Goal: Task Accomplishment & Management: Use online tool/utility

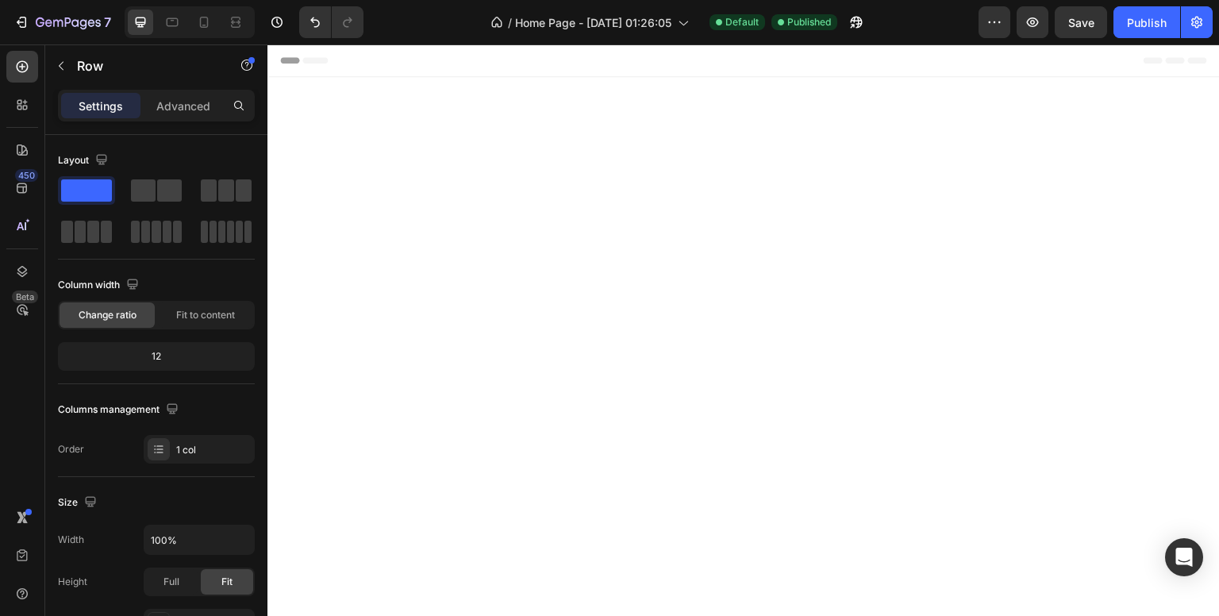
scroll to position [4791, 0]
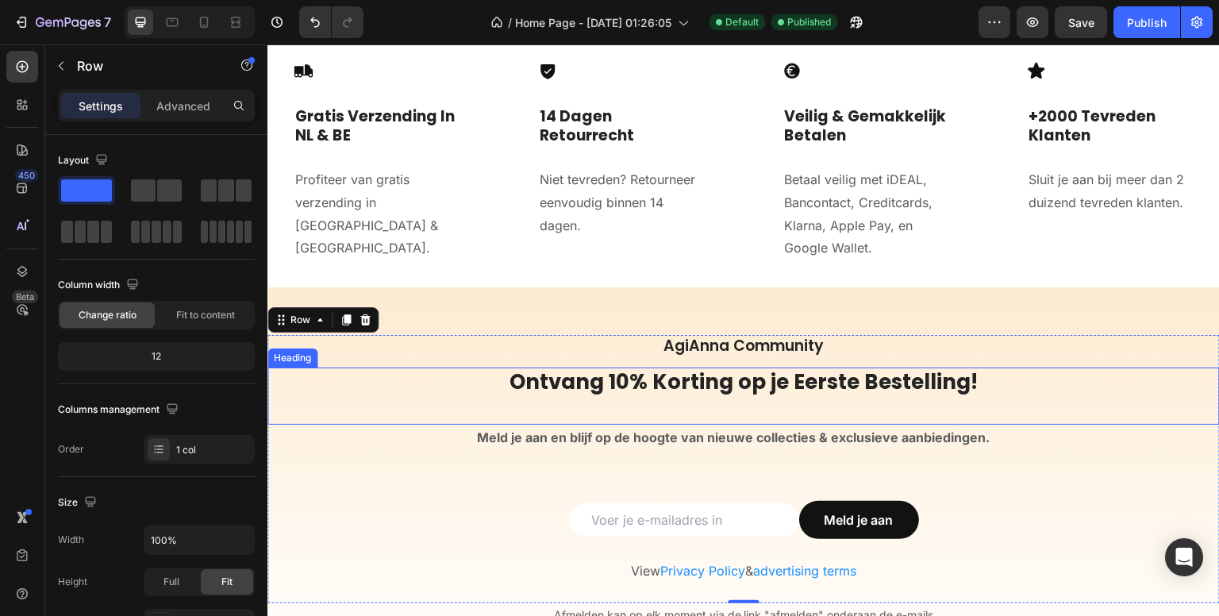
drag, startPoint x: 583, startPoint y: 395, endPoint x: 589, endPoint y: 408, distance: 14.2
click at [583, 394] on h2 "Ontvang 10% Korting op je Eerste Bestelling!" at bounding box center [743, 395] width 952 height 57
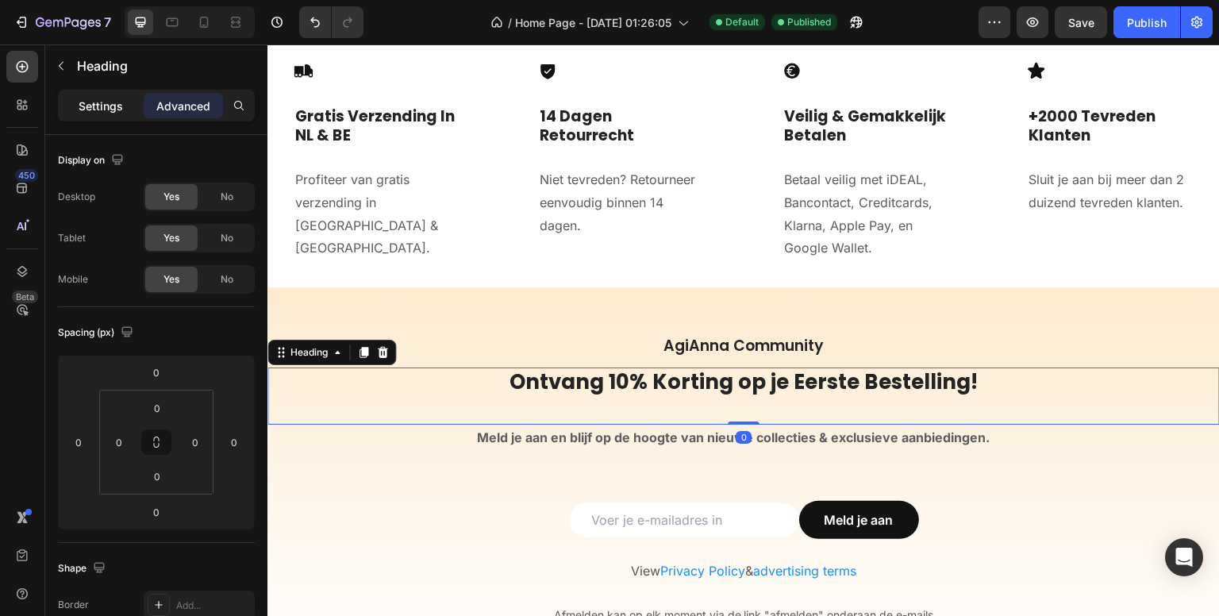
click at [108, 104] on p "Settings" at bounding box center [101, 106] width 44 height 17
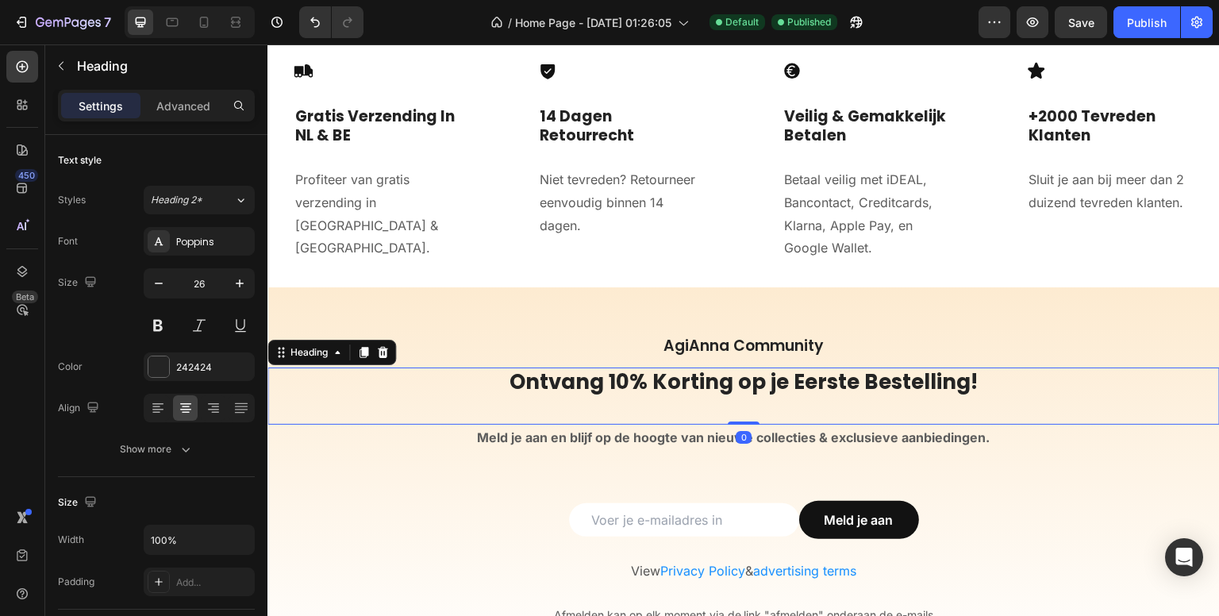
click at [108, 104] on p "Settings" at bounding box center [101, 106] width 44 height 17
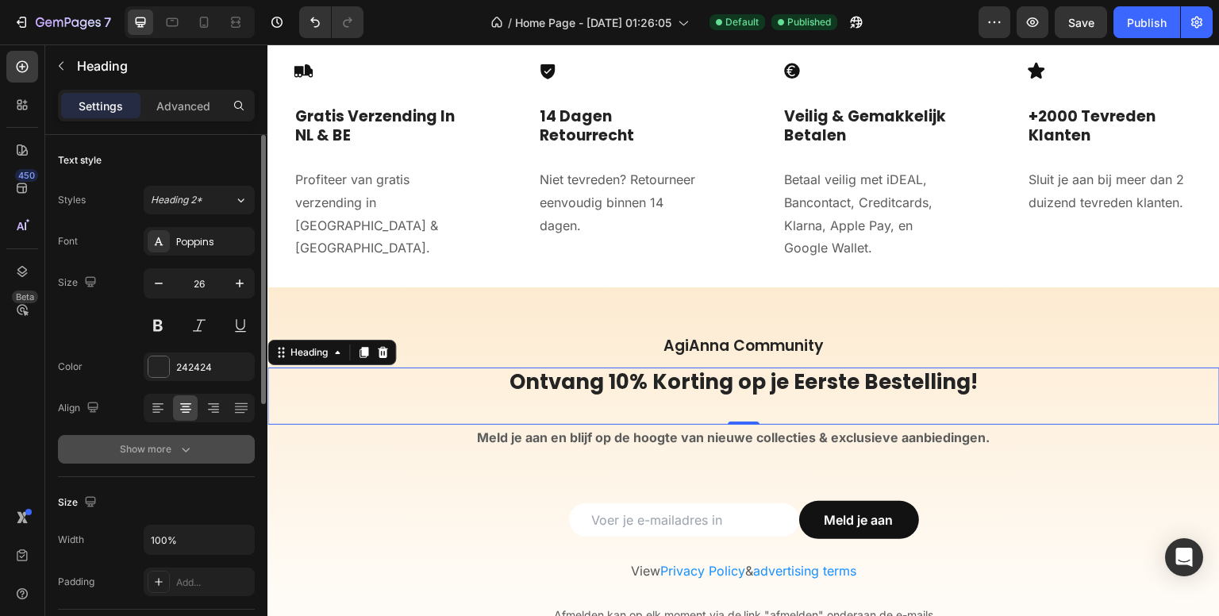
click at [194, 451] on button "Show more" at bounding box center [156, 449] width 197 height 29
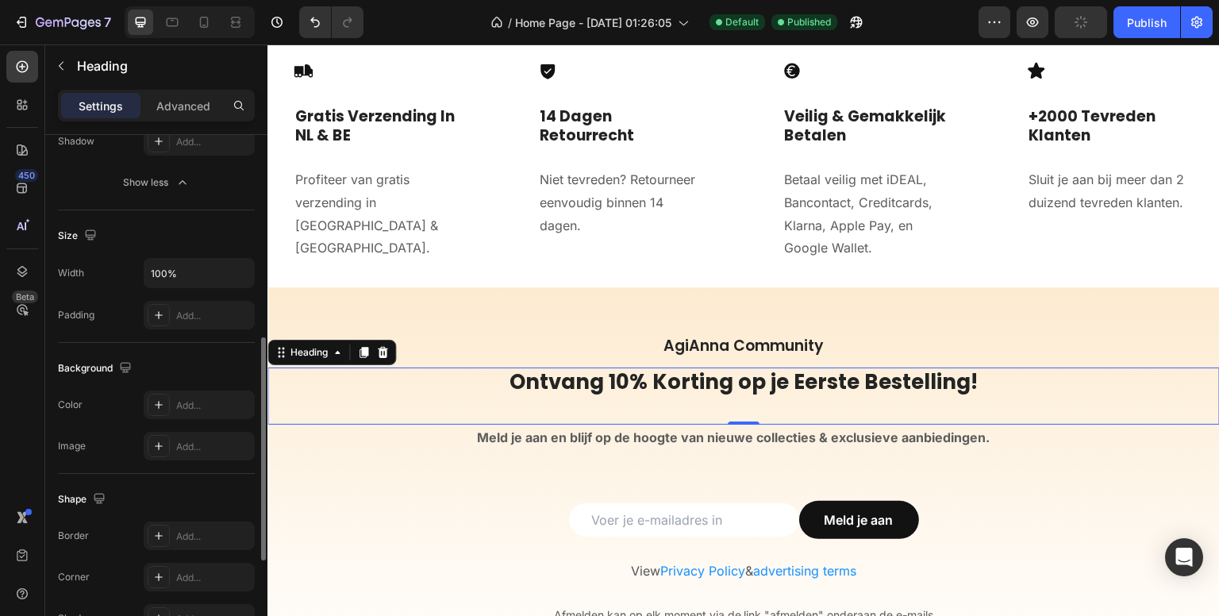
scroll to position [711, 0]
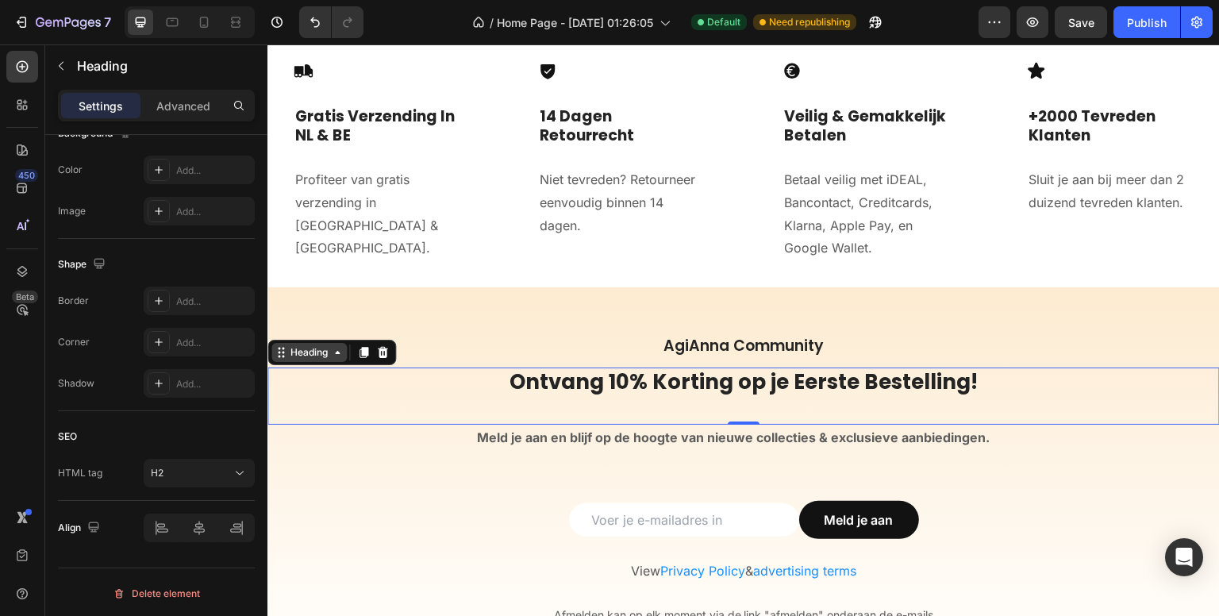
click at [302, 347] on div "Heading" at bounding box center [309, 352] width 44 height 14
click at [302, 360] on div "Heading Row 1 col Section" at bounding box center [331, 352] width 129 height 25
click at [295, 355] on div "Heading" at bounding box center [309, 352] width 44 height 14
drag, startPoint x: 271, startPoint y: 568, endPoint x: 190, endPoint y: 103, distance: 472.0
click at [190, 103] on p "Advanced" at bounding box center [183, 106] width 54 height 17
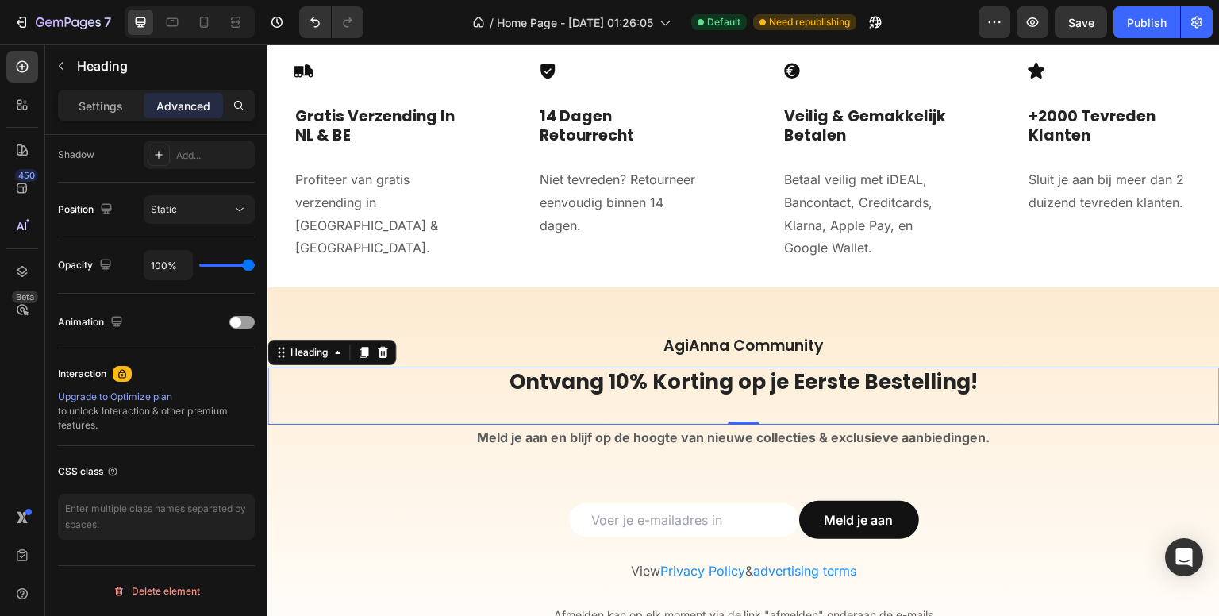
scroll to position [530, 0]
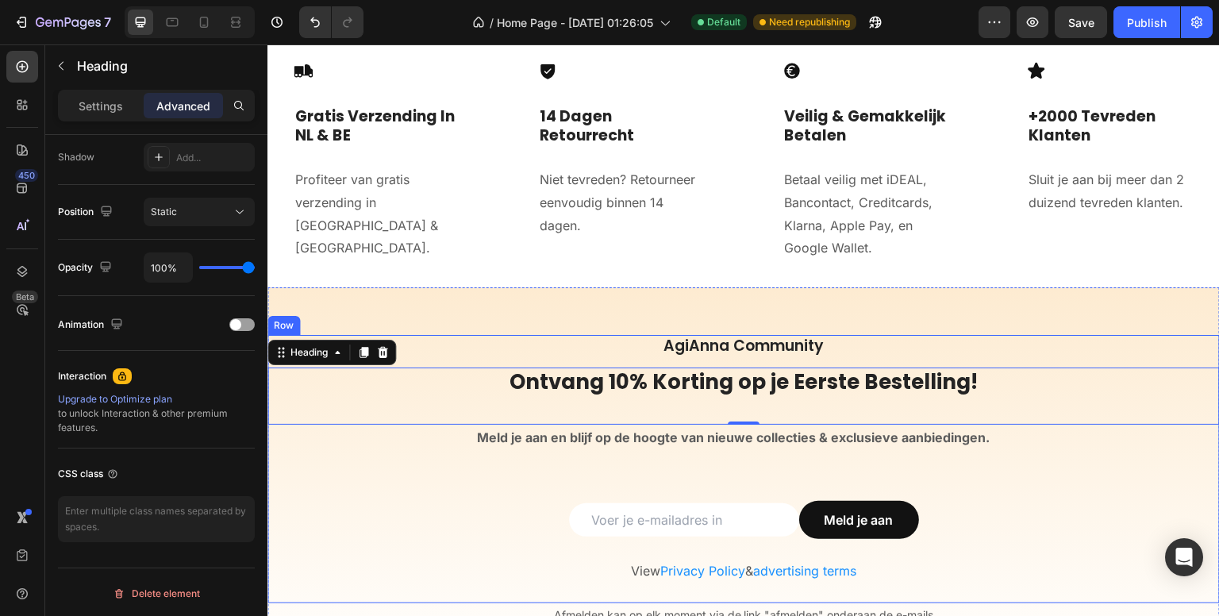
click at [601, 514] on input "email" at bounding box center [684, 519] width 230 height 33
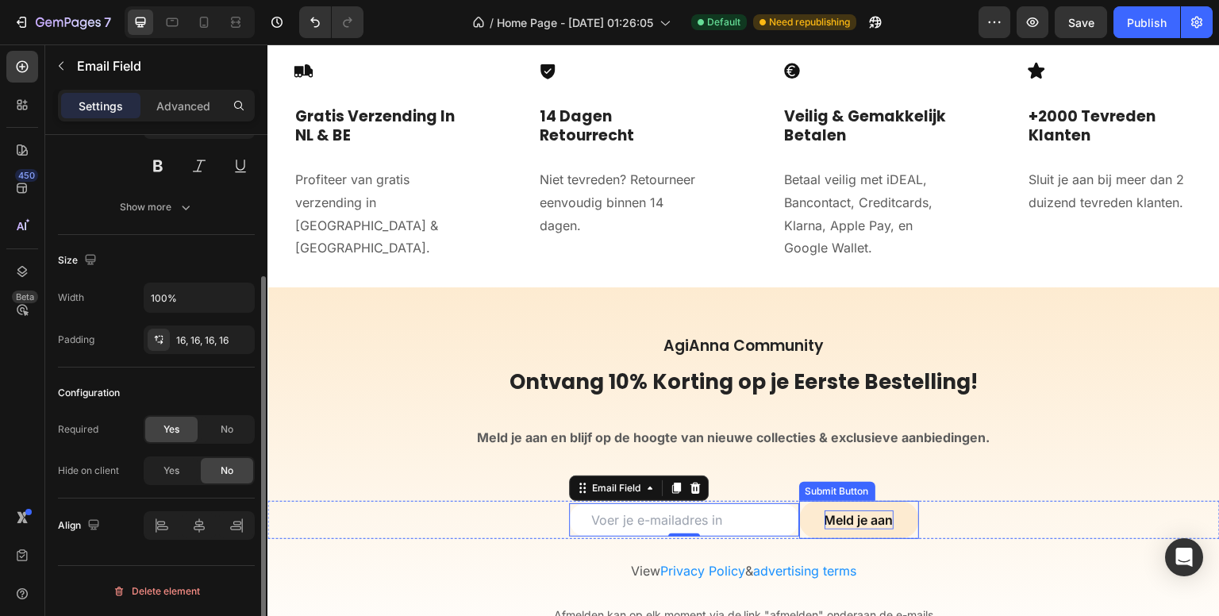
scroll to position [0, 0]
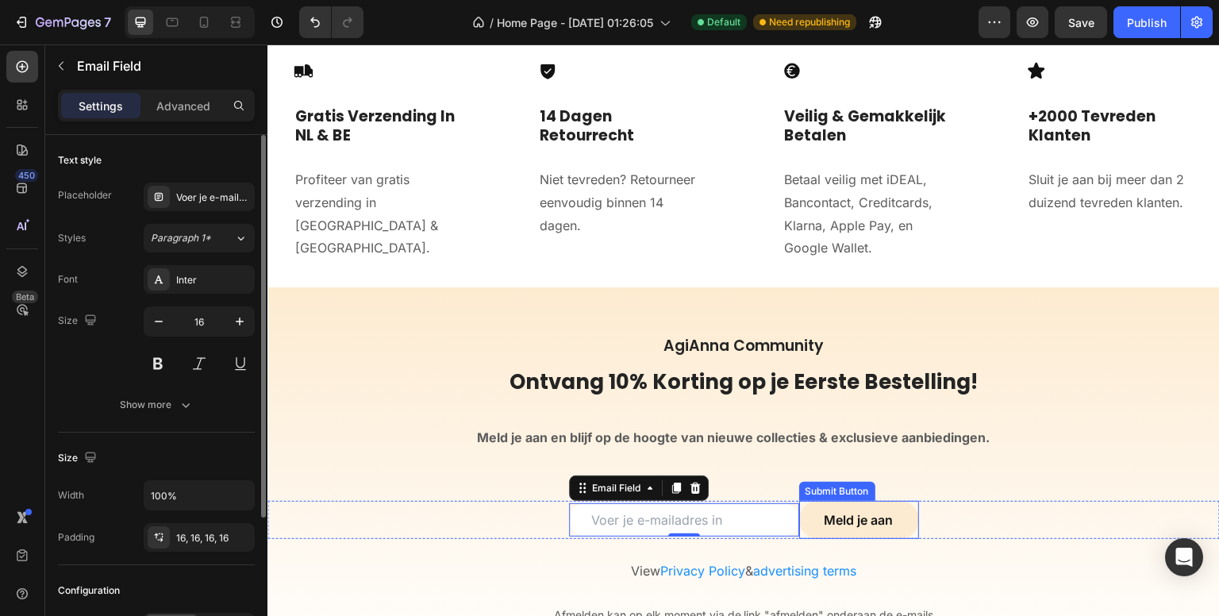
click at [799, 508] on button "Meld je aan" at bounding box center [859, 520] width 120 height 38
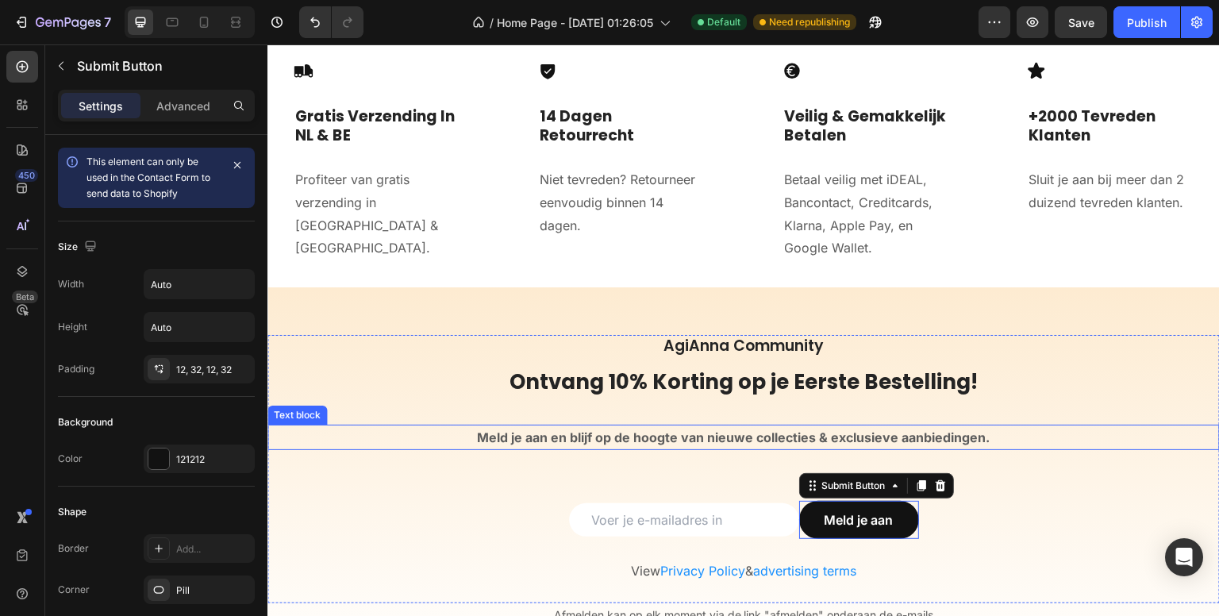
click at [679, 506] on input "email" at bounding box center [684, 519] width 230 height 33
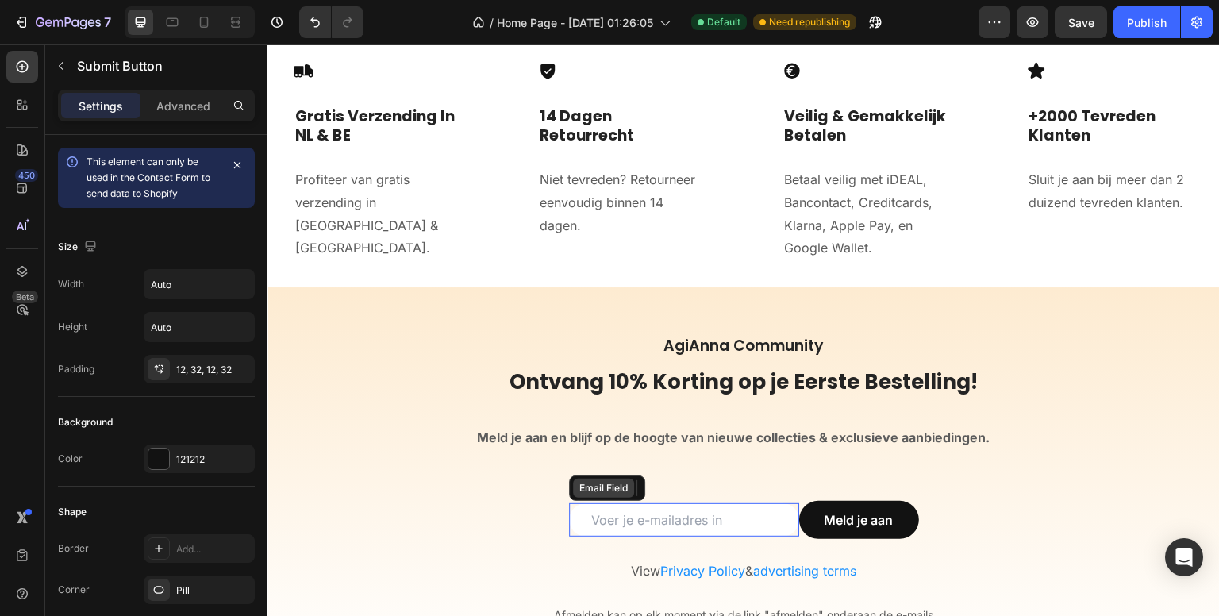
click at [594, 490] on div "Email Field" at bounding box center [603, 488] width 55 height 14
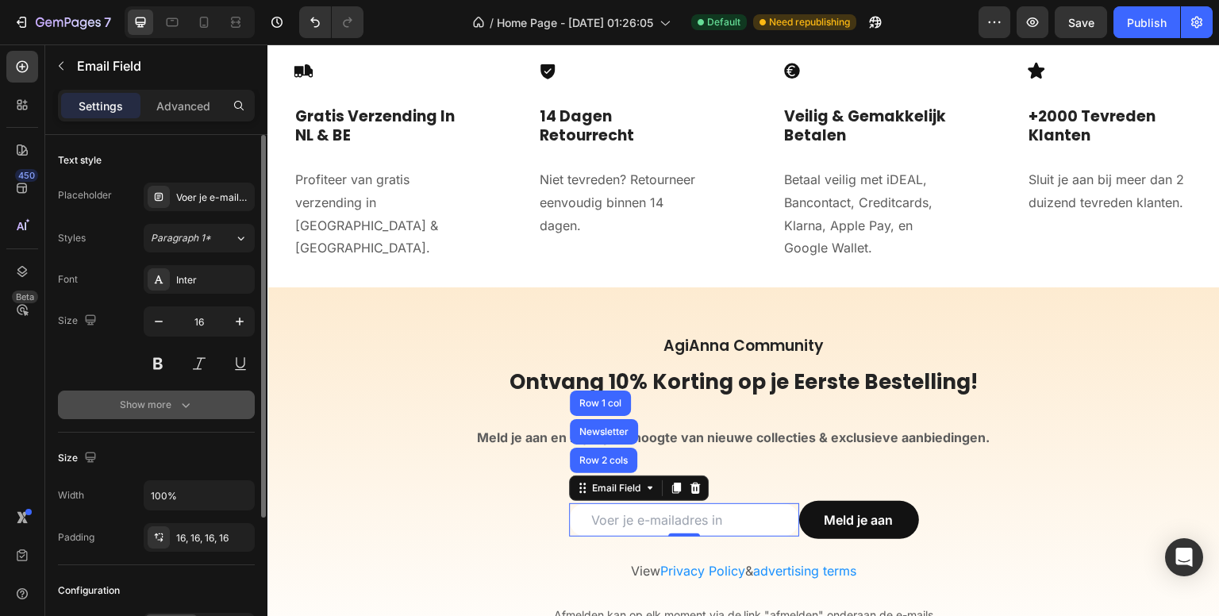
click at [207, 403] on button "Show more" at bounding box center [156, 405] width 197 height 29
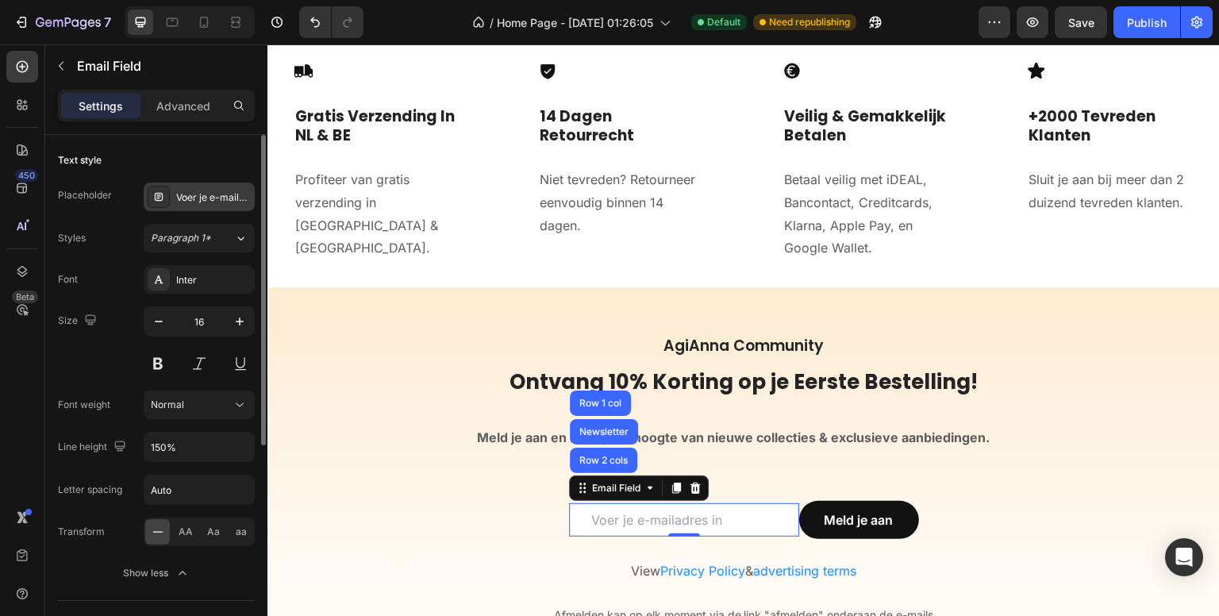
click at [209, 201] on div "Voer je e-mailadres in" at bounding box center [213, 197] width 75 height 14
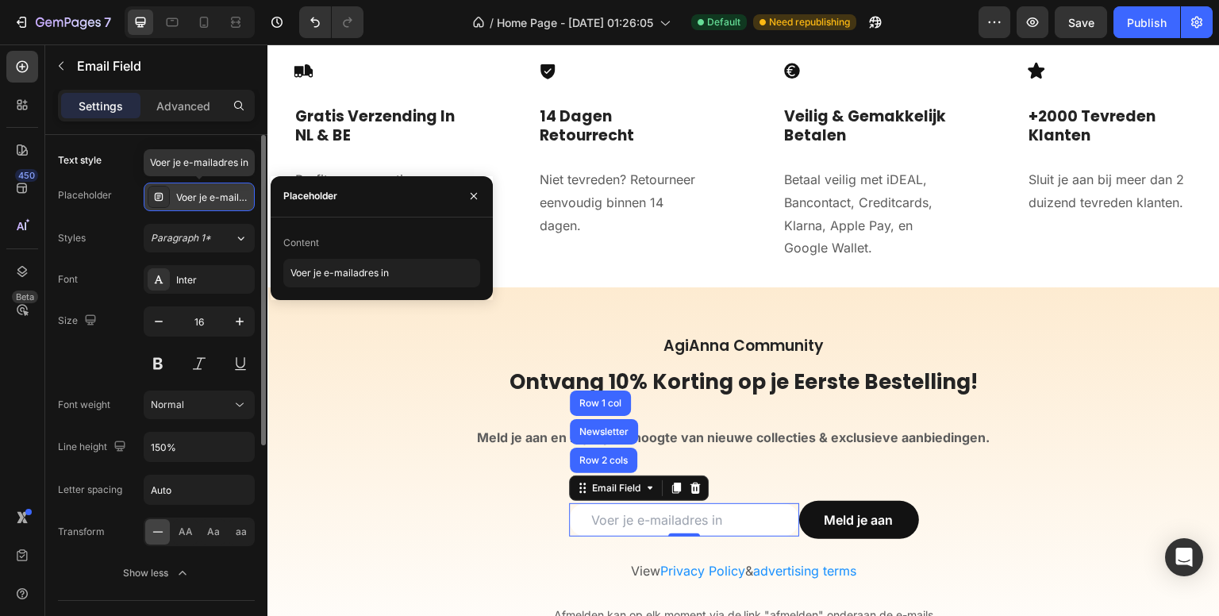
click at [209, 201] on div "Voer je e-mailadres in" at bounding box center [213, 197] width 75 height 14
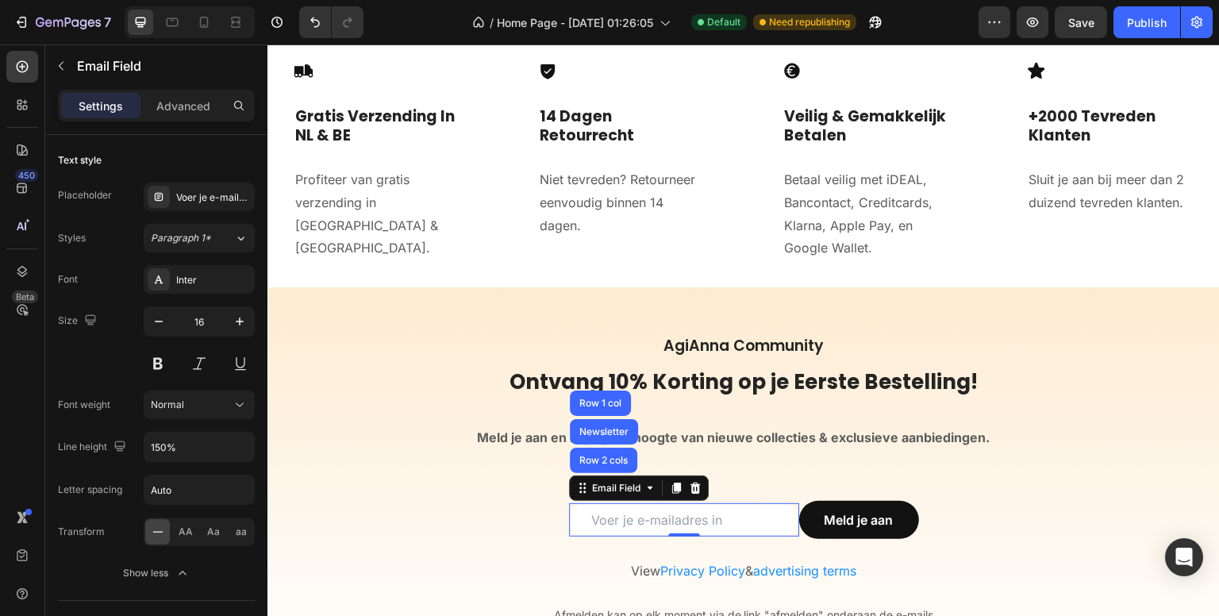
click at [608, 516] on input "email" at bounding box center [684, 519] width 230 height 33
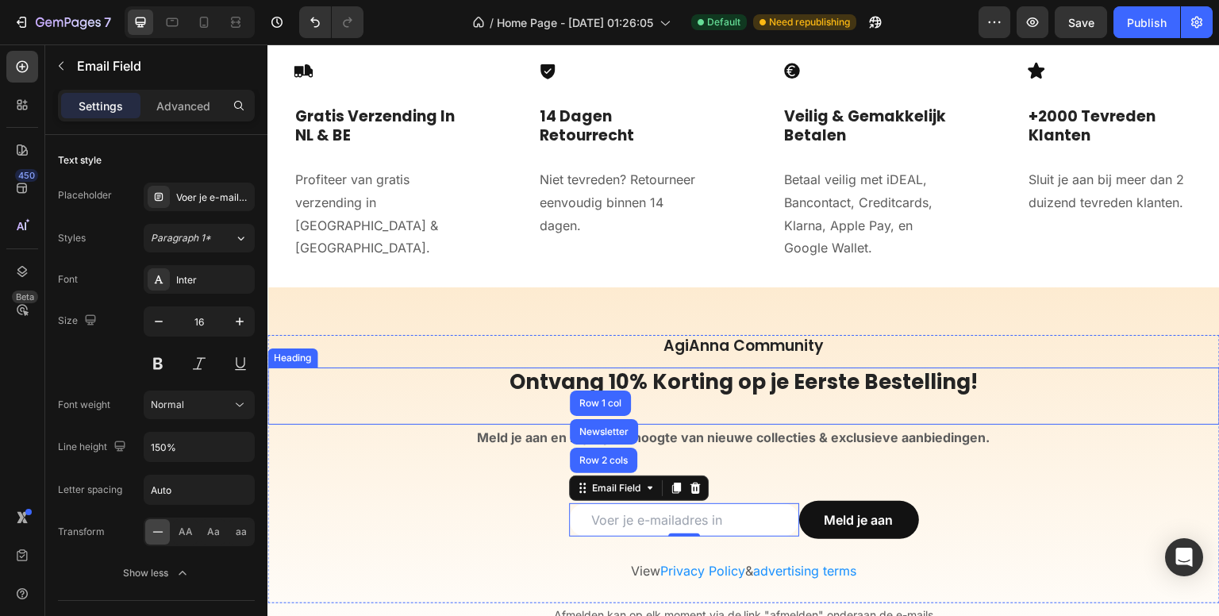
click at [456, 418] on h2 "Ontvang 10% Korting op je Eerste Bestelling!" at bounding box center [743, 395] width 952 height 57
click at [454, 452] on div "AgiAnna Community Heading Ontvang 10% Korting op je Eerste Bestelling! Heading …" at bounding box center [743, 469] width 952 height 268
click at [441, 525] on div "Email Field Row 2 cols Newsletter Row 1 col 0 Meld je aan Submit Button Row" at bounding box center [743, 520] width 952 height 38
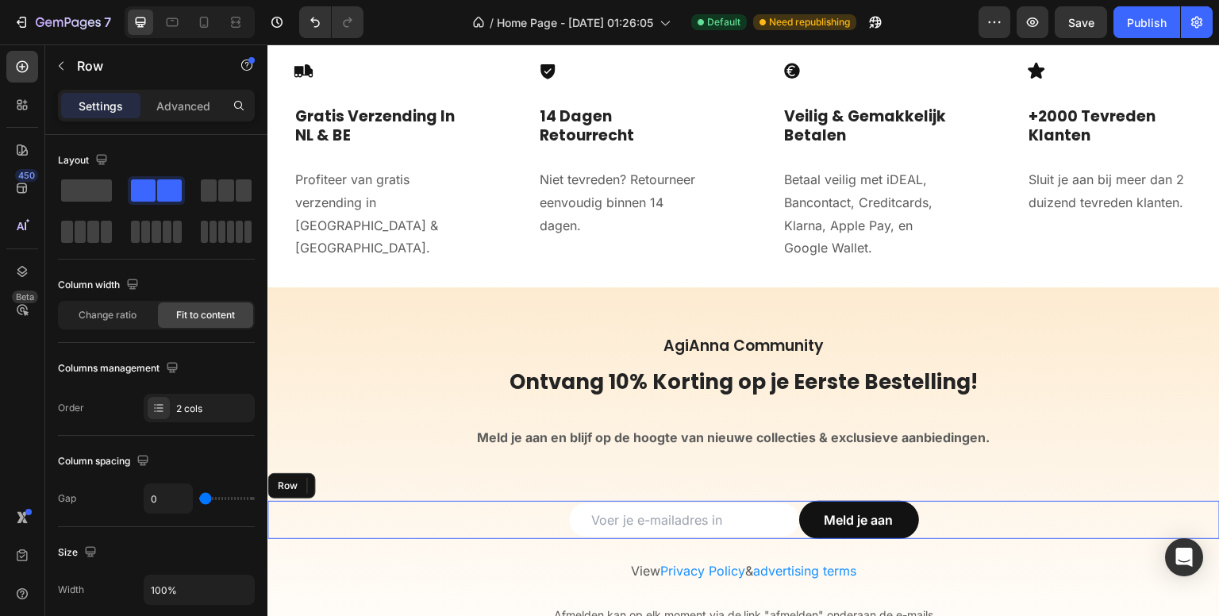
click at [456, 548] on div "Email Field Meld je aan Submit Button Row Newsletter" at bounding box center [743, 529] width 952 height 57
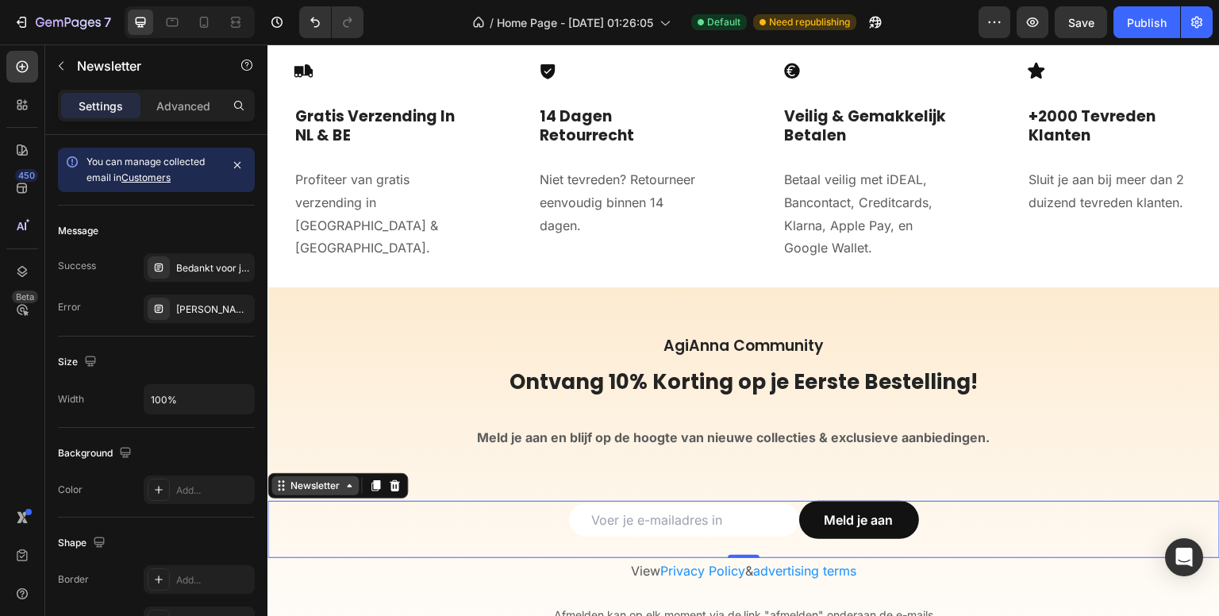
click at [324, 485] on div "Newsletter" at bounding box center [315, 486] width 56 height 14
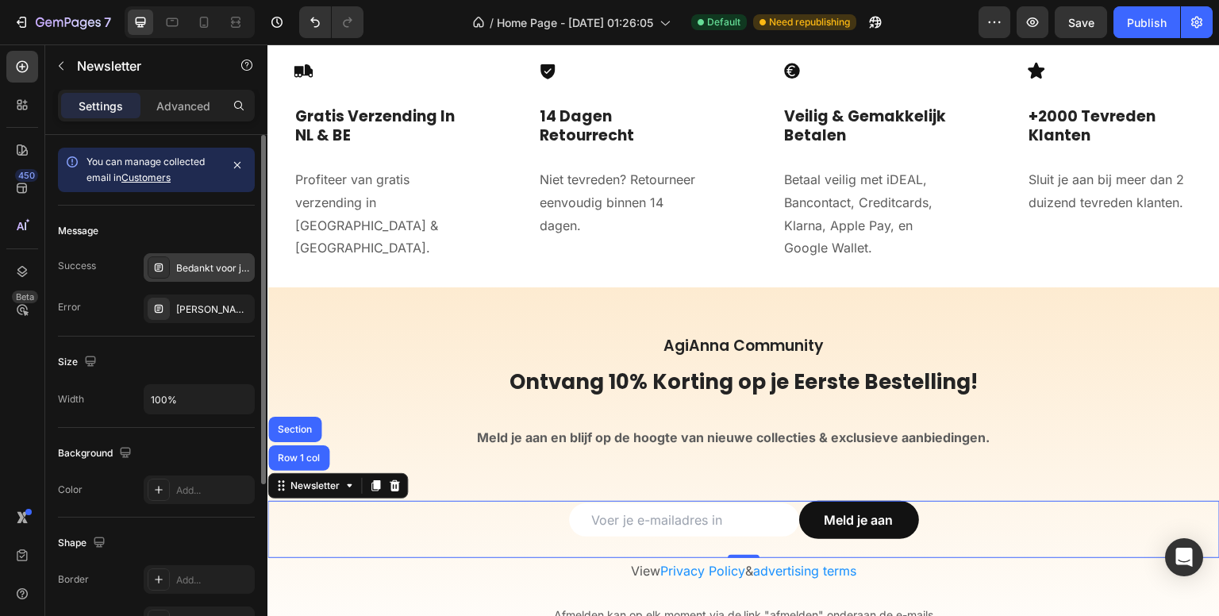
click at [216, 264] on div "Bedankt voor je aanmelding. We nemen zo snel mogelijk contact met u op." at bounding box center [213, 268] width 75 height 14
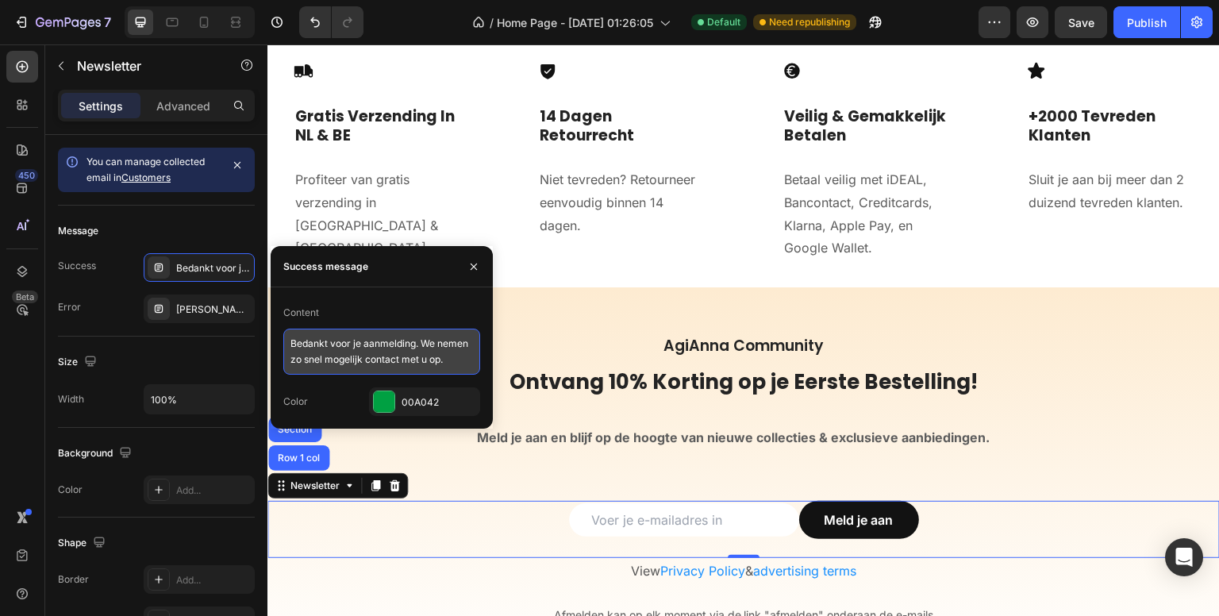
click at [397, 355] on textarea "Bedankt voor je aanmelding. We nemen zo snel mogelijk contact met u op." at bounding box center [381, 352] width 197 height 46
paste textarea "! Je ontvangt binnenkort je kortingscode in je inbox"
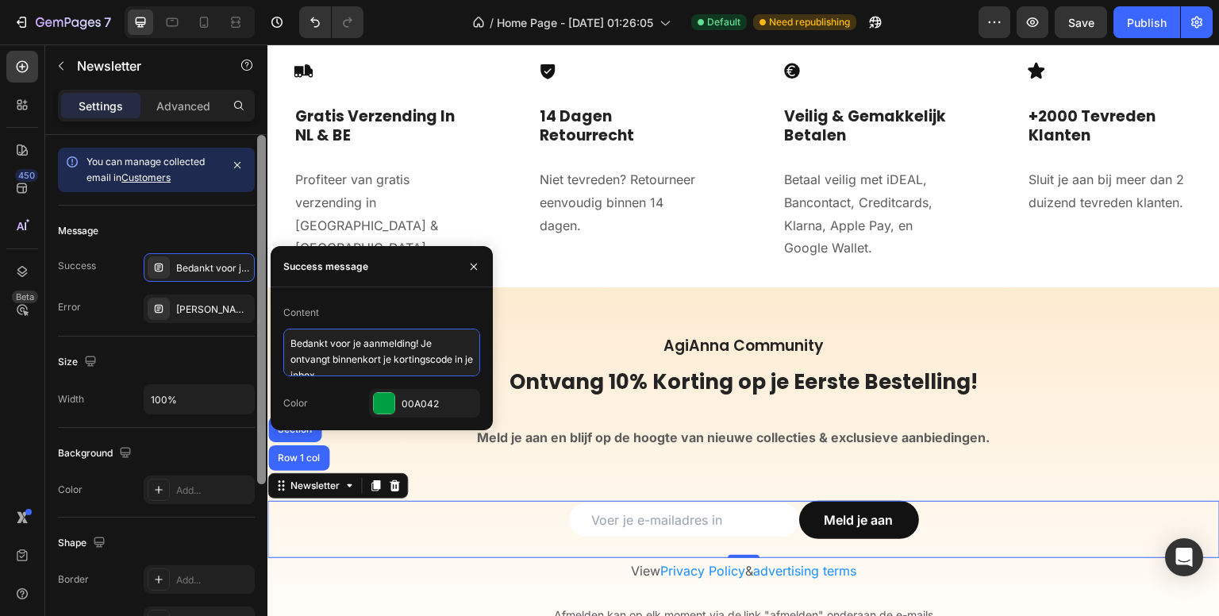
drag, startPoint x: 390, startPoint y: 373, endPoint x: 262, endPoint y: 318, distance: 139.0
click at [262, 318] on div "450 Beta Submit Button Sections(18) Elements(9) Form Submit Button Button Butto…" at bounding box center [133, 329] width 267 height 571
paste textarea "🎉"
type textarea "🎉 Bedankt voor je aanmelding! Je ontvangt binnenkort je kortingscode in je inbo…"
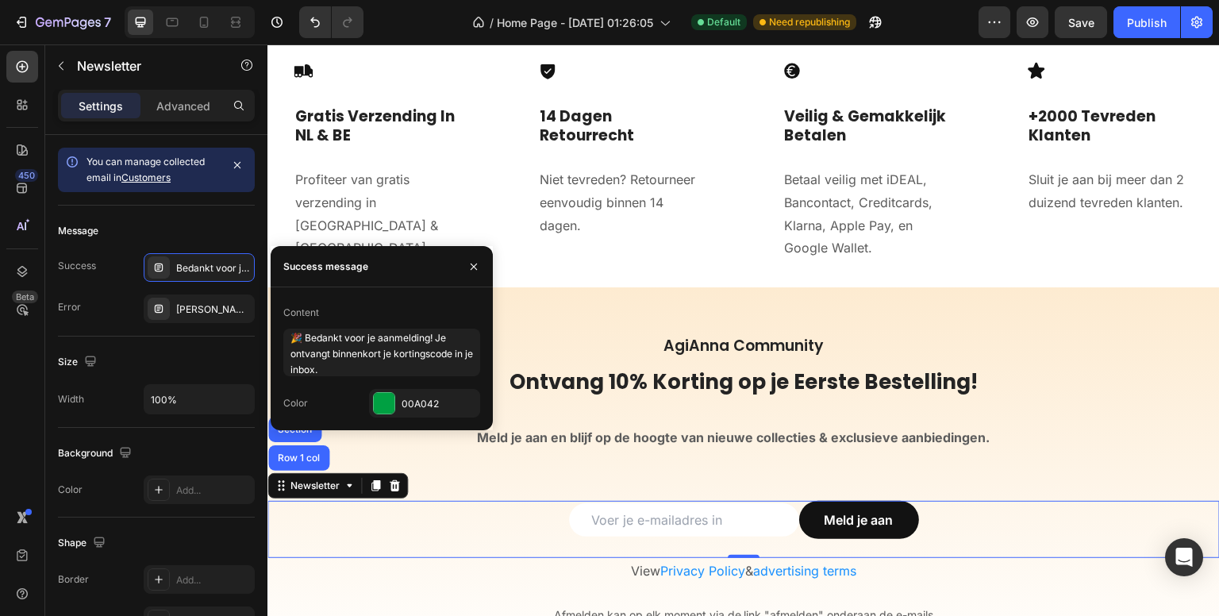
click at [21, 367] on div "450 Beta" at bounding box center [22, 276] width 32 height 451
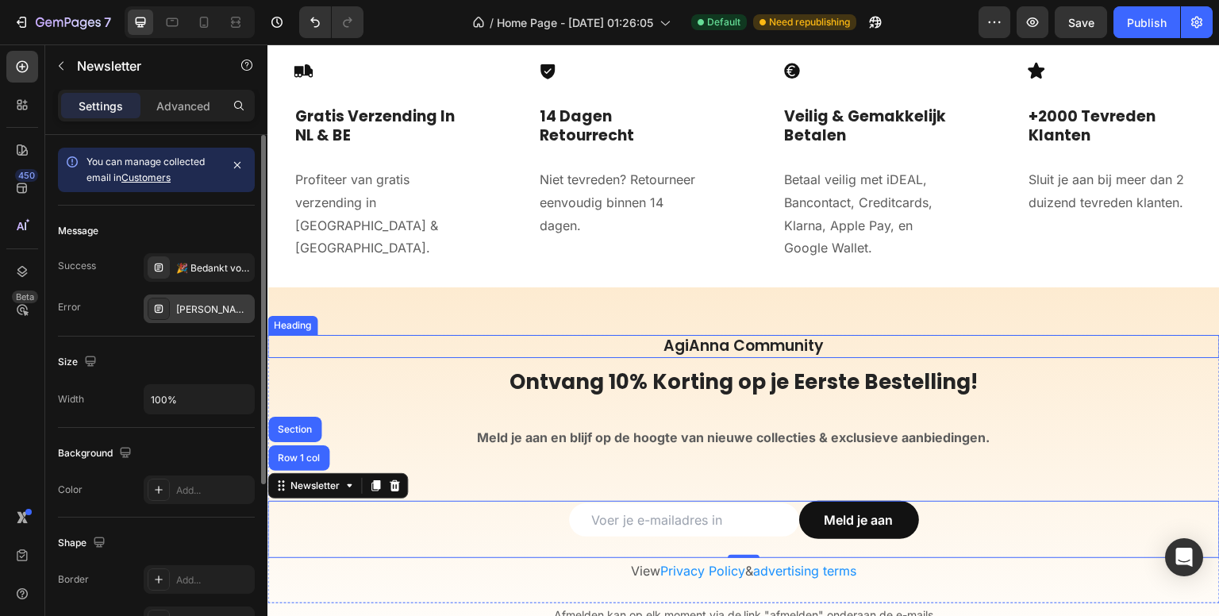
click at [233, 306] on div "Kan je geen e-mail sturen? Probeer het later nog eens." at bounding box center [213, 309] width 75 height 14
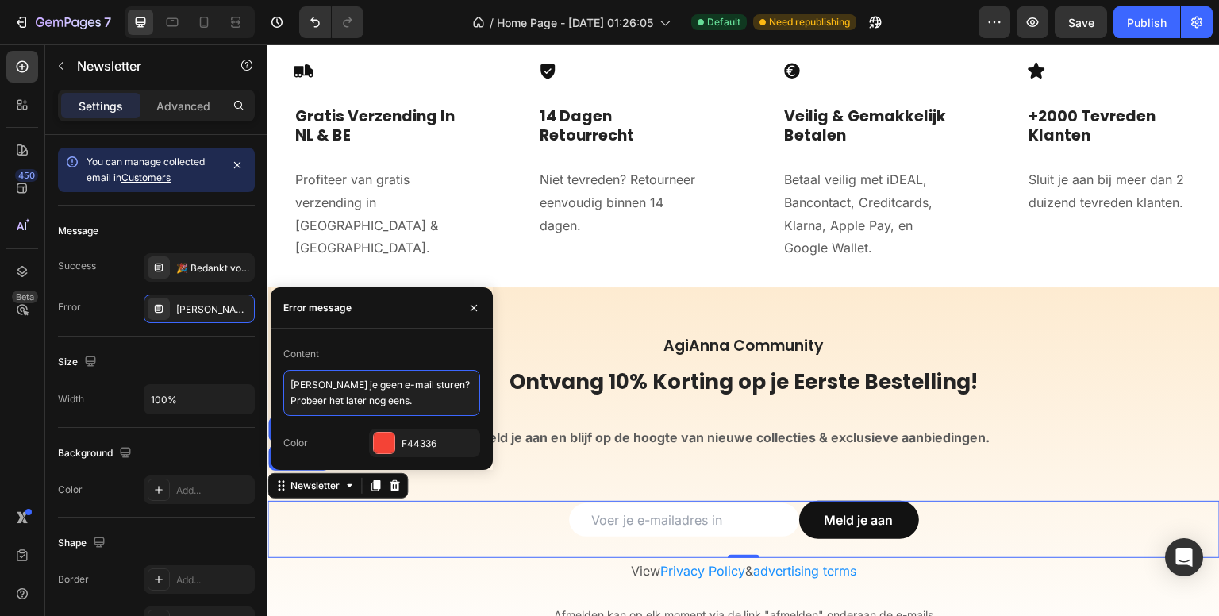
drag, startPoint x: 383, startPoint y: 394, endPoint x: 249, endPoint y: 362, distance: 137.3
click at [249, 362] on div "450 Beta Submit Button Sections(18) Elements(9) Form Submit Button Button Butto…" at bounding box center [133, 329] width 267 height 571
paste textarea "⚠️ Er ging iets mis. Probeer het later opnieuw of neem contact met ons op"
type textarea "⚠️ Er ging iets mis. Probeer het later opnieuw of neem contact met ons op."
click at [13, 350] on div "450 Beta" at bounding box center [22, 276] width 32 height 451
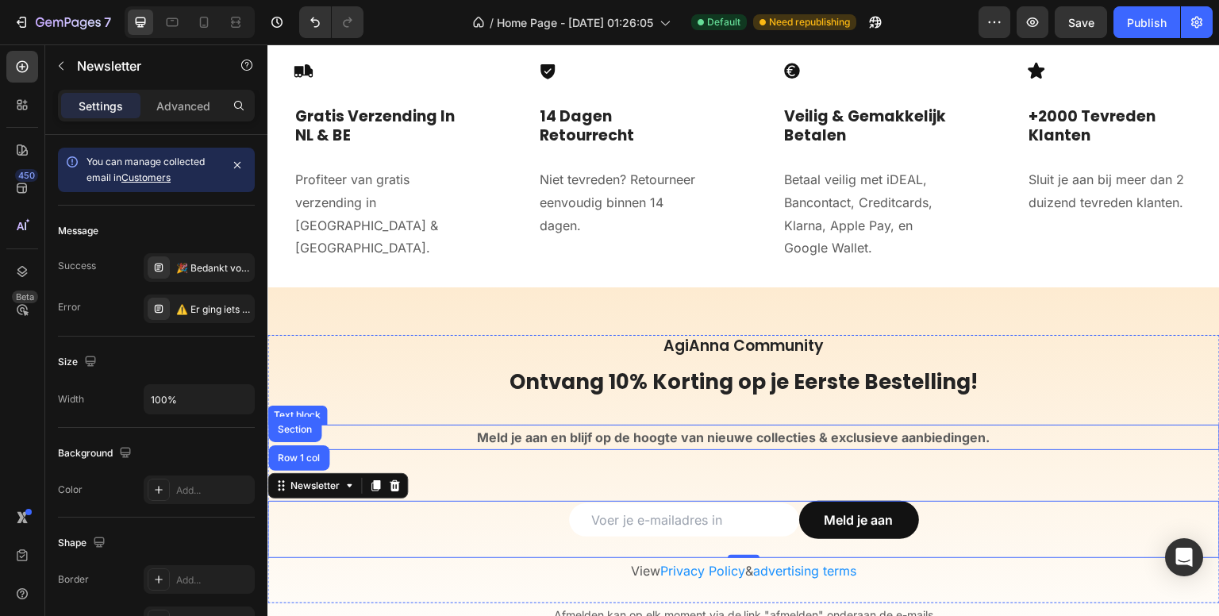
click at [580, 435] on strong "Meld je aan en blijf op de hoogte van nieuwe collecties & exclusieve aanbieding…" at bounding box center [733, 437] width 513 height 16
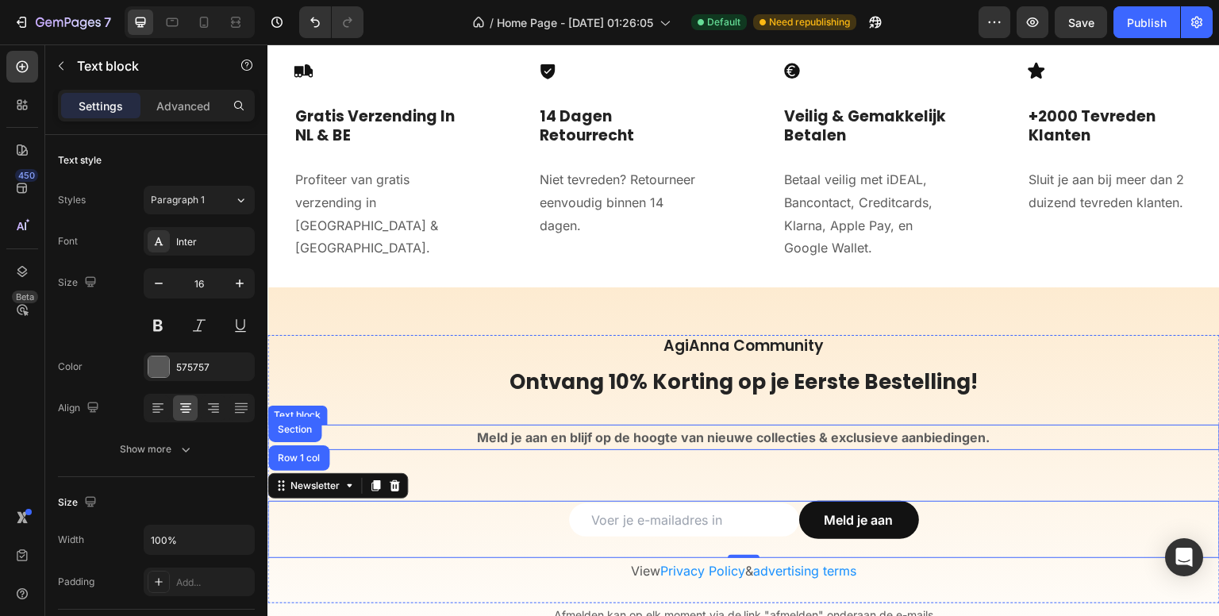
click at [592, 437] on strong "Meld je aan en blijf op de hoogte van nieuwe collecties & exclusieve aanbieding…" at bounding box center [733, 437] width 513 height 16
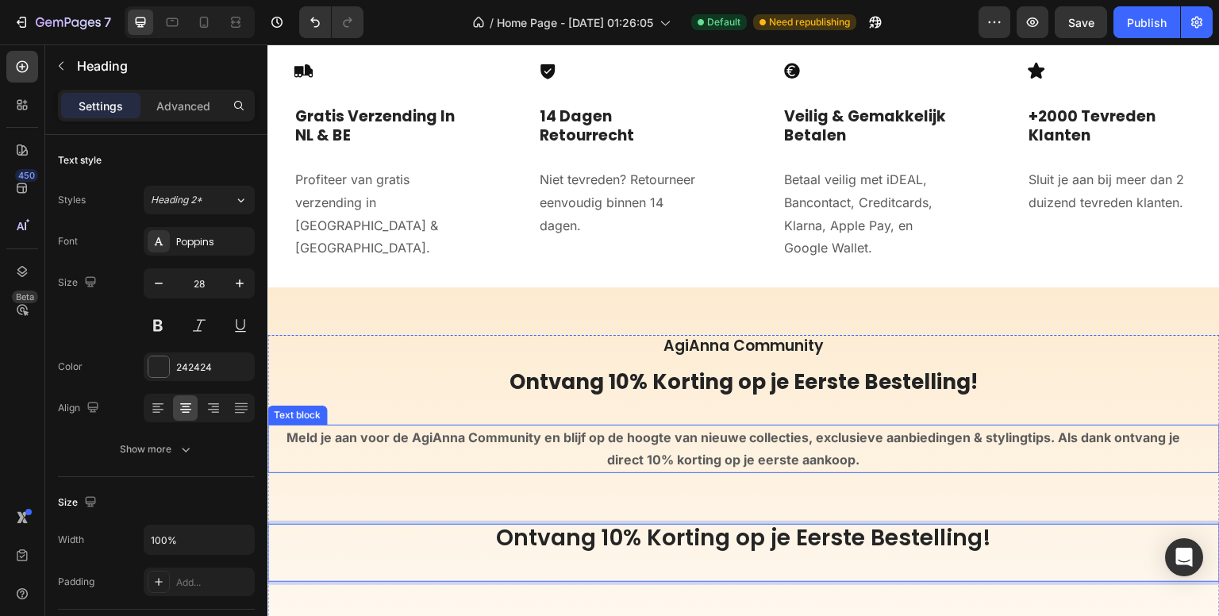
click at [633, 458] on strong "Meld je aan voor de AgiAnna Community en blijf op de hoogte van nieuwe collecti…" at bounding box center [734, 448] width 895 height 39
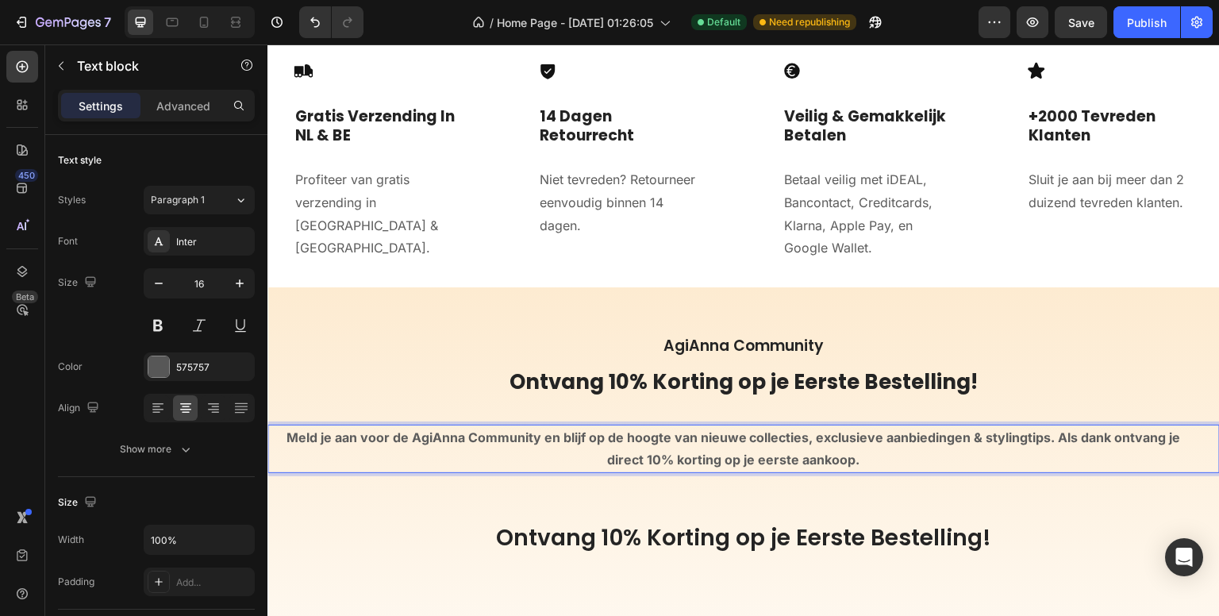
click at [674, 457] on strong "Meld je aan voor de AgiAnna Community en blijf op de hoogte van nieuwe collecti…" at bounding box center [734, 448] width 895 height 39
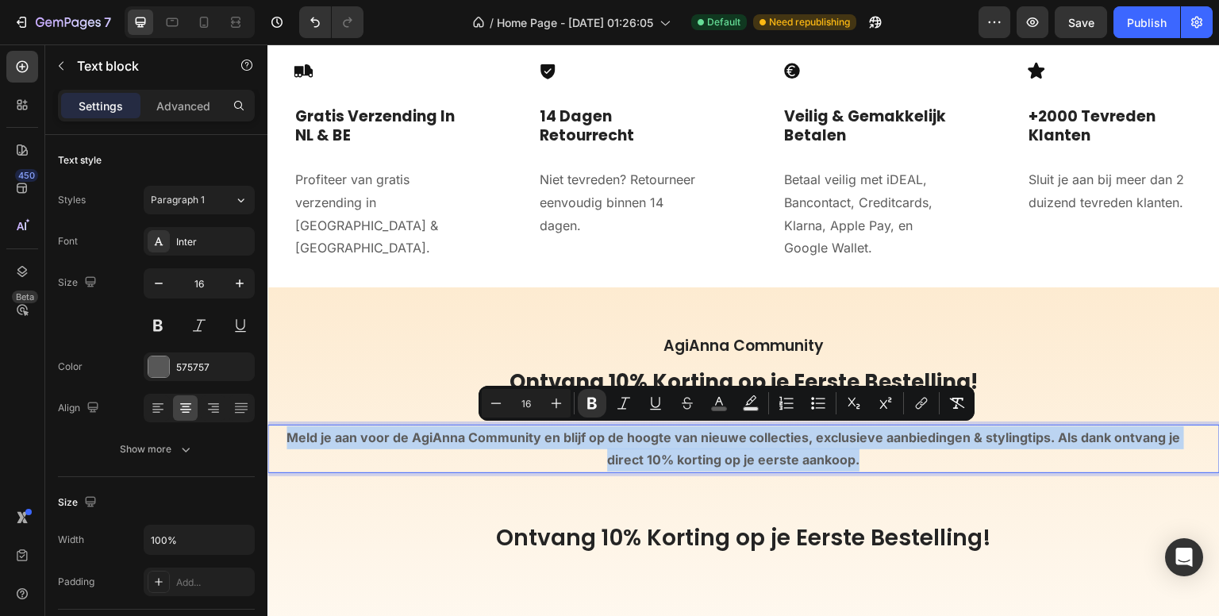
click at [674, 457] on strong "Meld je aan voor de AgiAnna Community en blijf op de hoogte van nieuwe collecti…" at bounding box center [734, 448] width 895 height 39
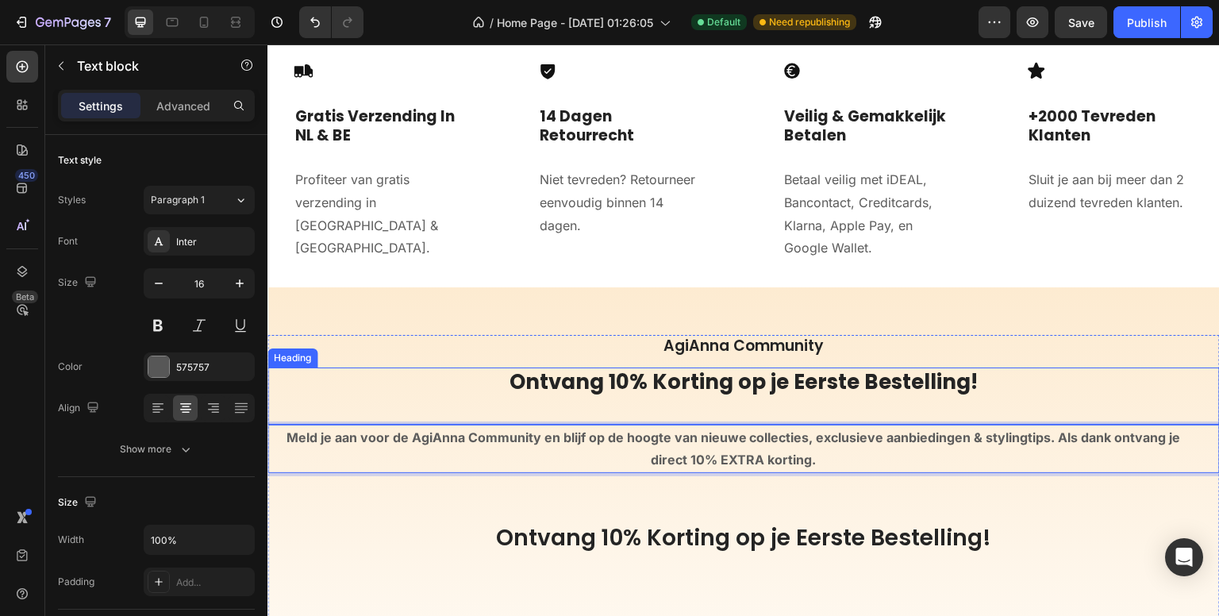
click at [741, 386] on h2 "Ontvang 10% Korting op je Eerste Bestelling!" at bounding box center [743, 395] width 952 height 57
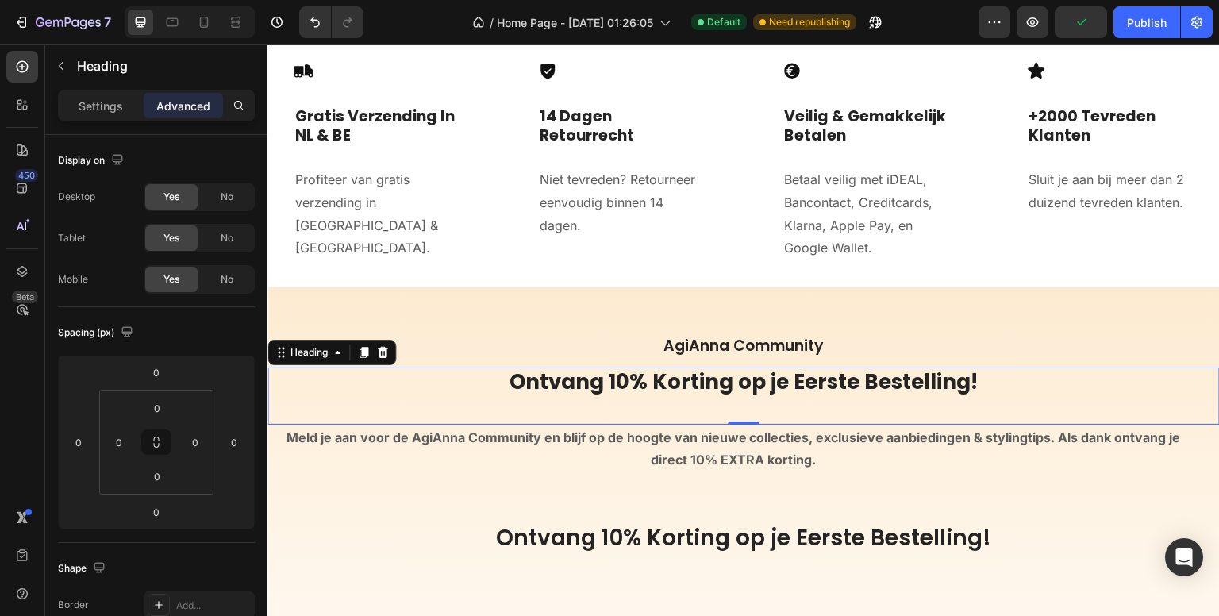
click at [652, 385] on h2 "Ontvang 10% Korting op je Eerste Bestelling!" at bounding box center [743, 395] width 952 height 57
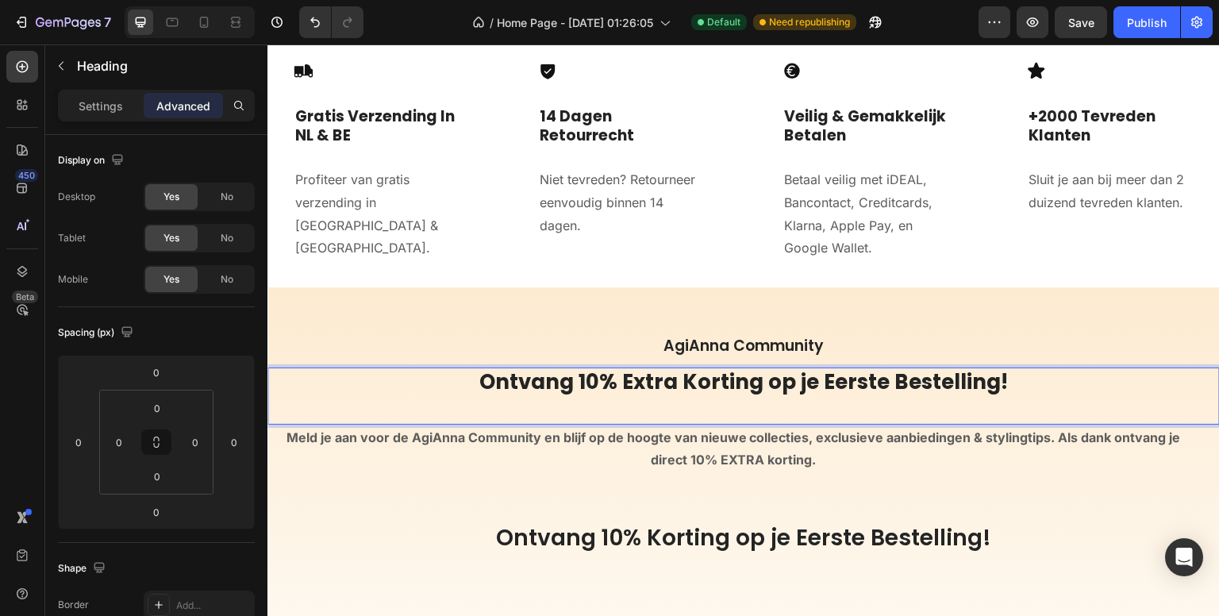
click at [991, 390] on p "Ontvang 10% Extra Korting op je Eerste Bestelling!" at bounding box center [743, 396] width 949 height 54
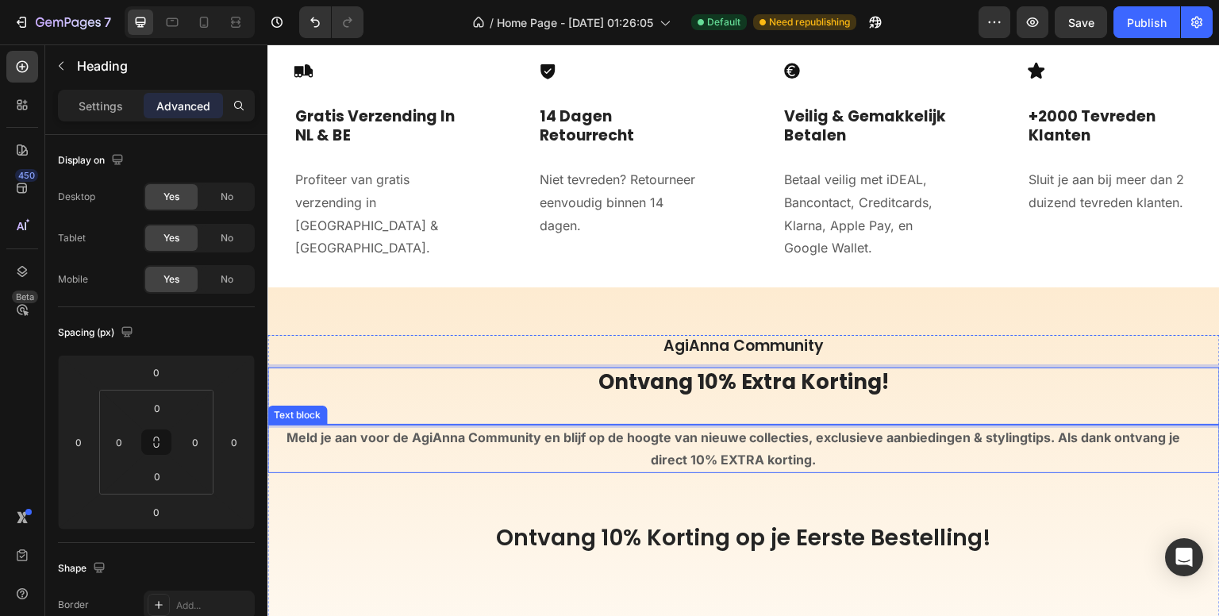
click at [504, 450] on p "Meld je aan voor de AgiAnna Community en blijf op de hoogte van nieuwe collecti…" at bounding box center [733, 449] width 929 height 46
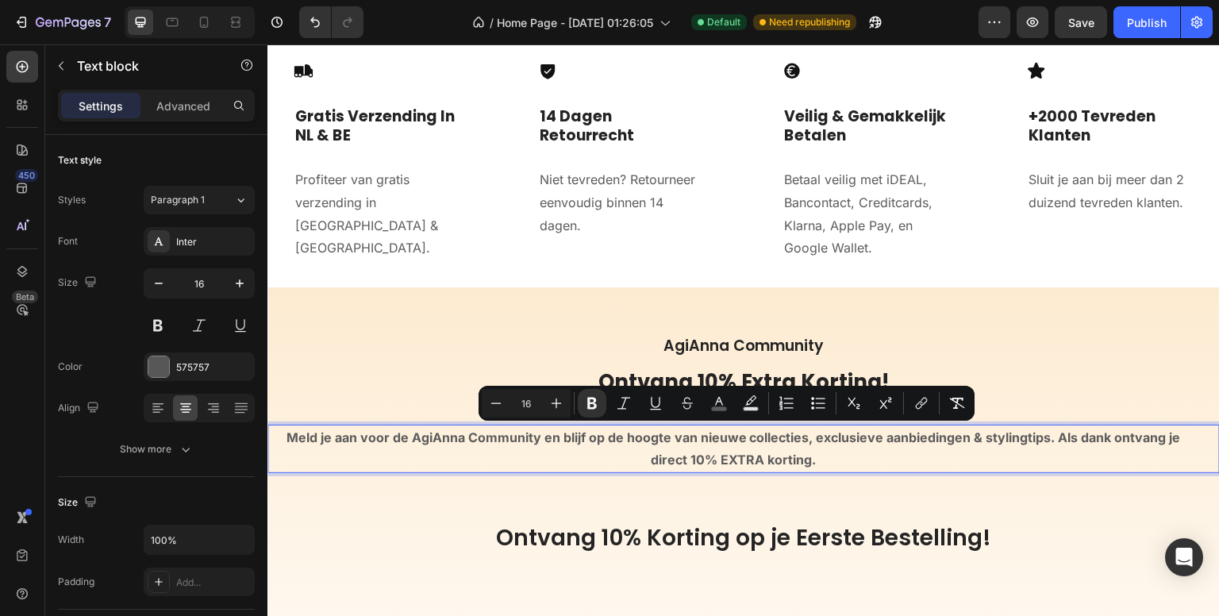
click at [1049, 441] on strong "Meld je aan voor de AgiAnna Community en blijf op de hoogte van nieuwe collecti…" at bounding box center [734, 448] width 895 height 39
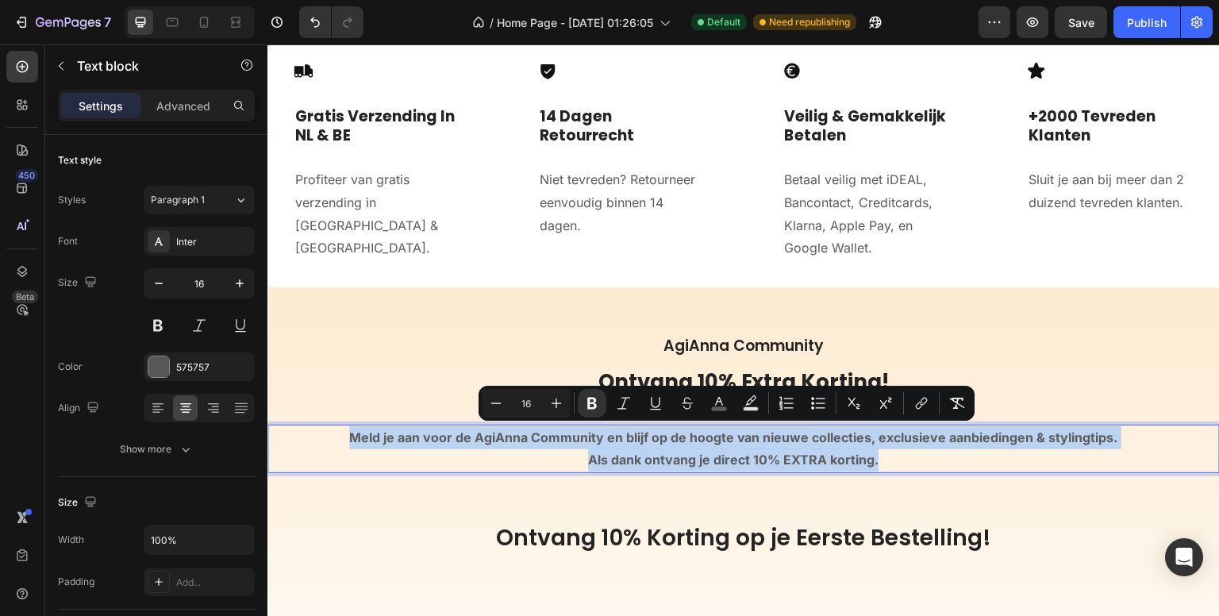
drag, startPoint x: 896, startPoint y: 457, endPoint x: 320, endPoint y: 424, distance: 577.2
click at [320, 425] on div "Meld je aan voor de AgiAnna Community en blijf op de hoogte van nieuwe collecti…" at bounding box center [733, 449] width 932 height 49
click at [869, 458] on strong "Als dank ontvang je direct 10% EXTRA korting." at bounding box center [733, 460] width 291 height 16
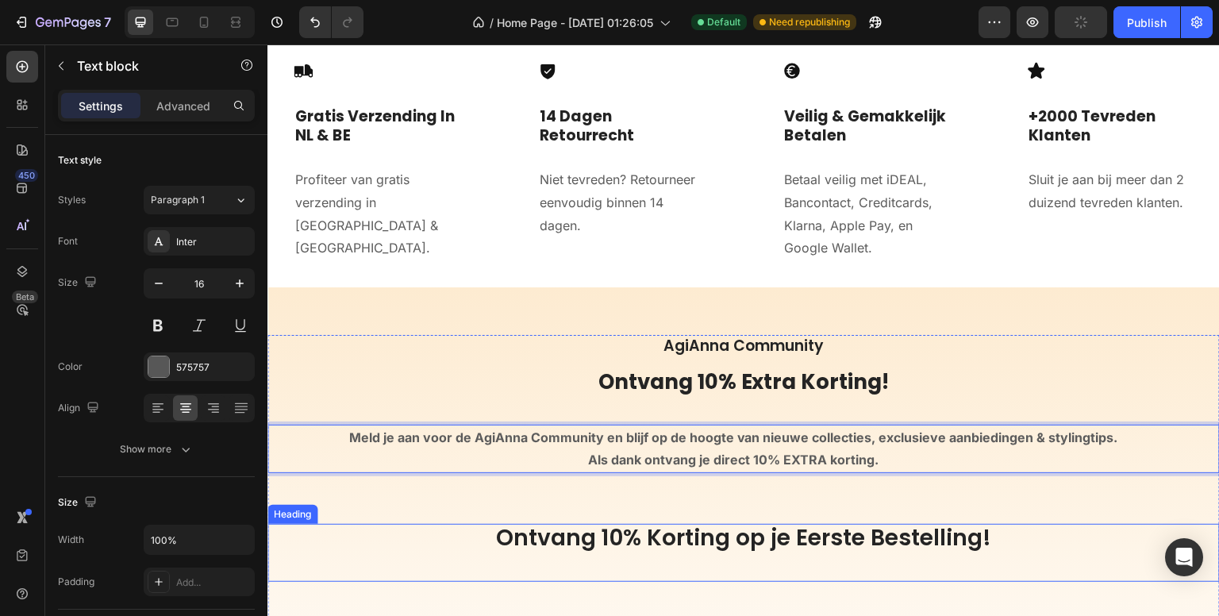
click at [680, 539] on p "Ontvang 10% Korting op je Eerste Bestelling!" at bounding box center [743, 553] width 952 height 58
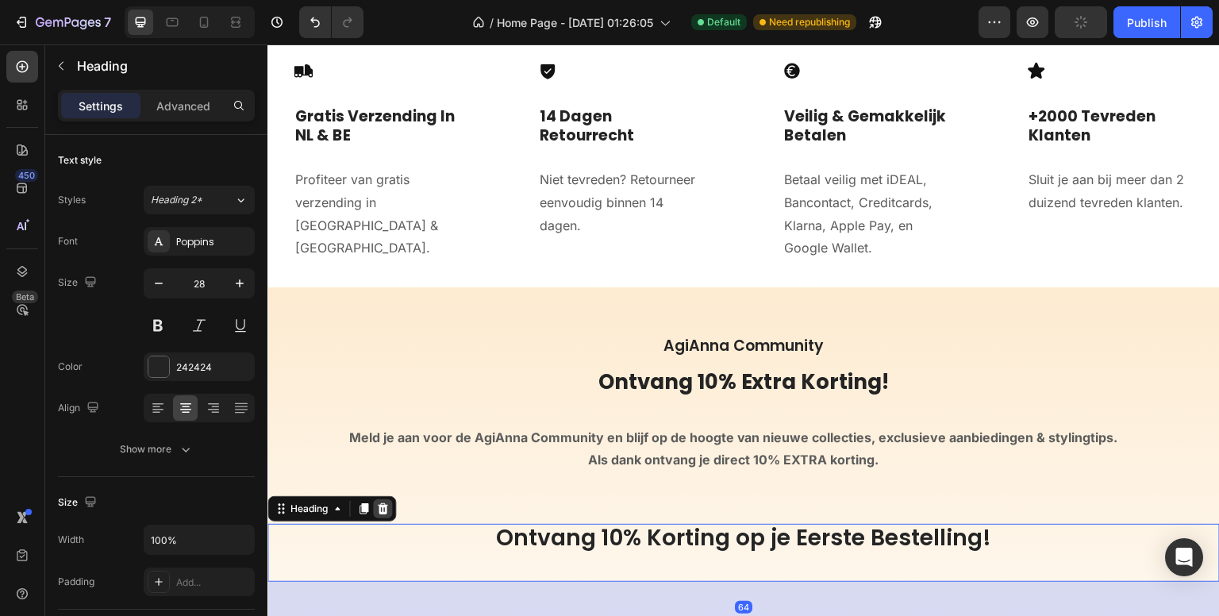
click at [383, 503] on icon at bounding box center [383, 508] width 10 height 11
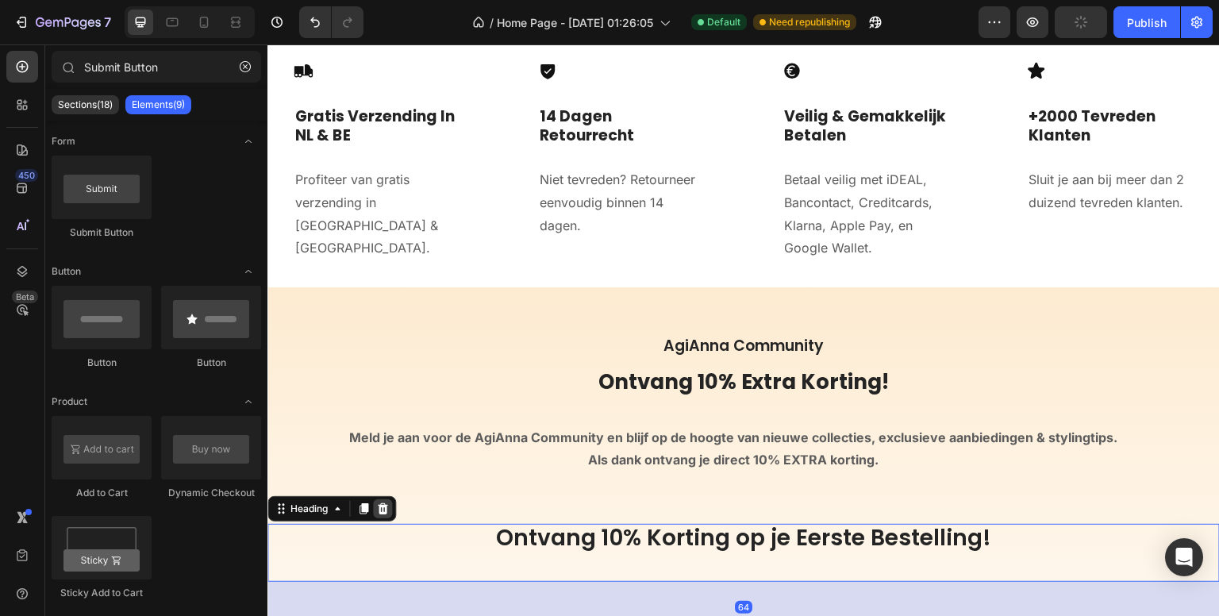
scroll to position [5029, 0]
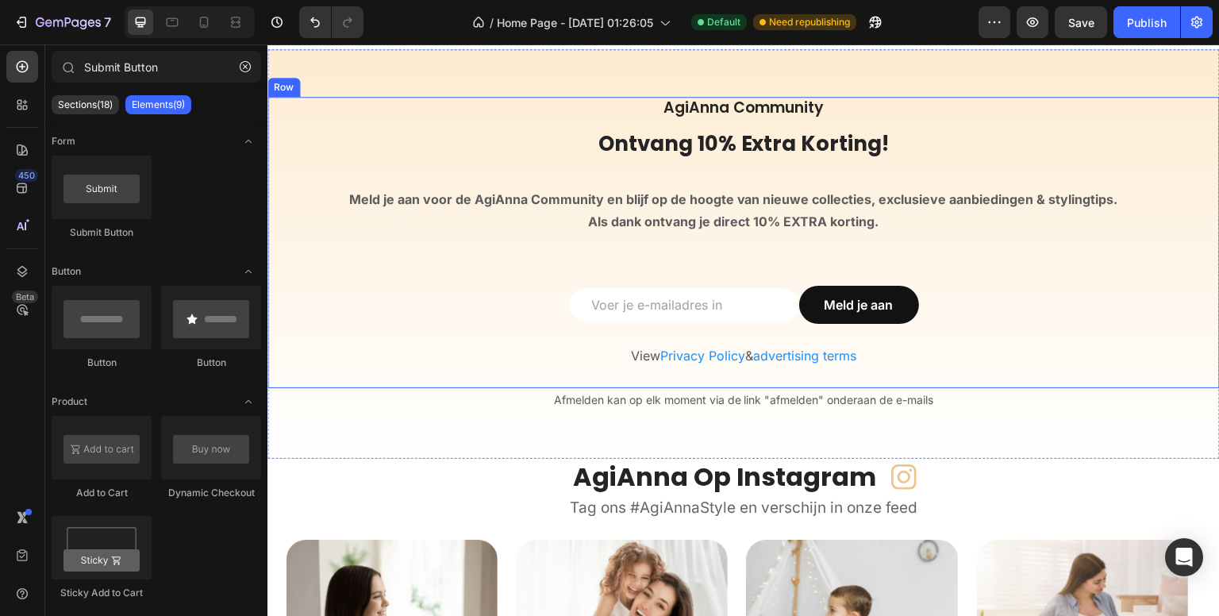
click at [454, 240] on div "AgiAnna Community Heading Ontvang 10% Extra Korting! Heading Meld je aan voor d…" at bounding box center [743, 242] width 952 height 291
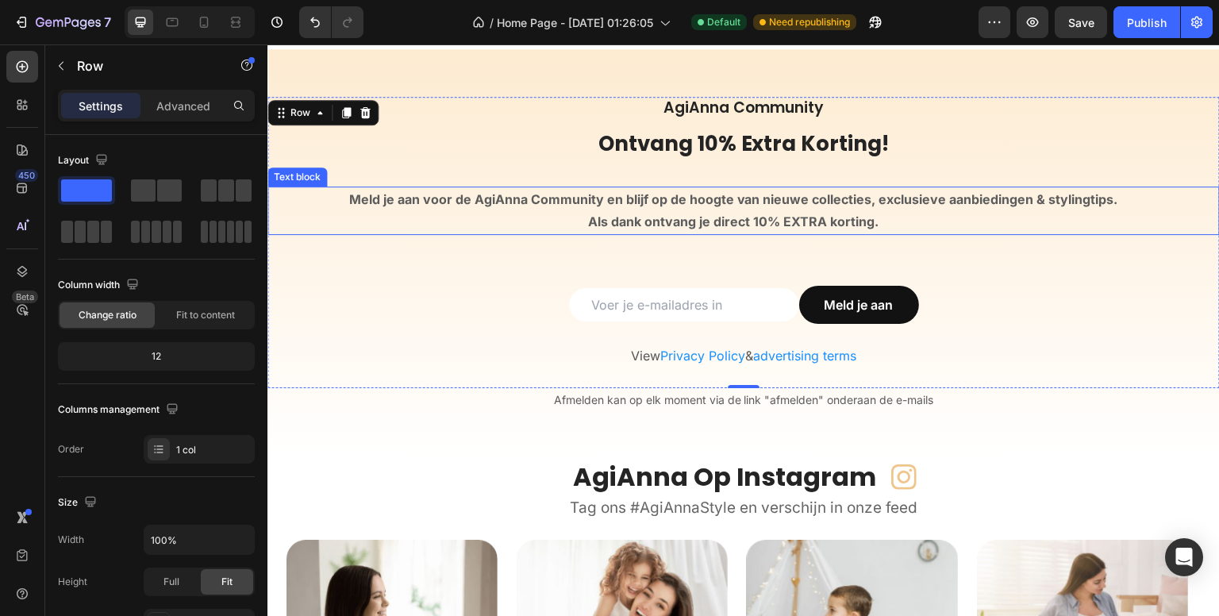
click at [721, 107] on h3 "AgiAnna Community" at bounding box center [743, 108] width 952 height 23
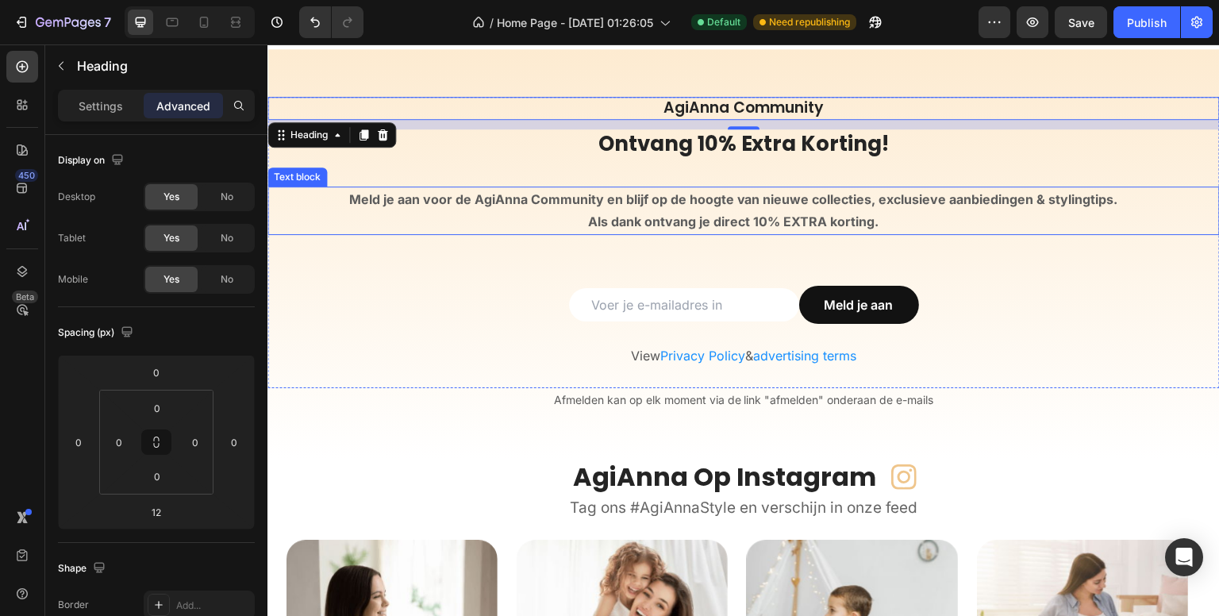
click at [795, 214] on strong "Als dank ontvang je direct 10% EXTRA korting." at bounding box center [733, 222] width 291 height 16
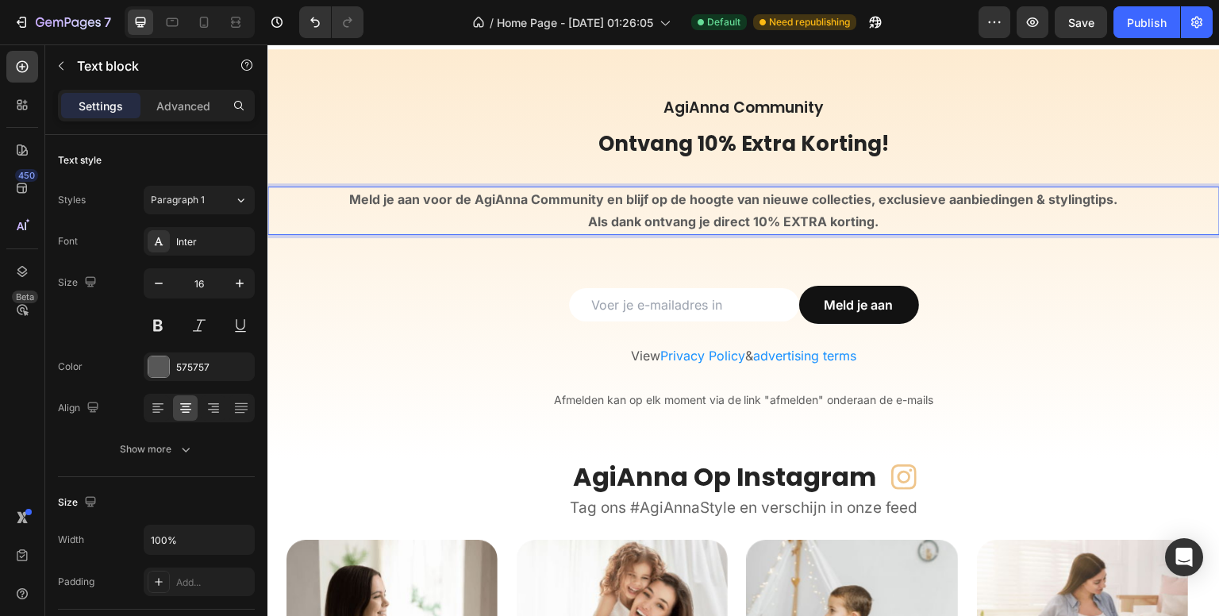
click at [796, 219] on strong "Als dank ontvang je direct 10% EXTRA korting." at bounding box center [733, 222] width 291 height 16
click at [786, 220] on strong "Als dank ontvang je direct 10% EXTRA korting." at bounding box center [733, 222] width 291 height 16
click at [860, 220] on strong "Als dank ontvang je direct 10% extra korting." at bounding box center [733, 222] width 279 height 16
click at [910, 224] on p "Als dank ontvang je direct 10% extra korting per e-mail." at bounding box center [733, 221] width 929 height 23
click at [949, 217] on p "Als dank ontvang je direct 10% extra korting per e-mail." at bounding box center [733, 221] width 929 height 23
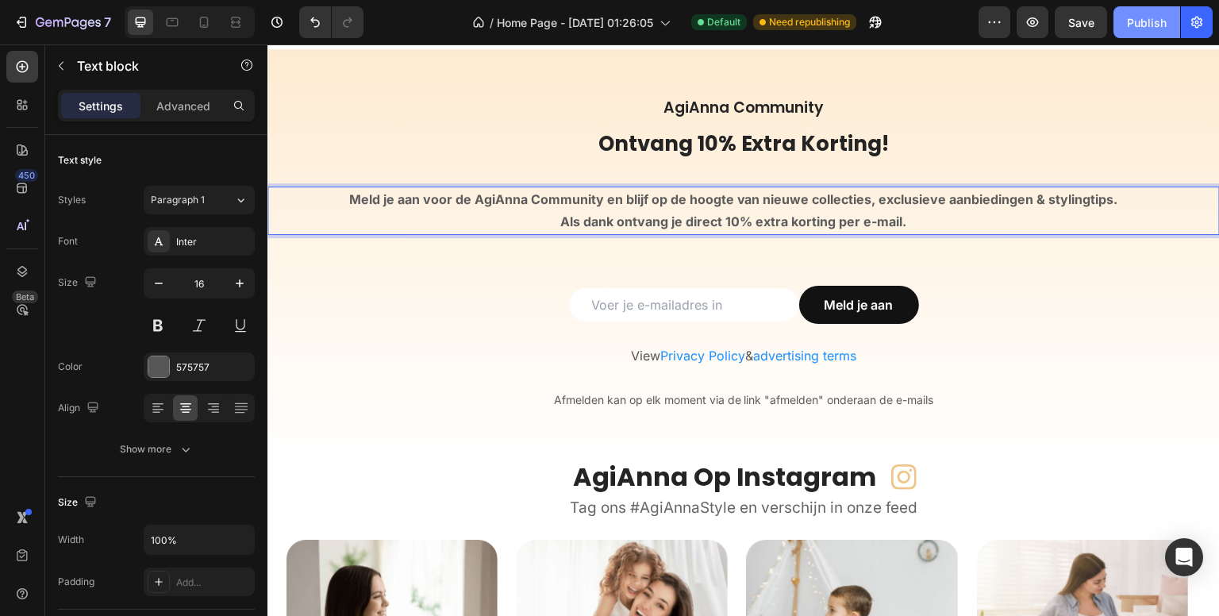
click at [1144, 25] on div "Publish" at bounding box center [1147, 22] width 40 height 17
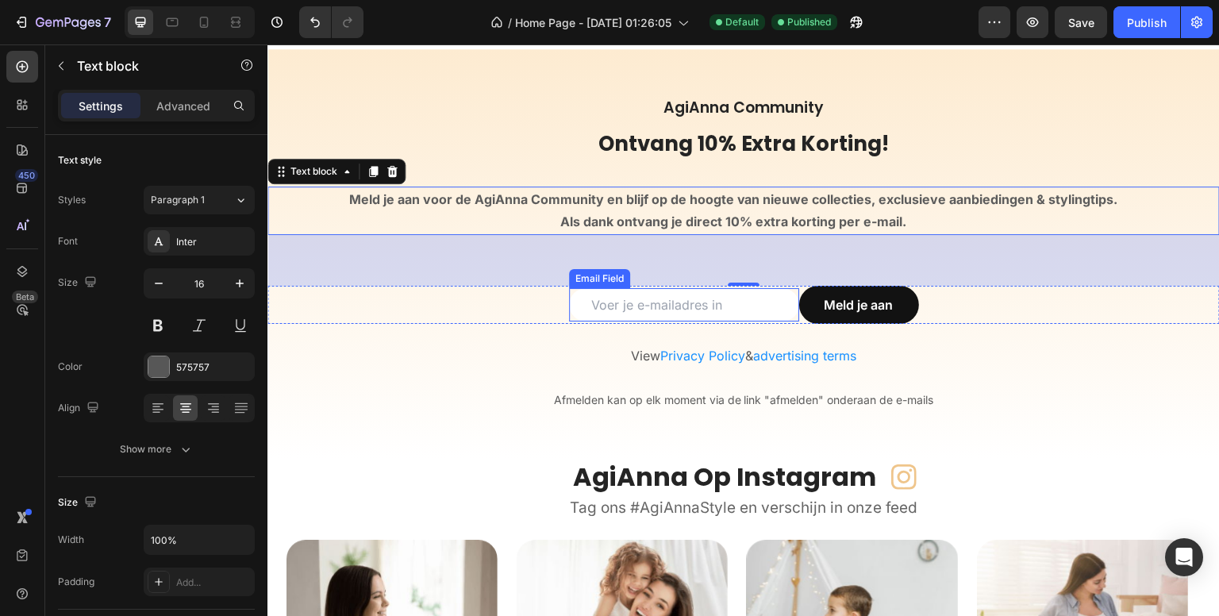
click at [715, 299] on input "email" at bounding box center [684, 304] width 230 height 33
click at [602, 281] on div "Email Field" at bounding box center [599, 278] width 55 height 14
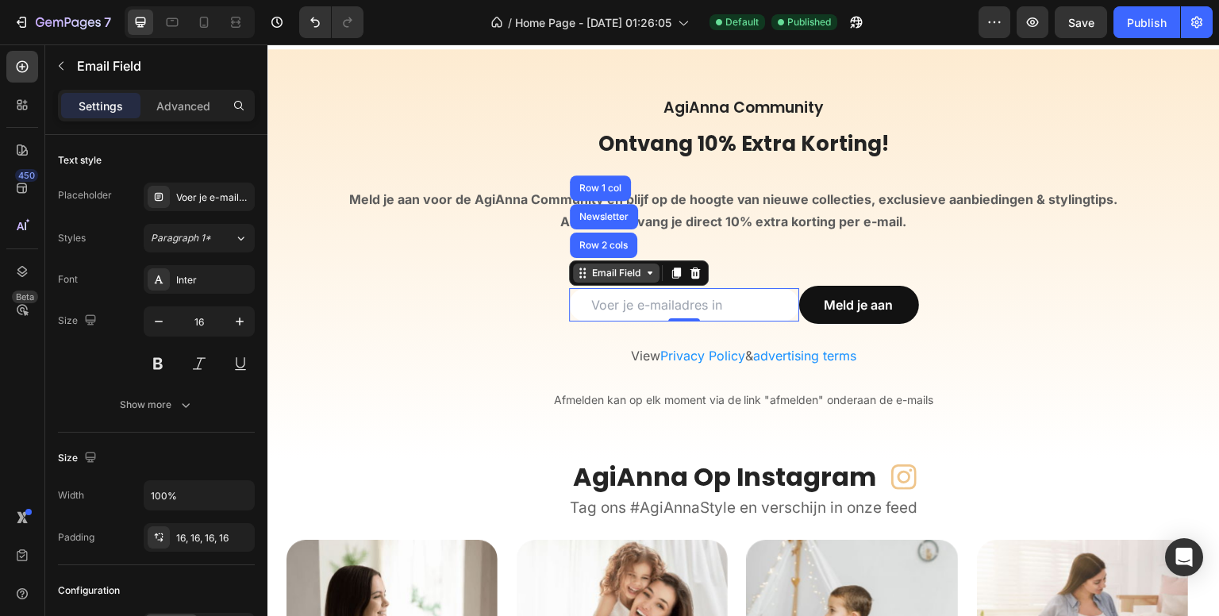
drag, startPoint x: 602, startPoint y: 281, endPoint x: 460, endPoint y: 455, distance: 224.5
click at [602, 281] on div "Email Field" at bounding box center [616, 273] width 87 height 19
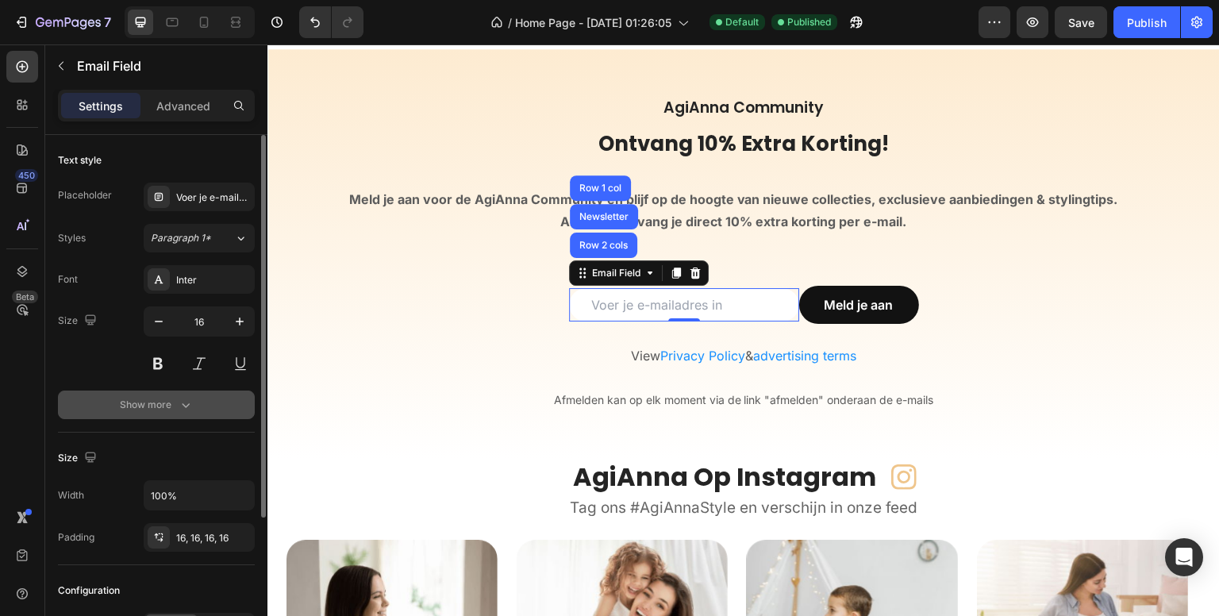
click at [186, 402] on icon "button" at bounding box center [186, 405] width 16 height 16
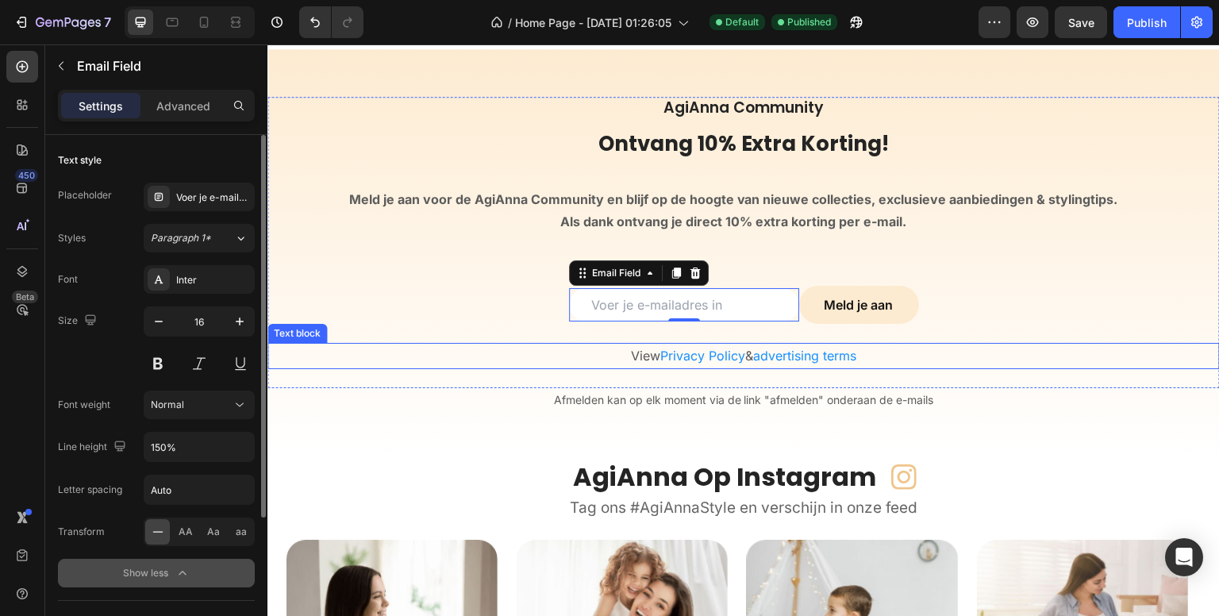
click at [815, 293] on button "Meld je aan" at bounding box center [859, 305] width 120 height 38
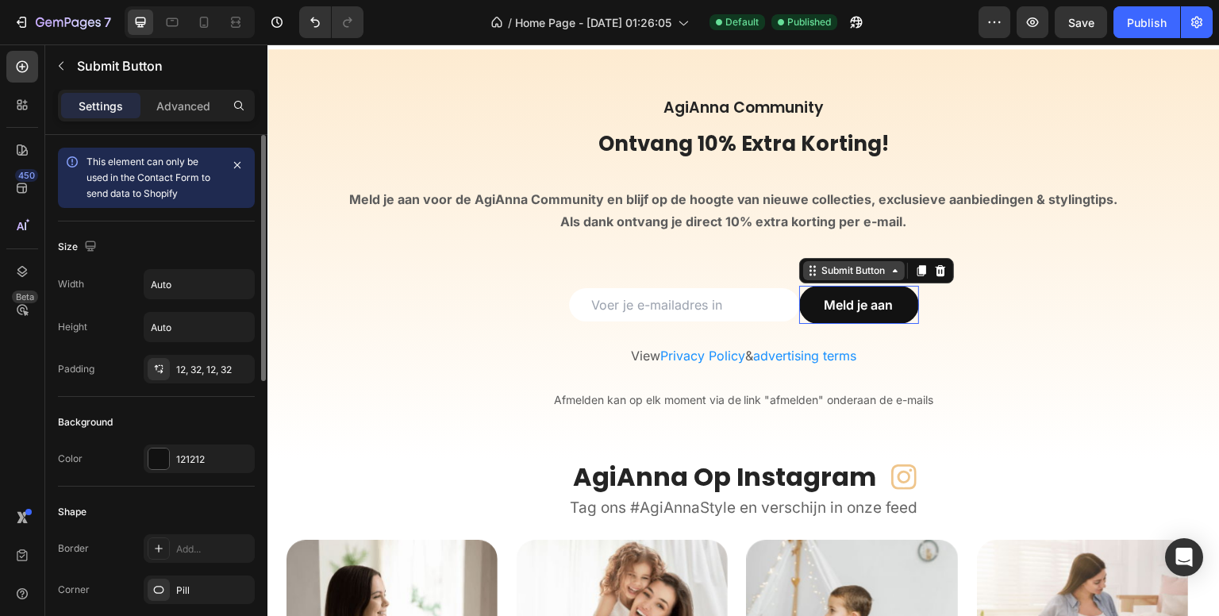
click at [806, 267] on icon at bounding box center [812, 270] width 13 height 13
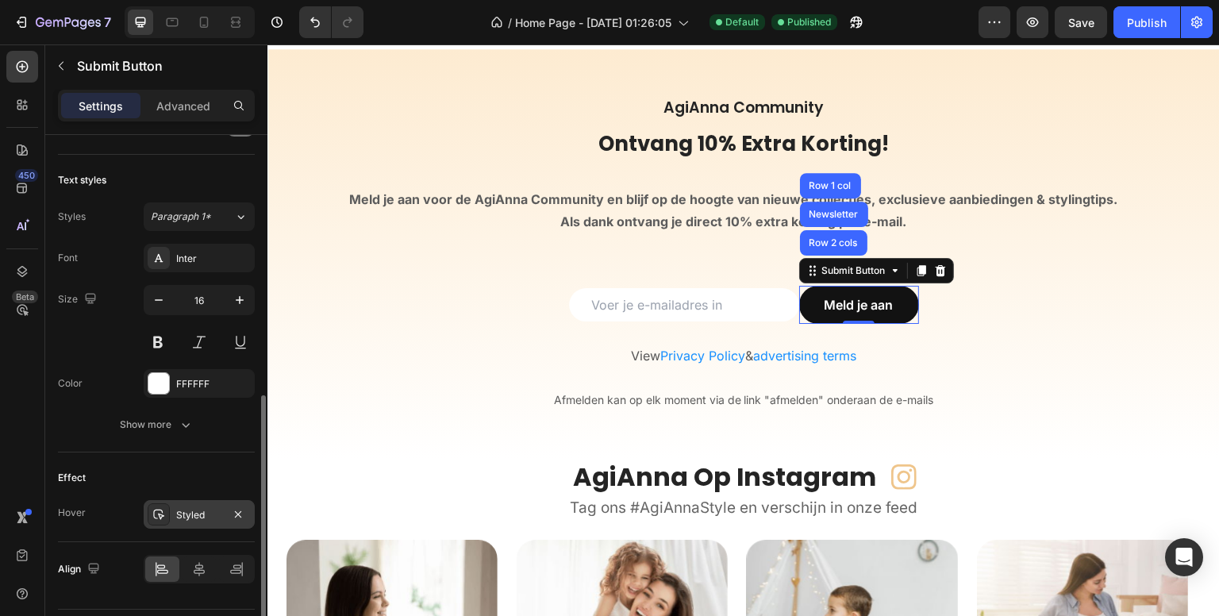
scroll to position [597, 0]
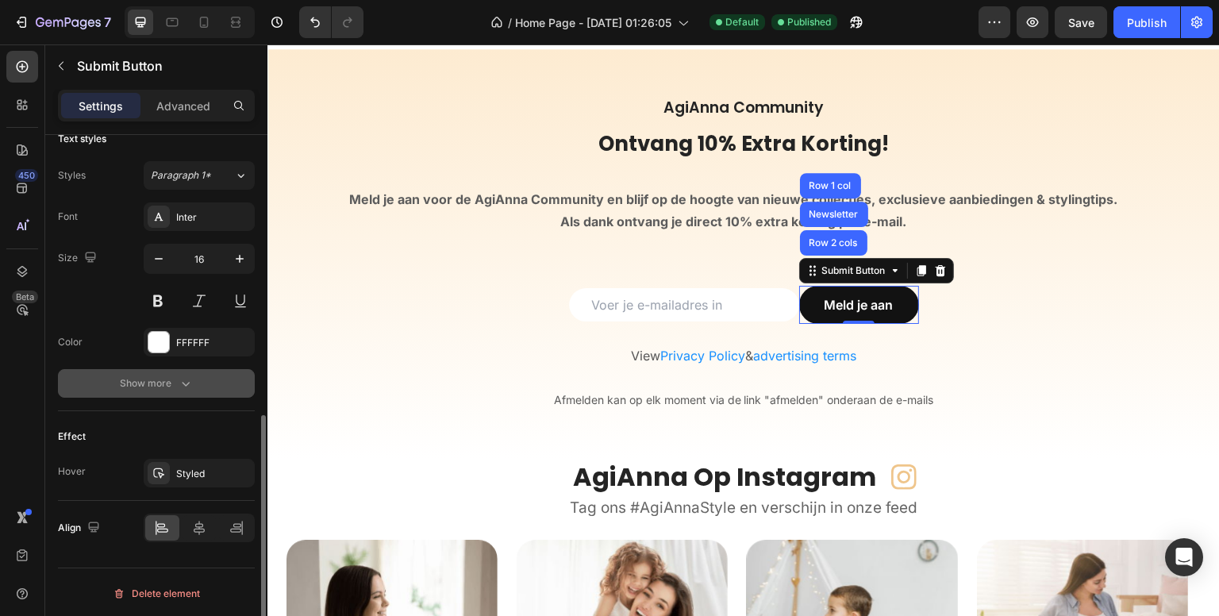
click at [211, 375] on button "Show more" at bounding box center [156, 383] width 197 height 29
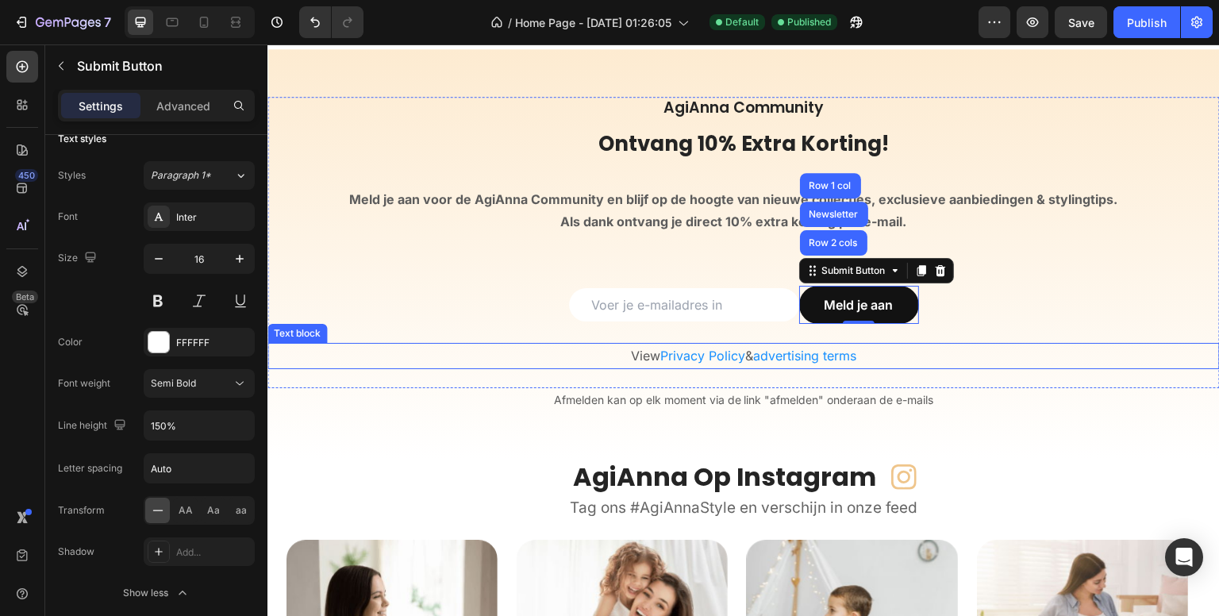
click at [801, 356] on span "advertising terms" at bounding box center [804, 356] width 103 height 16
click at [800, 356] on span "advertising terms" at bounding box center [804, 356] width 103 height 16
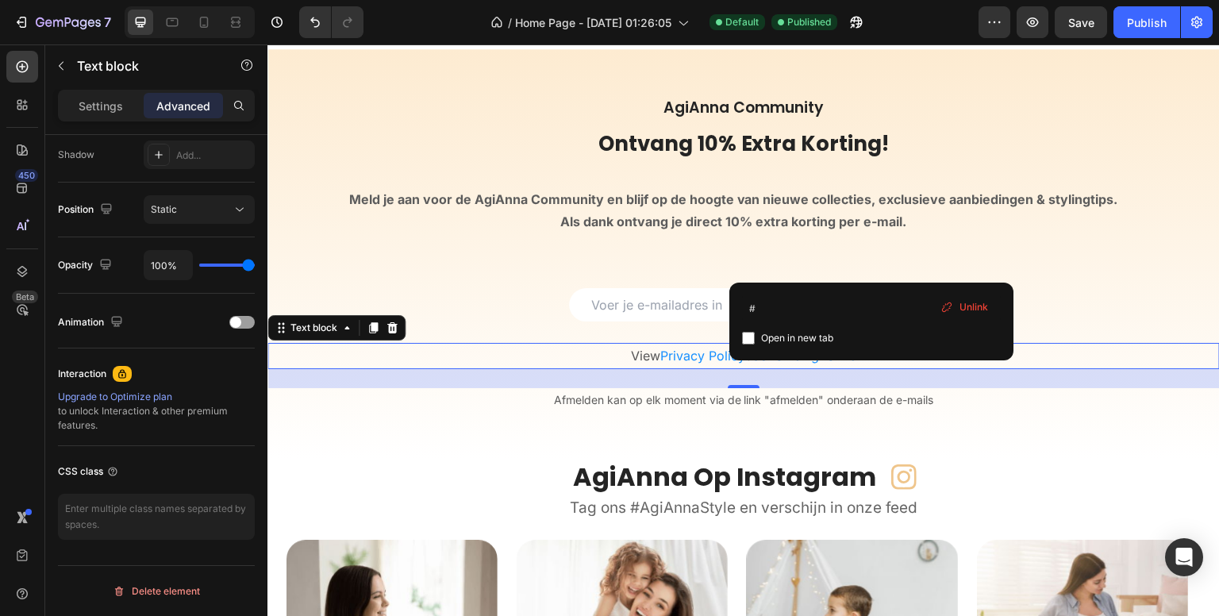
scroll to position [0, 0]
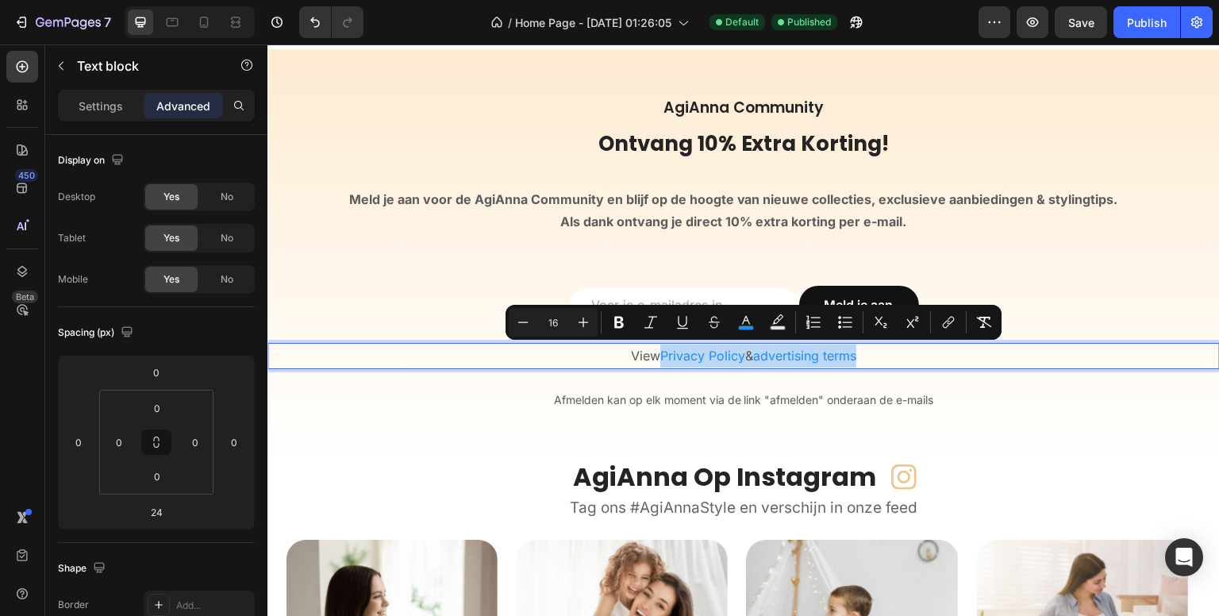
drag, startPoint x: 855, startPoint y: 352, endPoint x: 652, endPoint y: 351, distance: 202.4
click at [652, 351] on p "View Privacy Policy & advertising terms" at bounding box center [743, 355] width 949 height 23
copy p "Privacy Policy & advertising terms"
click at [664, 352] on span "Privacy Policy" at bounding box center [702, 356] width 85 height 16
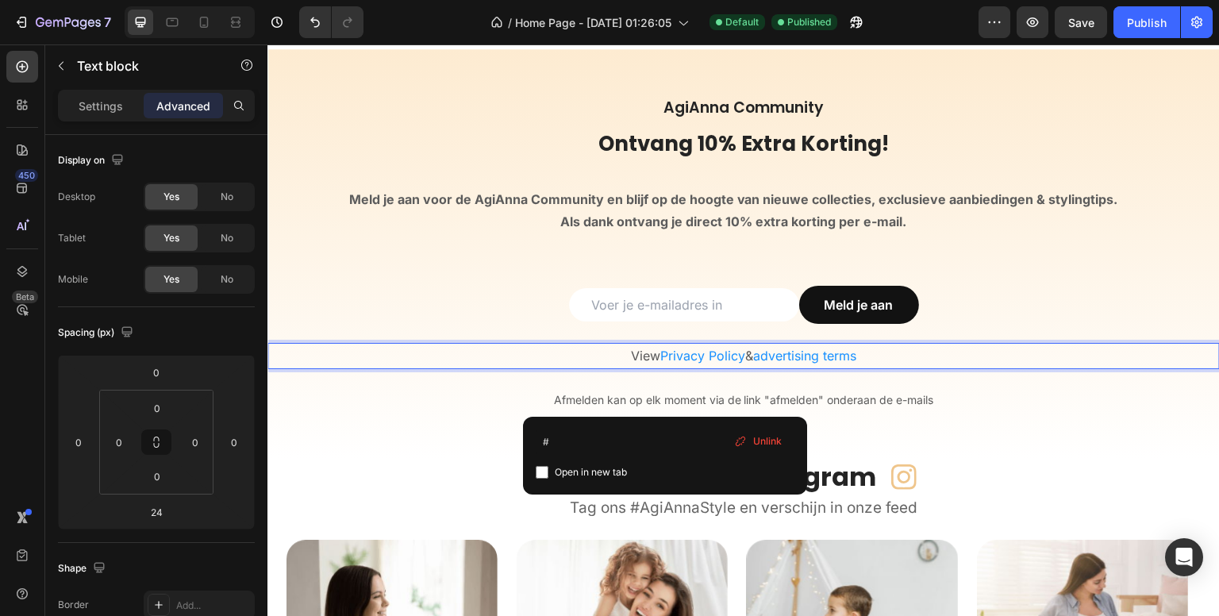
click at [697, 355] on span "Privacy Policy" at bounding box center [702, 356] width 85 height 16
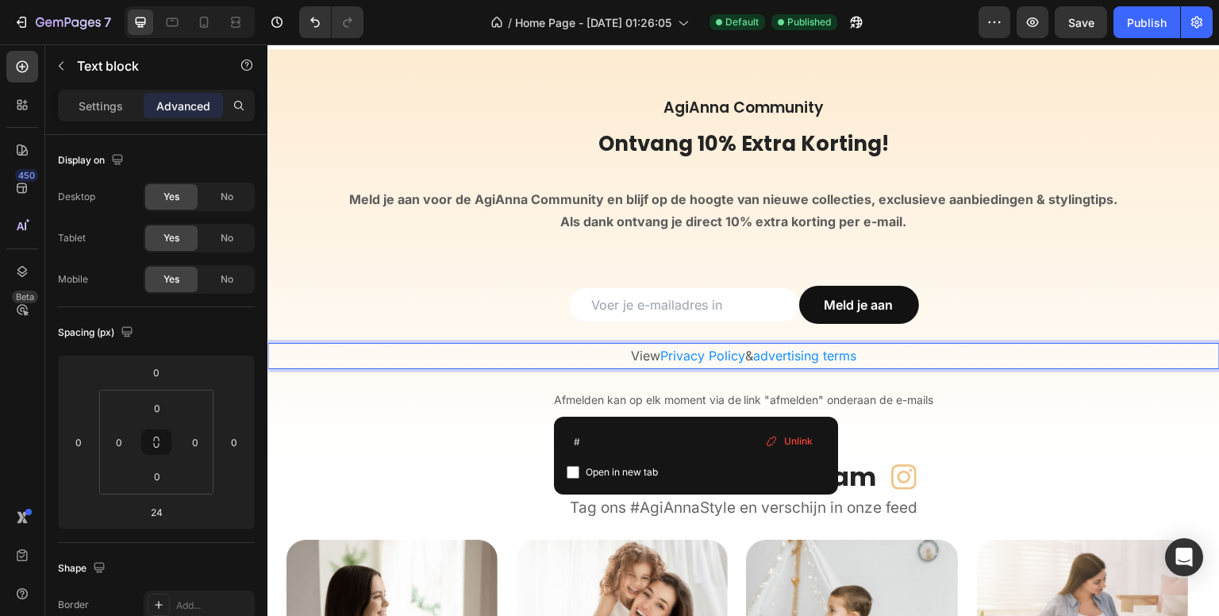
click at [702, 355] on span "Privacy Policy" at bounding box center [702, 356] width 85 height 16
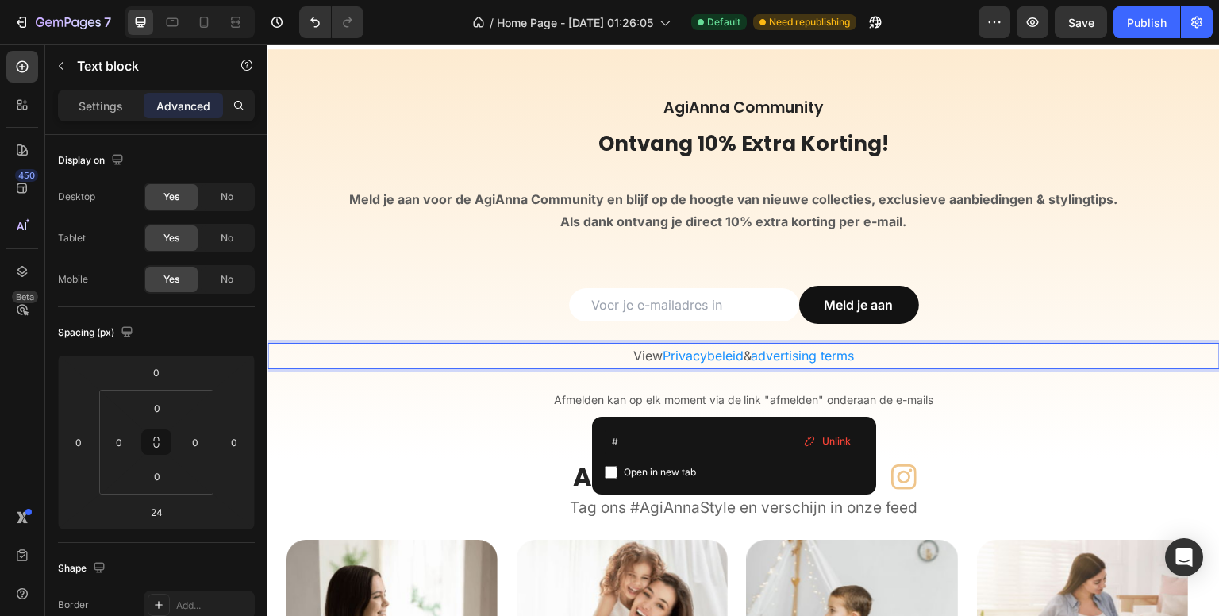
click at [788, 355] on span "advertising terms" at bounding box center [803, 356] width 103 height 16
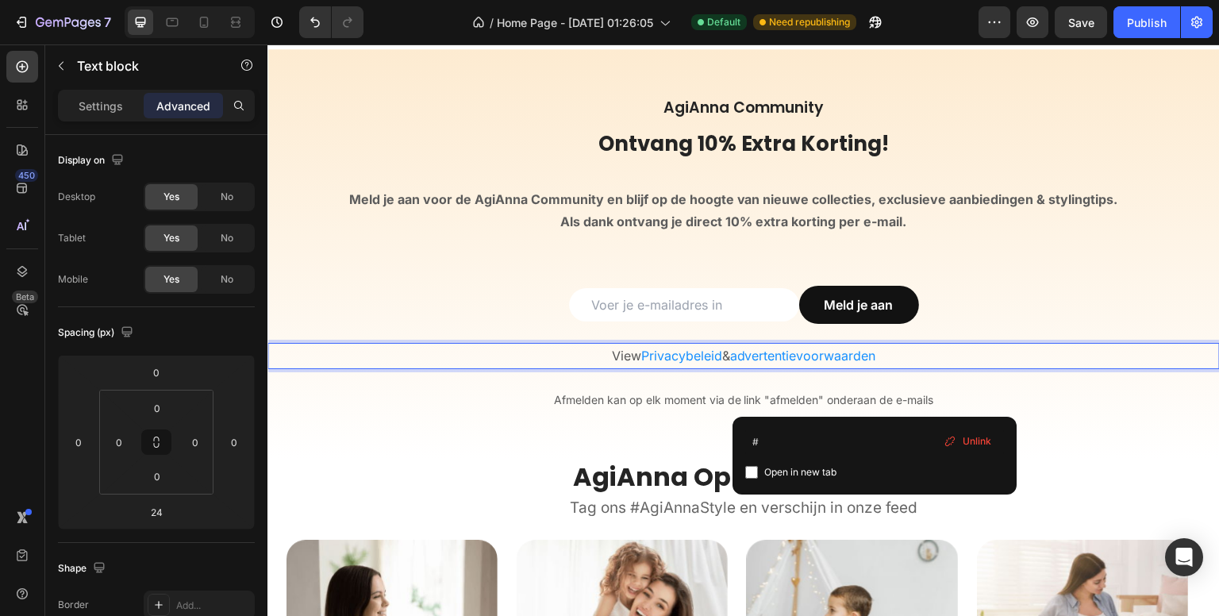
click at [734, 358] on span "advertentievoorwaarden" at bounding box center [803, 356] width 146 height 16
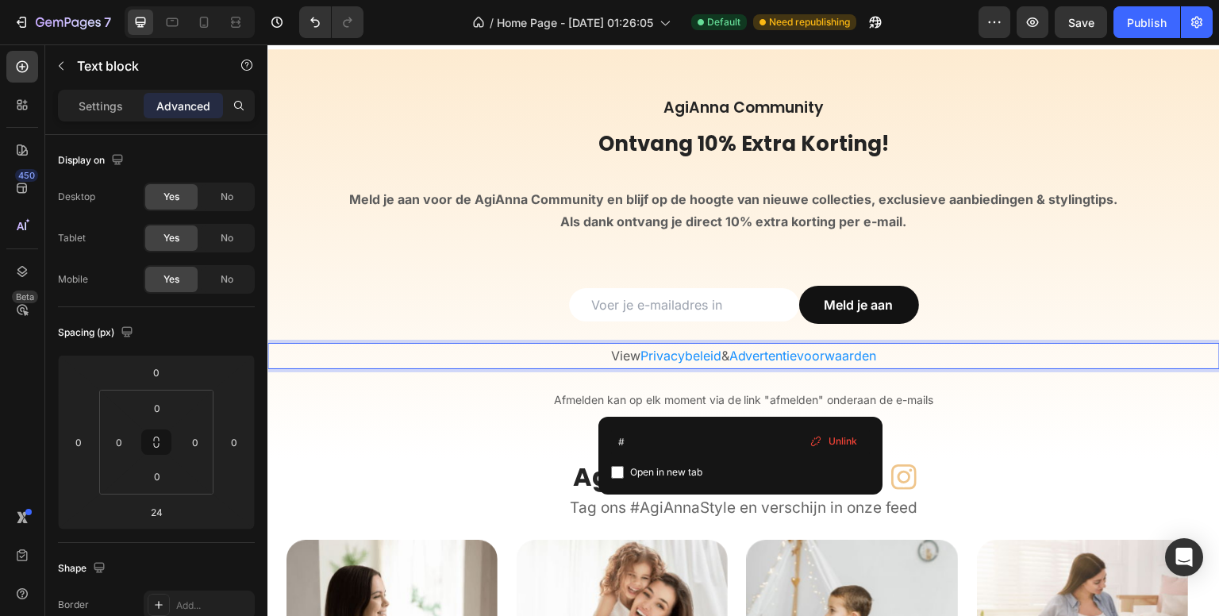
click at [616, 353] on p "View Privacybeleid & Advertentievoorwaarden" at bounding box center [743, 355] width 949 height 23
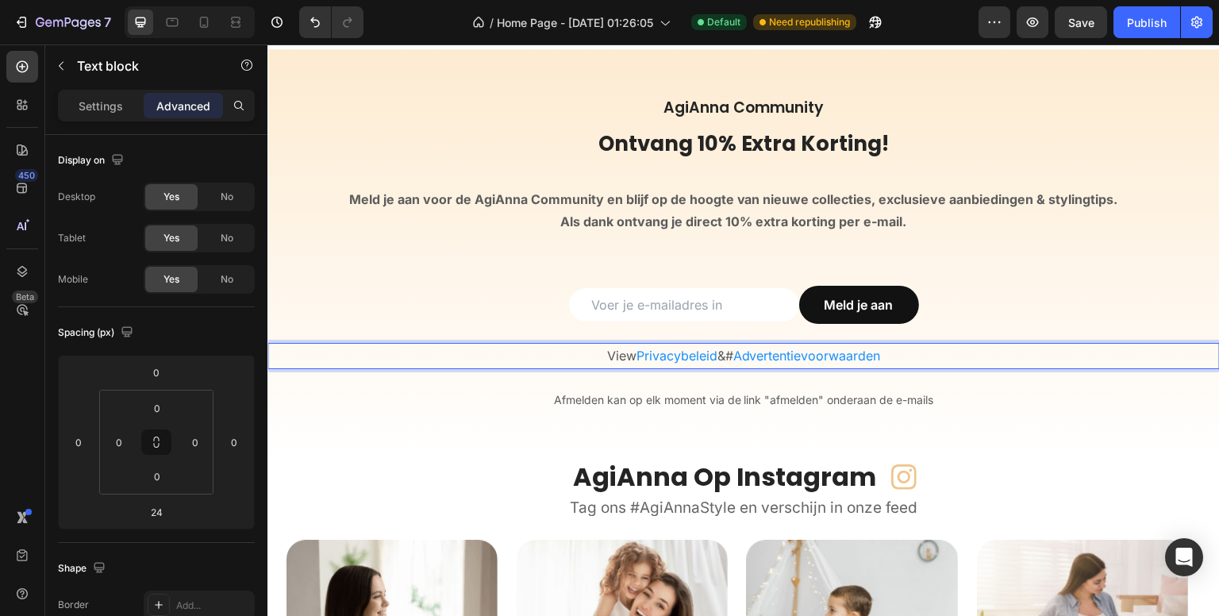
click at [616, 353] on p "View Privacybeleid & # Advertentievoorwaarden" at bounding box center [743, 355] width 949 height 23
click at [758, 357] on link "# Advertentievoorwaarden" at bounding box center [830, 356] width 156 height 16
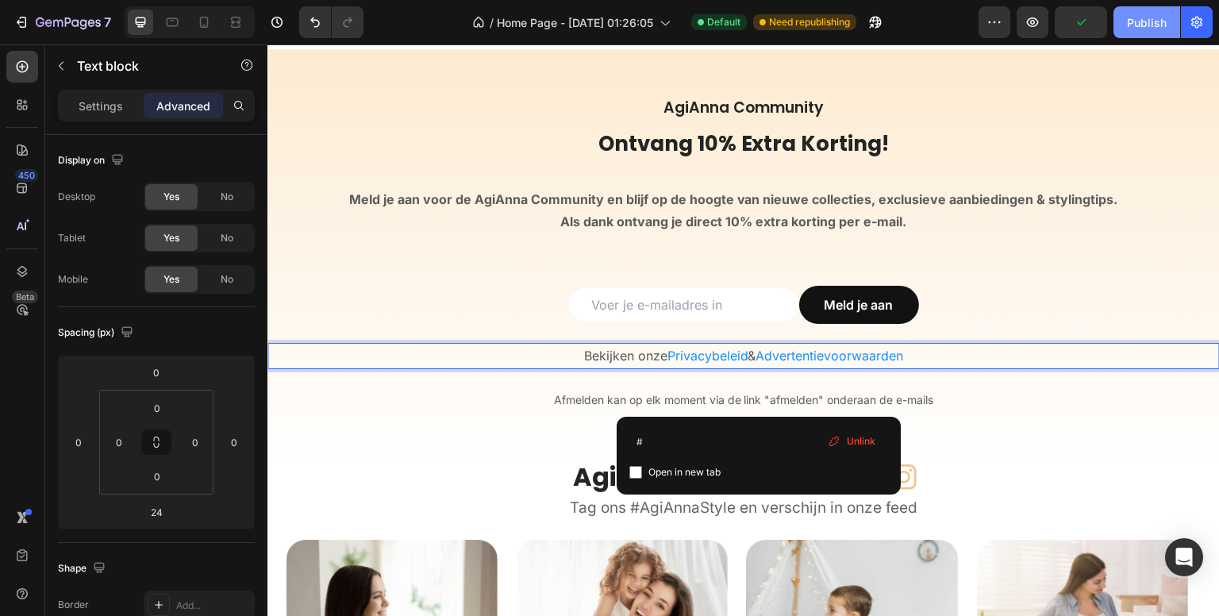
click at [1141, 26] on div "Publish" at bounding box center [1147, 22] width 40 height 17
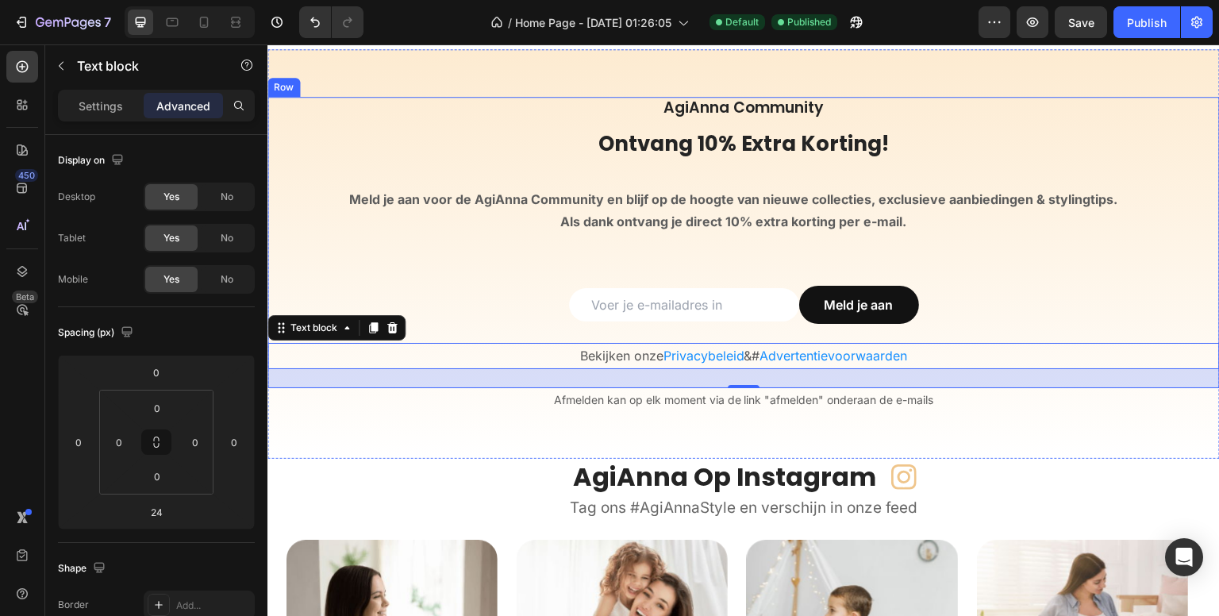
click at [691, 243] on div "AgiAnna Community Heading Ontvang 10% Extra Korting! Heading Meld je aan voor d…" at bounding box center [743, 242] width 952 height 291
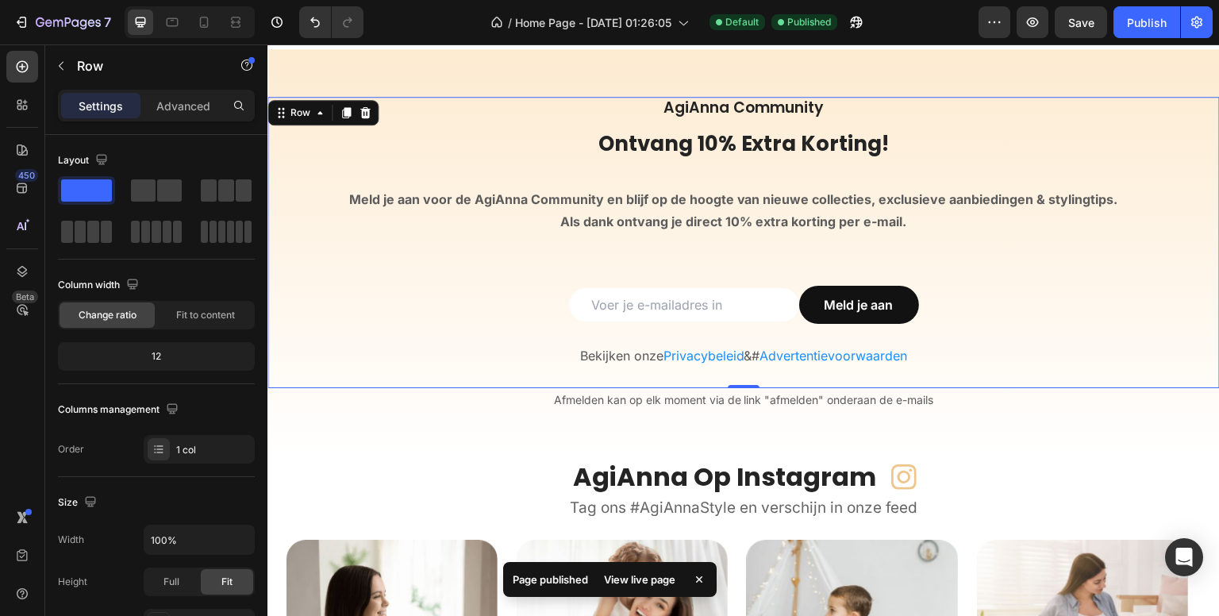
click at [691, 243] on div "AgiAnna Community Heading Ontvang 10% Extra Korting! Heading Meld je aan voor d…" at bounding box center [743, 242] width 952 height 291
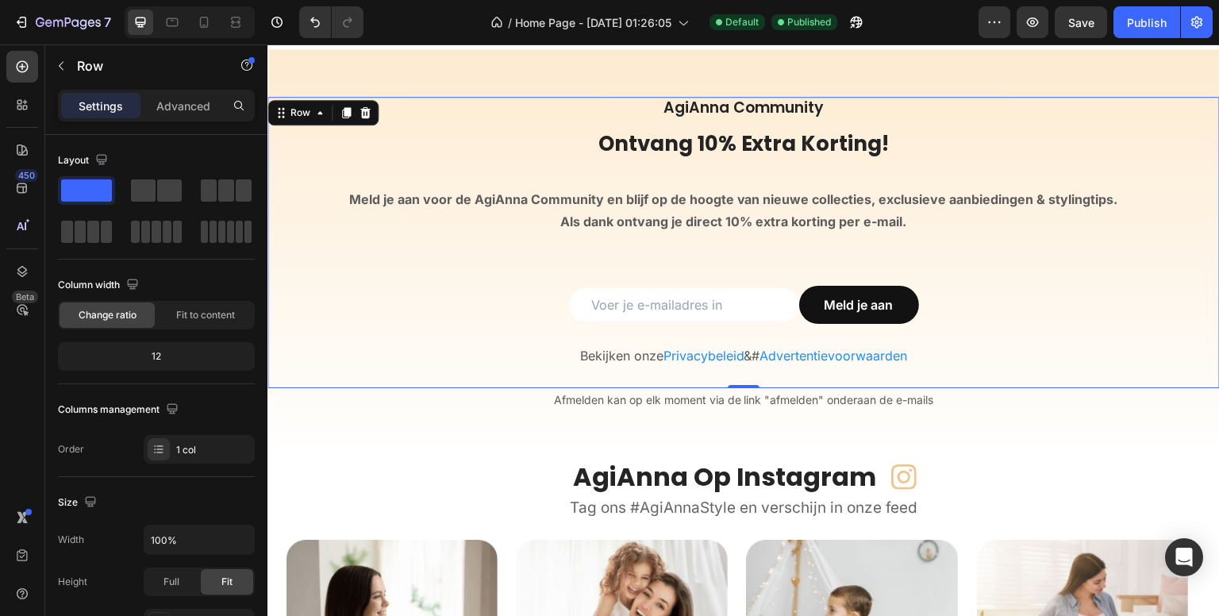
click at [656, 278] on div "AgiAnna Community Heading Ontvang 10% Extra Korting! Heading Meld je aan voor d…" at bounding box center [743, 242] width 952 height 291
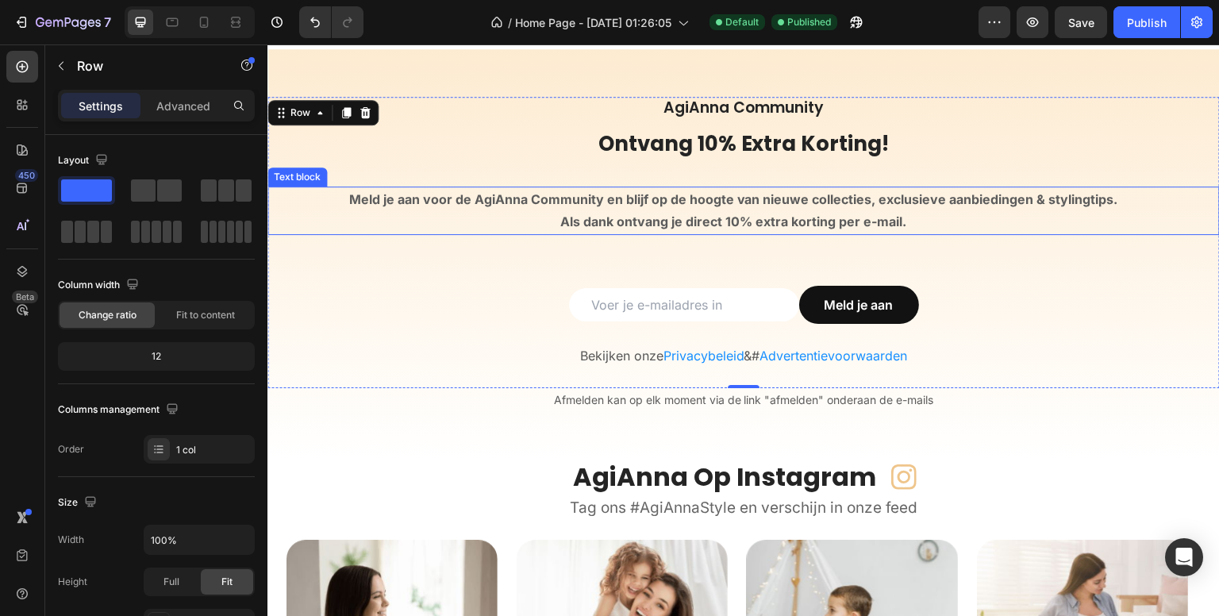
click at [642, 232] on div "Meld je aan voor de AgiAnna Community en blijf op de hoogte van nieuwe collecti…" at bounding box center [733, 211] width 932 height 49
click at [642, 238] on div "AgiAnna Community Heading Ontvang 10% Extra Korting! Heading Meld je aan voor d…" at bounding box center [743, 242] width 952 height 291
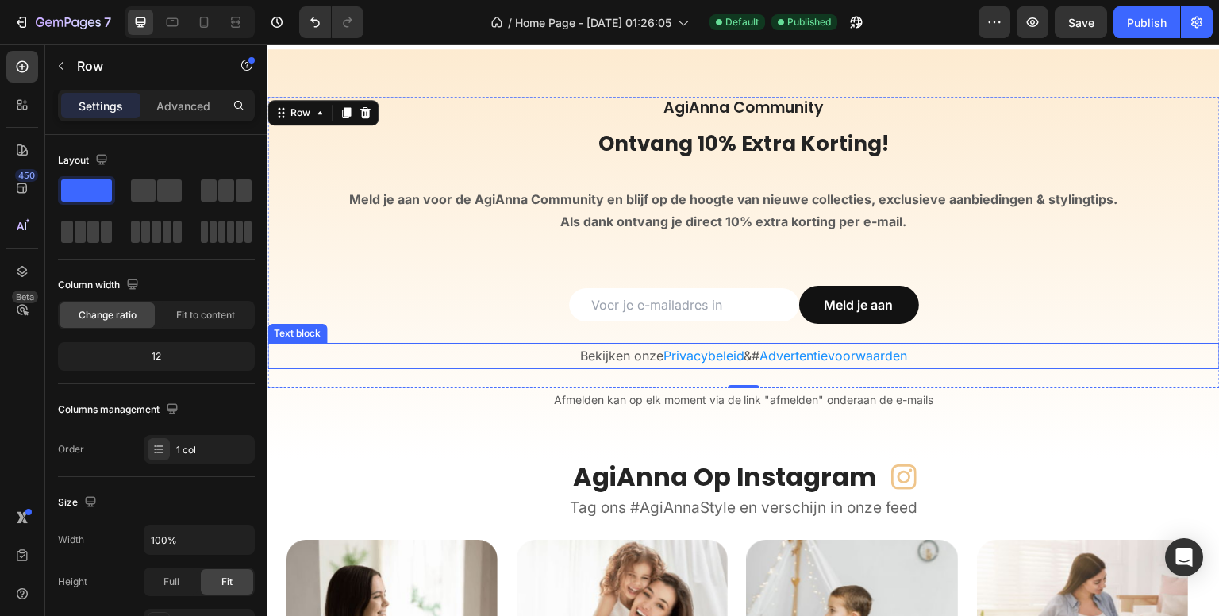
click at [626, 360] on p "Bekijken onze Privacybeleid & # ⁠⁠⁠⁠⁠⁠⁠ Advertentievoorwaarden" at bounding box center [743, 355] width 949 height 23
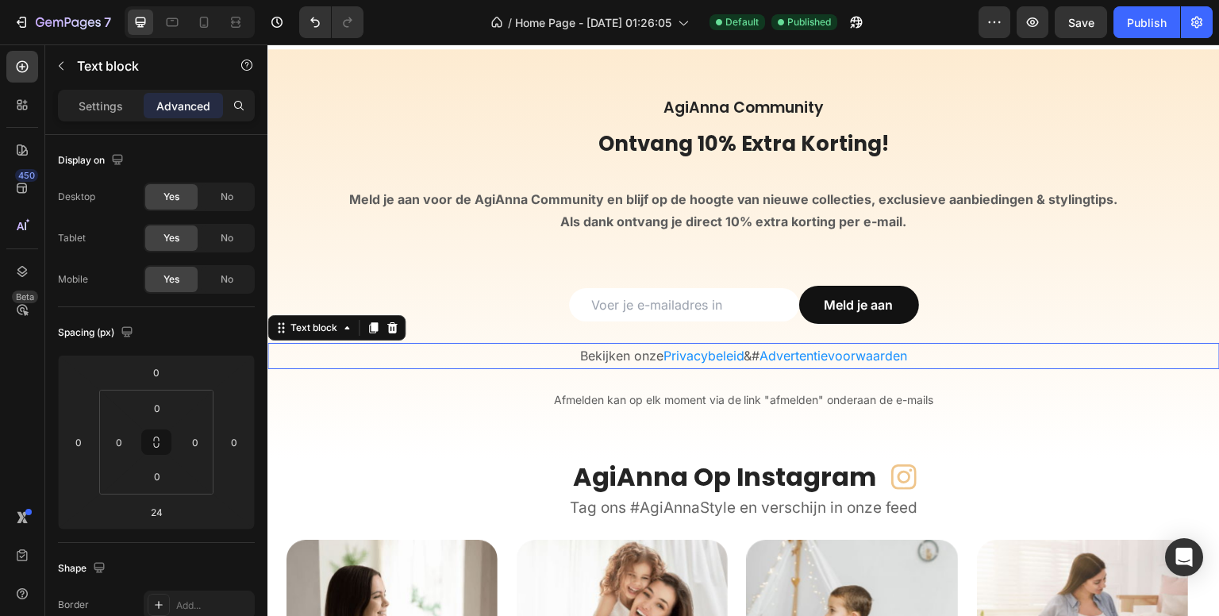
click at [617, 356] on p "Bekijken onze Privacybeleid & # Advertentievoorwaarden" at bounding box center [743, 355] width 949 height 23
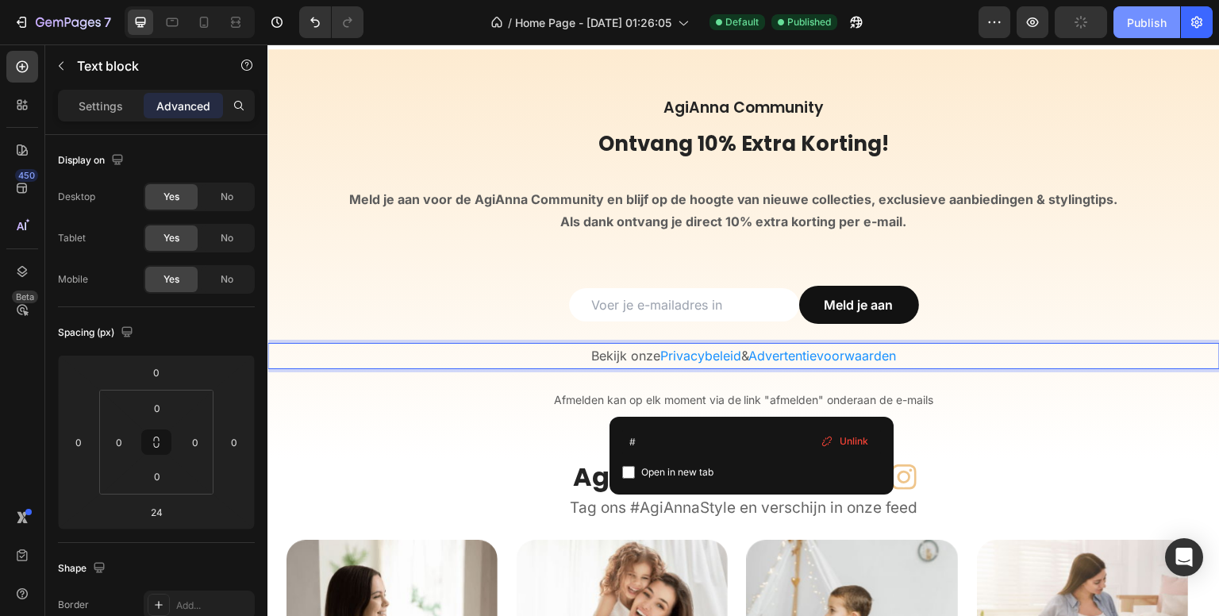
click at [1153, 26] on div "Publish" at bounding box center [1147, 22] width 40 height 17
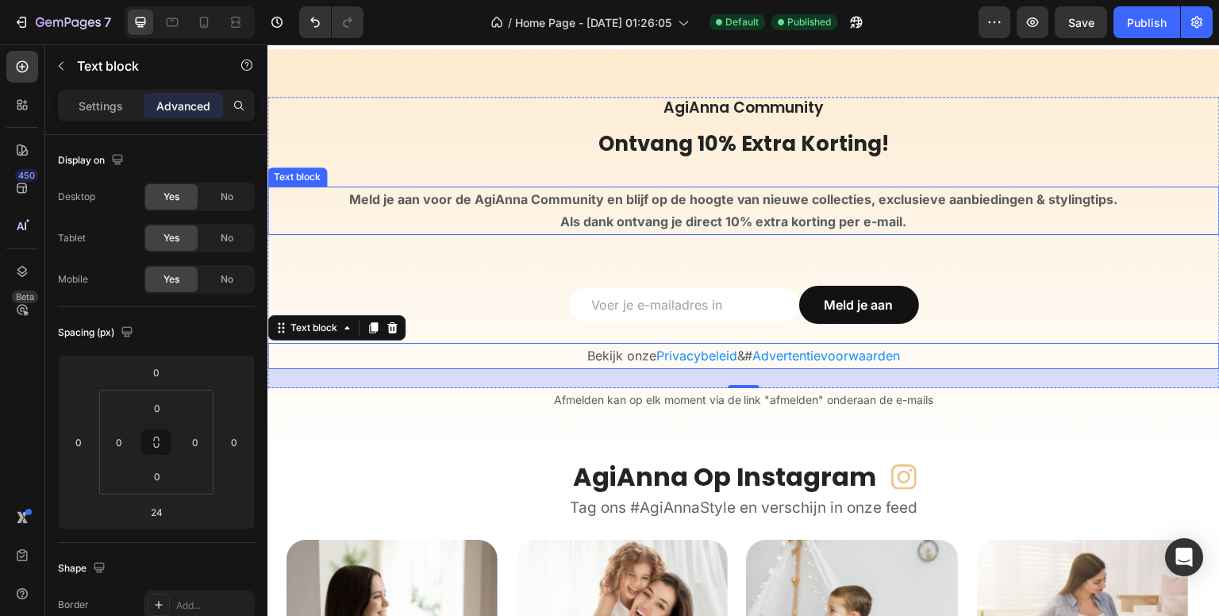
click at [467, 233] on div "Meld je aan voor de AgiAnna Community en blijf op de hoogte van nieuwe collecti…" at bounding box center [733, 211] width 932 height 49
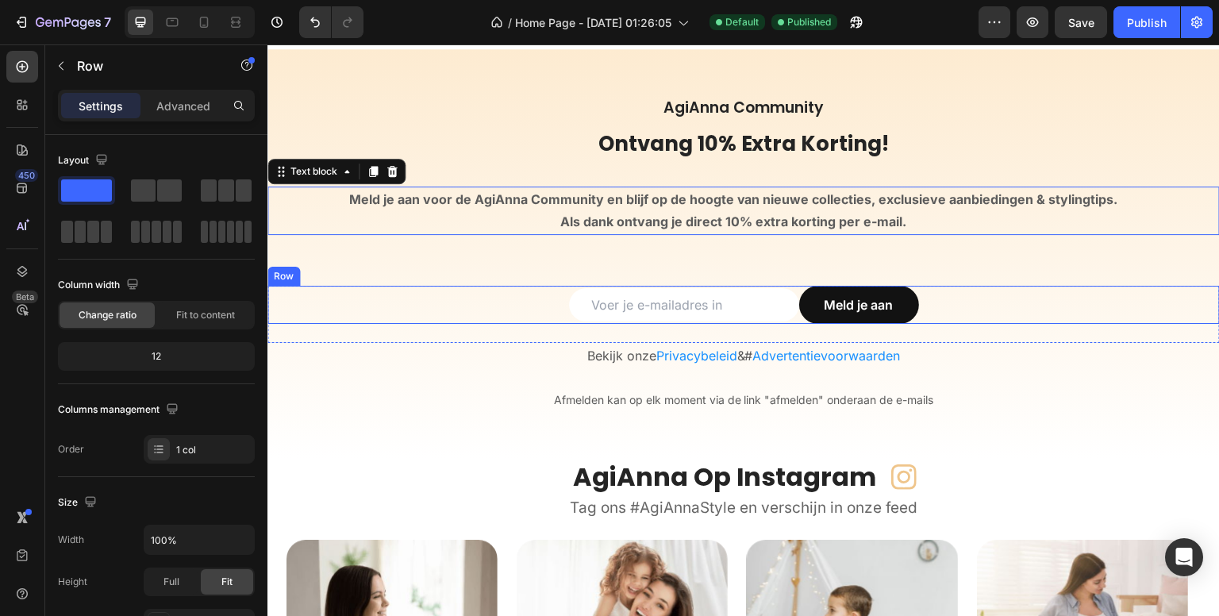
click at [433, 281] on div "AgiAnna Community Heading Ontvang 10% Extra Korting! Heading Meld je aan voor d…" at bounding box center [743, 242] width 952 height 291
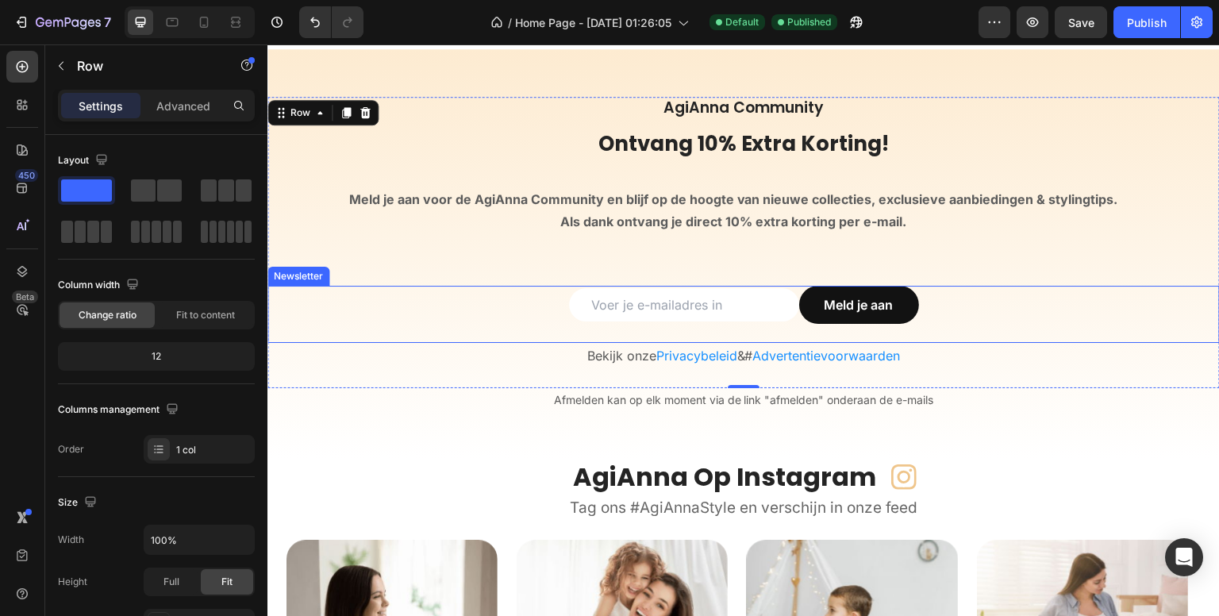
click at [569, 329] on div "Email Field Meld je aan Submit Button Row Newsletter" at bounding box center [743, 314] width 952 height 57
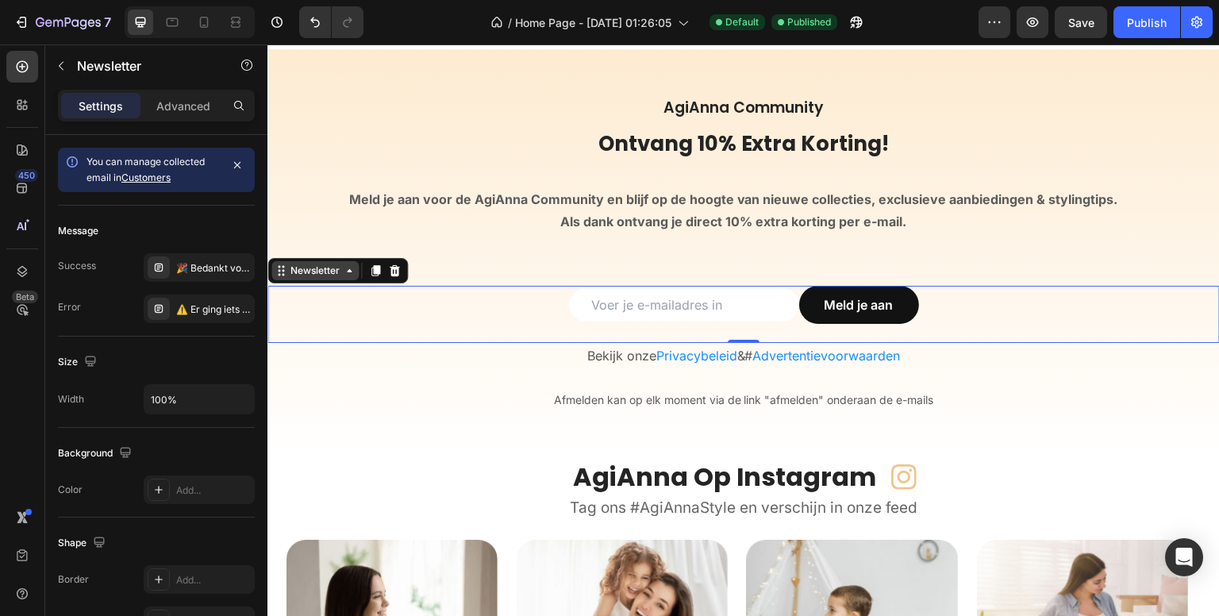
click at [298, 273] on div "Newsletter" at bounding box center [315, 271] width 56 height 14
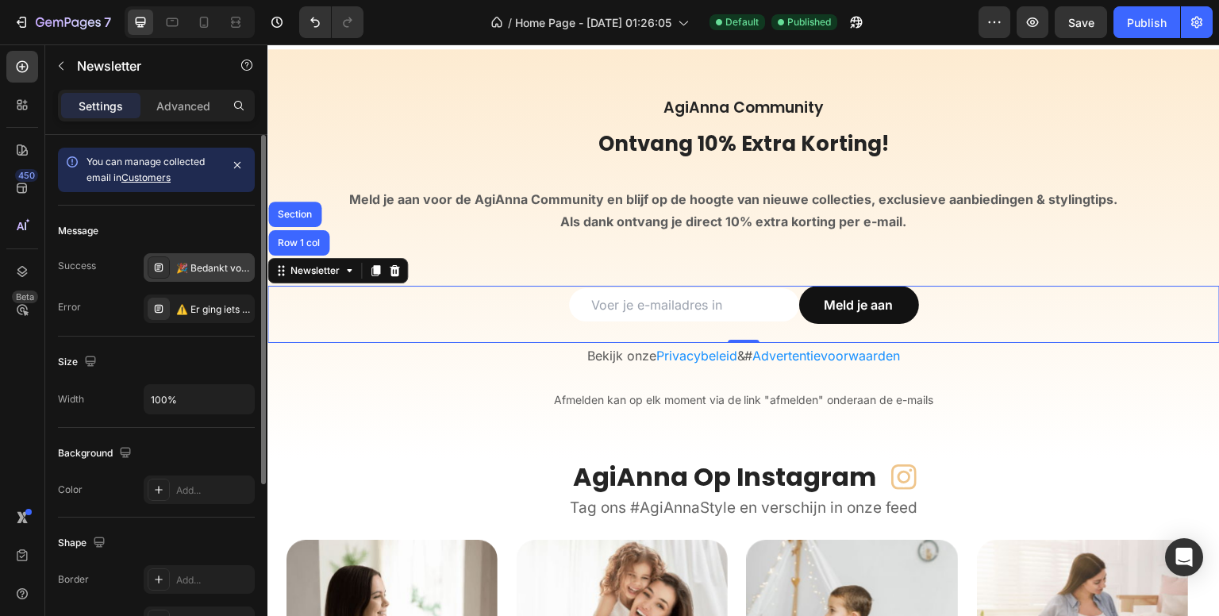
click at [210, 267] on div "🎉 Bedankt voor je aanmelding! Je ontvangt binnenkort je kortingscode in je inbo…" at bounding box center [213, 268] width 75 height 14
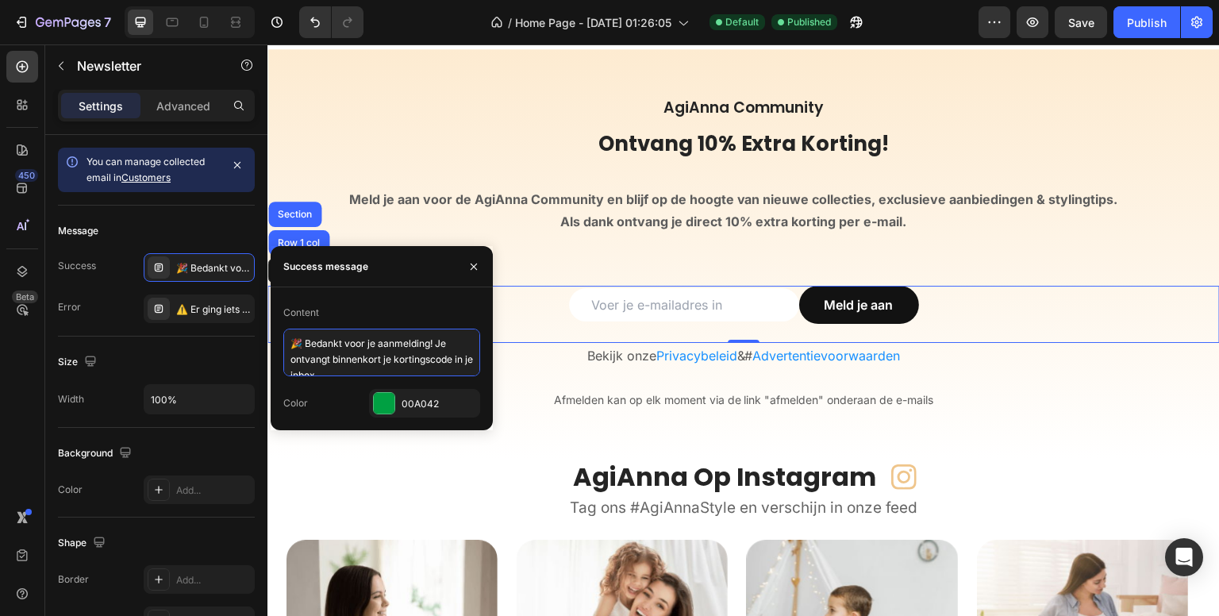
click at [437, 344] on textarea "🎉 Bedankt voor je aanmelding! Je ontvangt binnenkort je kortingscode in je inbo…" at bounding box center [381, 353] width 197 height 48
paste textarea "je 10% extra kortingscode binnenkort"
type textarea "🎉 Bedankt voor je aanmelding! Je ontvangt je 10% extra kortingscode binnenkort …"
click at [1, 407] on div "450 Beta" at bounding box center [22, 329] width 45 height 571
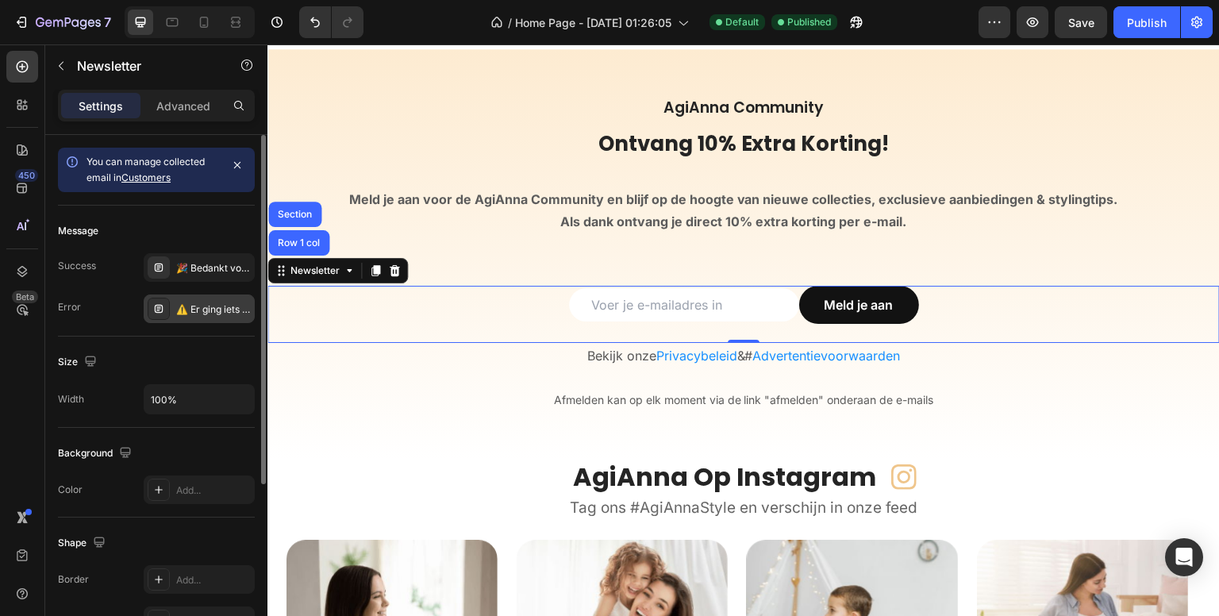
click at [228, 304] on div "⚠️ Er ging iets mis. Probeer het later opnieuw of neem contact met ons op." at bounding box center [213, 309] width 75 height 14
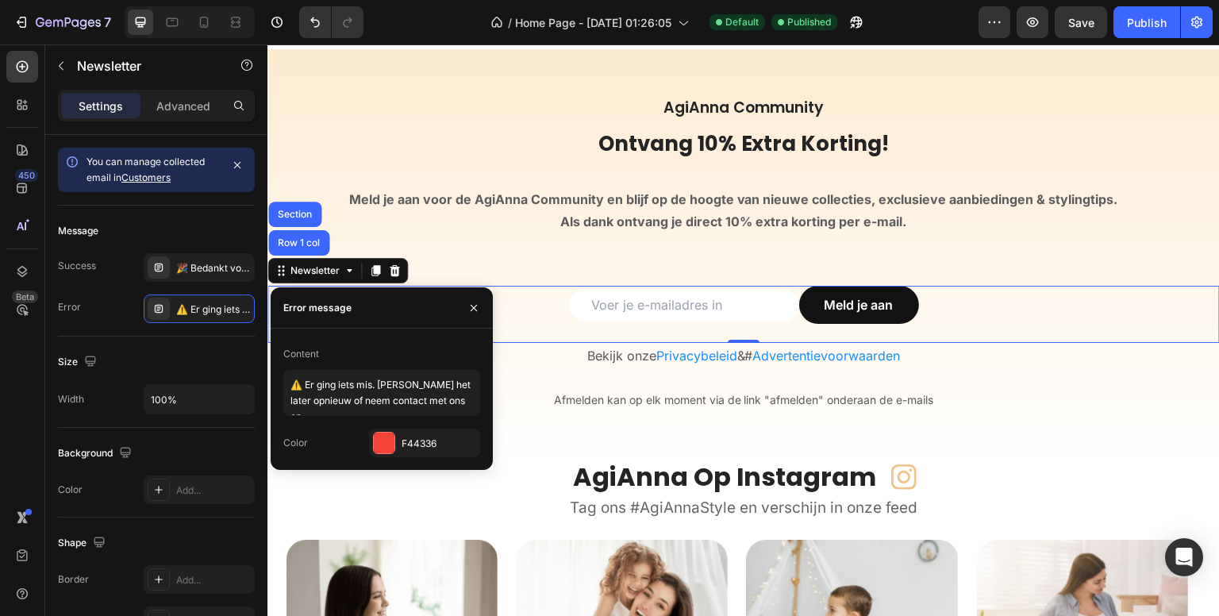
click at [0, 364] on div "450 Beta" at bounding box center [22, 329] width 45 height 571
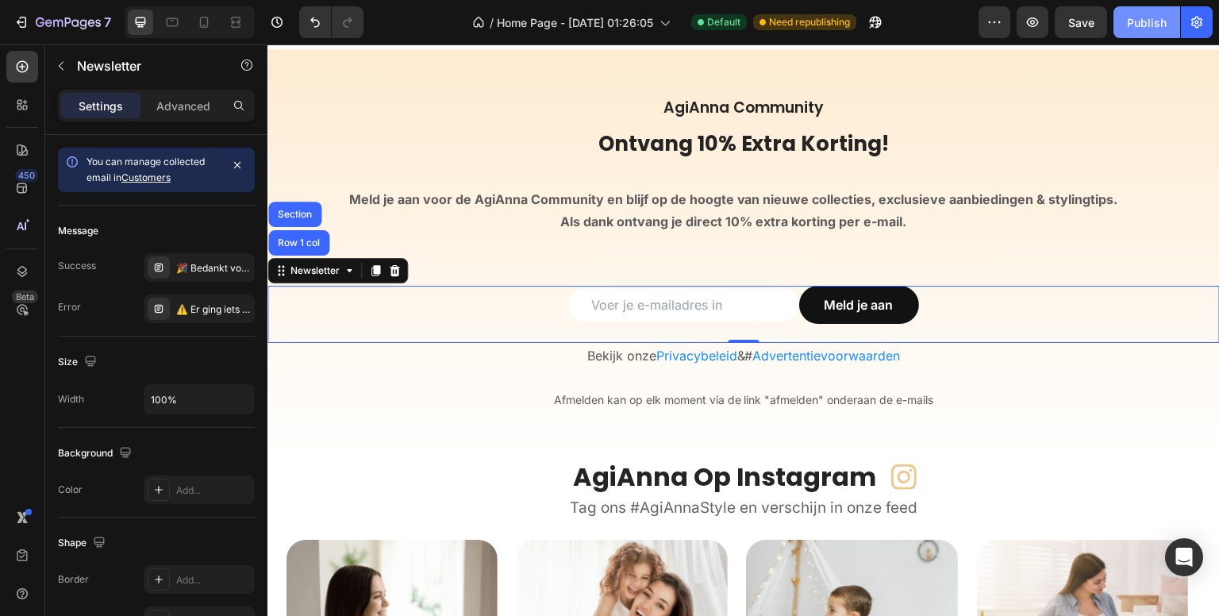
click at [1149, 21] on div "Publish" at bounding box center [1147, 22] width 40 height 17
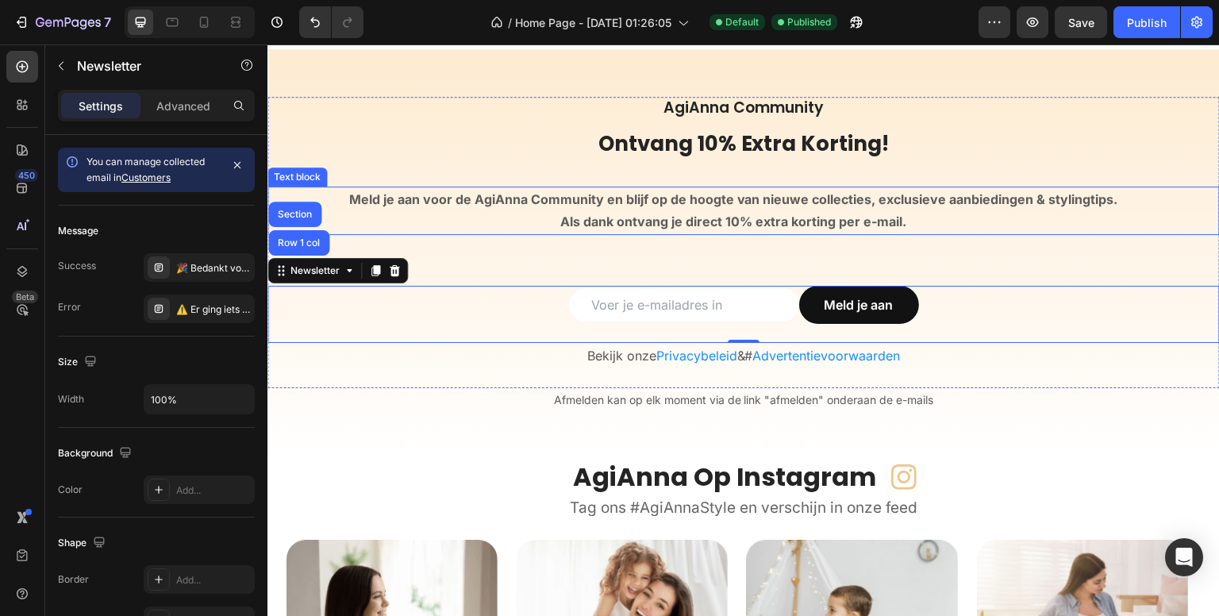
click at [492, 198] on strong "Meld je aan voor de AgiAnna Community en blijf op de hoogte van nieuwe collecti…" at bounding box center [733, 199] width 769 height 16
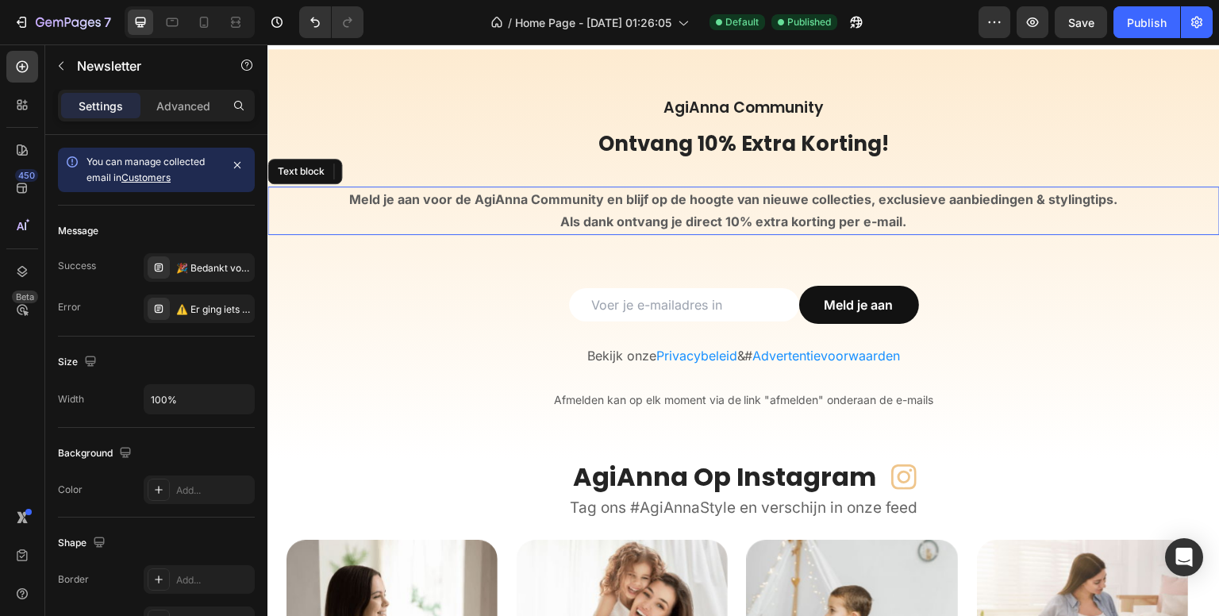
click at [492, 198] on strong "Meld je aan voor de AgiAnna Community en blijf op de hoogte van nieuwe collecti…" at bounding box center [733, 199] width 769 height 16
click at [463, 201] on strong "Meld je aan voor de AgiAnna Community en blijf op de hoogte van nieuwe collecti…" at bounding box center [733, 199] width 769 height 16
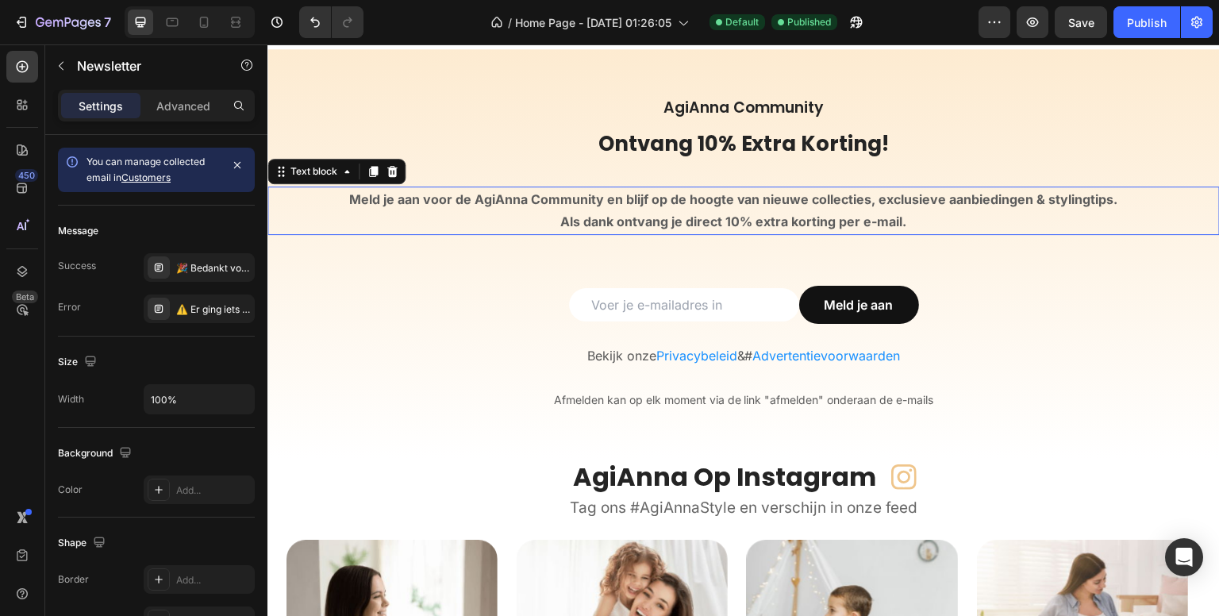
click at [421, 200] on strong "Meld je aan voor de AgiAnna Community en blijf op de hoogte van nieuwe collecti…" at bounding box center [733, 199] width 769 height 16
drag, startPoint x: 421, startPoint y: 200, endPoint x: 597, endPoint y: 198, distance: 176.2
click at [597, 198] on strong "Meld je aan voor de AgiAnna Community en blijf op de hoogte van nieuwe collecti…" at bounding box center [733, 199] width 769 height 16
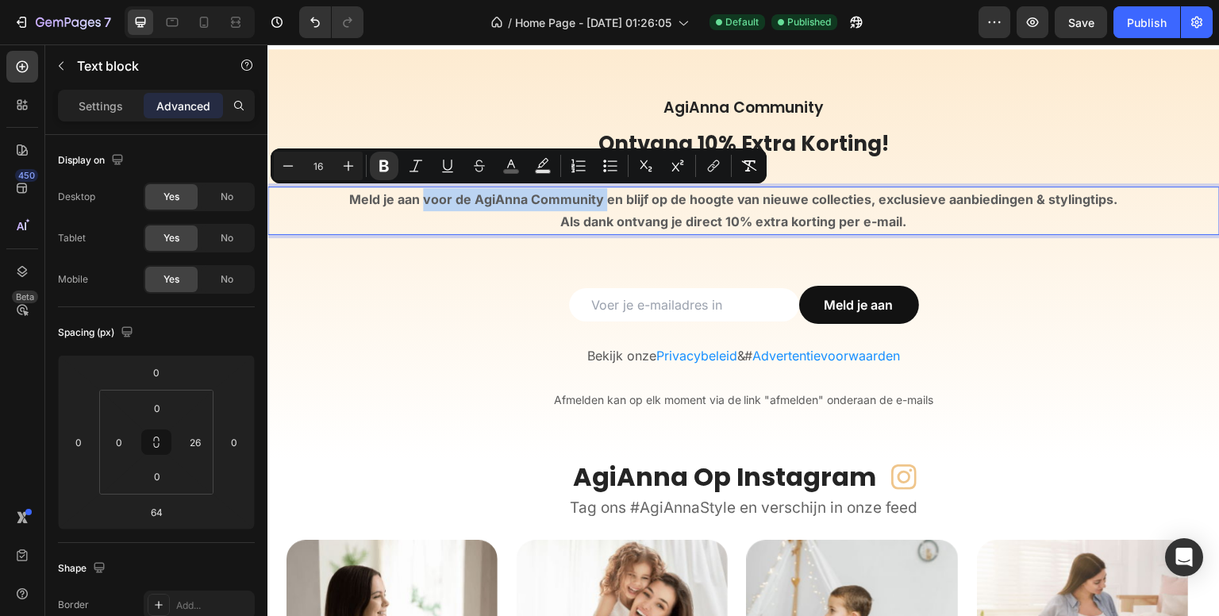
drag, startPoint x: 601, startPoint y: 194, endPoint x: 421, endPoint y: 197, distance: 179.4
click at [421, 197] on strong "Meld je aan voor de AgiAnna Community en blijf op de hoogte van nieuwe collecti…" at bounding box center [733, 199] width 769 height 16
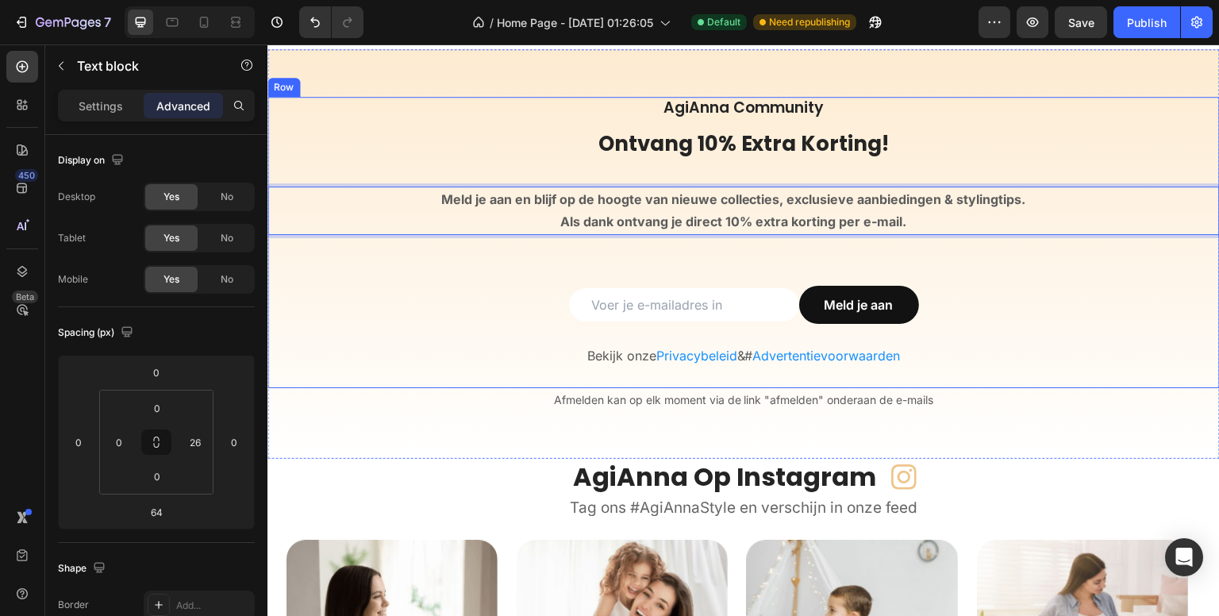
click at [699, 106] on h3 "AgiAnna Community" at bounding box center [743, 108] width 952 height 23
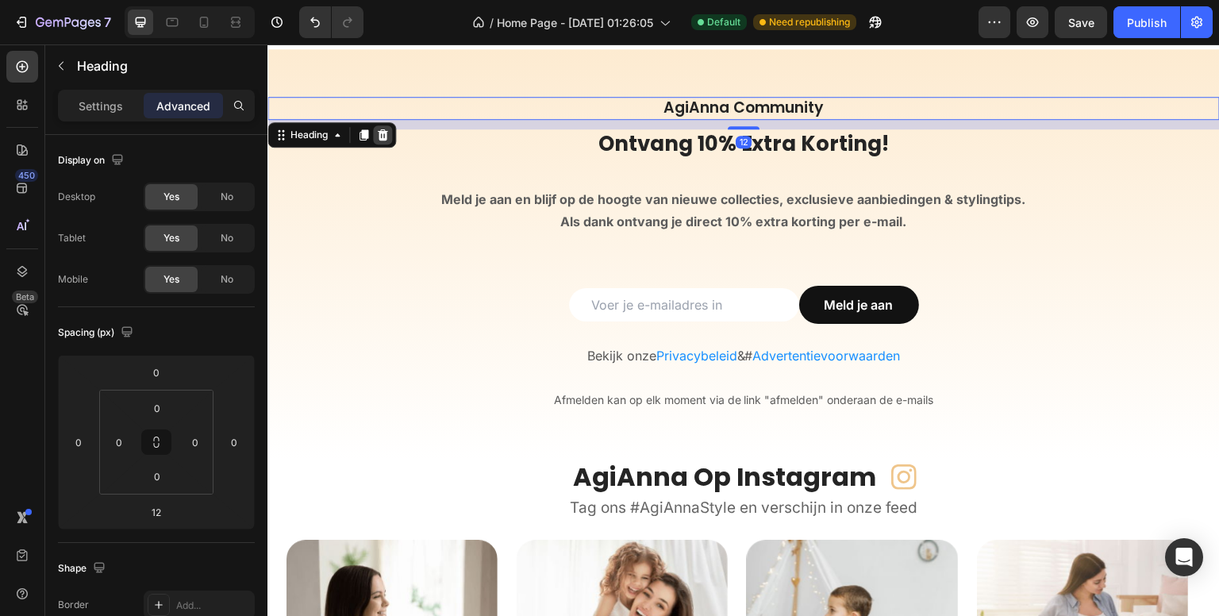
click at [378, 129] on icon at bounding box center [382, 135] width 13 height 13
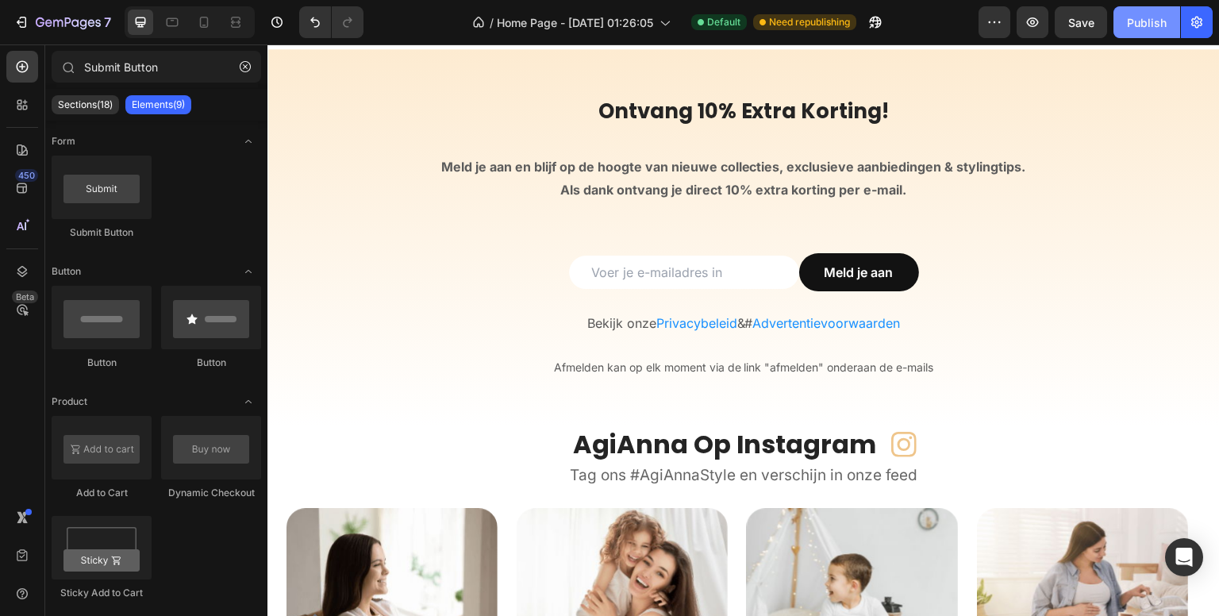
click at [1148, 19] on div "Publish" at bounding box center [1147, 22] width 40 height 17
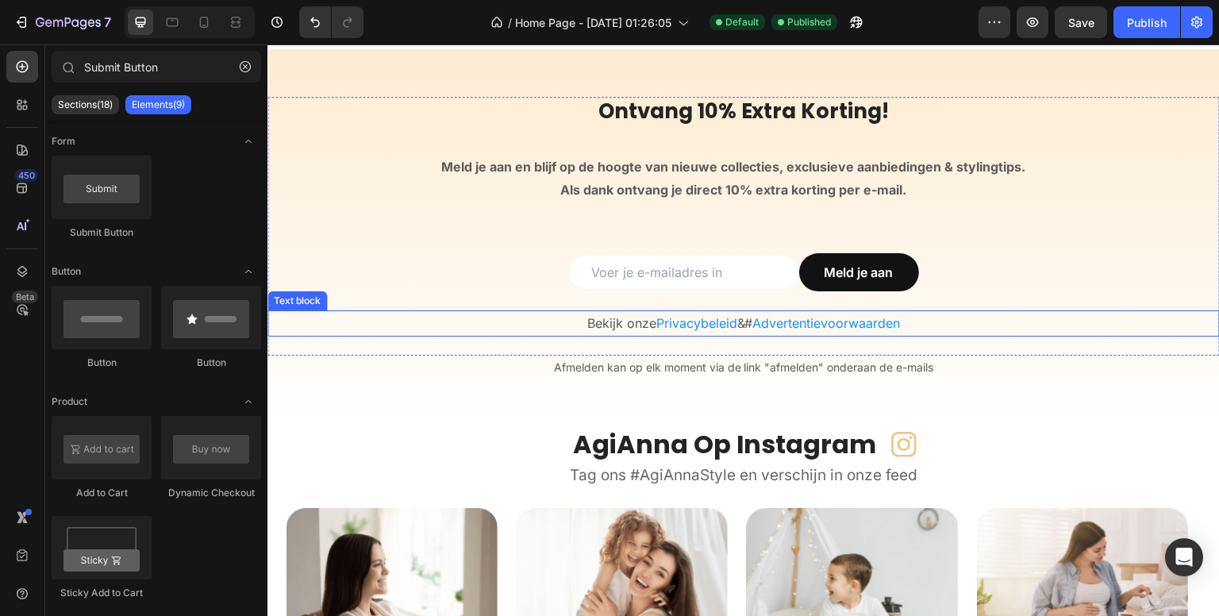
click at [629, 323] on p "Bekijk onze Privacybeleid & # ⁠⁠⁠⁠⁠⁠⁠ Advertentievoorwaarden" at bounding box center [743, 323] width 949 height 23
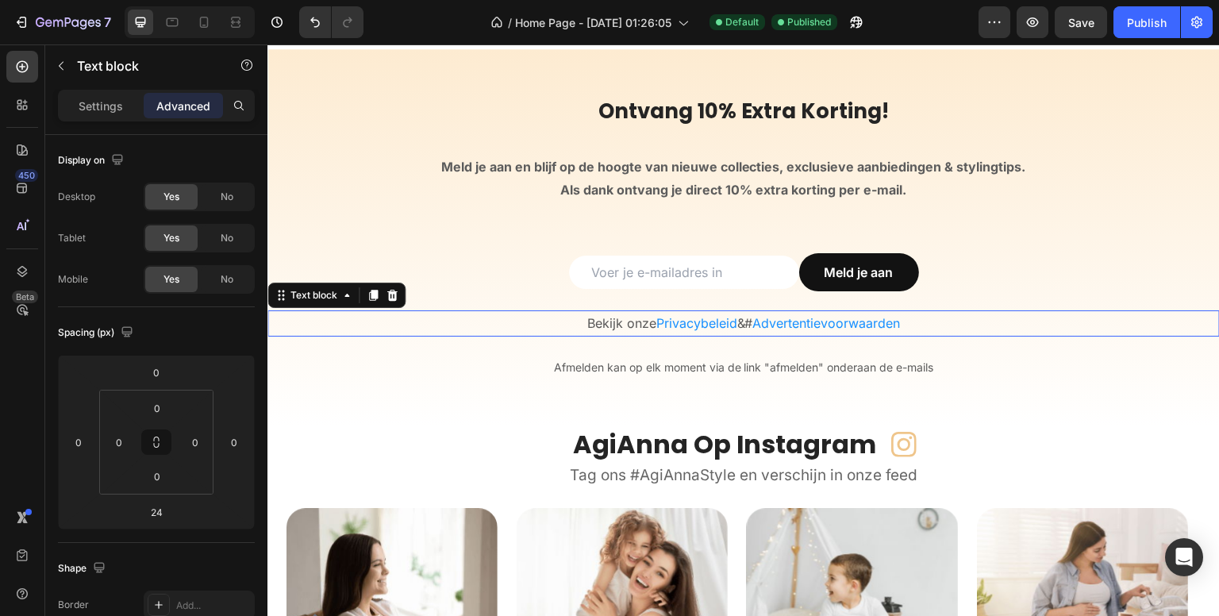
click at [629, 323] on p "Bekijk onze Privacybeleid & # Advertentievoorwaarden" at bounding box center [743, 323] width 949 height 23
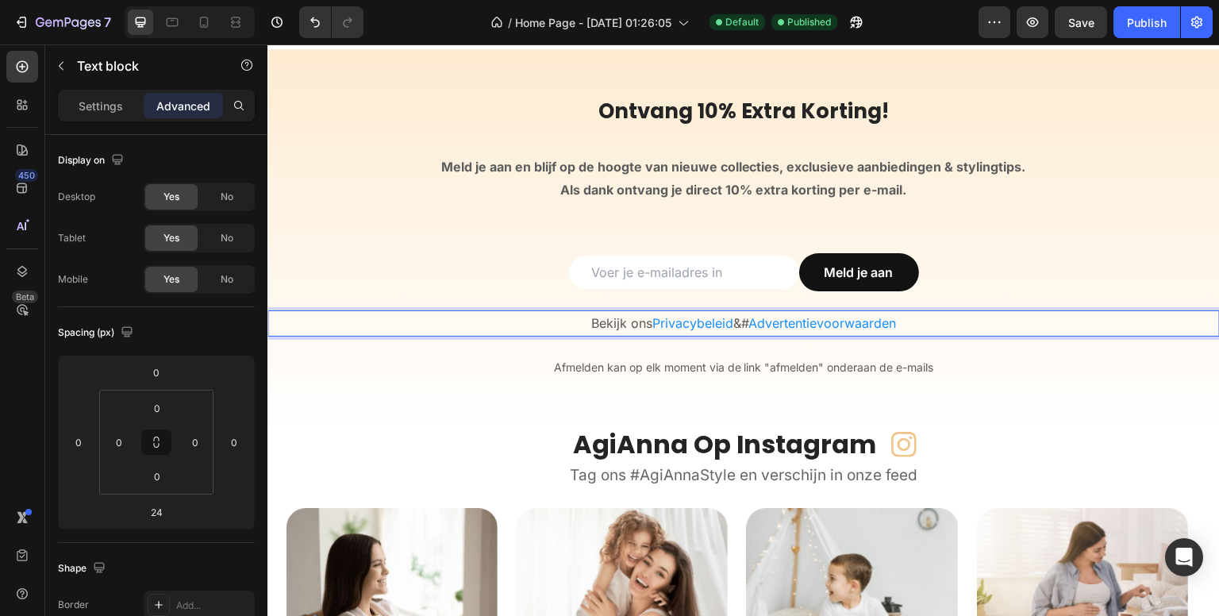
click at [749, 323] on span "Advertentievoorwaarden" at bounding box center [823, 323] width 148 height 16
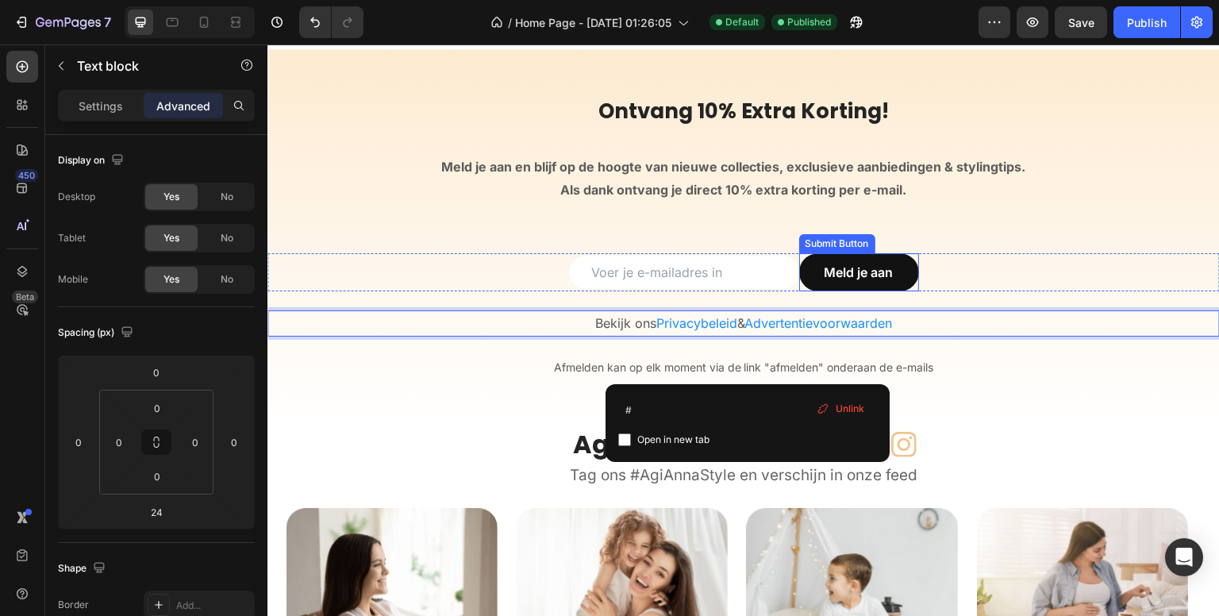
click at [1061, 235] on div "Ontvang 10% Extra Korting! Heading Meld je aan en blijf op de hoogte van nieuwe…" at bounding box center [743, 226] width 952 height 259
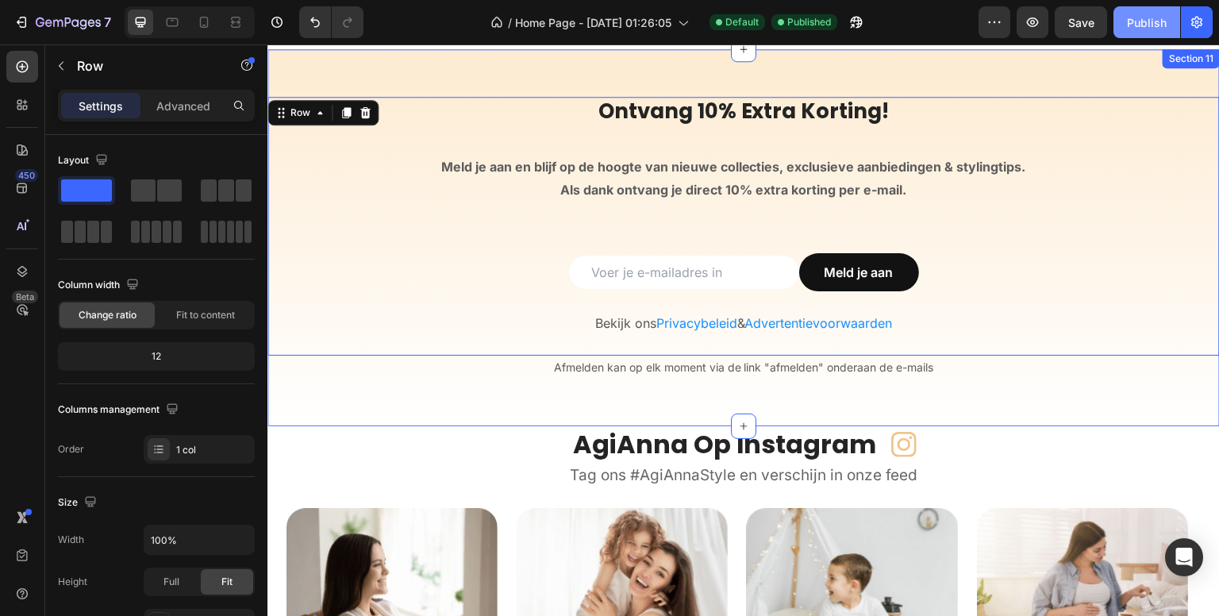
click at [1129, 22] on div "Publish" at bounding box center [1147, 22] width 40 height 17
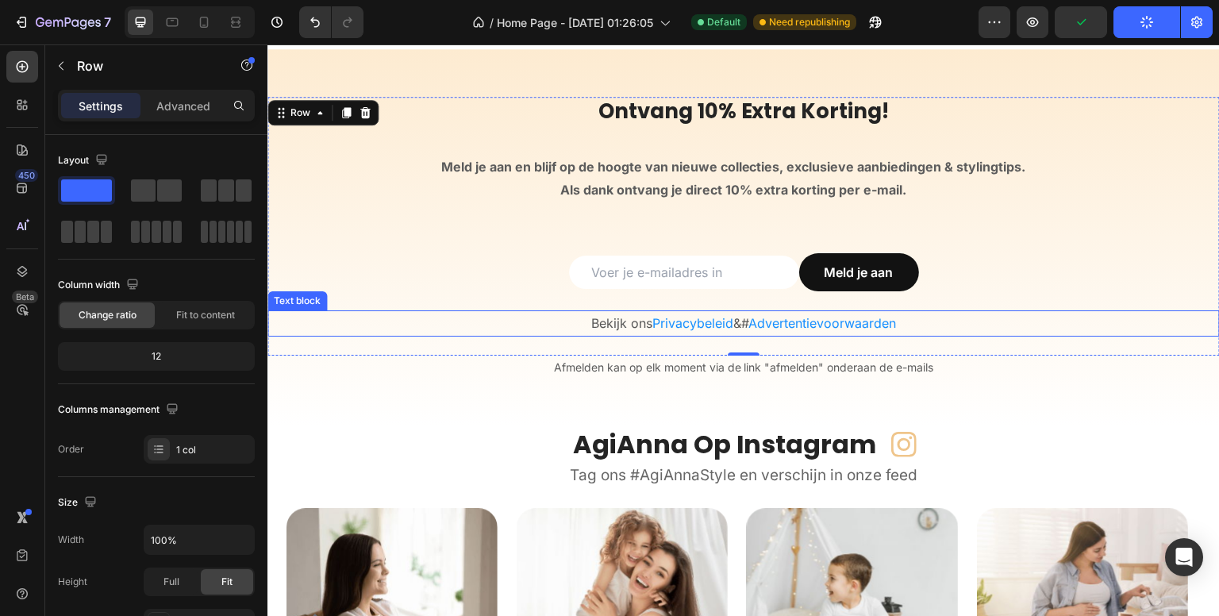
click at [913, 319] on p "Bekijk ons Privacybeleid & # Advertentievoorwaarden" at bounding box center [743, 323] width 949 height 23
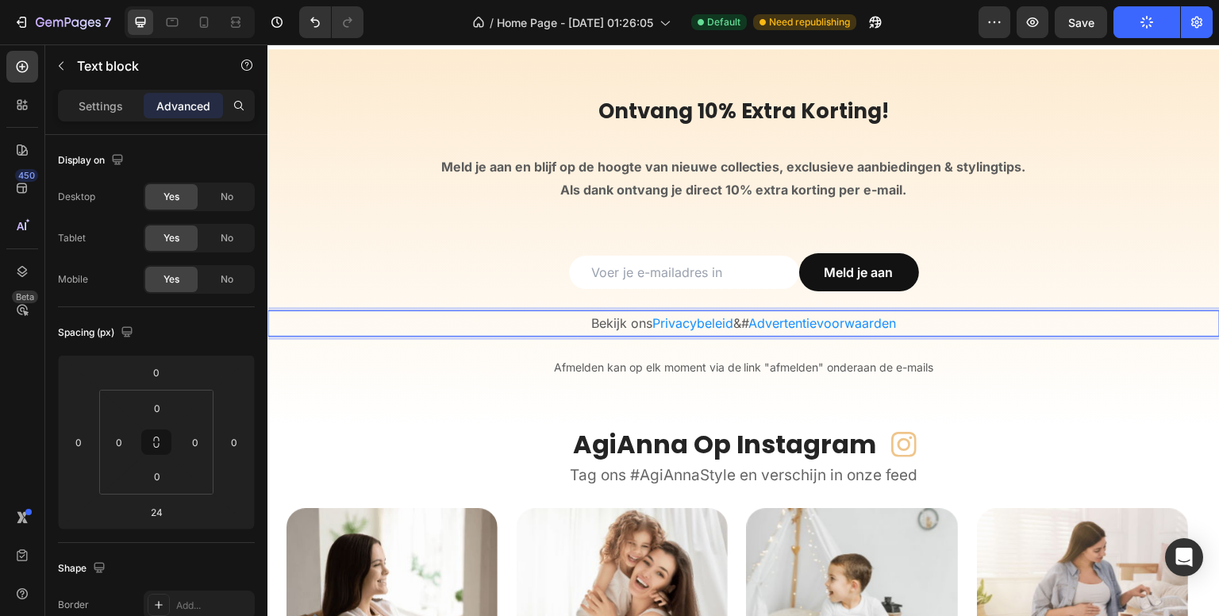
click at [755, 321] on span "Advertentievoorwaarden" at bounding box center [823, 323] width 148 height 16
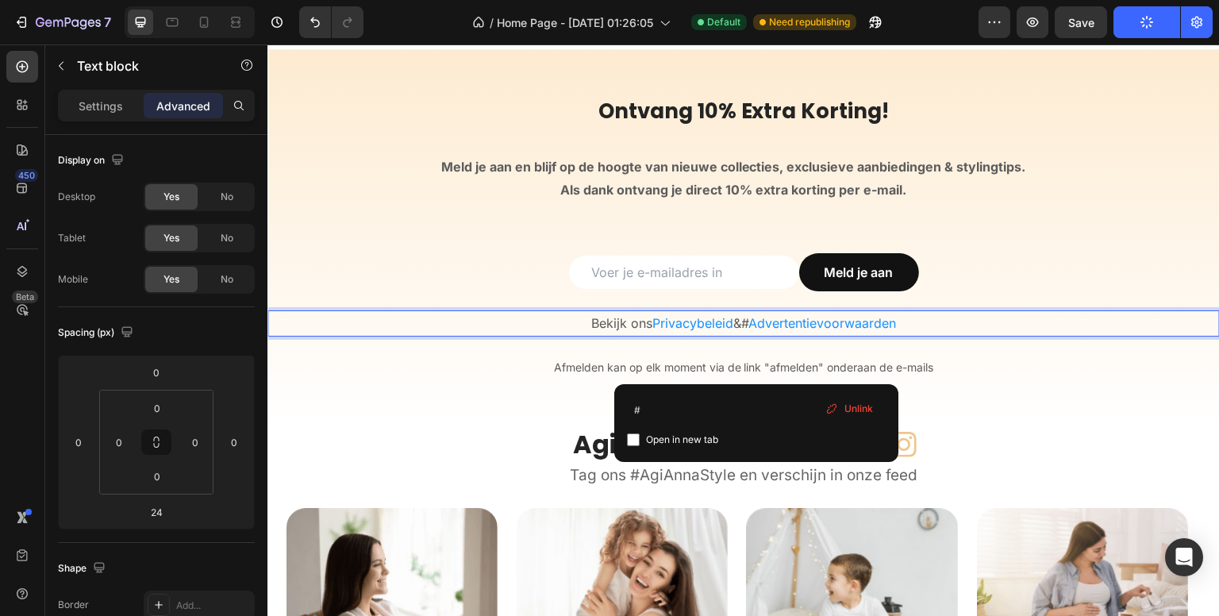
click at [755, 321] on span "Advertentievoorwaarden" at bounding box center [823, 323] width 148 height 16
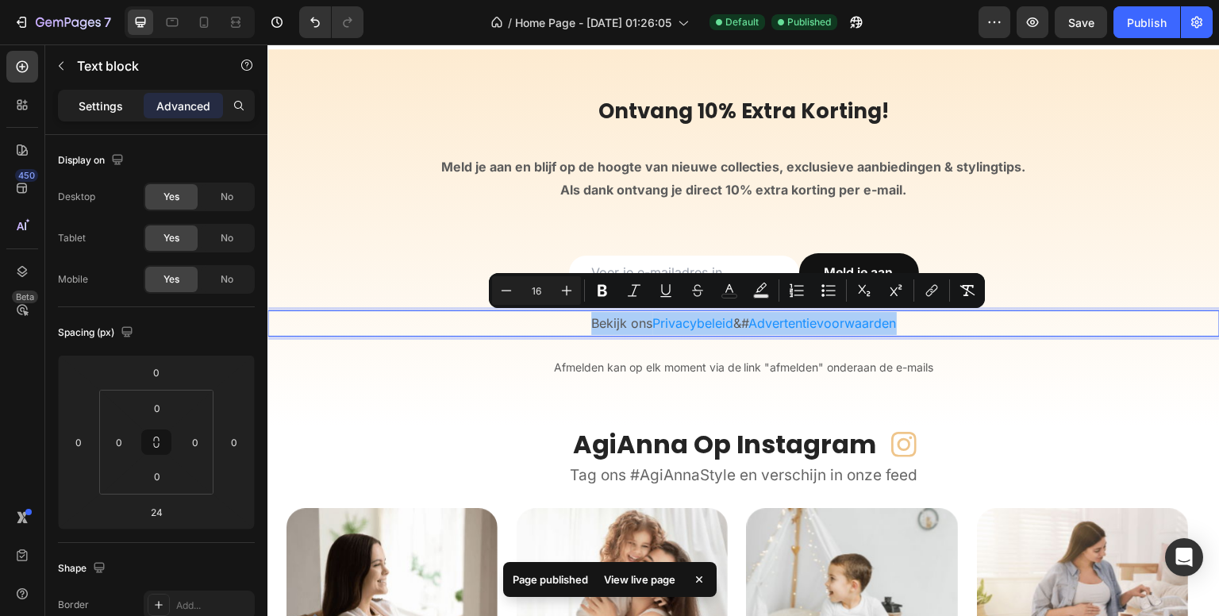
click at [92, 106] on p "Settings" at bounding box center [101, 106] width 44 height 17
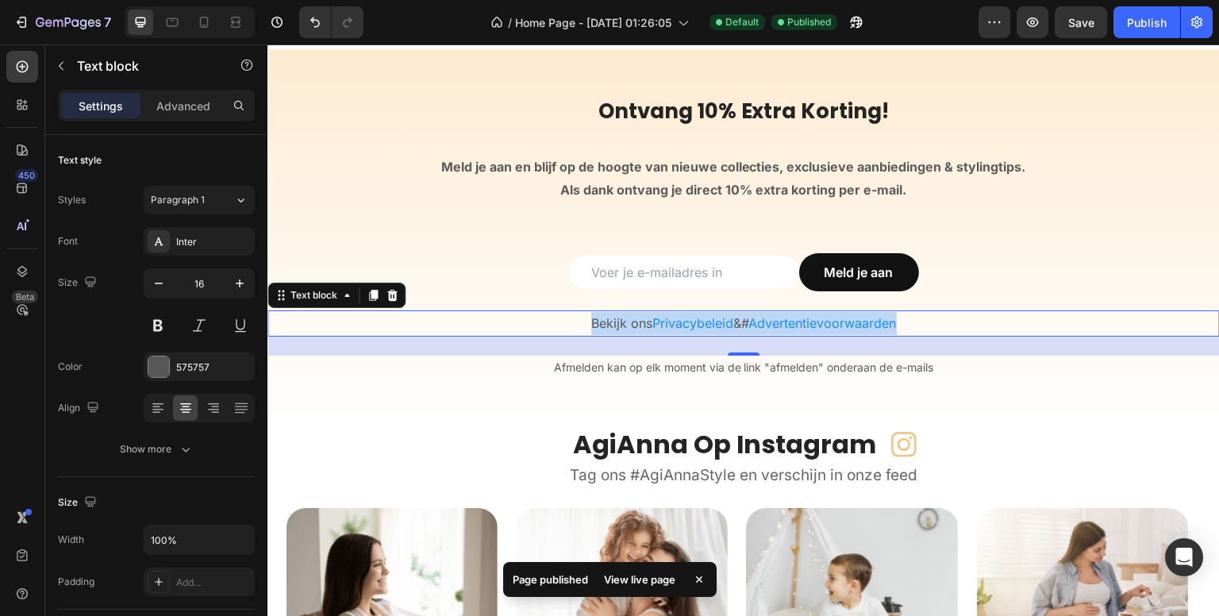
click at [749, 325] on span "Advertentievoorwaarden" at bounding box center [823, 323] width 148 height 16
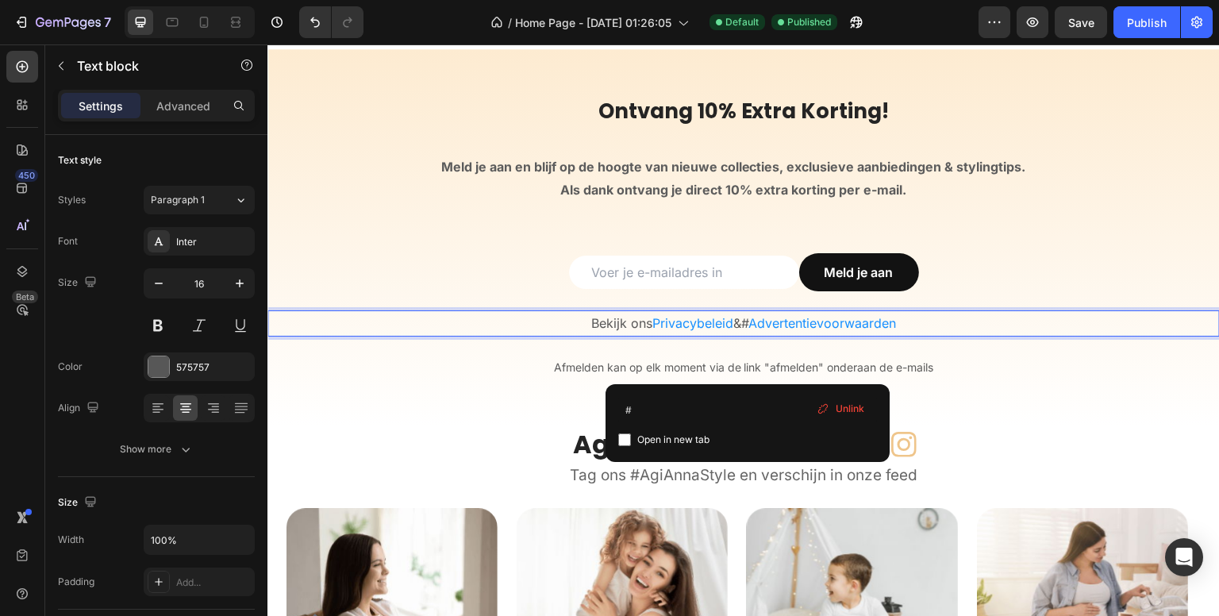
click at [738, 321] on p "Bekijk ons Privacybeleid & # Advertentievoorwaarden" at bounding box center [743, 323] width 949 height 23
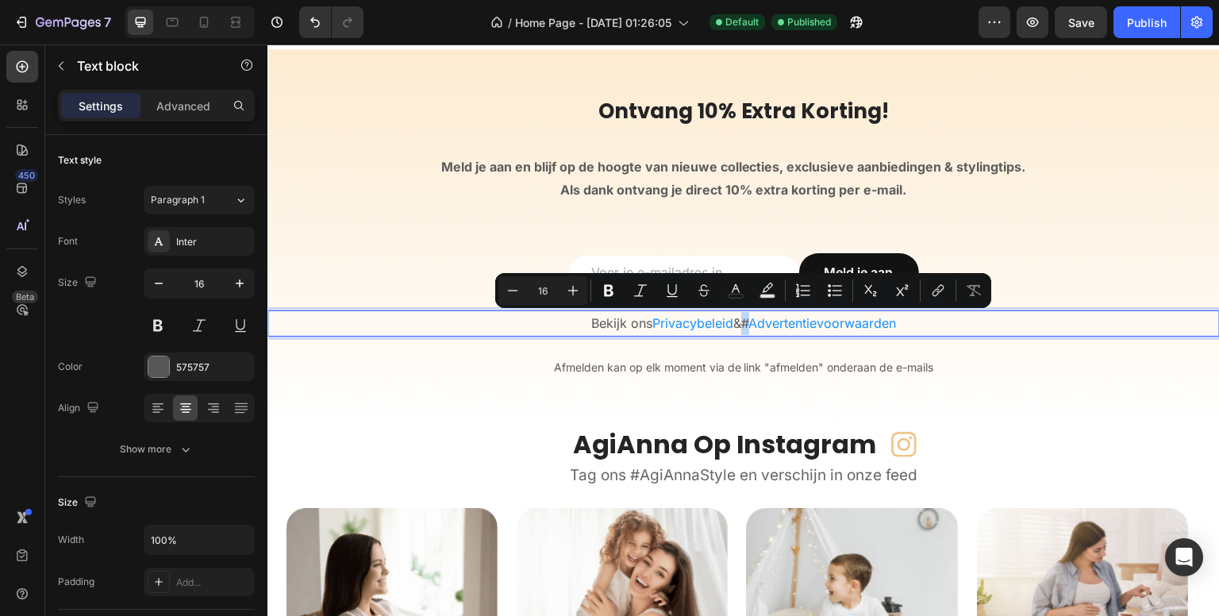
drag, startPoint x: 742, startPoint y: 321, endPoint x: 751, endPoint y: 319, distance: 8.9
click at [751, 319] on link "# Advertentievoorwaarden" at bounding box center [819, 323] width 156 height 16
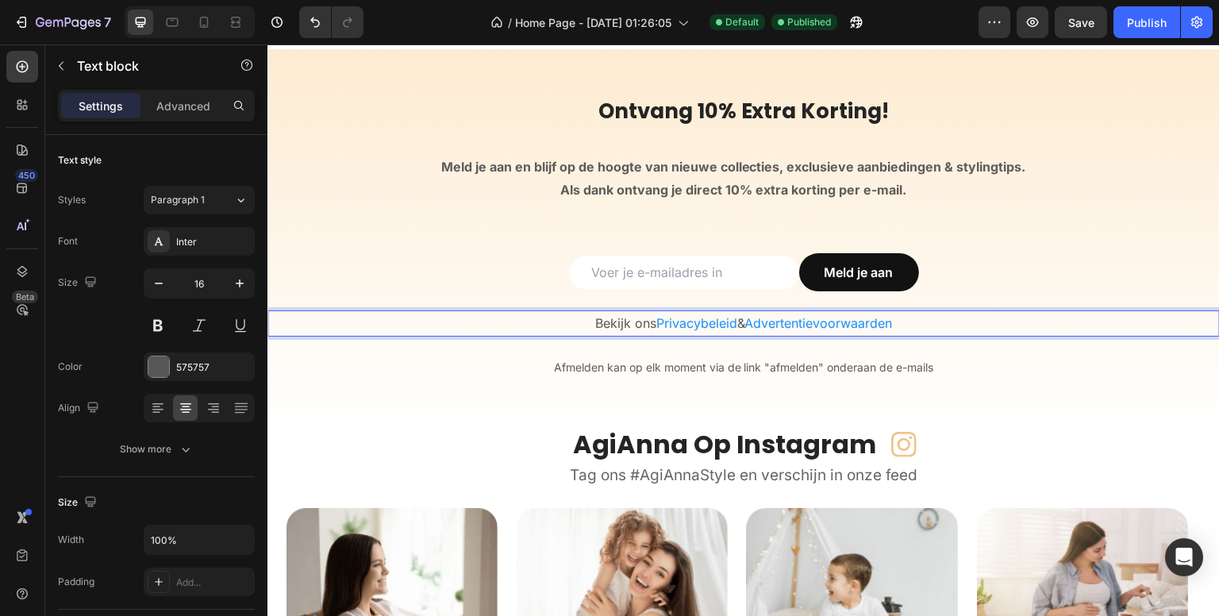
click at [900, 325] on p "Bekijk ons Privacybeleid & Advertentievoorwaarden" at bounding box center [743, 323] width 949 height 23
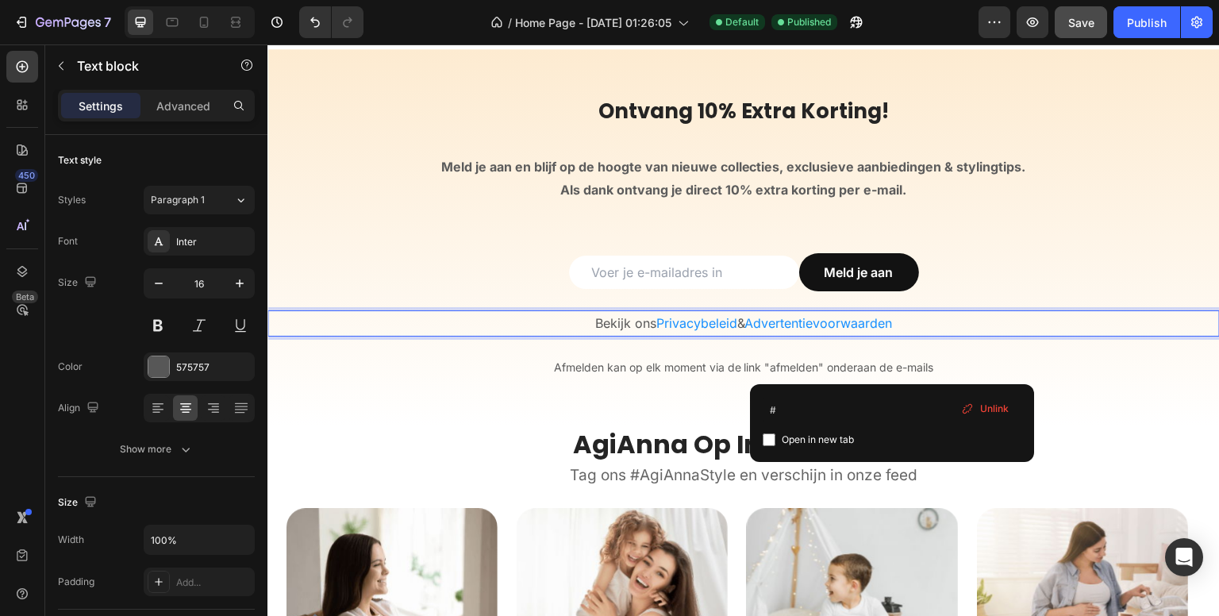
click at [1089, 32] on button "Save" at bounding box center [1081, 22] width 52 height 32
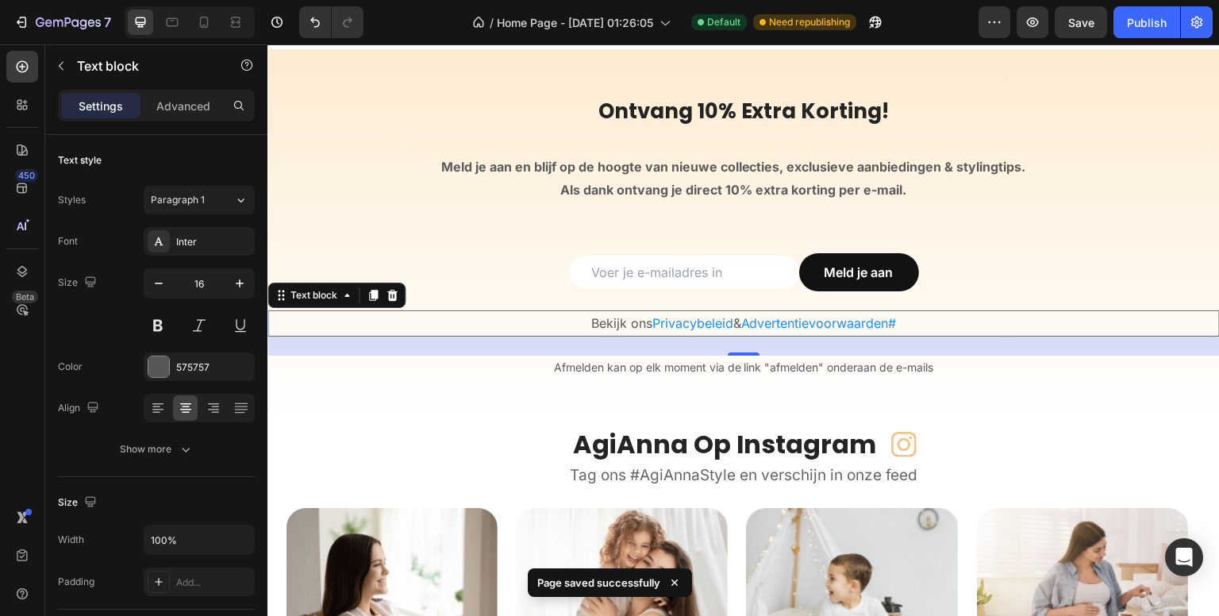
click at [903, 321] on p "Bekijk ons Privacybeleid & Advertentievoorwaarden# ⁠⁠⁠⁠⁠⁠⁠" at bounding box center [743, 323] width 949 height 23
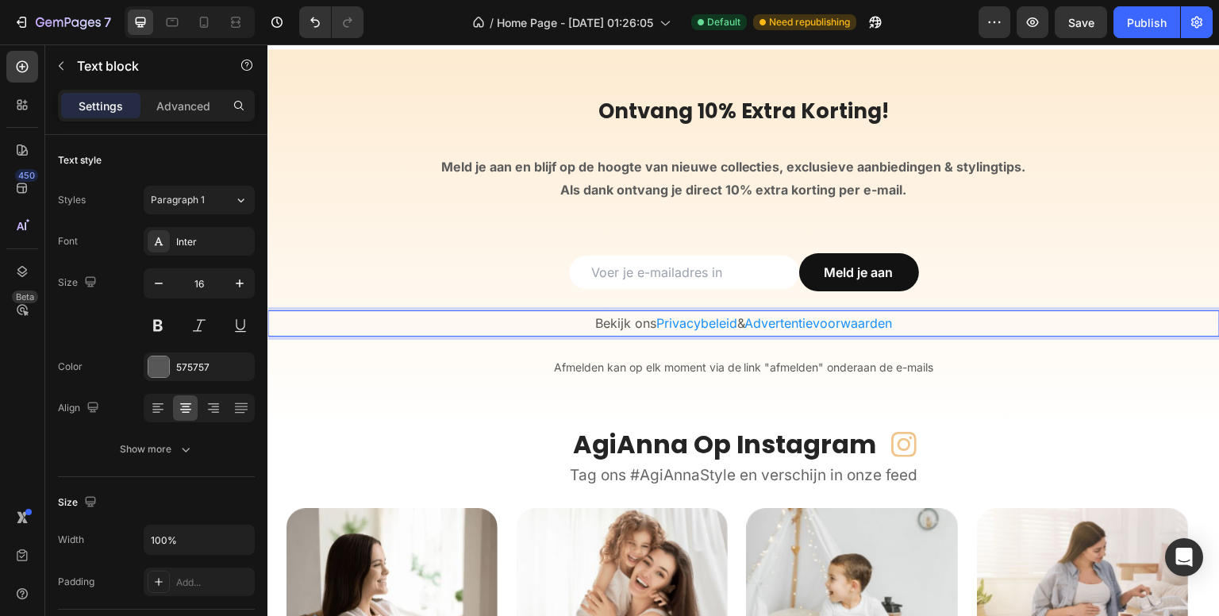
click at [741, 325] on p "Bekijk ons Privacybeleid & Advertentievoorwaarden ⁠⁠⁠⁠⁠⁠⁠" at bounding box center [743, 323] width 949 height 23
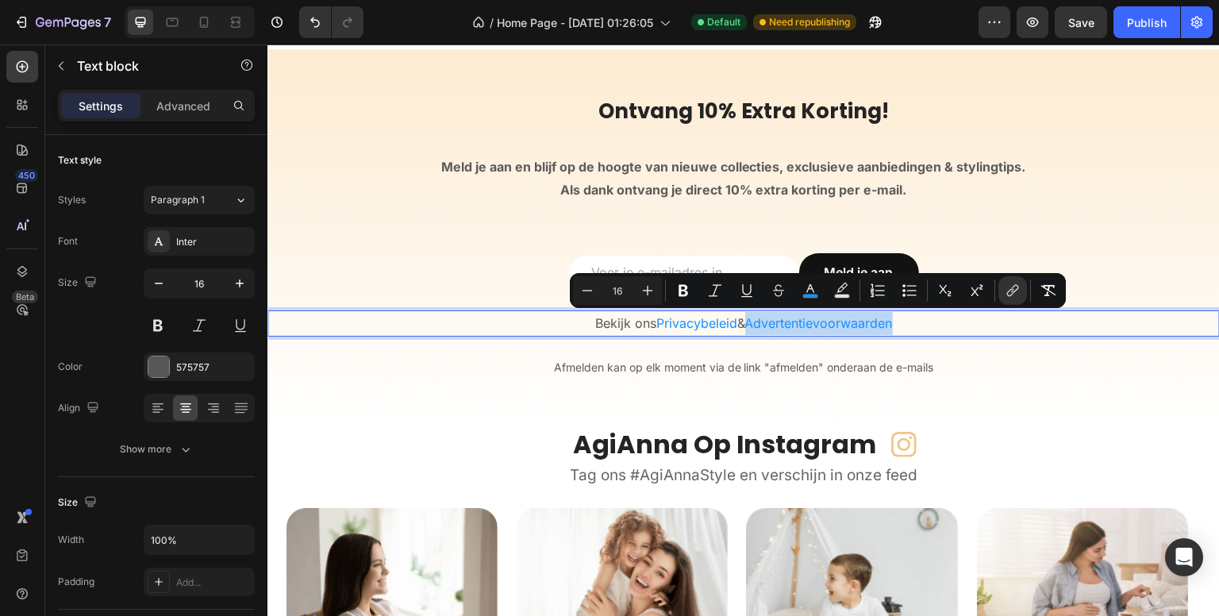
drag, startPoint x: 745, startPoint y: 327, endPoint x: 891, endPoint y: 321, distance: 146.2
click at [891, 321] on span "Advertentievoorwaarden" at bounding box center [819, 323] width 148 height 16
click at [776, 290] on icon "Editor contextual toolbar" at bounding box center [778, 287] width 11 height 6
click at [907, 317] on p "Bekijk ons Privacybeleid & Advertentievoorwaarden" at bounding box center [743, 323] width 949 height 23
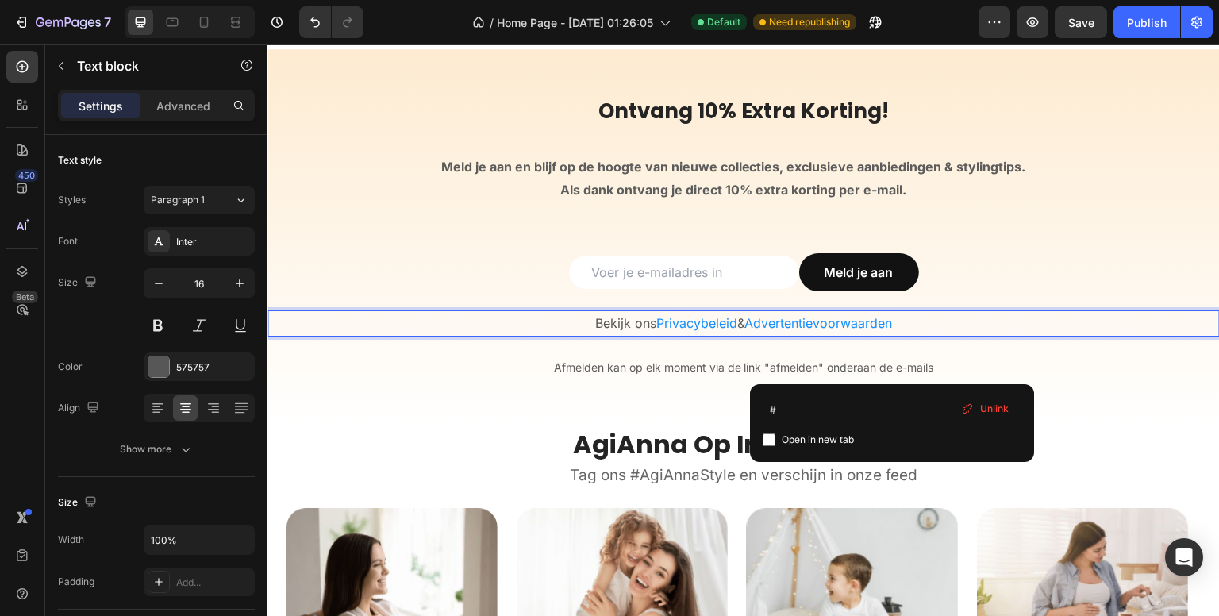
click at [860, 321] on span "Advertentievoorwaarden" at bounding box center [819, 323] width 148 height 16
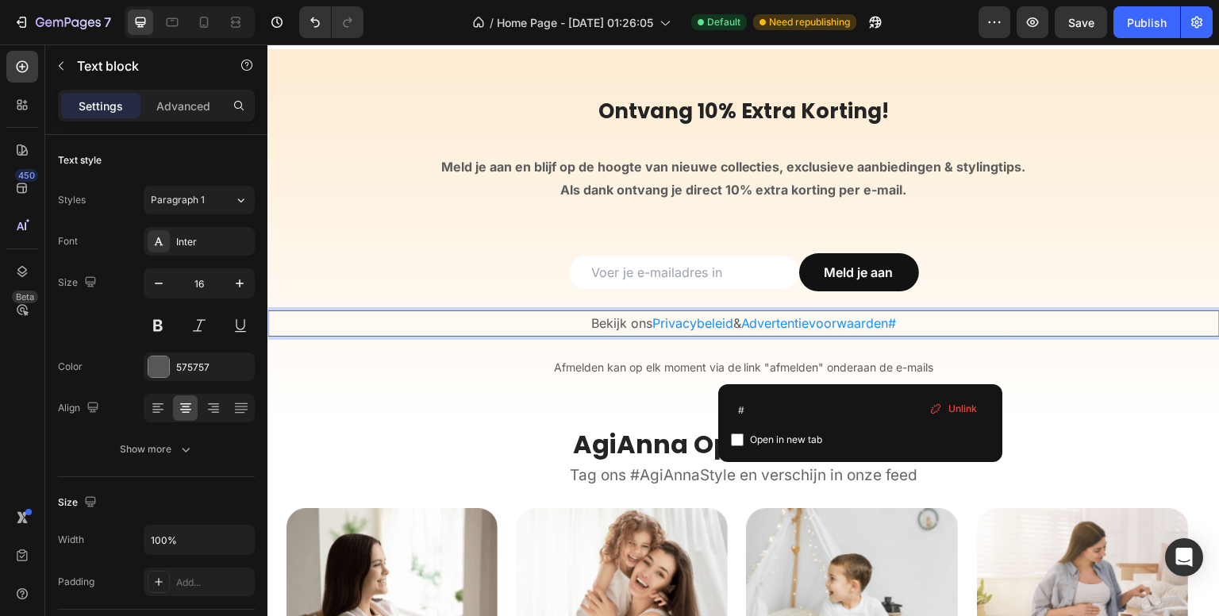
click at [961, 404] on span "Unlink" at bounding box center [962, 409] width 29 height 14
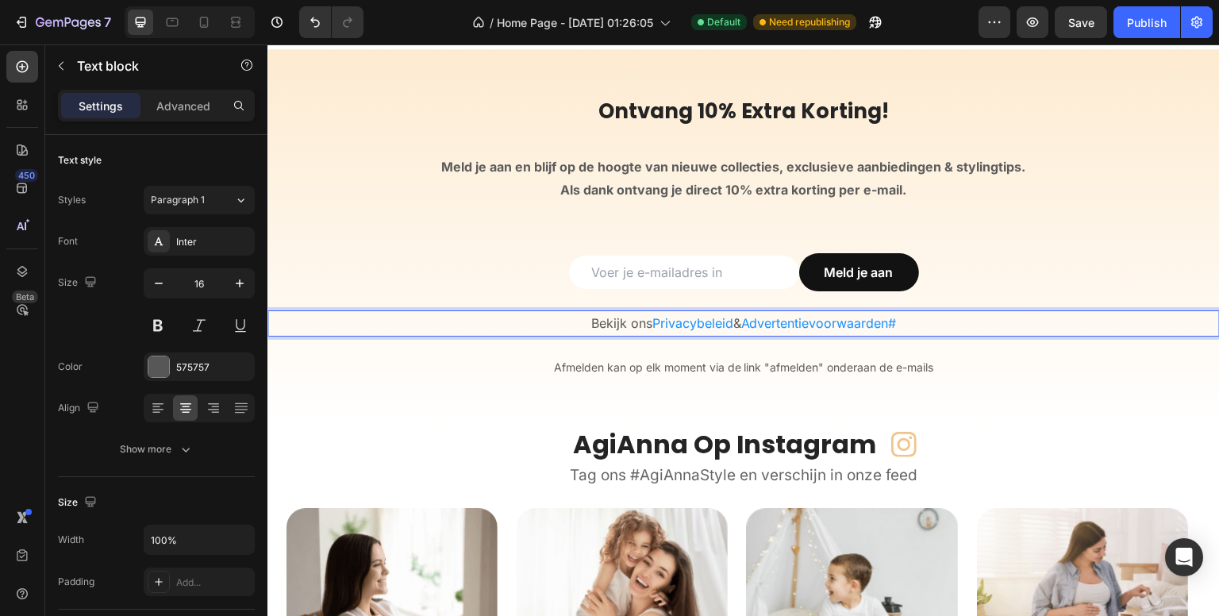
click at [700, 323] on span "Privacybeleid" at bounding box center [692, 323] width 81 height 16
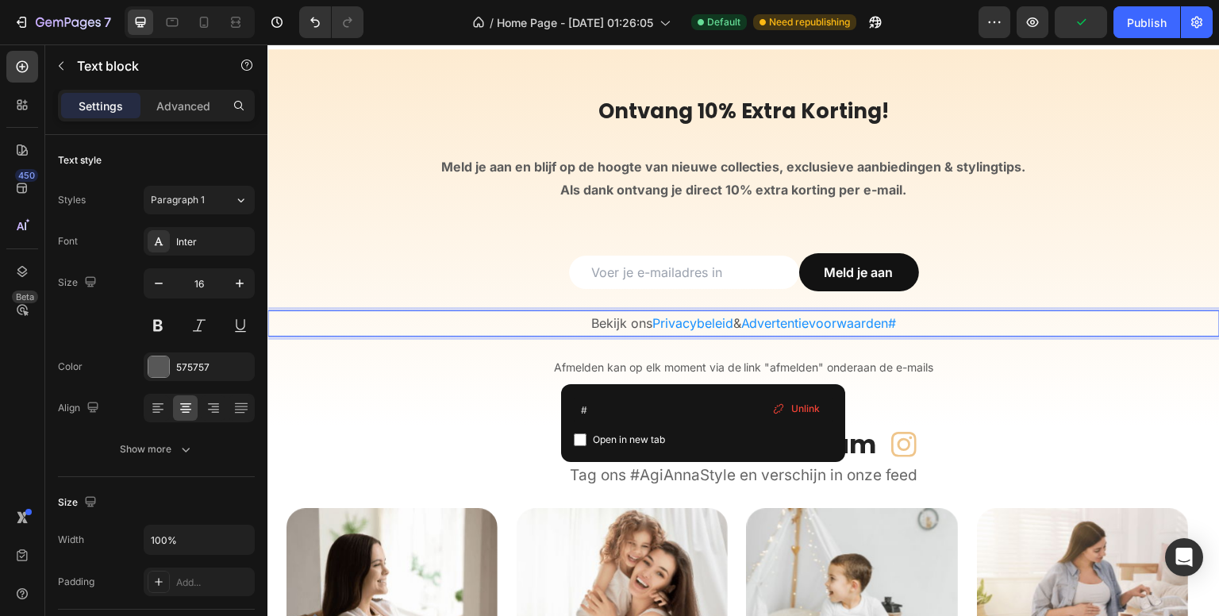
click at [899, 321] on p "Bekijk ons Privacybeleid & Advertentievoorwaarden#" at bounding box center [743, 323] width 949 height 23
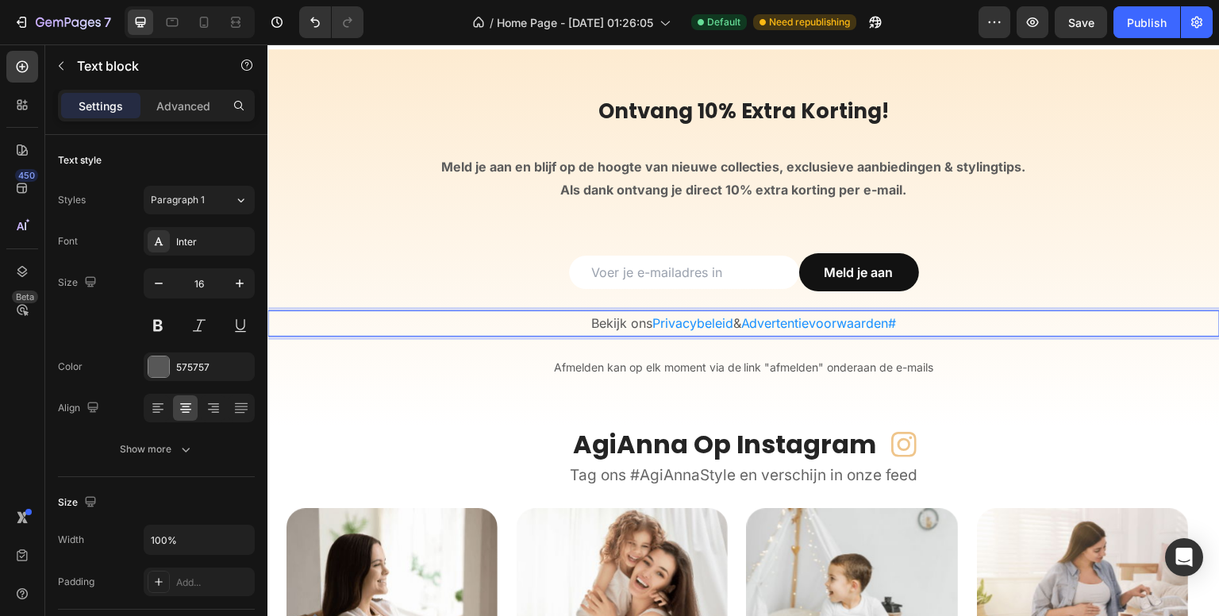
click at [892, 325] on span "Advertentievoorwaarden#" at bounding box center [819, 323] width 156 height 16
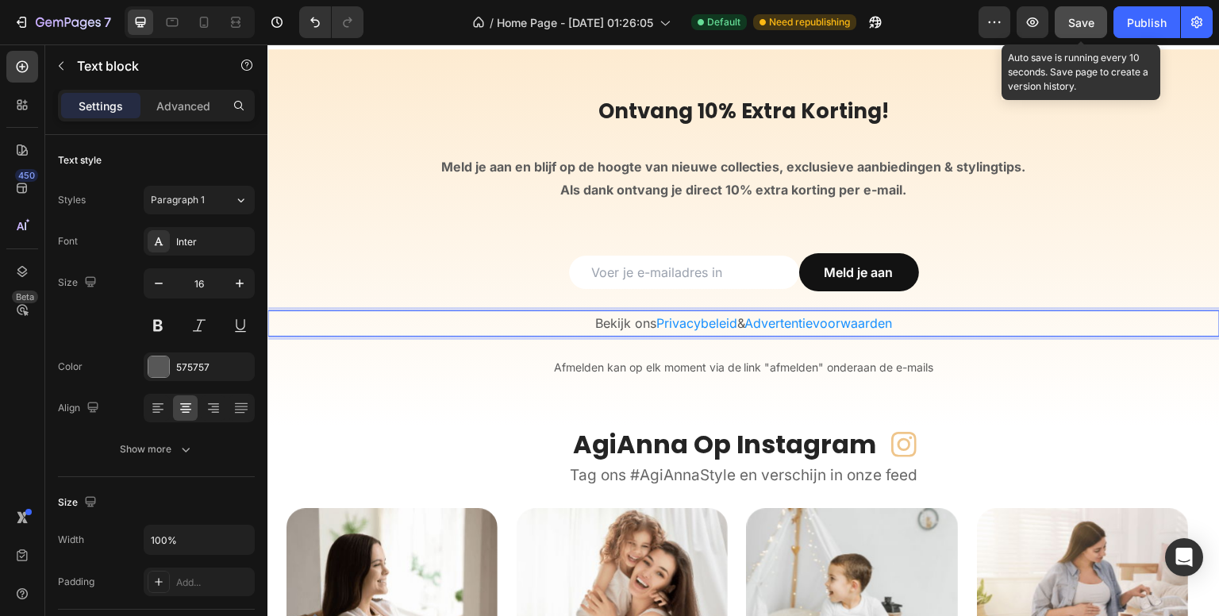
click at [1079, 33] on button "Save" at bounding box center [1081, 22] width 52 height 32
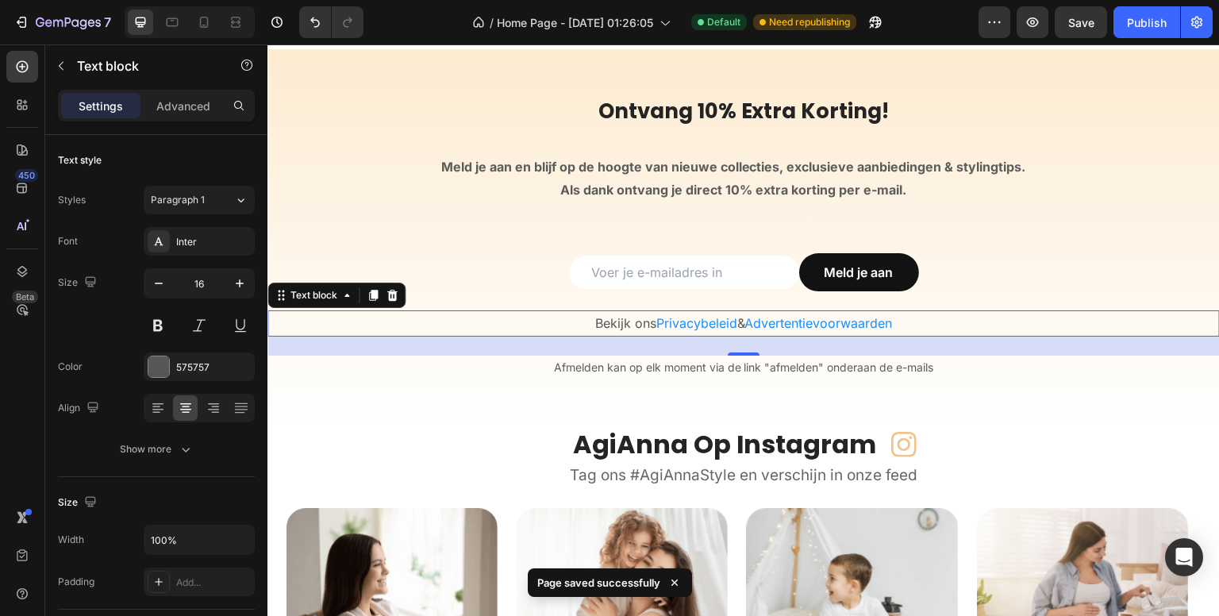
click at [699, 322] on span "Privacybeleid" at bounding box center [696, 323] width 81 height 16
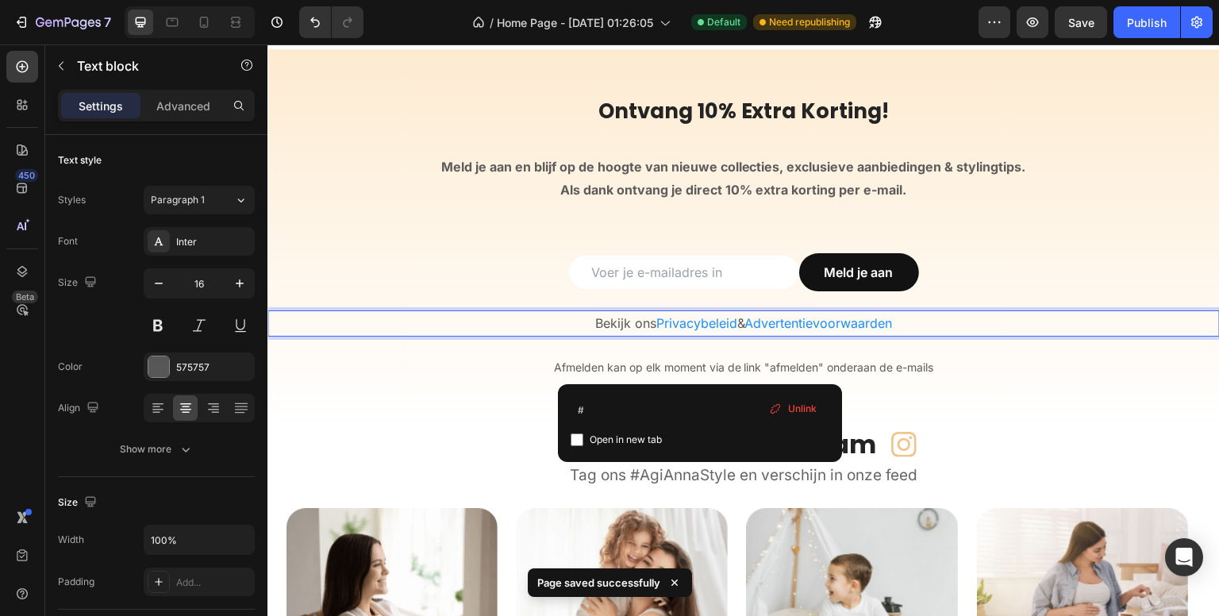
click at [699, 322] on span "Privacybeleid" at bounding box center [696, 323] width 81 height 16
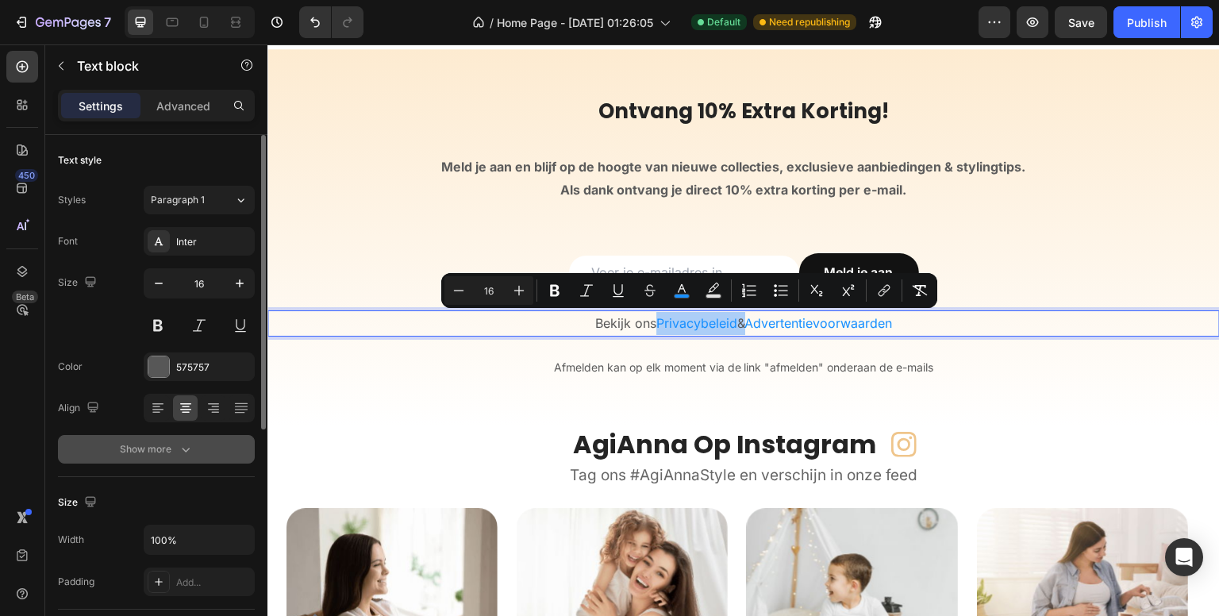
click at [197, 448] on button "Show more" at bounding box center [156, 449] width 197 height 29
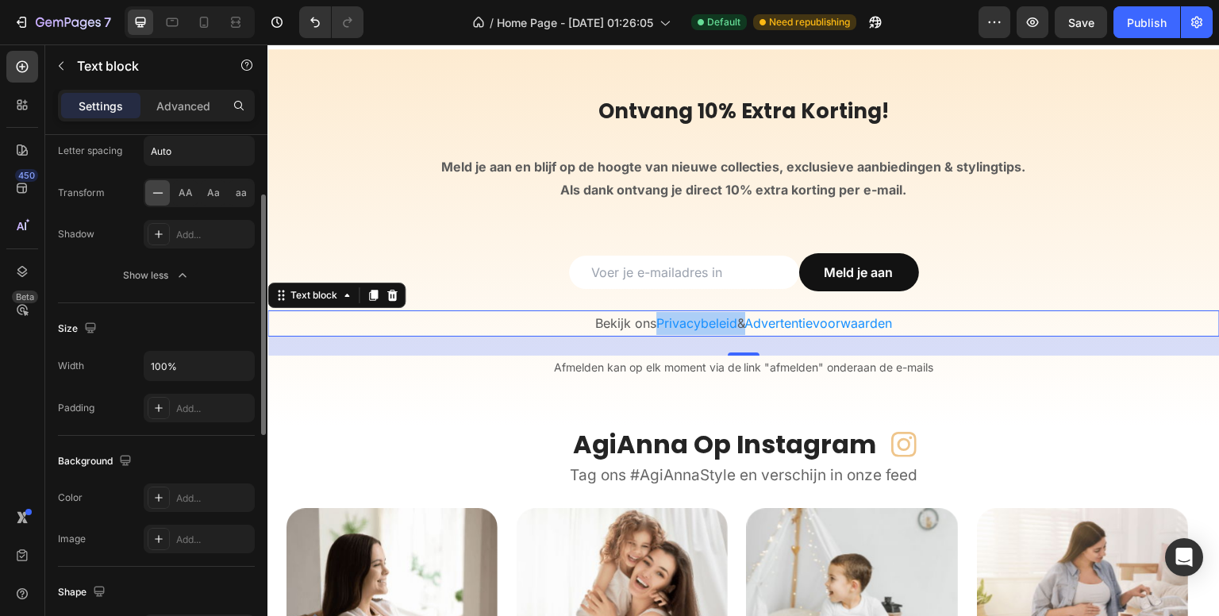
scroll to position [225, 0]
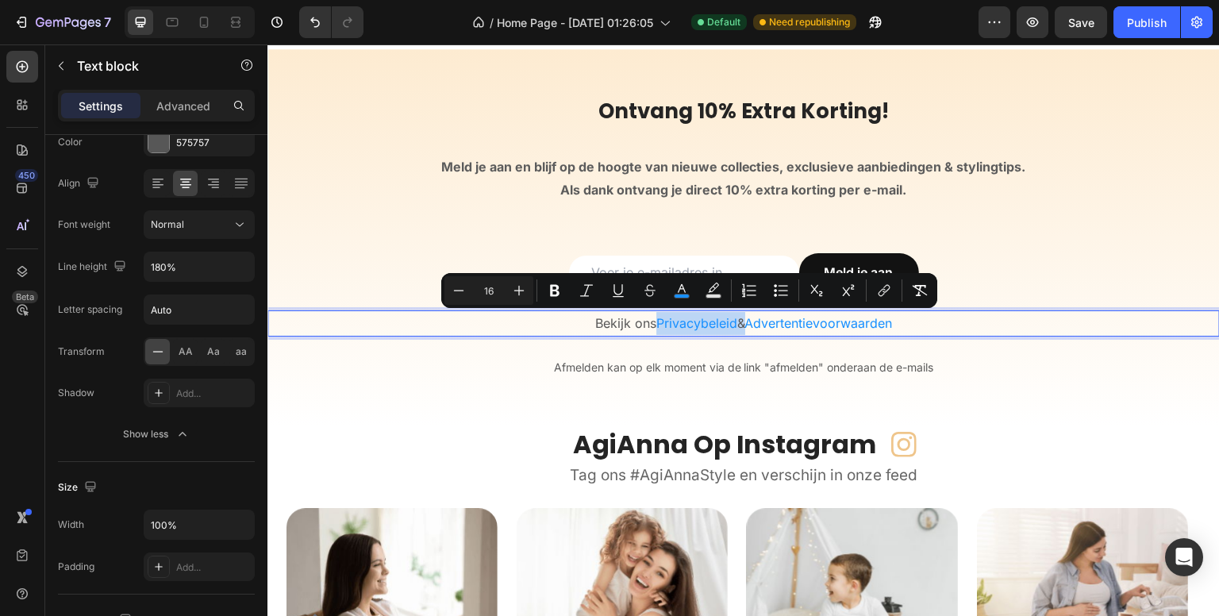
click at [674, 321] on span "Privacybeleid" at bounding box center [696, 323] width 81 height 16
click at [884, 294] on icon "Editor contextual toolbar" at bounding box center [884, 291] width 16 height 16
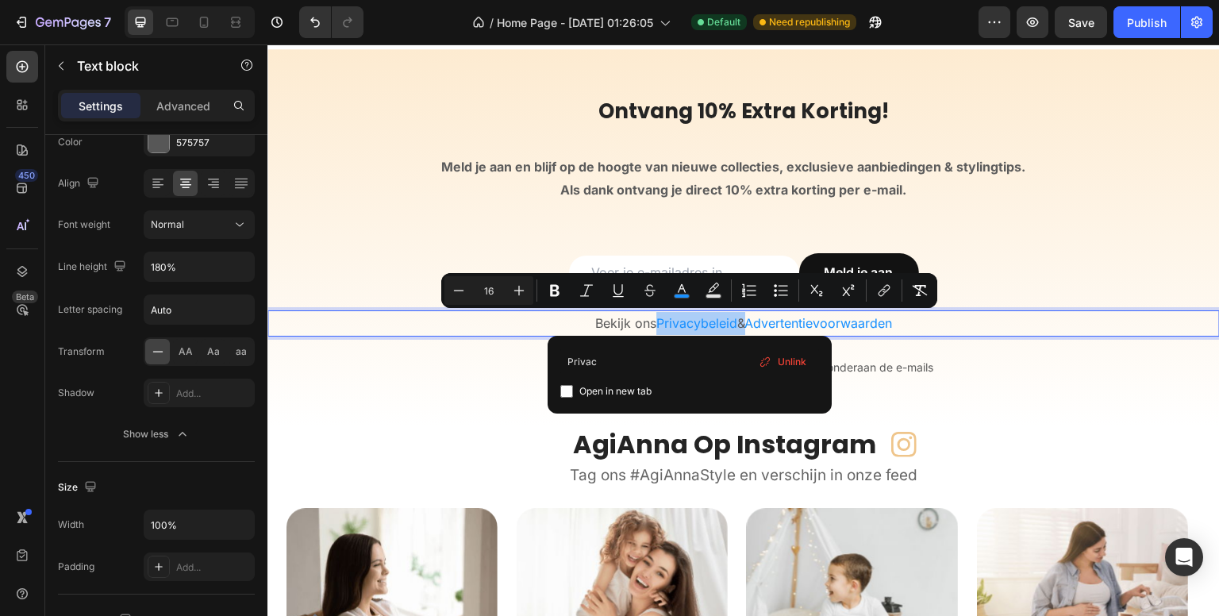
type input "Privacy"
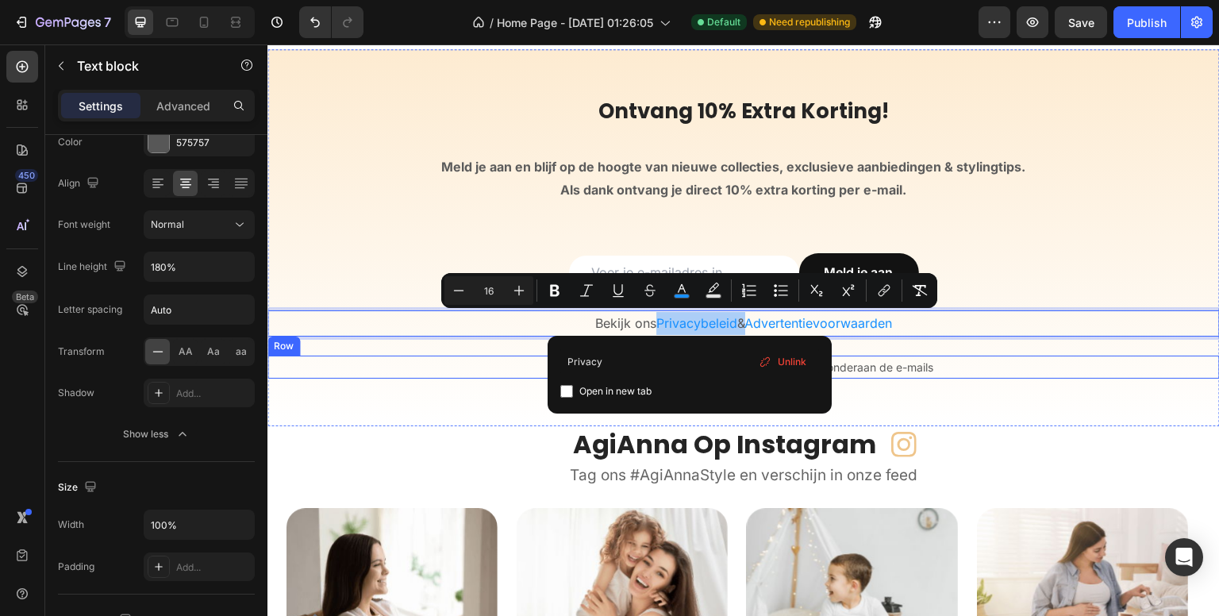
drag, startPoint x: 891, startPoint y: 399, endPoint x: 538, endPoint y: 357, distance: 354.9
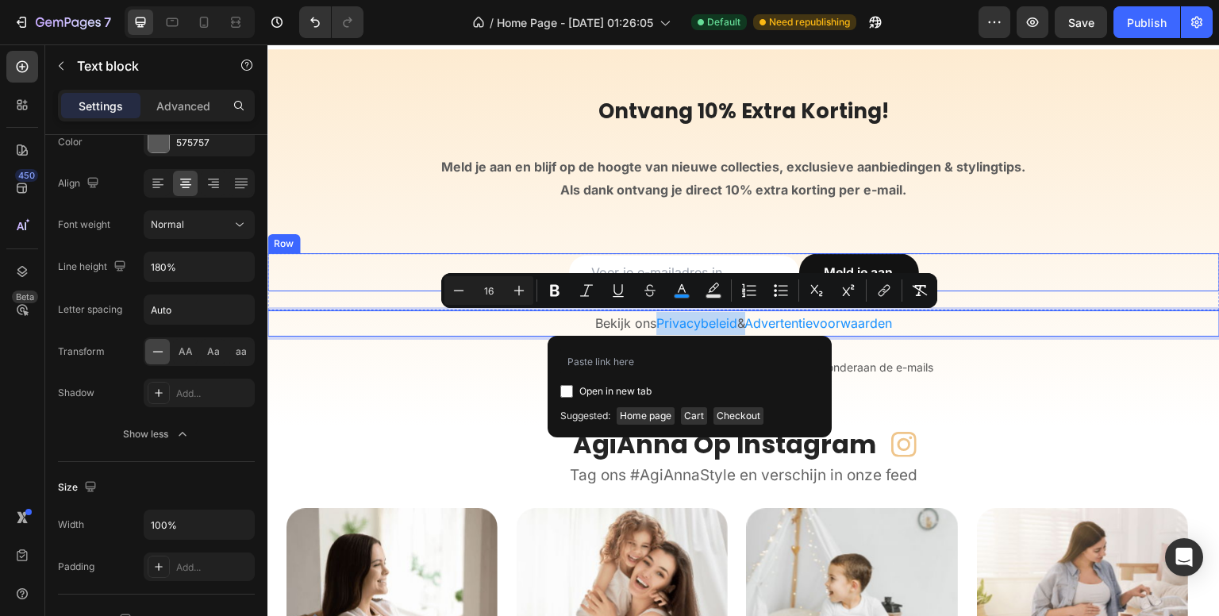
click at [990, 287] on div "Email Field Meld je aan Submit Button Row" at bounding box center [743, 272] width 952 height 38
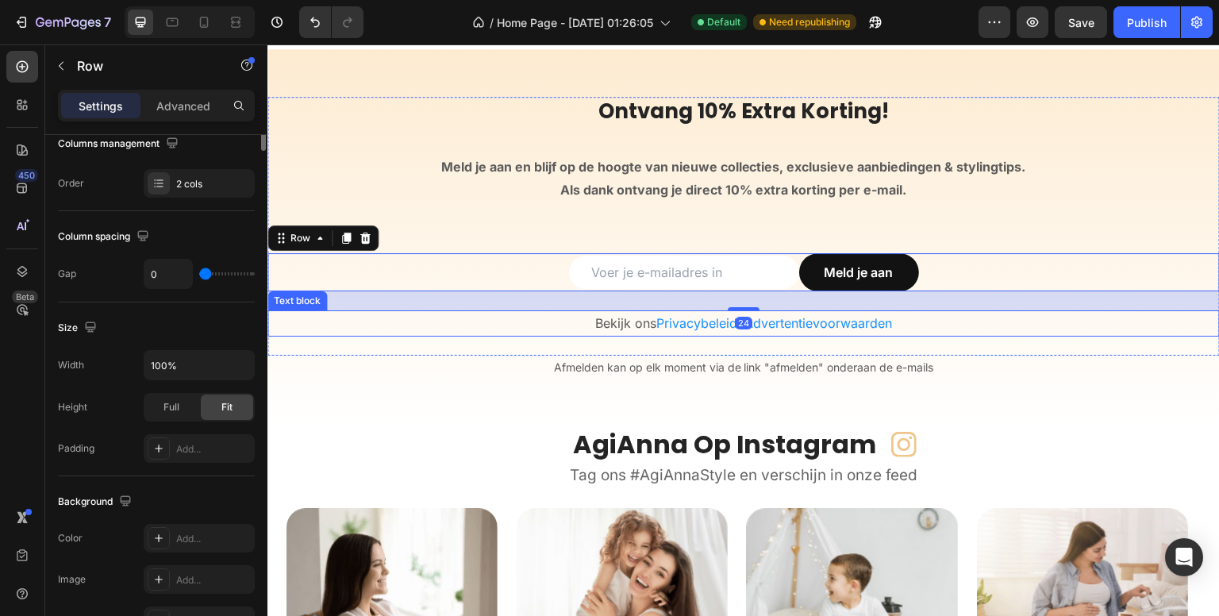
scroll to position [0, 0]
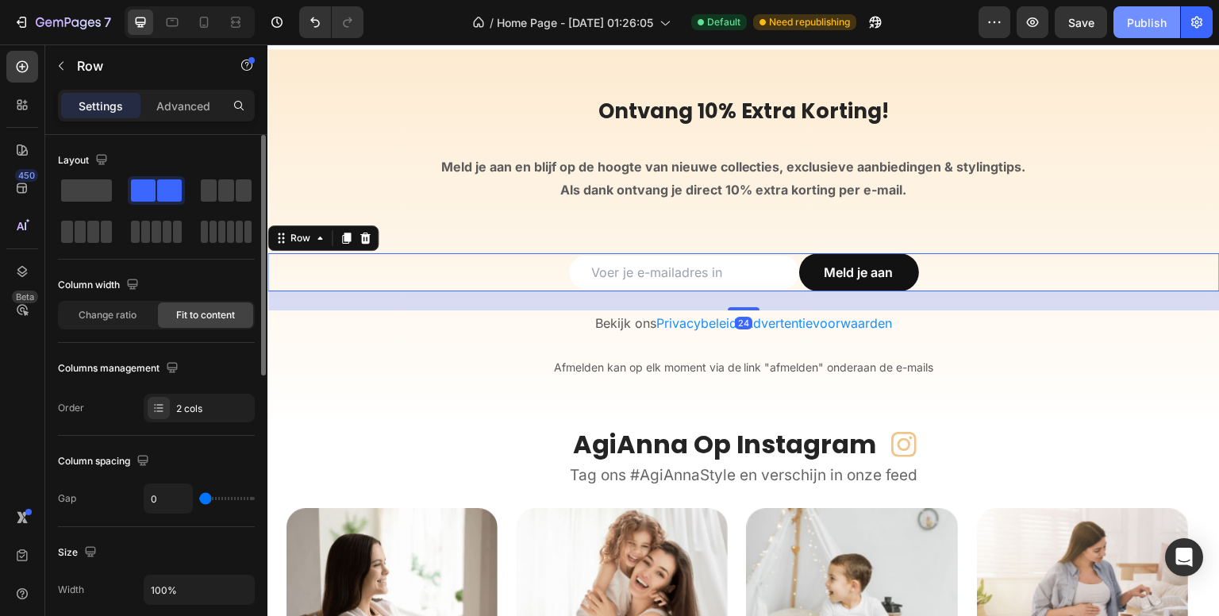
click at [1133, 23] on div "Publish" at bounding box center [1147, 22] width 40 height 17
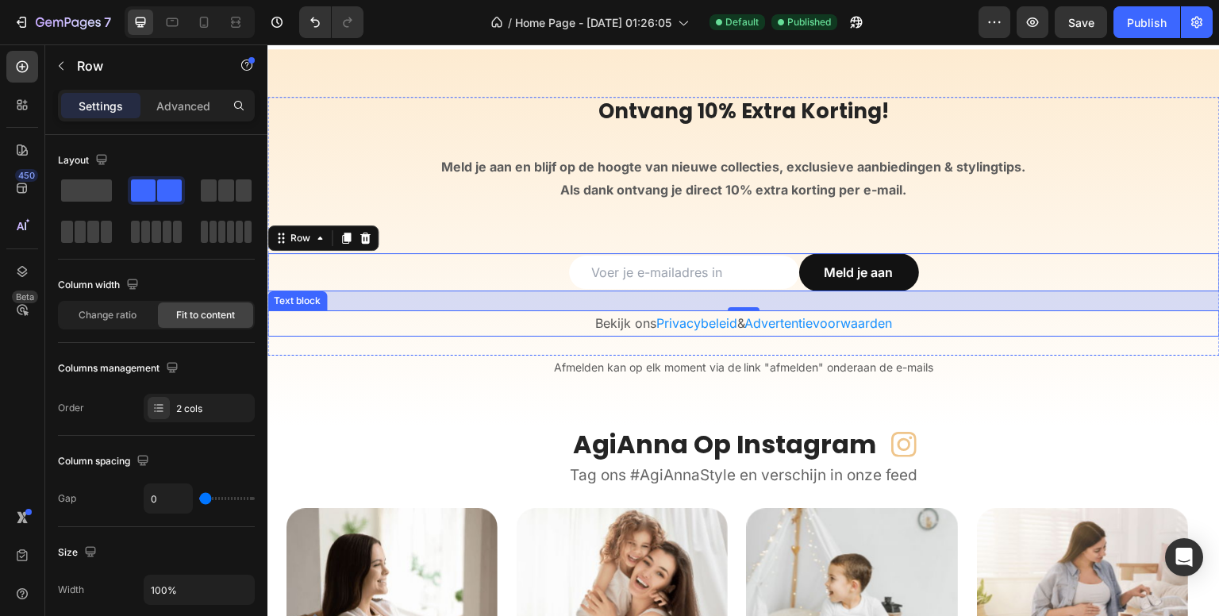
click at [710, 322] on span "Privacybeleid" at bounding box center [696, 323] width 81 height 16
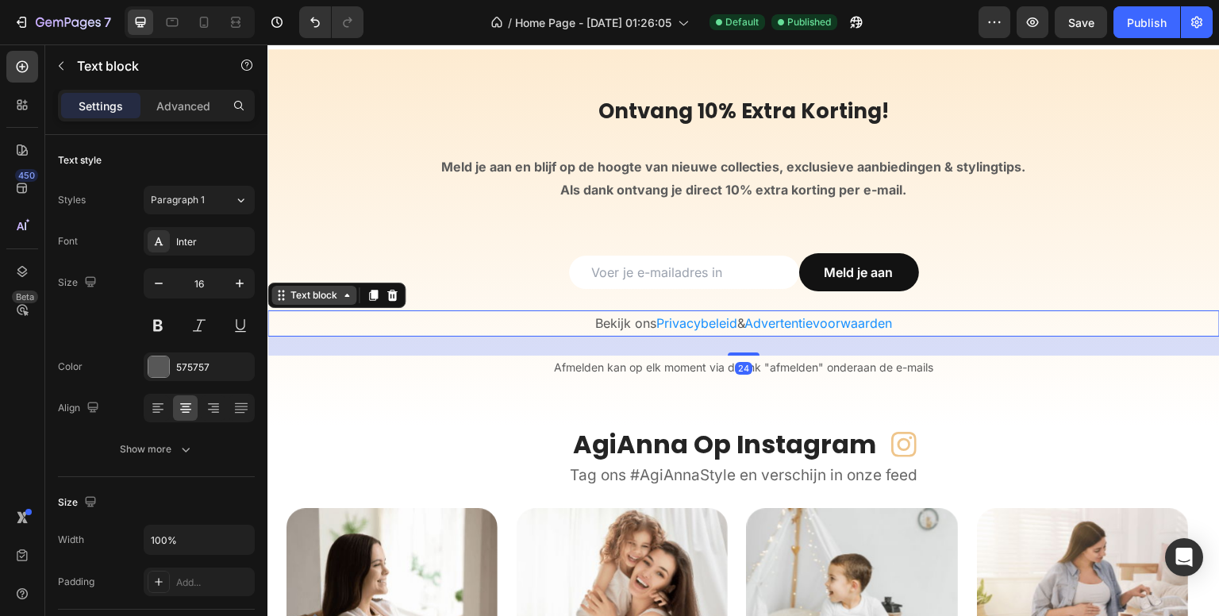
click at [320, 295] on div "Text block" at bounding box center [313, 295] width 53 height 14
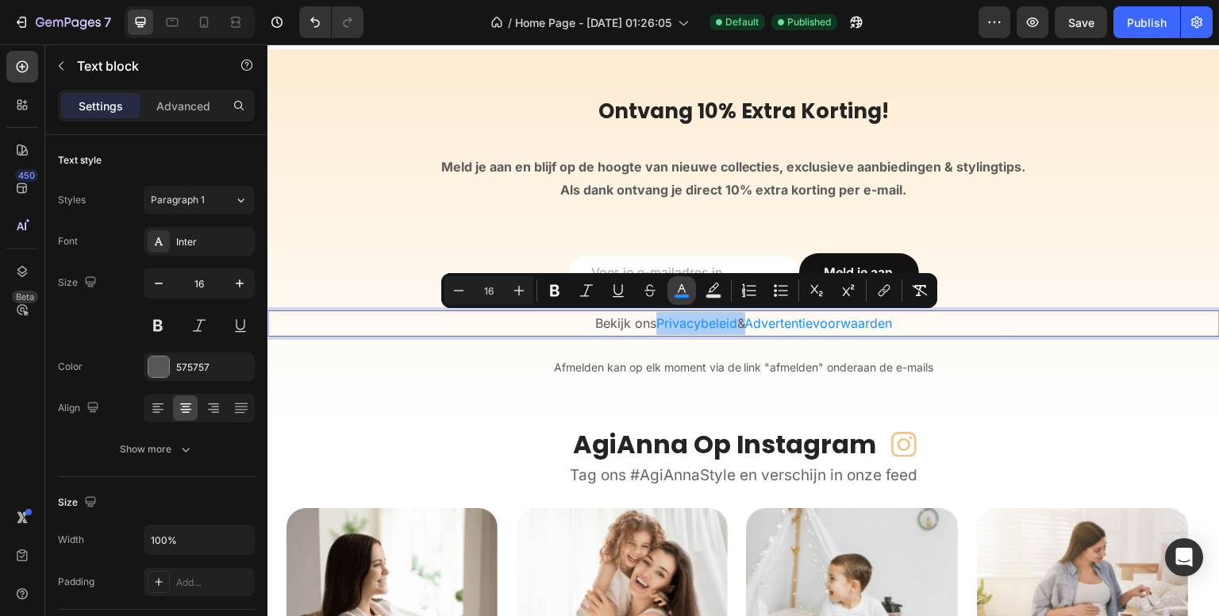
click at [683, 293] on icon "Editor contextual toolbar" at bounding box center [682, 291] width 16 height 16
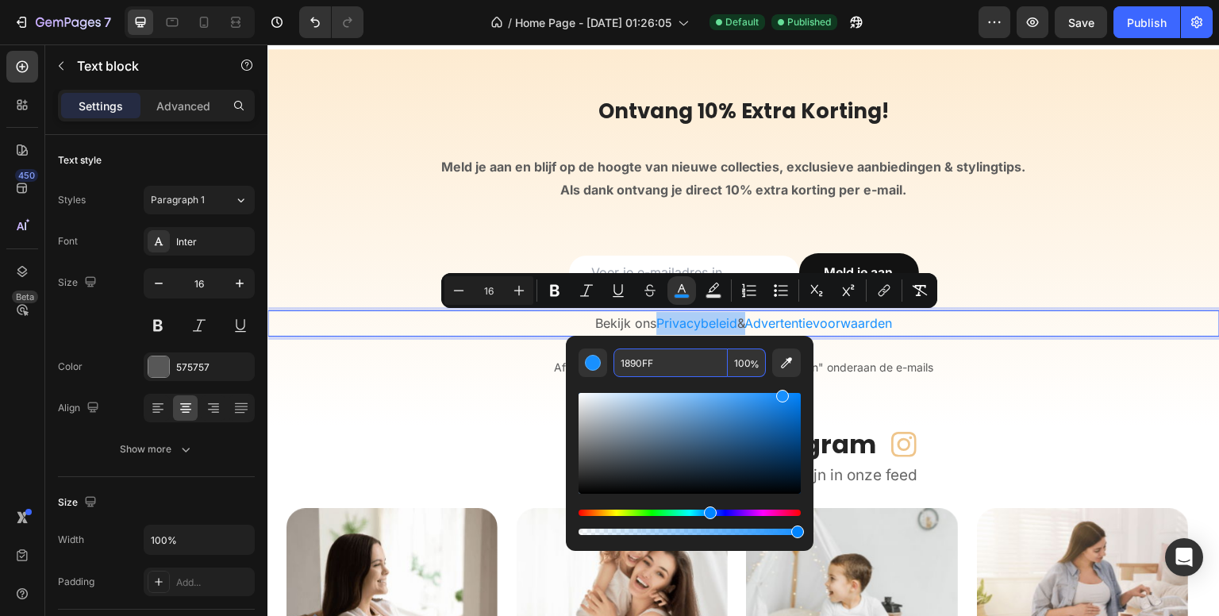
click at [684, 360] on input "1890FF" at bounding box center [671, 362] width 114 height 29
paste input "FDEBD1"
type input "FDEBD1"
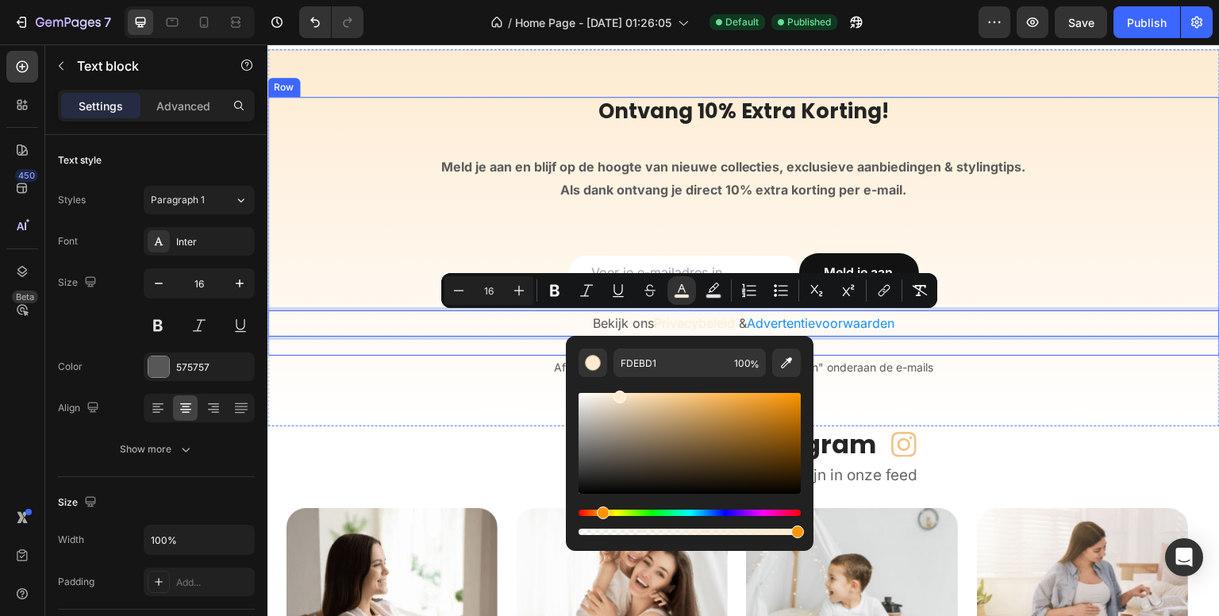
click at [952, 338] on div "Ontvang 10% Extra Korting! Heading Meld je aan en blijf op de hoogte van nieuwe…" at bounding box center [743, 226] width 952 height 259
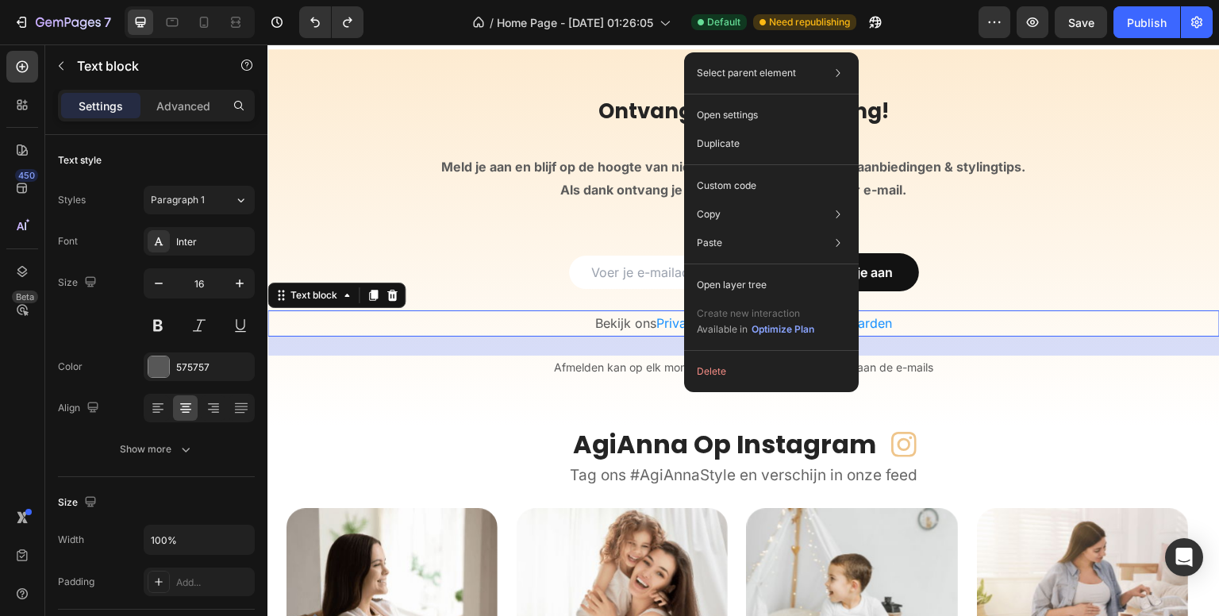
click at [16, 394] on div "450 Beta" at bounding box center [22, 276] width 32 height 451
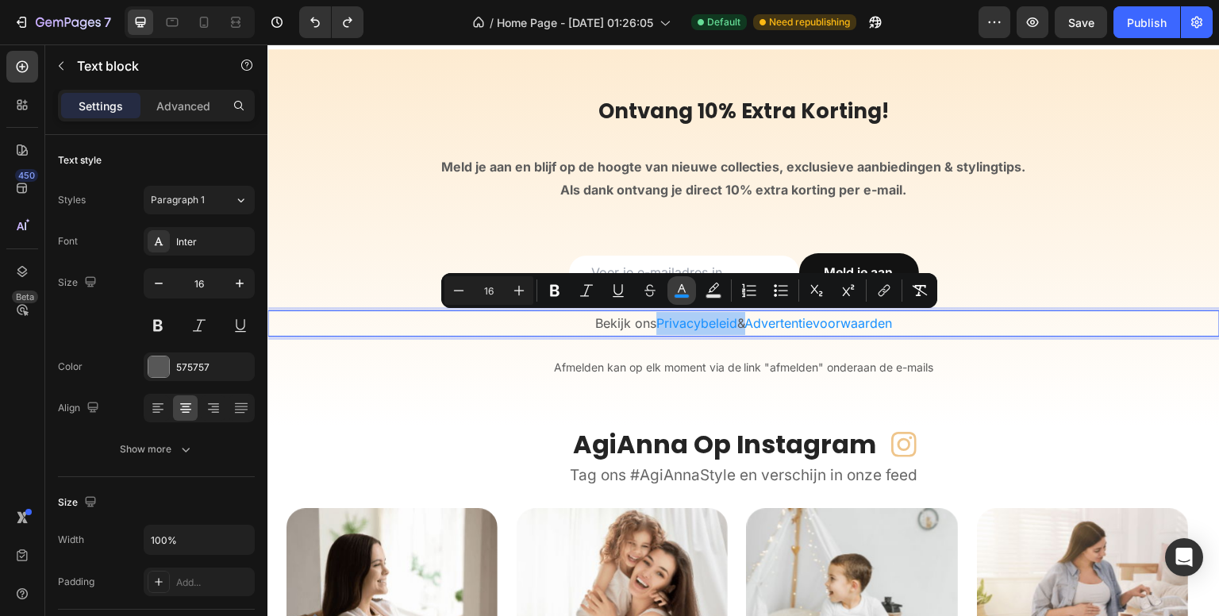
click at [681, 290] on icon "Editor contextual toolbar" at bounding box center [682, 291] width 16 height 16
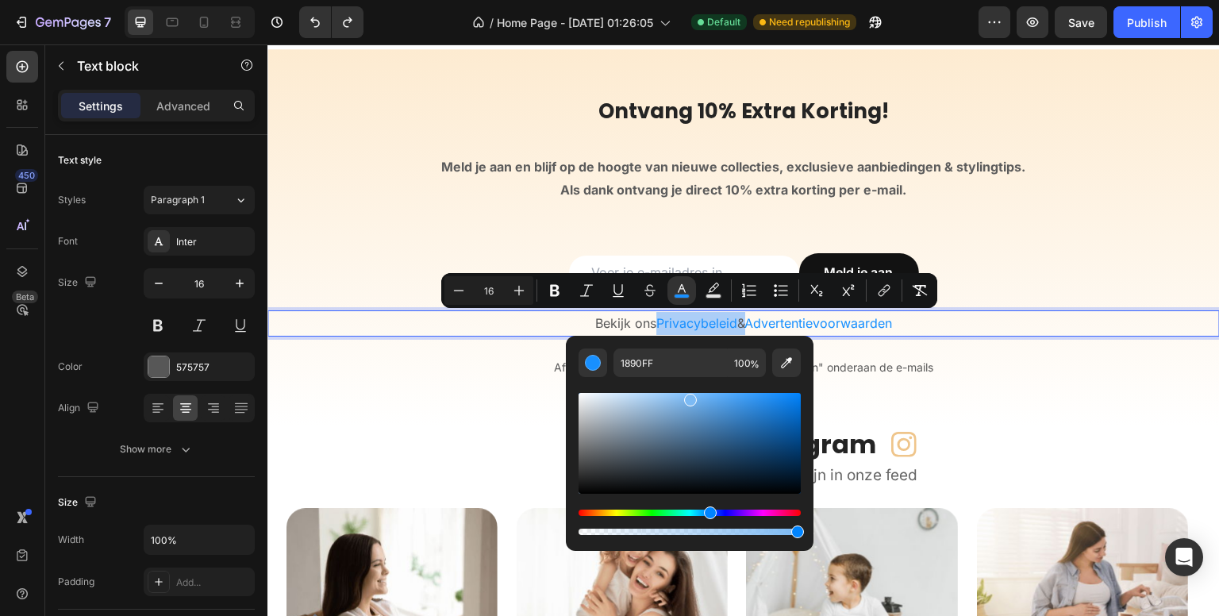
click at [688, 397] on div "Editor contextual toolbar" at bounding box center [690, 443] width 222 height 101
type input "4FA9FF"
drag, startPoint x: 688, startPoint y: 397, endPoint x: 737, endPoint y: 365, distance: 57.9
click at [737, 365] on div "4FA9FF 100 %" at bounding box center [690, 443] width 222 height 190
click at [2, 423] on div "450 Beta" at bounding box center [22, 329] width 45 height 571
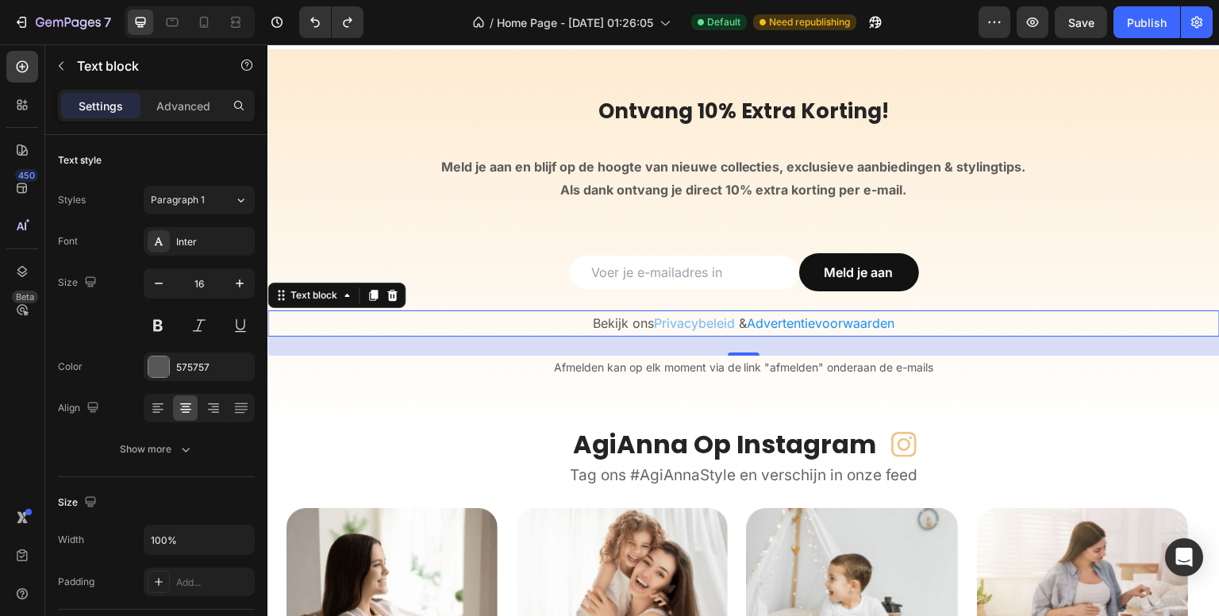
click at [6, 423] on div "450 Beta" at bounding box center [22, 276] width 32 height 451
click at [36, 420] on div "450 Beta" at bounding box center [22, 276] width 32 height 451
click at [1135, 14] on div "Publish" at bounding box center [1147, 22] width 40 height 17
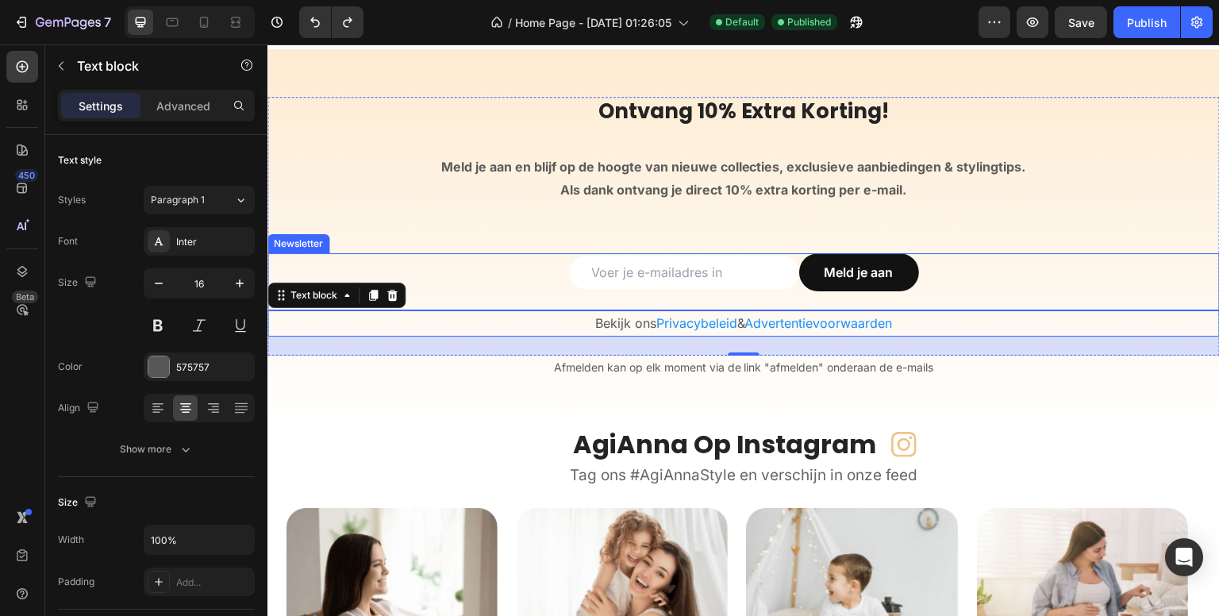
click at [349, 253] on div "Email Field Meld je aan Submit Button Row" at bounding box center [743, 272] width 952 height 38
click at [344, 222] on div "Ontvang 10% Extra Korting! Heading Meld je aan en blijf op de hoogte van nieuwe…" at bounding box center [743, 226] width 952 height 259
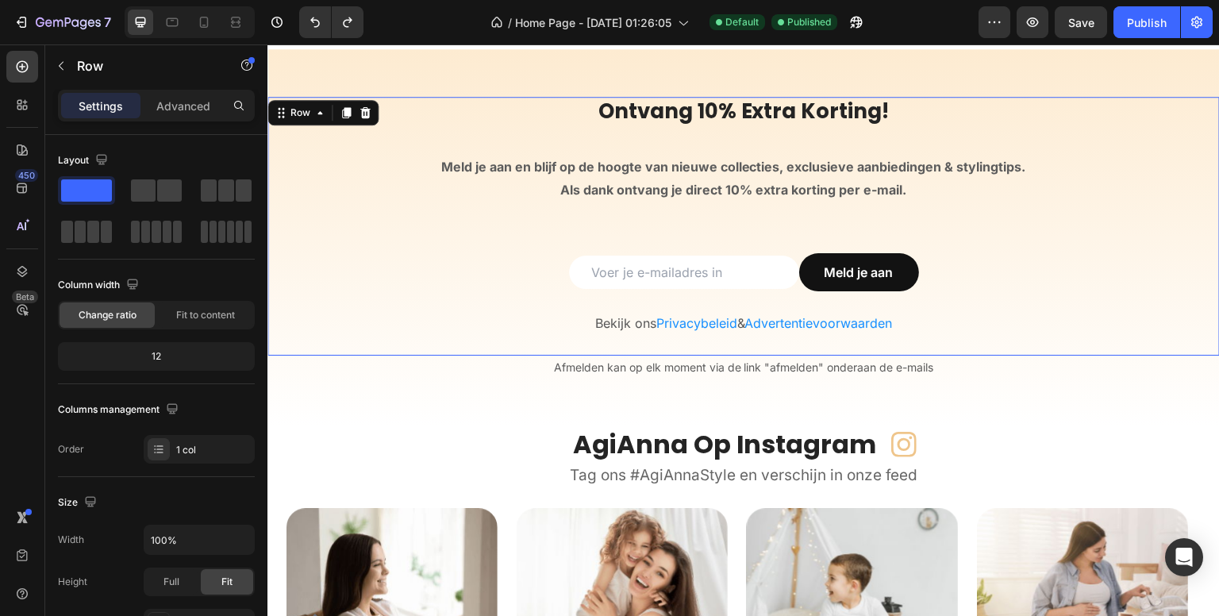
click at [444, 256] on div "Email Field Meld je aan Submit Button Row" at bounding box center [743, 272] width 952 height 38
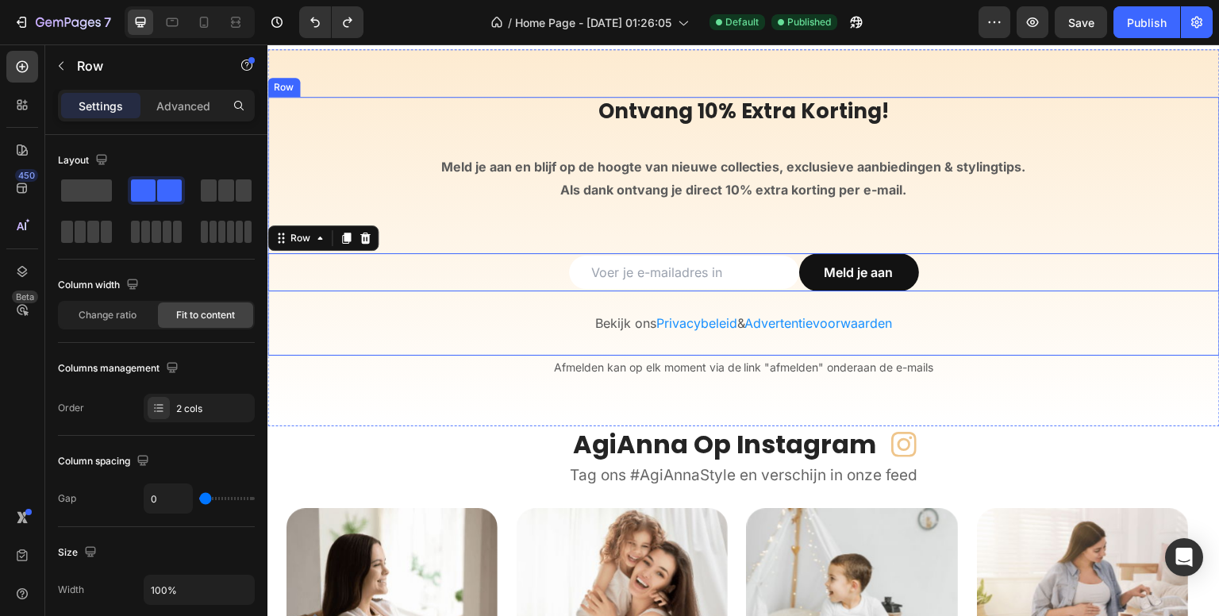
click at [461, 242] on div "Ontvang 10% Extra Korting! Heading Meld je aan en blijf op de hoogte van nieuwe…" at bounding box center [743, 226] width 952 height 259
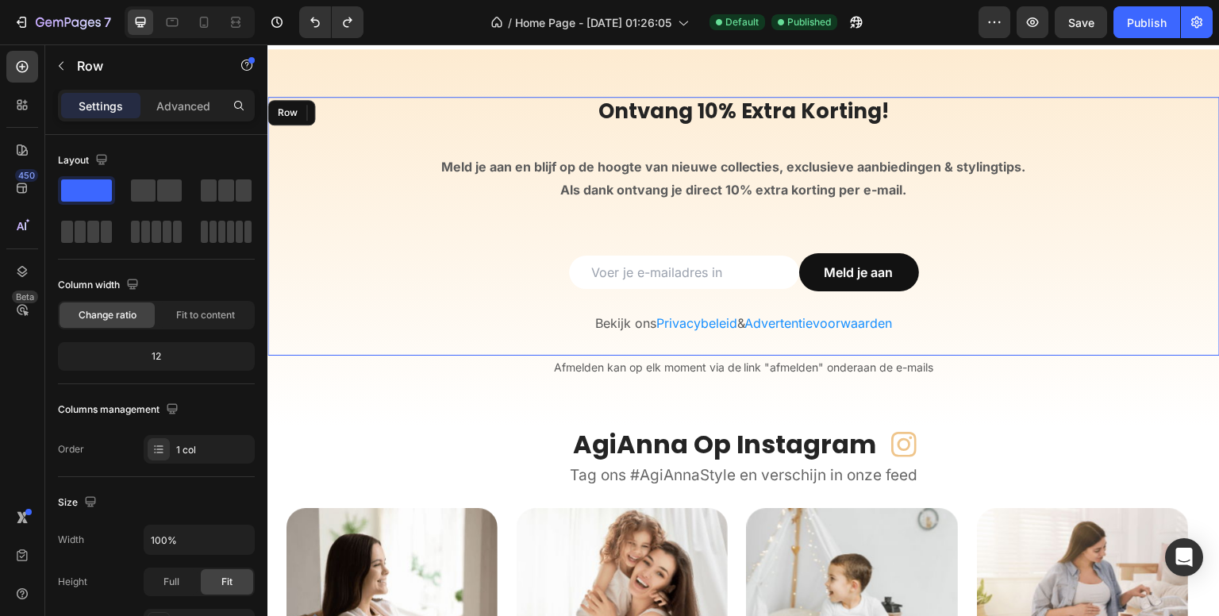
click at [485, 289] on div "Email Field Meld je aan Submit Button Row 0" at bounding box center [743, 272] width 952 height 38
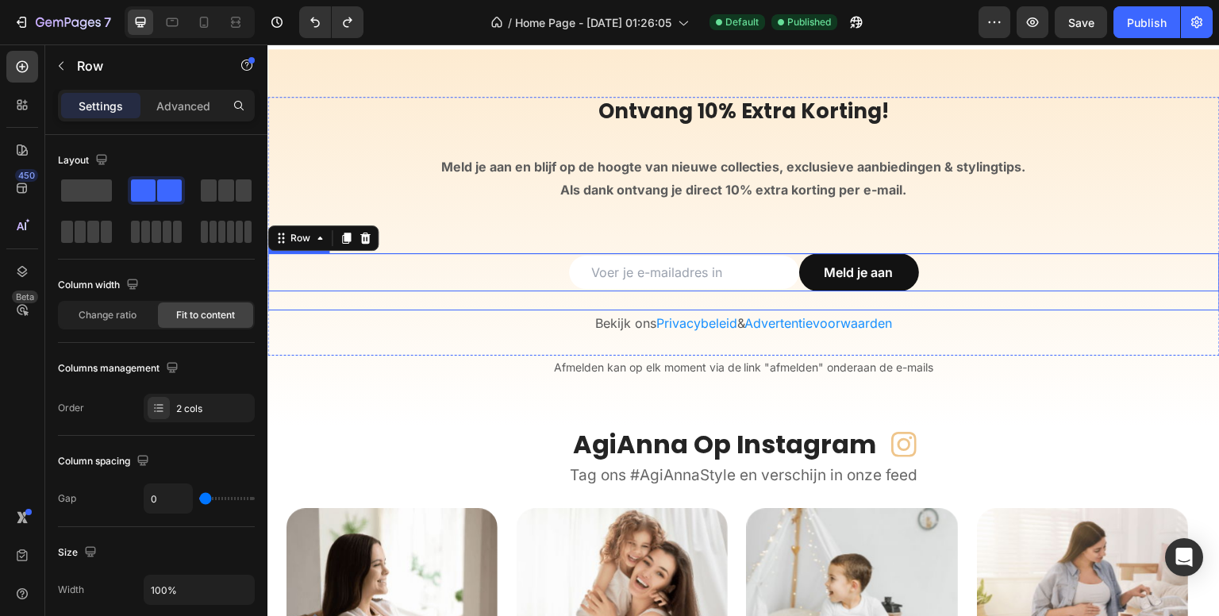
click at [477, 308] on div "Email Field Meld je aan Submit Button Row 0 Newsletter" at bounding box center [743, 281] width 952 height 57
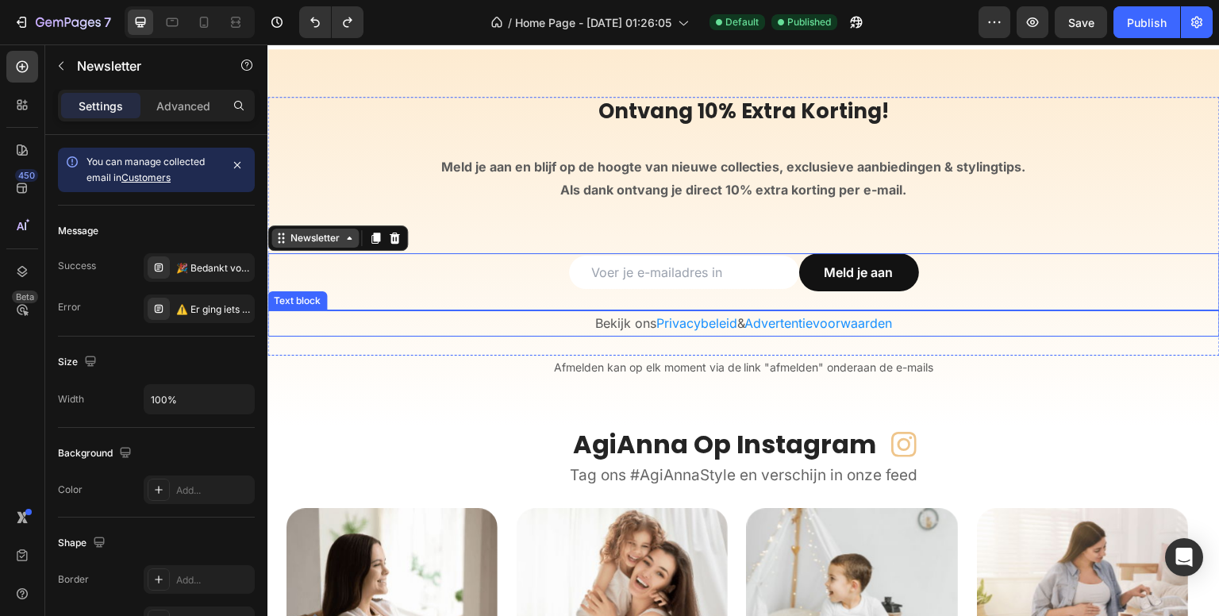
click at [322, 241] on div "Newsletter" at bounding box center [315, 238] width 56 height 14
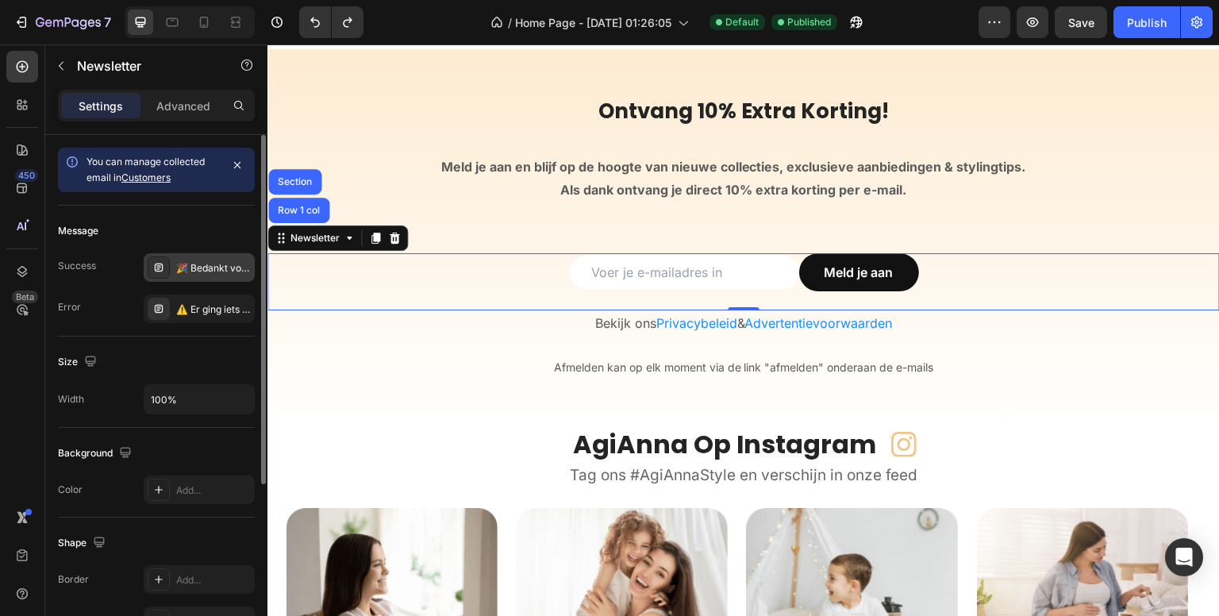
click at [212, 263] on div "🎉 Bedankt voor je aanmelding! Je ontvangt je 10% extra kortingscode binnenkort …" at bounding box center [213, 268] width 75 height 14
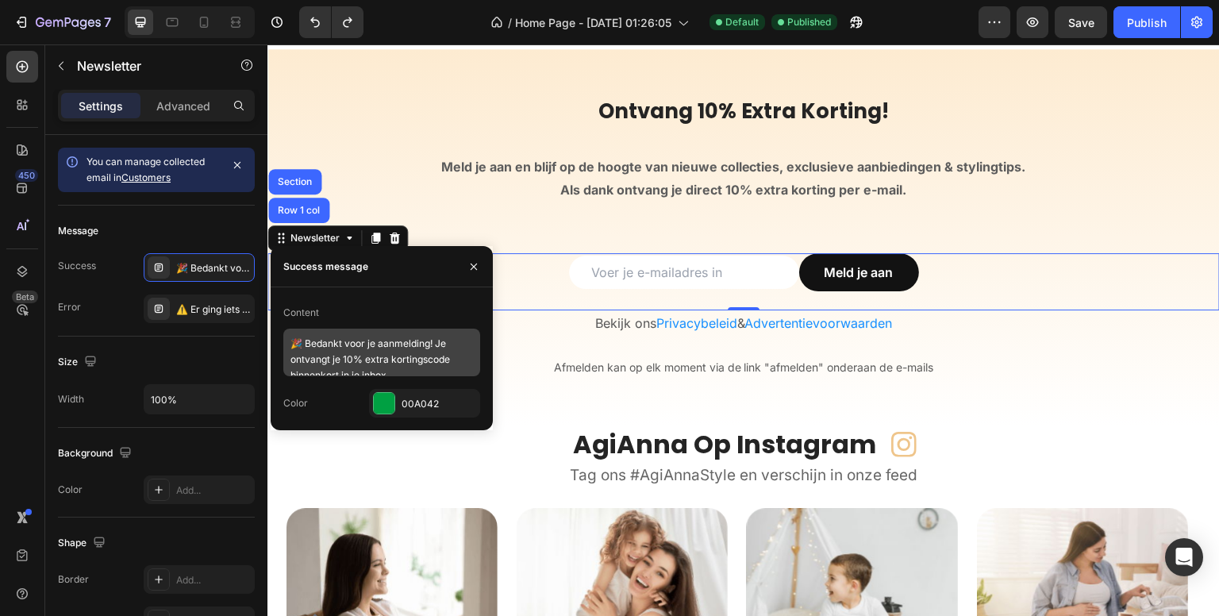
scroll to position [13, 0]
click at [305, 360] on textarea "🎉 Bedankt voor je aanmelding! Je ontvangt je 10% extra kortingscode binnenkort …" at bounding box center [381, 353] width 197 height 48
click at [398, 360] on textarea "🎉 Bedankt voor je aanmelding! Je ontvangt je 10% extra kortingscode direct in j…" at bounding box center [381, 353] width 197 height 48
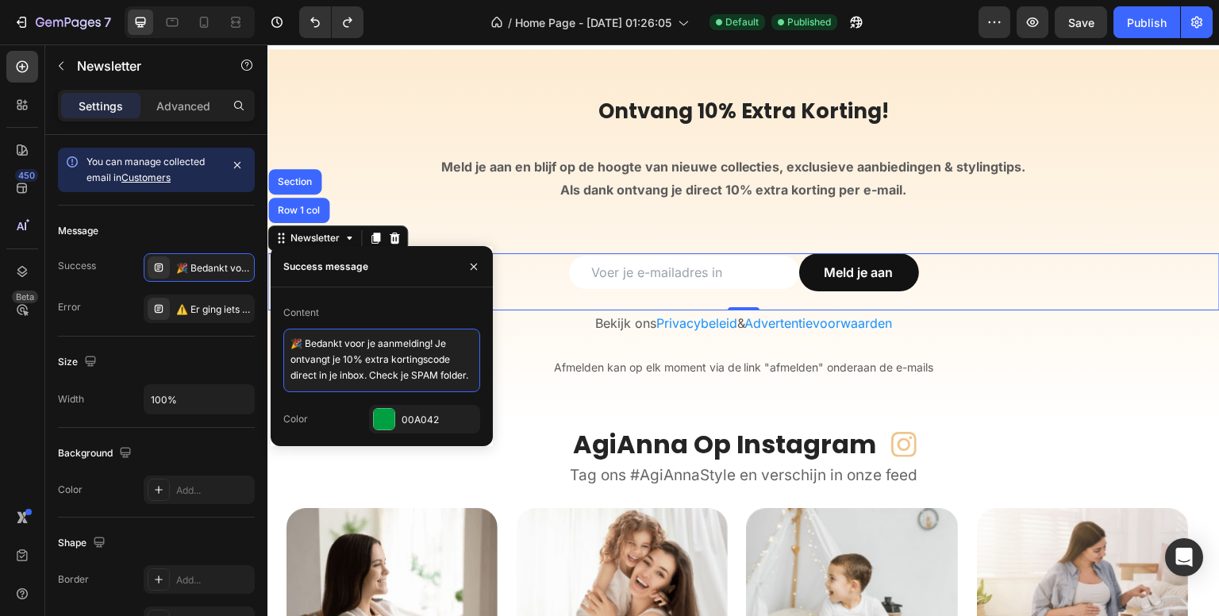
click at [329, 360] on textarea "🎉 Bedankt voor je aanmelding! Je ontvangt je 10% extra kortingscode direct in j…" at bounding box center [381, 360] width 197 height 63
click at [415, 376] on textarea "🎉 Bedankt voor je aanmelding! Je ontvangt je 10% extra kortingscode direct in p…" at bounding box center [381, 360] width 197 height 63
click at [305, 373] on textarea "🎉 Bedankt voor je aanmelding! Je ontvangt je 10% extra kortingscode direct in p…" at bounding box center [381, 360] width 197 height 63
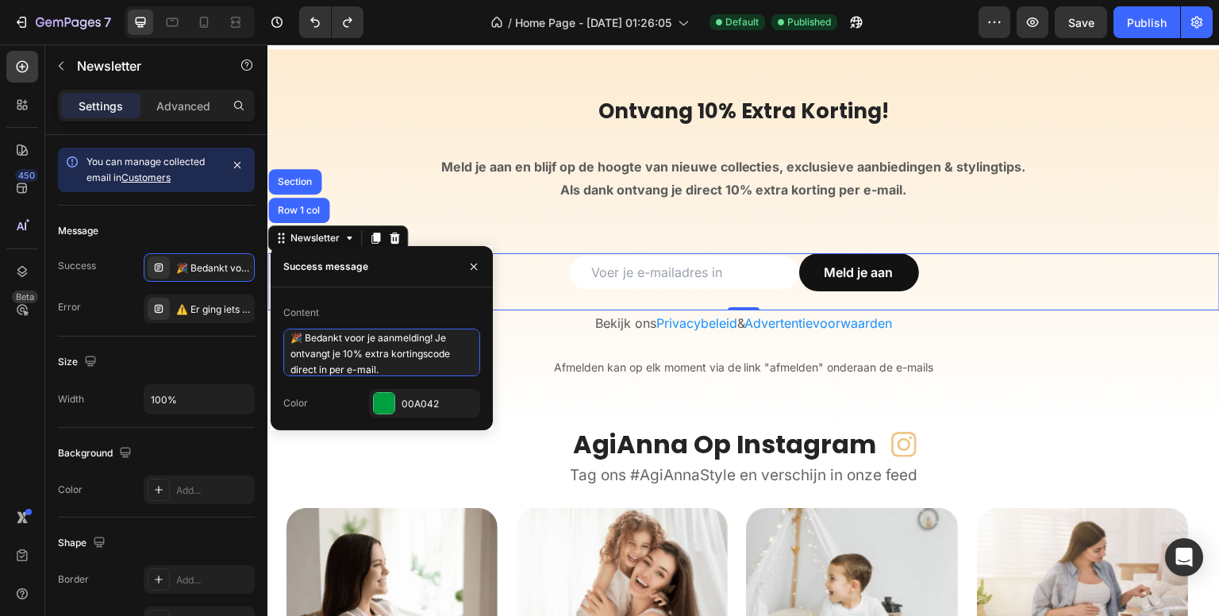
click at [327, 368] on textarea "🎉 Bedankt voor je aanmelding! Je ontvangt je 10% extra kortingscode direct in p…" at bounding box center [381, 353] width 197 height 48
click at [383, 367] on textarea "🎉 Bedankt voor je aanmelding! Je ontvangt je 10% extra kortingscode direct per …" at bounding box center [381, 353] width 197 height 48
click at [27, 362] on div "450 Beta" at bounding box center [22, 276] width 32 height 451
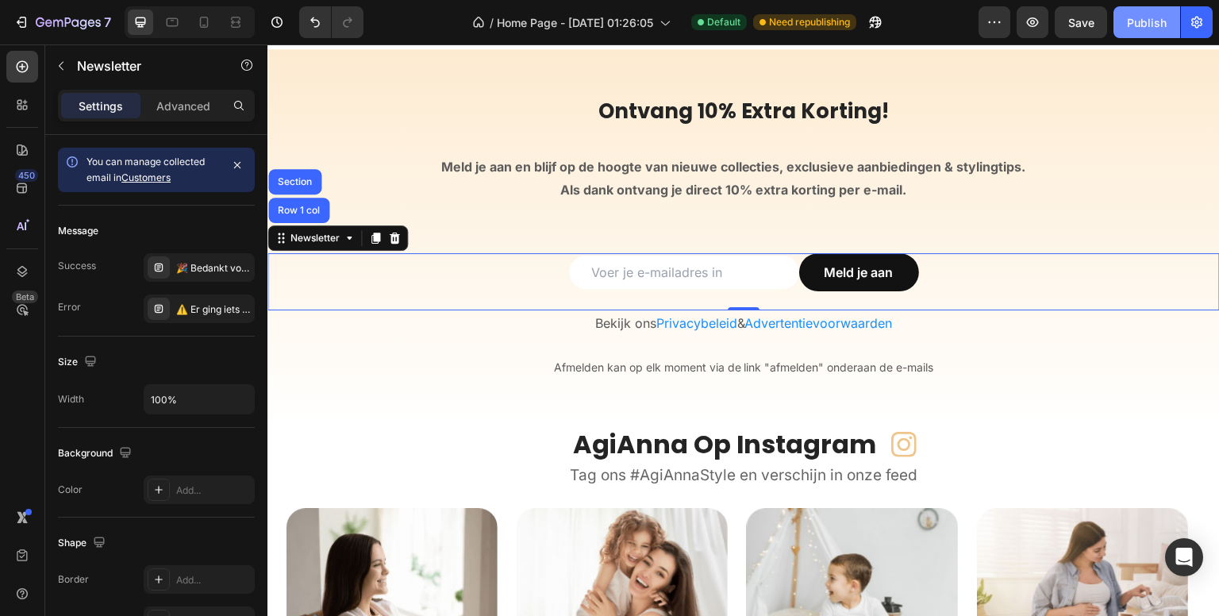
click at [1142, 23] on div "Publish" at bounding box center [1147, 22] width 40 height 17
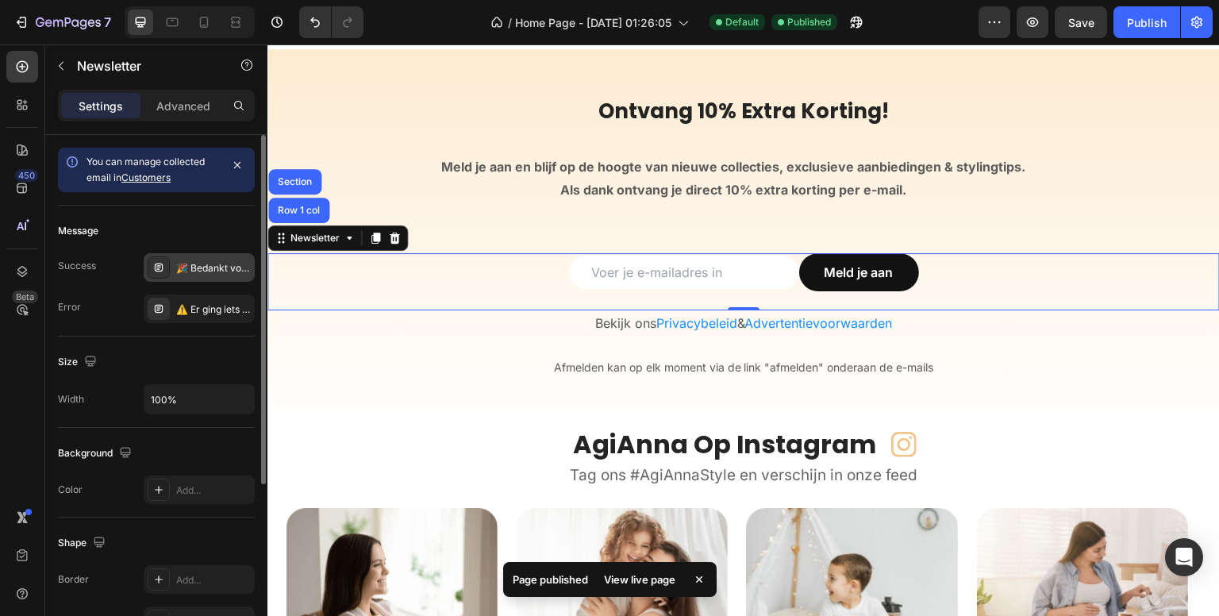
click at [225, 264] on div "🎉 Bedankt voor je aanmelding! Je ontvangt je 10% extra kortingscode direct per …" at bounding box center [213, 268] width 75 height 14
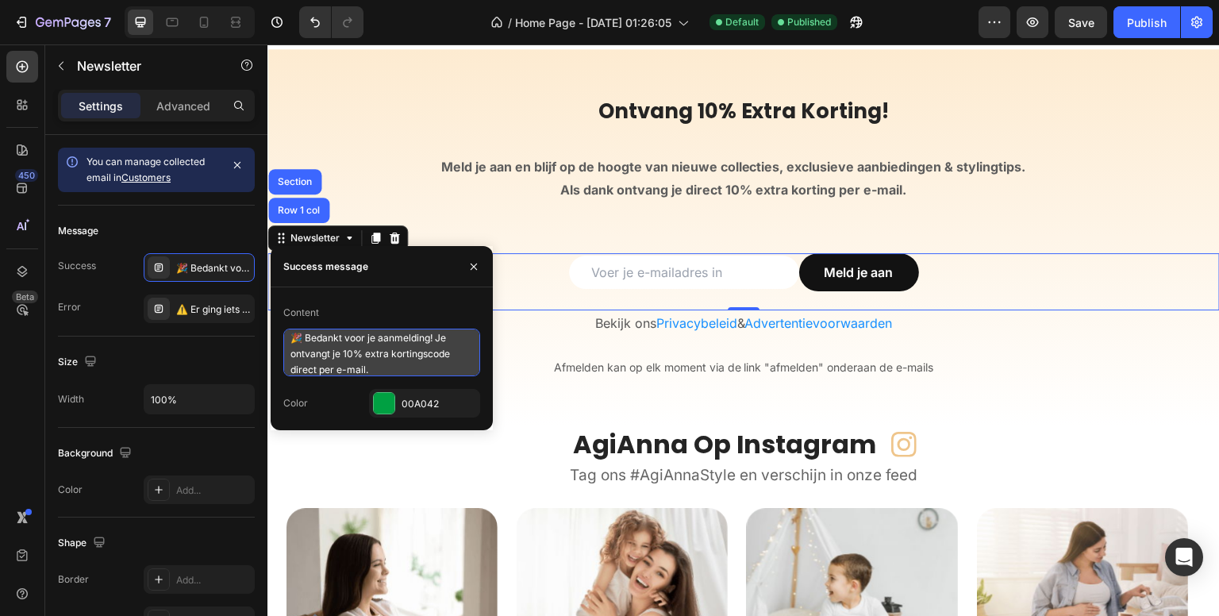
click at [326, 369] on textarea "🎉 Bedankt voor je aanmelding! Je ontvangt je 10% extra kortingscode direct per …" at bounding box center [381, 353] width 197 height 48
click at [306, 370] on textarea "🎉 Bedankt voor je aanmelding! Je ontvangt je 10% extra kortingscode direct in e…" at bounding box center [381, 353] width 197 height 48
type textarea "🎉 Bedankt voor je aanmelding! Je ontvangt je 10% extra kortingscode is onderweg…"
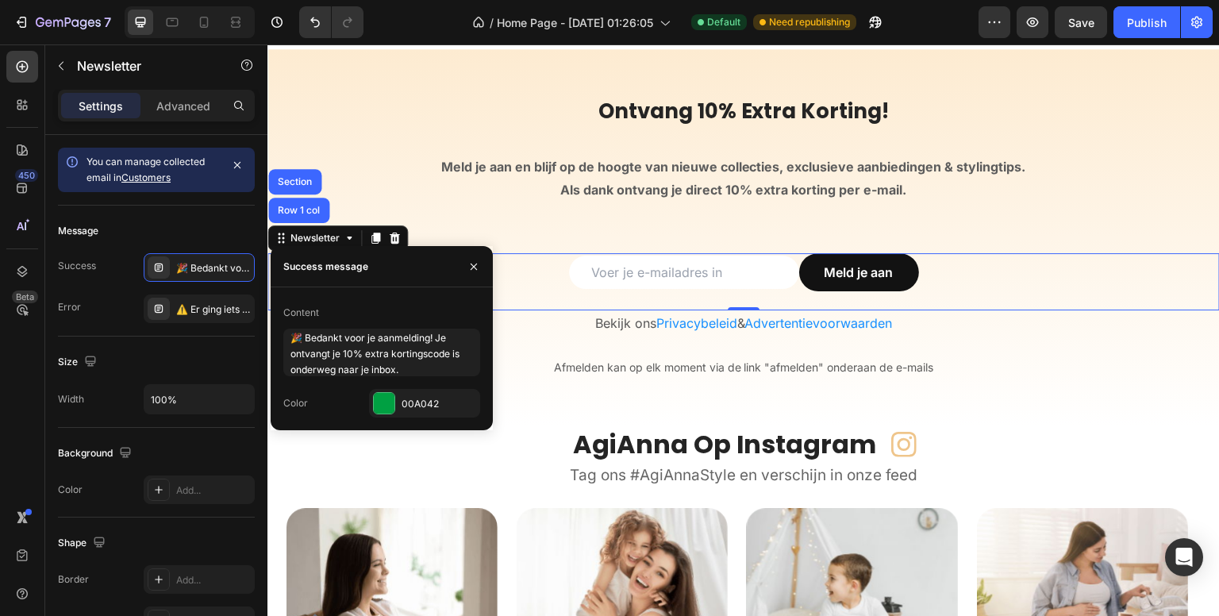
click at [33, 366] on div "450 Beta" at bounding box center [22, 276] width 32 height 451
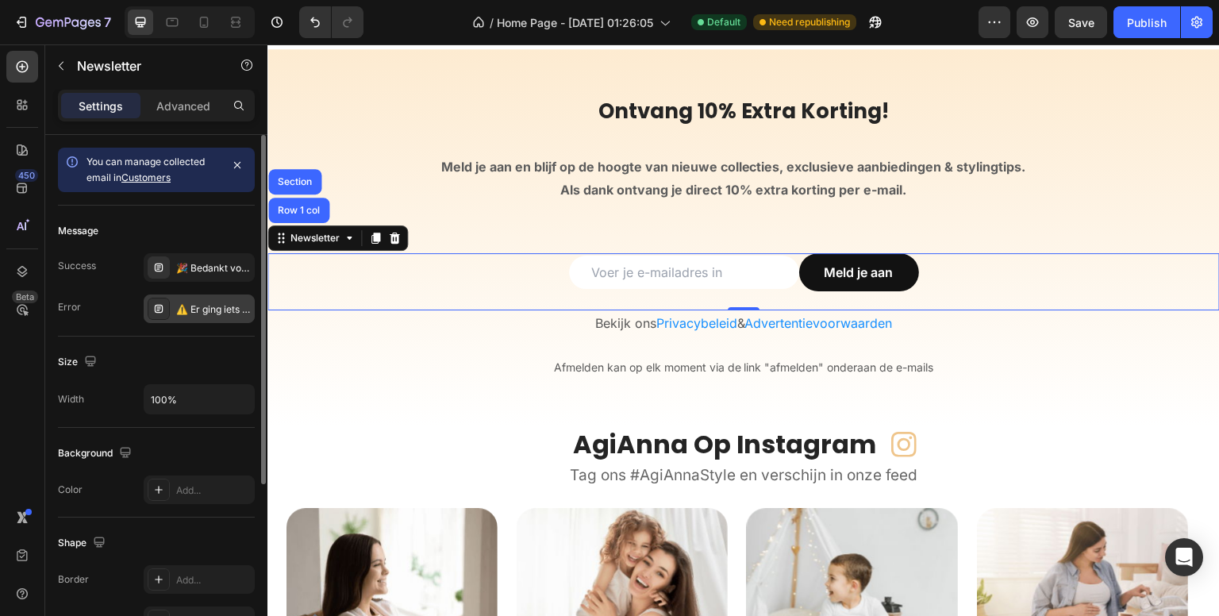
click at [219, 305] on div "⚠️ Er ging iets mis. Probeer het later opnieuw of neem contact met ons op." at bounding box center [213, 309] width 75 height 14
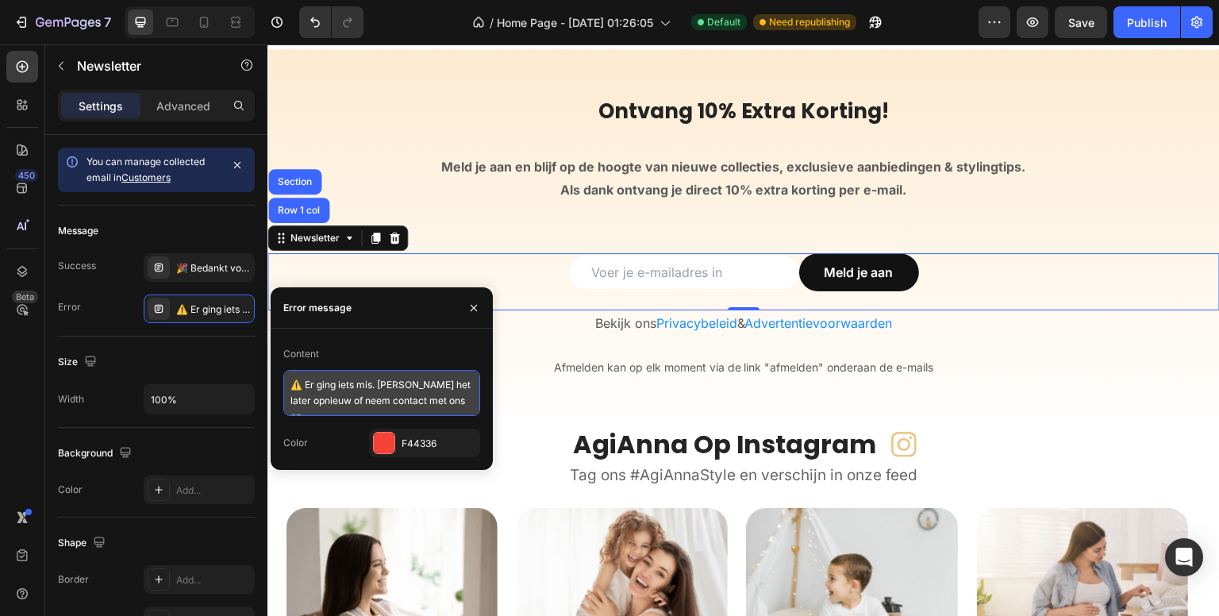
click at [375, 401] on textarea "⚠️ Er ging iets mis. Probeer het later opnieuw of neem contact met ons op." at bounding box center [381, 393] width 197 height 46
paste textarea "Oeps, er ging iets mis. Probeer het later opnieuw"
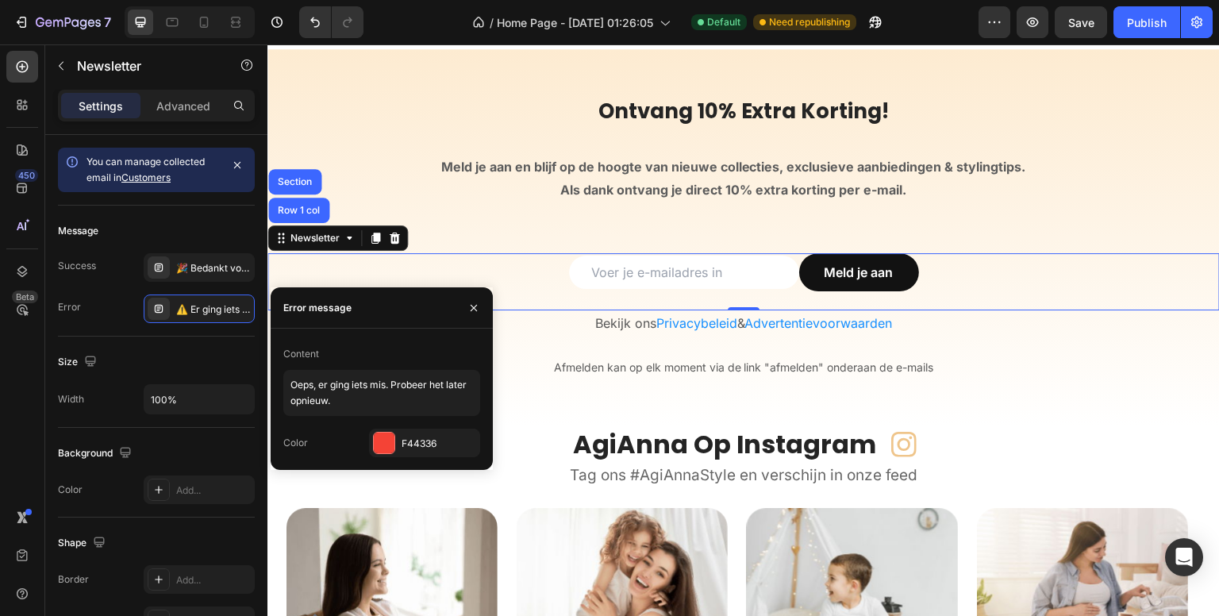
click at [23, 367] on div "450 Beta" at bounding box center [22, 276] width 32 height 451
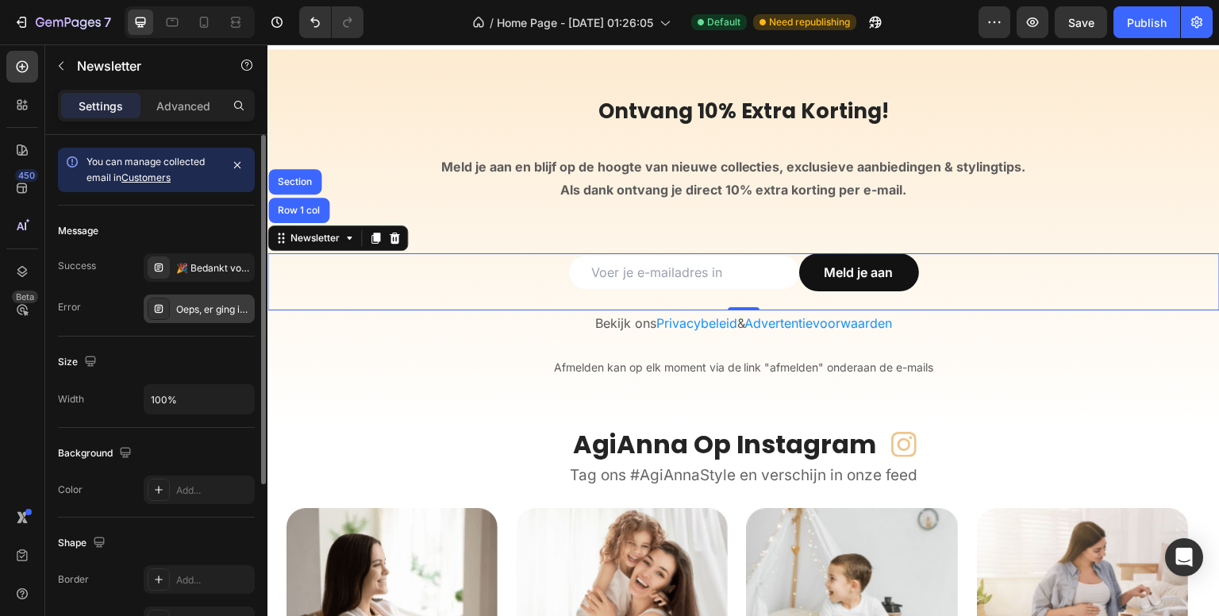
click at [202, 312] on div "Oeps, er ging iets mis. Probeer het later opnieuw." at bounding box center [213, 309] width 75 height 14
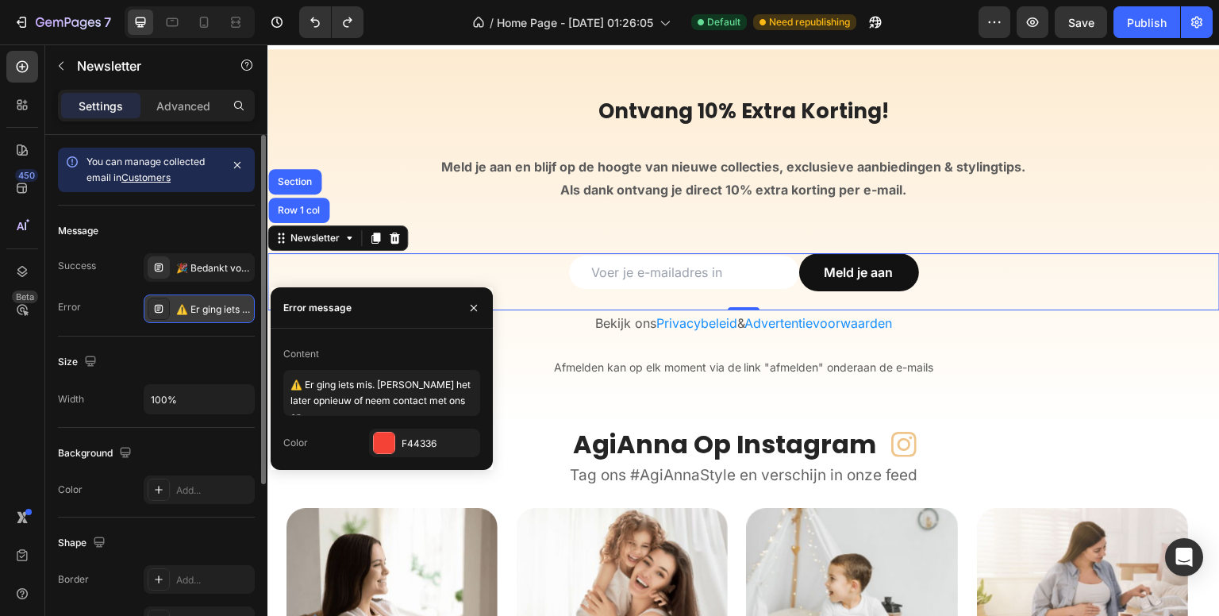
click at [215, 311] on div "⚠️ Er ging iets mis. Probeer het later opnieuw of neem contact met ons op." at bounding box center [213, 309] width 75 height 14
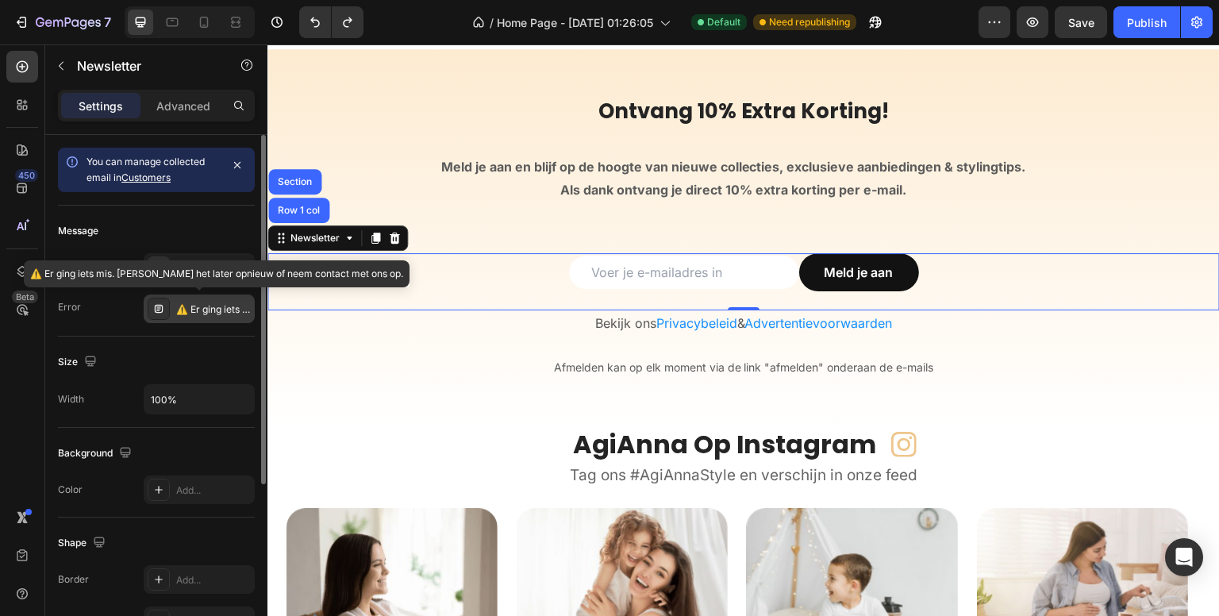
click at [215, 311] on div "⚠️ Er ging iets mis. Probeer het later opnieuw of neem contact met ons op." at bounding box center [213, 309] width 75 height 14
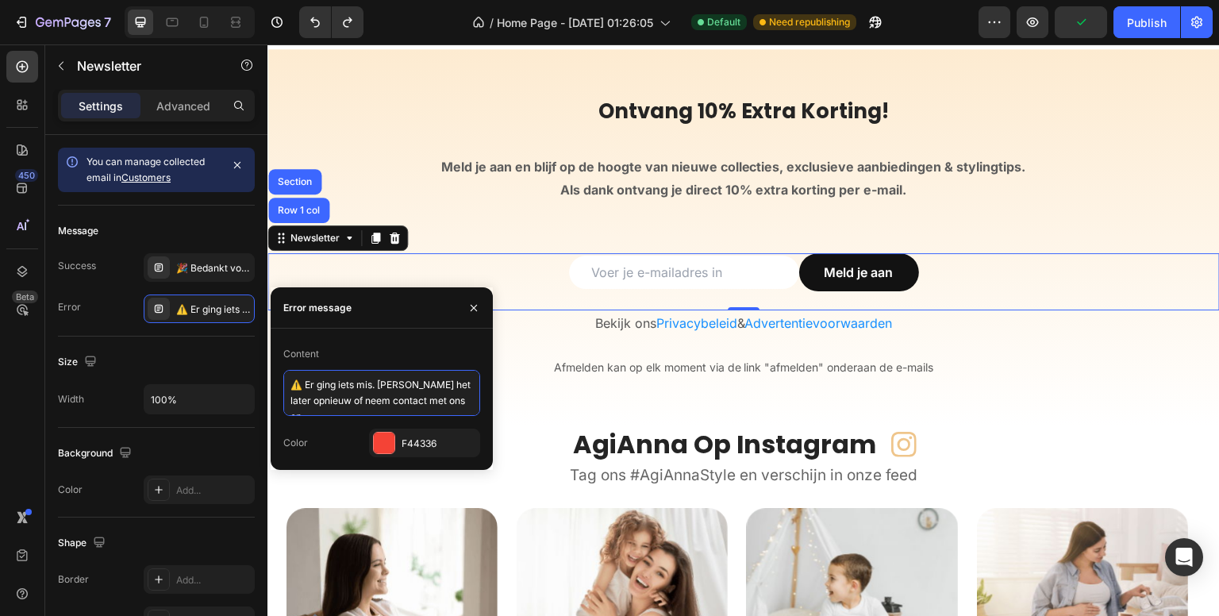
drag, startPoint x: 305, startPoint y: 385, endPoint x: 476, endPoint y: 398, distance: 171.9
click at [476, 398] on textarea "⚠️ Er ging iets mis. Probeer het later opnieuw of neem contact met ons op." at bounding box center [381, 393] width 197 height 46
paste textarea "Oeps, er ging iets mis. Probeer het later opnieuw"
type textarea "⚠️ Oeps, er ging iets mis. Probeer het later opnieuw."
click at [34, 375] on div "450 Beta" at bounding box center [22, 276] width 32 height 451
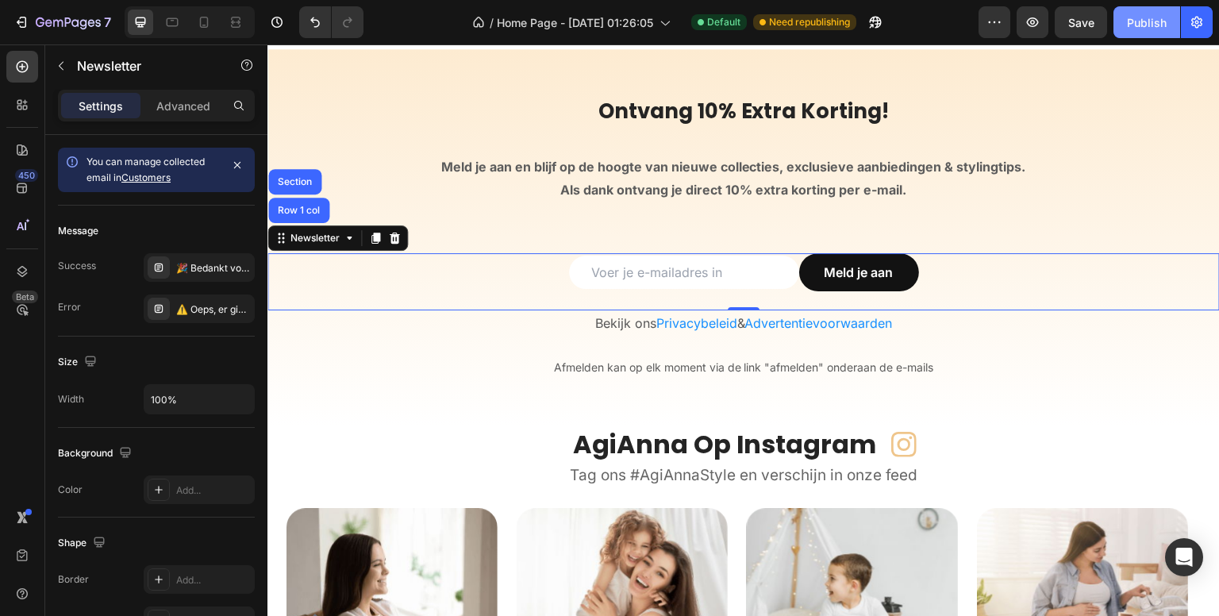
click at [1128, 26] on div "Publish" at bounding box center [1147, 22] width 40 height 17
click at [1139, 21] on div "Publish" at bounding box center [1147, 22] width 40 height 17
click at [678, 321] on span "Privacybeleid" at bounding box center [696, 323] width 81 height 16
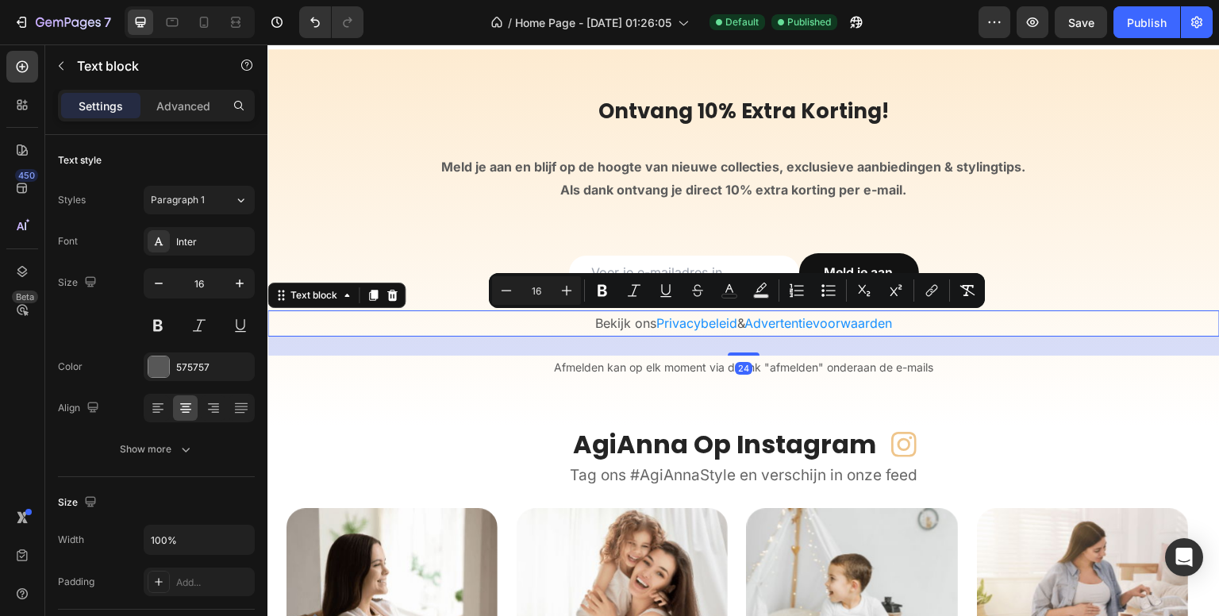
click at [673, 321] on span "Privacybeleid" at bounding box center [696, 323] width 81 height 16
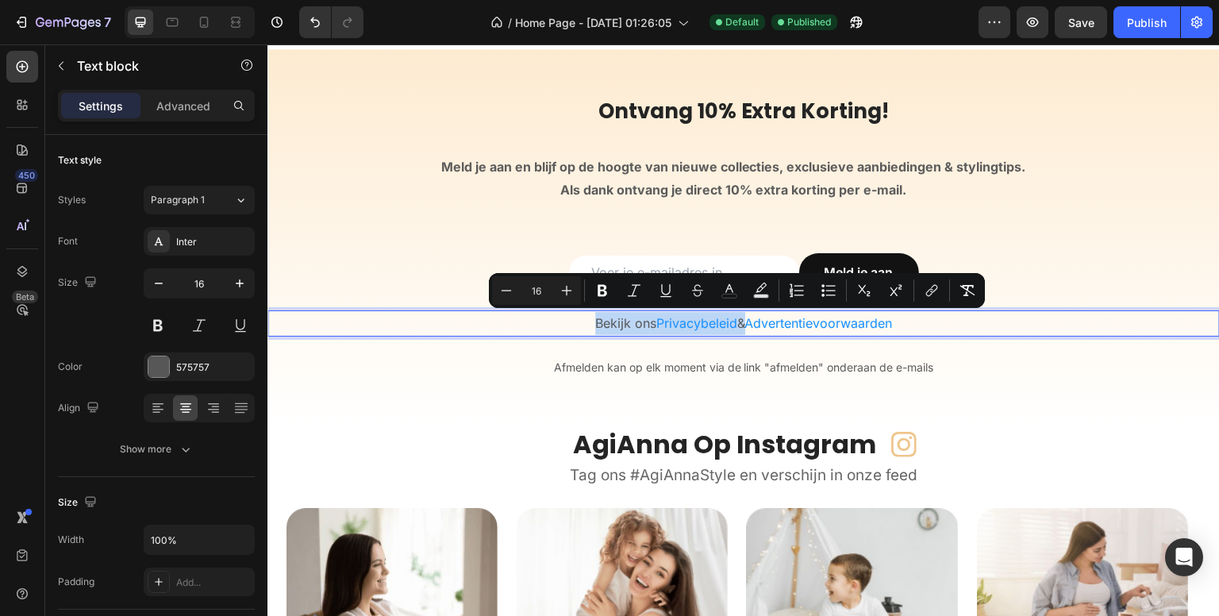
click at [673, 321] on span "Privacybeleid" at bounding box center [696, 323] width 81 height 16
click at [687, 327] on span "Privacybeleid" at bounding box center [696, 323] width 81 height 16
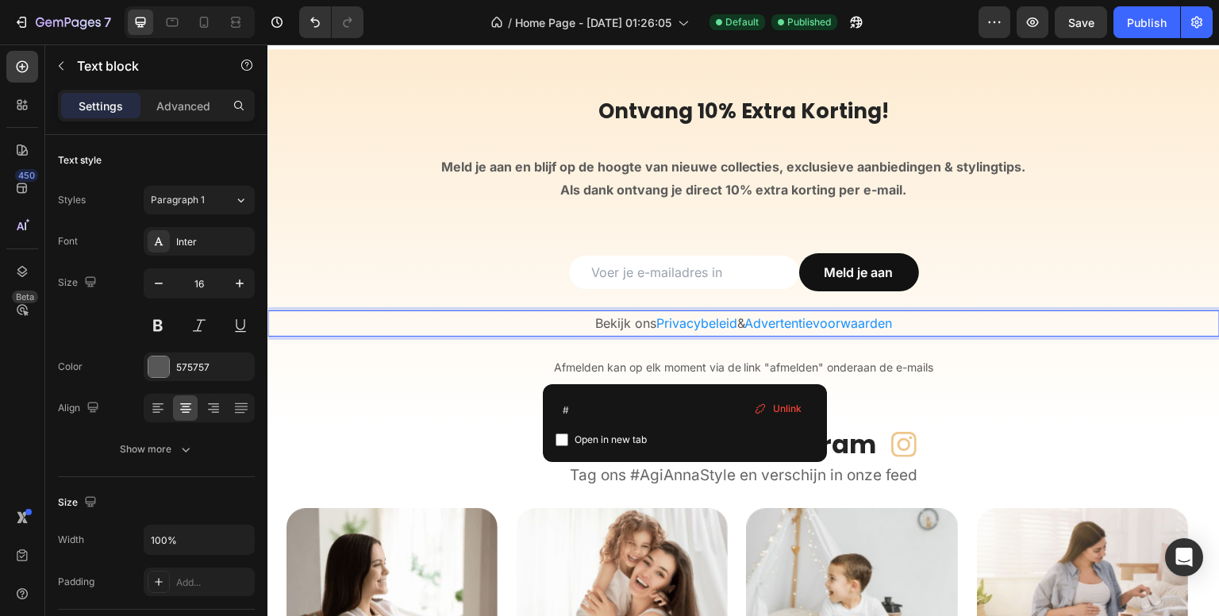
click at [691, 322] on span "Privacybeleid" at bounding box center [696, 323] width 81 height 16
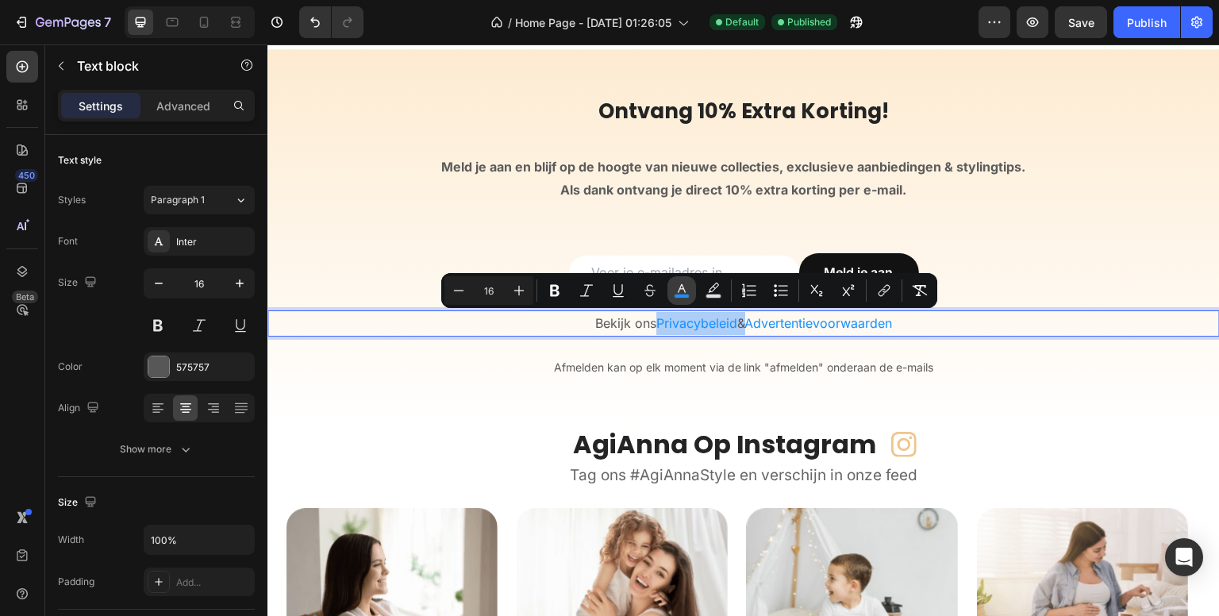
click at [679, 293] on icon "Editor contextual toolbar" at bounding box center [682, 291] width 16 height 16
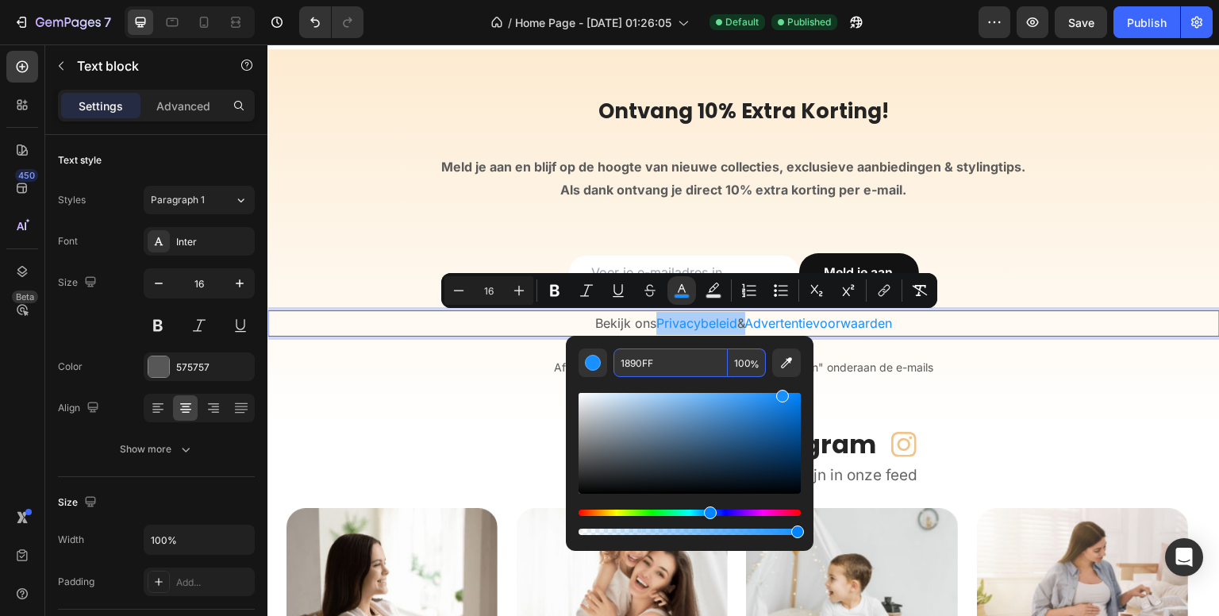
click at [668, 375] on input "1890FF" at bounding box center [671, 362] width 114 height 29
paste input "21212"
type input "121212"
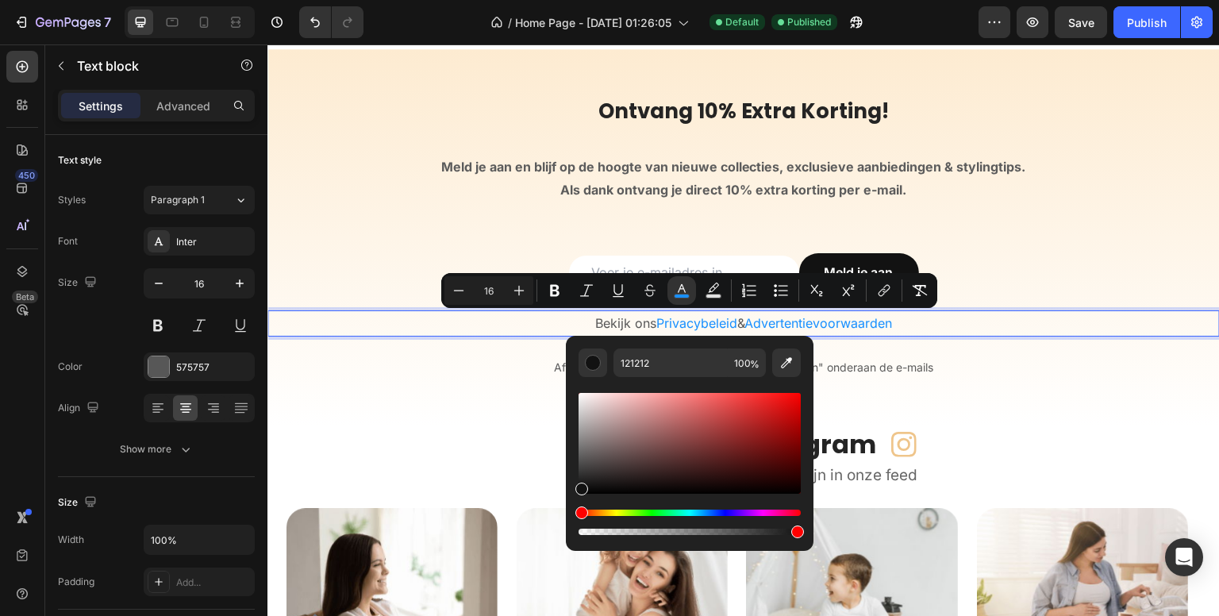
click at [13, 388] on div "450 Beta" at bounding box center [22, 276] width 32 height 451
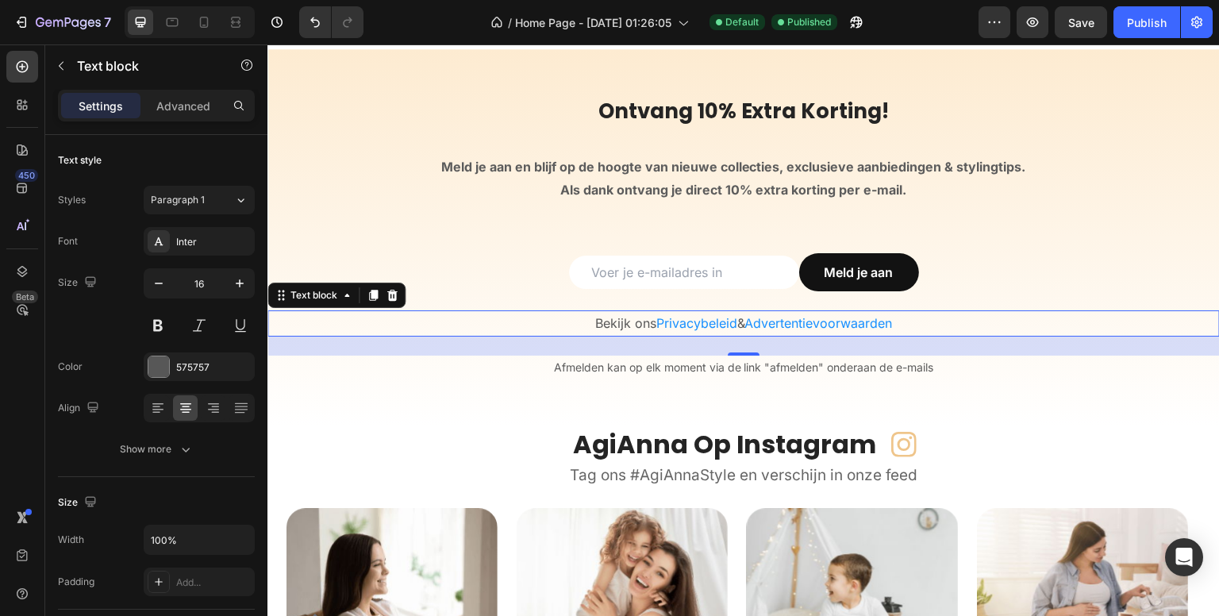
click at [682, 322] on span "Privacybeleid" at bounding box center [696, 323] width 81 height 16
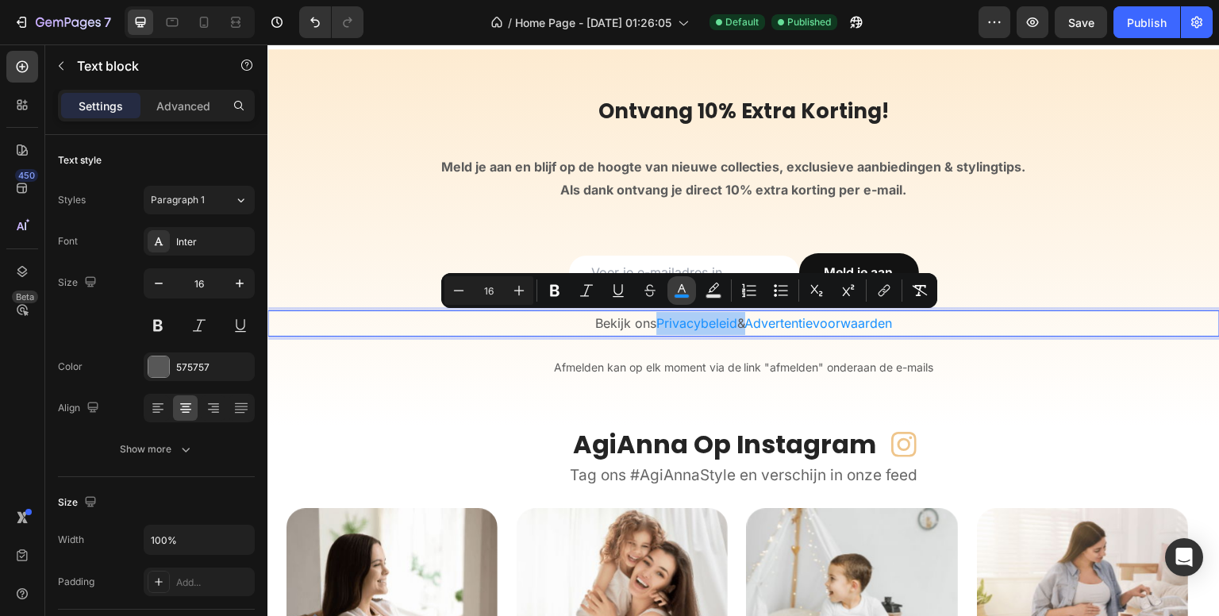
click at [683, 290] on icon "Editor contextual toolbar" at bounding box center [682, 288] width 8 height 9
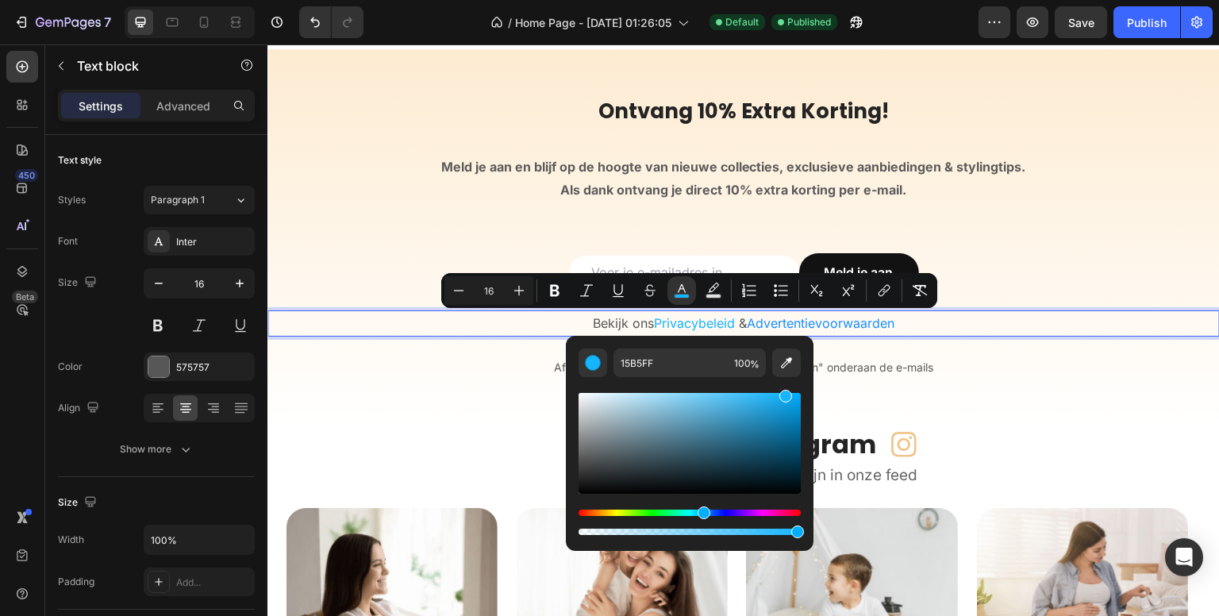
click at [702, 510] on div "Hue" at bounding box center [704, 512] width 13 height 13
click at [698, 398] on div "Editor contextual toolbar" at bounding box center [690, 443] width 222 height 101
drag, startPoint x: 957, startPoint y: 440, endPoint x: 1044, endPoint y: 495, distance: 102.8
click at [706, 512] on div "Hue" at bounding box center [708, 512] width 13 height 13
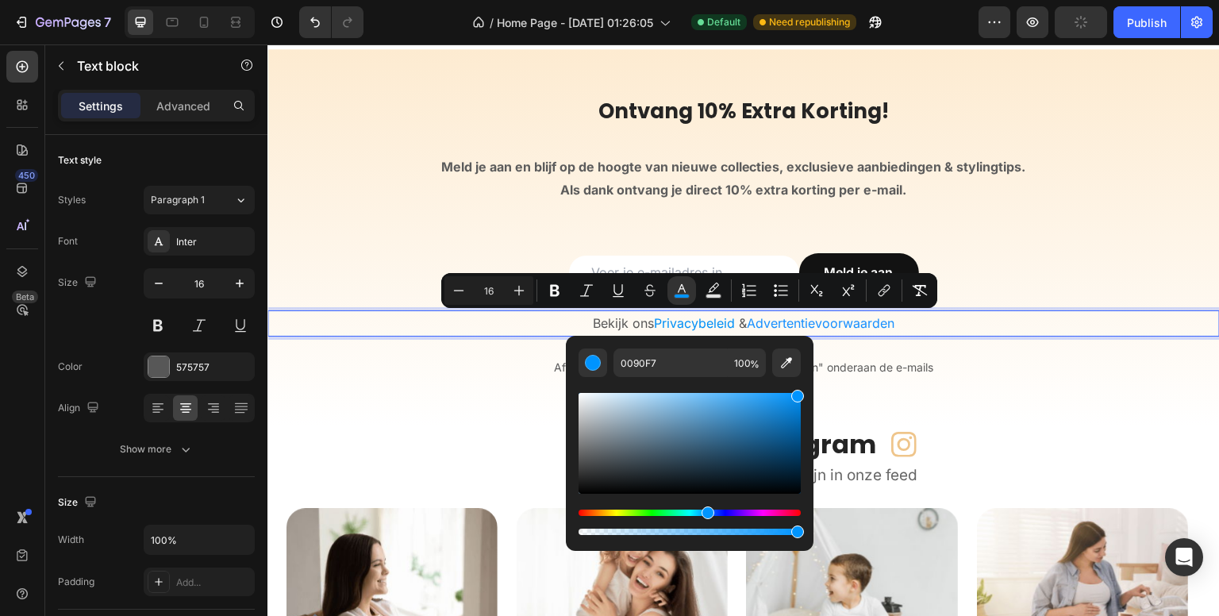
type input "0094FF"
drag, startPoint x: 800, startPoint y: 400, endPoint x: 812, endPoint y: 385, distance: 19.2
click at [812, 385] on div "0094FF 100 %" at bounding box center [690, 437] width 248 height 202
click at [748, 358] on input "100" at bounding box center [747, 362] width 38 height 29
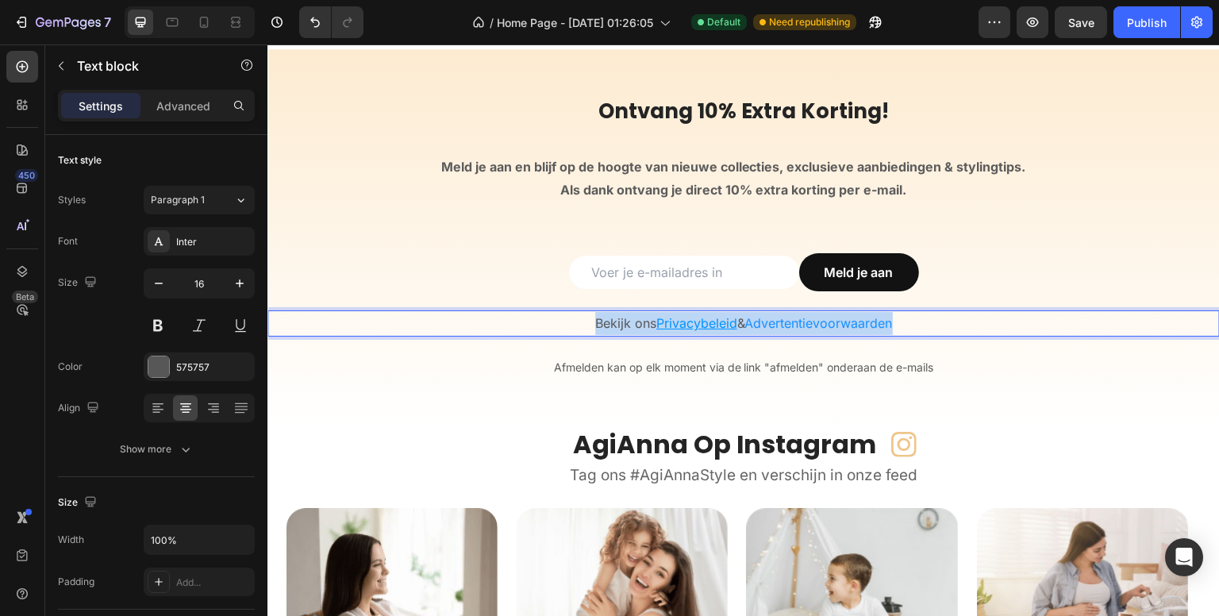
click at [677, 294] on div "Email Field Meld je aan Submit Button Row Newsletter" at bounding box center [743, 281] width 952 height 57
click at [675, 324] on u "Privacybeleid" at bounding box center [696, 323] width 81 height 16
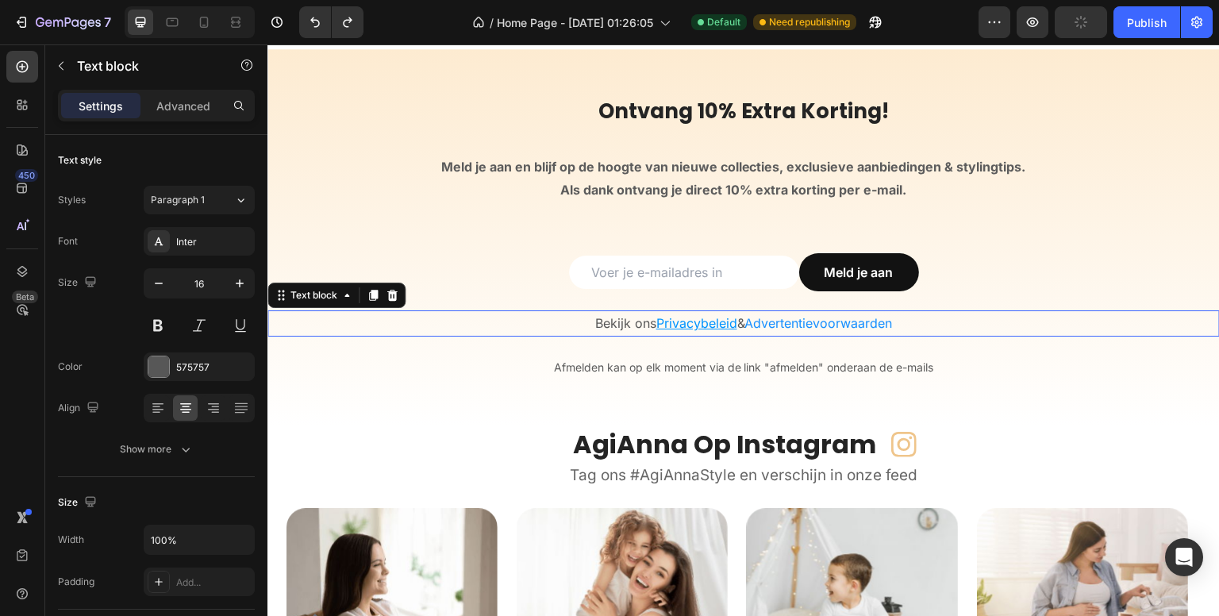
click at [0, 388] on div "450 Beta" at bounding box center [22, 329] width 45 height 571
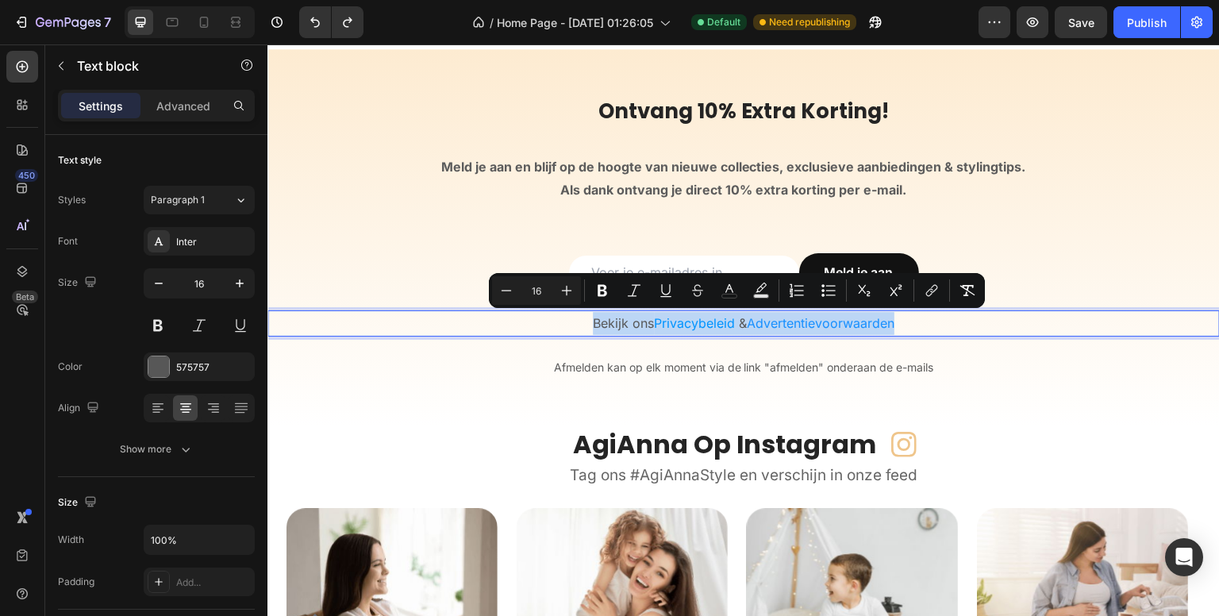
click at [679, 321] on span "Privacybeleid" at bounding box center [694, 323] width 81 height 16
click at [695, 319] on span "Privacybeleid" at bounding box center [694, 323] width 81 height 16
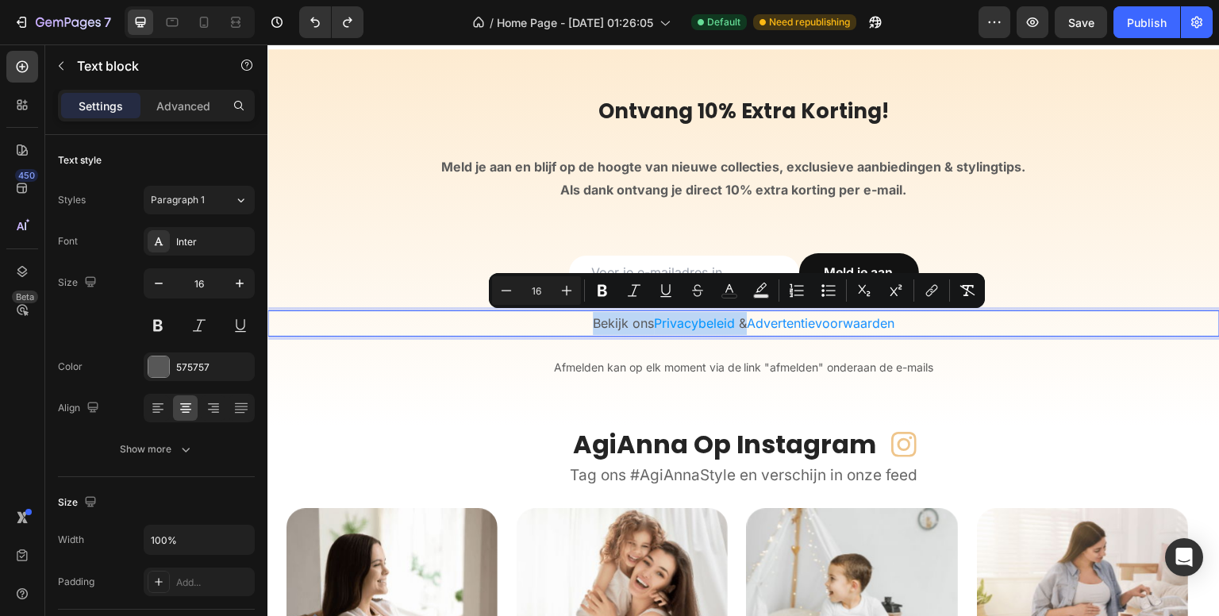
click at [720, 325] on span "Privacybeleid" at bounding box center [694, 323] width 81 height 16
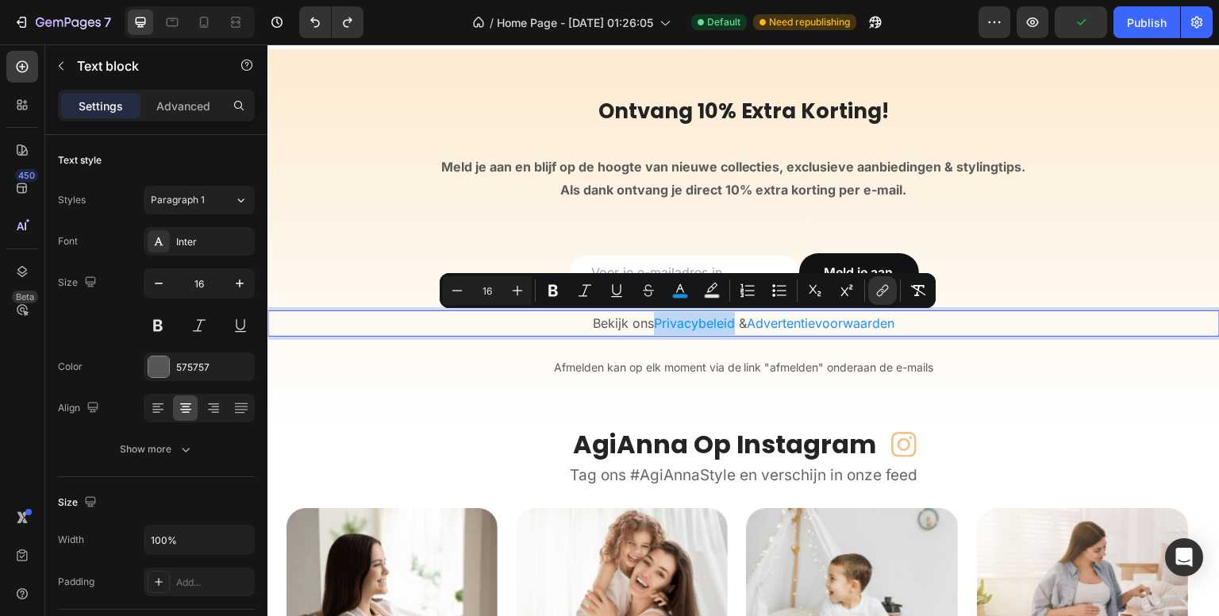
drag, startPoint x: 727, startPoint y: 324, endPoint x: 648, endPoint y: 321, distance: 79.4
click at [654, 321] on span "Privacybeleid" at bounding box center [694, 323] width 81 height 16
click at [683, 294] on rect "Editor contextual toolbar" at bounding box center [680, 296] width 15 height 4
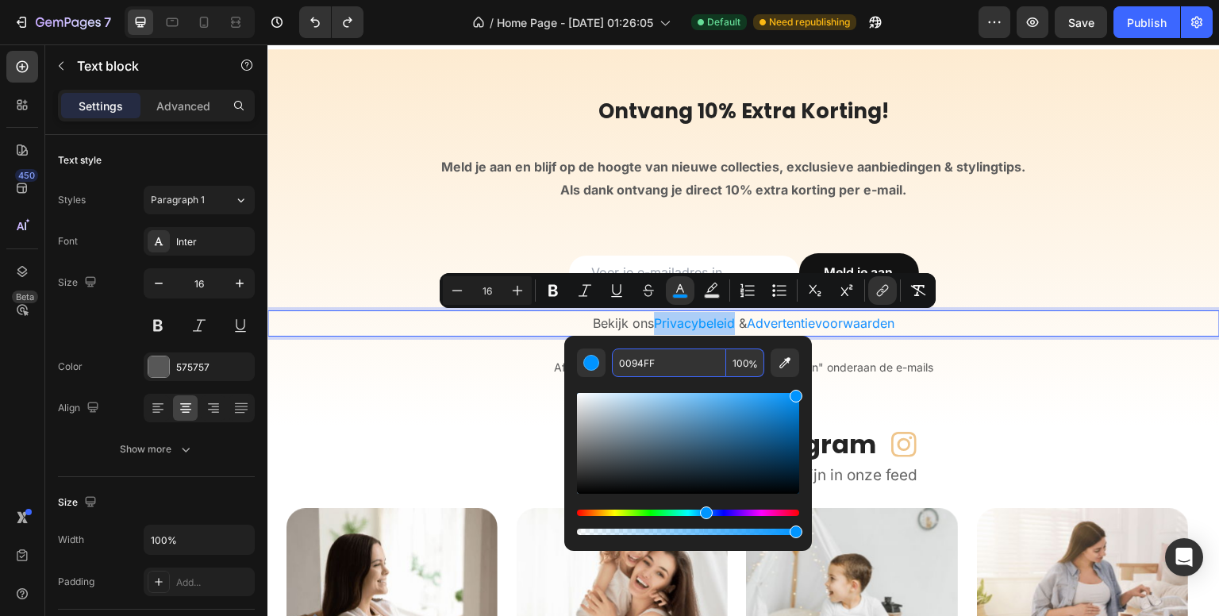
click at [740, 360] on input "100" at bounding box center [745, 362] width 38 height 29
type input "50"
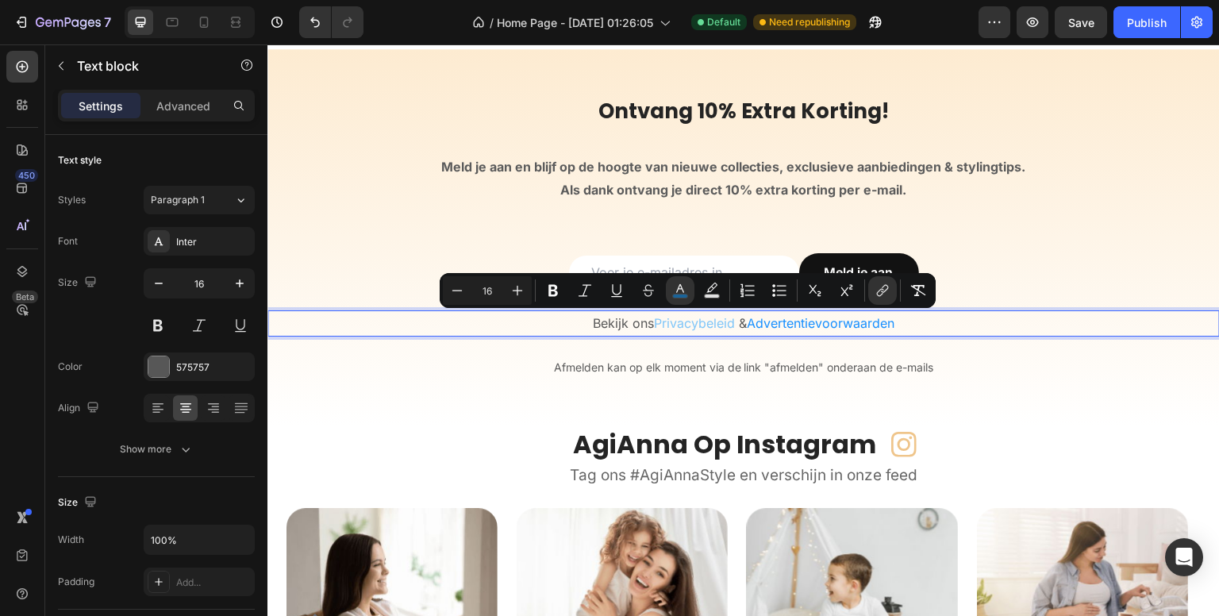
click at [10, 394] on div "450 Beta" at bounding box center [22, 276] width 32 height 451
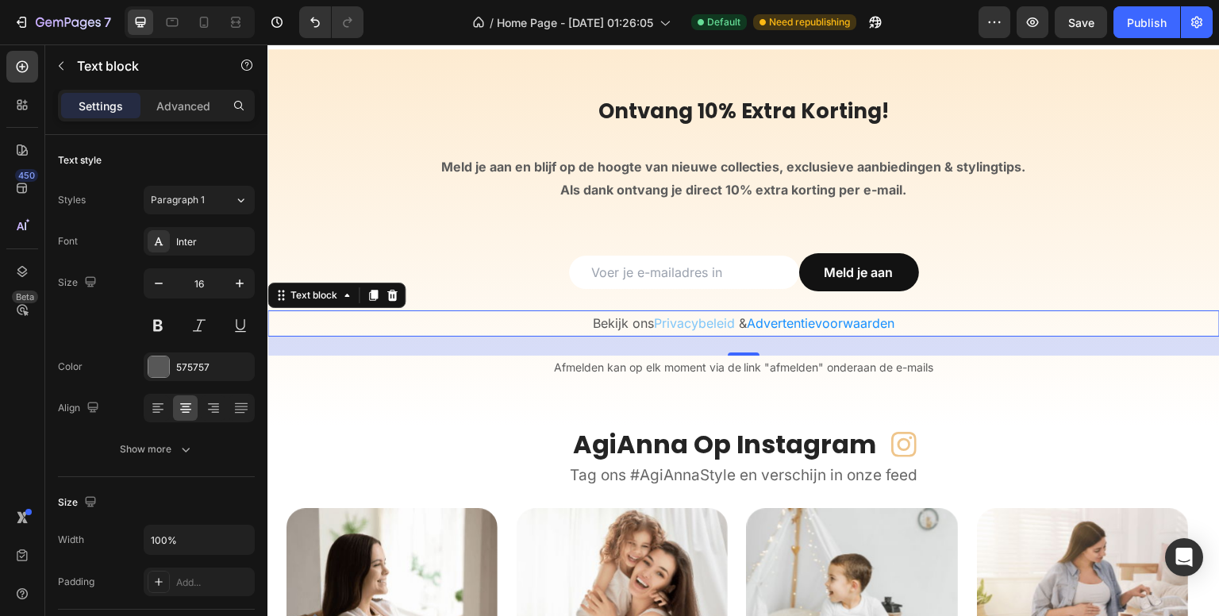
click at [853, 319] on span "Advertentievoorwaarden" at bounding box center [821, 323] width 148 height 16
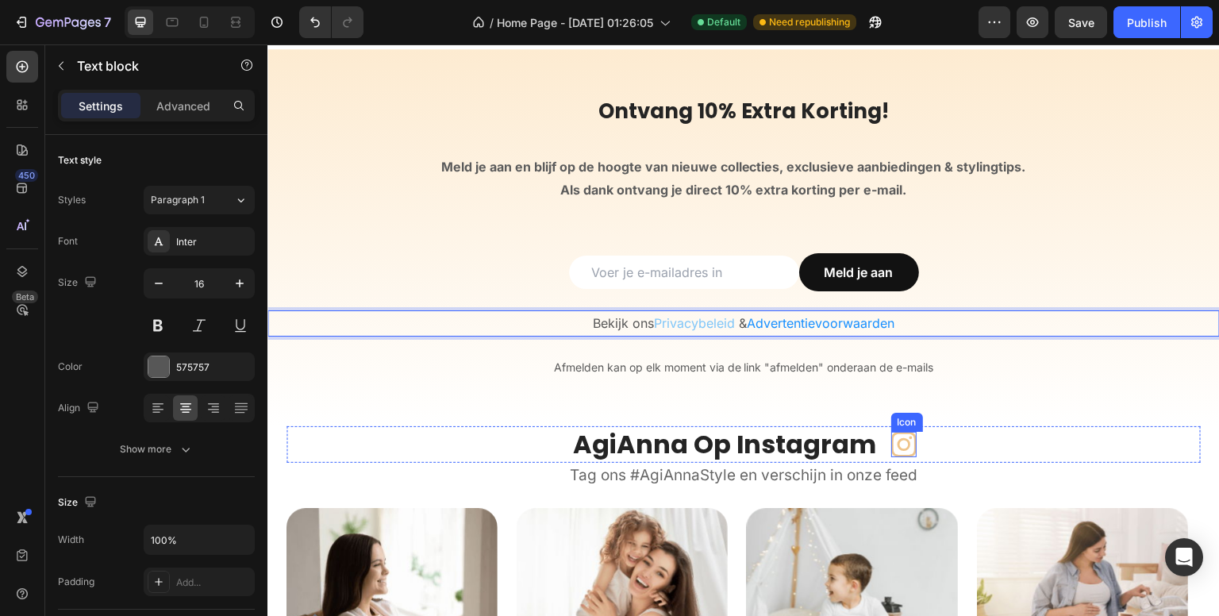
click at [905, 439] on icon at bounding box center [903, 444] width 25 height 25
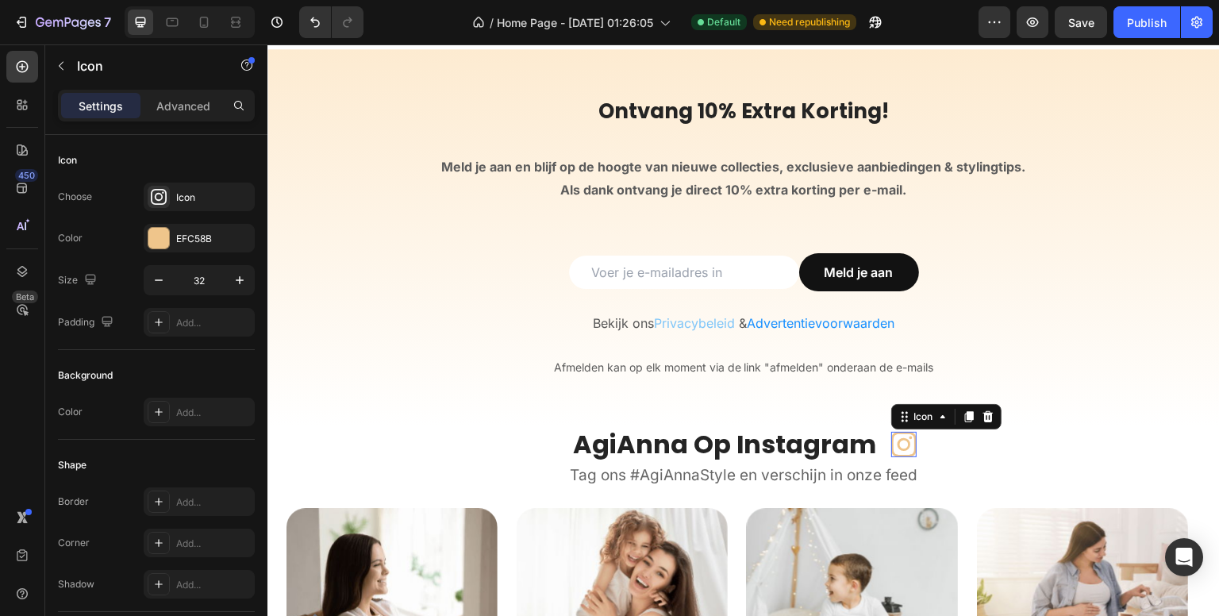
click at [898, 439] on icon at bounding box center [903, 444] width 25 height 25
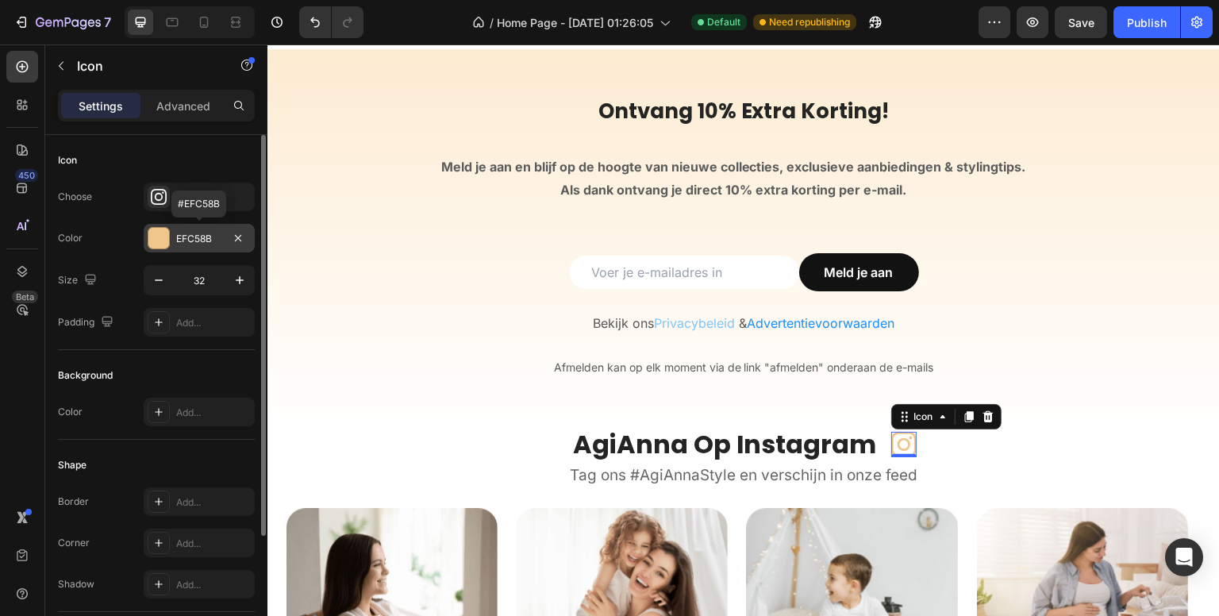
click at [209, 237] on div "EFC58B" at bounding box center [199, 239] width 46 height 14
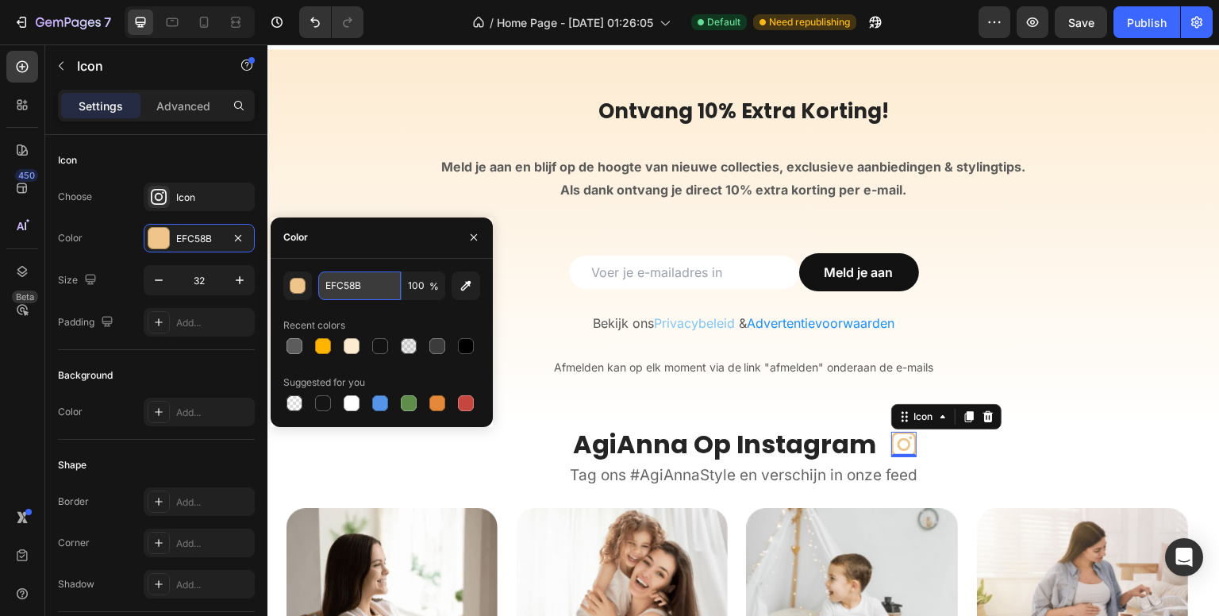
click at [396, 287] on input "EFC58B" at bounding box center [359, 285] width 83 height 29
click at [22, 398] on div "450 Beta" at bounding box center [22, 276] width 32 height 451
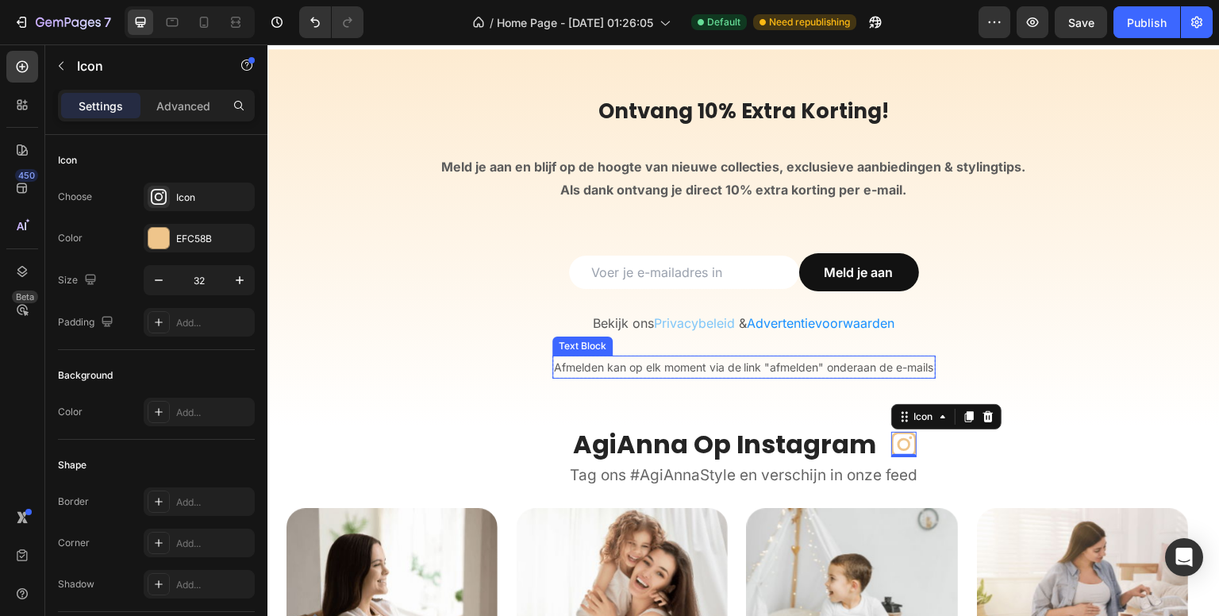
click at [694, 324] on span "Privacybeleid" at bounding box center [694, 323] width 81 height 16
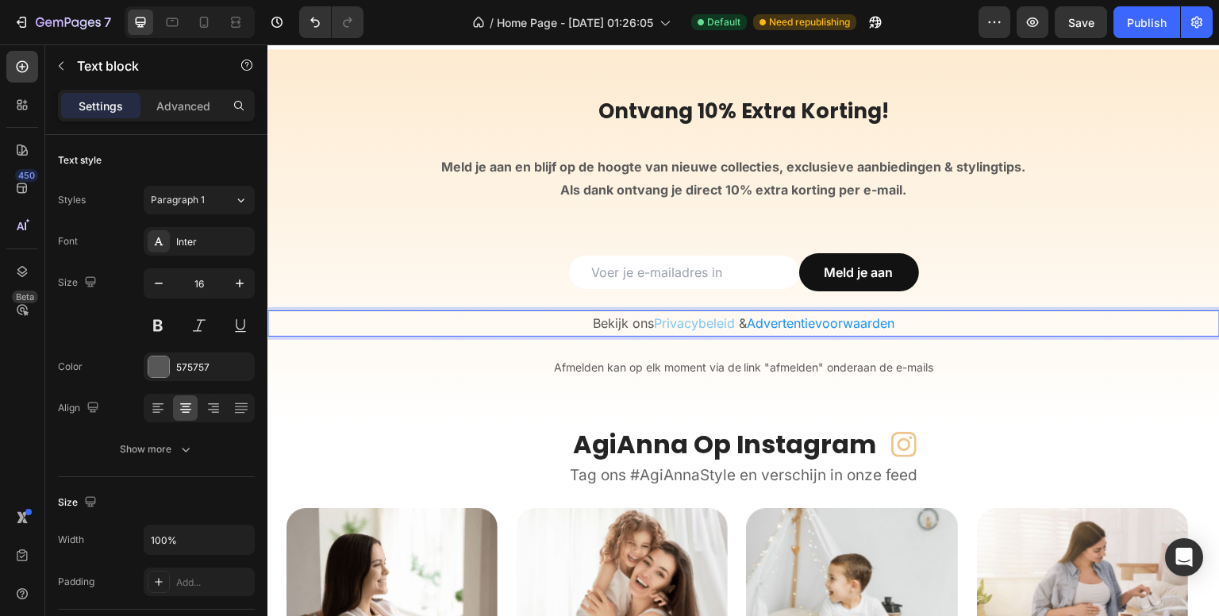
click at [694, 324] on span "Privacybeleid" at bounding box center [694, 323] width 81 height 16
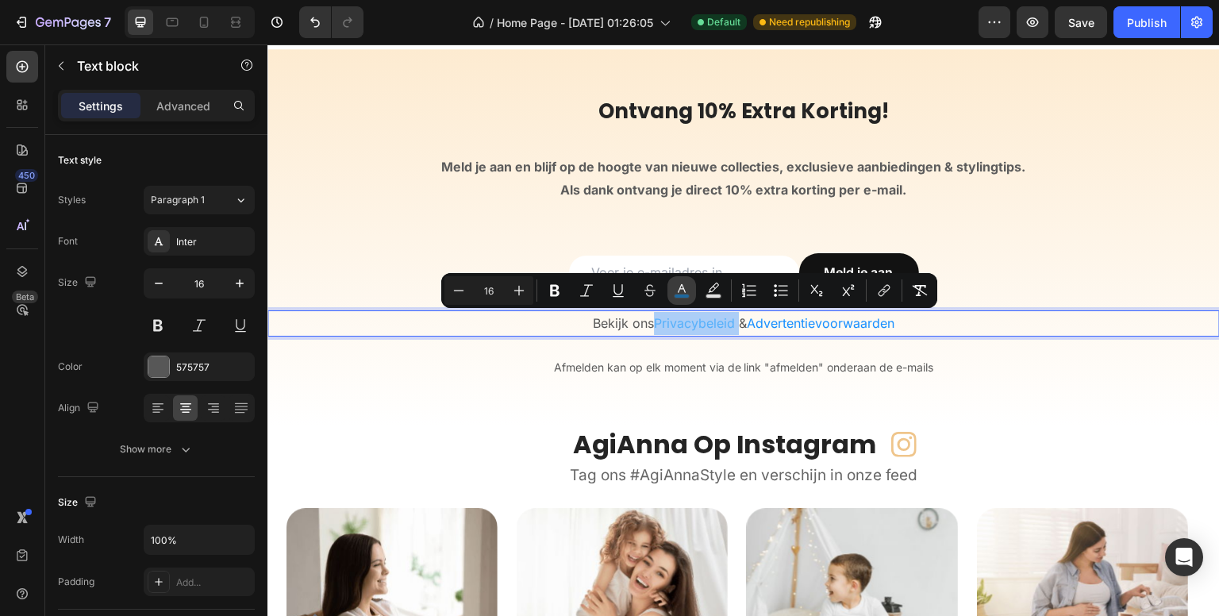
click at [672, 290] on button "color" at bounding box center [682, 290] width 29 height 29
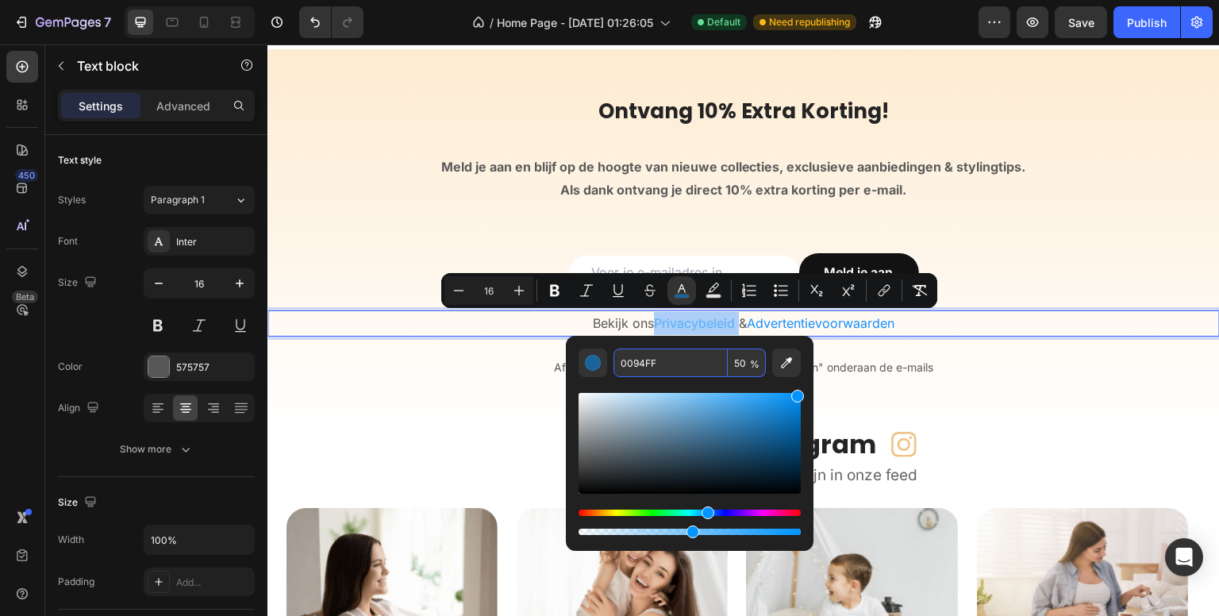
click at [677, 350] on input "0094FF" at bounding box center [671, 362] width 114 height 29
paste input "EFC58B"
type input "EFC58B"
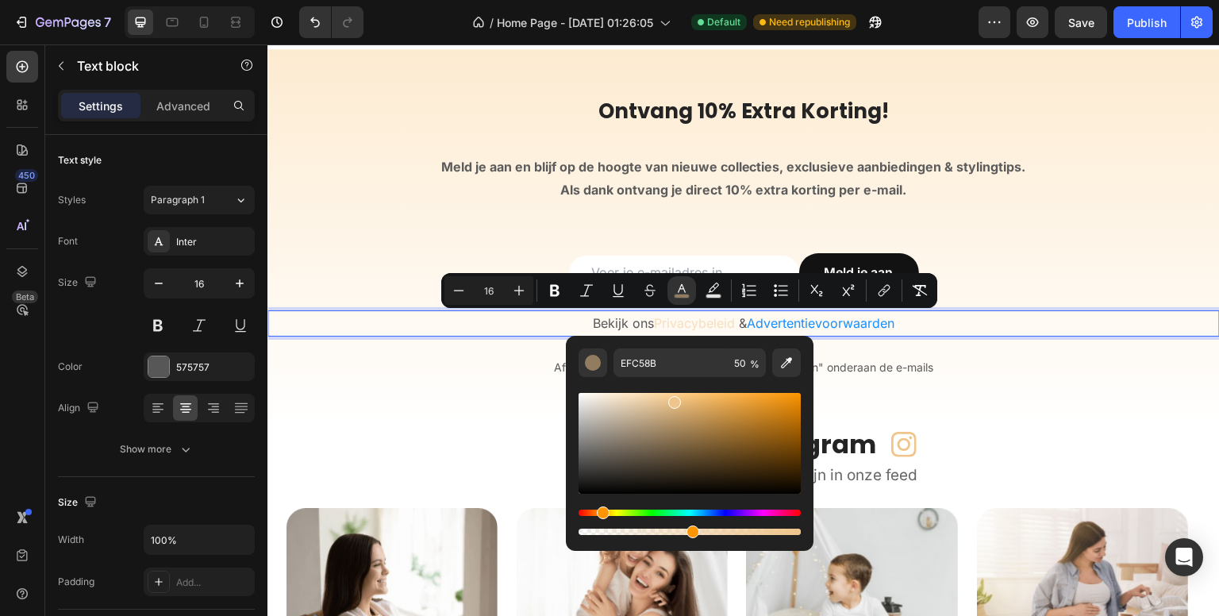
click at [10, 466] on div "450 Beta" at bounding box center [22, 276] width 32 height 451
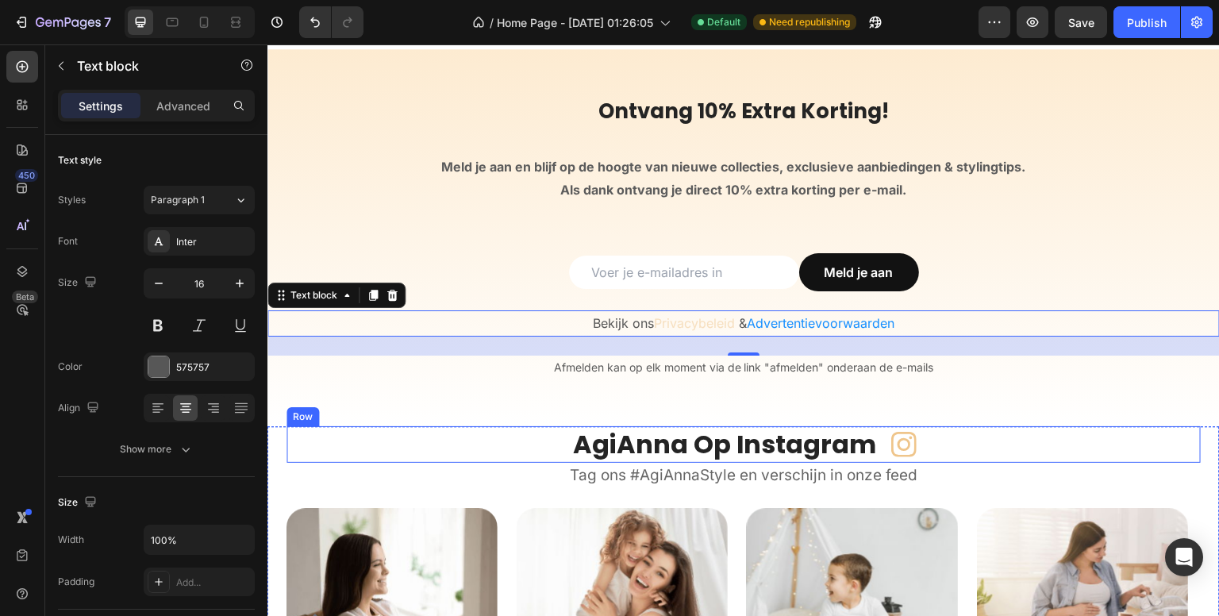
click at [917, 437] on div "AgiAnna Op Instagram Heading Icon Row" at bounding box center [744, 444] width 914 height 37
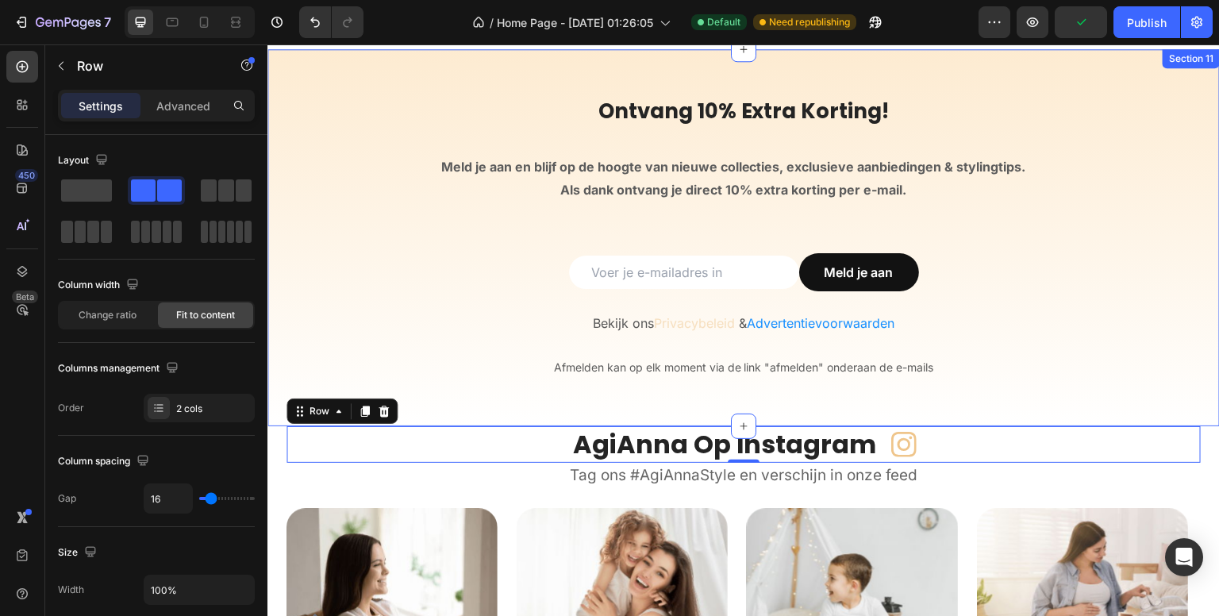
click at [688, 325] on span "Privacybeleid" at bounding box center [694, 323] width 81 height 16
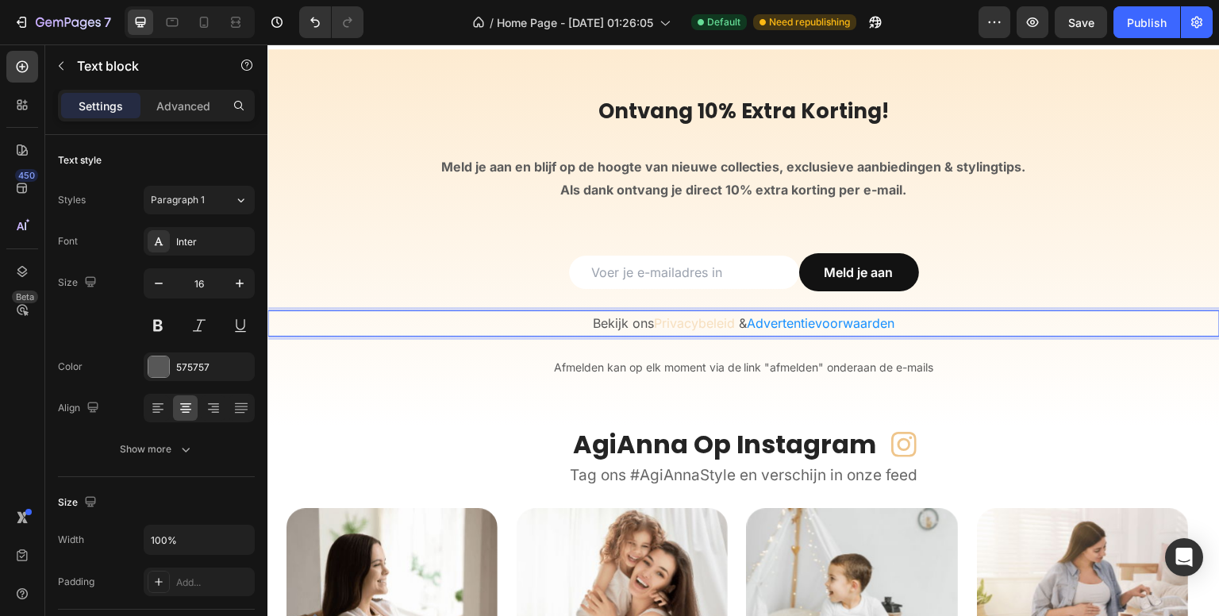
click at [688, 325] on span "Privacybeleid" at bounding box center [694, 323] width 81 height 16
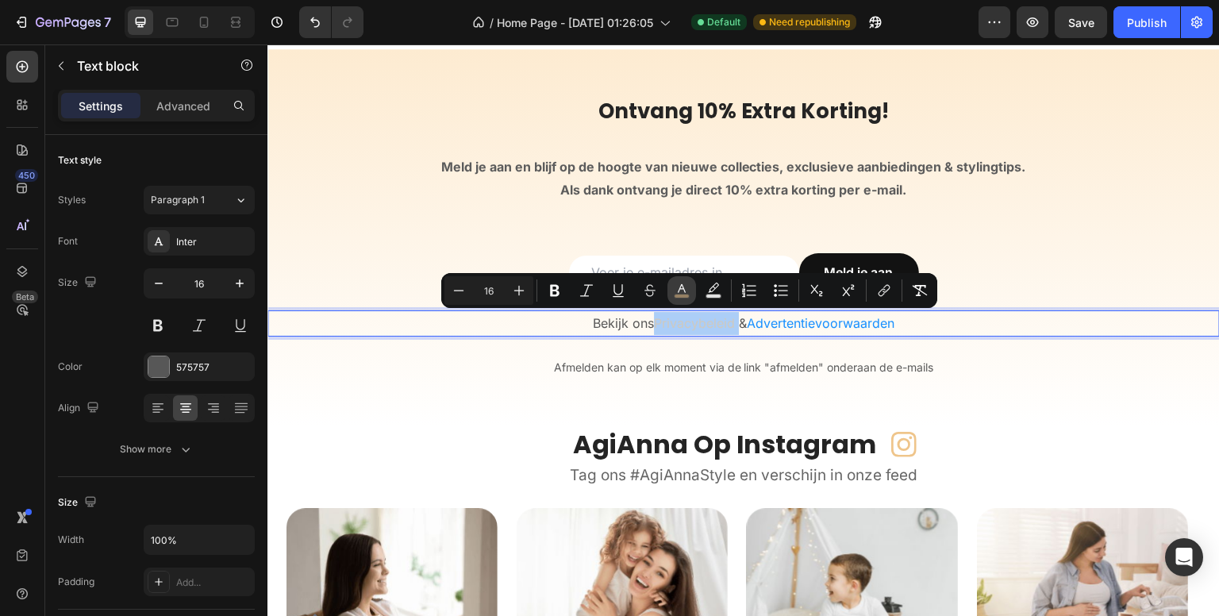
click at [678, 290] on icon "Editor contextual toolbar" at bounding box center [682, 291] width 16 height 16
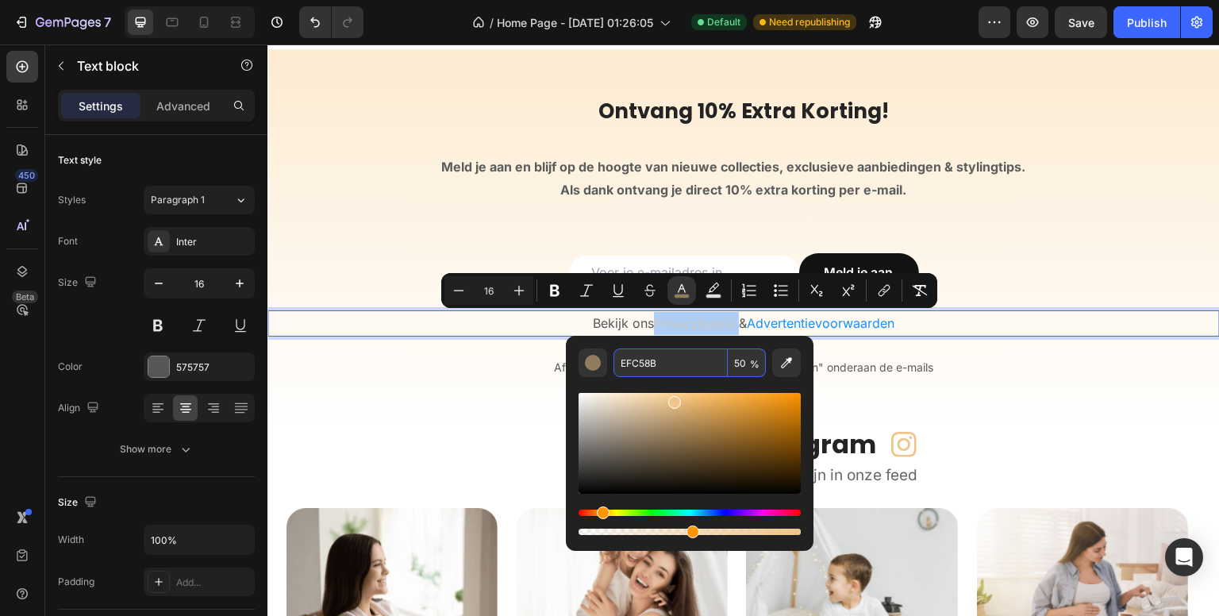
click at [689, 351] on input "EFC58B" at bounding box center [671, 362] width 114 height 29
type input "121212"
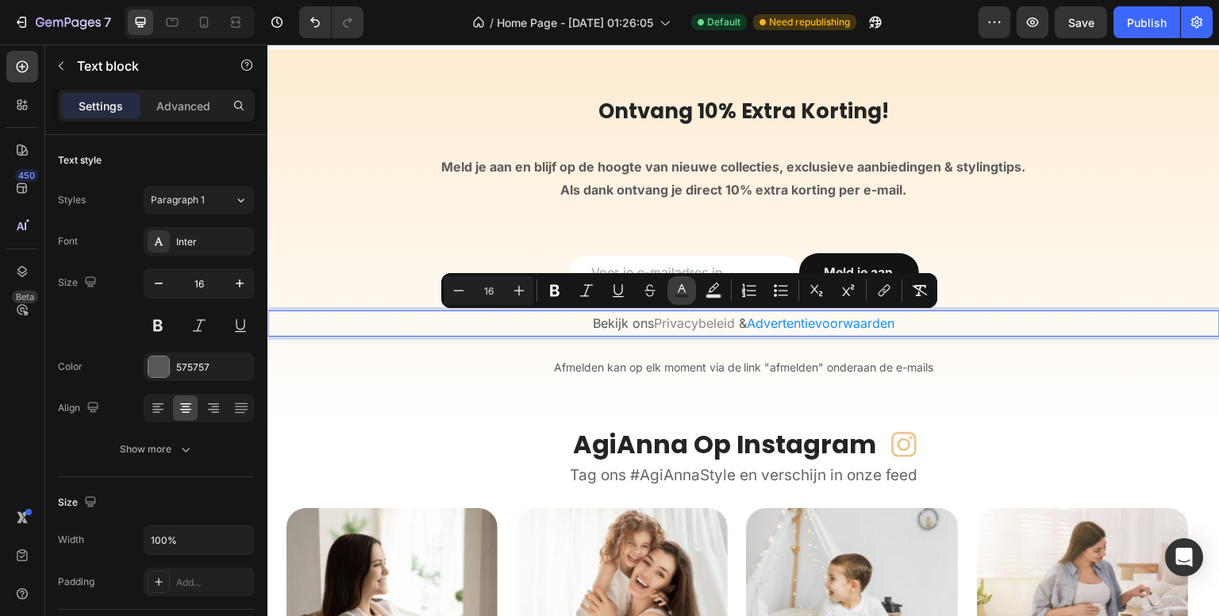
click at [685, 299] on button "color" at bounding box center [682, 290] width 29 height 29
click at [677, 293] on icon "Editor contextual toolbar" at bounding box center [682, 291] width 16 height 16
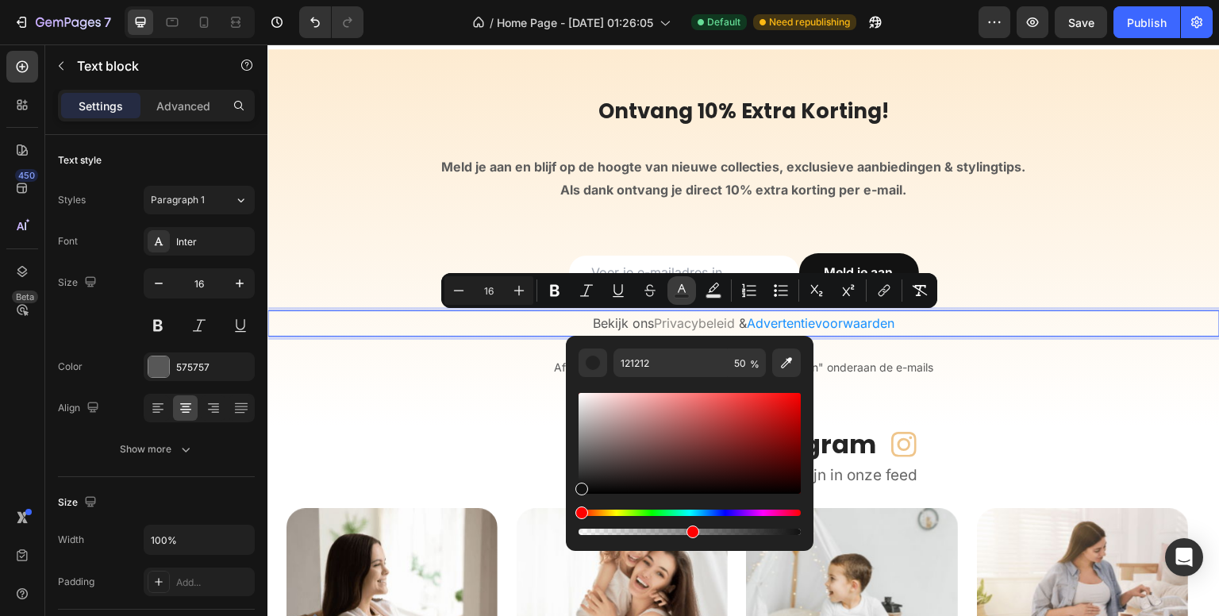
click at [677, 293] on icon "Editor contextual toolbar" at bounding box center [682, 291] width 16 height 16
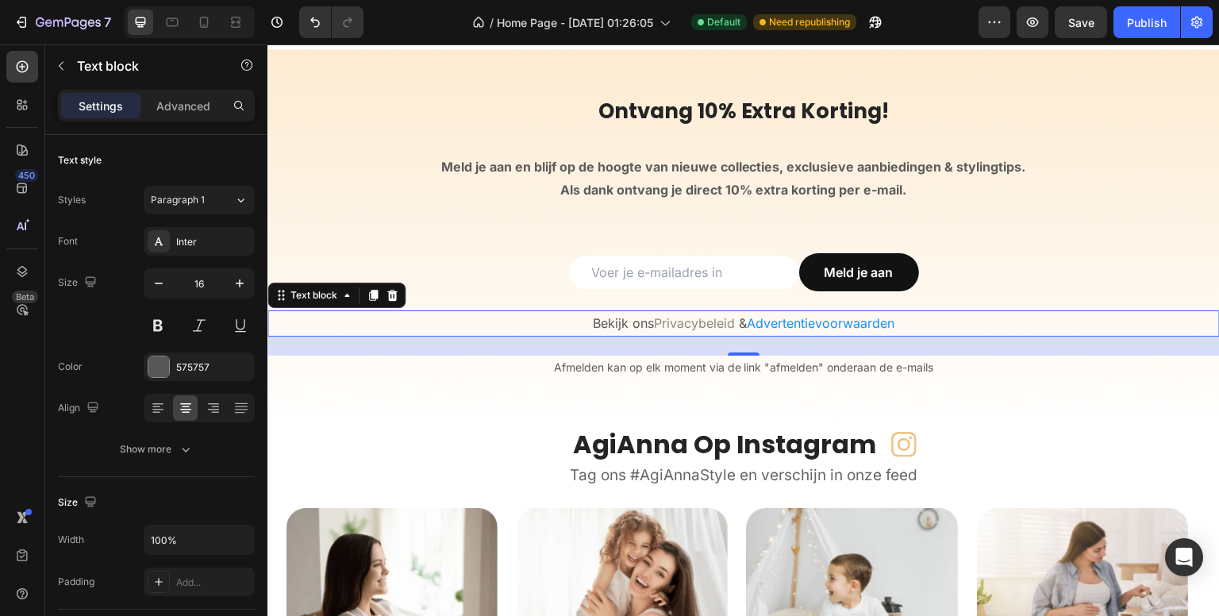
click at [802, 321] on span "Advertentievoorwaarden" at bounding box center [821, 323] width 148 height 16
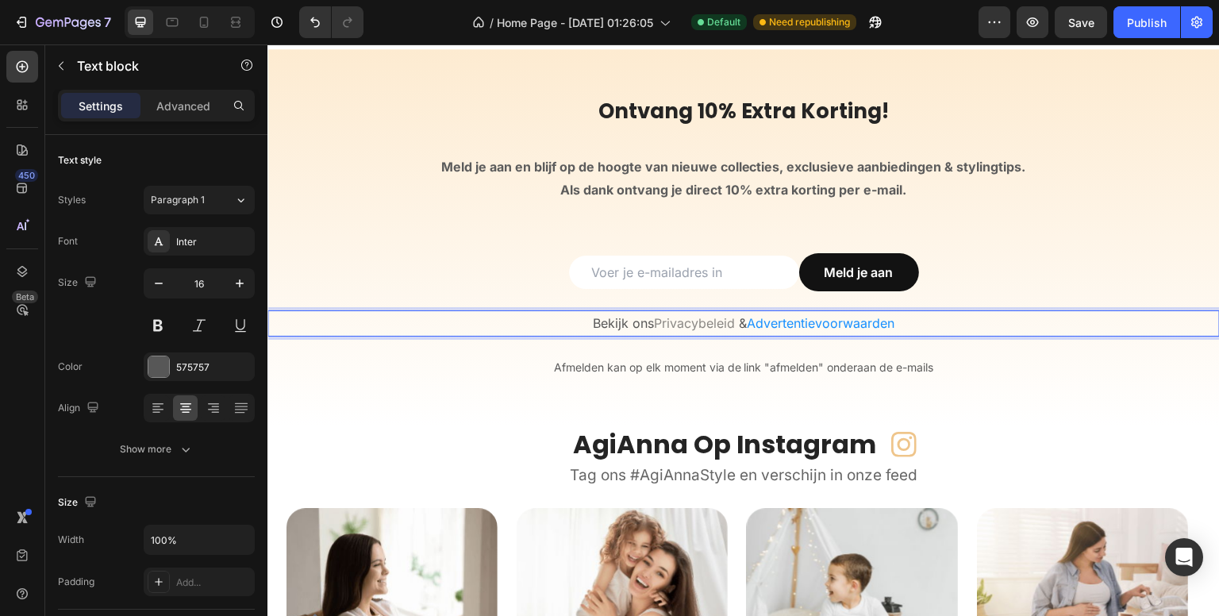
click at [802, 321] on span "Advertentievoorwaarden" at bounding box center [821, 323] width 148 height 16
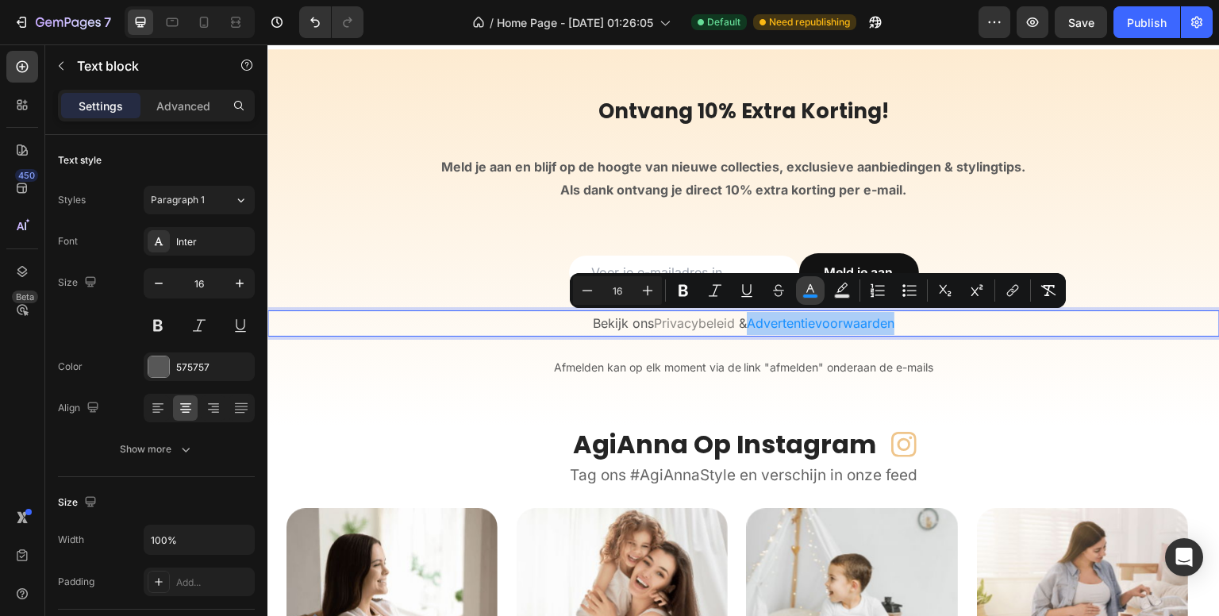
click at [806, 293] on icon "Editor contextual toolbar" at bounding box center [810, 291] width 16 height 16
type input "1890FF"
type input "100"
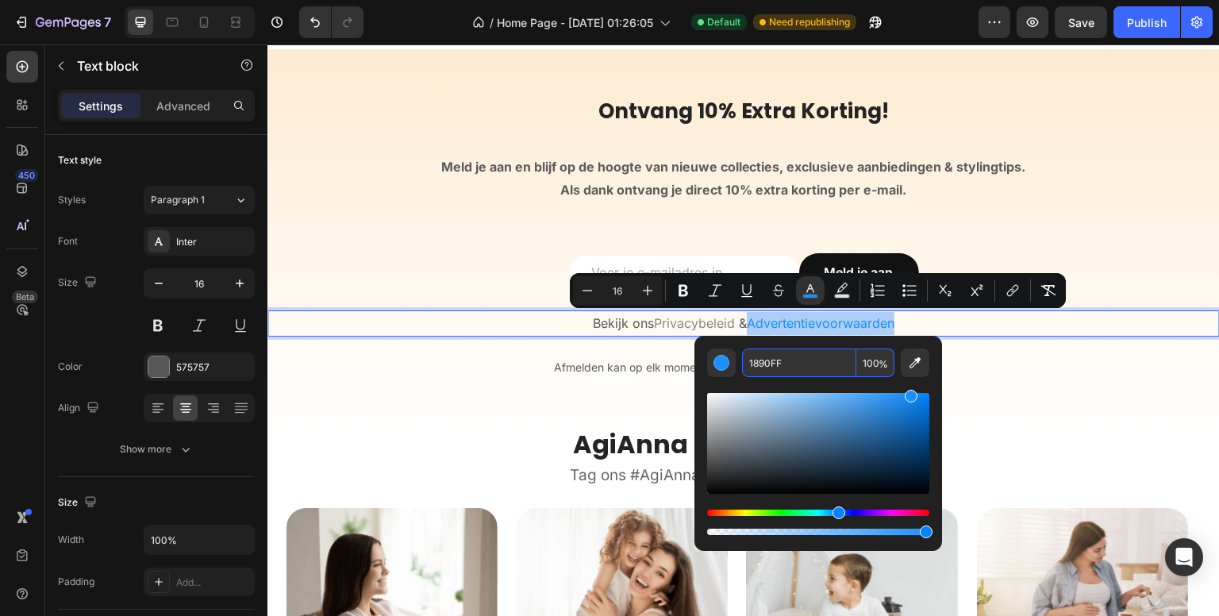
click at [777, 361] on input "1890FF" at bounding box center [799, 362] width 114 height 29
type input "121212"
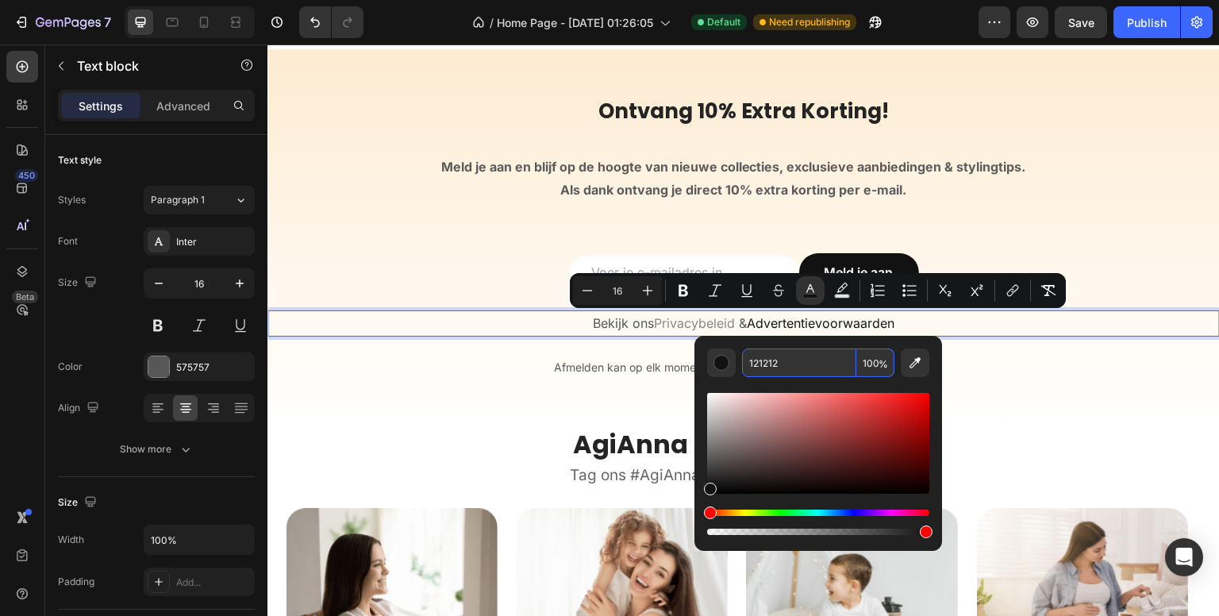
click at [804, 359] on input "121212" at bounding box center [799, 362] width 114 height 29
click button "Bold" at bounding box center [683, 290] width 29 height 29
click at [0, 394] on div "450 Beta" at bounding box center [22, 329] width 45 height 571
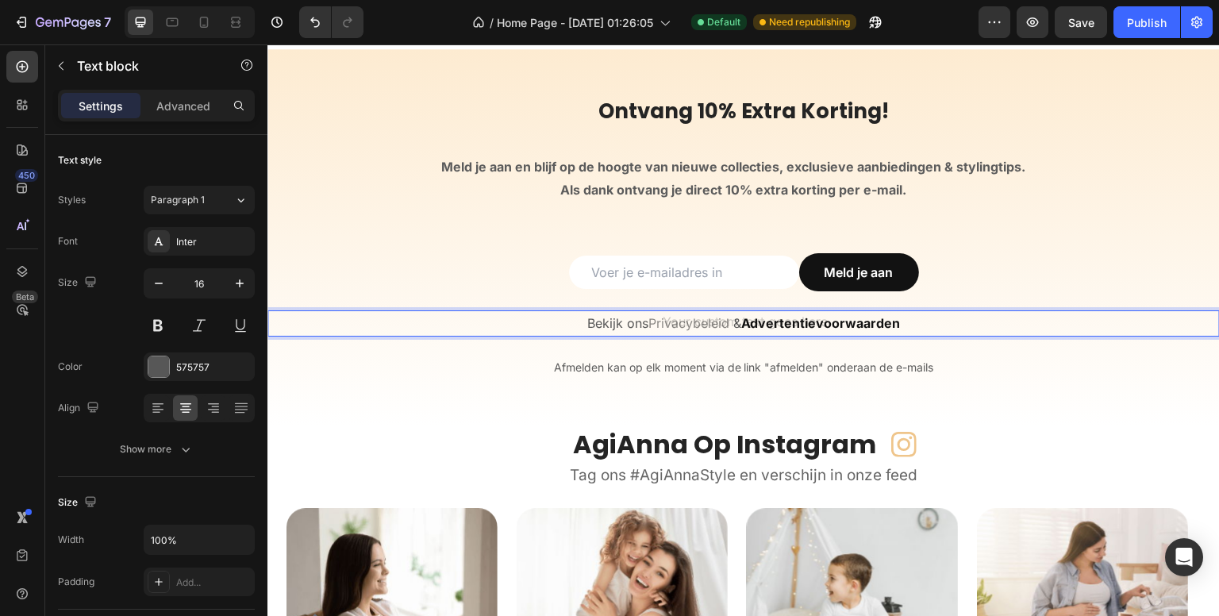
click at [687, 323] on div "Bekijk ons Privacybeleid & Advertentievoorwaarden" at bounding box center [743, 323] width 952 height 26
click at [687, 323] on span "Privacybeleid" at bounding box center [688, 323] width 81 height 16
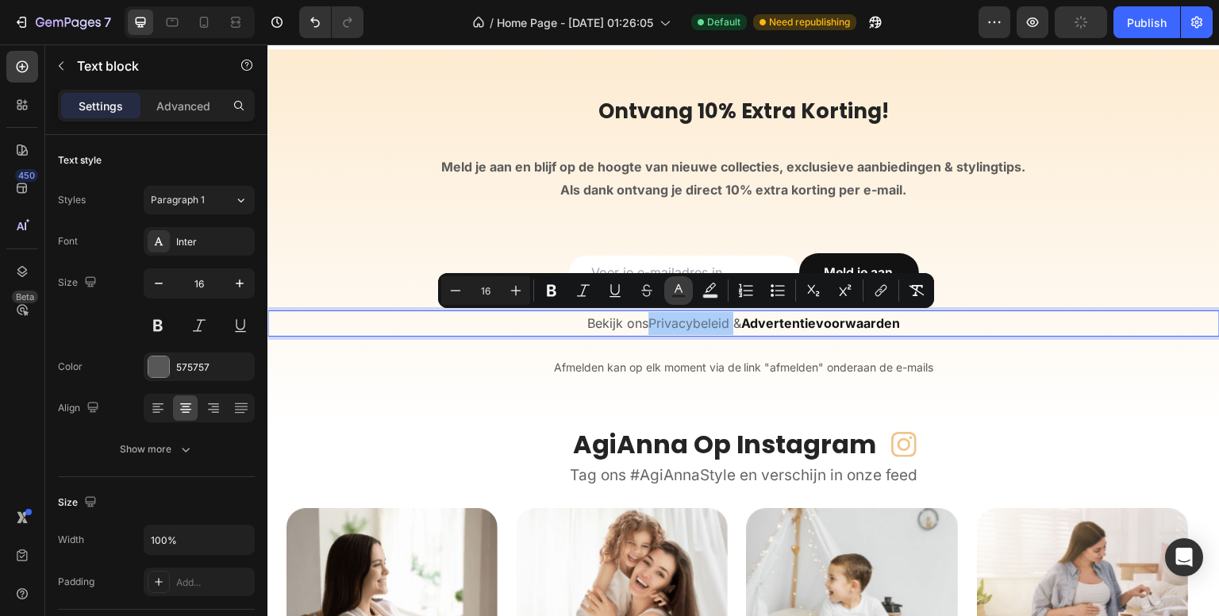
click at [671, 294] on rect "Editor contextual toolbar" at bounding box center [678, 296] width 15 height 4
click at [677, 291] on icon "Editor contextual toolbar" at bounding box center [679, 291] width 16 height 16
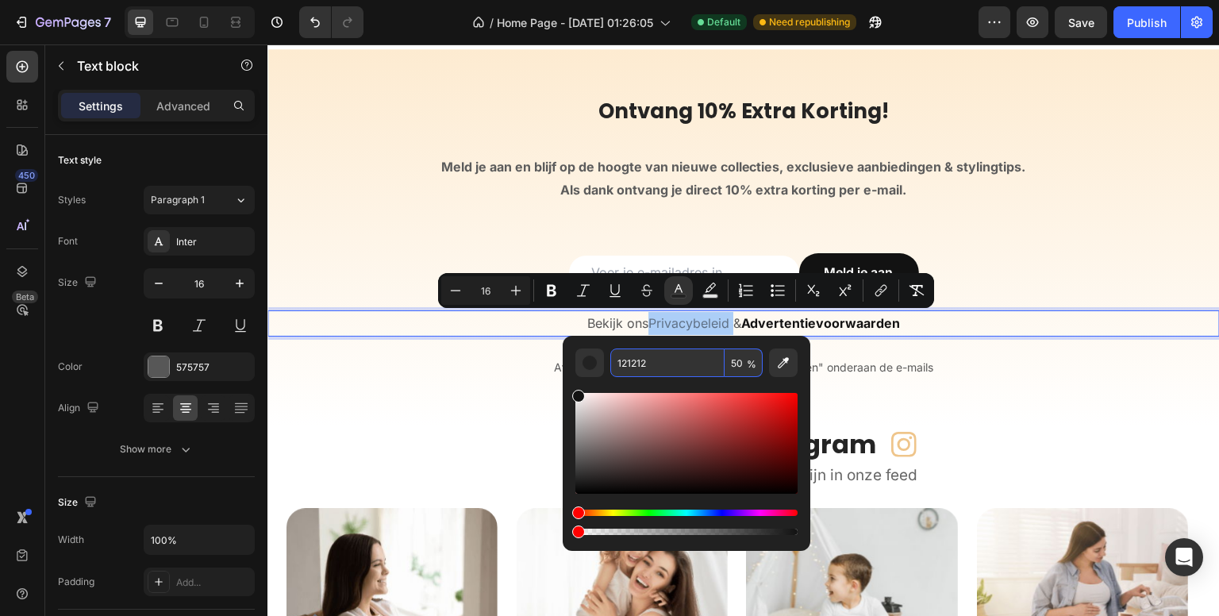
click at [680, 350] on input "121212" at bounding box center [667, 362] width 114 height 29
click at [736, 360] on input "50" at bounding box center [744, 362] width 38 height 29
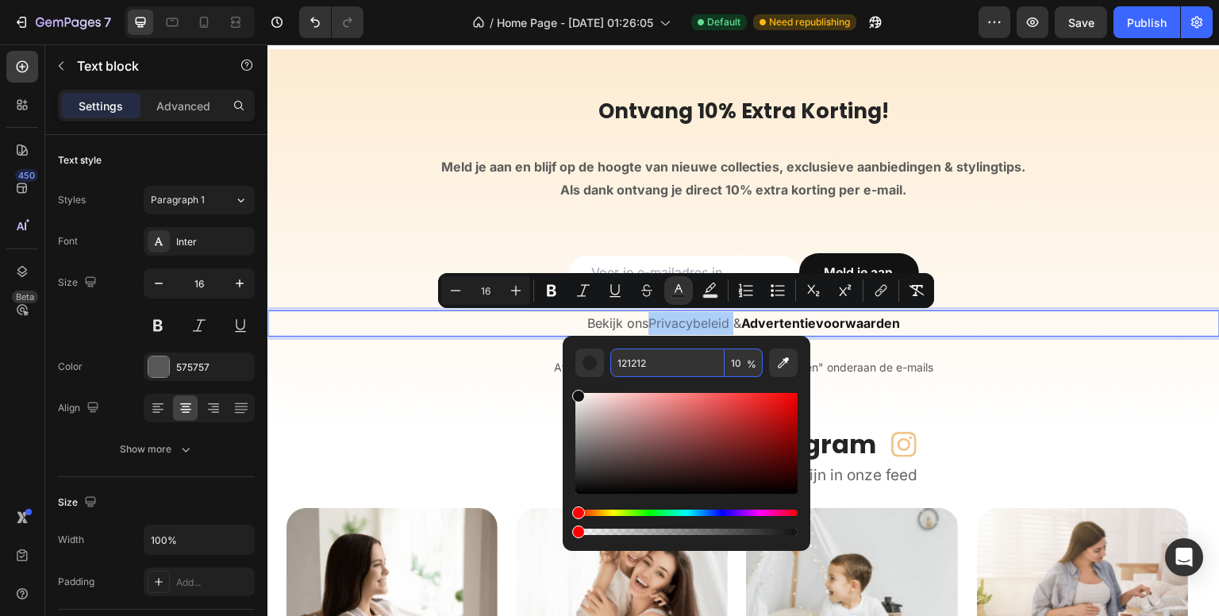
type input "100"
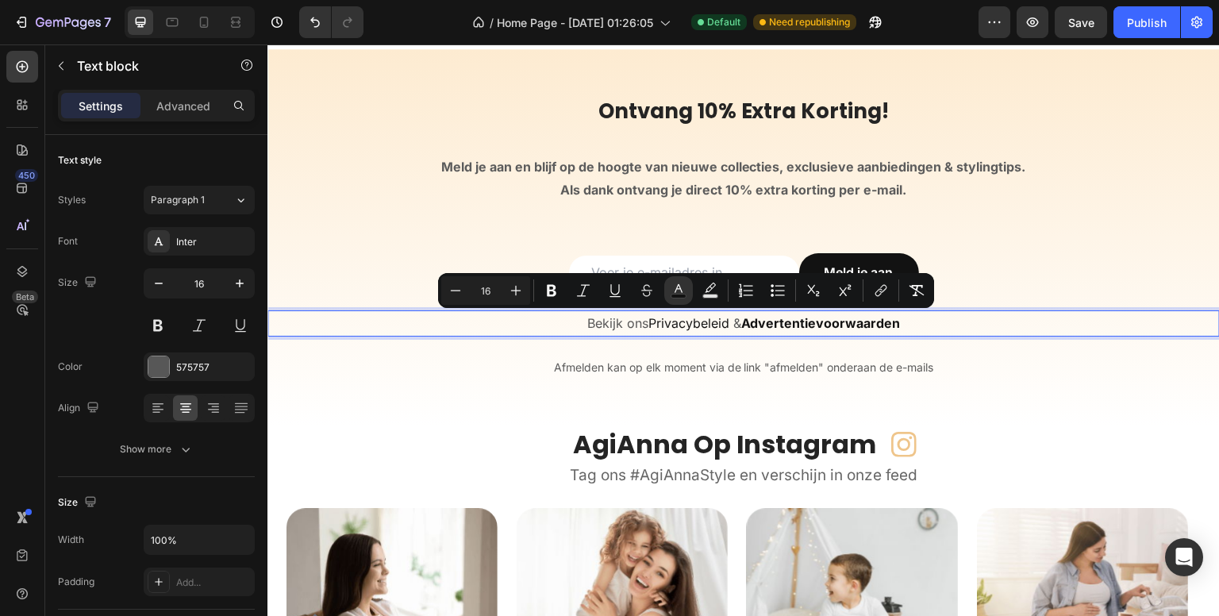
click at [671, 318] on span "Privacybeleid" at bounding box center [688, 323] width 81 height 16
click at [679, 291] on icon "Editor contextual toolbar" at bounding box center [679, 291] width 16 height 16
click at [680, 291] on icon "Editor contextual toolbar" at bounding box center [679, 291] width 16 height 16
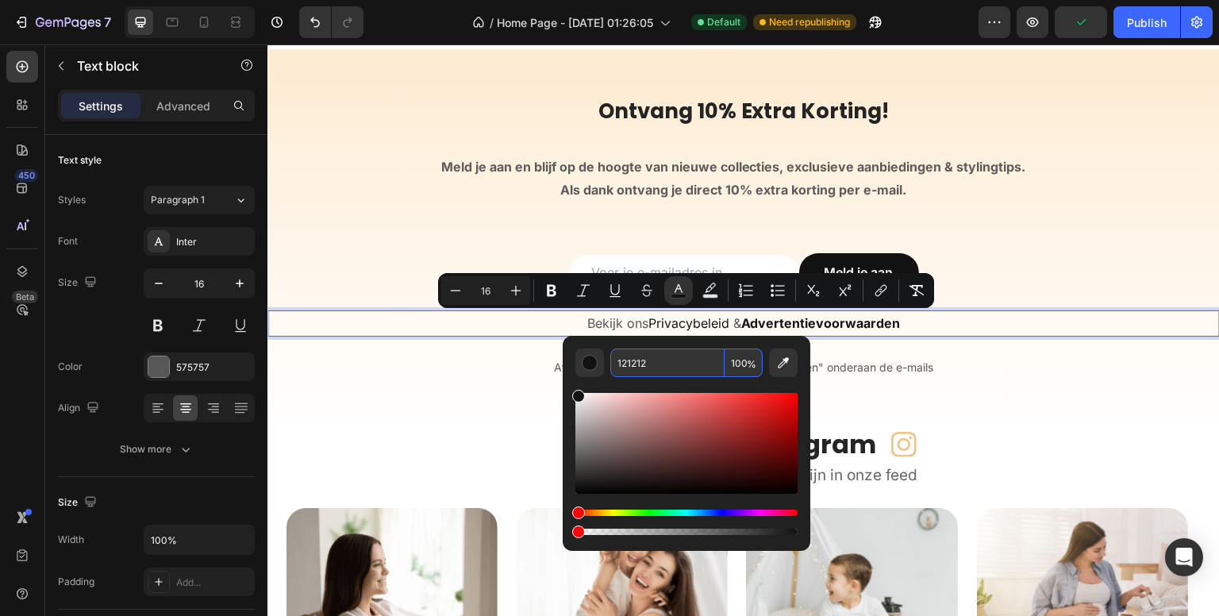
click at [652, 353] on input "121212" at bounding box center [667, 362] width 114 height 29
type input "121212"
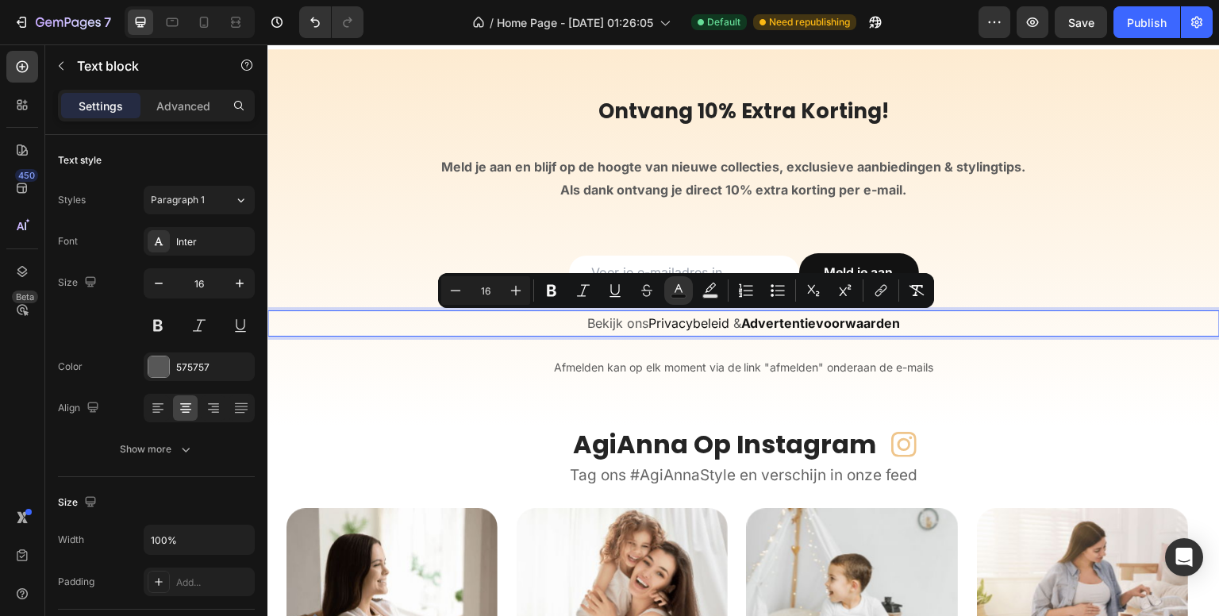
click at [801, 328] on strong "Advertentievoorwaarden" at bounding box center [821, 323] width 160 height 16
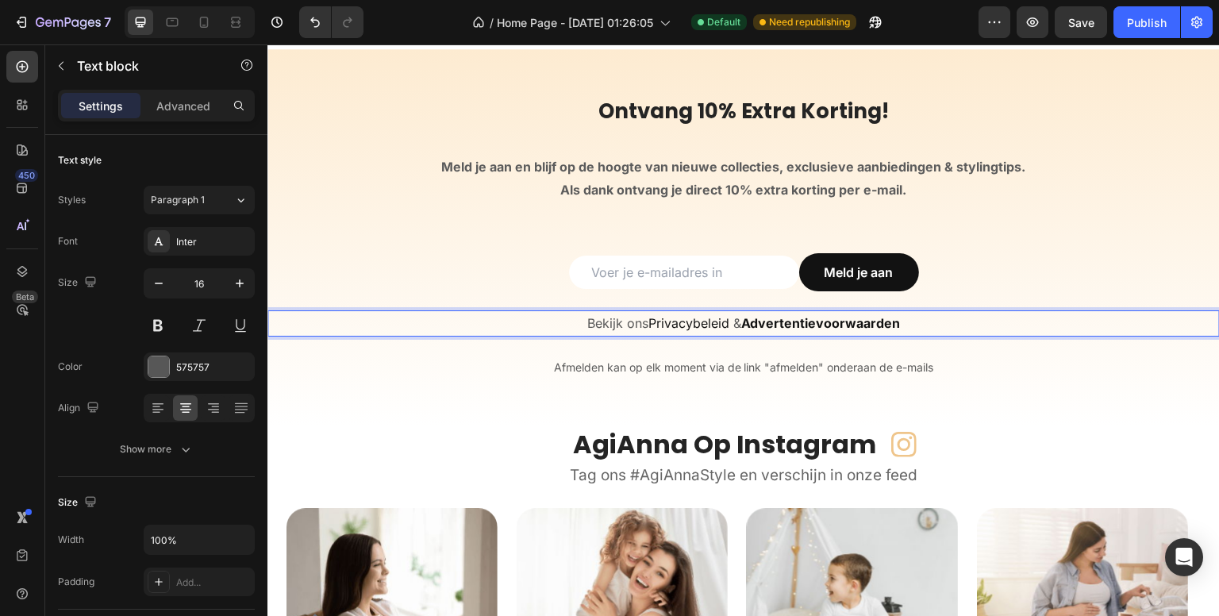
click at [801, 328] on strong "Advertentievoorwaarden" at bounding box center [821, 323] width 160 height 16
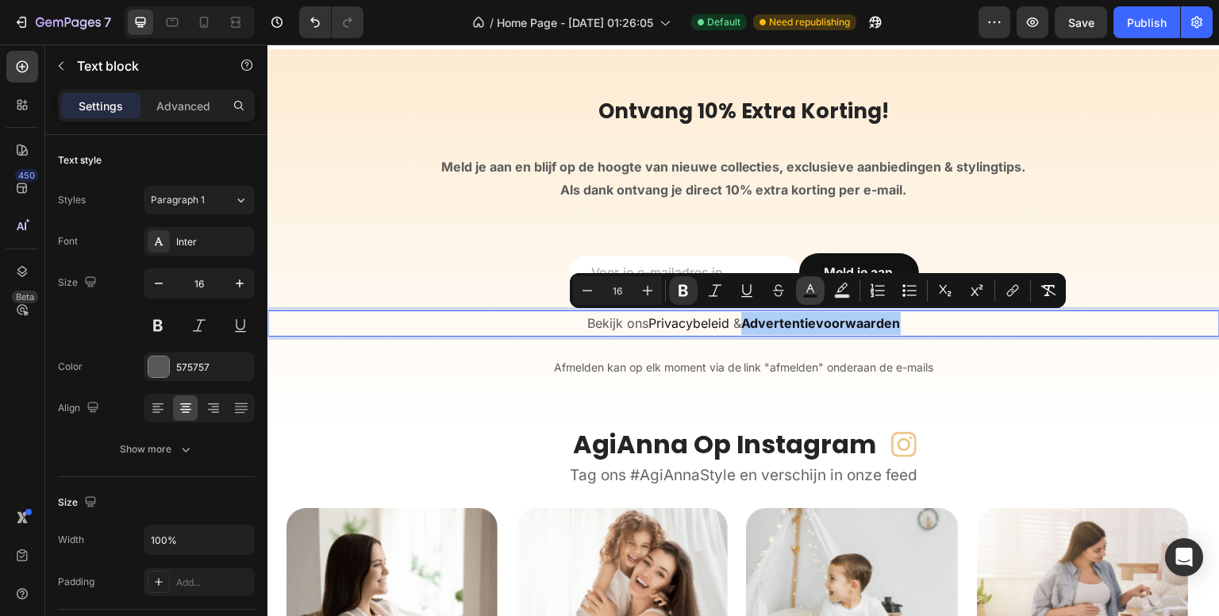
click at [810, 289] on icon "Editor contextual toolbar" at bounding box center [810, 288] width 8 height 9
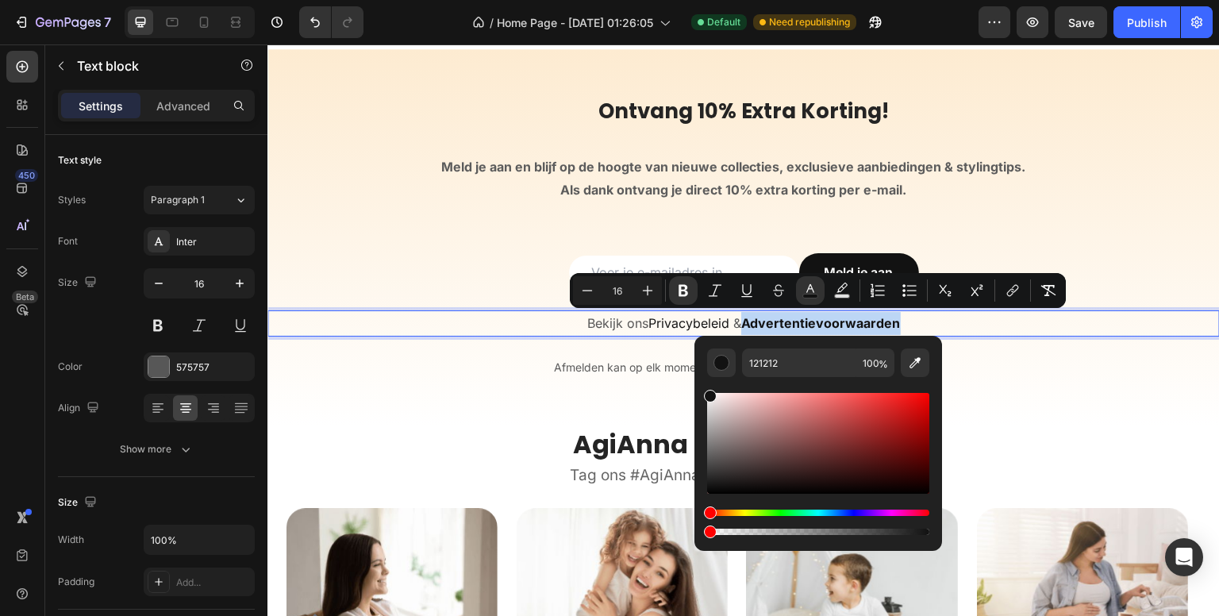
click at [687, 324] on span "Privacybeleid" at bounding box center [688, 323] width 81 height 16
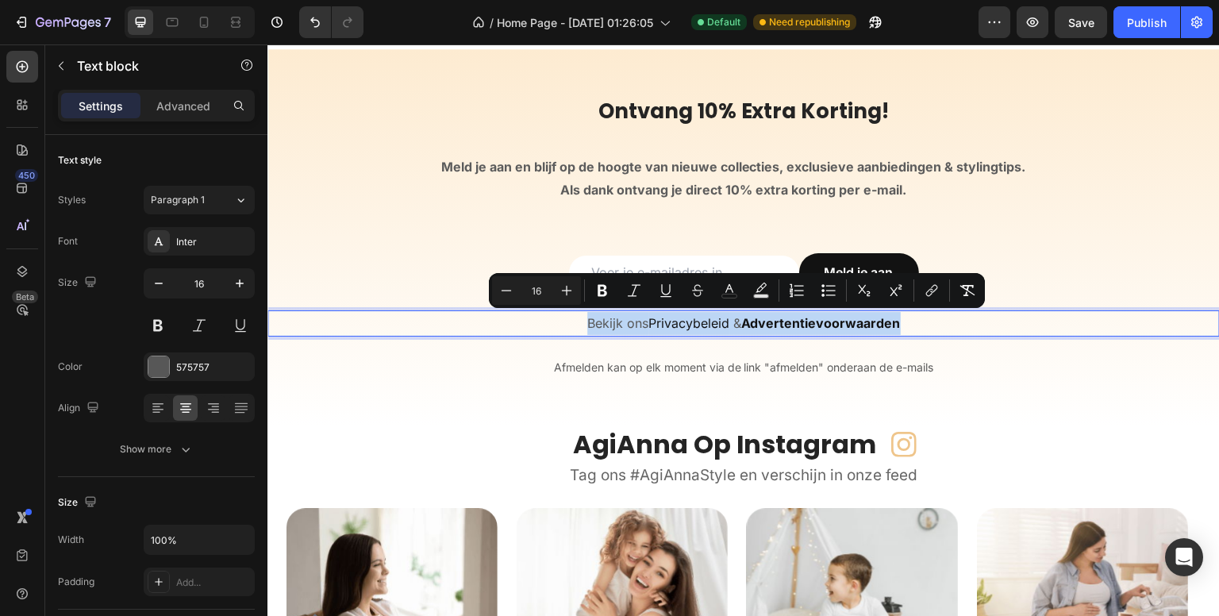
click at [687, 324] on span "Privacybeleid" at bounding box center [688, 323] width 81 height 16
click at [694, 319] on span "Privacybeleid" at bounding box center [688, 323] width 81 height 16
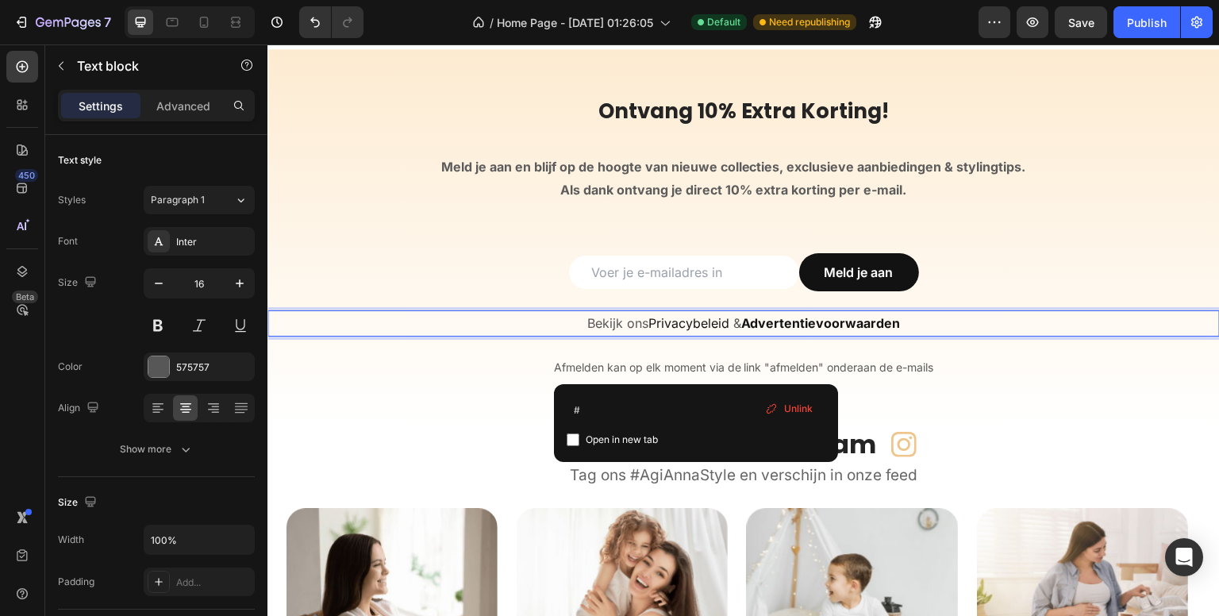
click at [694, 319] on span "Privacybeleid" at bounding box center [688, 323] width 81 height 16
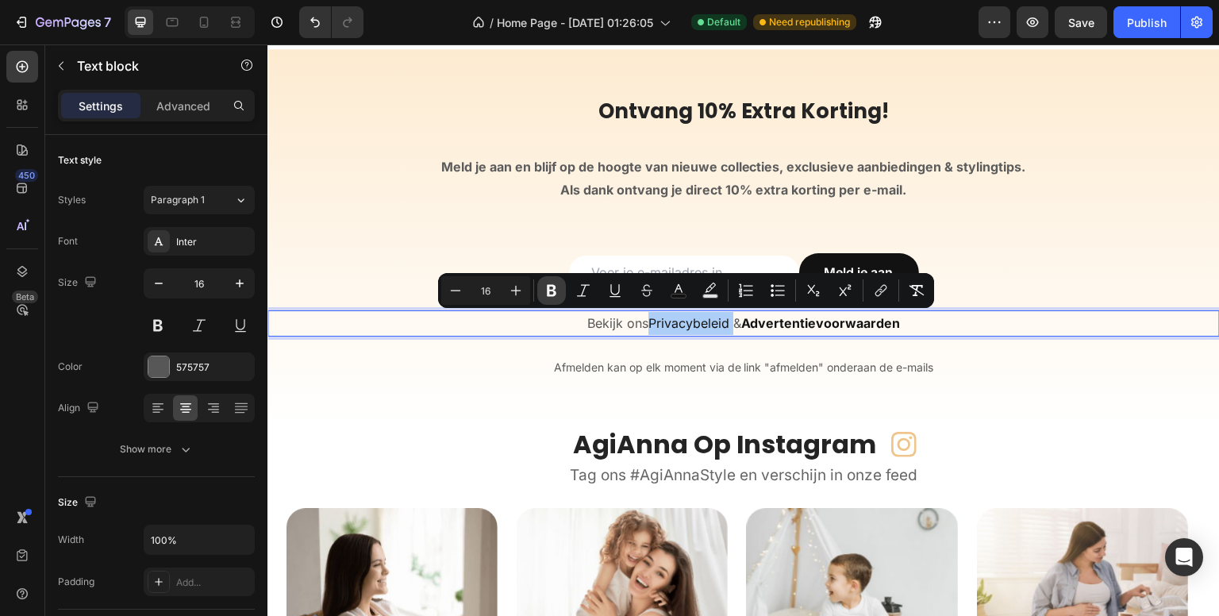
click at [550, 293] on icon "Editor contextual toolbar" at bounding box center [552, 291] width 16 height 16
click at [10, 374] on div "450 Beta" at bounding box center [22, 276] width 32 height 451
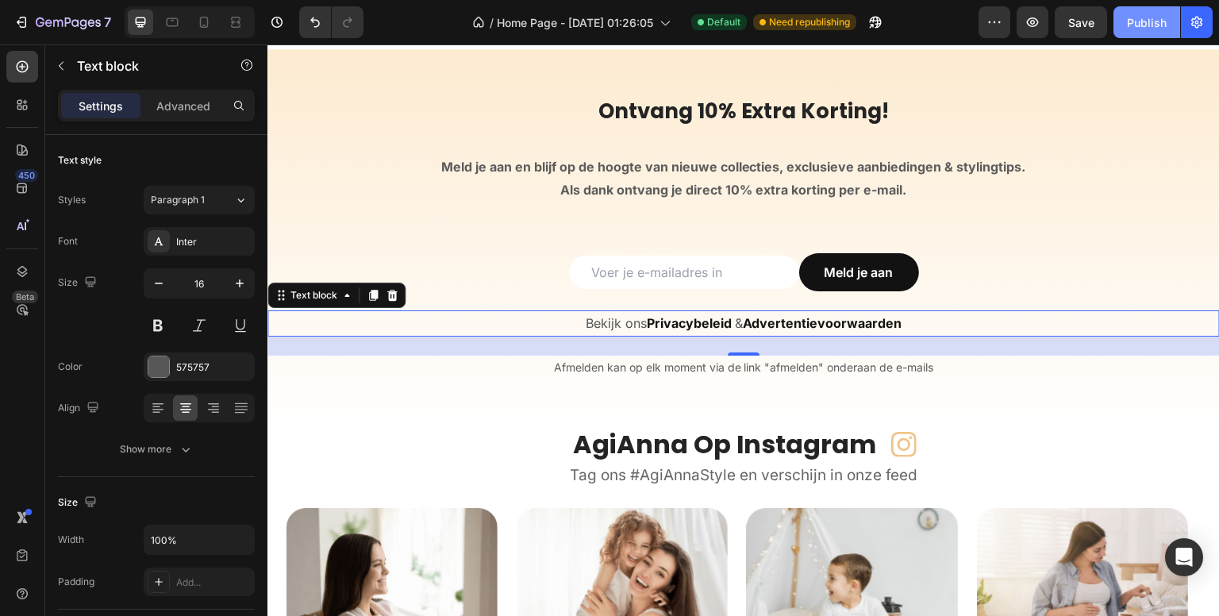
click at [1152, 21] on div "Publish" at bounding box center [1147, 22] width 40 height 17
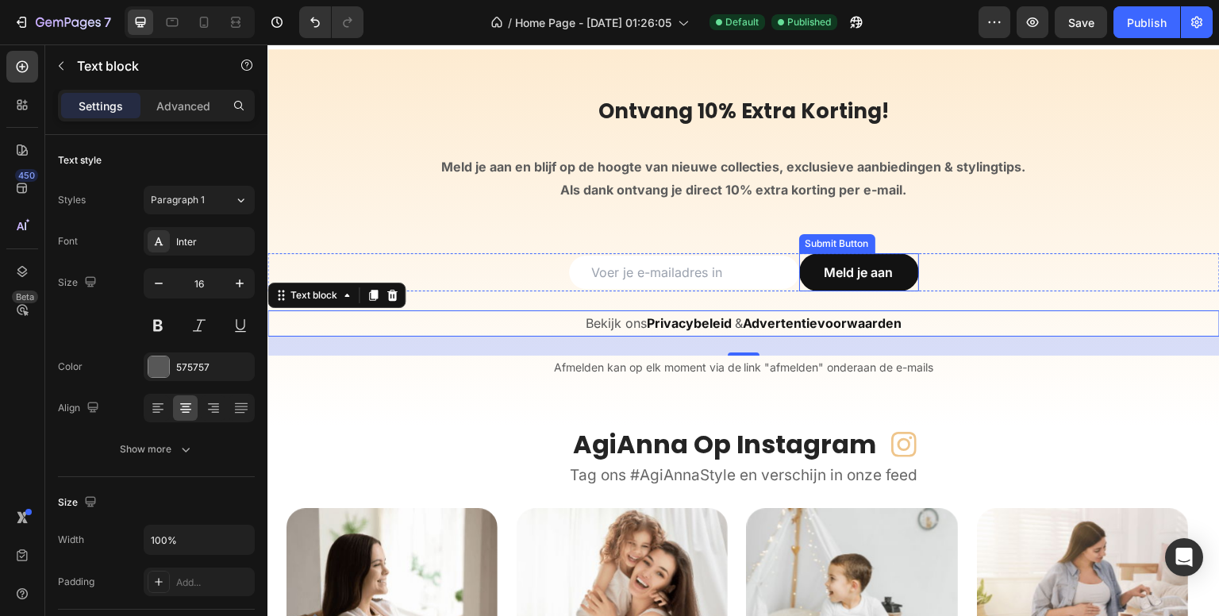
click at [802, 243] on div "Submit Button" at bounding box center [837, 244] width 70 height 14
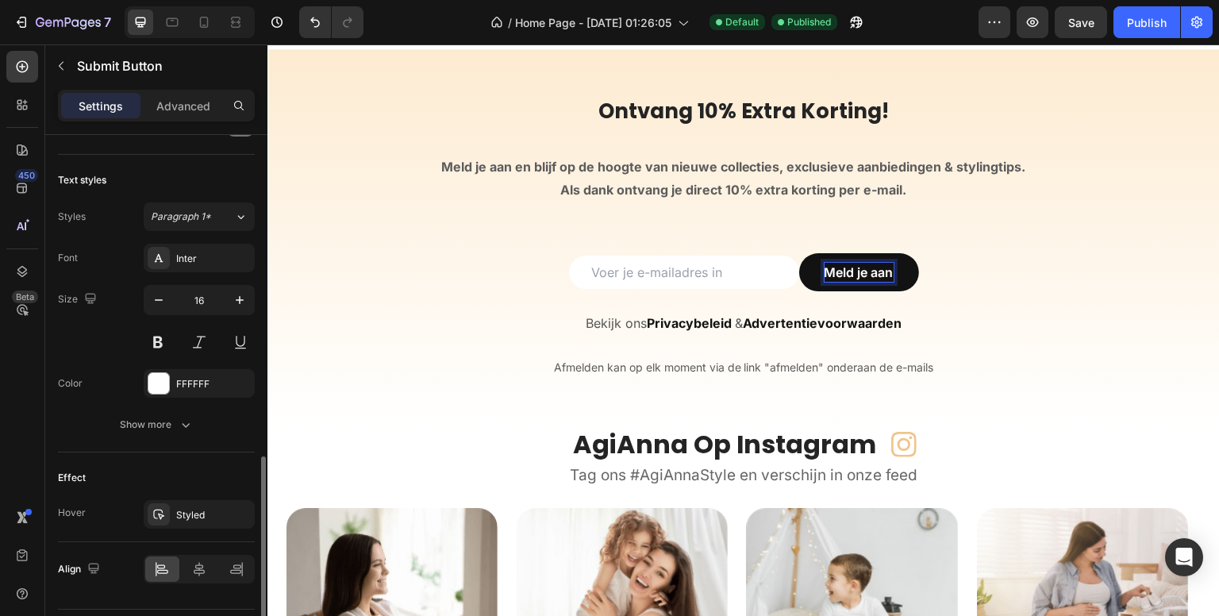
scroll to position [597, 0]
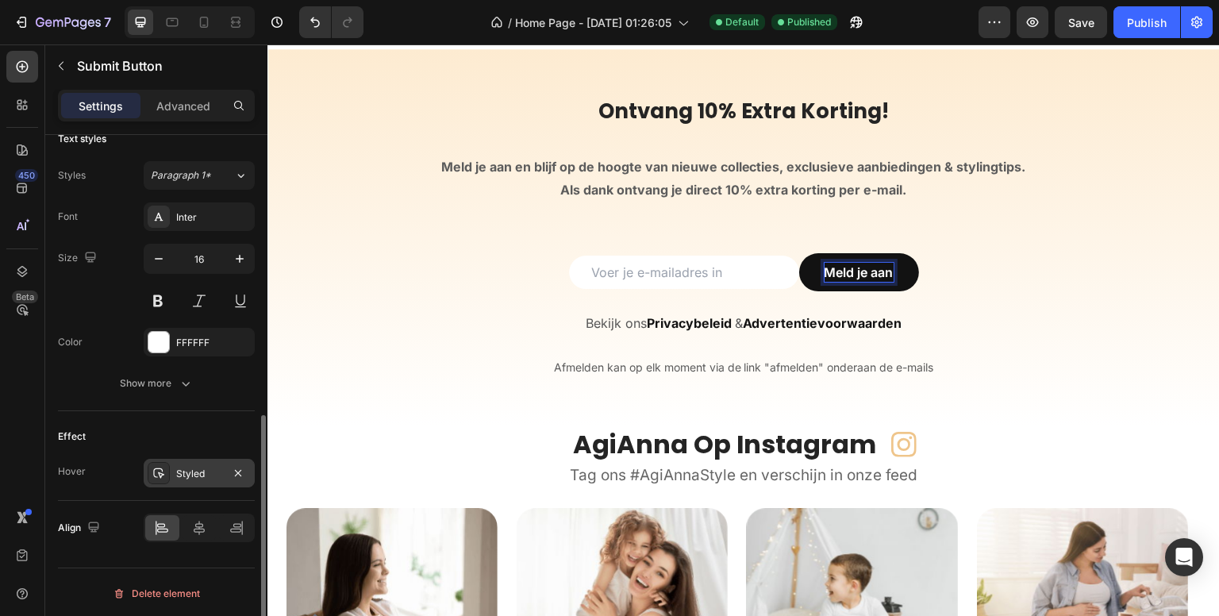
click at [206, 476] on div "Styled" at bounding box center [199, 474] width 46 height 14
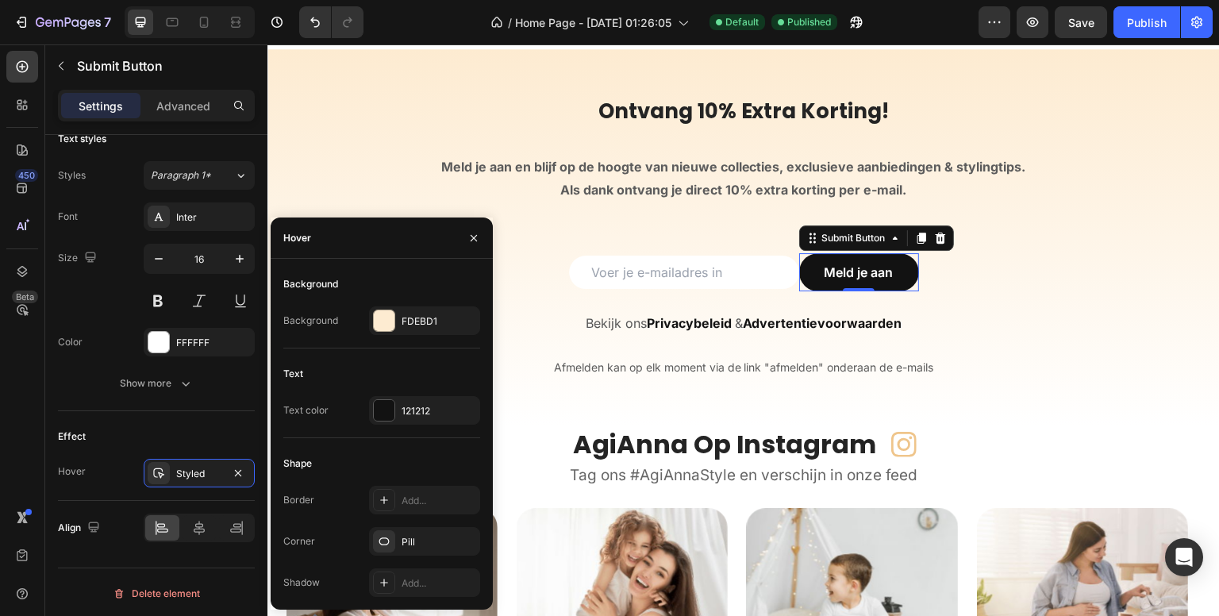
click at [7, 435] on div "450 Beta" at bounding box center [22, 329] width 45 height 571
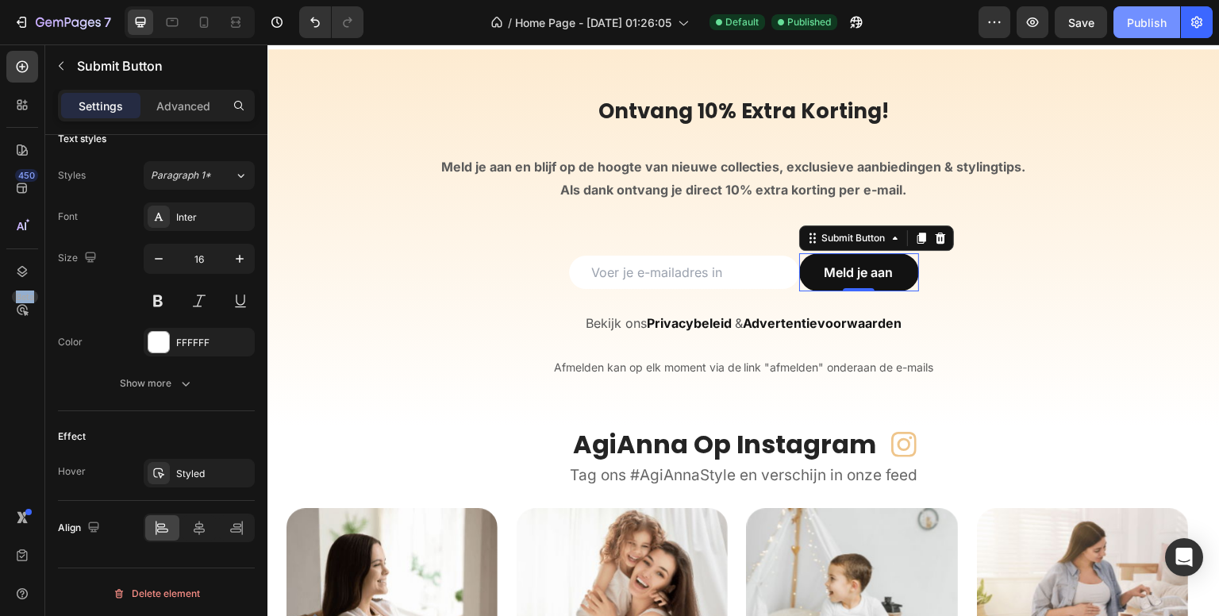
click at [1136, 17] on div "Publish" at bounding box center [1147, 22] width 40 height 17
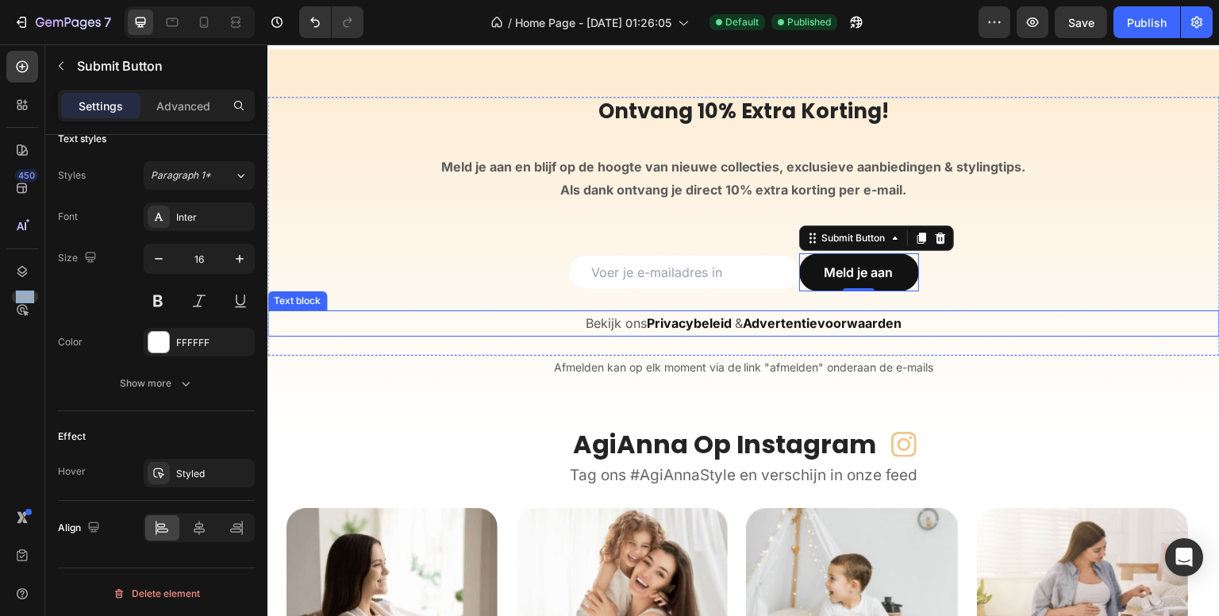
click at [675, 322] on strong "Privacybeleid" at bounding box center [689, 323] width 85 height 16
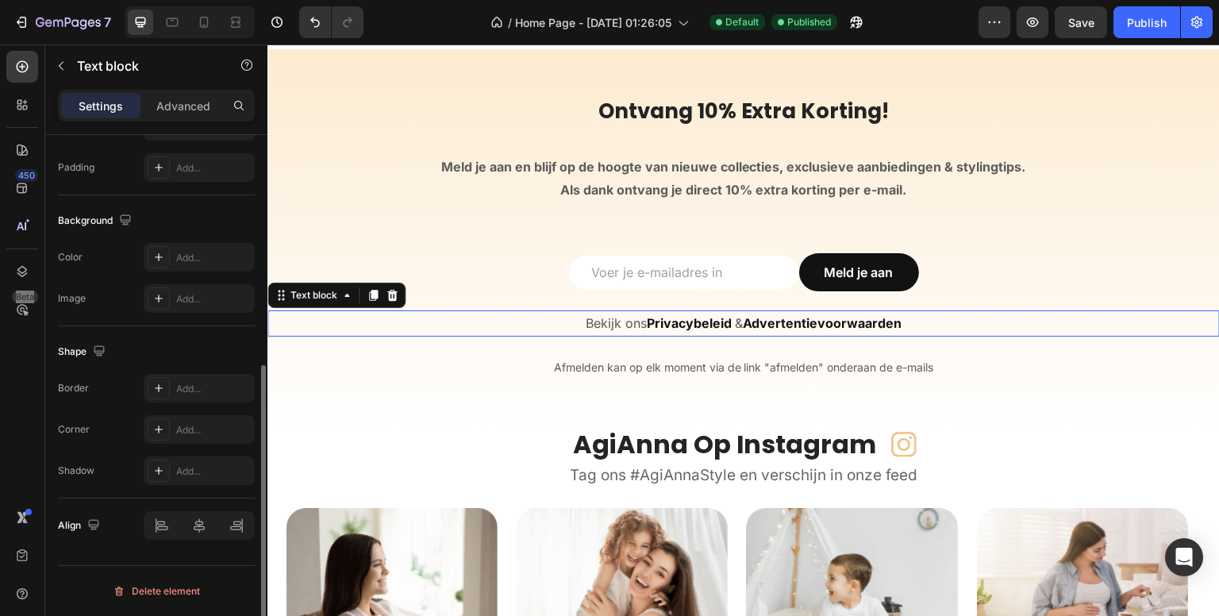
click at [678, 322] on strong "Privacybeleid" at bounding box center [689, 323] width 85 height 16
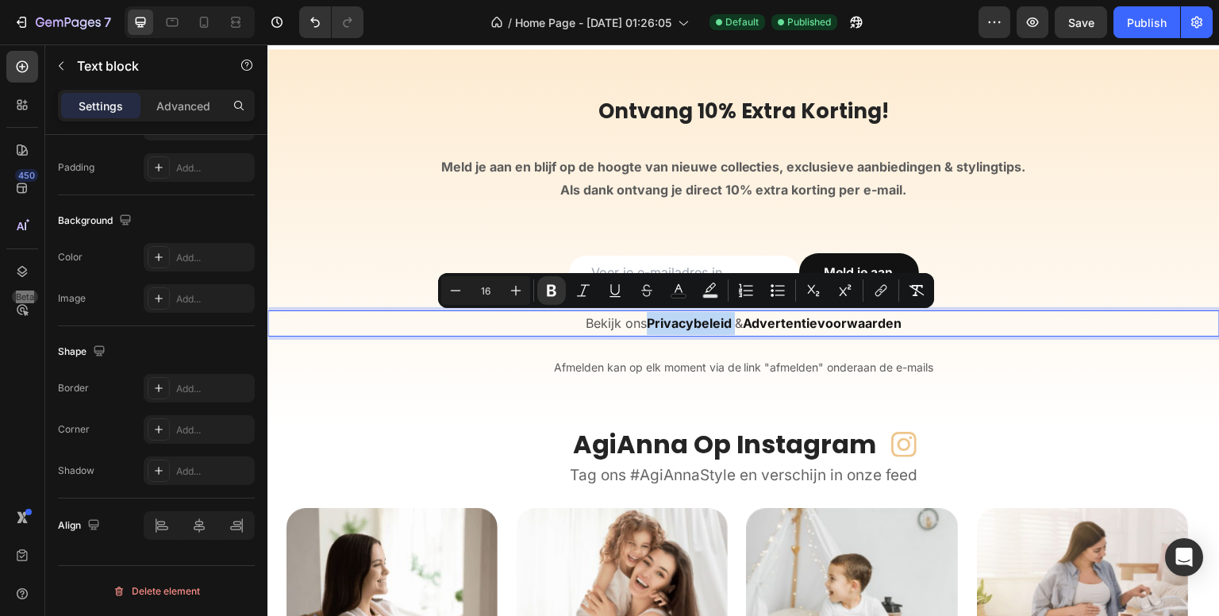
scroll to position [0, 0]
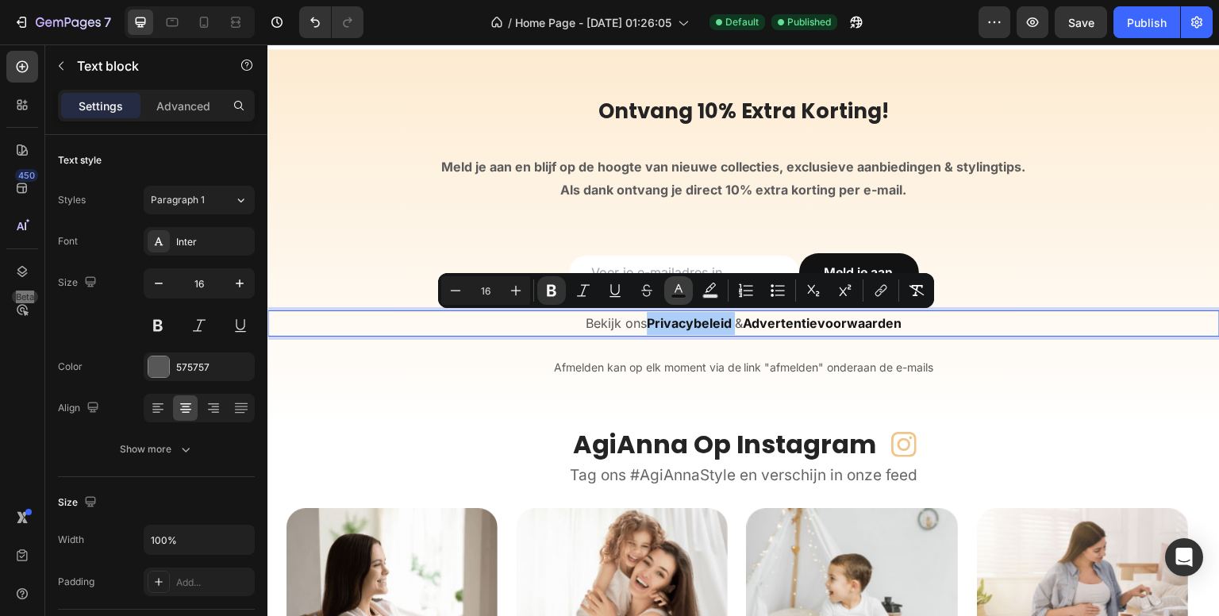
click at [679, 287] on icon "Editor contextual toolbar" at bounding box center [679, 288] width 8 height 9
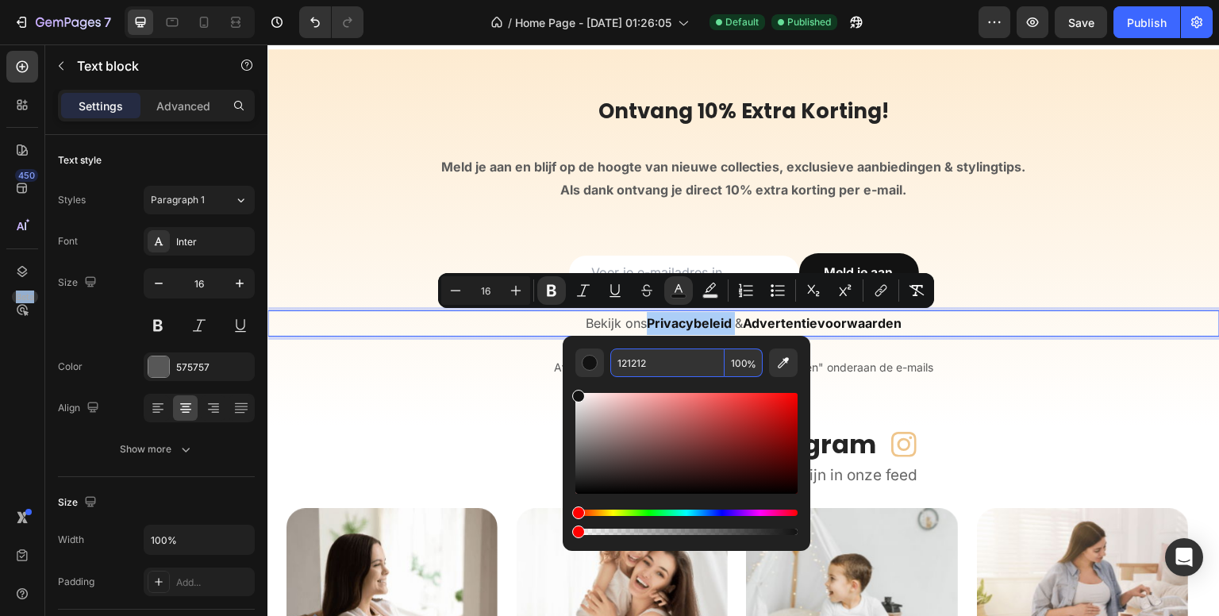
click at [663, 348] on input "121212" at bounding box center [667, 362] width 114 height 29
type input "242424"
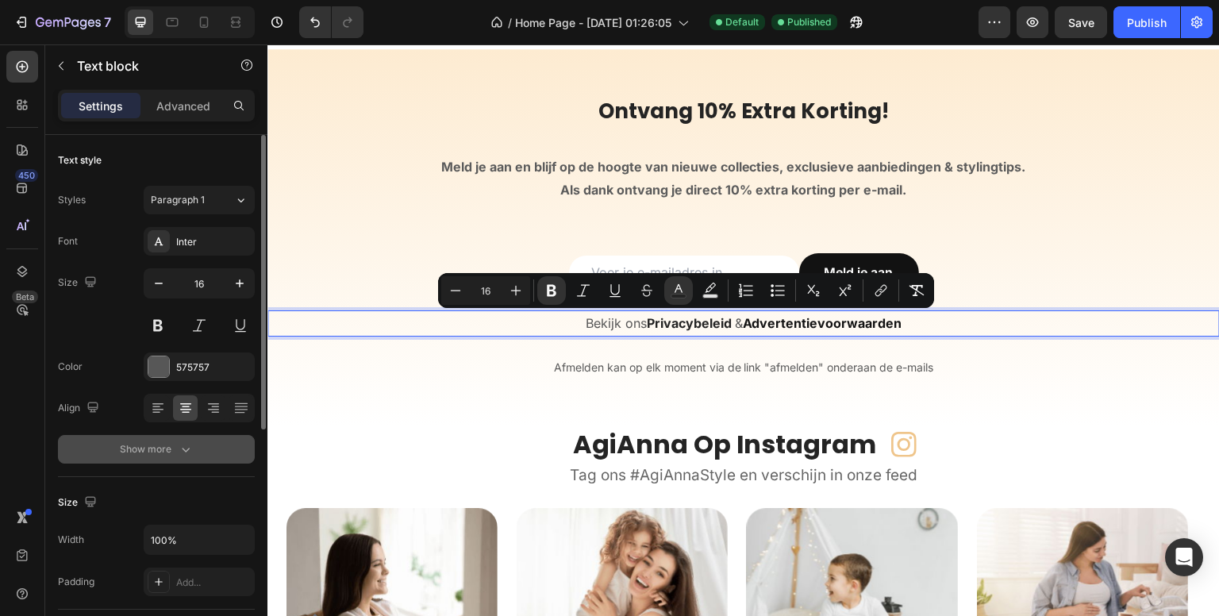
click at [186, 446] on icon "button" at bounding box center [186, 449] width 16 height 16
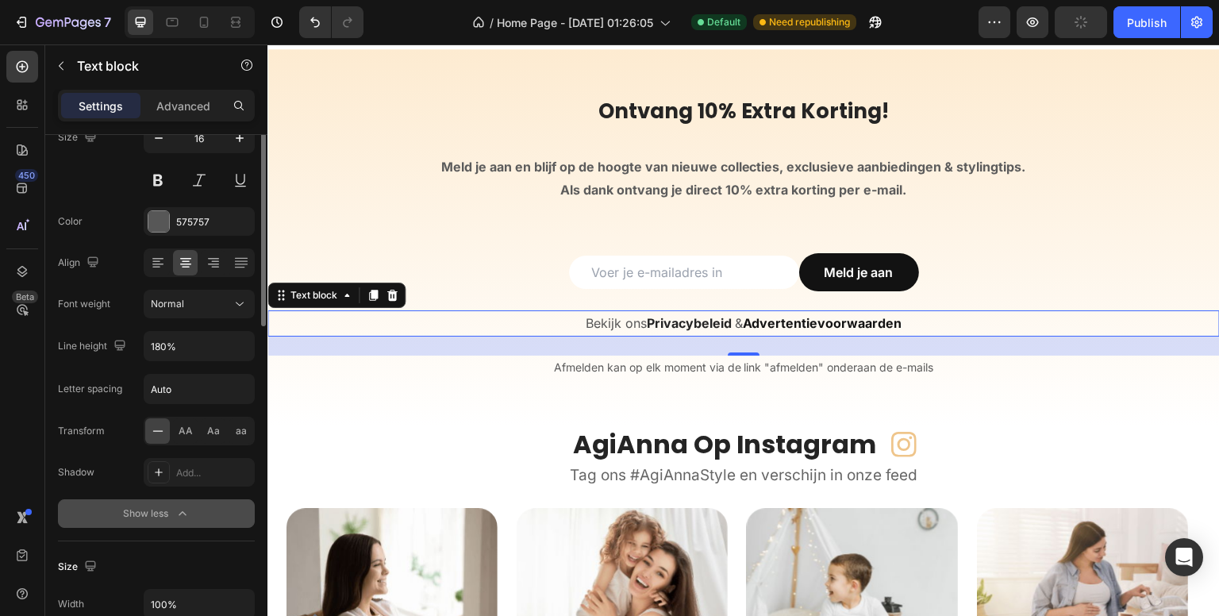
scroll to position [66, 0]
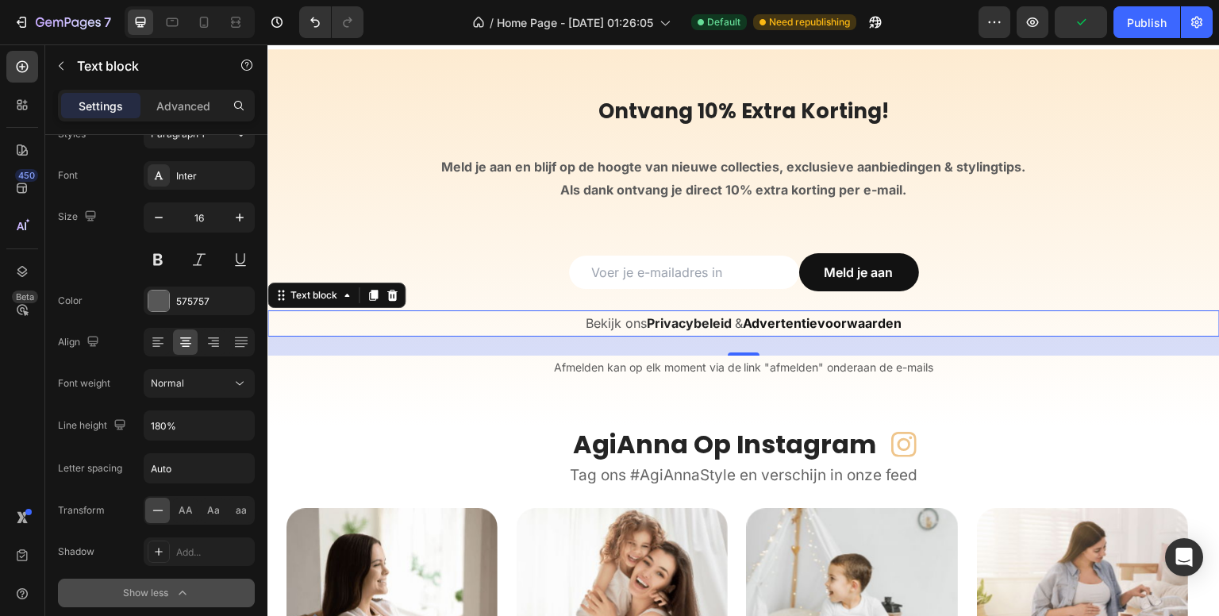
click at [791, 321] on strong "Advertentievoorwaarden" at bounding box center [823, 323] width 160 height 16
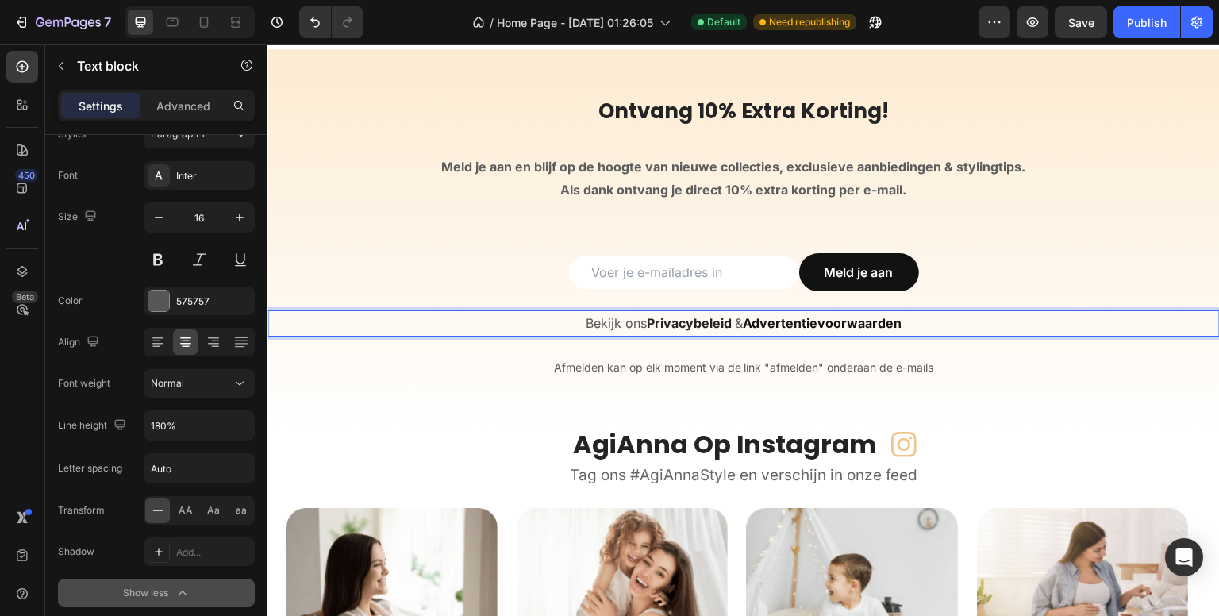
click at [791, 321] on strong "Advertentievoorwaarden" at bounding box center [823, 323] width 160 height 16
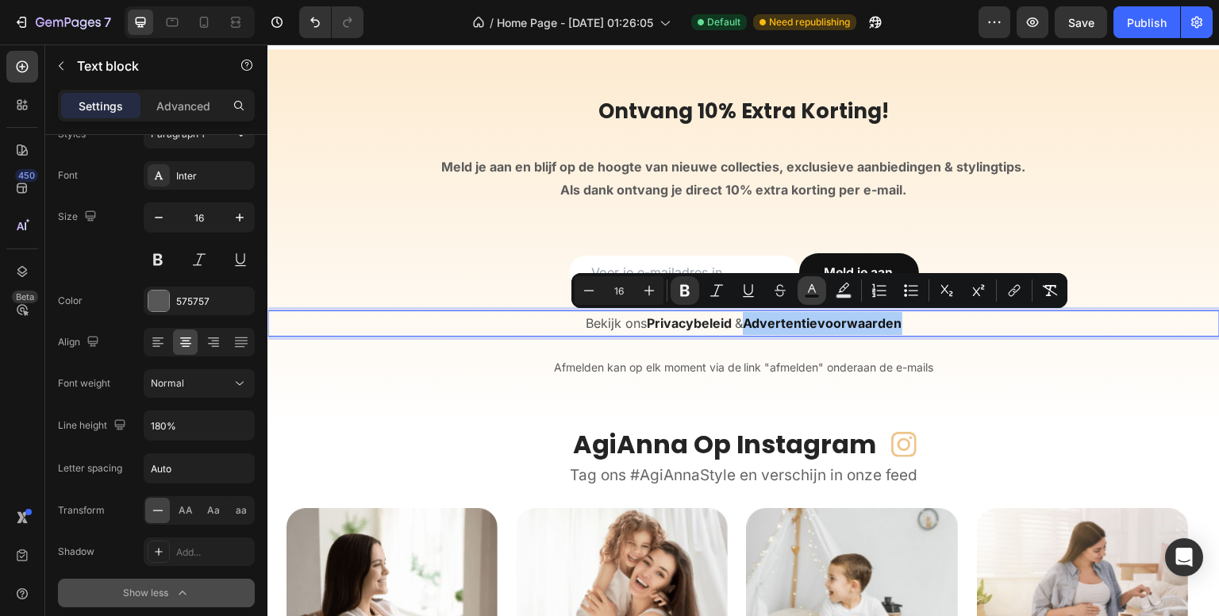
click at [806, 290] on icon "Editor contextual toolbar" at bounding box center [812, 291] width 16 height 16
type input "121212"
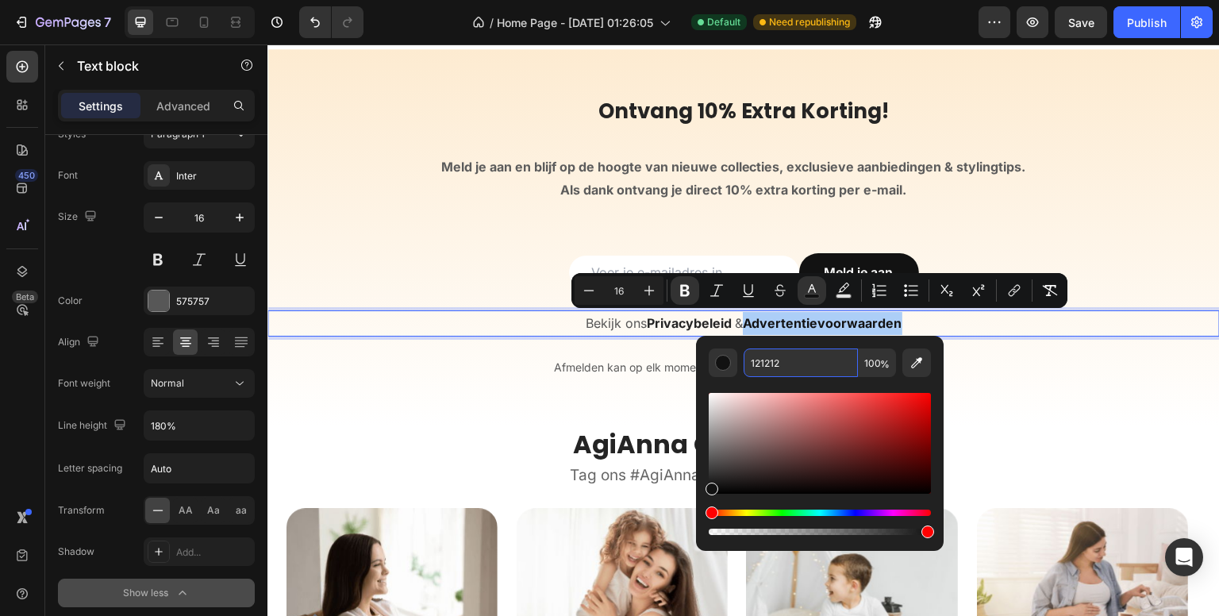
click at [786, 361] on input "121212" at bounding box center [801, 362] width 114 height 29
type input "242424"
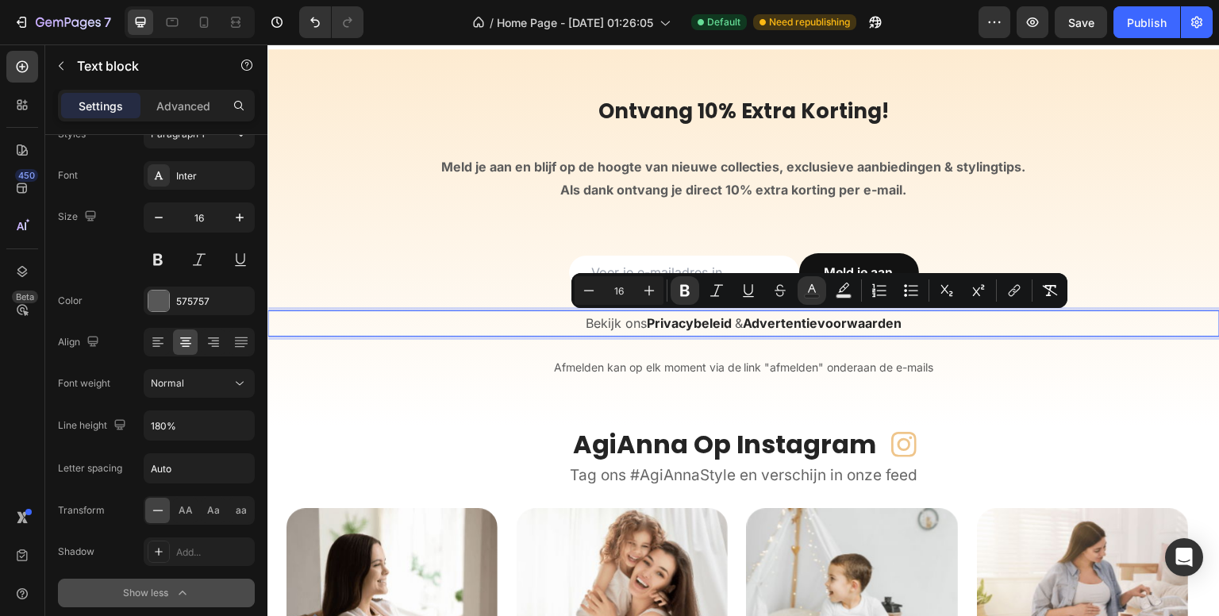
click at [4, 388] on div "450 Beta" at bounding box center [22, 329] width 45 height 571
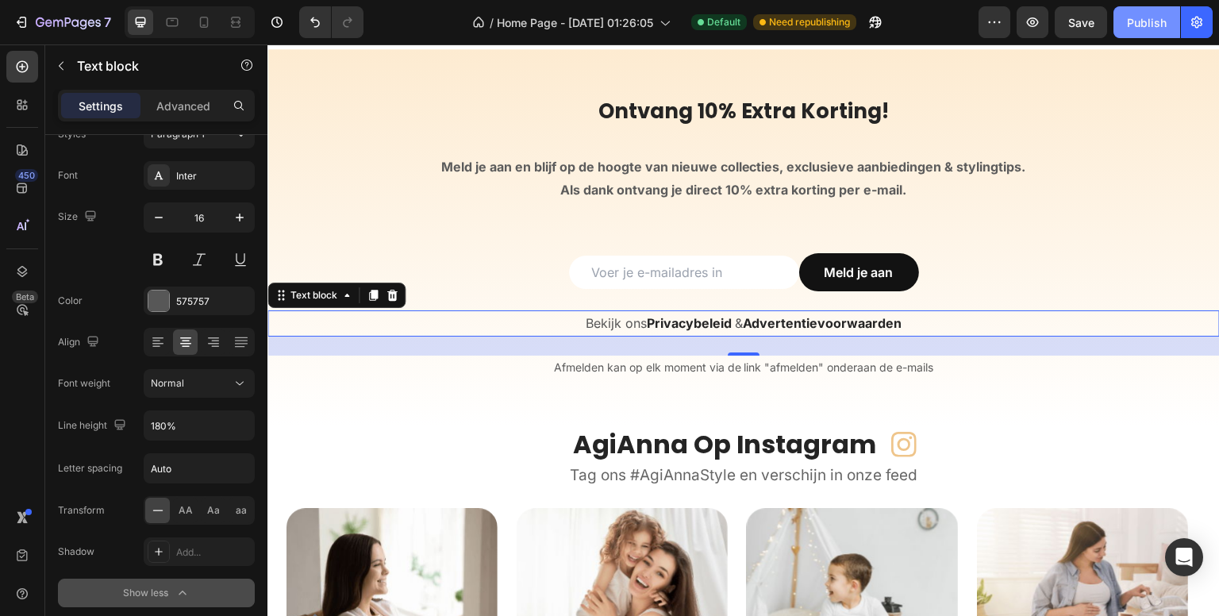
click at [1148, 19] on div "Publish" at bounding box center [1147, 22] width 40 height 17
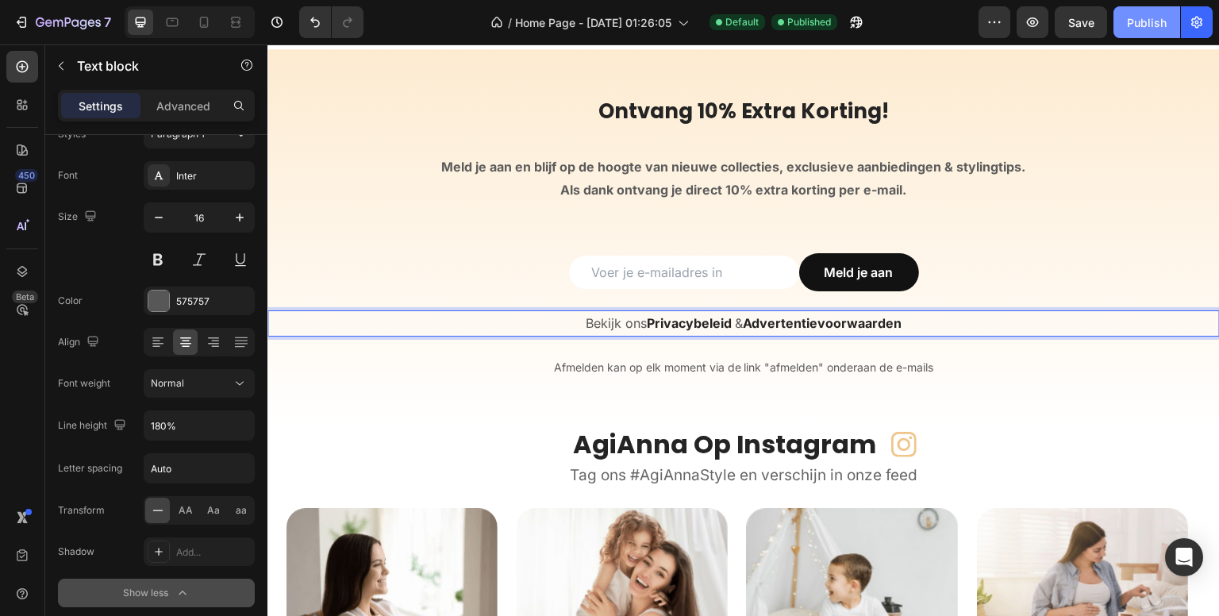
click at [1158, 14] on div "Publish" at bounding box center [1147, 22] width 40 height 17
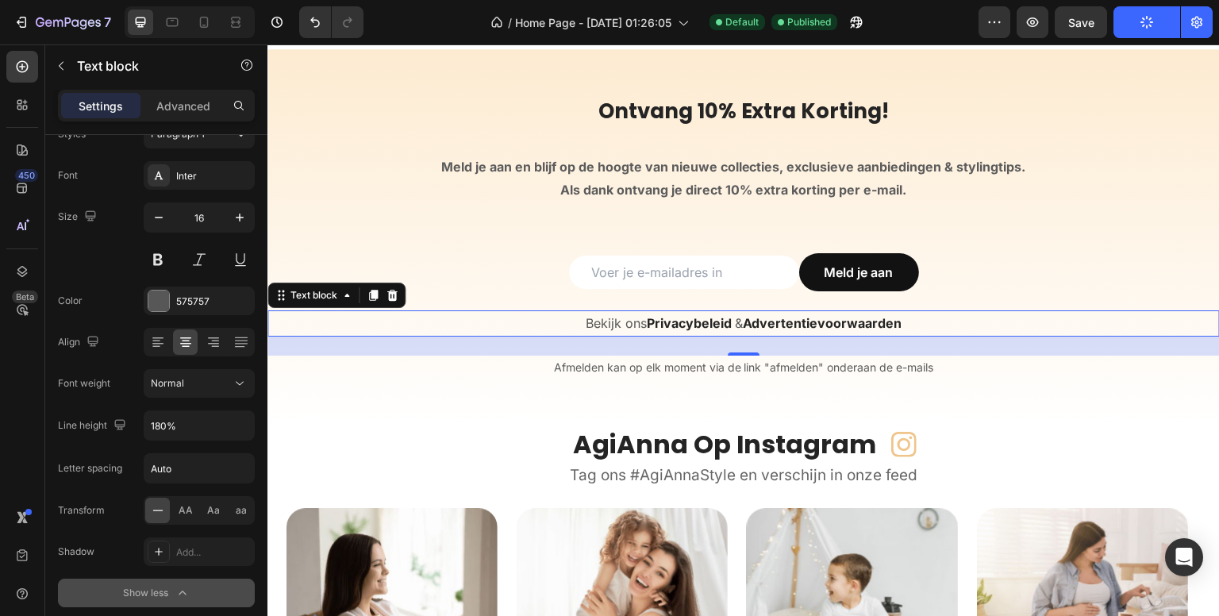
scroll to position [5108, 0]
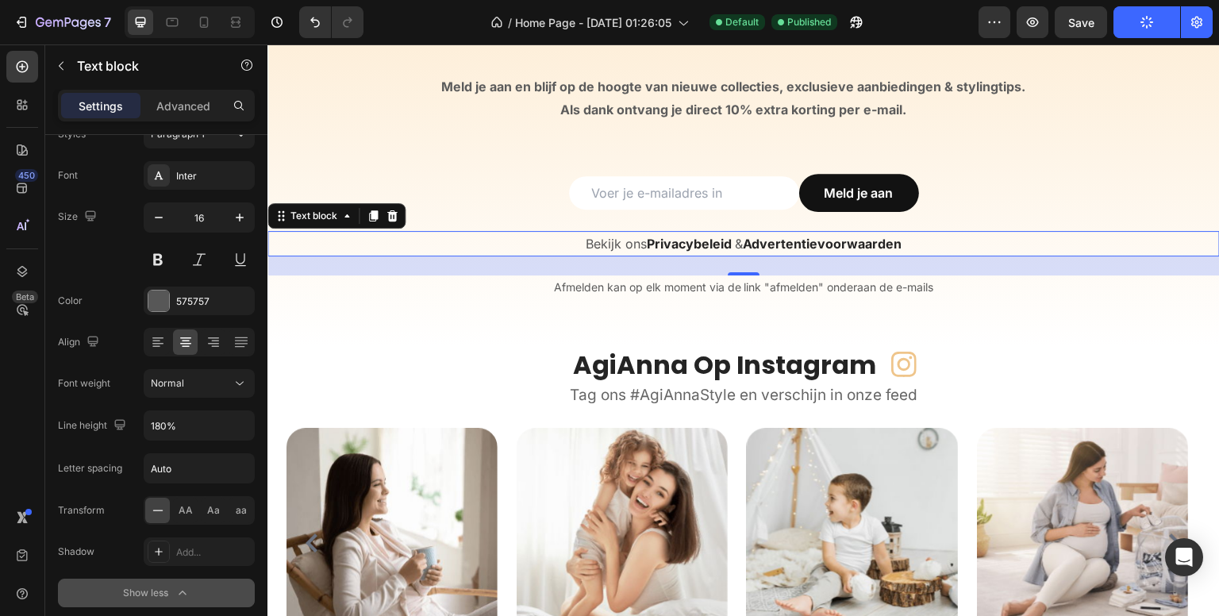
click at [1104, 384] on p "Tag ons #AgiAnnaStyle en verschijn in onze feed" at bounding box center [743, 395] width 911 height 23
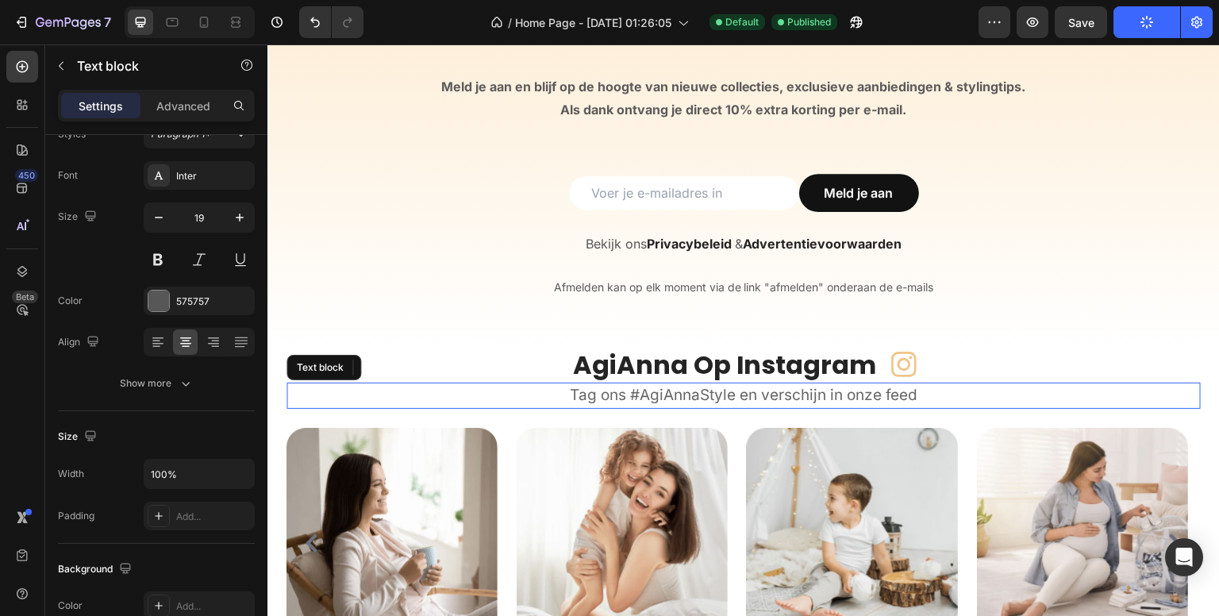
click at [1102, 384] on p "Tag ons #AgiAnnaStyle en verschijn in onze feed" at bounding box center [743, 395] width 911 height 23
click at [1164, 347] on div "AgiAnna Op Instagram Heading Icon Row" at bounding box center [744, 365] width 914 height 37
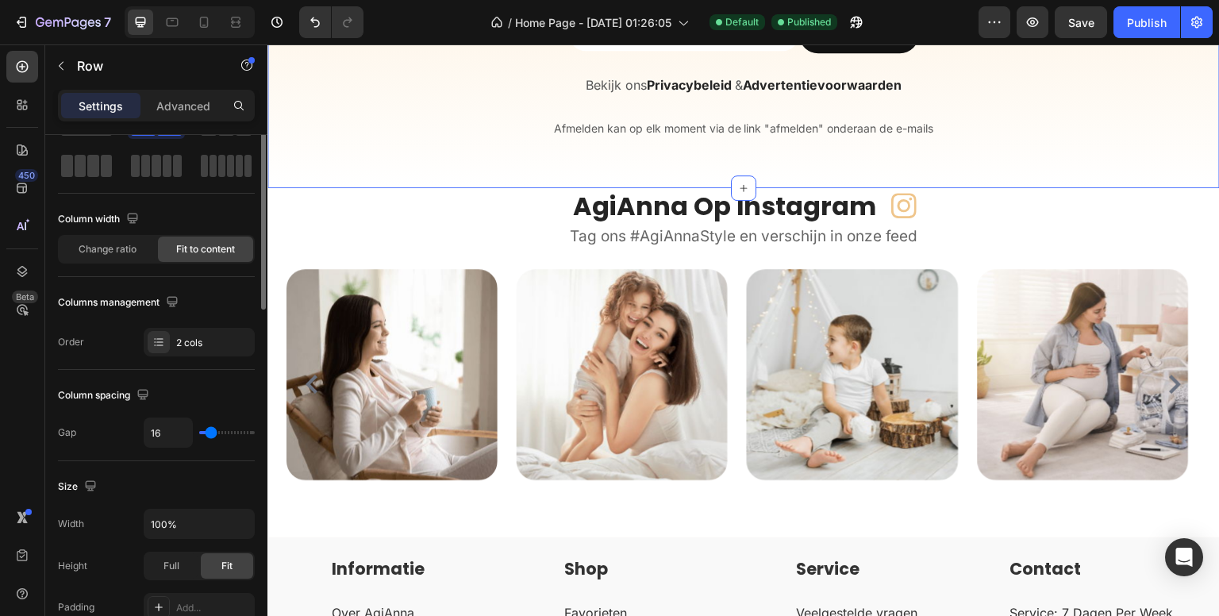
scroll to position [0, 0]
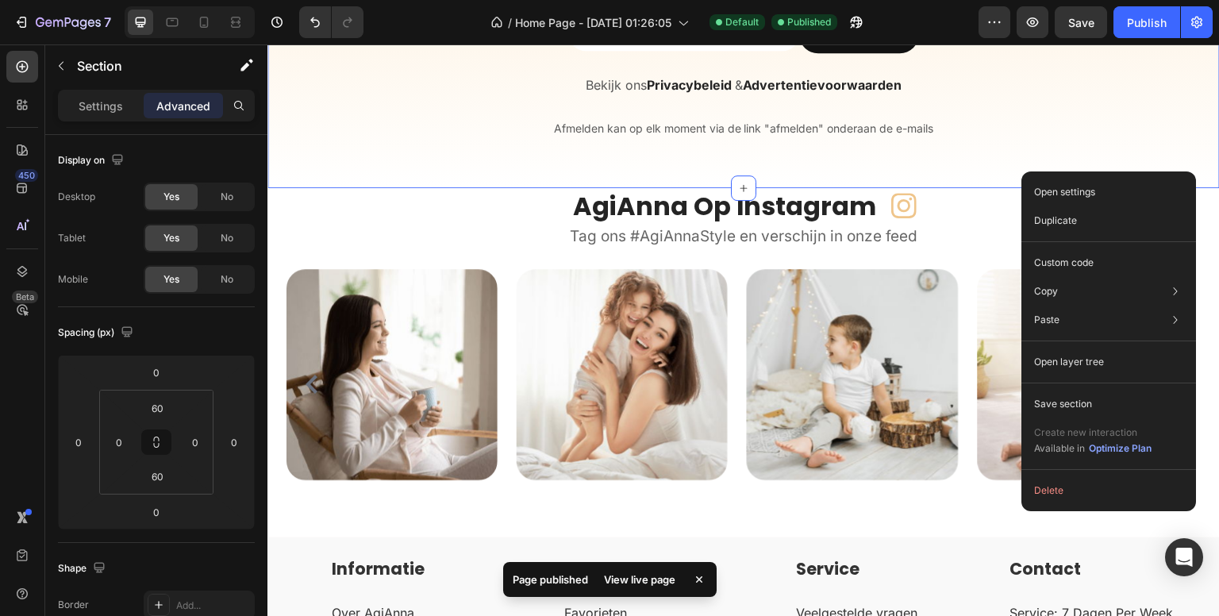
click at [1153, 190] on div "Open settings" at bounding box center [1109, 192] width 162 height 29
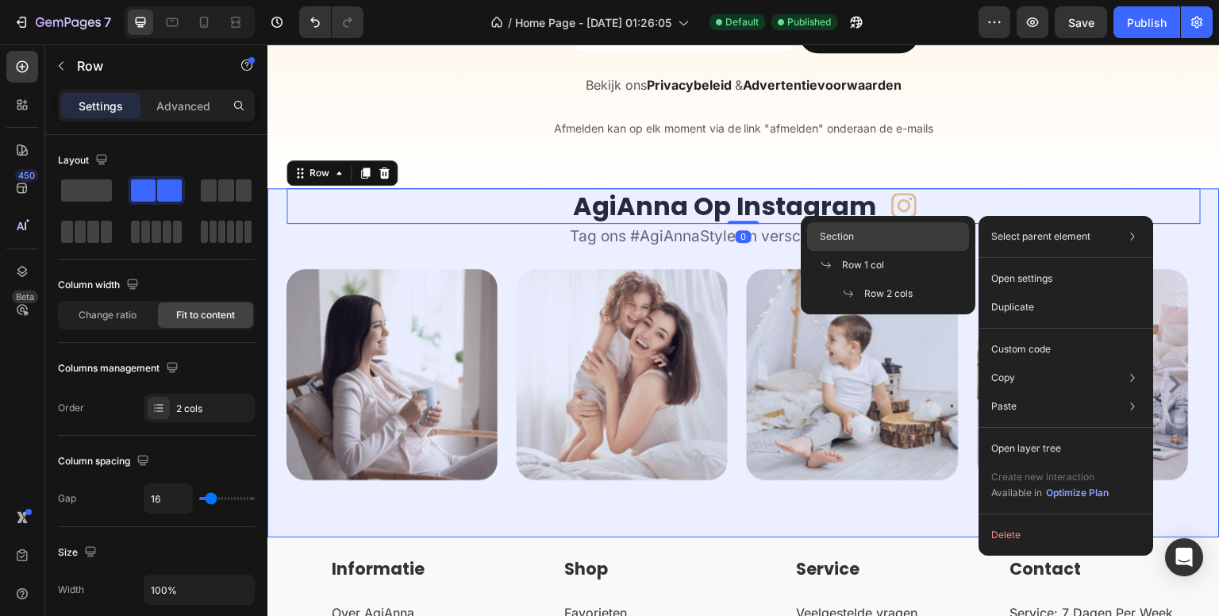
click at [831, 232] on span "Section" at bounding box center [837, 236] width 34 height 14
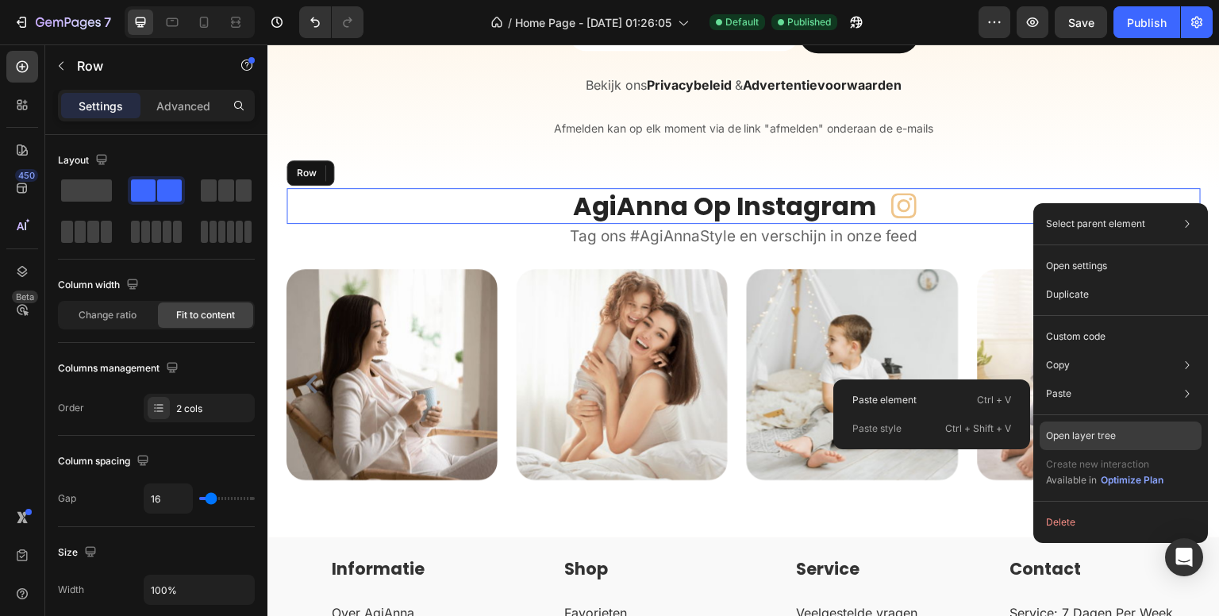
click at [1087, 436] on p "Open layer tree" at bounding box center [1081, 436] width 70 height 14
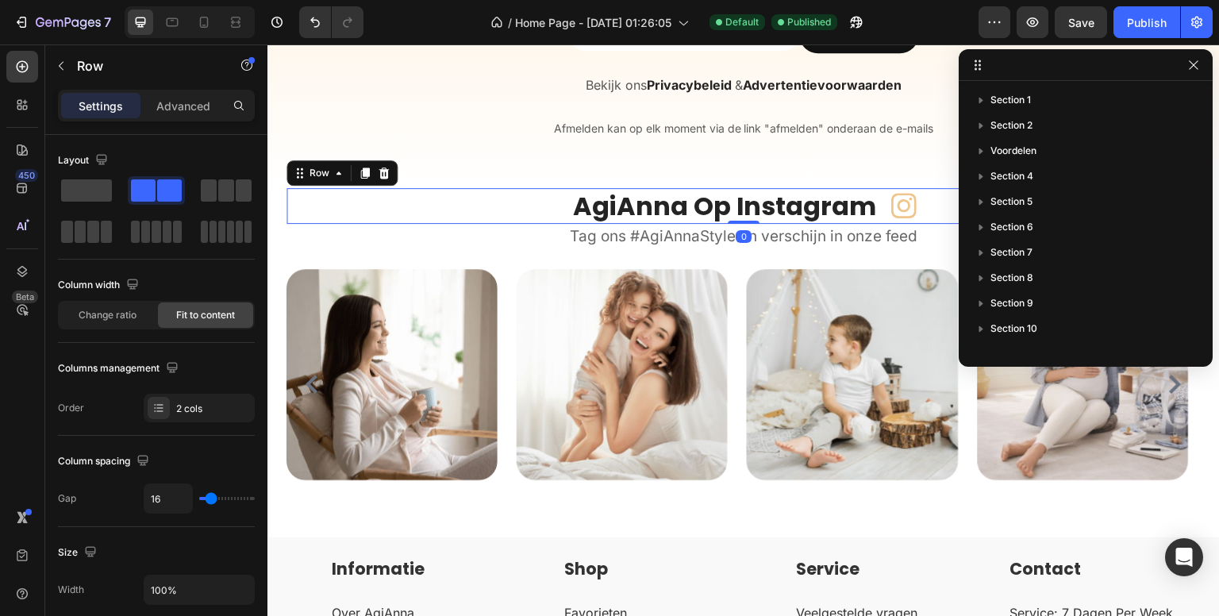
scroll to position [220, 0]
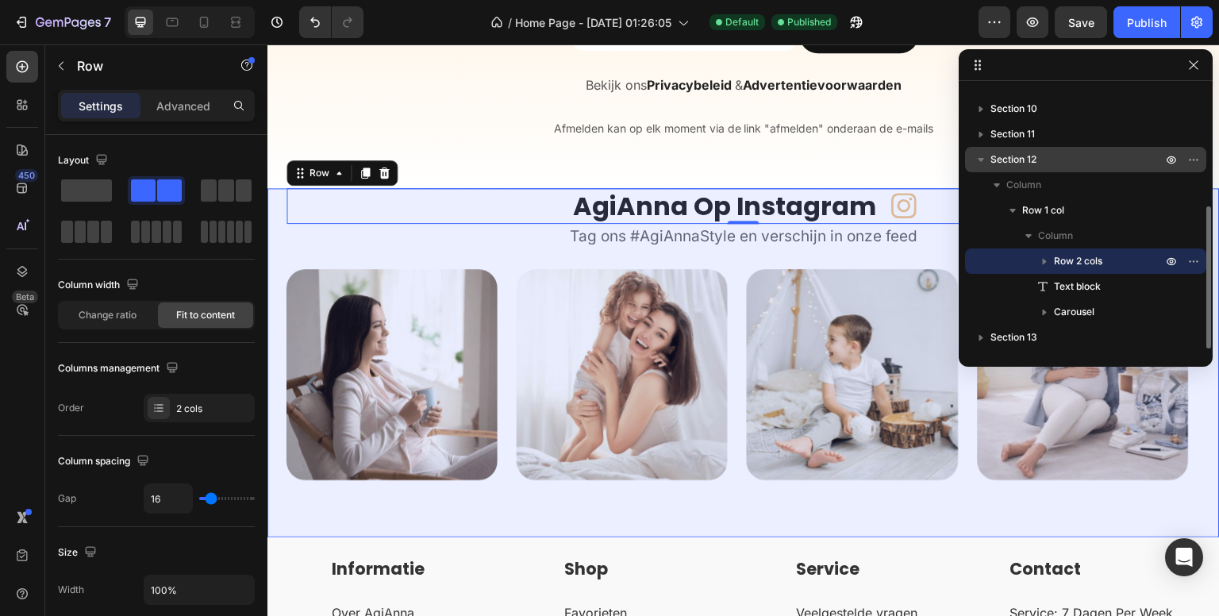
click at [1006, 163] on span "Section 12" at bounding box center [1014, 160] width 46 height 16
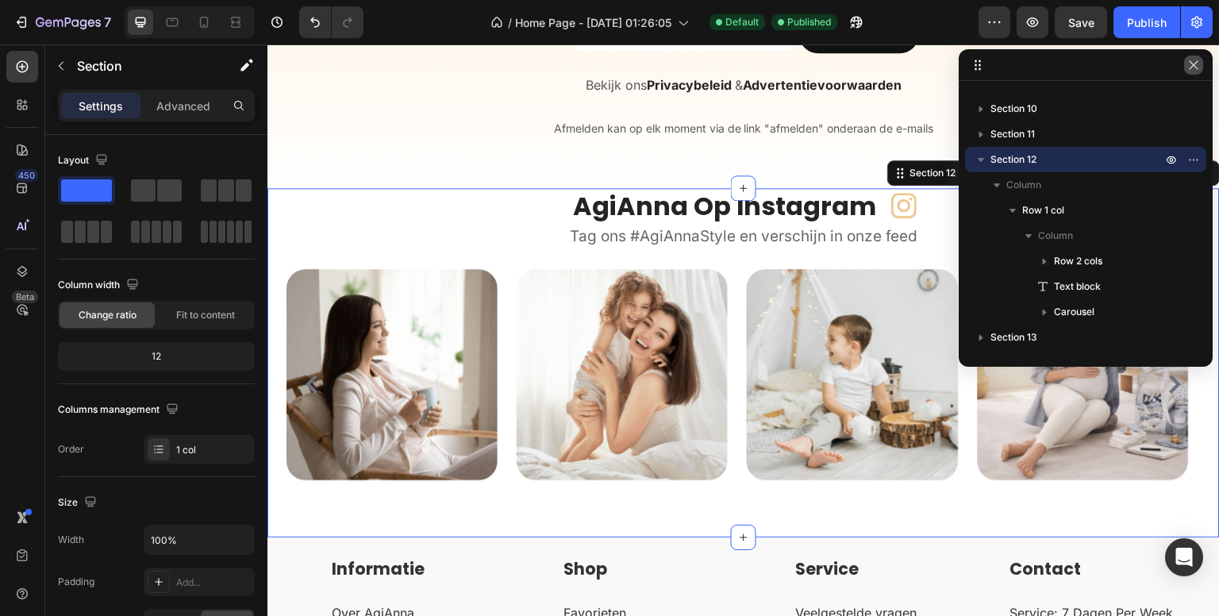
click at [1194, 60] on icon "button" at bounding box center [1193, 65] width 13 height 13
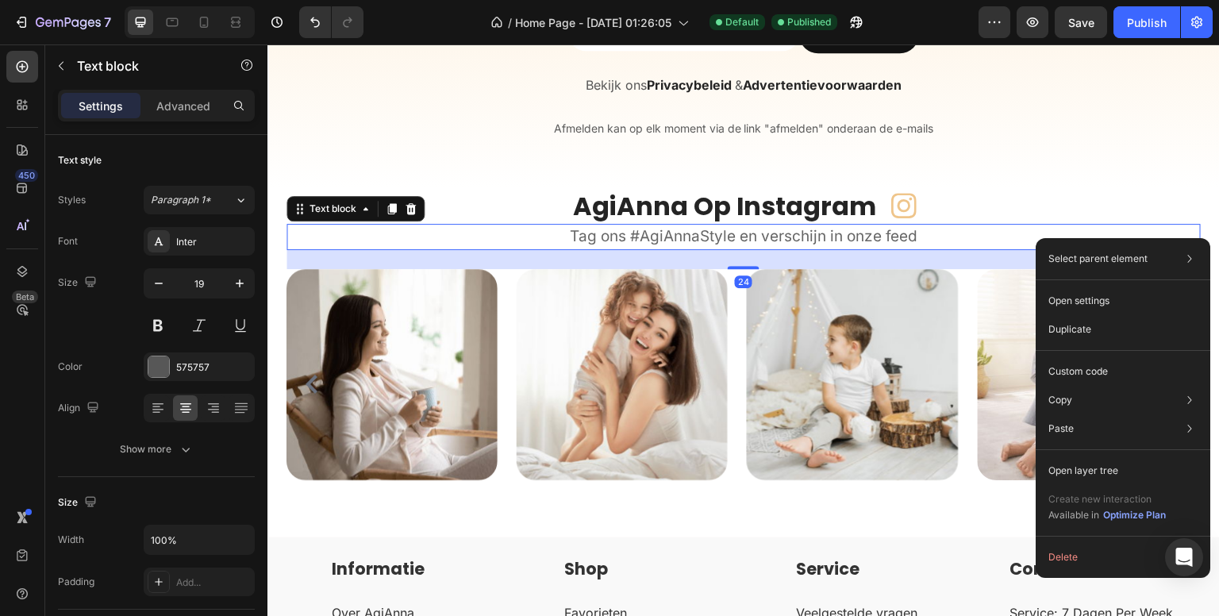
click at [1062, 471] on p "Open layer tree" at bounding box center [1083, 471] width 70 height 14
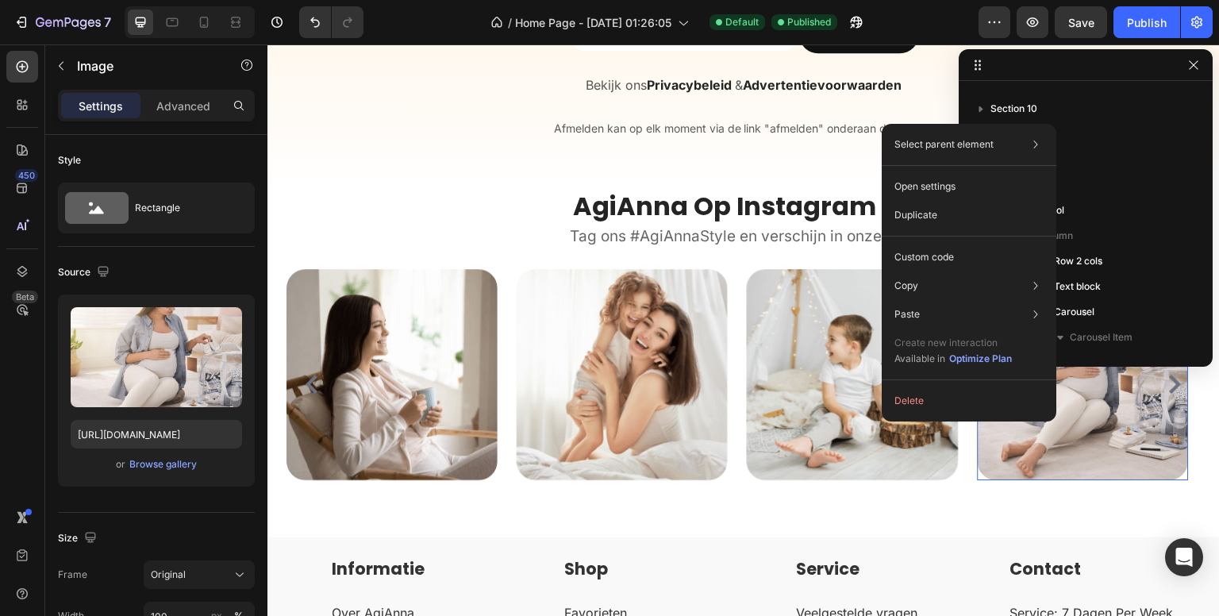
scroll to position [529, 0]
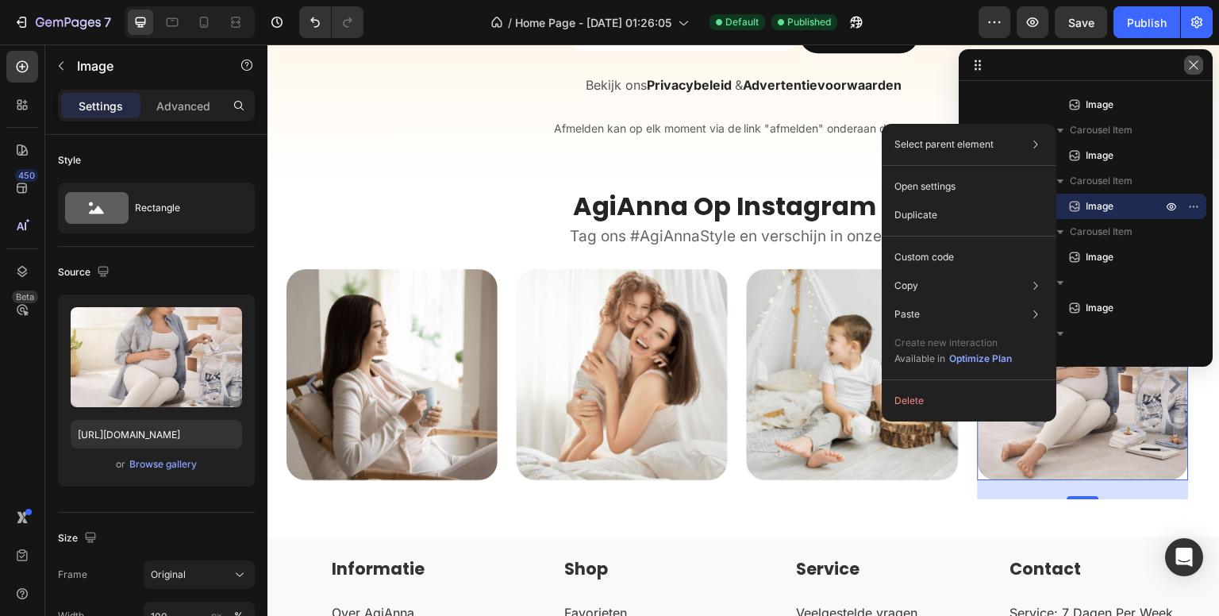
click at [1192, 63] on icon "button" at bounding box center [1193, 64] width 9 height 9
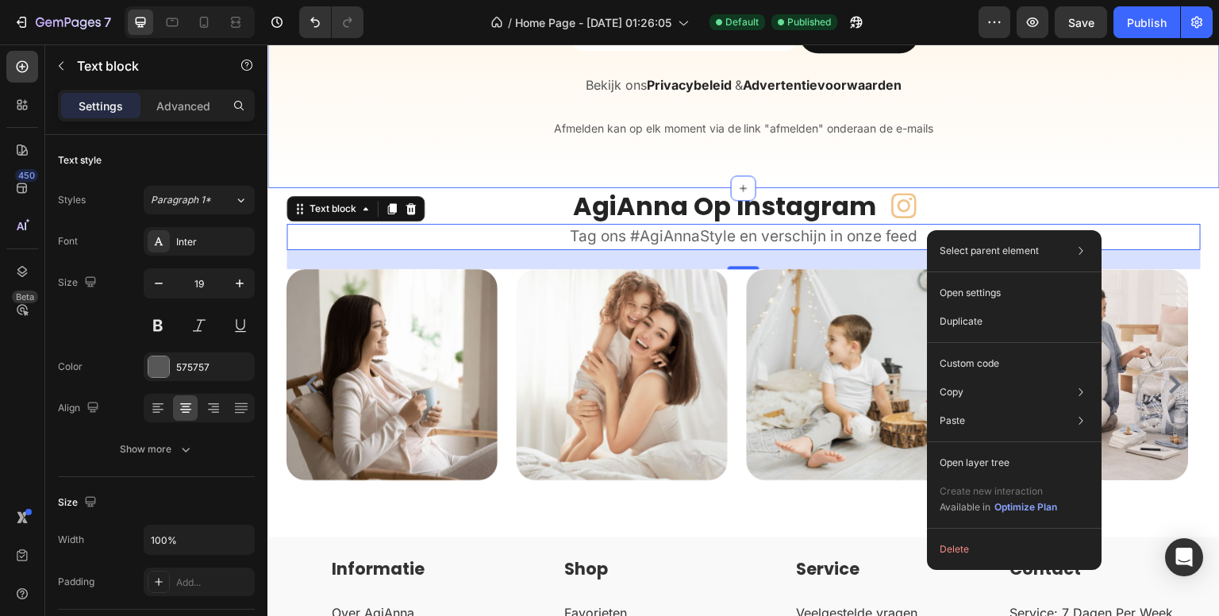
click at [765, 207] on strong "AgiAnna Op Instagram" at bounding box center [725, 206] width 304 height 36
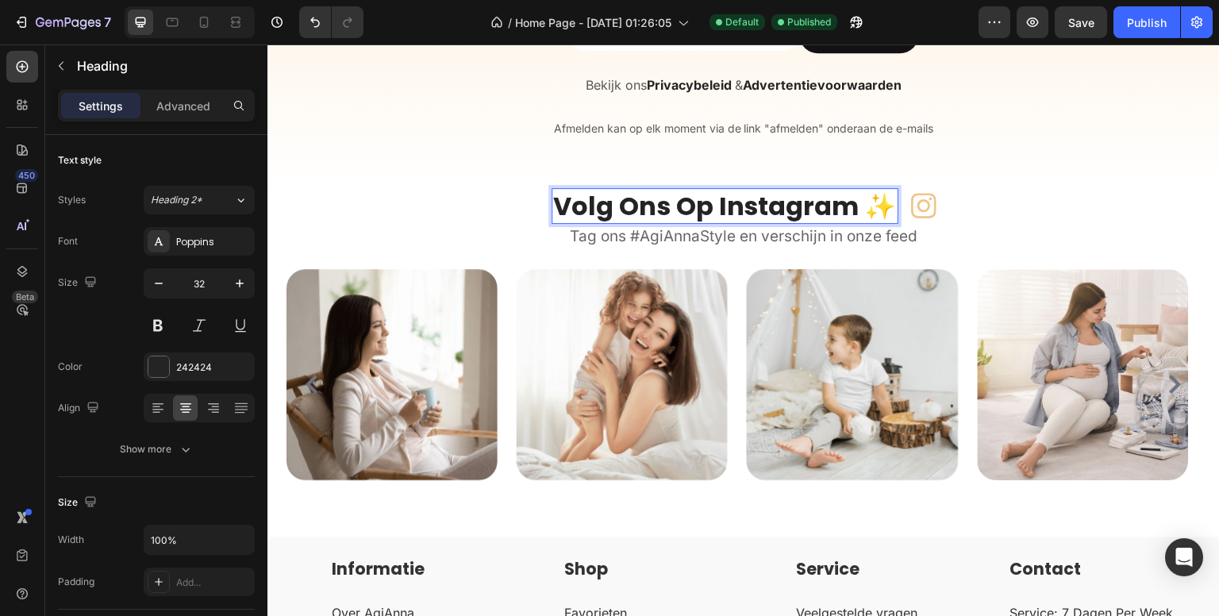
click at [661, 210] on strong "Volg Ons Op Instagram ✨" at bounding box center [725, 206] width 344 height 36
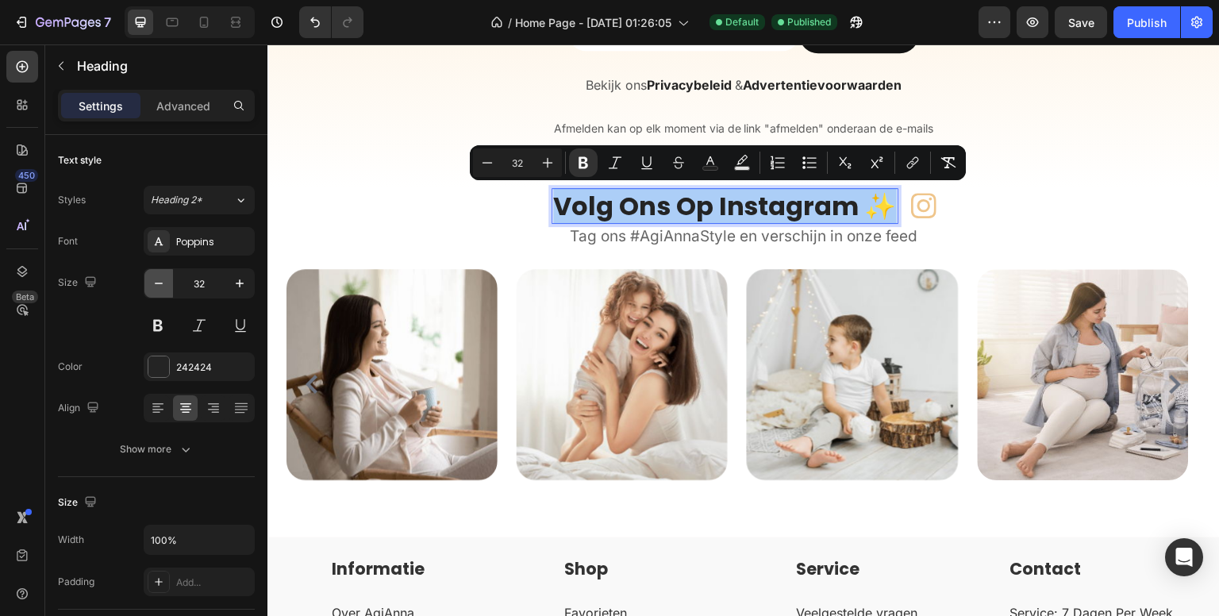
click at [156, 283] on icon "button" at bounding box center [159, 283] width 16 height 16
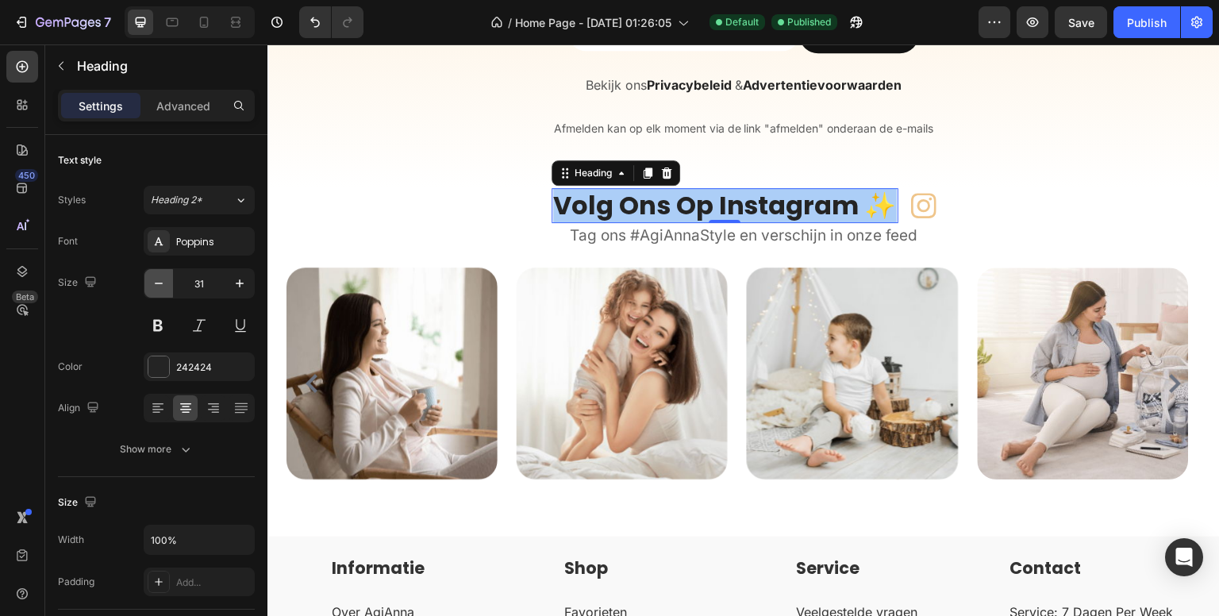
click at [156, 283] on icon "button" at bounding box center [159, 283] width 16 height 16
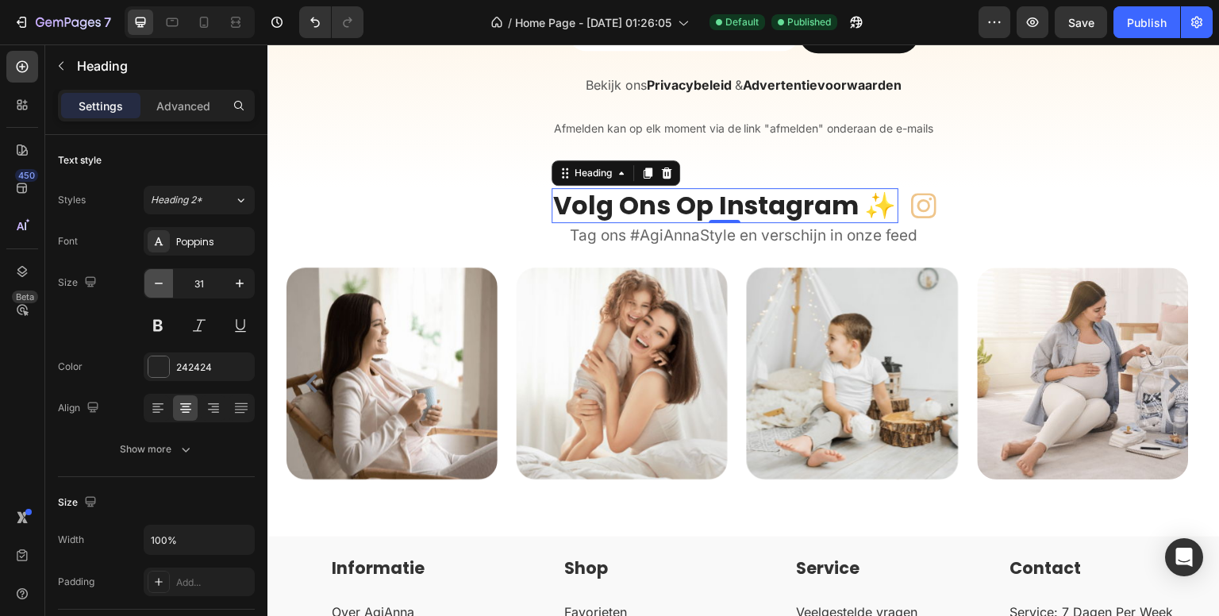
click at [156, 283] on icon "button" at bounding box center [159, 283] width 16 height 16
click at [195, 281] on input "30" at bounding box center [199, 283] width 52 height 29
type input "28"
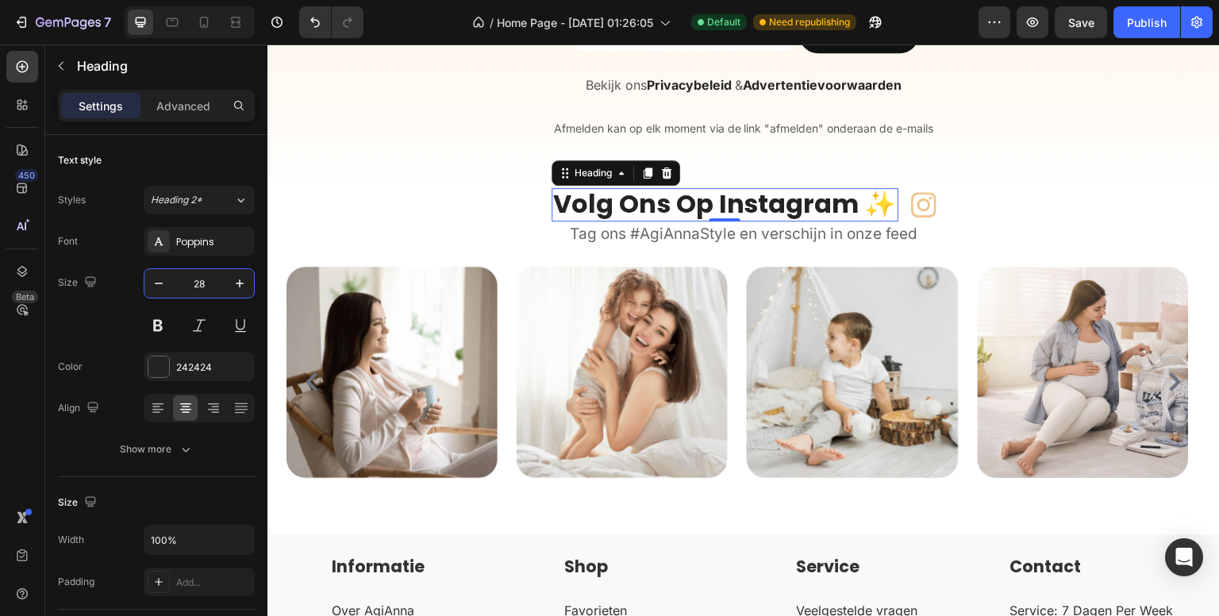
click at [600, 199] on strong "Volg Ons Op Instagram ✨" at bounding box center [725, 204] width 344 height 36
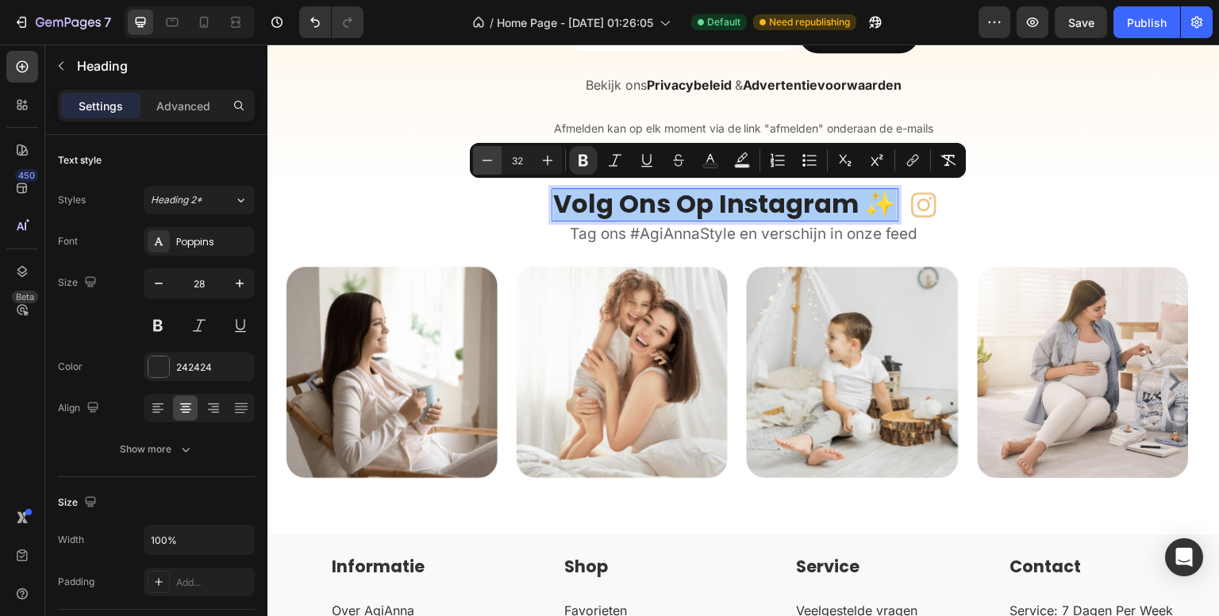
click at [490, 160] on icon "Editor contextual toolbar" at bounding box center [488, 160] width 10 height 1
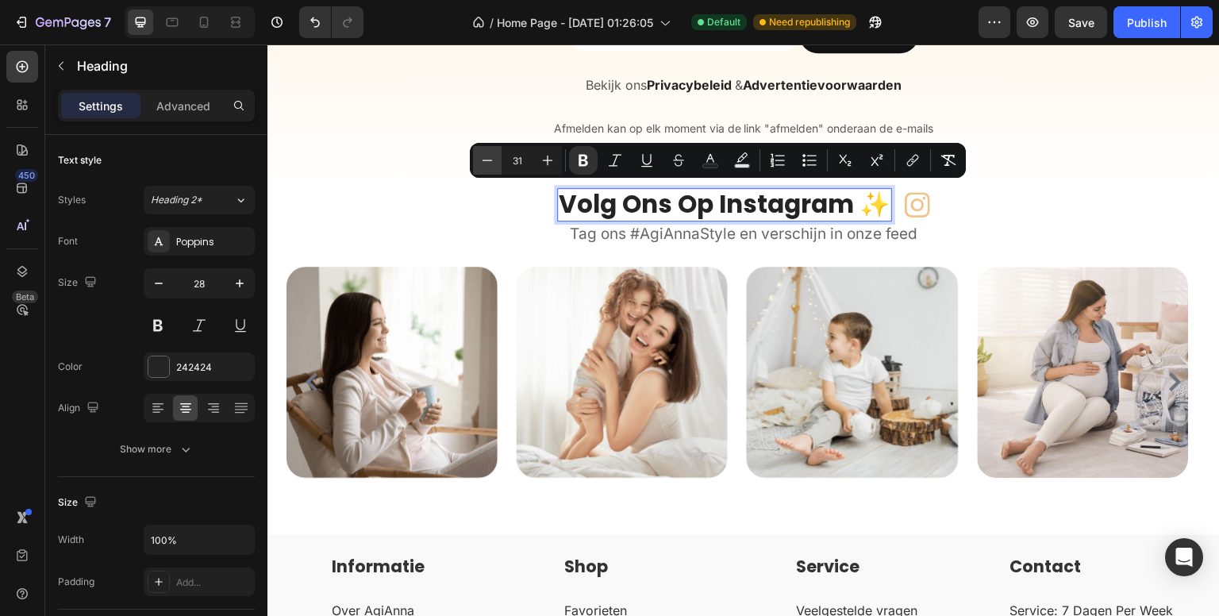
click at [490, 160] on icon "Editor contextual toolbar" at bounding box center [488, 160] width 10 height 1
type input "30"
click at [490, 160] on icon "Editor contextual toolbar" at bounding box center [488, 160] width 10 height 1
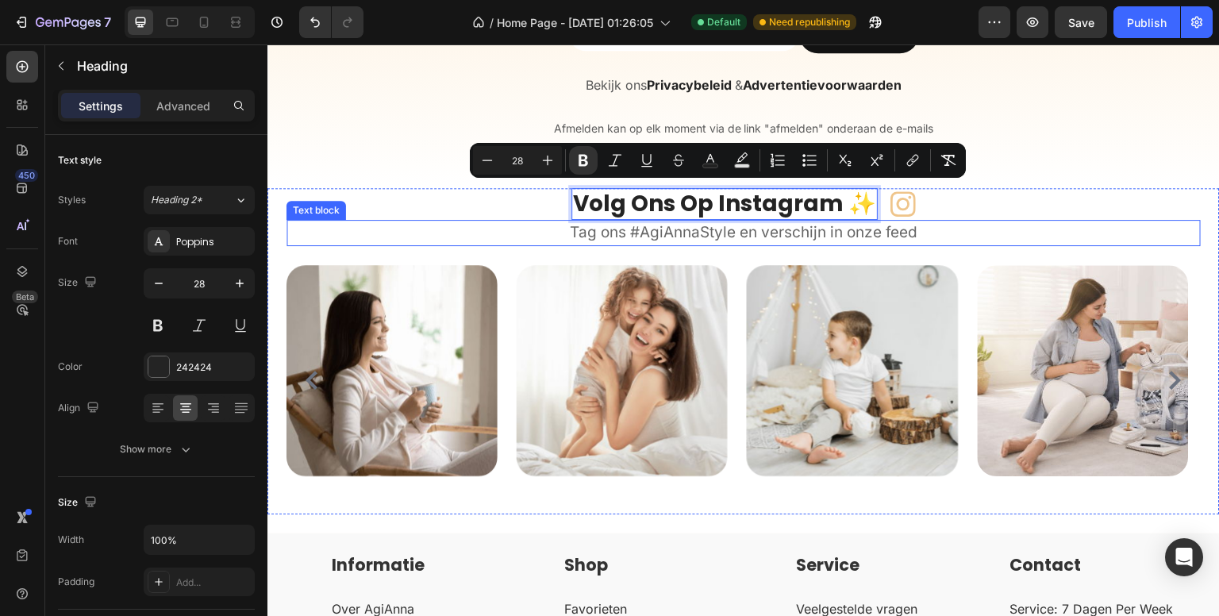
click at [660, 231] on span "Tag ons #AgiAnnaStyle en verschijn in onze feed" at bounding box center [744, 232] width 348 height 18
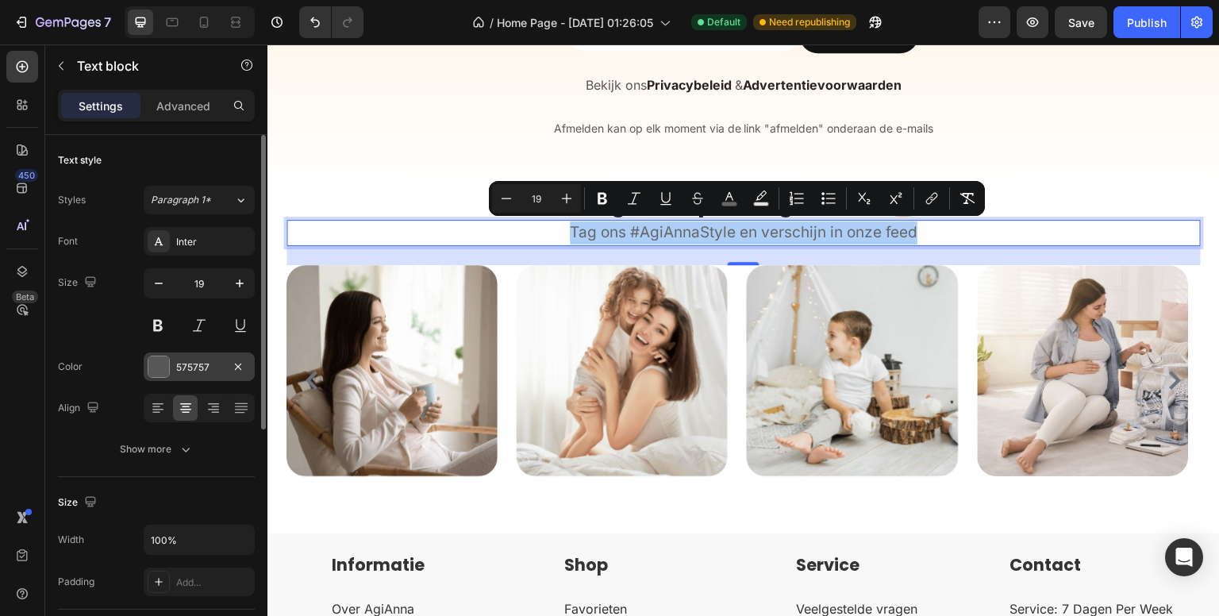
drag, startPoint x: 210, startPoint y: 365, endPoint x: 246, endPoint y: 377, distance: 38.4
click at [210, 365] on div "575757" at bounding box center [199, 367] width 46 height 14
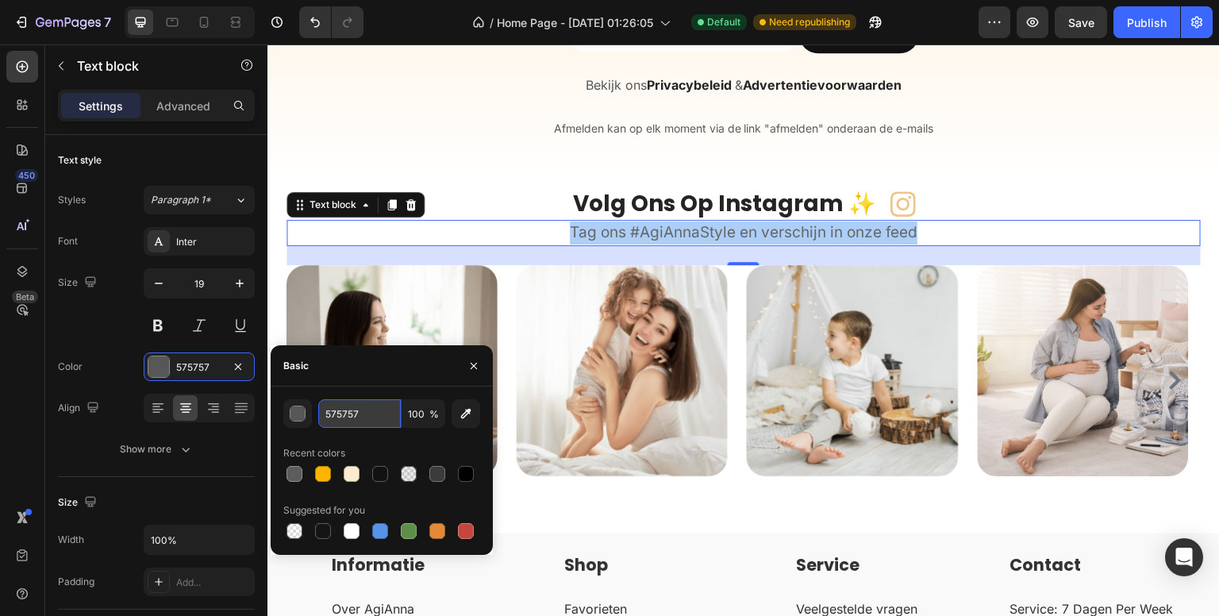
click at [341, 410] on input "575757" at bounding box center [359, 413] width 83 height 29
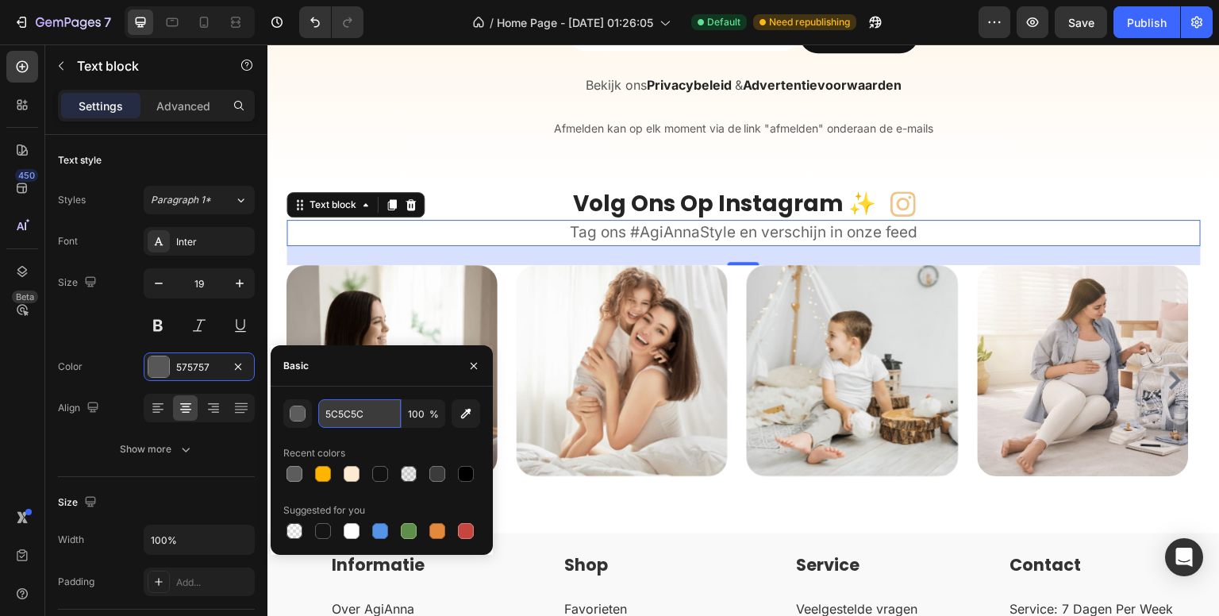
type input "5C5C5C"
click at [167, 283] on button "button" at bounding box center [158, 283] width 29 height 29
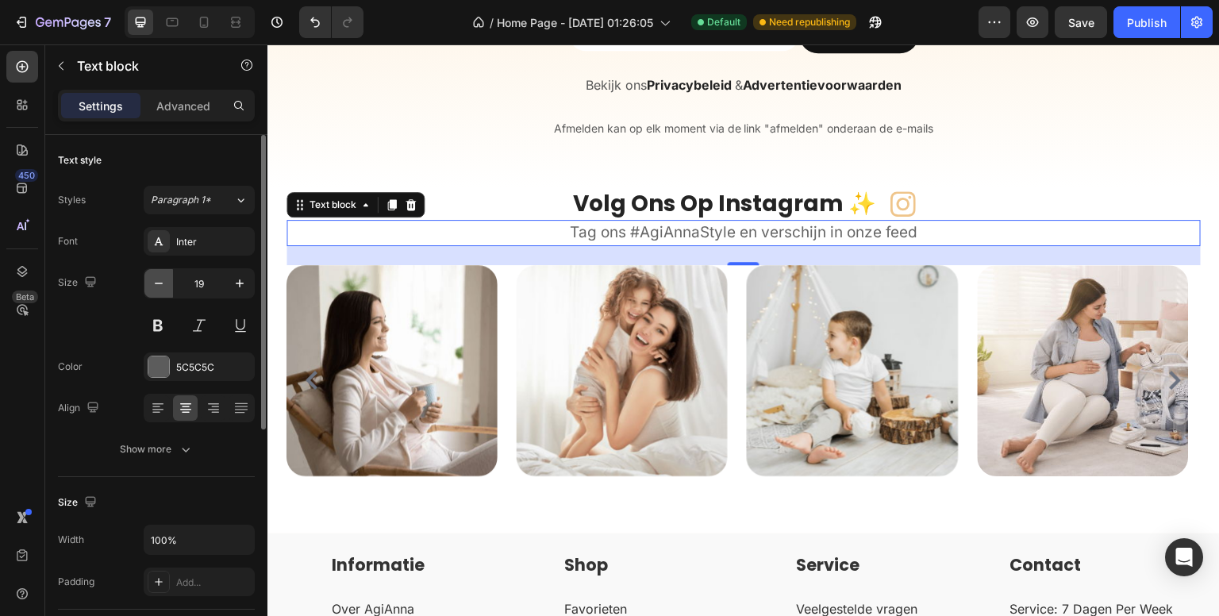
click at [167, 283] on button "button" at bounding box center [158, 283] width 29 height 29
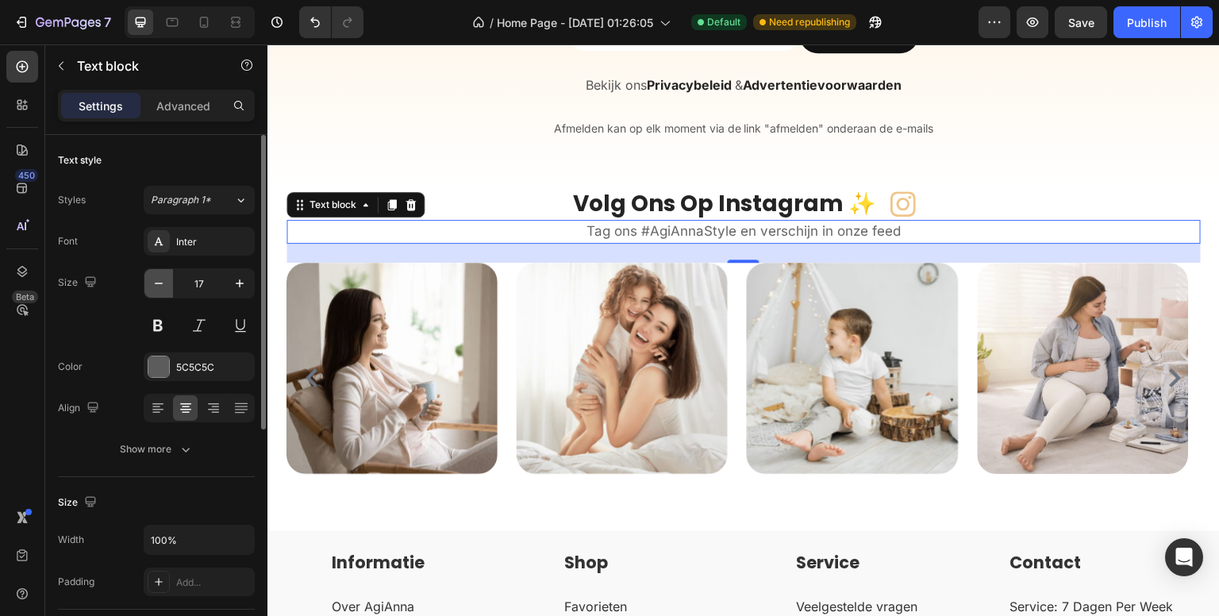
click at [167, 283] on button "button" at bounding box center [158, 283] width 29 height 29
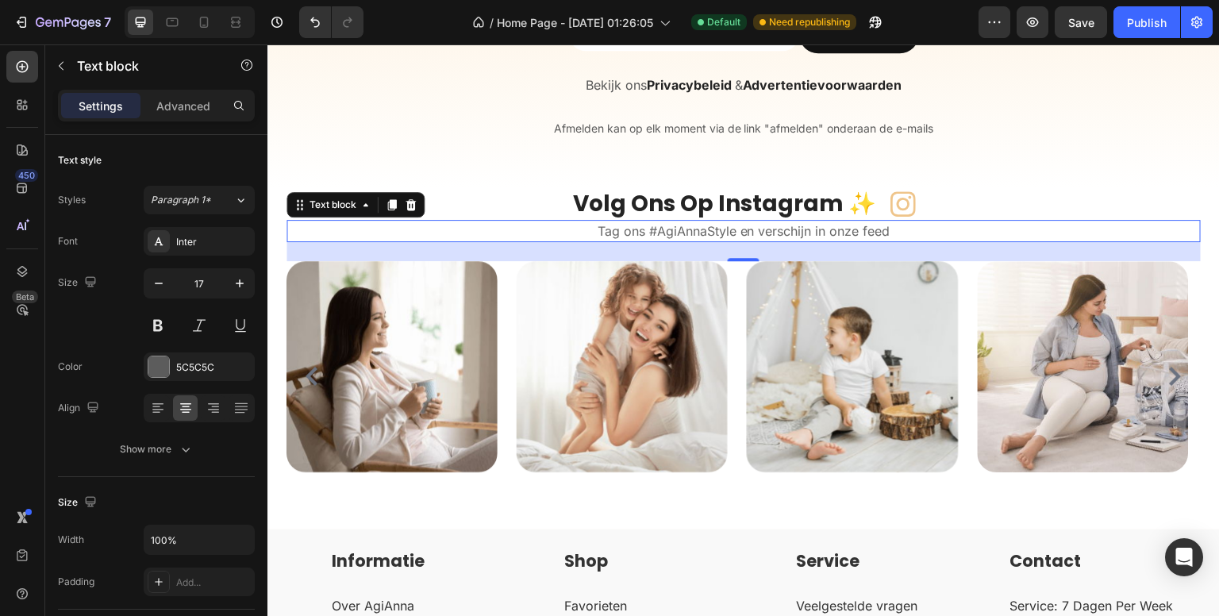
type input "16"
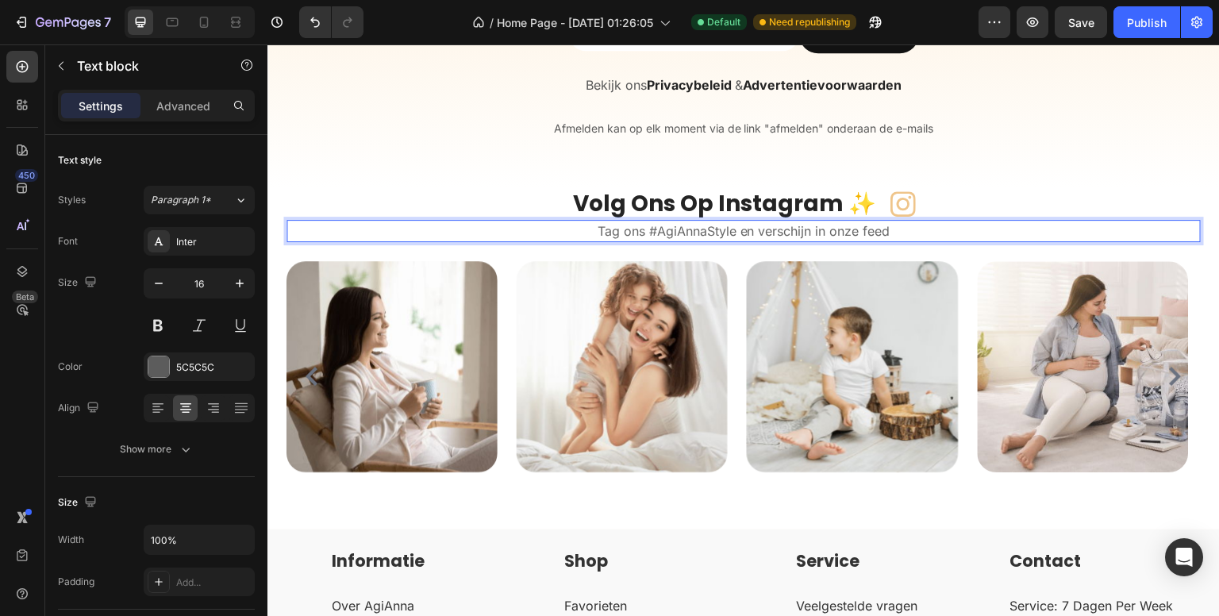
click at [656, 227] on span "Tag ons #AgiAnnaStyle en verschijn in onze feed" at bounding box center [744, 231] width 293 height 16
click at [601, 233] on span "Tag ons #AgiAnnaStyle en verschijn in onze feed" at bounding box center [744, 231] width 293 height 16
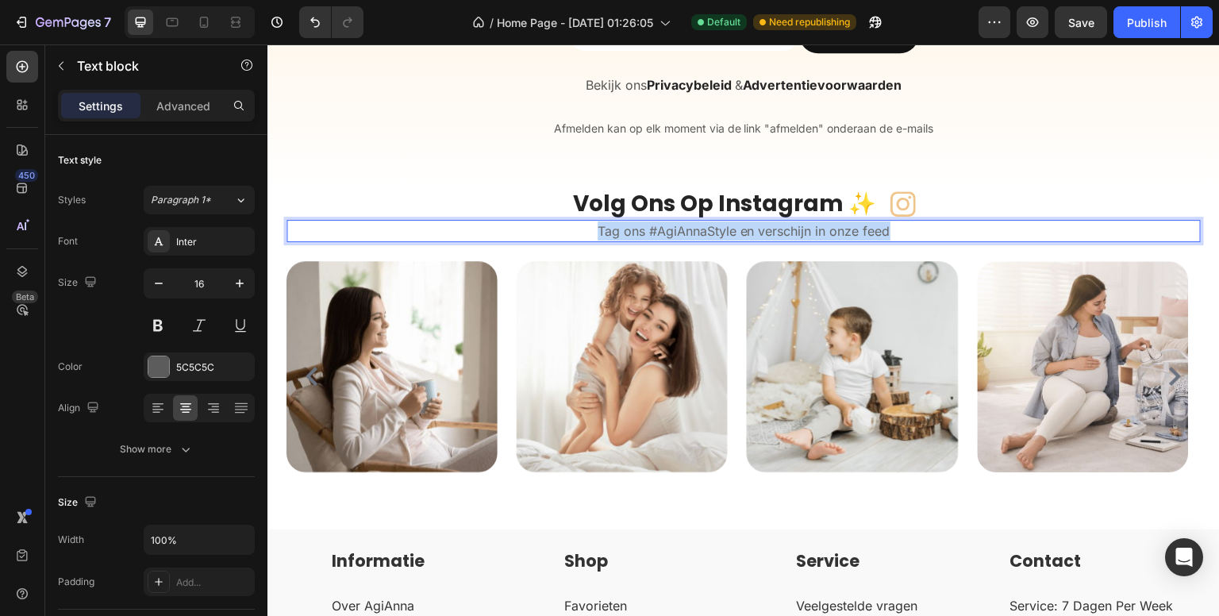
click at [601, 233] on span "Tag ons #AgiAnnaStyle en verschijn in onze feed" at bounding box center [744, 231] width 293 height 16
click at [691, 231] on span "Tag ons #AgiAnnaStyle en verschijn in onze feed" at bounding box center [744, 231] width 293 height 16
click at [579, 237] on p "Tag ons #AgiAnnaStyle en verschijn in onze feed" at bounding box center [743, 230] width 911 height 19
click at [891, 228] on p "Tag ons #AgiAnnaStyle en verschijn in onze feed" at bounding box center [743, 230] width 911 height 19
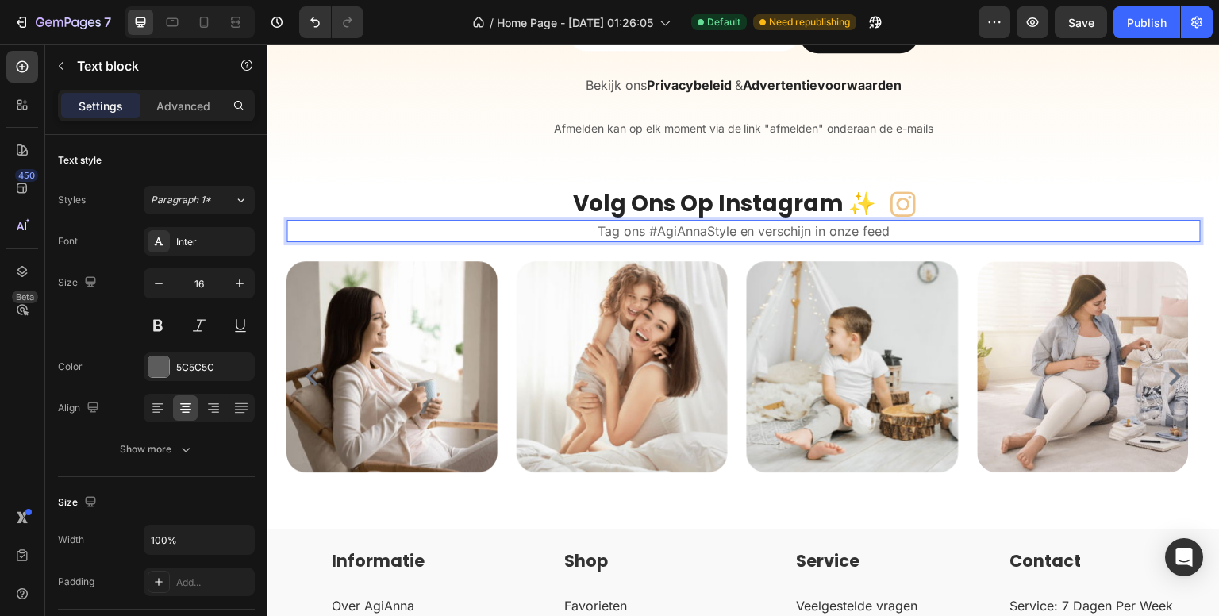
click at [702, 232] on span "Tag ons #AgiAnnaStyle en verschijn in onze feed" at bounding box center [744, 231] width 293 height 16
click at [692, 210] on strong "Volg Ons Op Instagram ✨" at bounding box center [724, 203] width 303 height 31
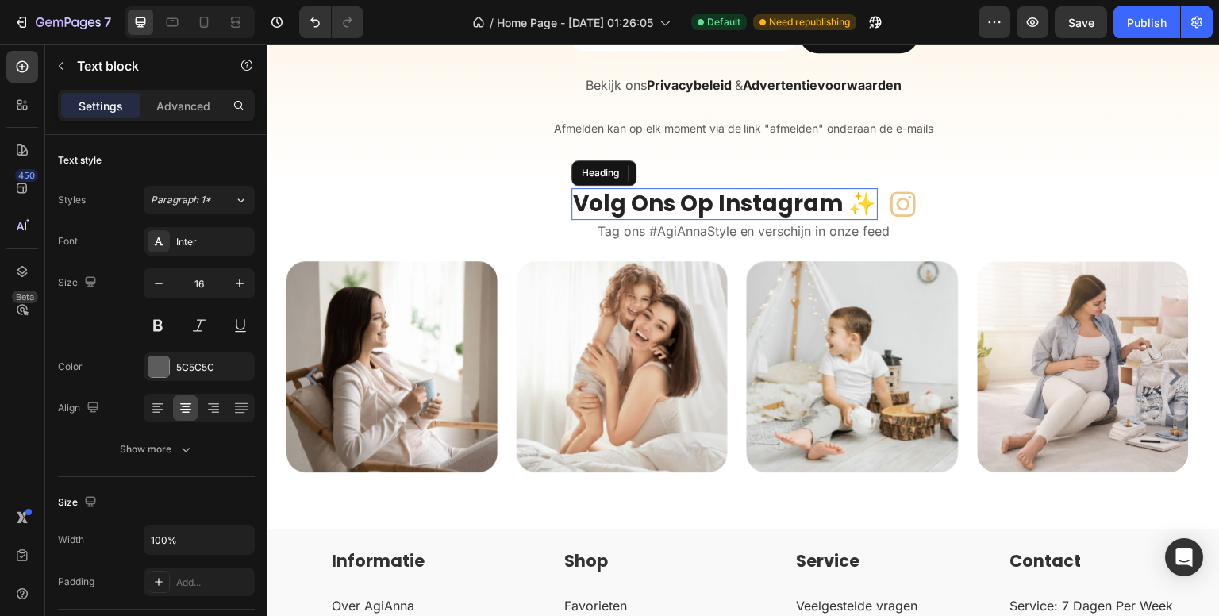
click at [694, 210] on strong "Volg Ons Op Instagram ✨" at bounding box center [724, 203] width 303 height 31
click at [692, 210] on strong "Volg Ons Op Instagram ✨" at bounding box center [724, 203] width 303 height 31
click at [691, 210] on strong "Volg Ons Op Instagram ✨" at bounding box center [724, 203] width 303 height 31
click at [688, 207] on strong "Volg Ons Op Instagram ✨" at bounding box center [724, 203] width 303 height 31
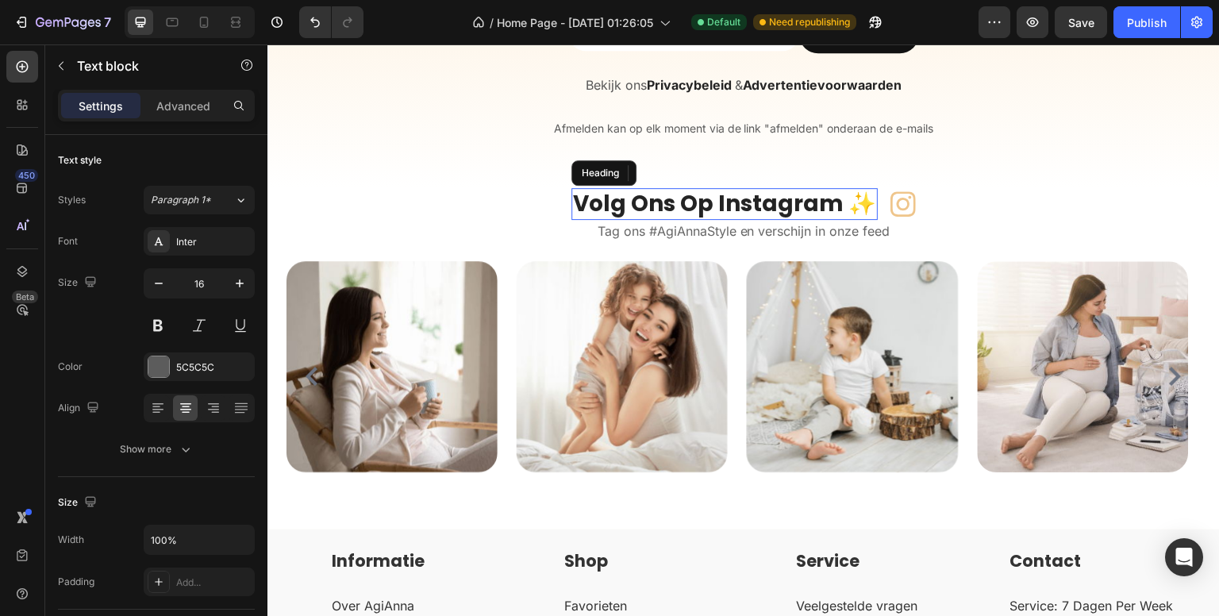
click at [688, 207] on strong "Volg Ons Op Instagram ✨" at bounding box center [724, 203] width 303 height 31
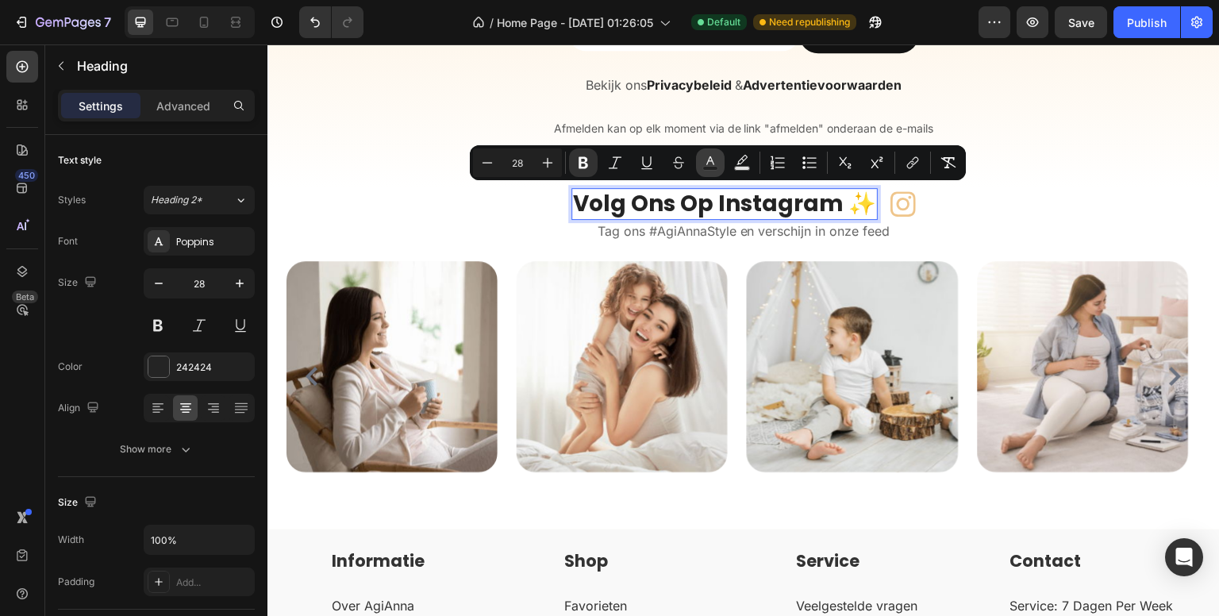
click at [707, 165] on icon "Editor contextual toolbar" at bounding box center [710, 163] width 16 height 16
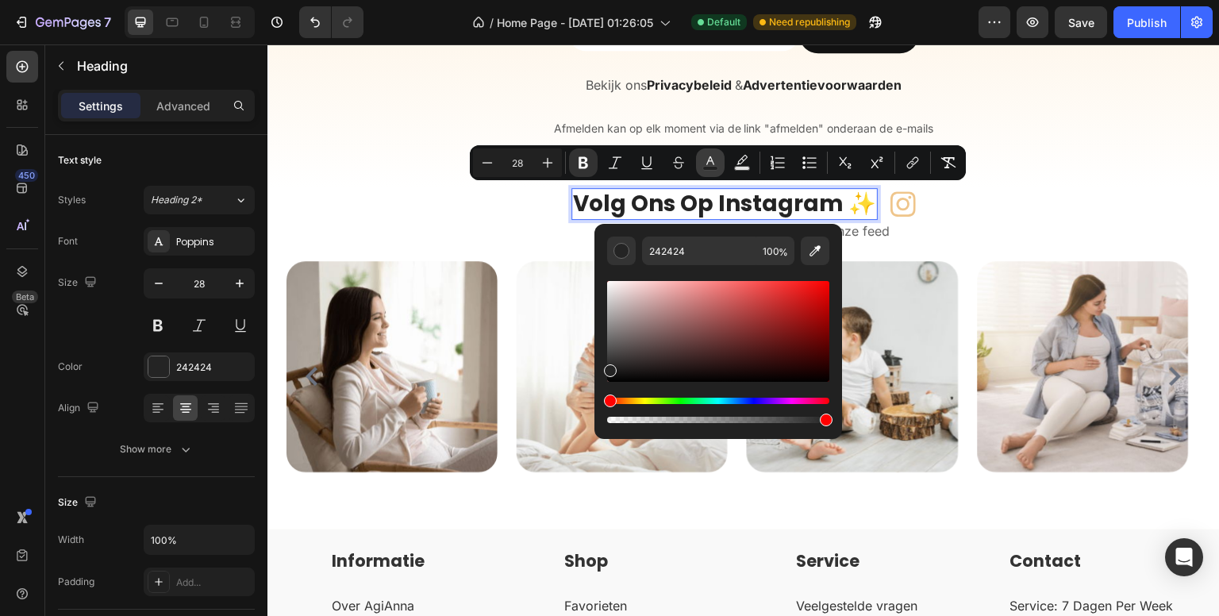
click at [707, 165] on icon "Editor contextual toolbar" at bounding box center [710, 163] width 16 height 16
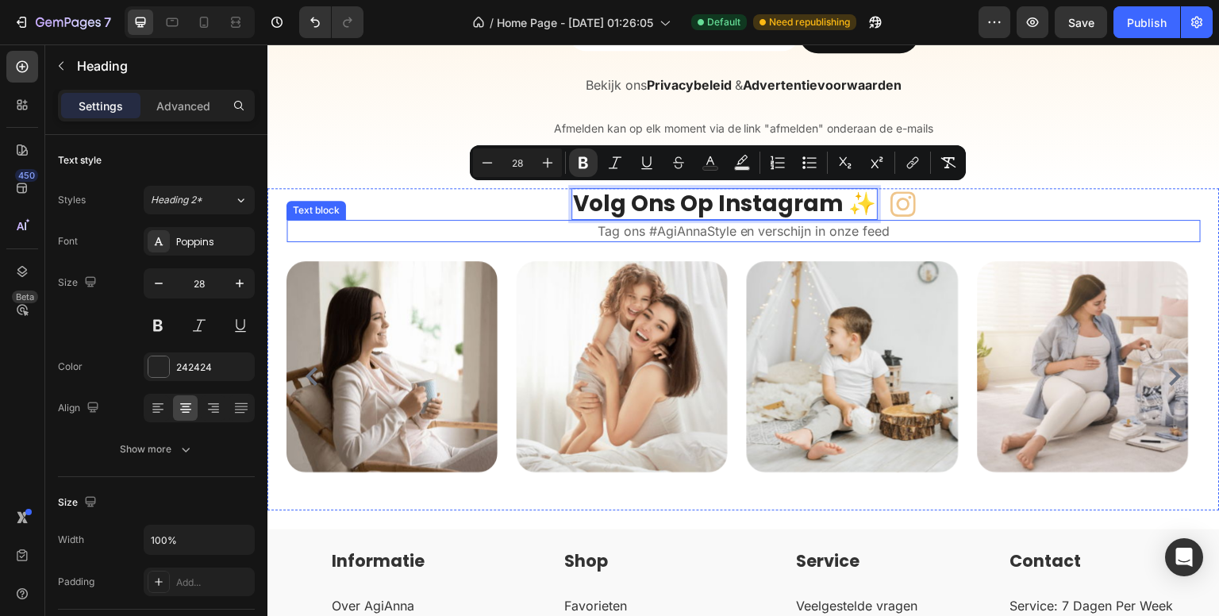
click at [710, 225] on span "Tag ons #AgiAnnaStyle en verschijn in onze feed" at bounding box center [744, 231] width 293 height 16
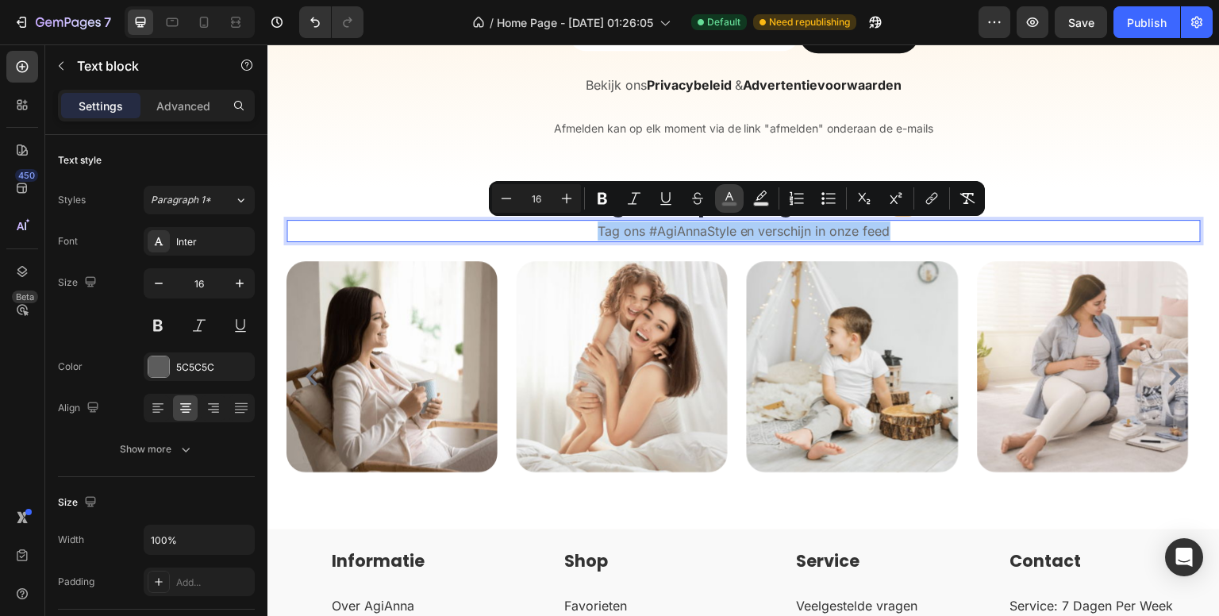
click at [722, 200] on icon "Editor contextual toolbar" at bounding box center [729, 198] width 16 height 16
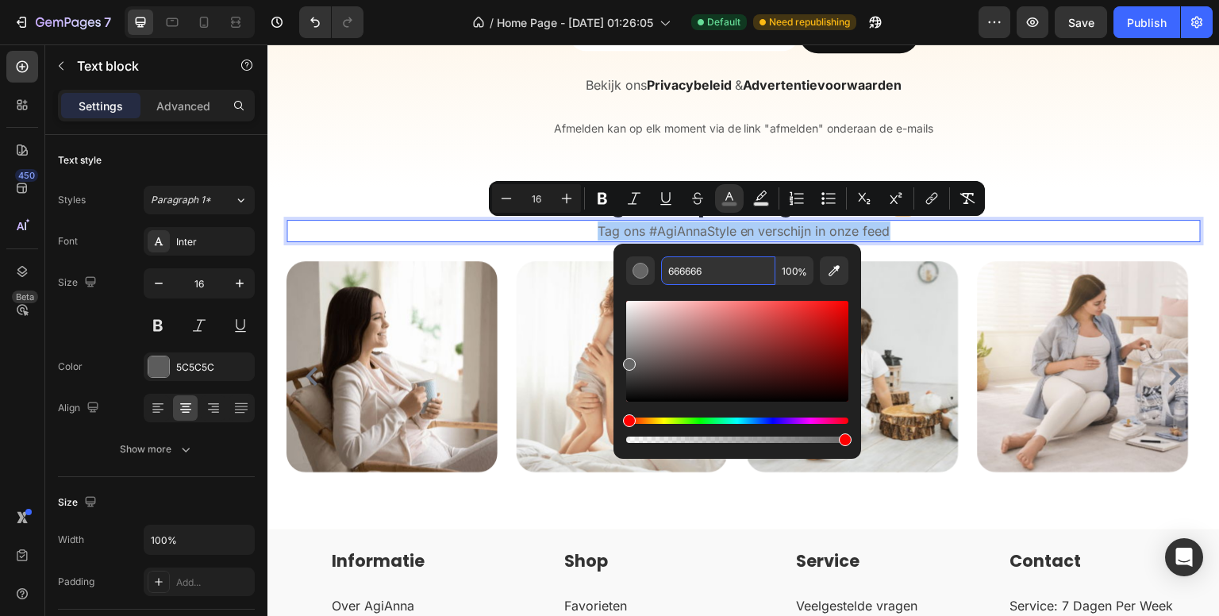
click at [706, 270] on input "666666" at bounding box center [718, 270] width 114 height 29
type input "5C5C5C"
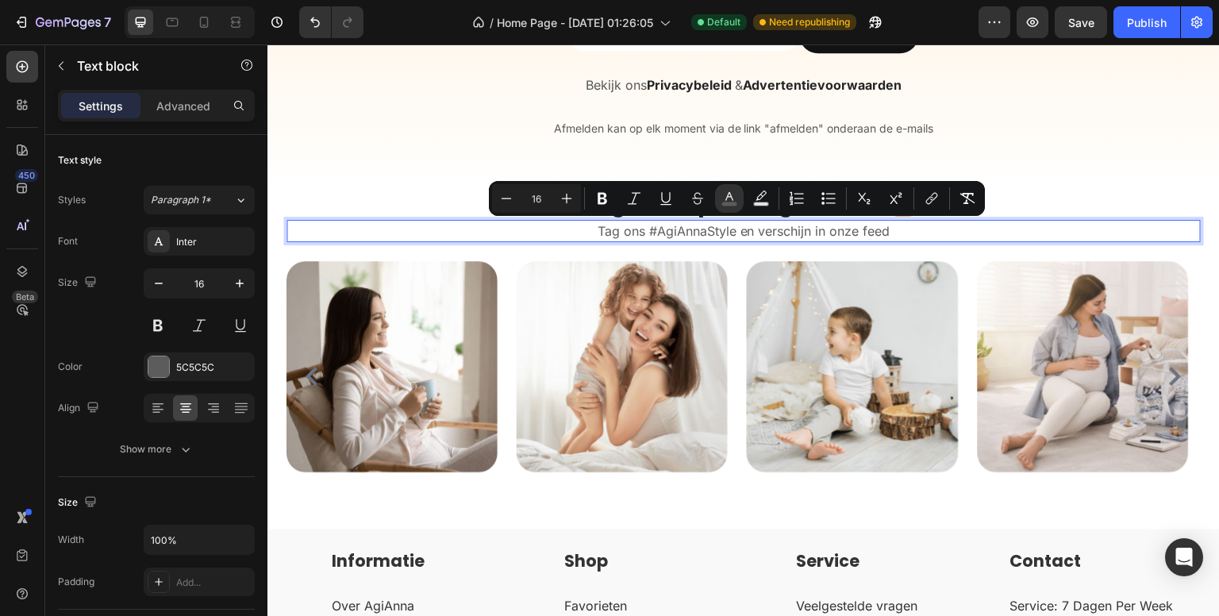
click at [0, 437] on div "450 Beta" at bounding box center [22, 329] width 45 height 571
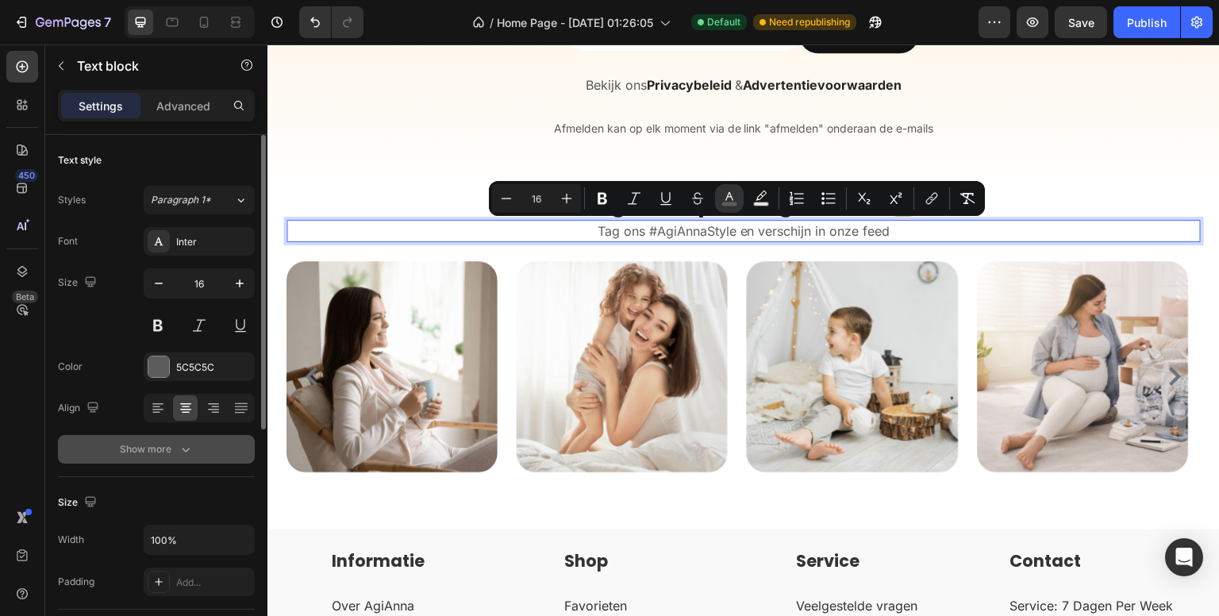
click at [156, 452] on div "Show more" at bounding box center [157, 449] width 74 height 16
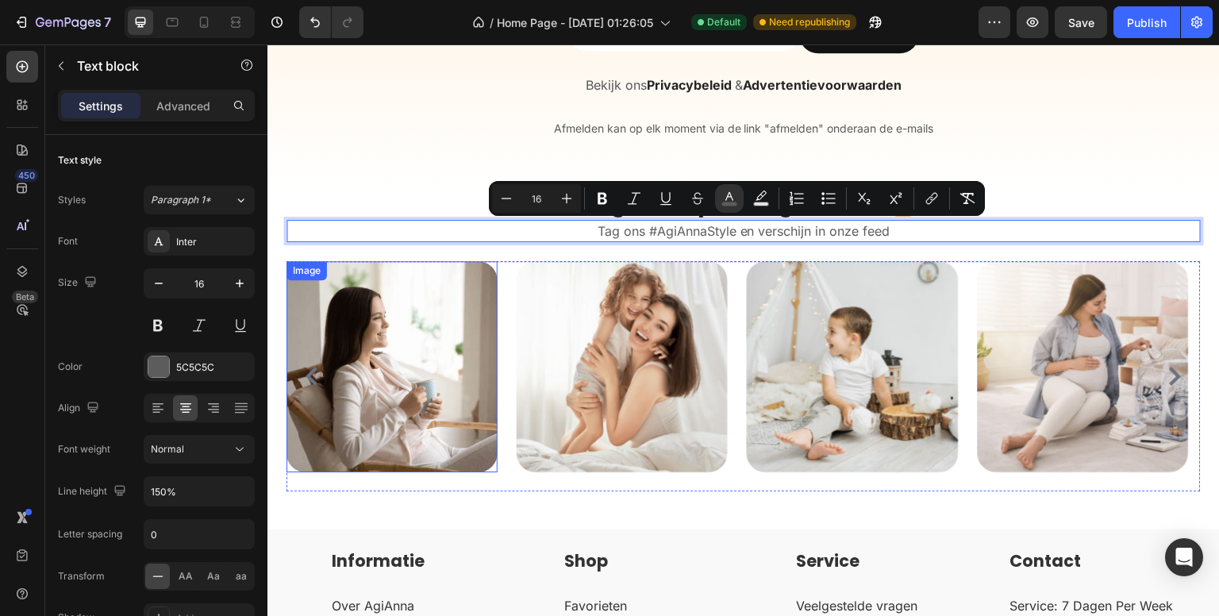
click at [922, 223] on p "Tag ons #AgiAnnaStyle en verschijn in onze feed" at bounding box center [743, 230] width 911 height 19
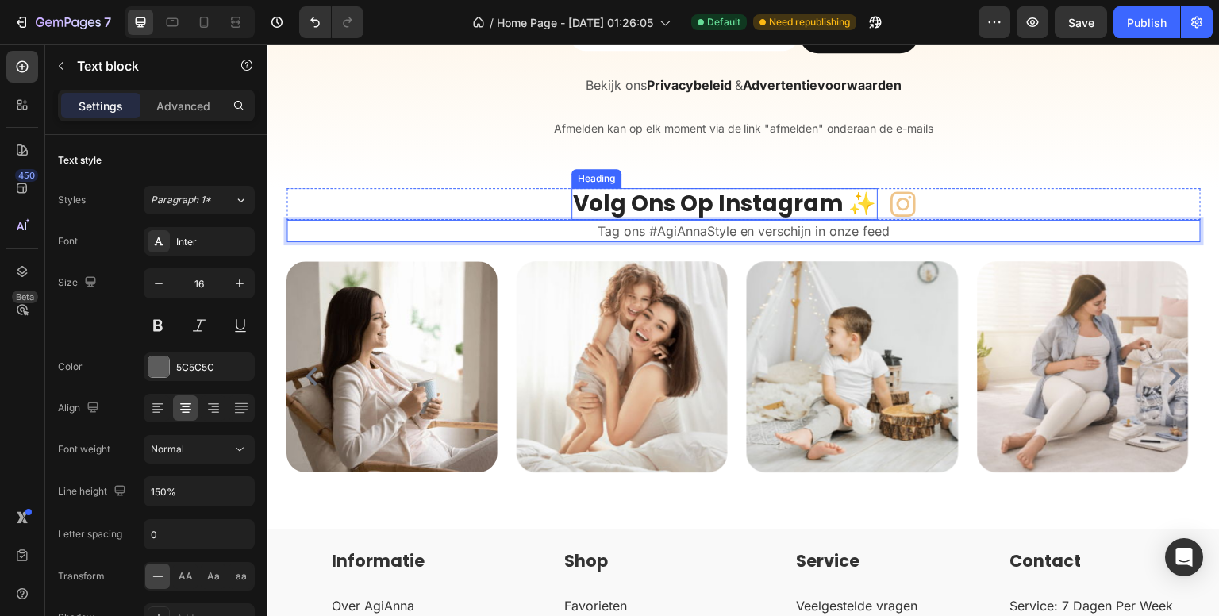
click at [845, 202] on strong "Volg Ons Op Instagram ✨" at bounding box center [724, 203] width 303 height 31
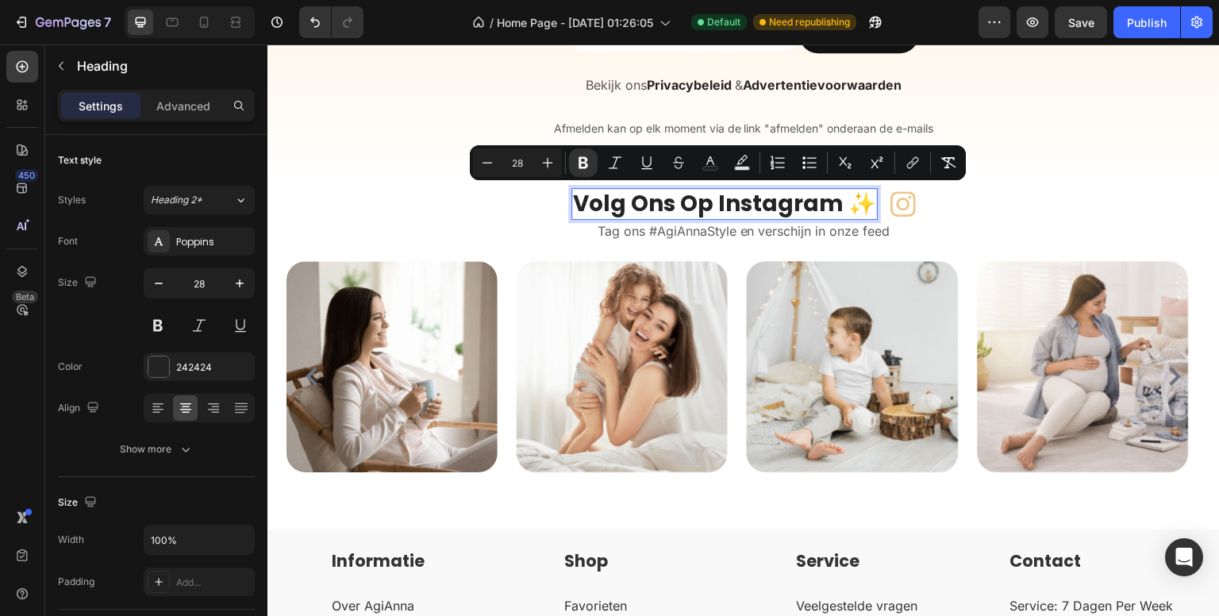
click at [845, 202] on strong "Volg Ons Op Instagram ✨" at bounding box center [724, 203] width 303 height 31
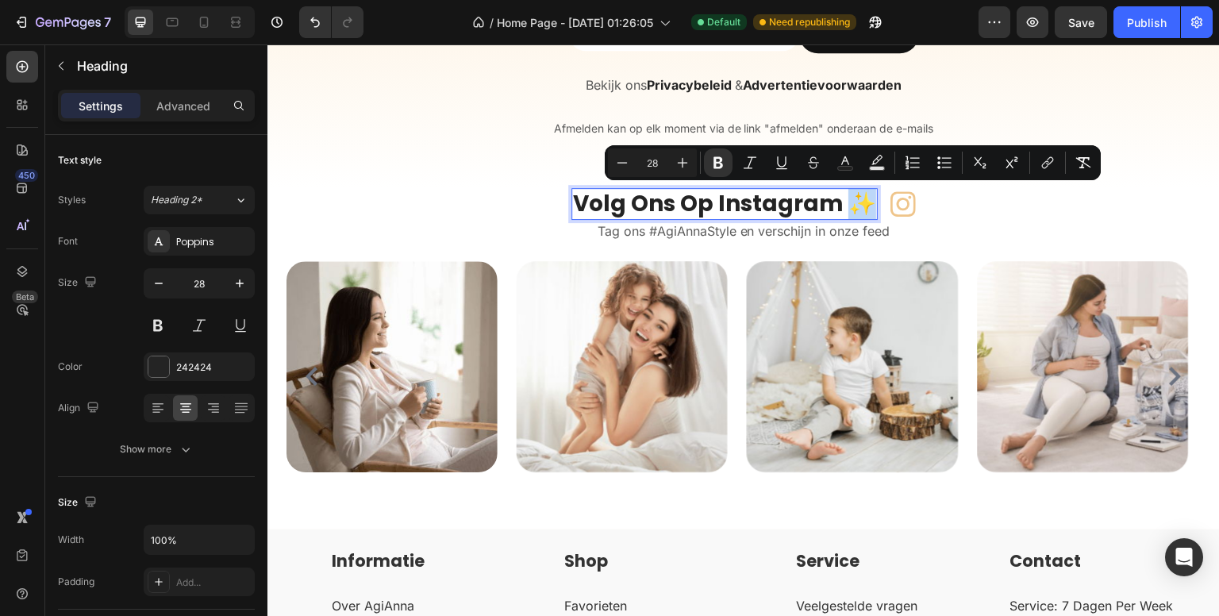
drag, startPoint x: 840, startPoint y: 202, endPoint x: 860, endPoint y: 202, distance: 19.9
click at [860, 202] on strong "Volg Ons Op Instagram ✨" at bounding box center [724, 203] width 303 height 31
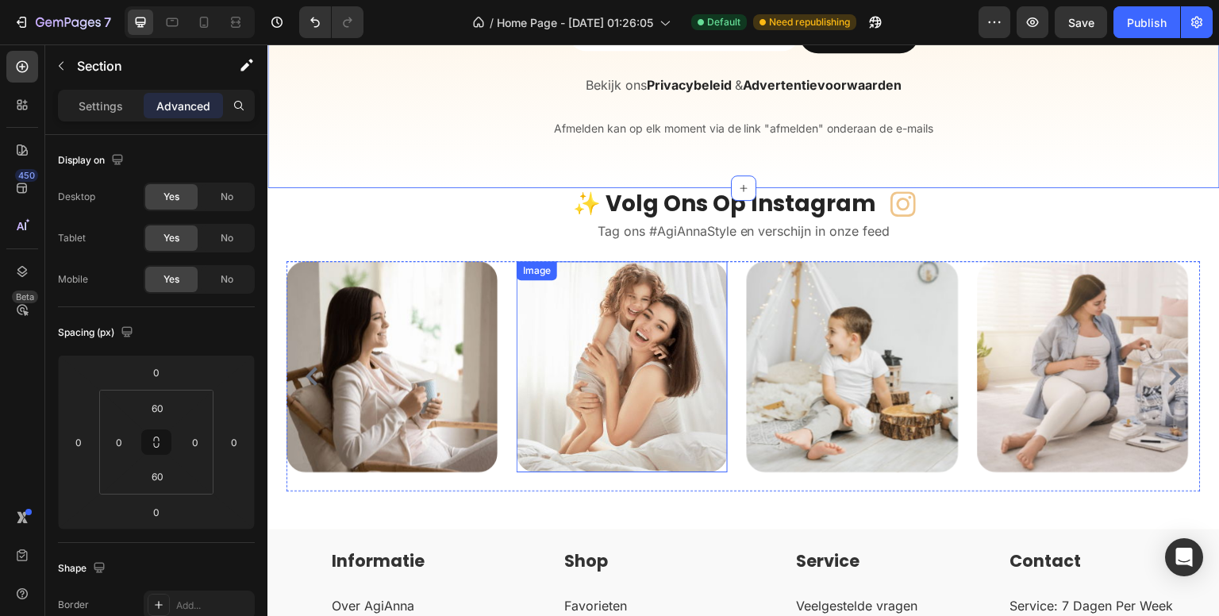
click at [656, 207] on strong "✨ Volg Ons Op Instagram" at bounding box center [724, 203] width 303 height 31
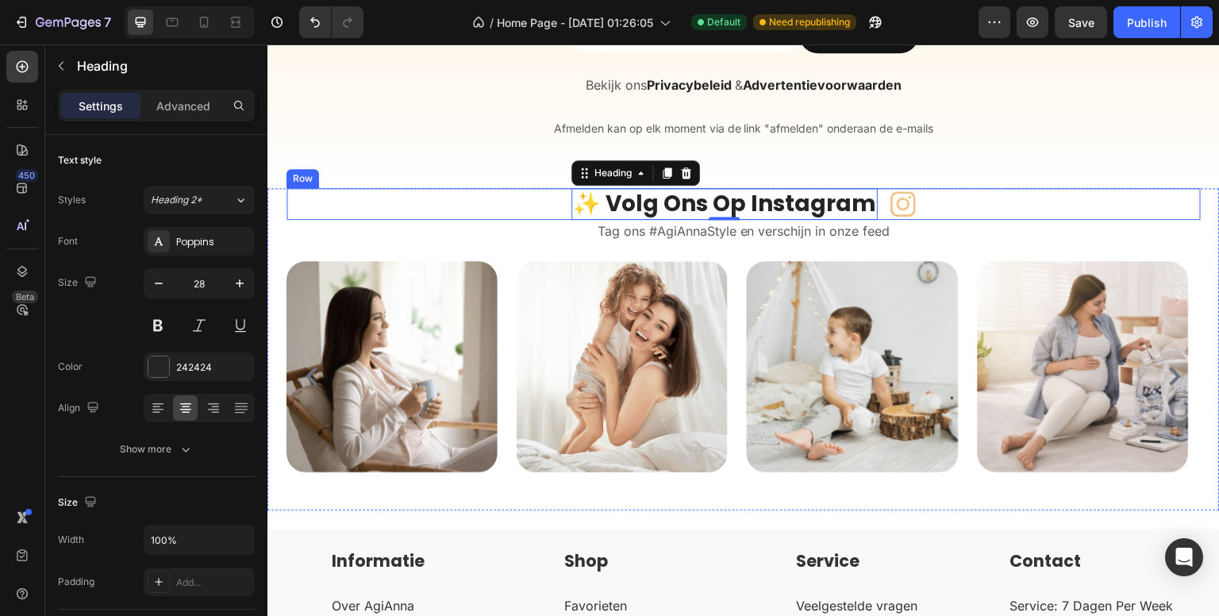
click at [977, 190] on div "⁠⁠⁠⁠⁠⁠⁠ ✨ Volg Ons Op Instagram Heading 0 Icon Row" at bounding box center [744, 204] width 914 height 32
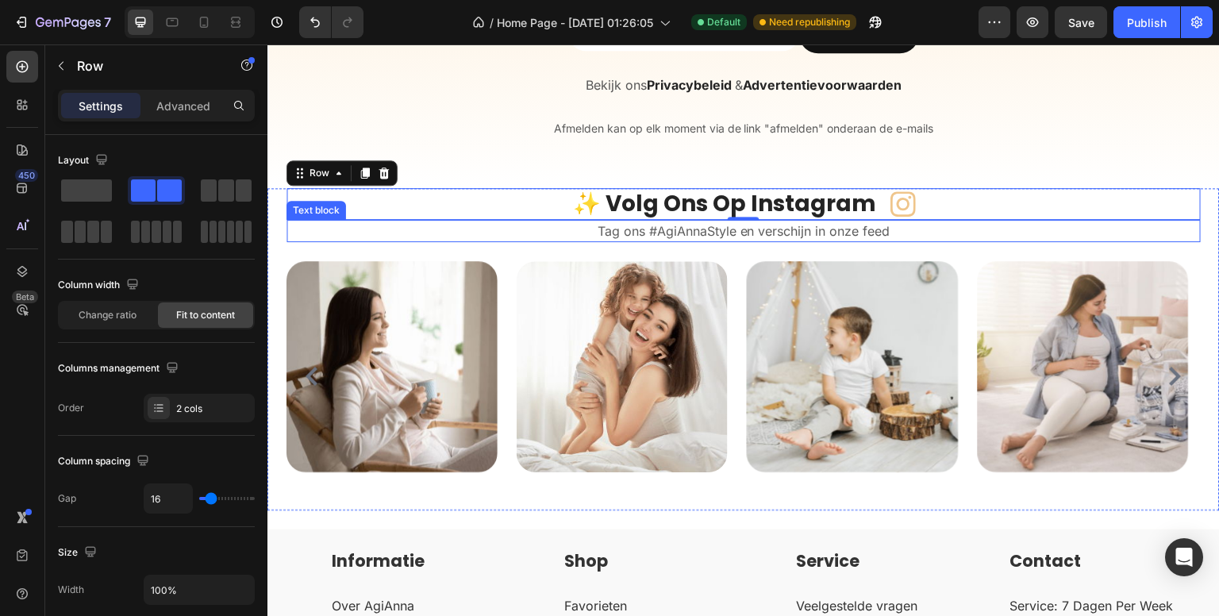
click at [642, 229] on span "Tag ons #AgiAnnaStyle en verschijn in onze feed" at bounding box center [744, 231] width 293 height 16
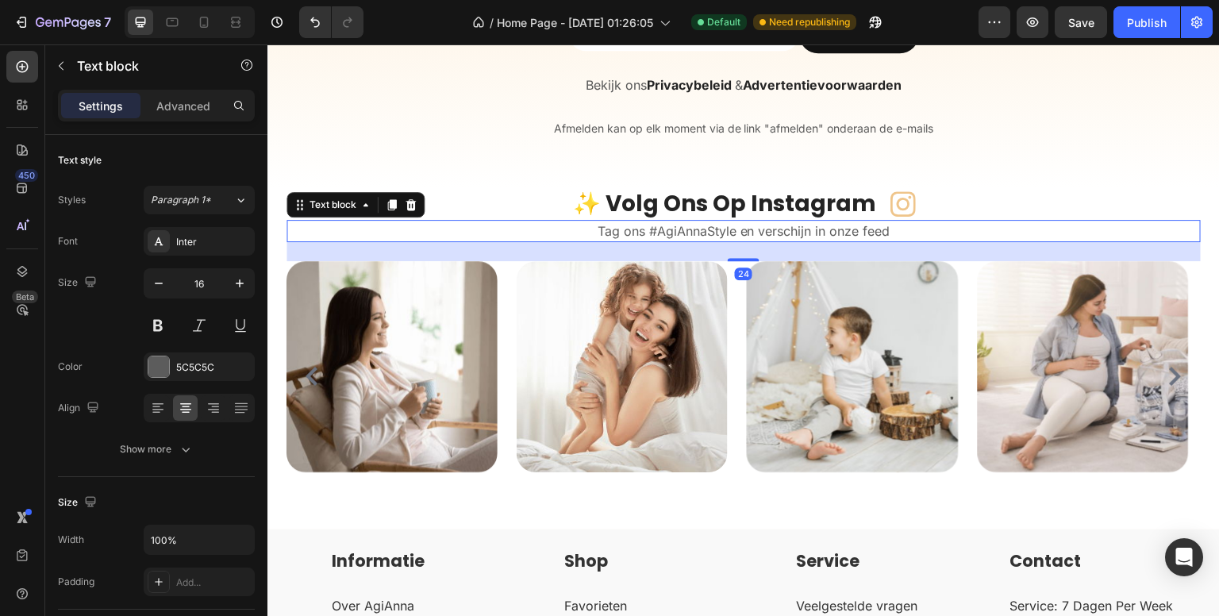
click at [643, 229] on span "Tag ons #AgiAnnaStyle en verschijn in onze feed" at bounding box center [744, 231] width 293 height 16
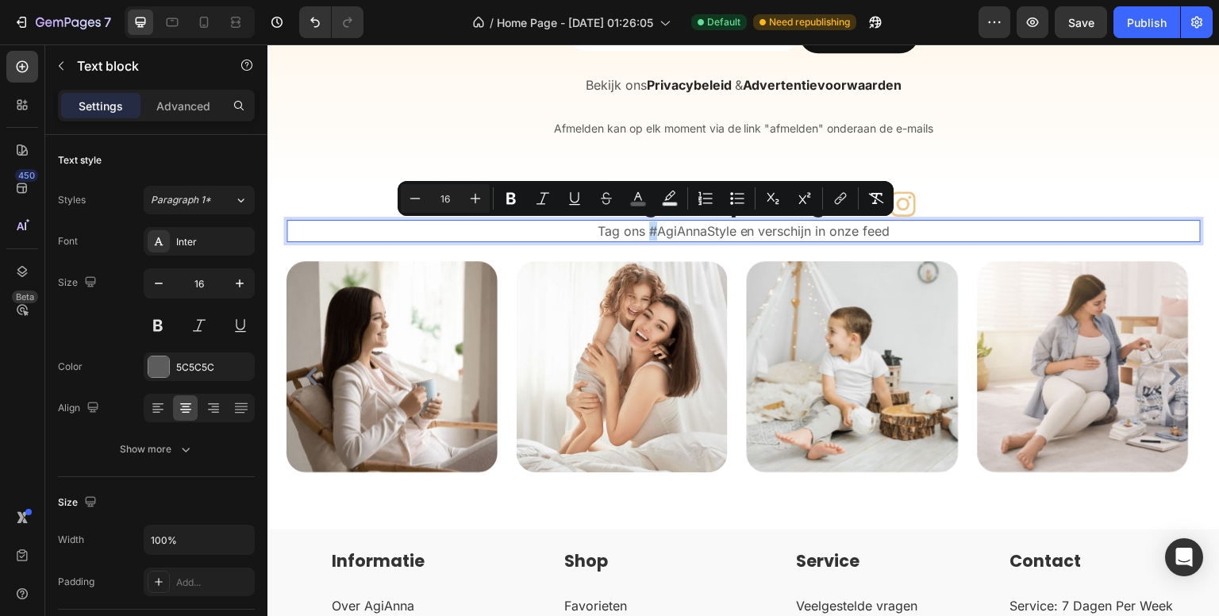
click at [643, 229] on span "Tag ons #AgiAnnaStyle en verschijn in onze feed" at bounding box center [744, 231] width 293 height 16
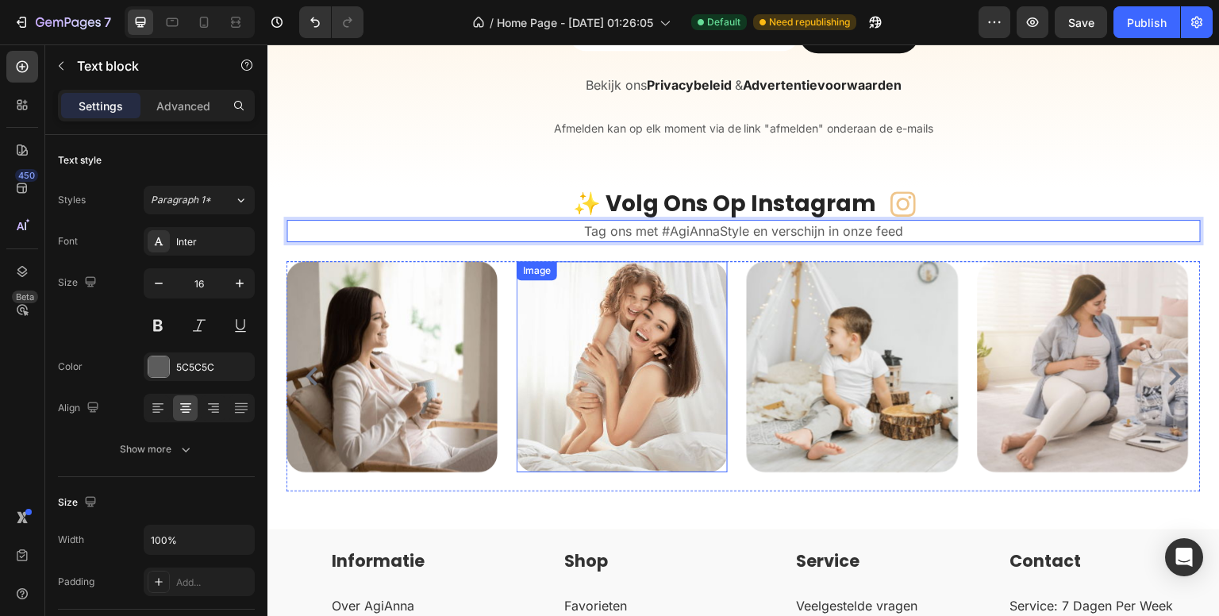
click at [659, 416] on img at bounding box center [622, 366] width 211 height 211
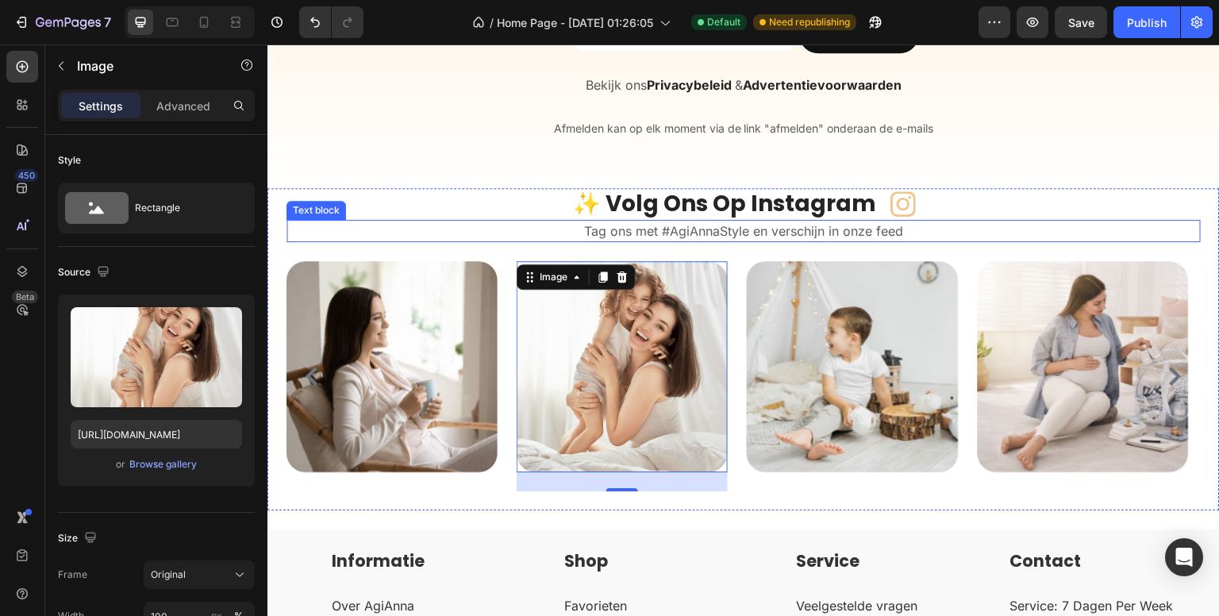
click at [781, 233] on span "Tag ons met #AgiAnnaStyle en verschijn in onze feed" at bounding box center [743, 231] width 319 height 16
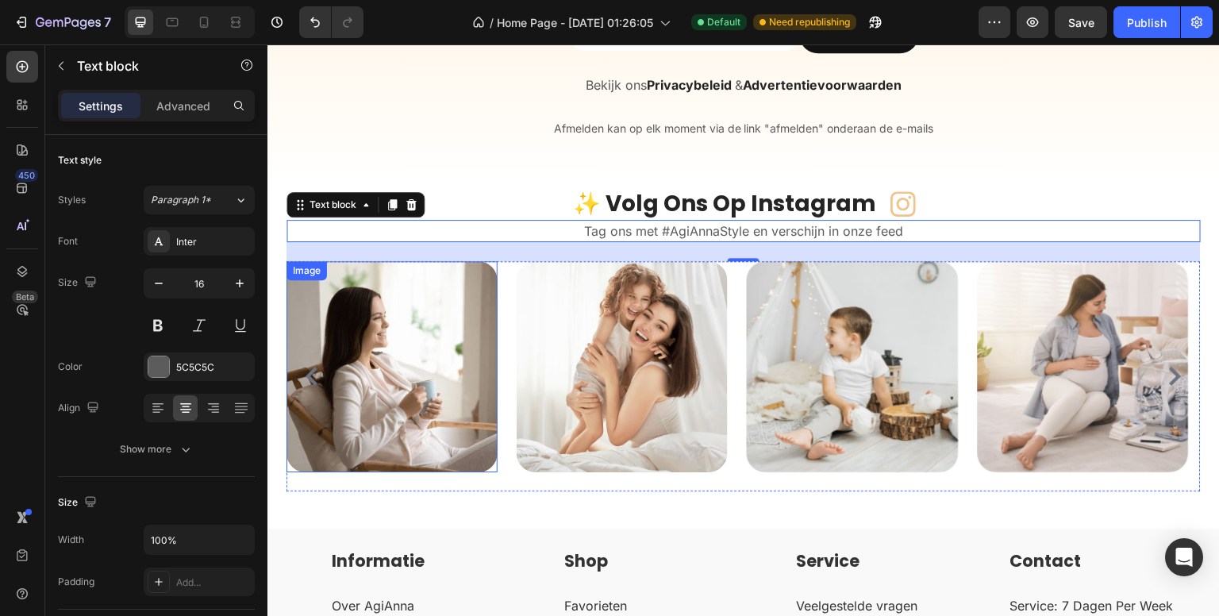
click at [421, 291] on img at bounding box center [392, 366] width 211 height 211
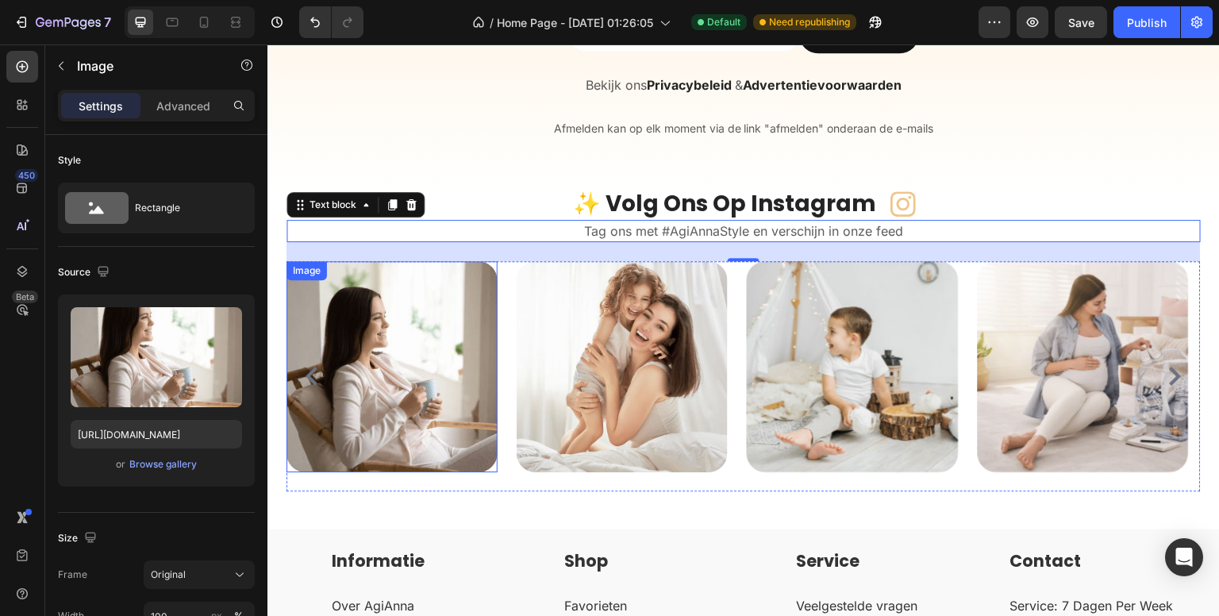
click at [514, 314] on div "Image Image Image Image Image Image Image" at bounding box center [744, 376] width 914 height 230
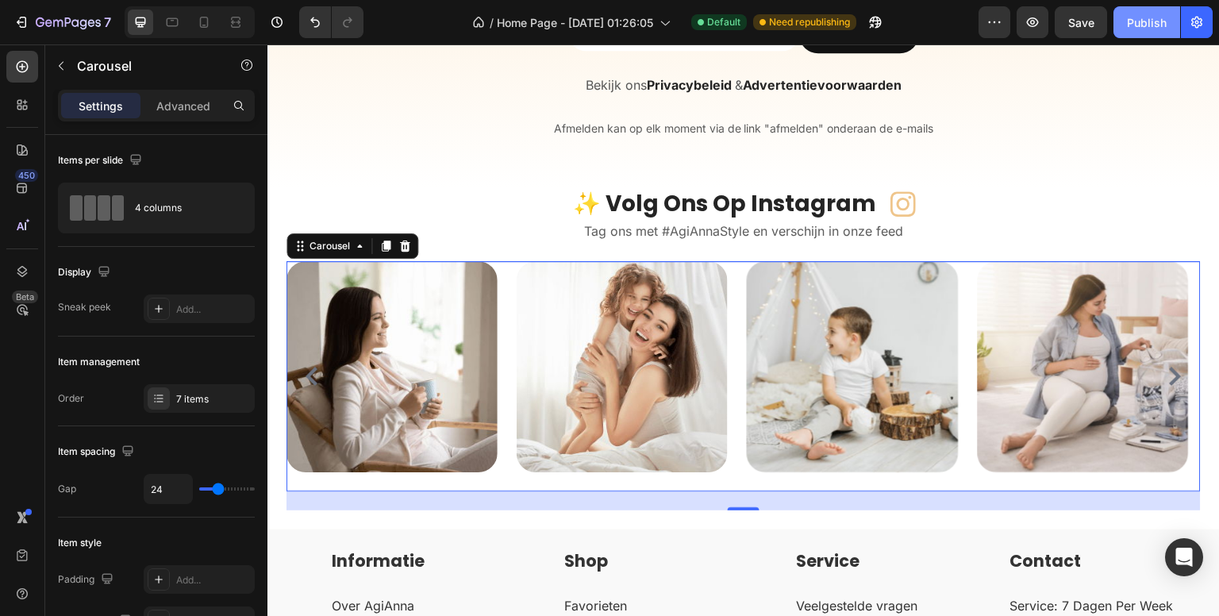
click at [1141, 15] on div "Publish" at bounding box center [1147, 22] width 40 height 17
click at [1152, 21] on div "Publish" at bounding box center [1147, 22] width 40 height 17
click at [321, 249] on div "Carousel" at bounding box center [329, 246] width 47 height 14
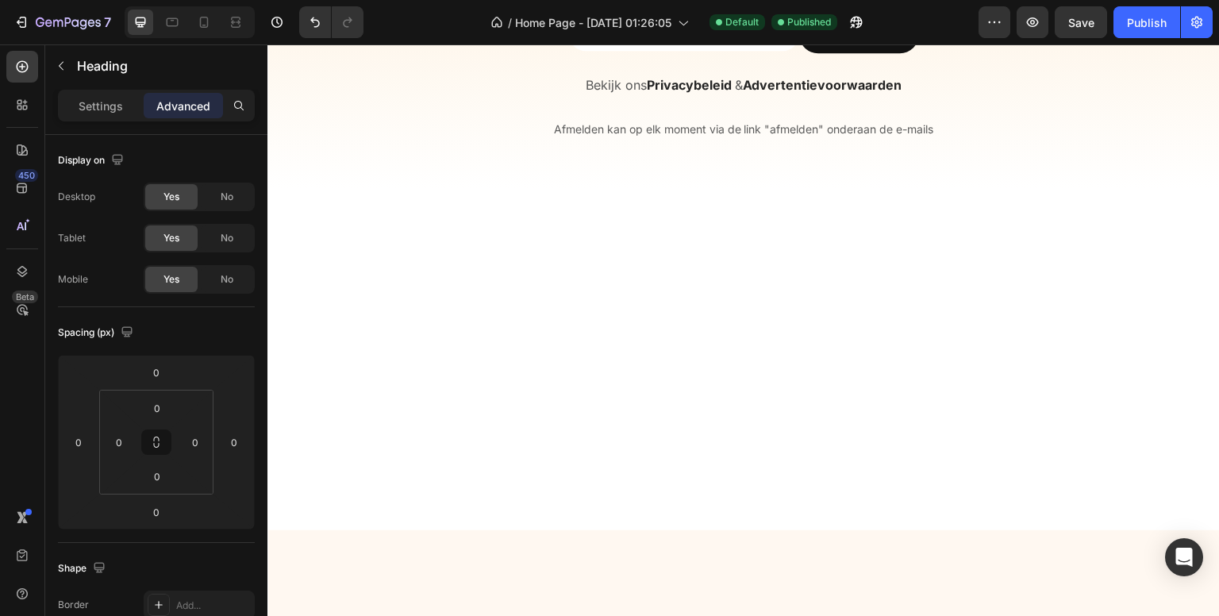
scroll to position [4711, 0]
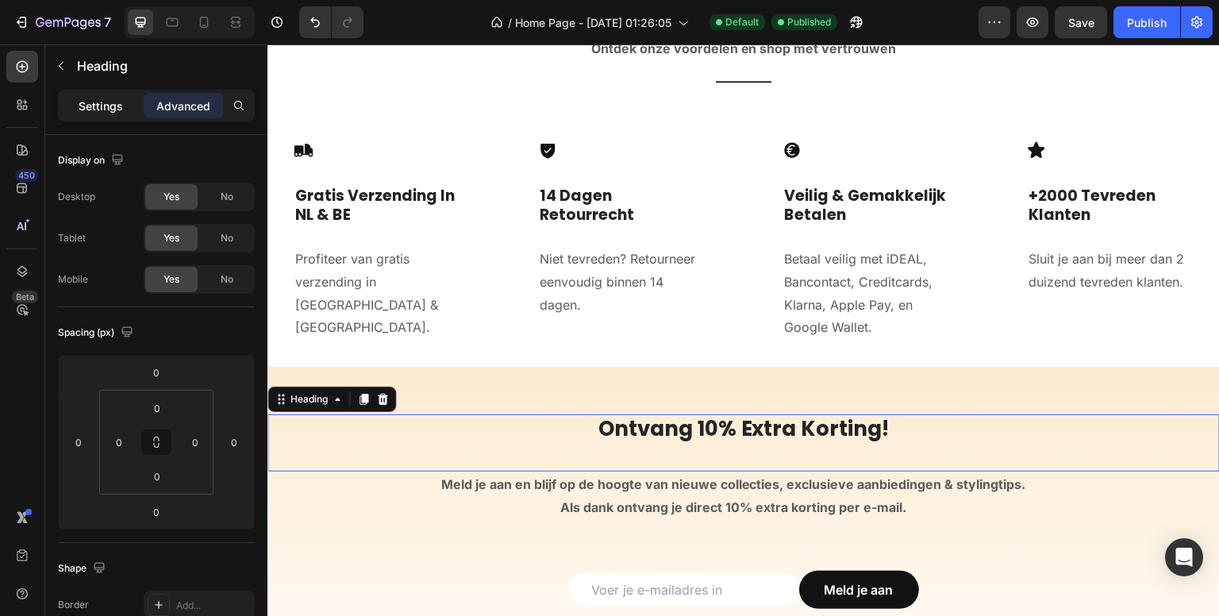
click at [90, 106] on p "Settings" at bounding box center [101, 106] width 44 height 17
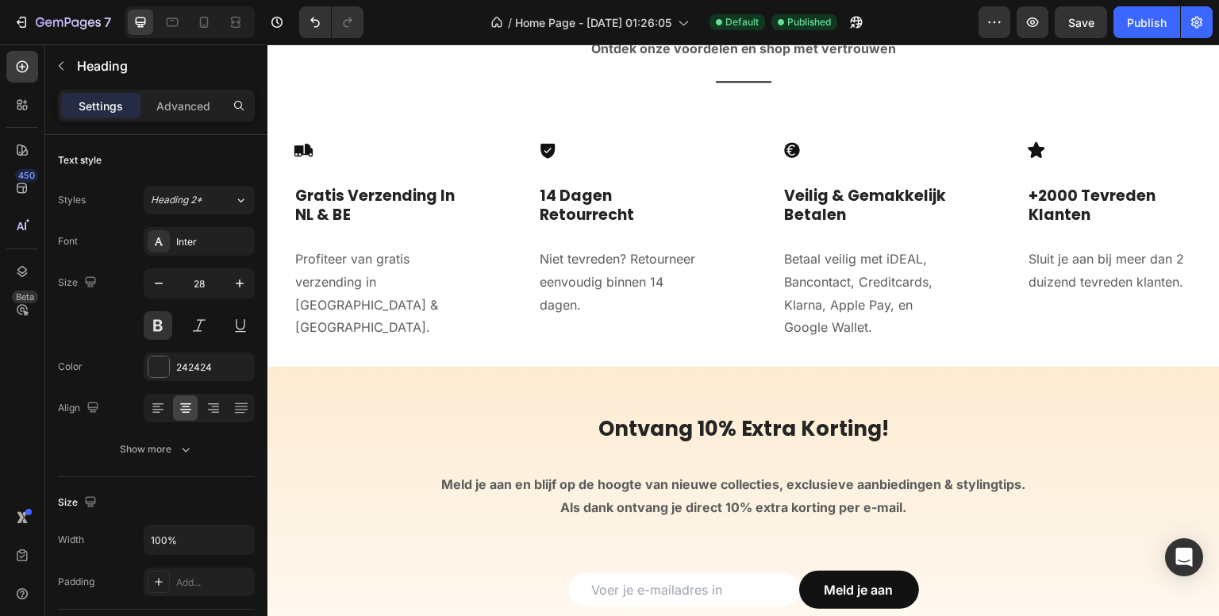
click at [679, 16] on h2 "Waarom Shoppen Bij AgiAnna?" at bounding box center [743, 0] width 381 height 32
click at [198, 239] on div "Inter" at bounding box center [213, 242] width 75 height 14
click at [197, 237] on div "Inter" at bounding box center [213, 242] width 75 height 14
click at [689, 16] on h2 "Waarom Shoppen Bij AgiAnna?" at bounding box center [743, 0] width 381 height 32
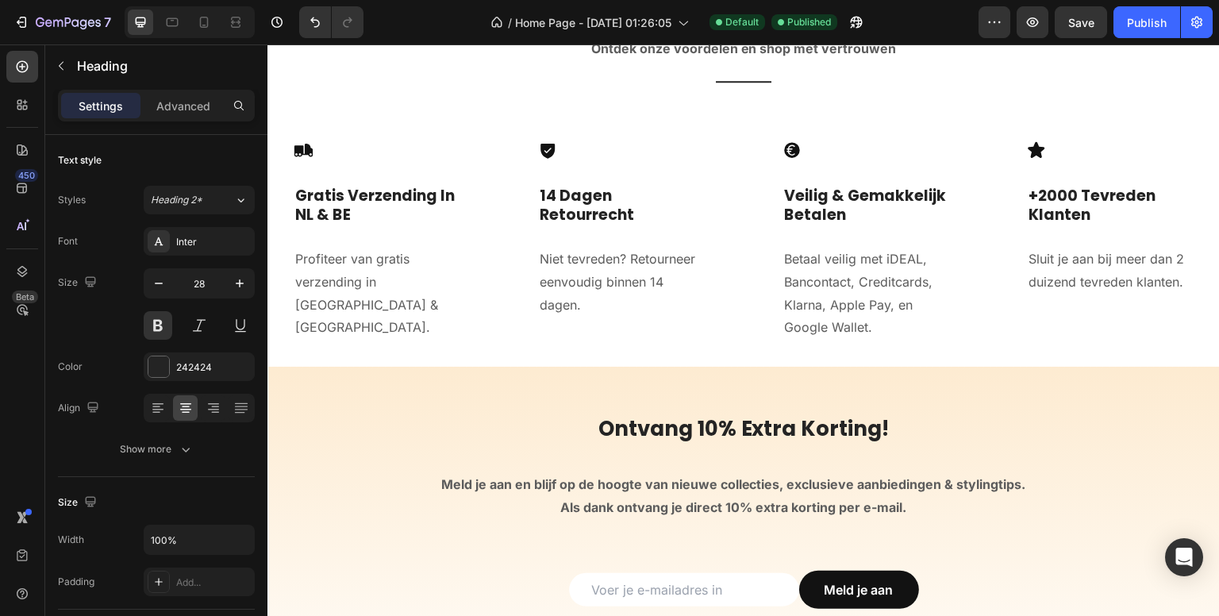
scroll to position [4473, 0]
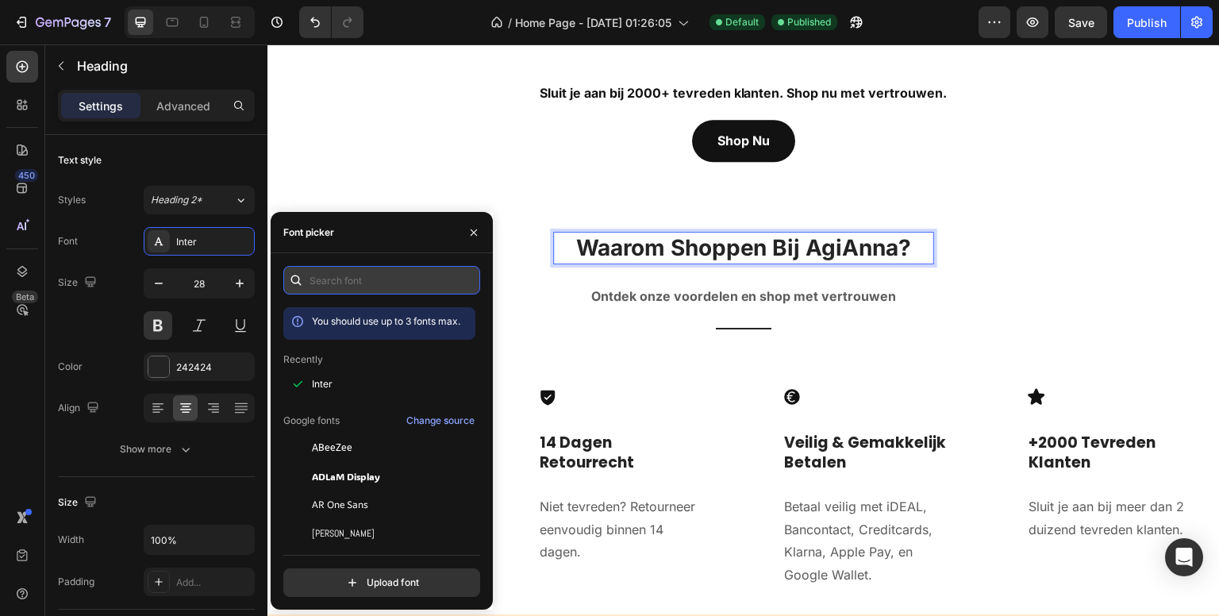
click at [364, 286] on input "text" at bounding box center [381, 280] width 197 height 29
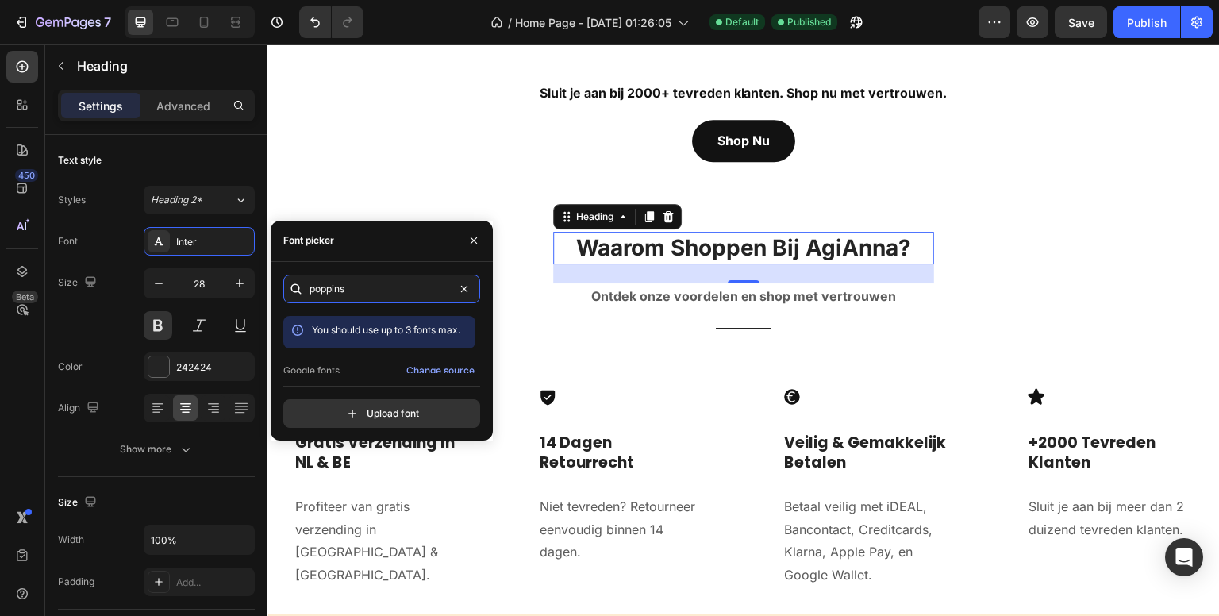
type input "poppin"
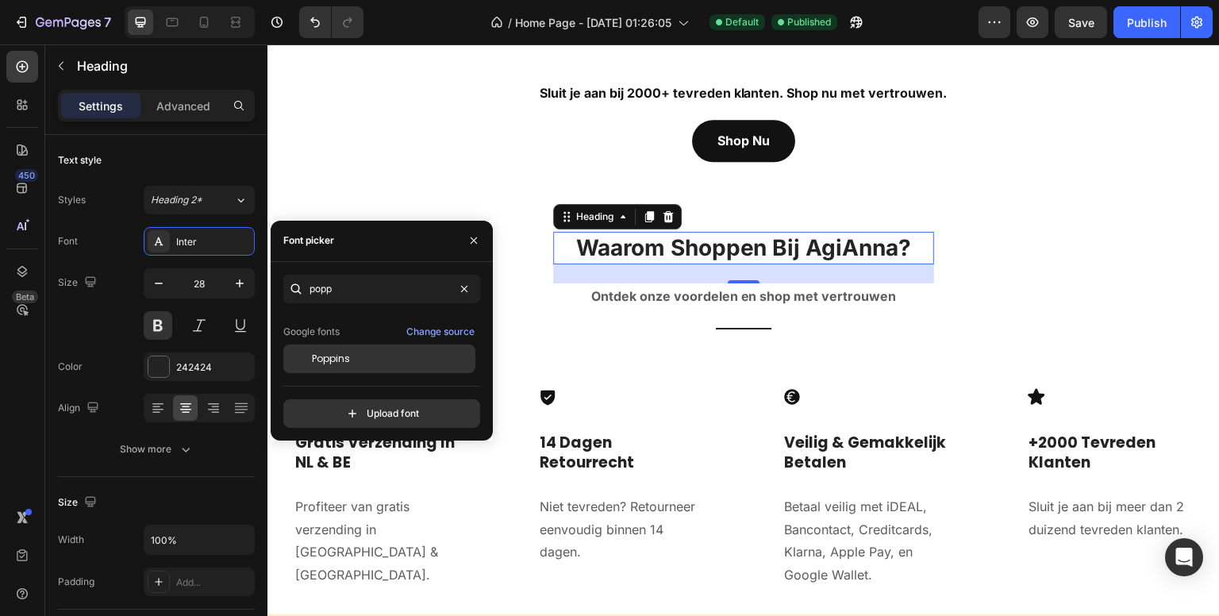
type input "popp"
click at [347, 357] on span "Poppins" at bounding box center [331, 359] width 38 height 14
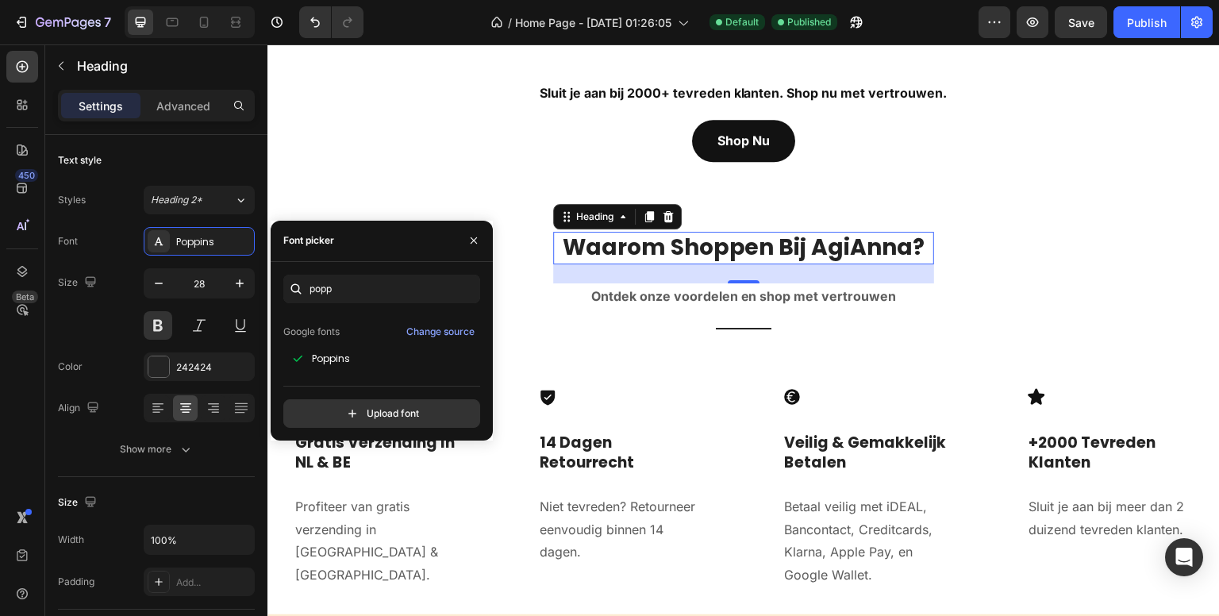
click at [13, 348] on div "450 Beta" at bounding box center [22, 276] width 32 height 451
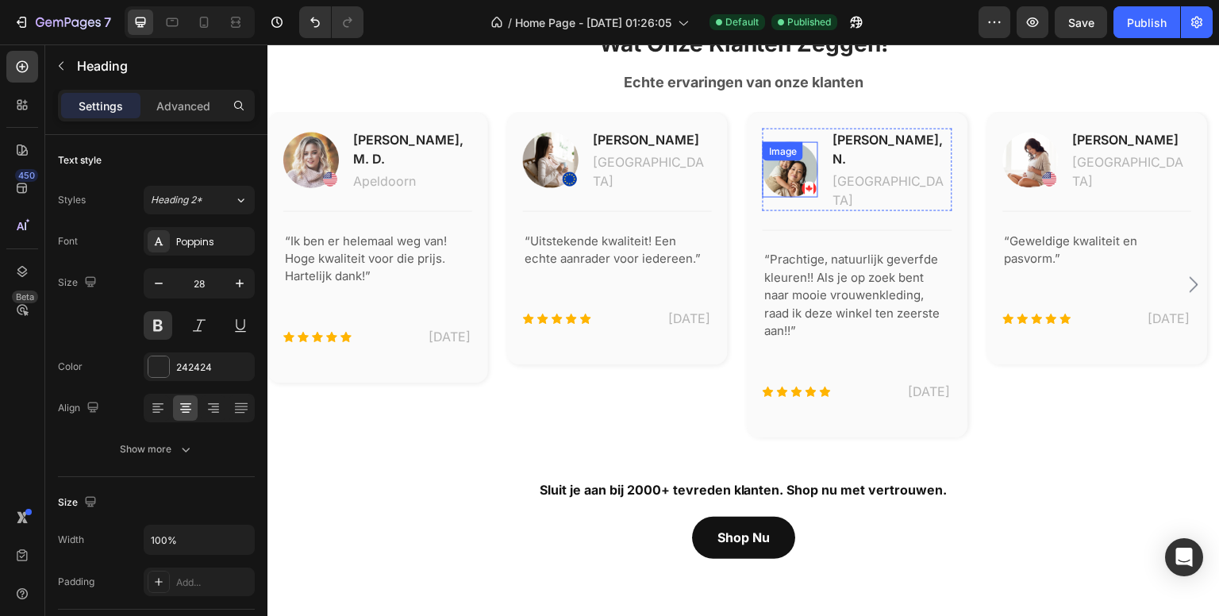
scroll to position [3997, 0]
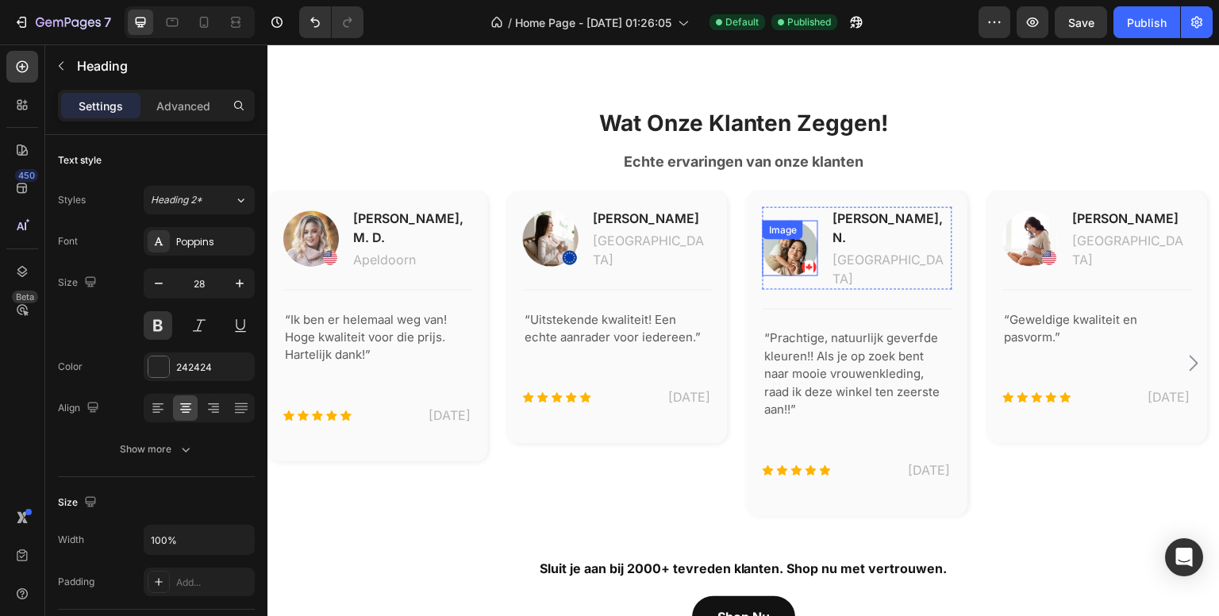
click at [727, 137] on strong "Wat Onze Klanten Zeggen!" at bounding box center [744, 123] width 290 height 27
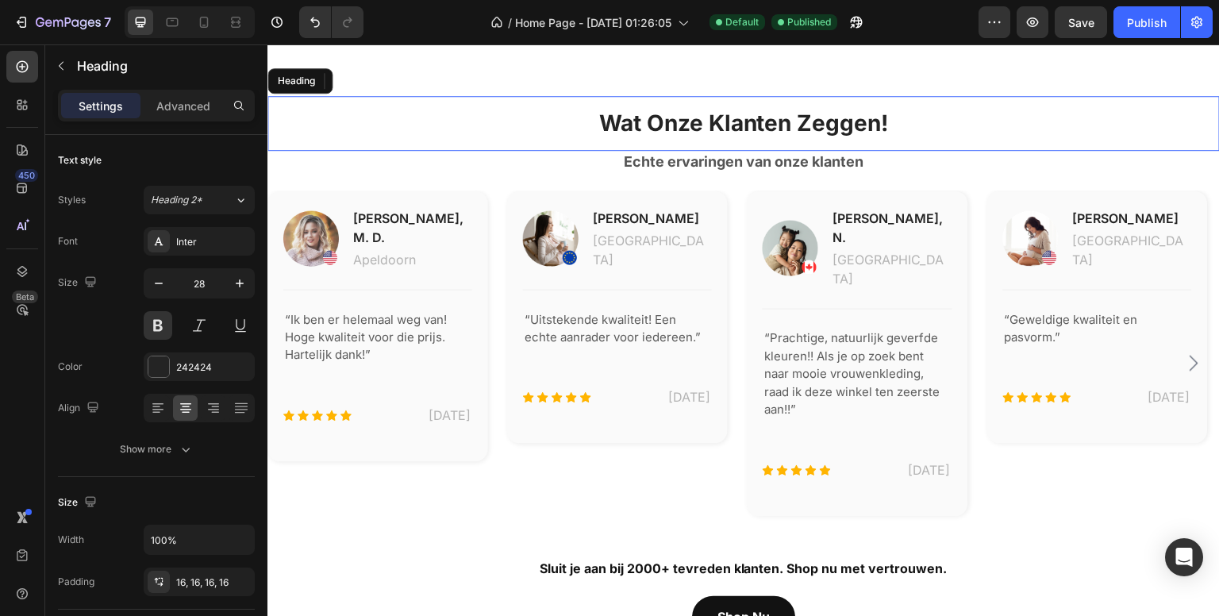
click at [637, 198] on div "Wat Onze Klanten Zeggen! Heading Echte ervaringen van onze klanten Heading Imag…" at bounding box center [743, 354] width 952 height 631
click at [671, 137] on strong "Wat Onze Klanten Zeggen!" at bounding box center [744, 123] width 290 height 27
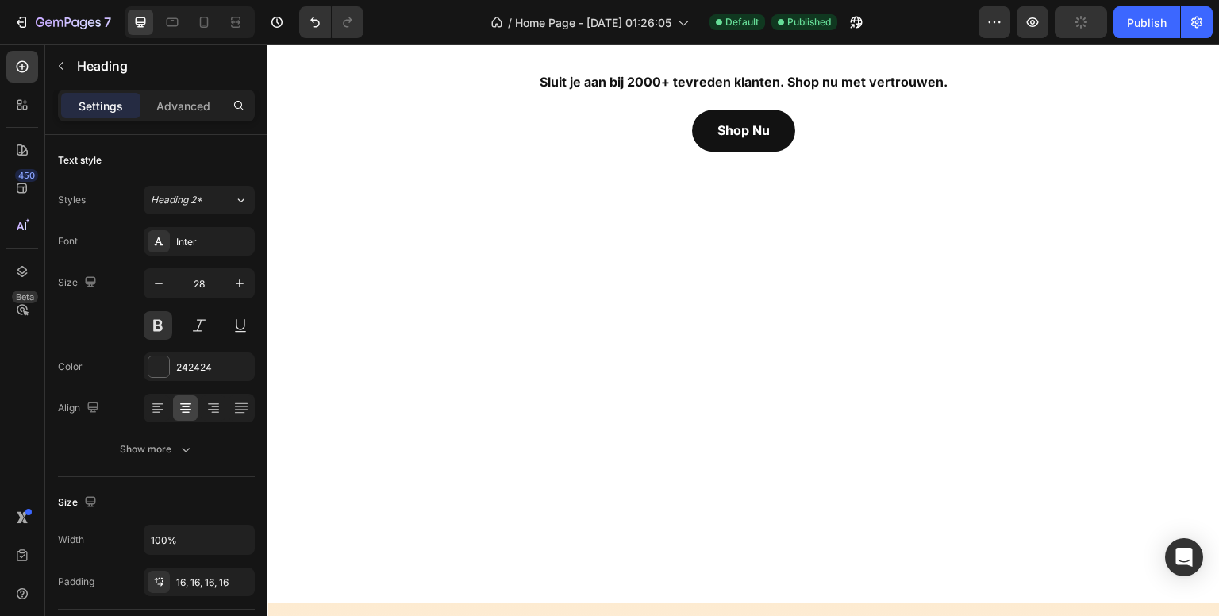
click at [190, 241] on div "Inter" at bounding box center [213, 242] width 75 height 14
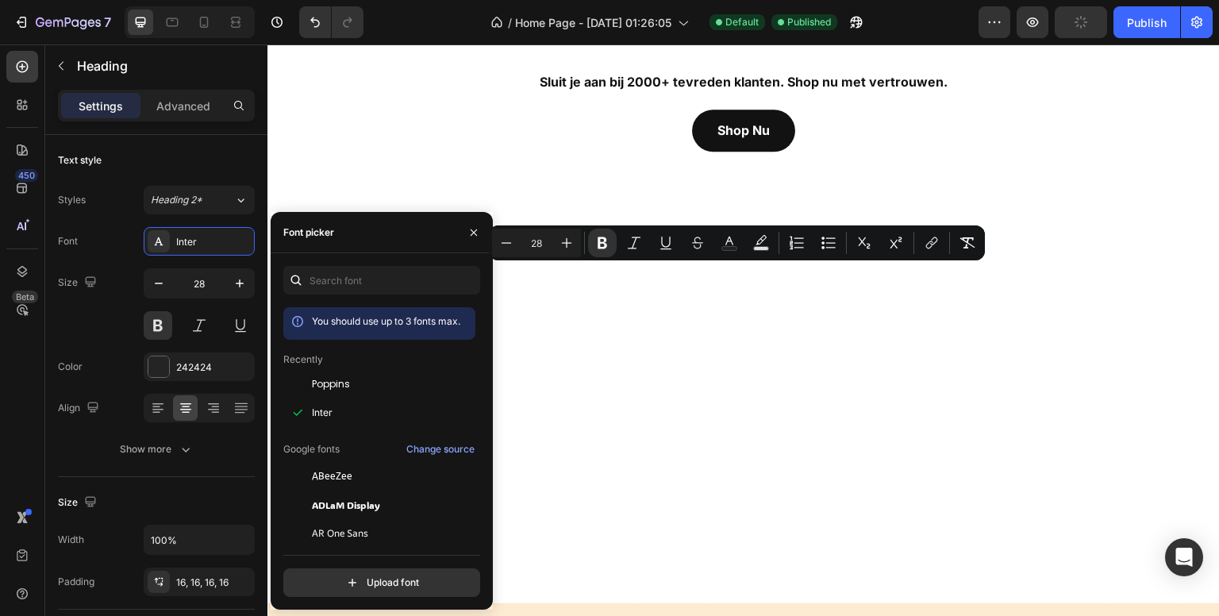
scroll to position [3353, 0]
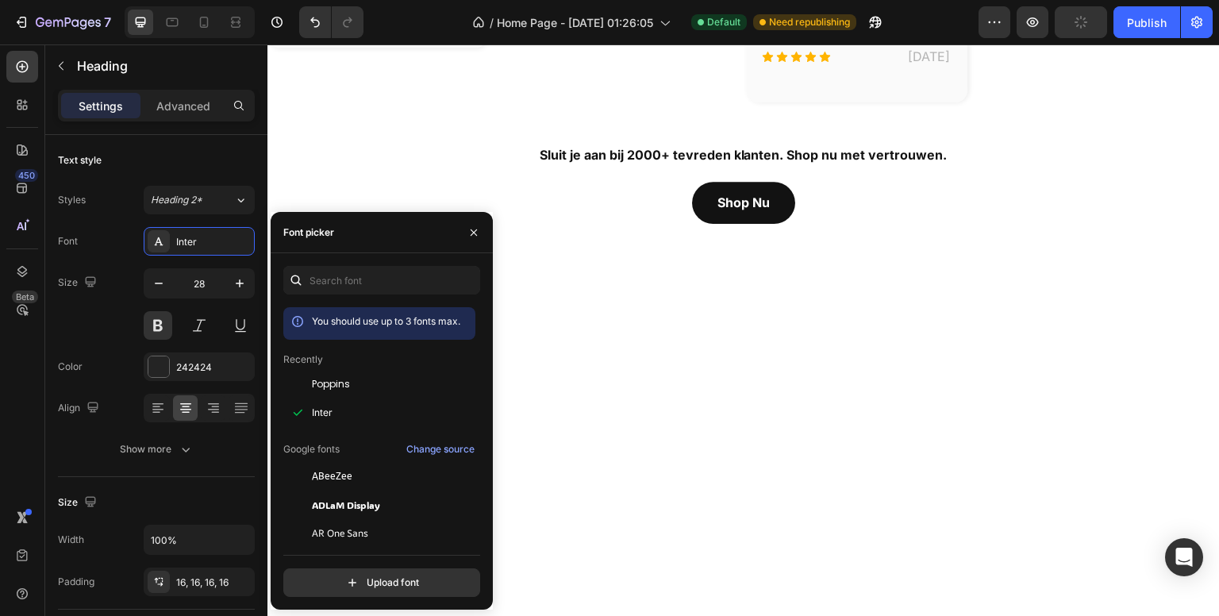
drag, startPoint x: 394, startPoint y: 571, endPoint x: 35, endPoint y: 389, distance: 402.9
click at [179, 239] on div "Inter" at bounding box center [213, 242] width 75 height 14
click at [332, 275] on input "text" at bounding box center [381, 280] width 197 height 29
click at [327, 381] on span "Poppins" at bounding box center [331, 384] width 38 height 14
click at [35, 389] on div "450 Beta" at bounding box center [22, 276] width 32 height 451
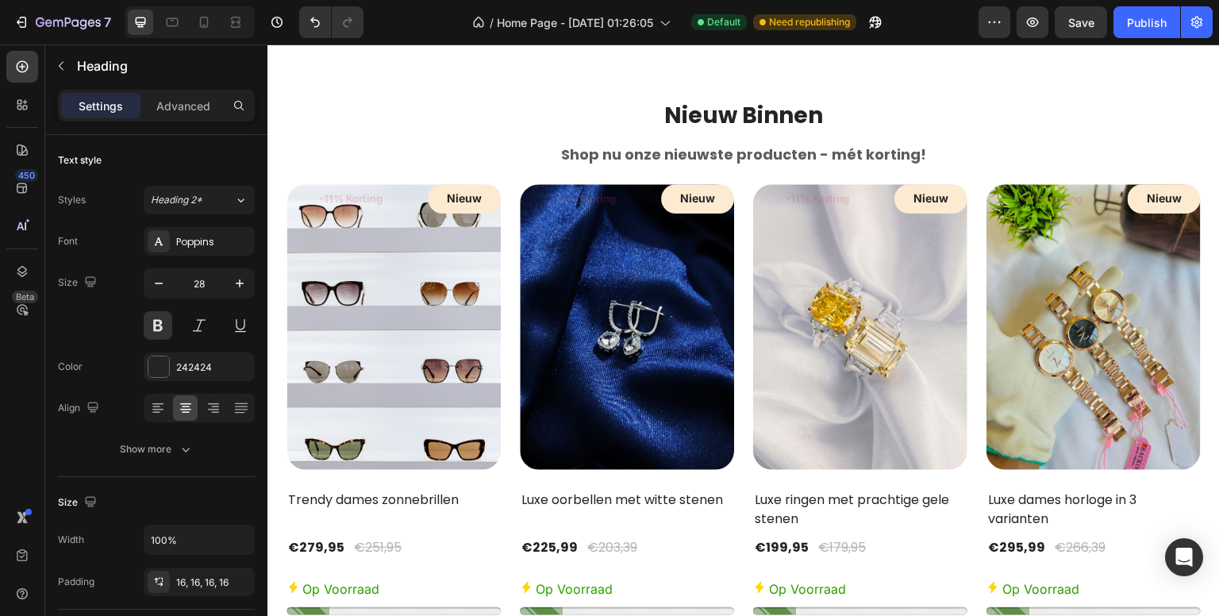
scroll to position [4091, 0]
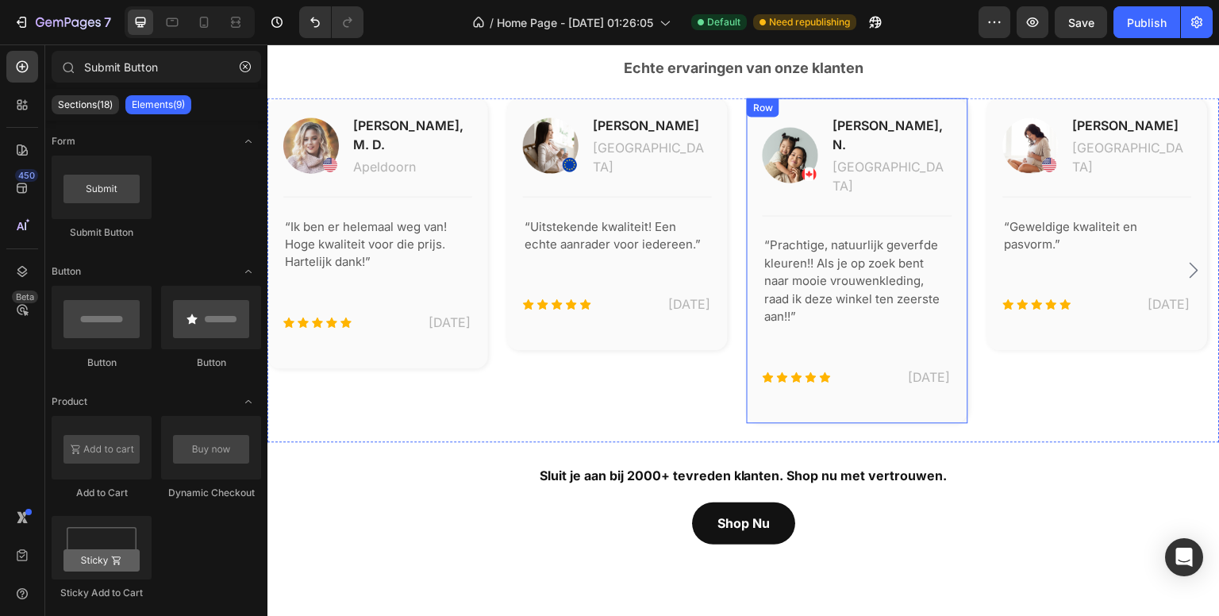
click at [723, 44] on strong "Wat Onze Klanten Zeggen!" at bounding box center [743, 28] width 311 height 31
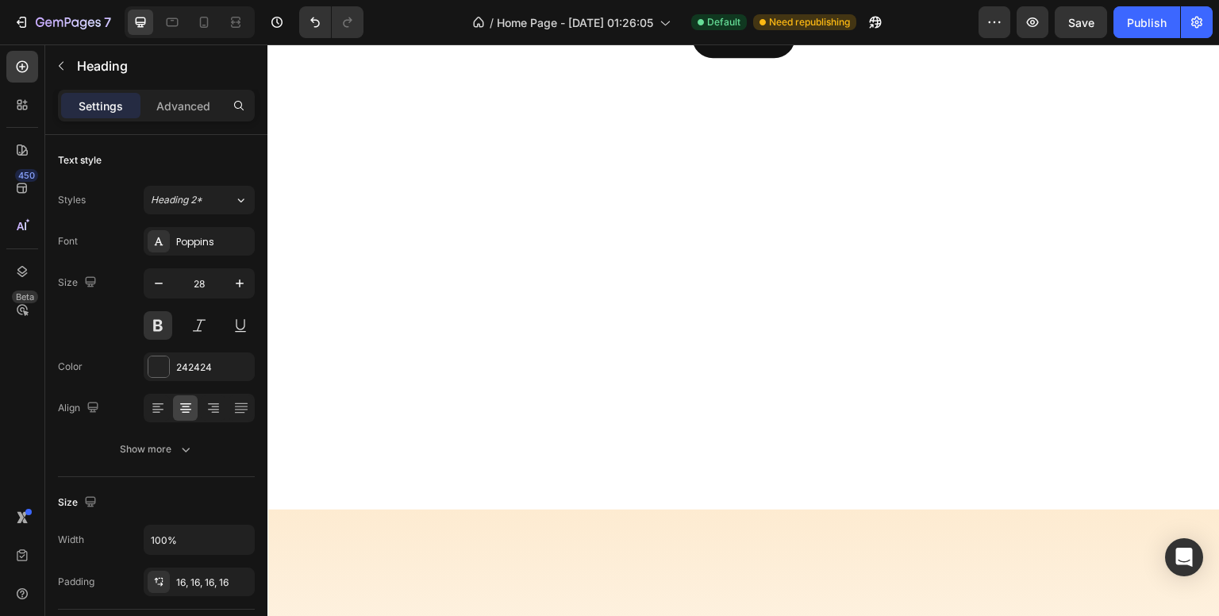
scroll to position [3932, 0]
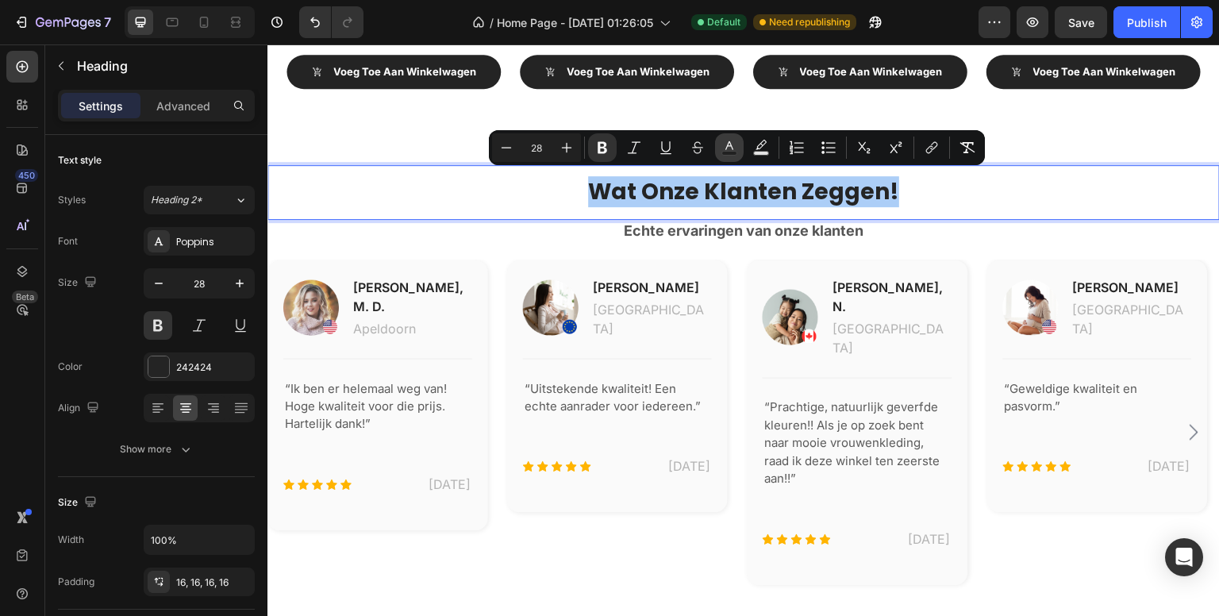
click at [724, 150] on icon "Editor contextual toolbar" at bounding box center [729, 148] width 16 height 16
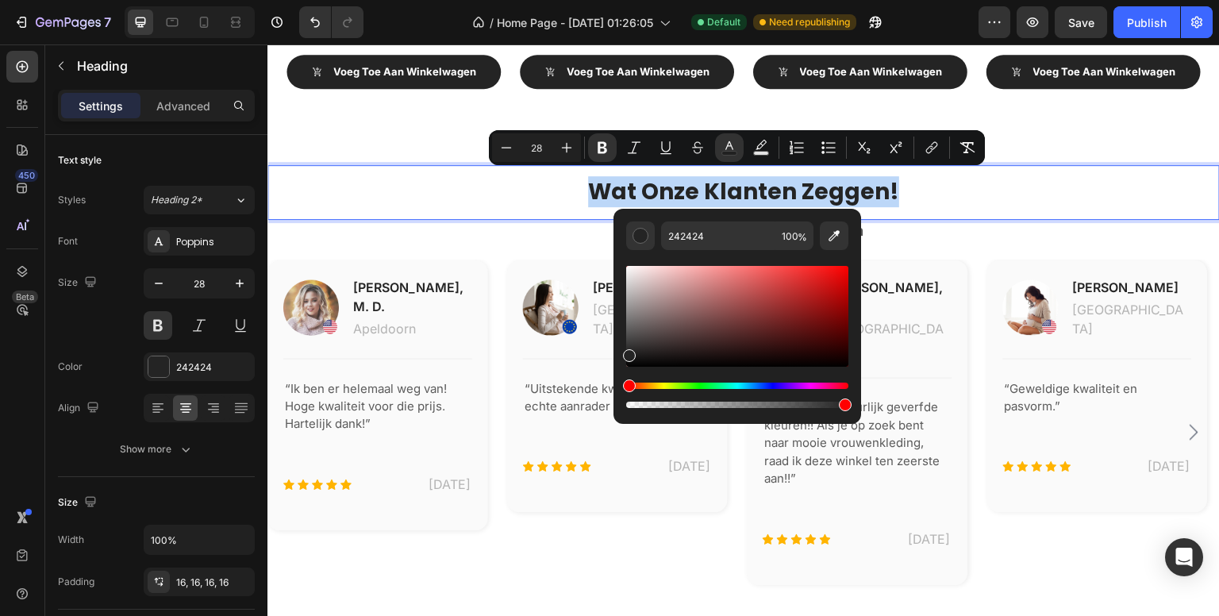
click at [610, 190] on strong "Wat Onze Klanten Zeggen!" at bounding box center [743, 191] width 311 height 31
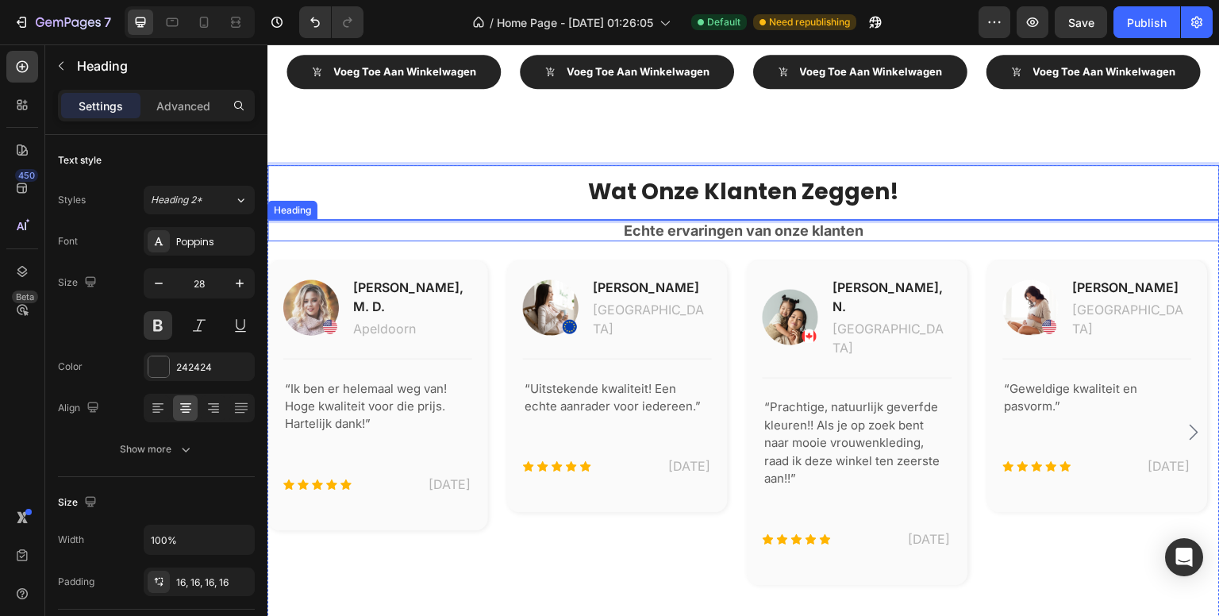
click at [642, 231] on strong "Echte ervaringen van onze klanten" at bounding box center [744, 230] width 240 height 17
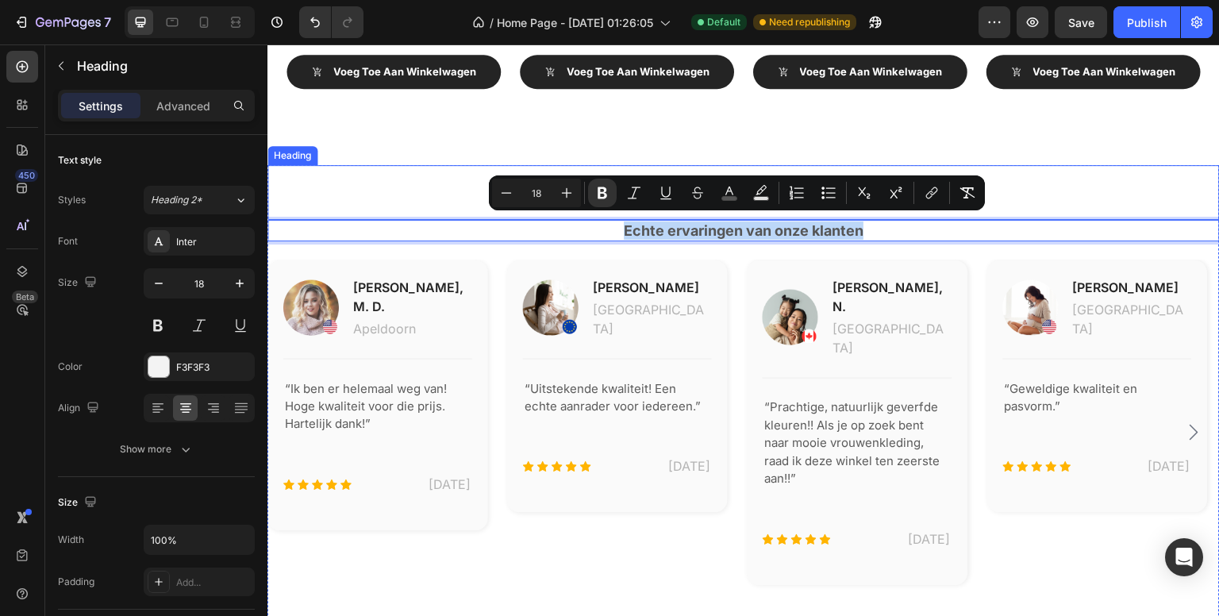
click at [725, 150] on div "⁠⁠⁠⁠⁠⁠⁠ Wat Onze Klanten Zeggen! Heading Echte ervaringen van onze klanten Head…" at bounding box center [743, 423] width 952 height 631
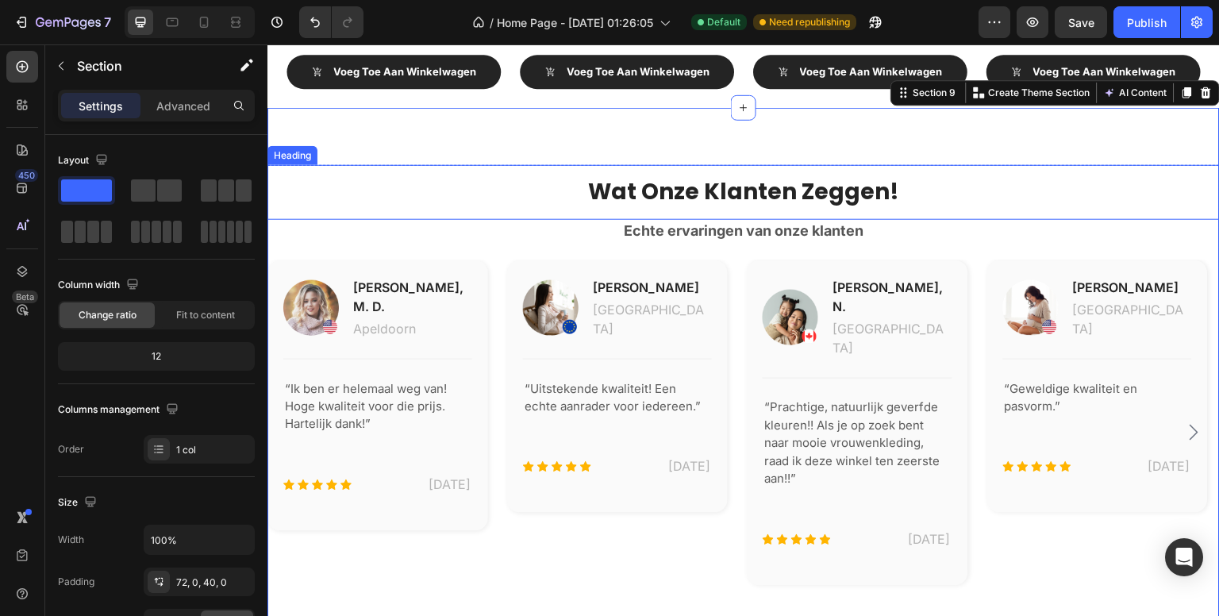
scroll to position [3773, 0]
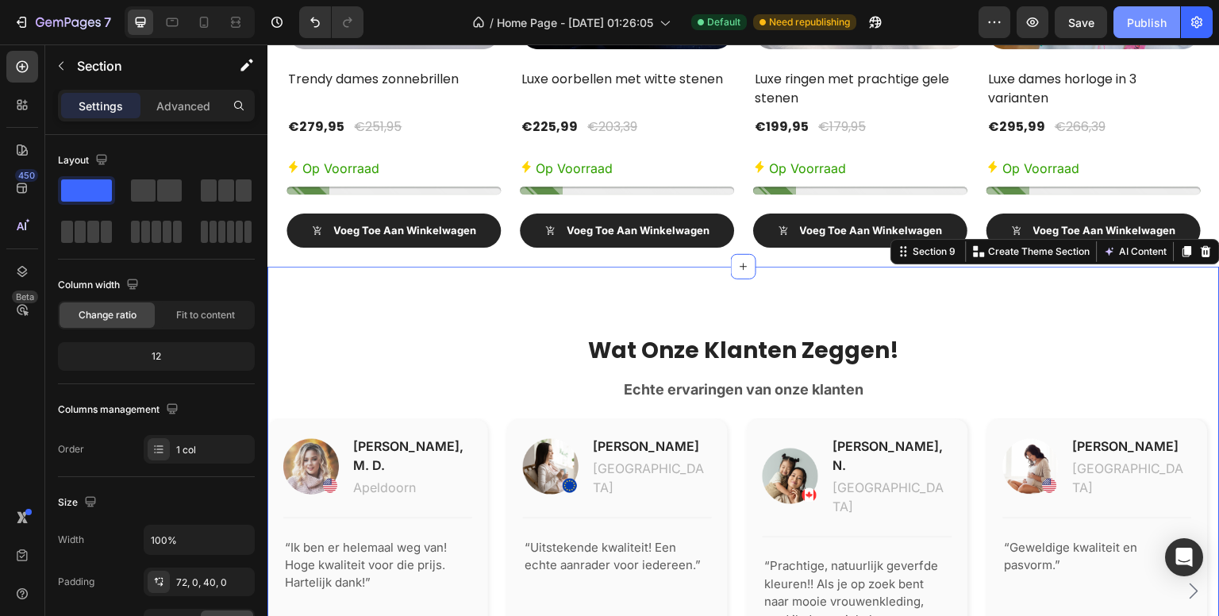
click at [1142, 22] on div "Publish" at bounding box center [1147, 22] width 40 height 17
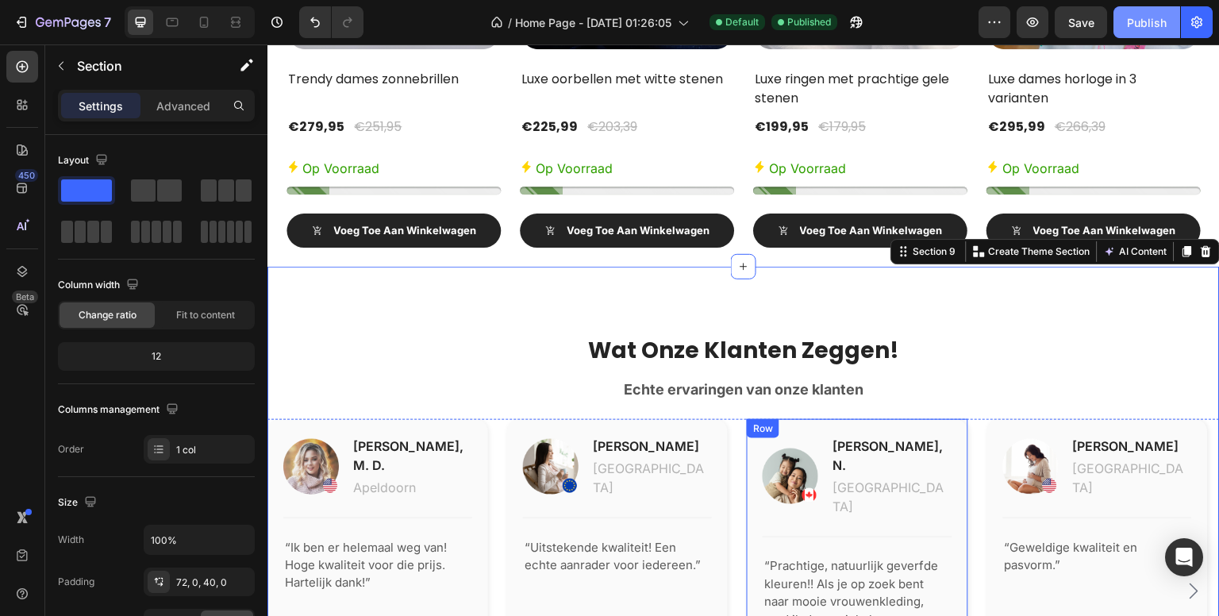
click at [1137, 29] on div "Publish" at bounding box center [1147, 22] width 40 height 17
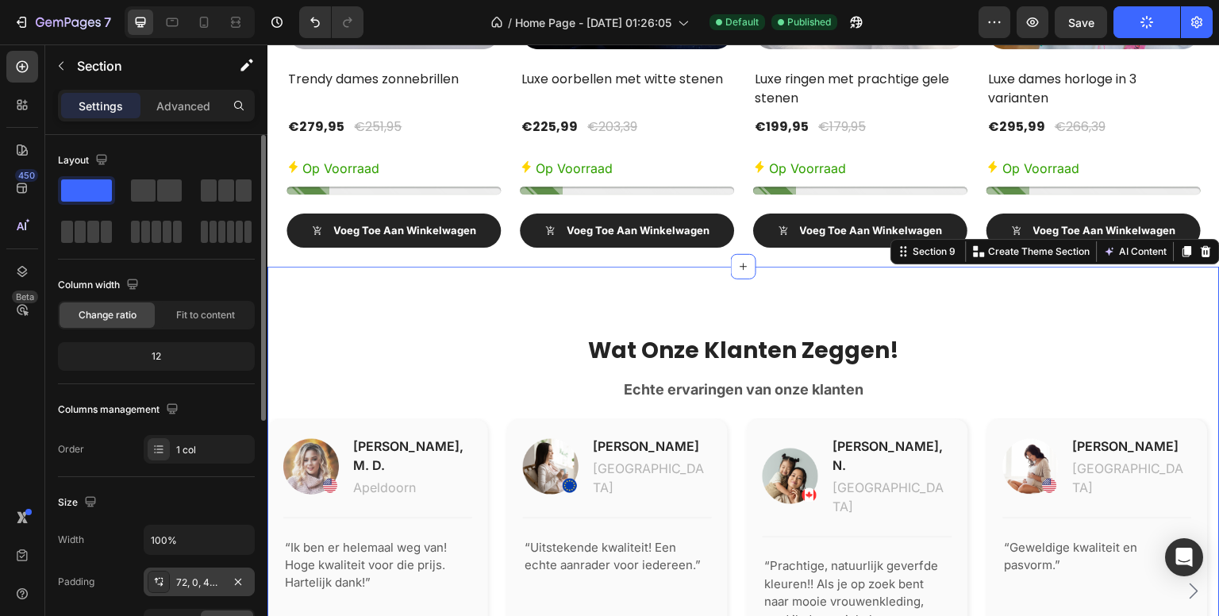
click at [176, 577] on div "72, 0, 40, 0" at bounding box center [199, 582] width 46 height 14
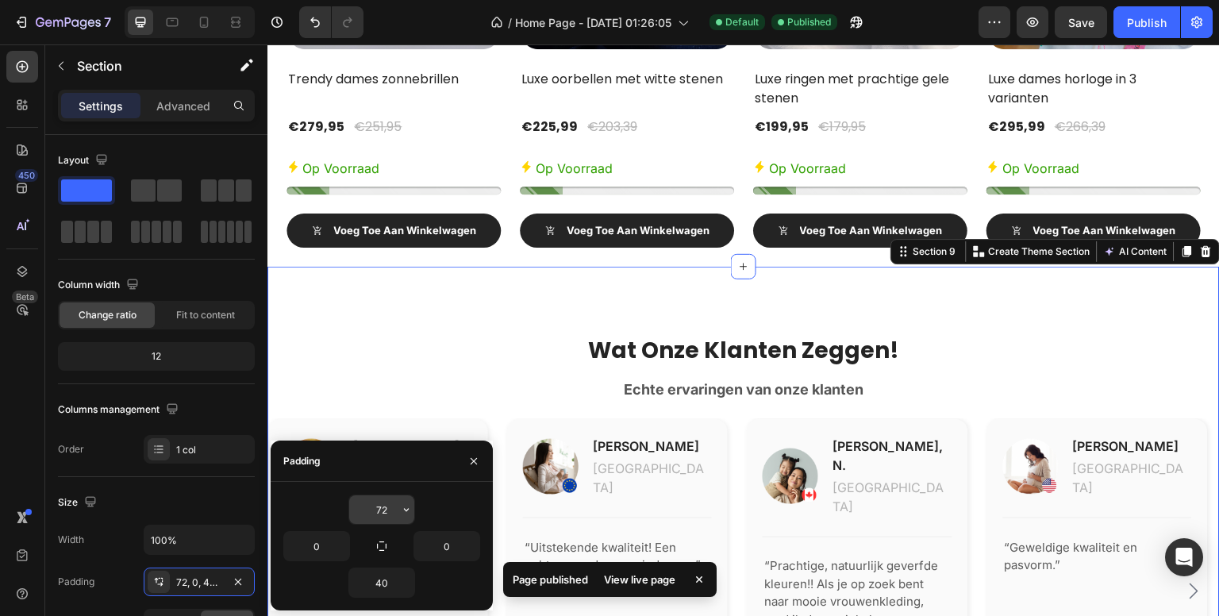
click at [392, 502] on input "72" at bounding box center [381, 509] width 65 height 29
type input "60"
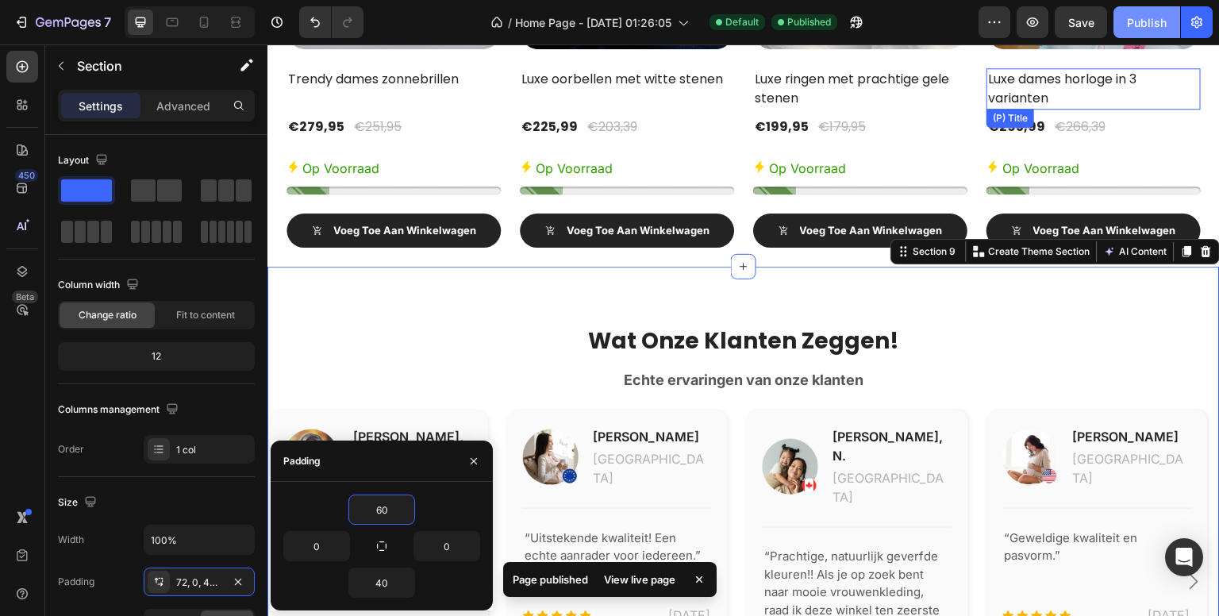
click at [1151, 23] on div "Publish" at bounding box center [1147, 22] width 40 height 17
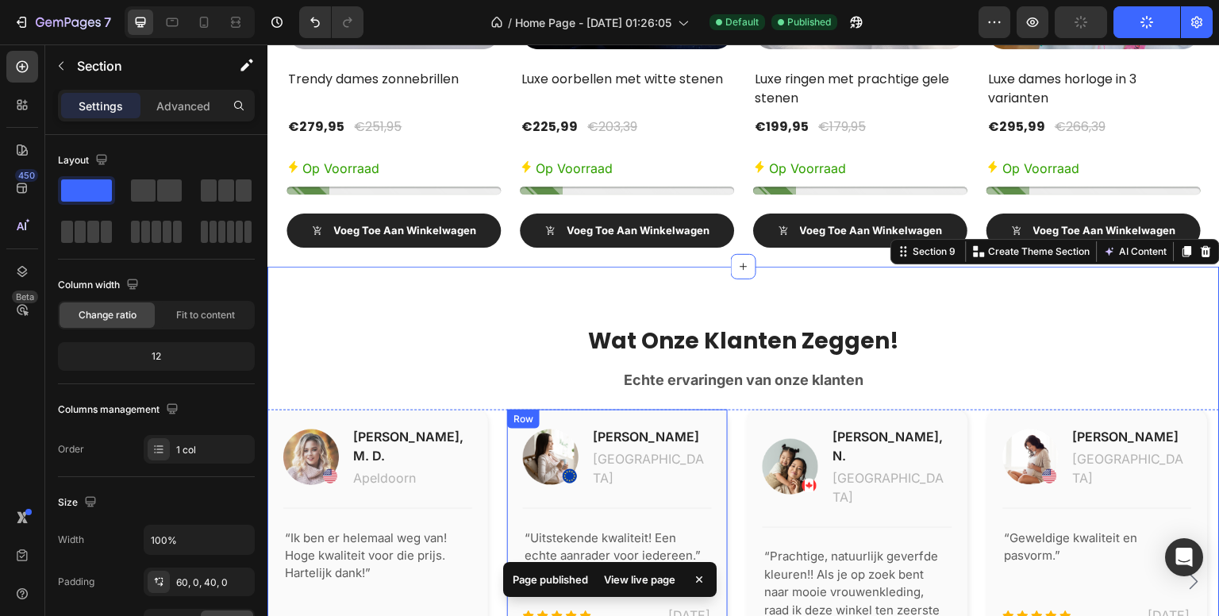
click at [13, 422] on div "450 Beta" at bounding box center [22, 276] width 32 height 451
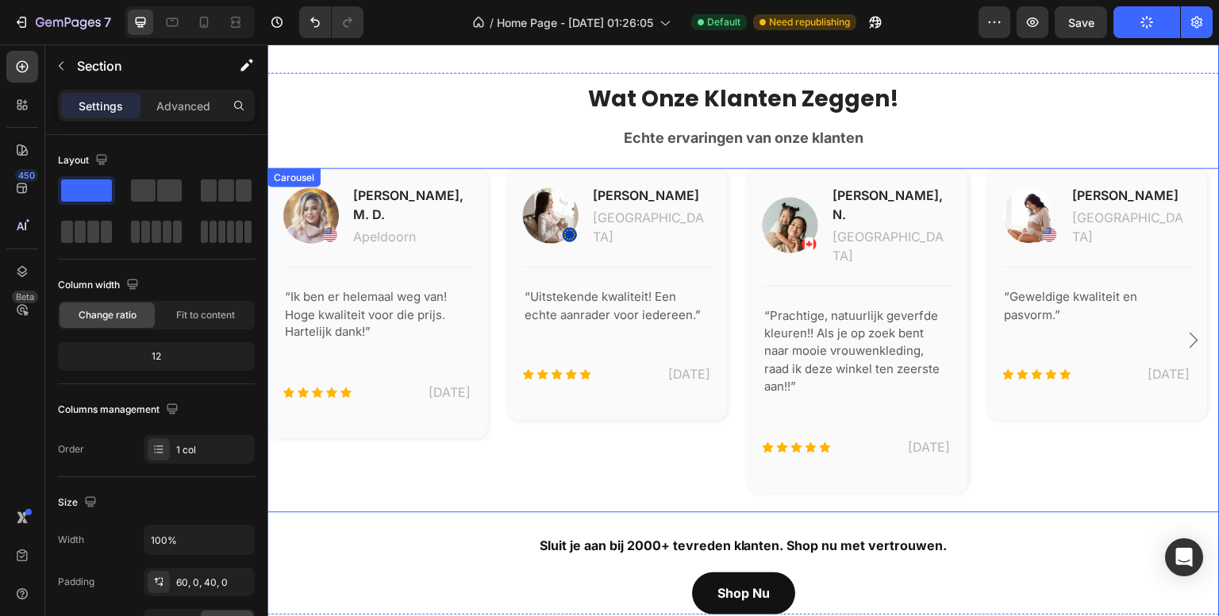
scroll to position [4567, 0]
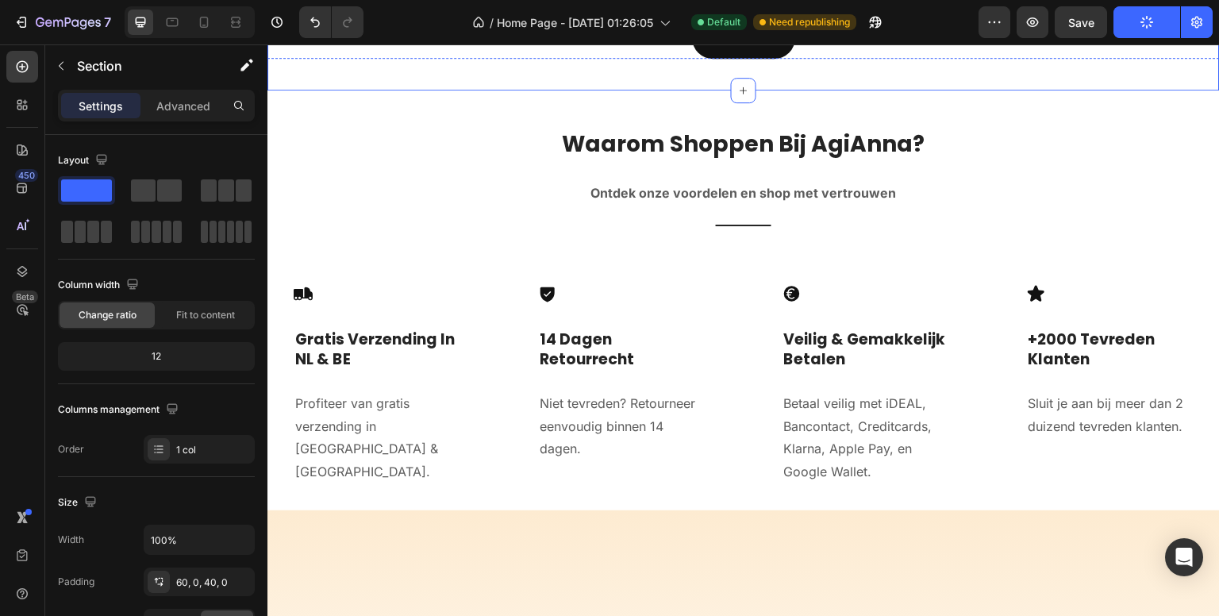
click at [741, 206] on div "Title Line" at bounding box center [743, 222] width 381 height 33
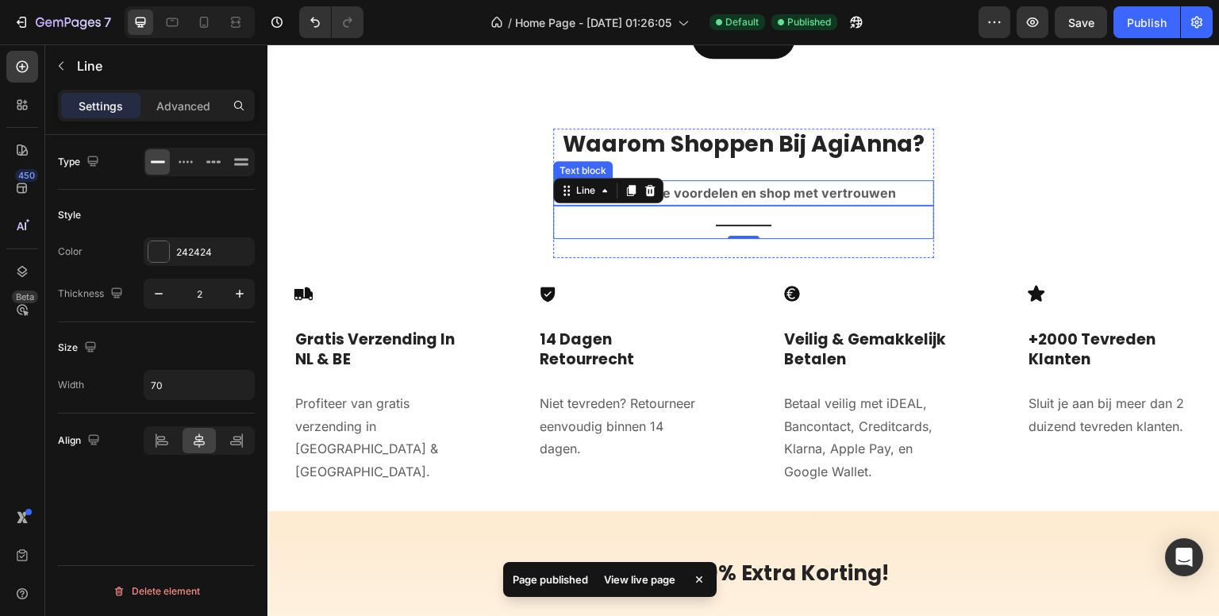
click at [737, 187] on strong "Ontdek onze voordelen en shop met vertrouwen" at bounding box center [744, 193] width 306 height 16
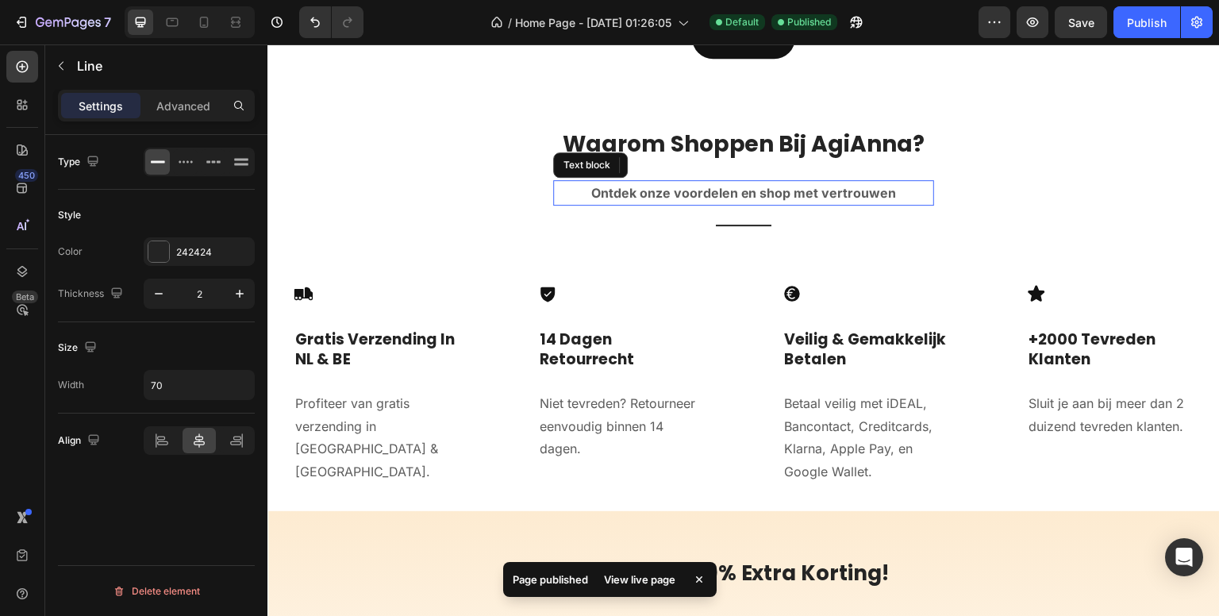
click at [745, 142] on h2 "Waarom Shoppen Bij AgiAnna?" at bounding box center [743, 145] width 381 height 32
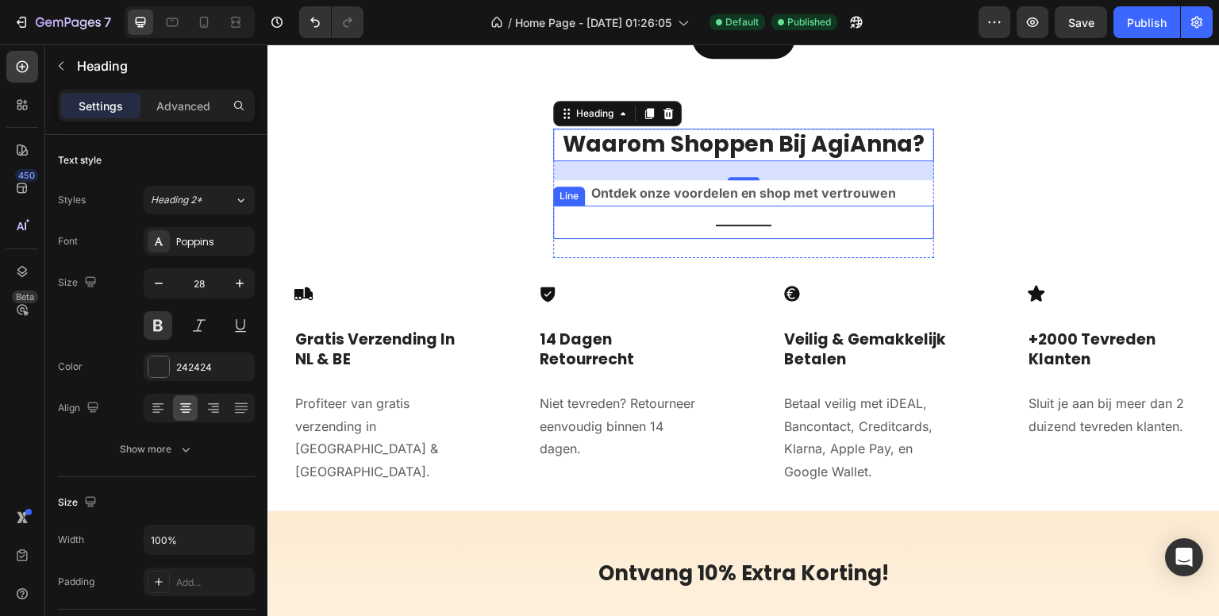
click at [744, 212] on div "Title Line" at bounding box center [743, 222] width 381 height 33
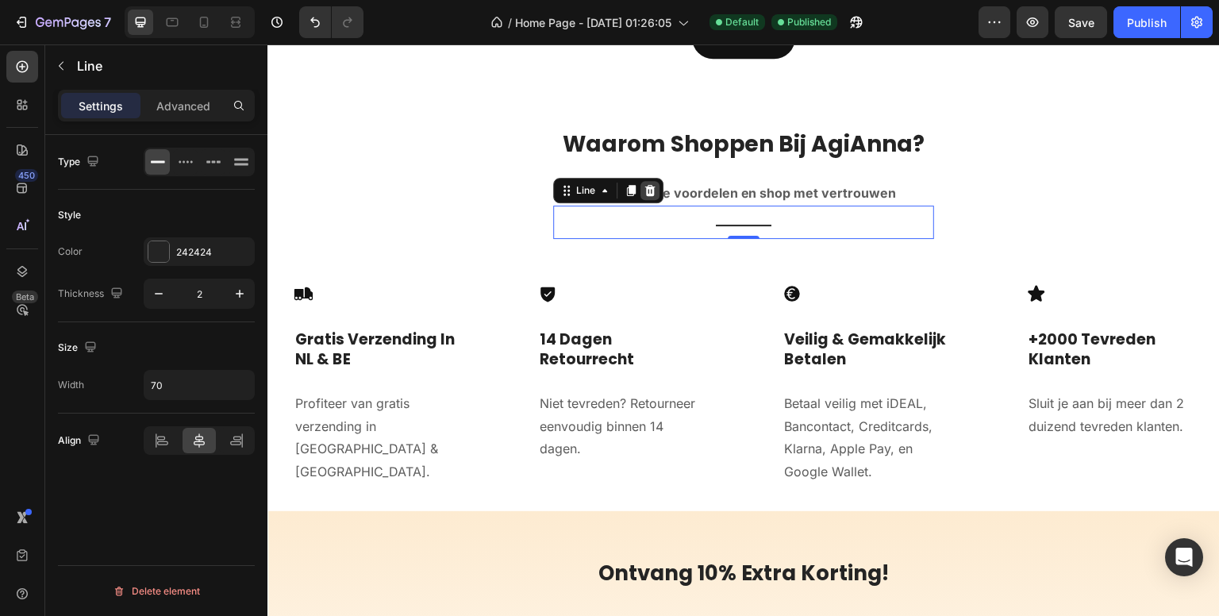
click at [648, 184] on icon at bounding box center [650, 190] width 13 height 13
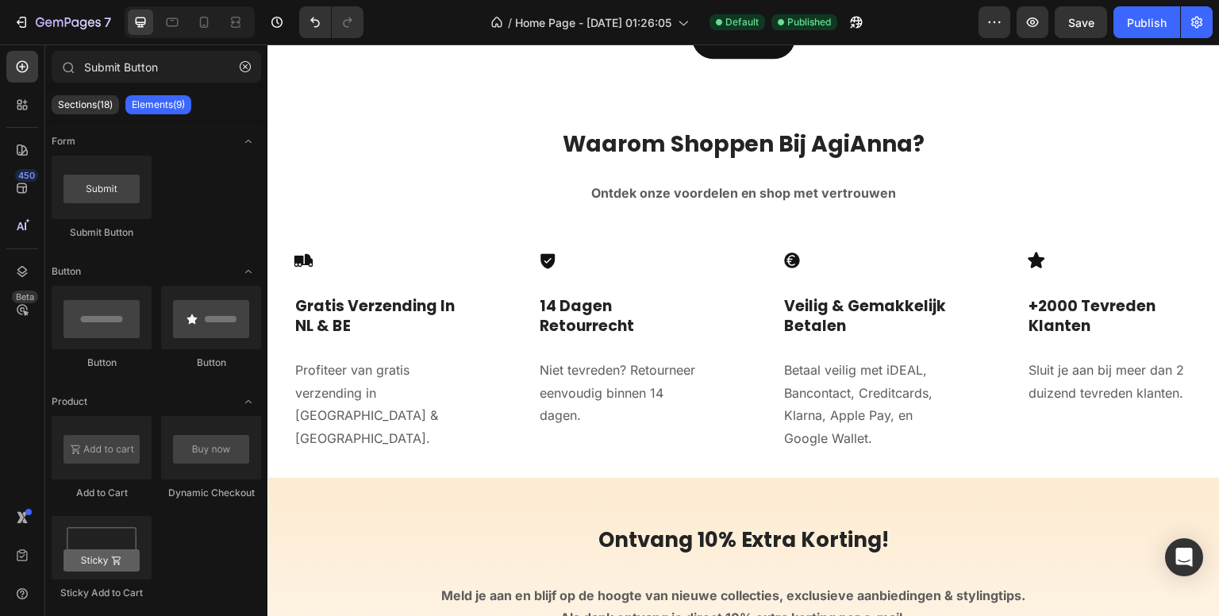
click at [685, 210] on div "Waarom Shoppen Bij AgiAnna? Heading Ontdek onze voordelen en shop met vertrouwe…" at bounding box center [743, 177] width 381 height 96
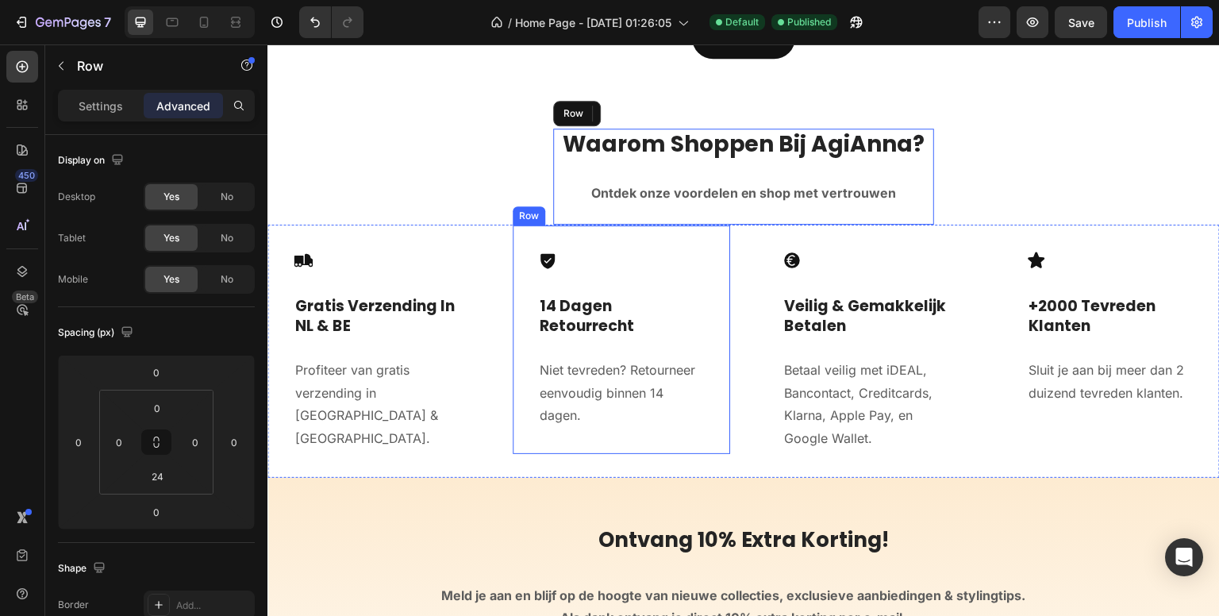
click at [691, 237] on div "Icon 14 Dagen Retourrecht Heading Niet tevreden? Retourneer eenvoudig binnen 14…" at bounding box center [621, 340] width 219 height 230
click at [683, 251] on div "Icon" at bounding box center [621, 260] width 167 height 19
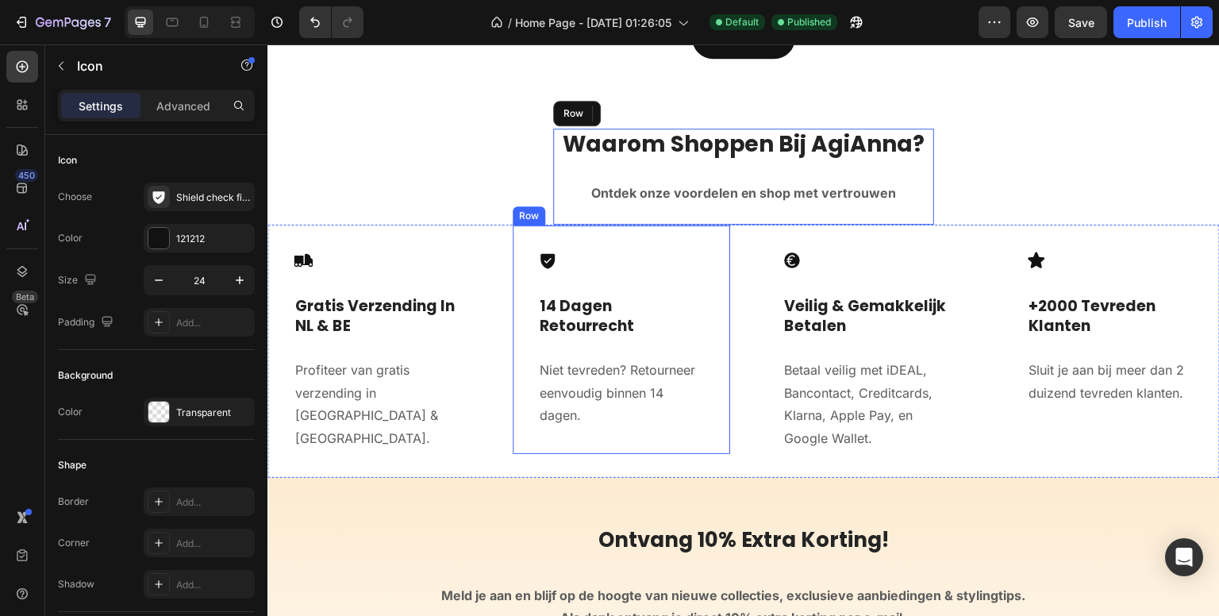
click at [656, 311] on h3 "14 Dagen Retourrecht" at bounding box center [621, 316] width 167 height 42
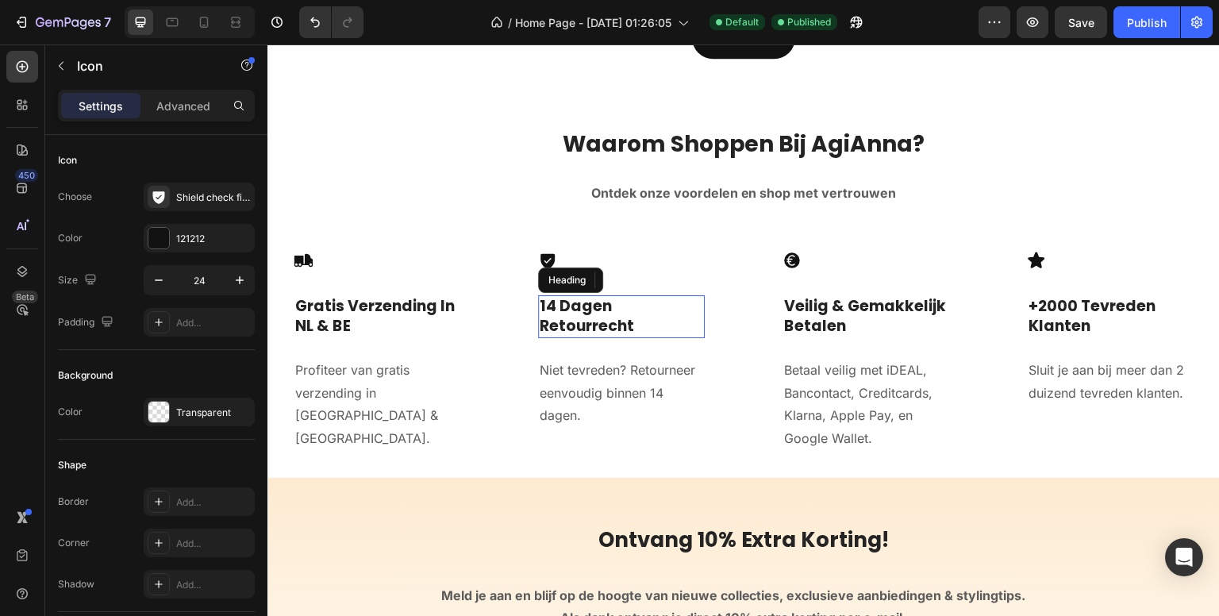
click at [464, 423] on div "Icon Gratis Verzending In NL & BE Heading Profiteer van gratis verzending in [G…" at bounding box center [376, 351] width 219 height 253
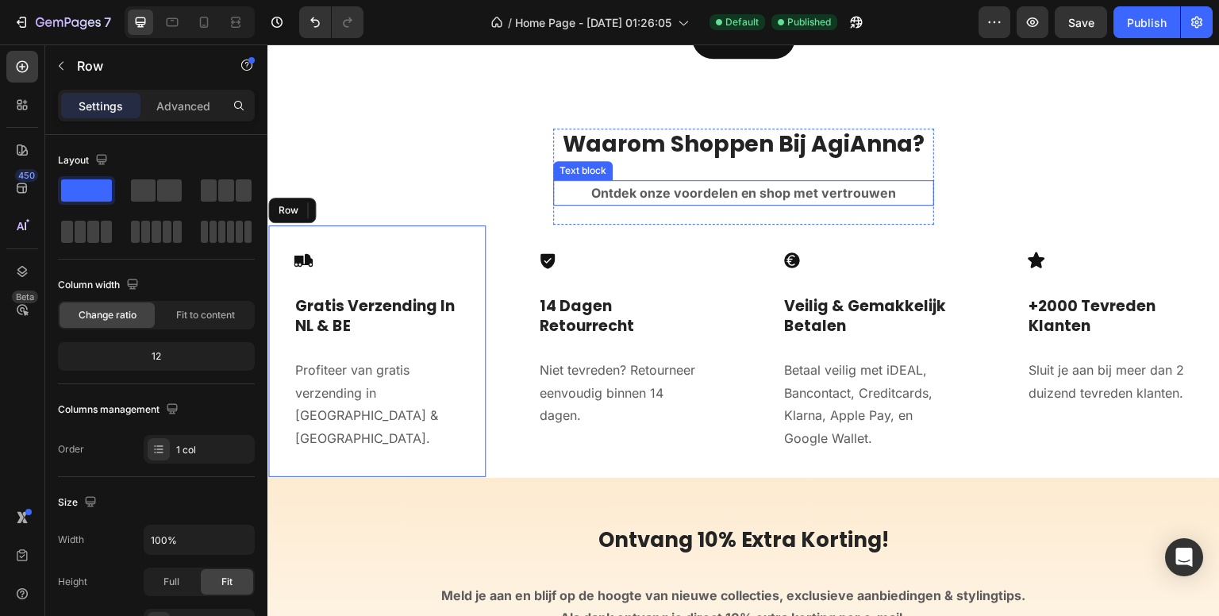
click at [688, 135] on h2 "Waarom Shoppen Bij AgiAnna?" at bounding box center [743, 145] width 381 height 32
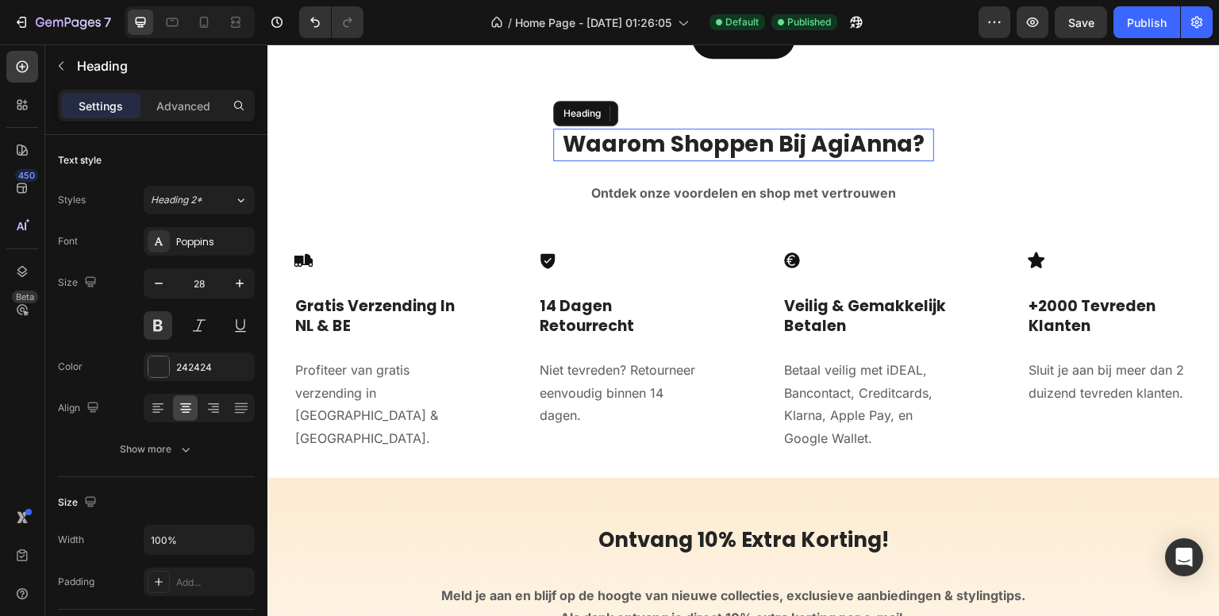
click at [657, 187] on strong "Ontdek onze voordelen en shop met vertrouwen" at bounding box center [744, 193] width 306 height 16
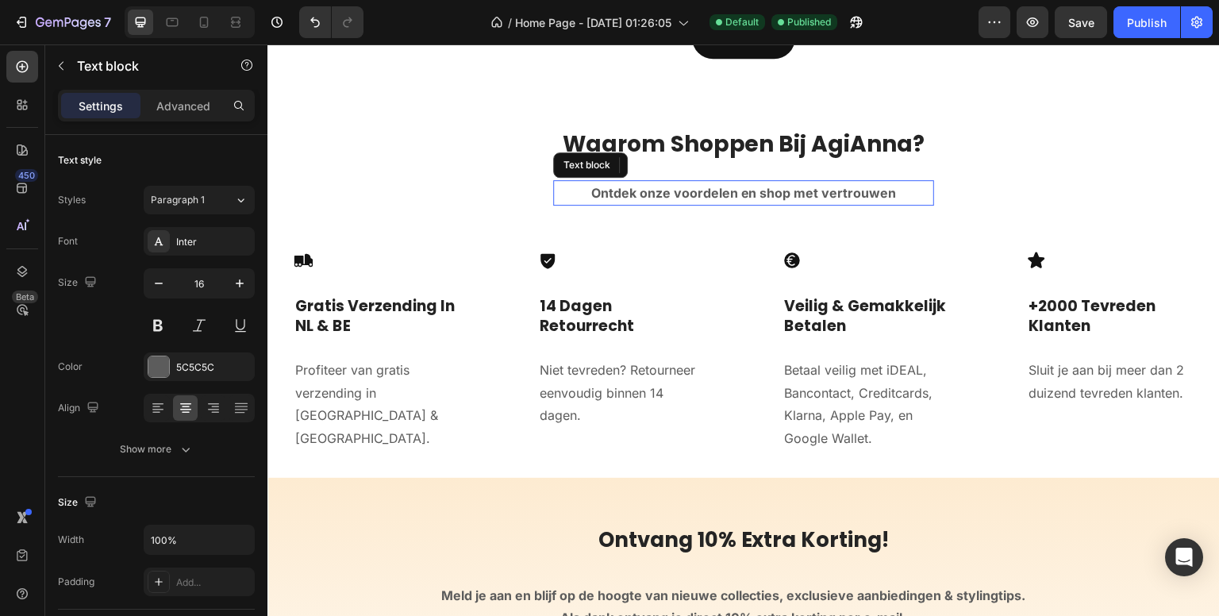
click at [585, 251] on div "Icon 0" at bounding box center [621, 260] width 167 height 19
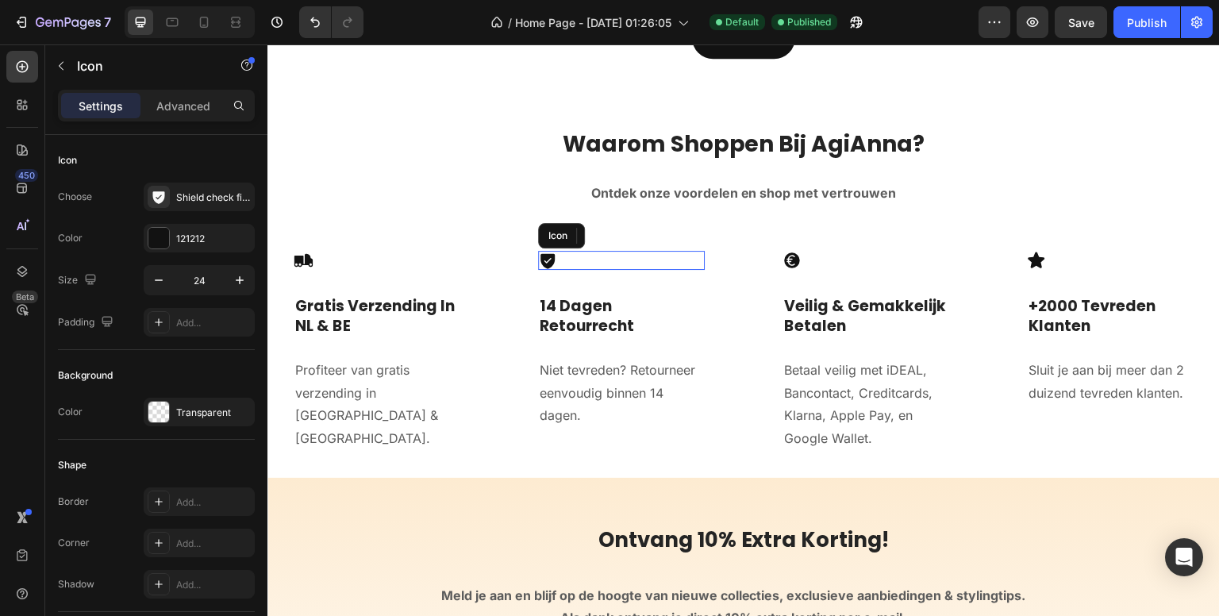
click at [496, 408] on div "Icon Gratis Verzending In NL & BE Heading Profiteer van gratis verzending in [G…" at bounding box center [743, 351] width 952 height 253
click at [385, 432] on div "Icon Gratis Verzending In NL & BE Heading Profiteer van gratis verzending in [G…" at bounding box center [376, 351] width 219 height 253
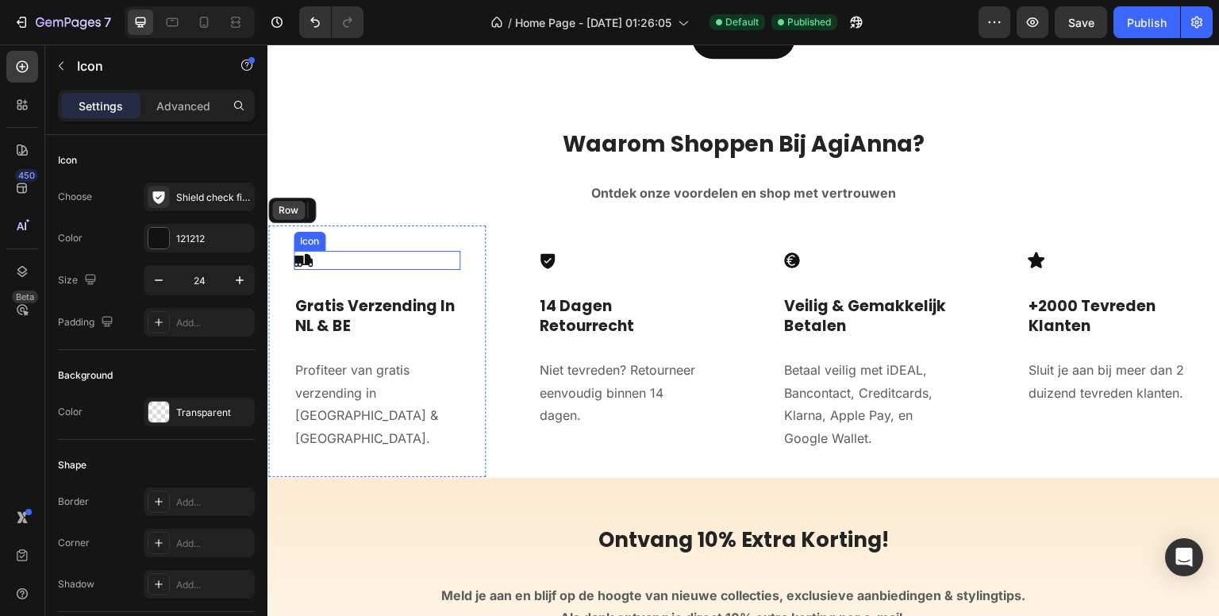
click at [288, 203] on div "Row" at bounding box center [288, 210] width 26 height 14
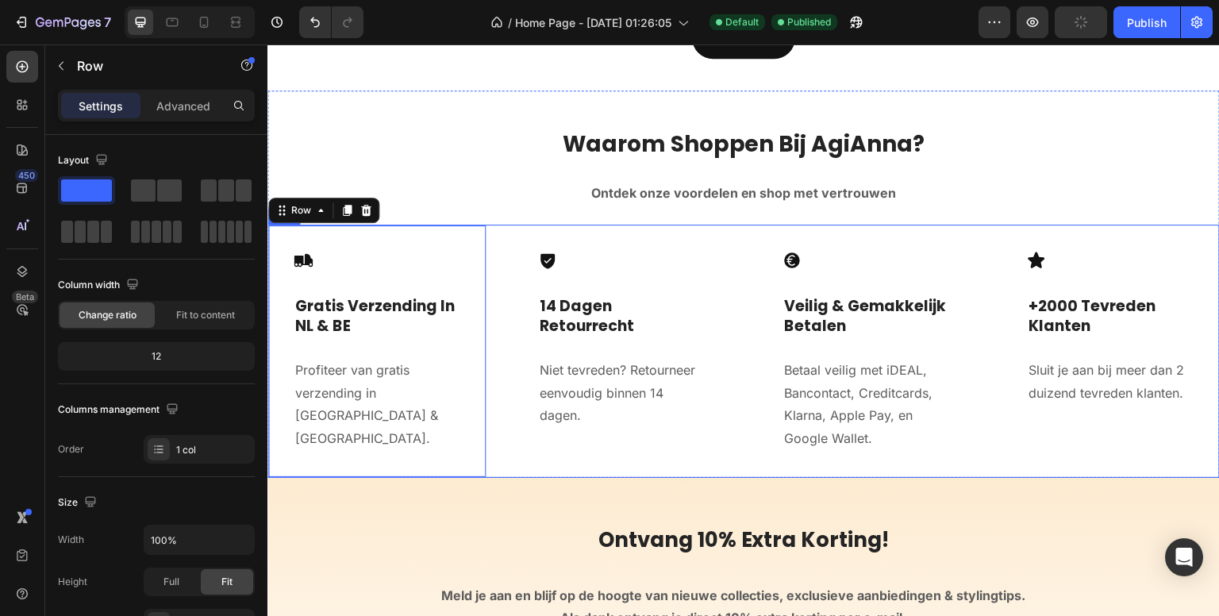
click at [512, 449] on div "Icon 14 Dagen Retourrecht Heading Niet tevreden? Retourneer eenvoudig binnen 14…" at bounding box center [621, 351] width 219 height 253
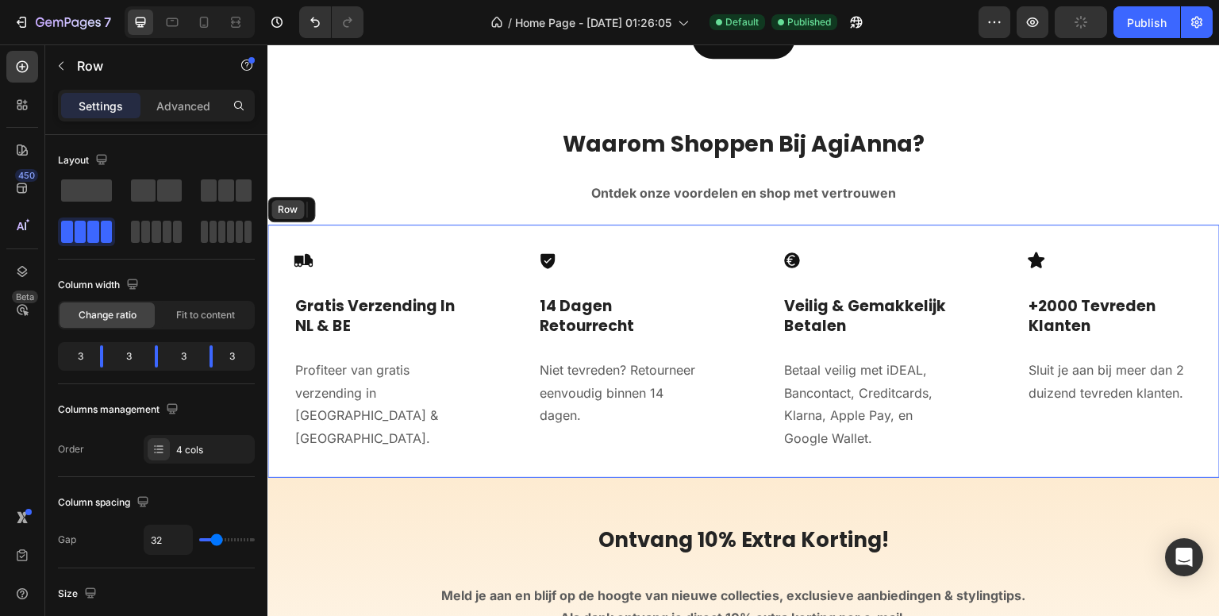
click at [287, 202] on div "Row" at bounding box center [288, 209] width 26 height 14
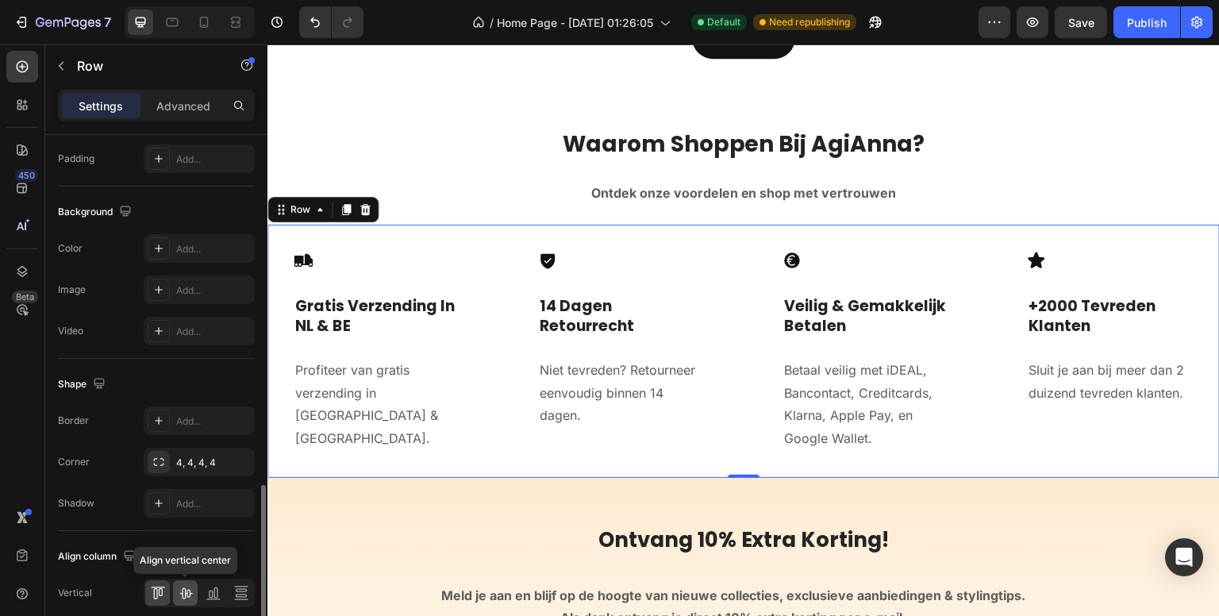
scroll to position [621, 0]
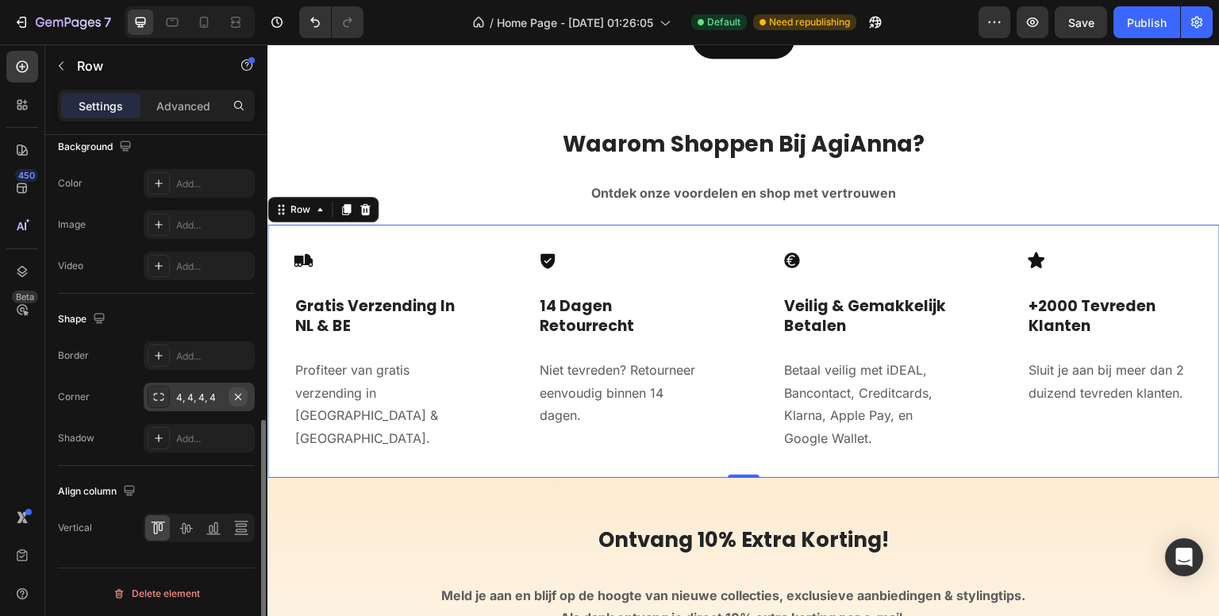
click at [235, 392] on icon "button" at bounding box center [238, 397] width 13 height 13
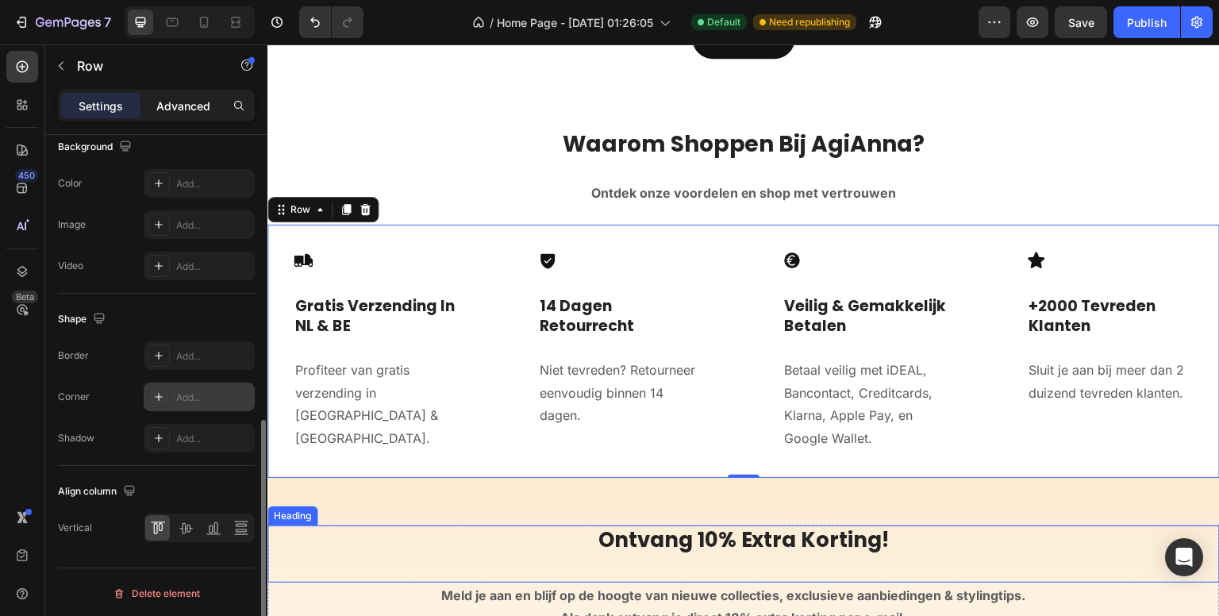
click at [165, 100] on p "Advanced" at bounding box center [183, 106] width 54 height 17
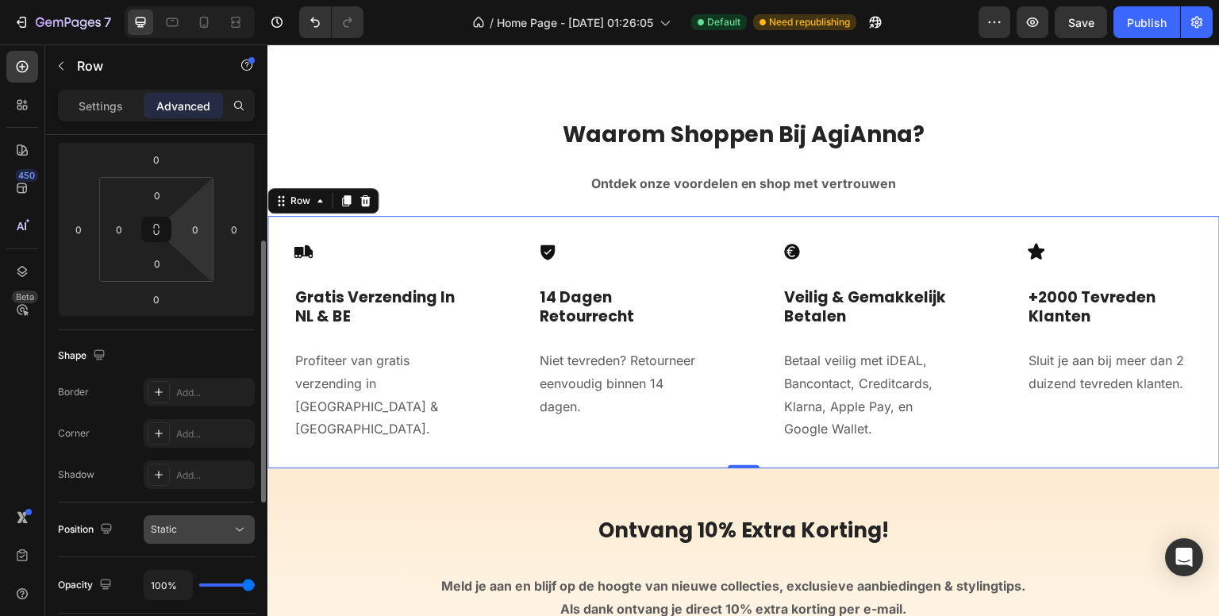
scroll to position [4805, 0]
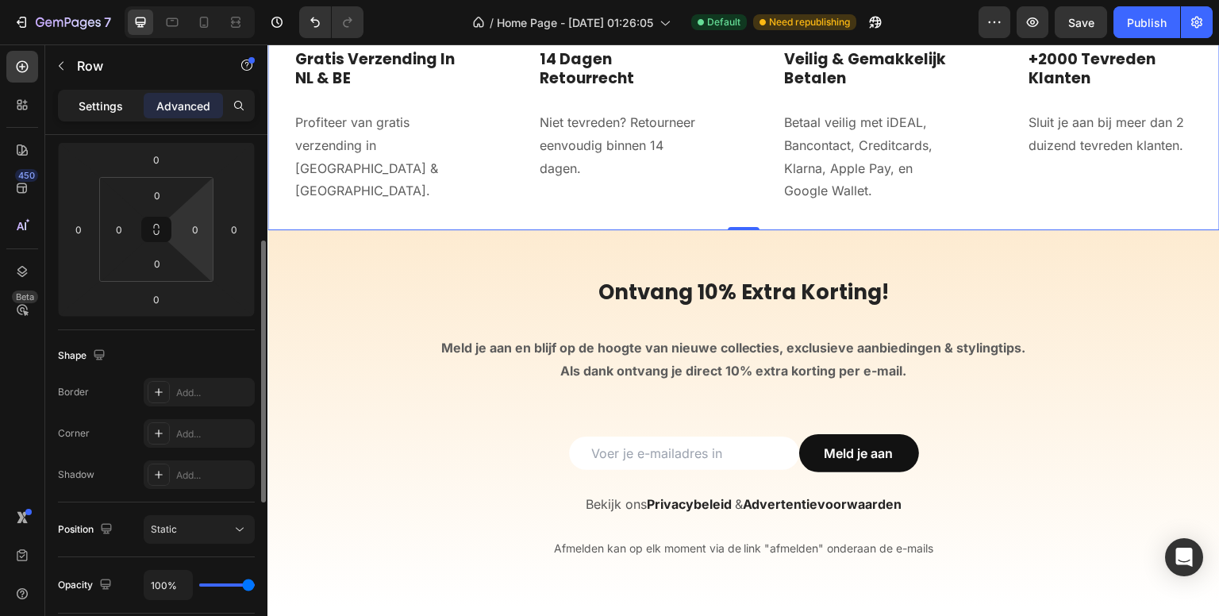
click at [110, 109] on p "Settings" at bounding box center [101, 106] width 44 height 17
click at [108, 106] on p "Settings" at bounding box center [101, 106] width 44 height 17
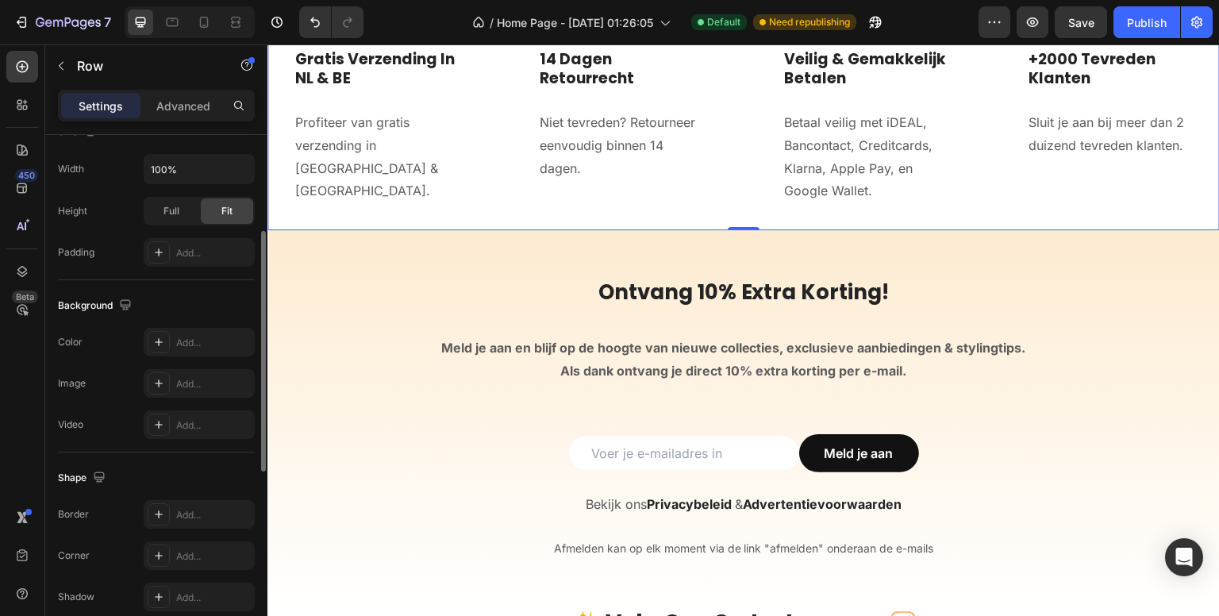
scroll to position [383, 0]
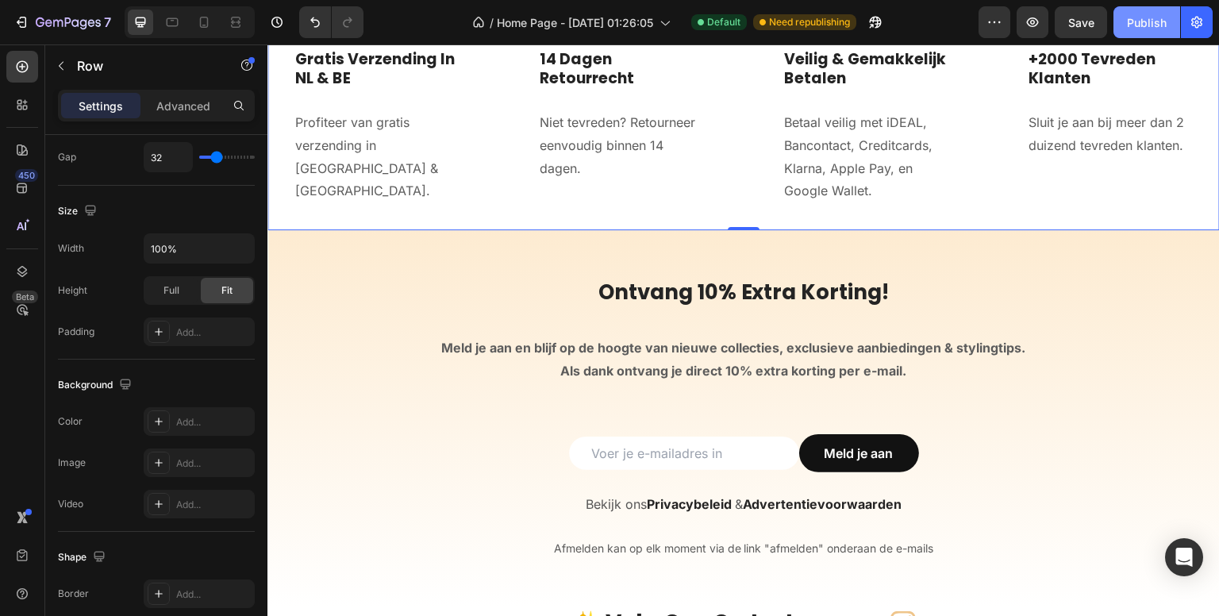
click at [1139, 23] on div "Publish" at bounding box center [1147, 22] width 40 height 17
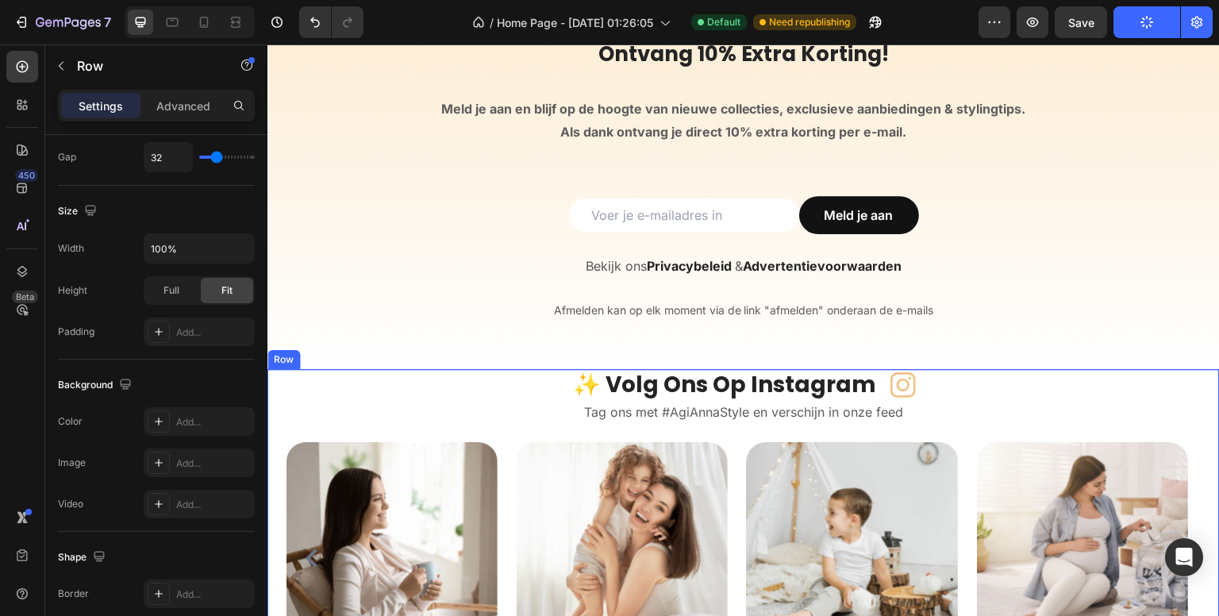
scroll to position [5123, 0]
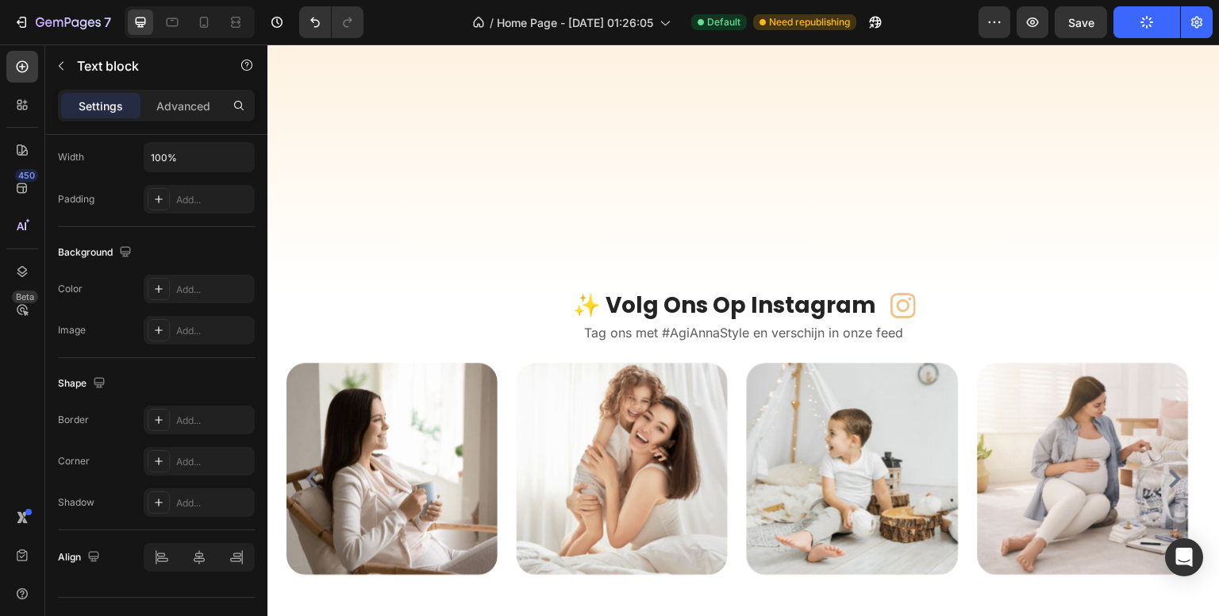
scroll to position [5644, 0]
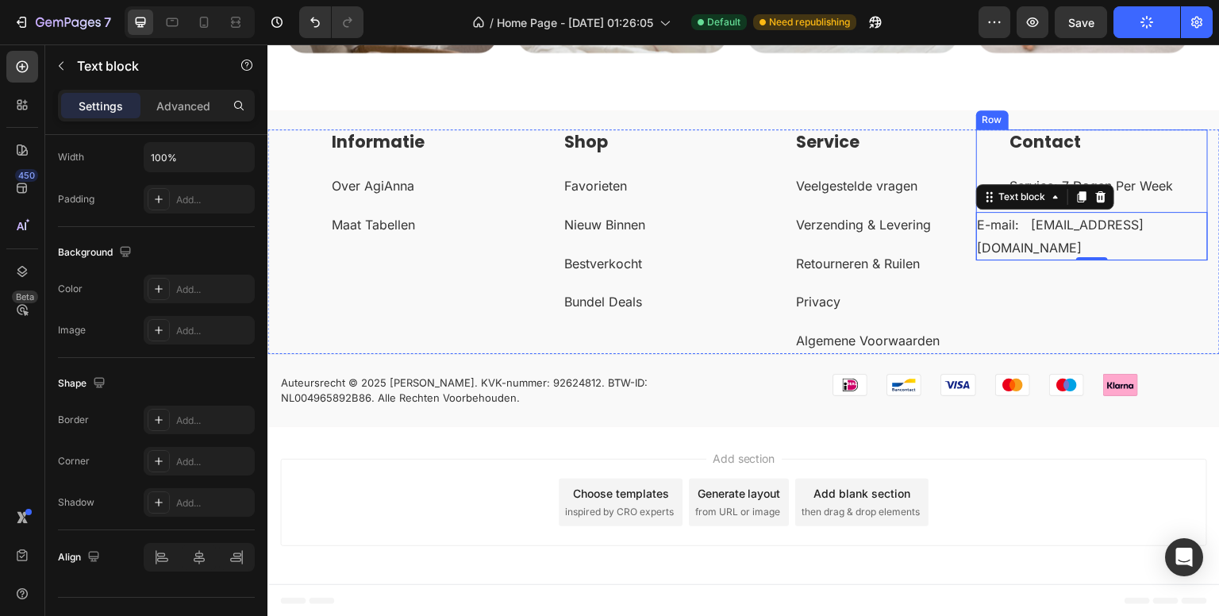
click at [935, 132] on h3 "Service" at bounding box center [886, 141] width 182 height 25
click at [916, 116] on div "Informatie Heading Over AgiAnna Text block Maat Tabellen Text block Row Row Sho…" at bounding box center [743, 268] width 952 height 317
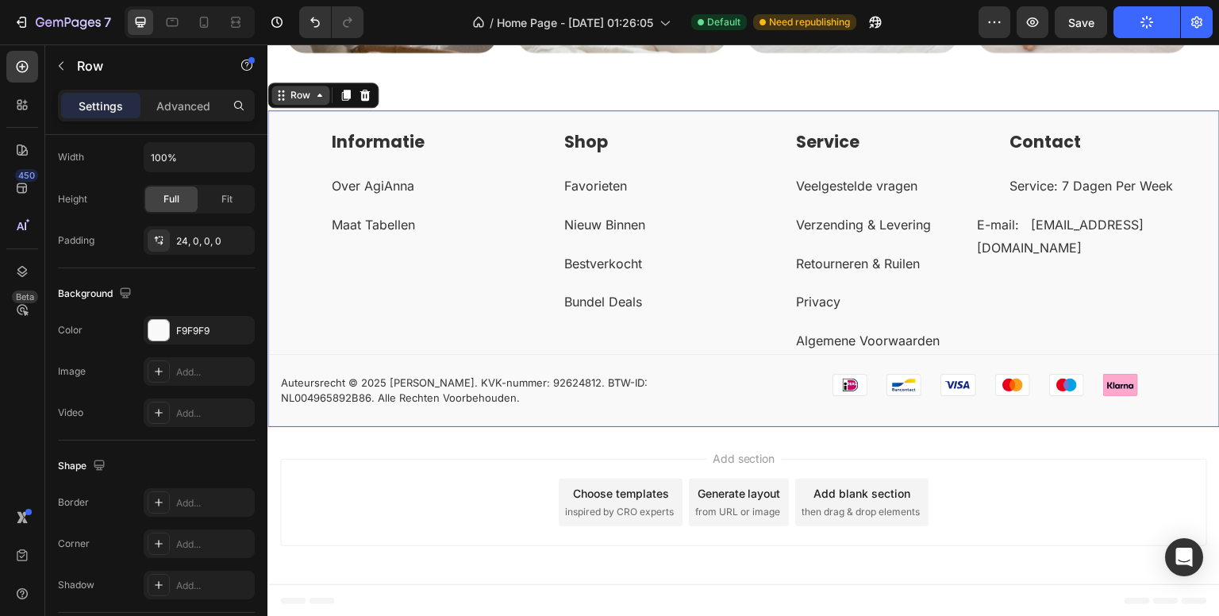
scroll to position [0, 0]
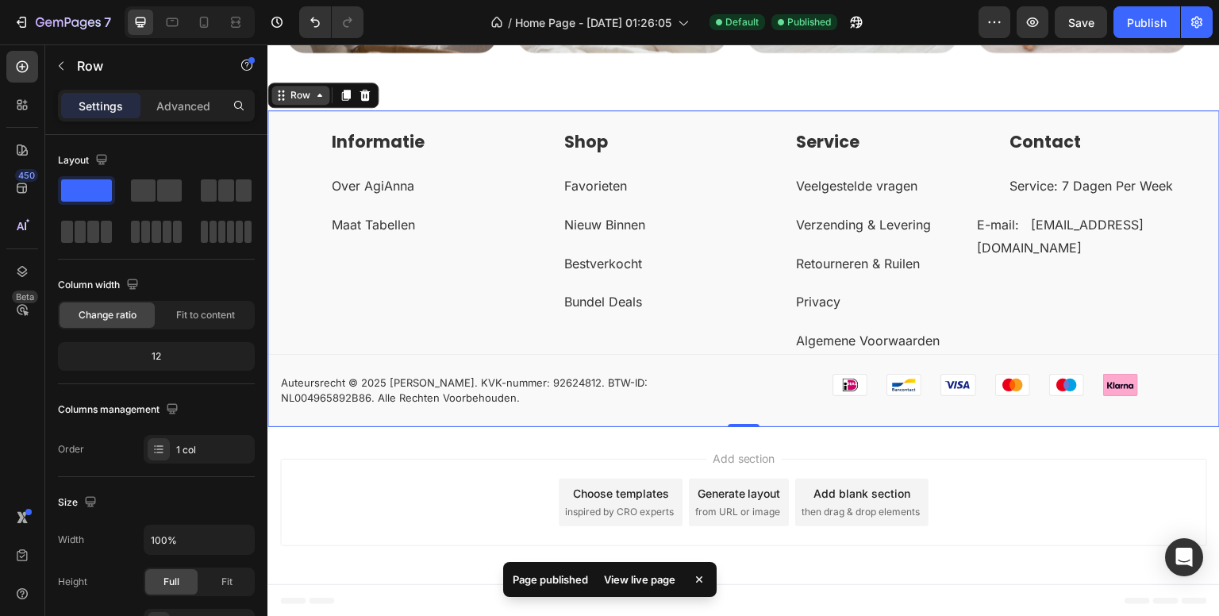
click at [303, 97] on div "Row" at bounding box center [300, 95] width 26 height 14
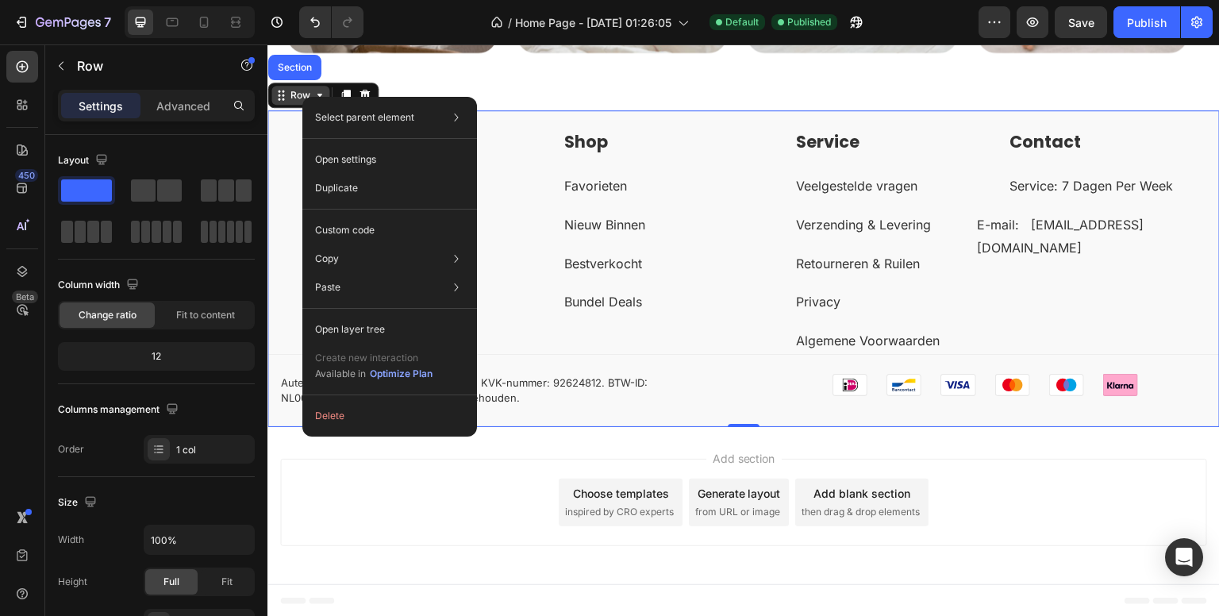
click at [303, 97] on div "Select parent element Section Row 1 col Open settings Duplicate Custom code Cop…" at bounding box center [389, 267] width 175 height 340
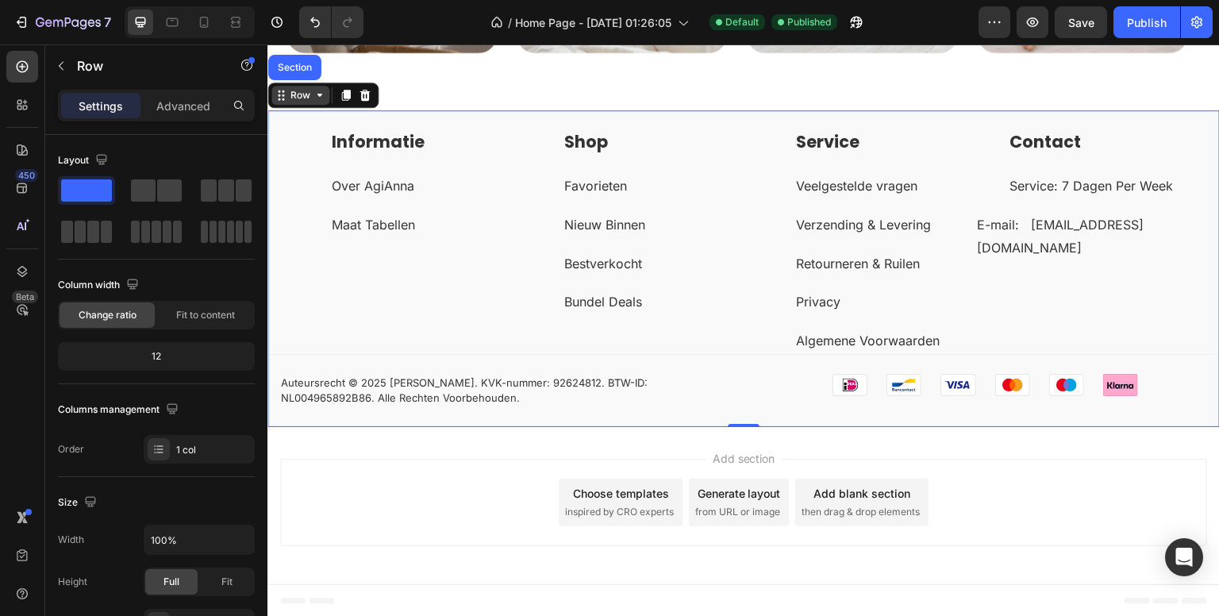
click at [292, 94] on div "Row" at bounding box center [300, 95] width 26 height 14
click at [298, 101] on div "Row" at bounding box center [300, 95] width 26 height 14
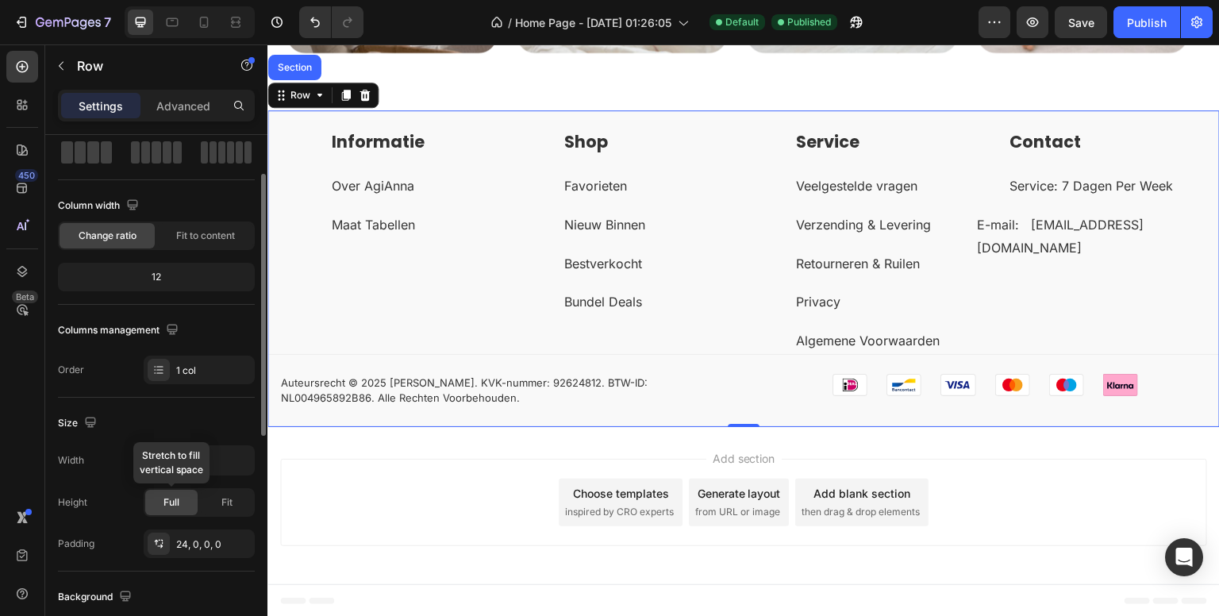
scroll to position [159, 0]
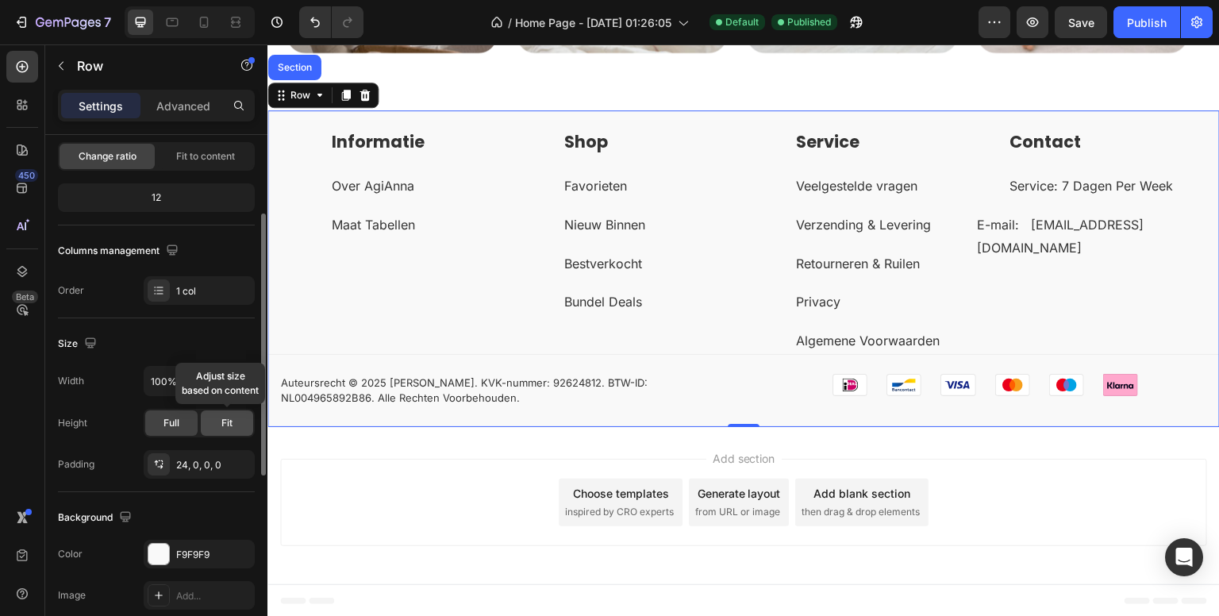
click at [215, 420] on div "Fit" at bounding box center [227, 422] width 52 height 25
click at [184, 465] on div "24, 0, 0, 0" at bounding box center [199, 465] width 46 height 14
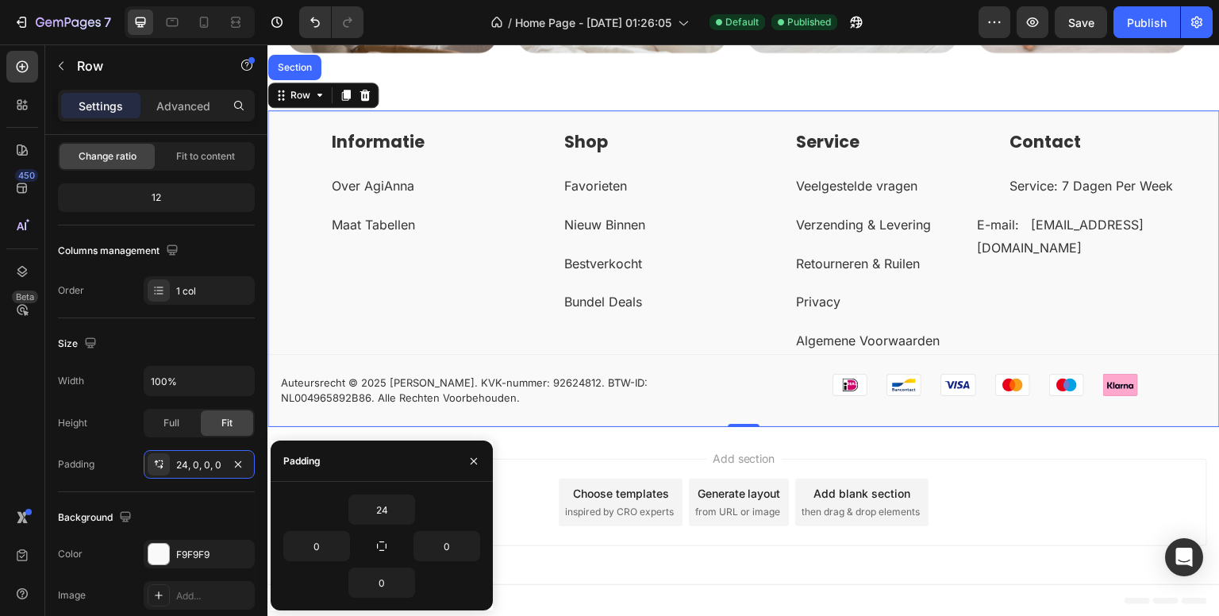
click at [27, 453] on div "450 Beta" at bounding box center [22, 276] width 32 height 451
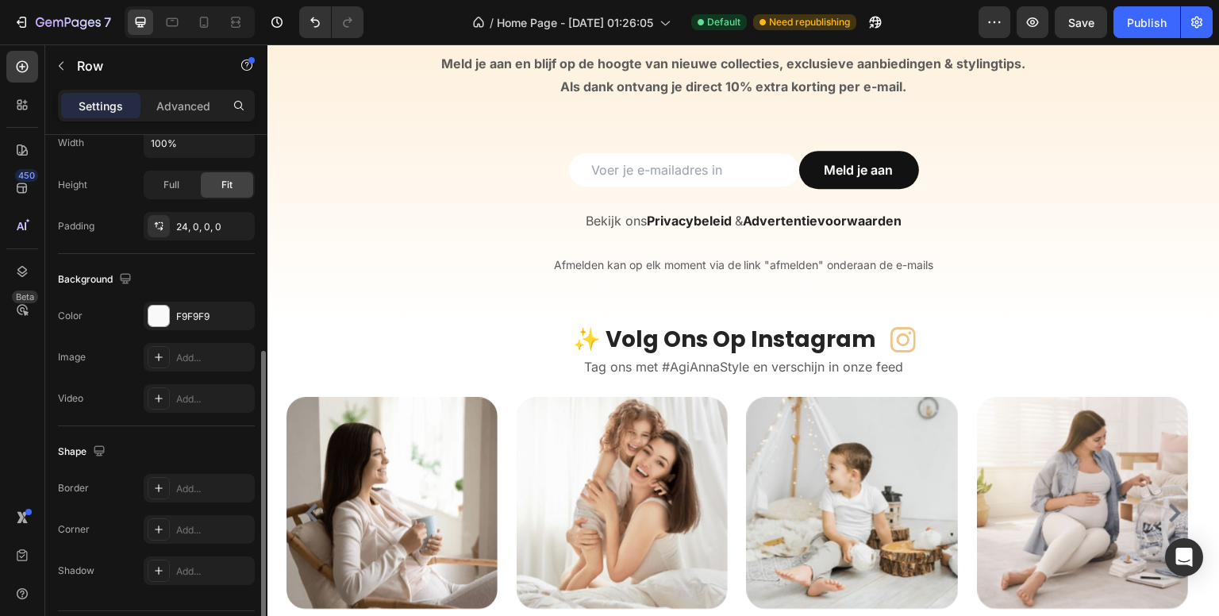
scroll to position [5644, 0]
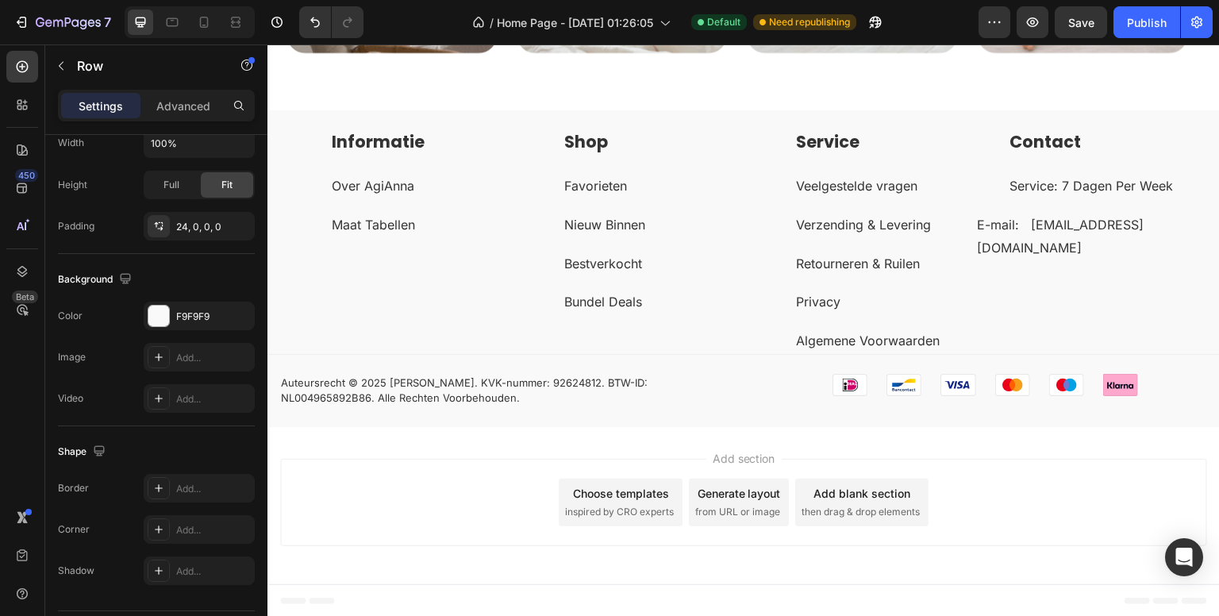
click at [1169, 122] on div "Informatie Heading Over AgiAnna Text block Maat Tabellen Text block Row Row Sho…" at bounding box center [743, 268] width 952 height 317
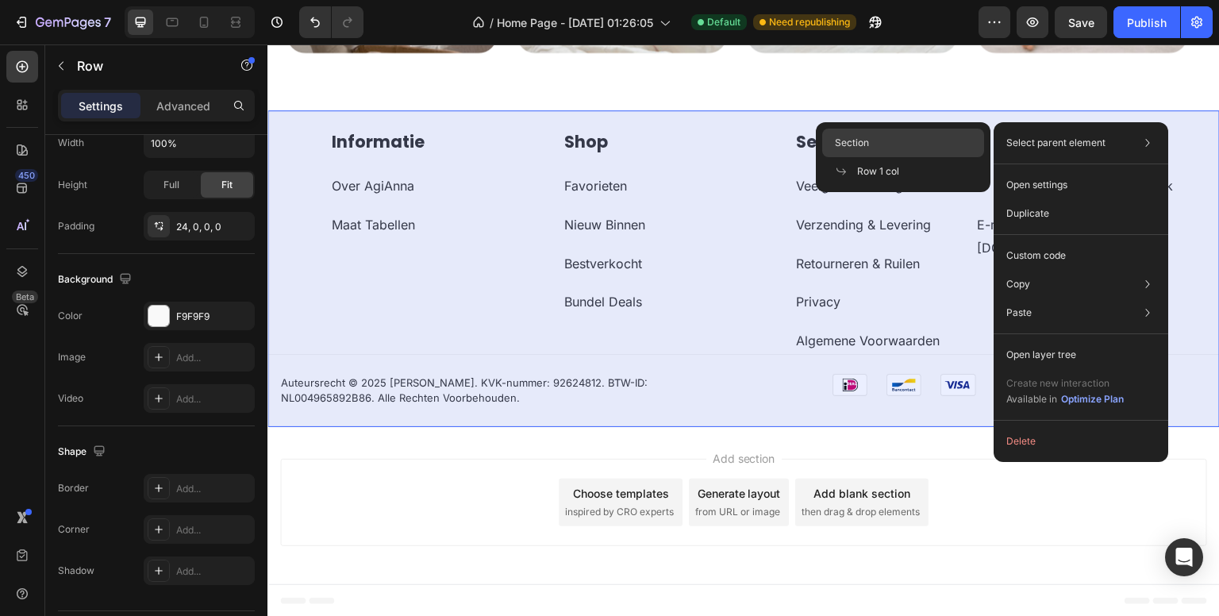
click at [913, 144] on div "Section" at bounding box center [903, 143] width 162 height 29
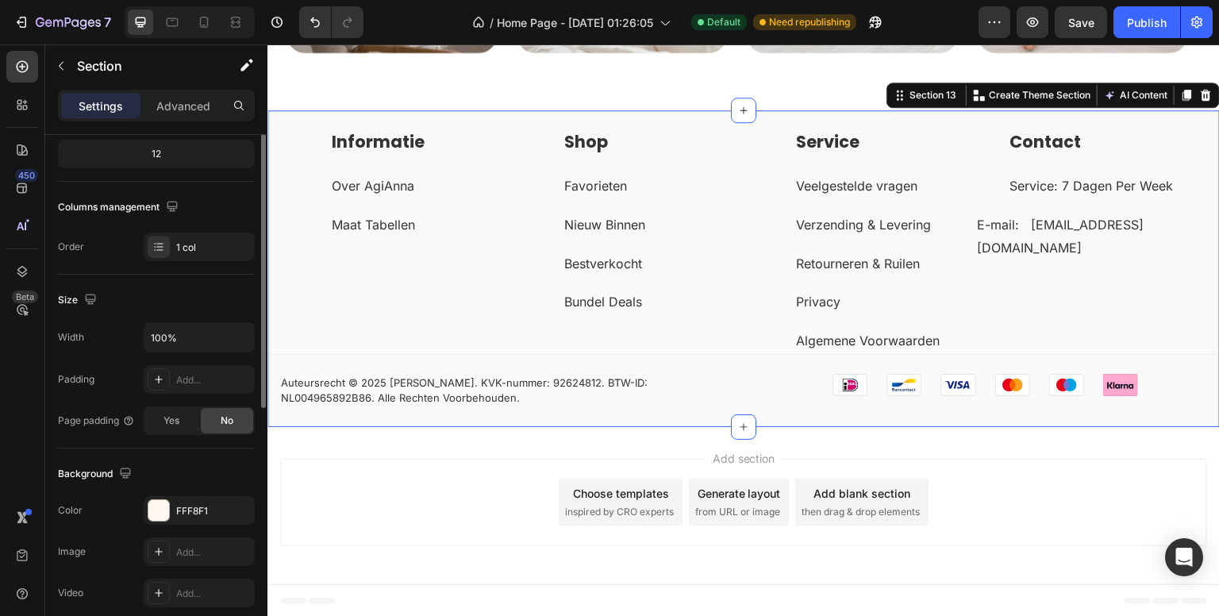
scroll to position [44, 0]
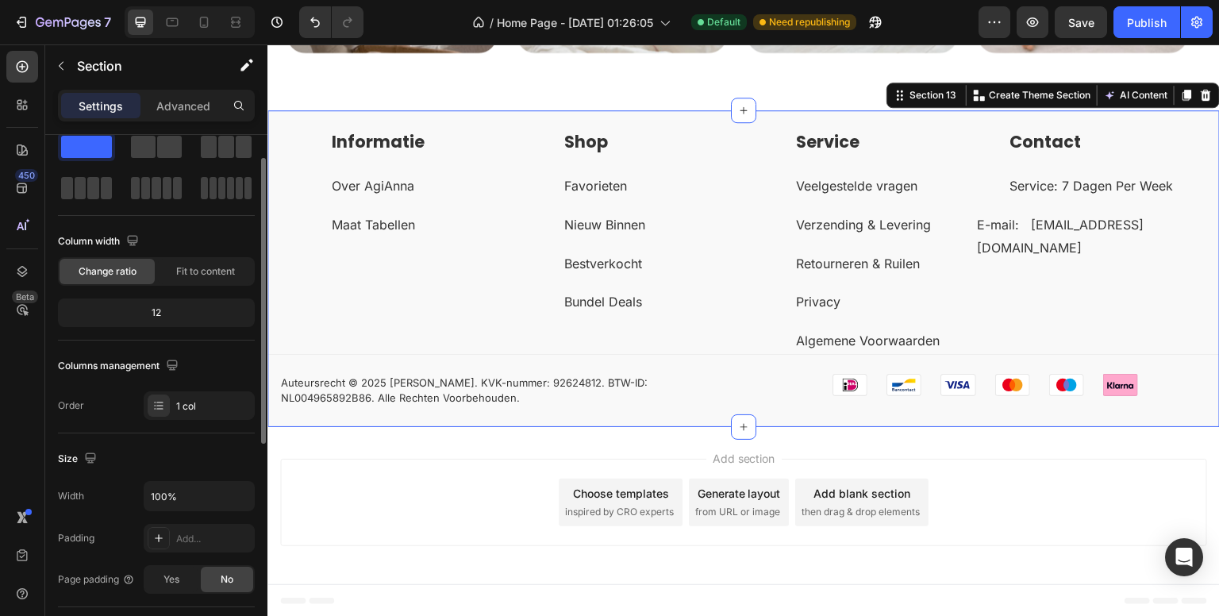
click at [197, 93] on div "Advanced" at bounding box center [183, 105] width 79 height 25
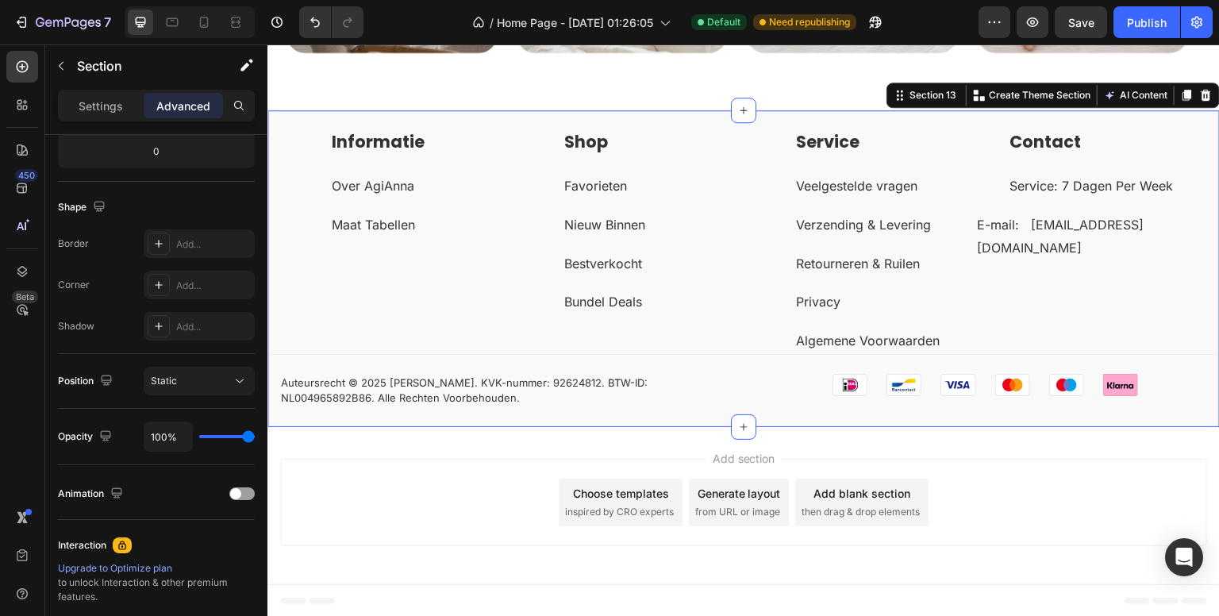
scroll to position [0, 0]
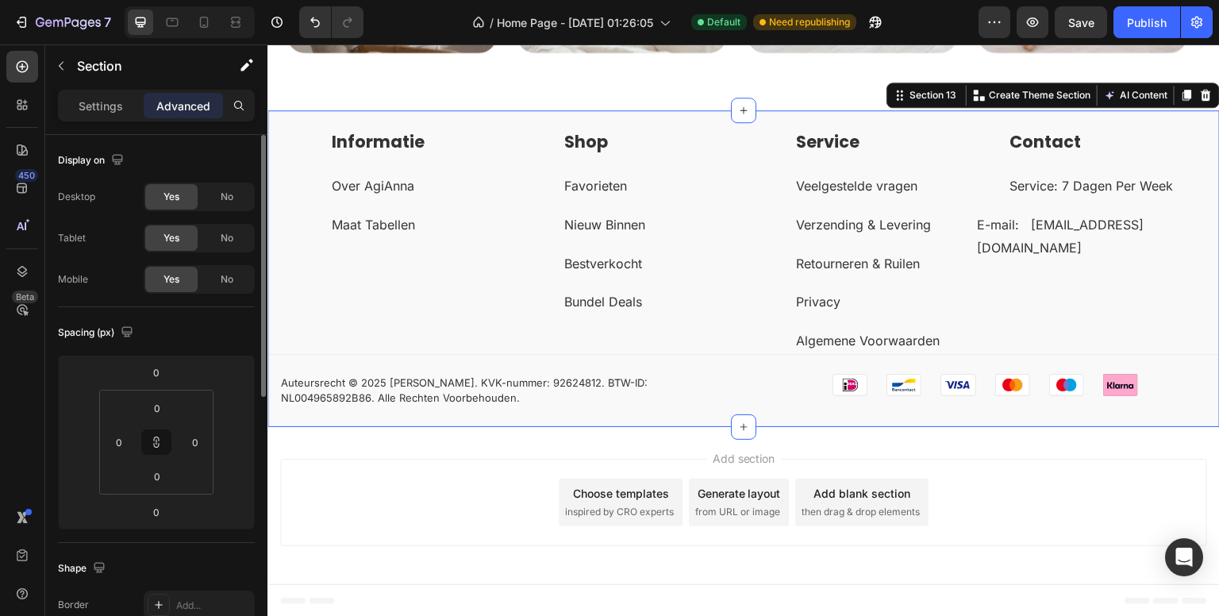
click at [106, 109] on p "Settings" at bounding box center [101, 106] width 44 height 17
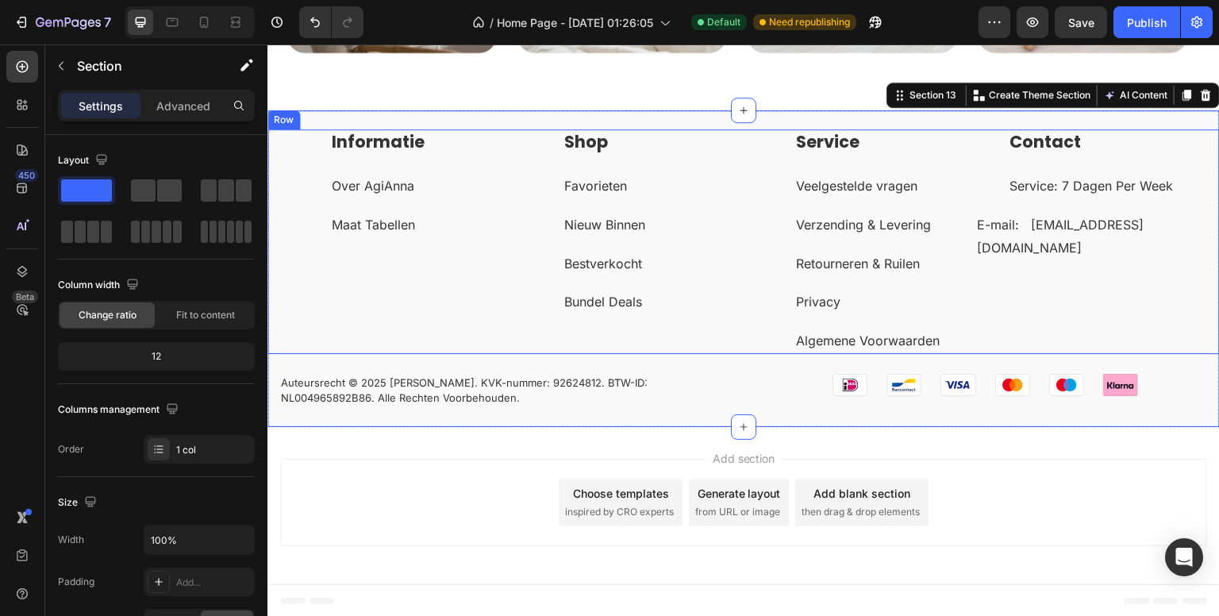
click at [496, 345] on div "Informatie Heading Over AgiAnna Text block Maat Tabellen Text block Row Row" at bounding box center [395, 241] width 233 height 225
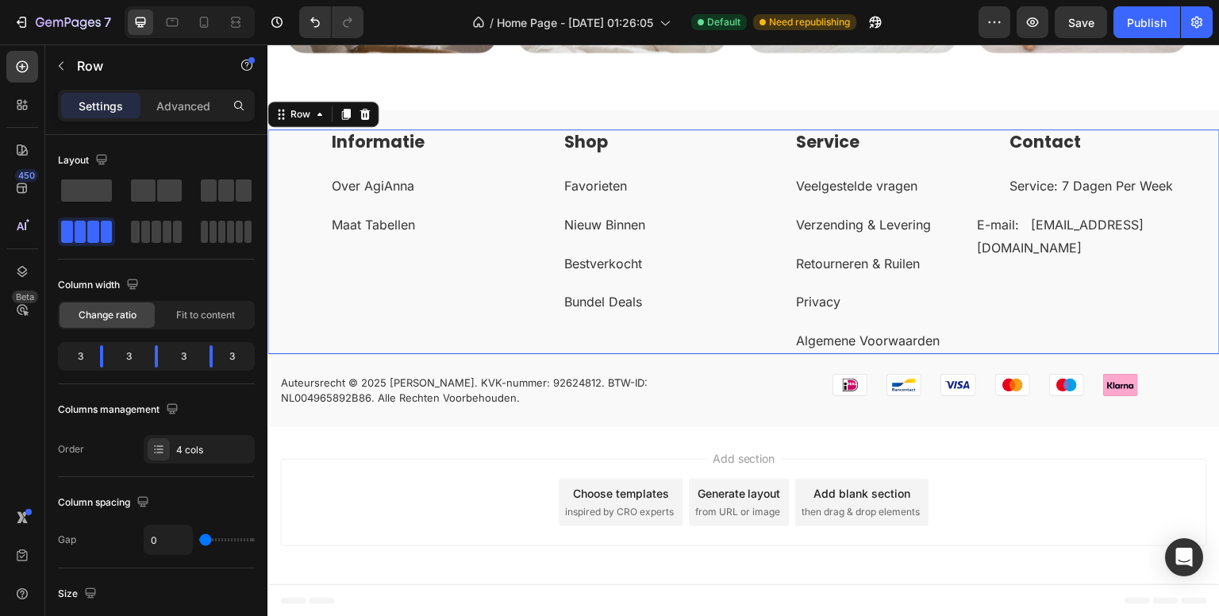
click at [282, 118] on icon at bounding box center [283, 118] width 2 height 2
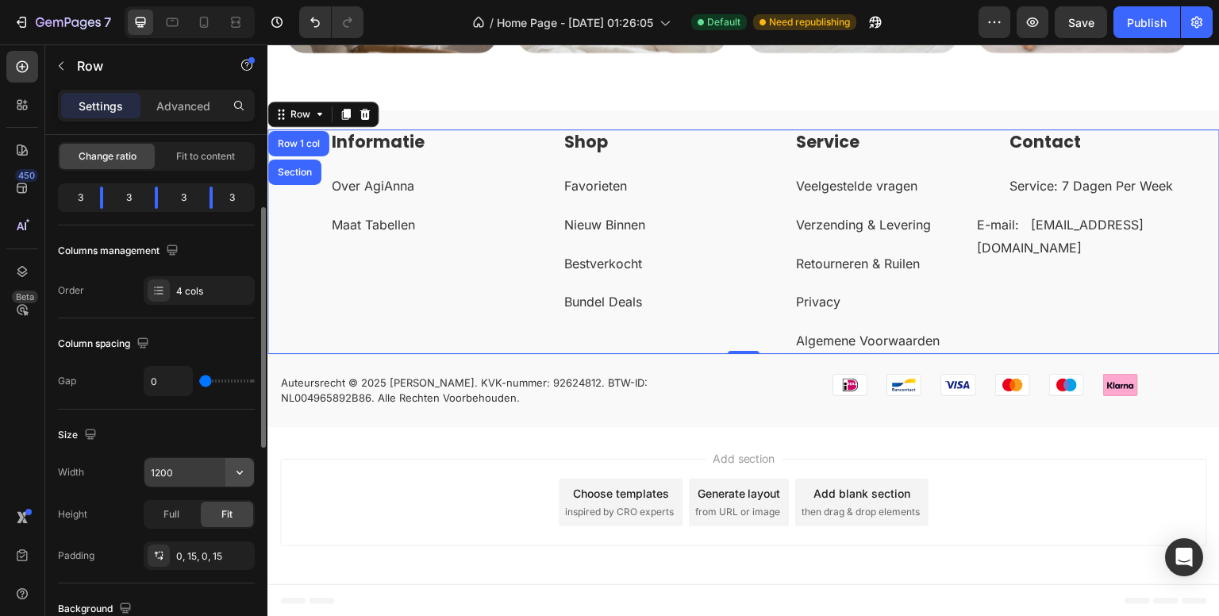
click at [244, 472] on icon "button" at bounding box center [240, 472] width 16 height 16
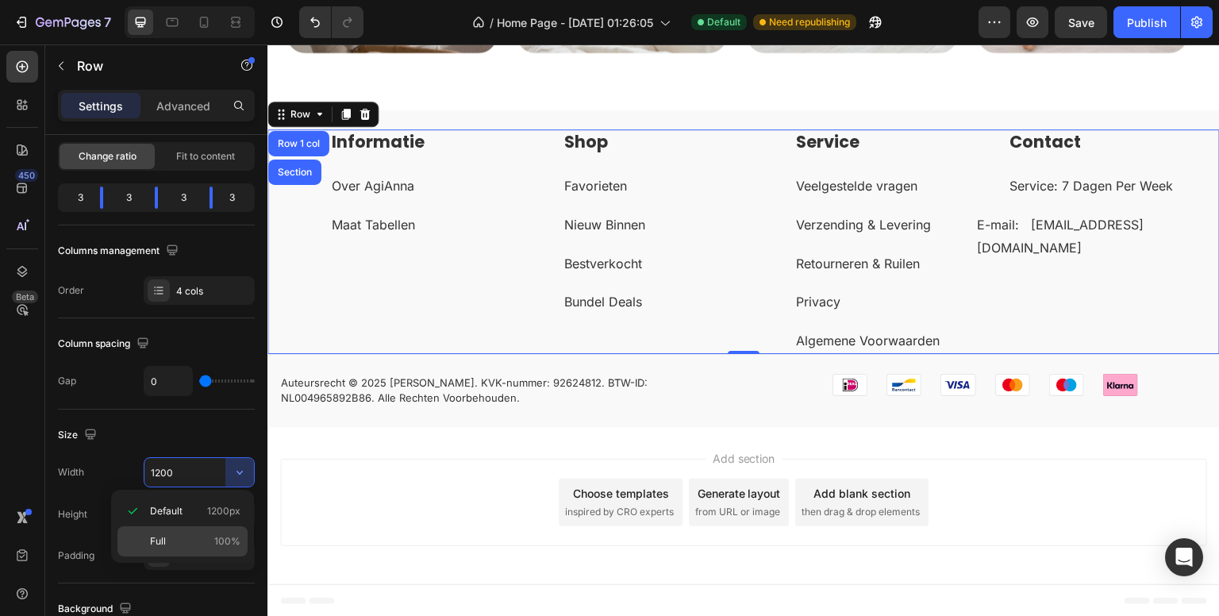
click at [169, 534] on p "Full 100%" at bounding box center [195, 541] width 90 height 14
type input "100%"
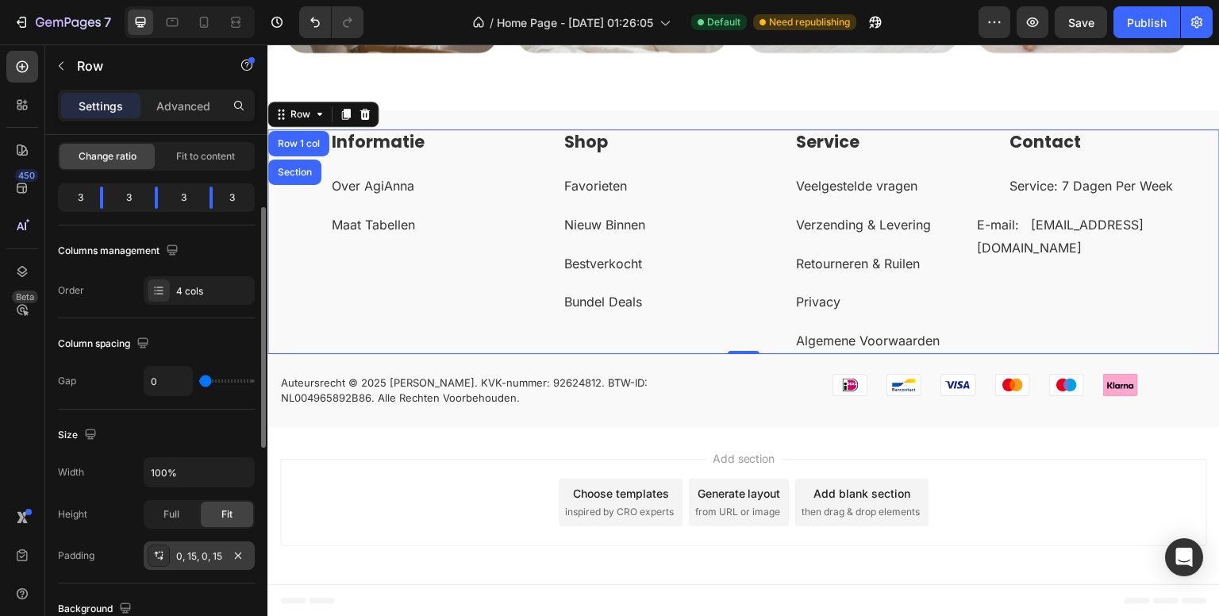
click at [199, 553] on div "0, 15, 0, 15" at bounding box center [199, 556] width 46 height 14
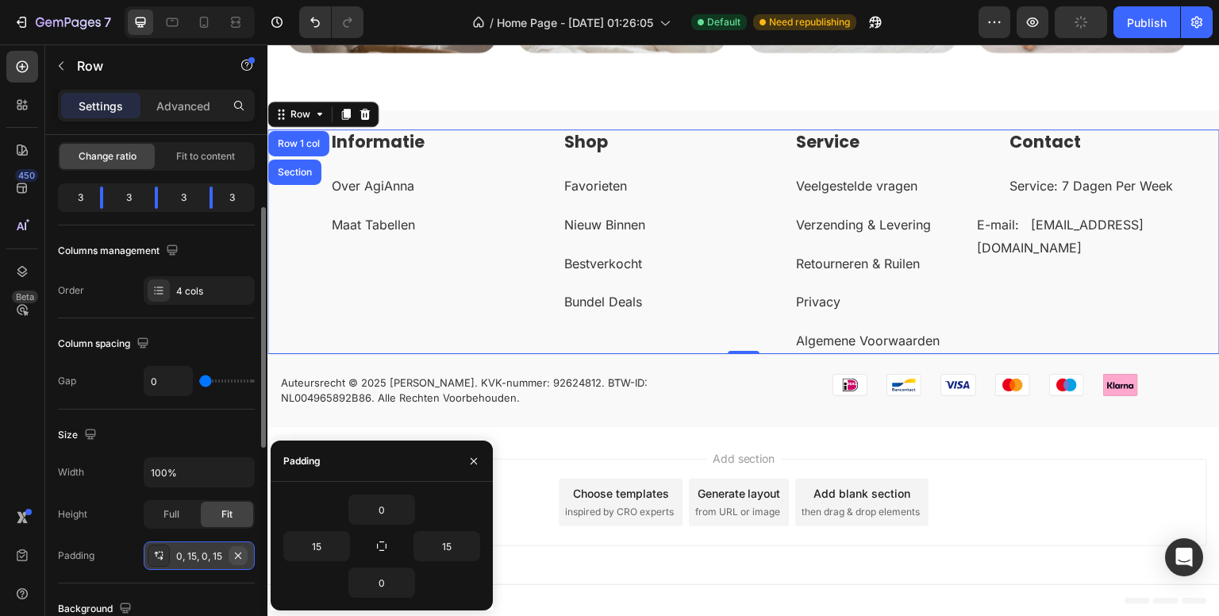
click at [244, 549] on button "button" at bounding box center [238, 555] width 19 height 19
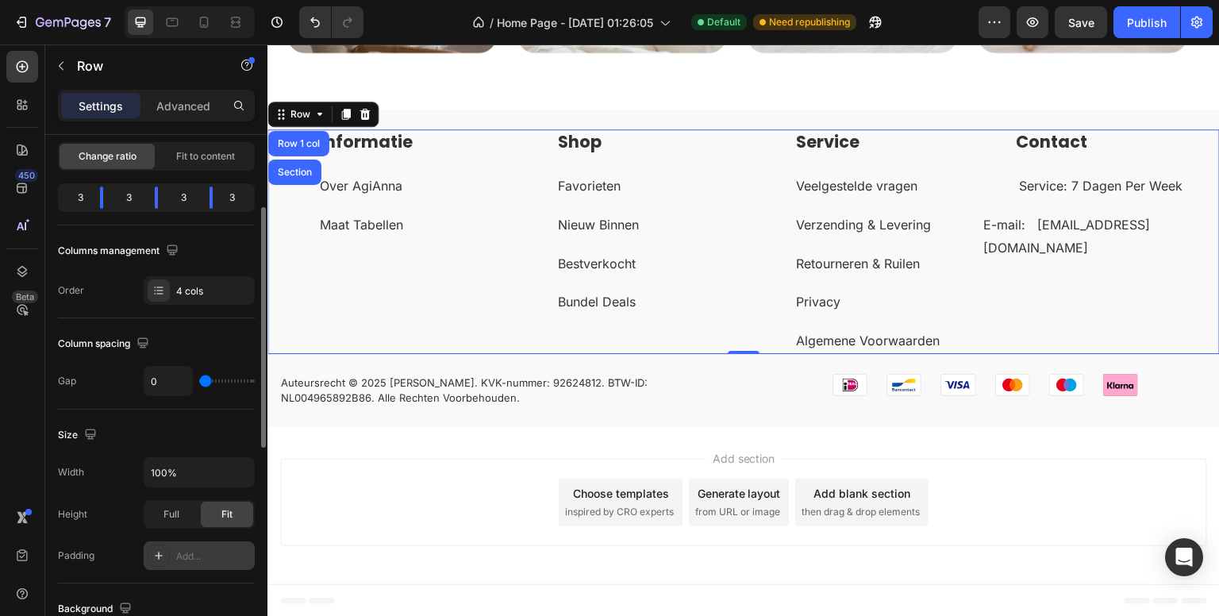
click at [27, 476] on div "450 Beta" at bounding box center [22, 276] width 32 height 451
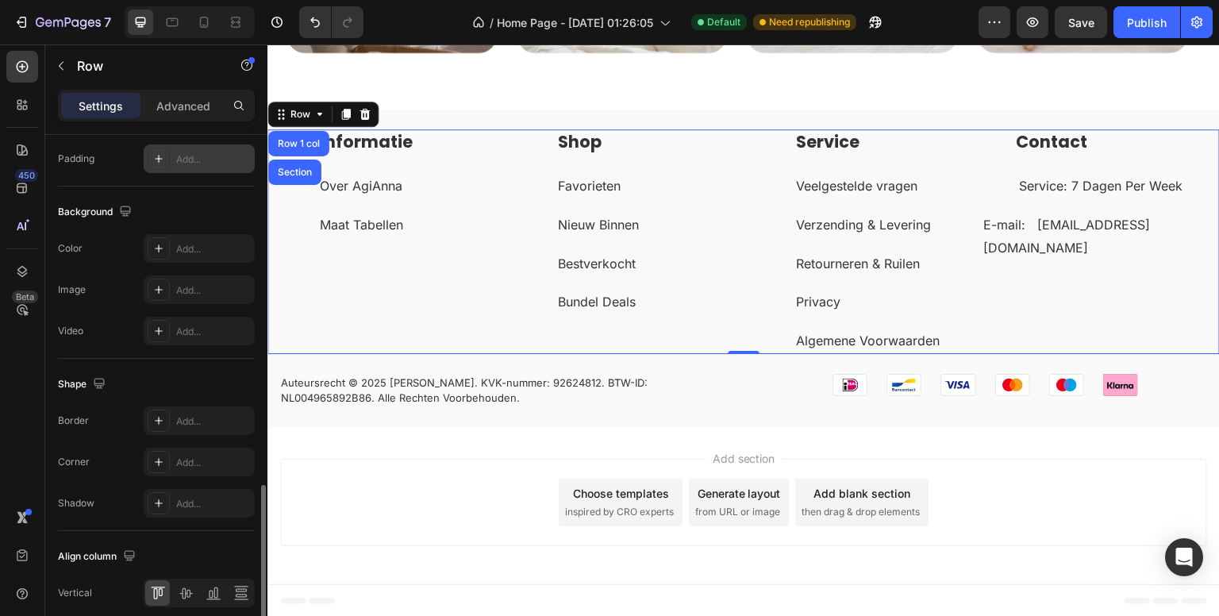
scroll to position [621, 0]
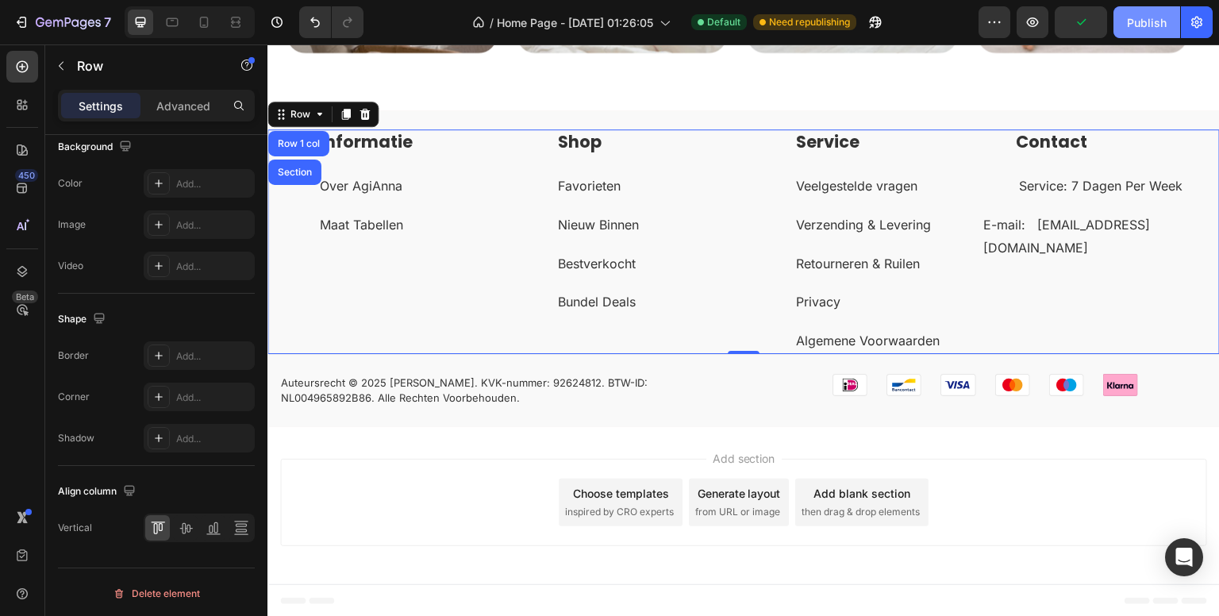
click at [1143, 22] on div "Publish" at bounding box center [1147, 22] width 40 height 17
click at [616, 370] on div "Informatie Heading Over AgiAnna Text block Maat Tabellen Text block Row Row Sho…" at bounding box center [743, 278] width 952 height 298
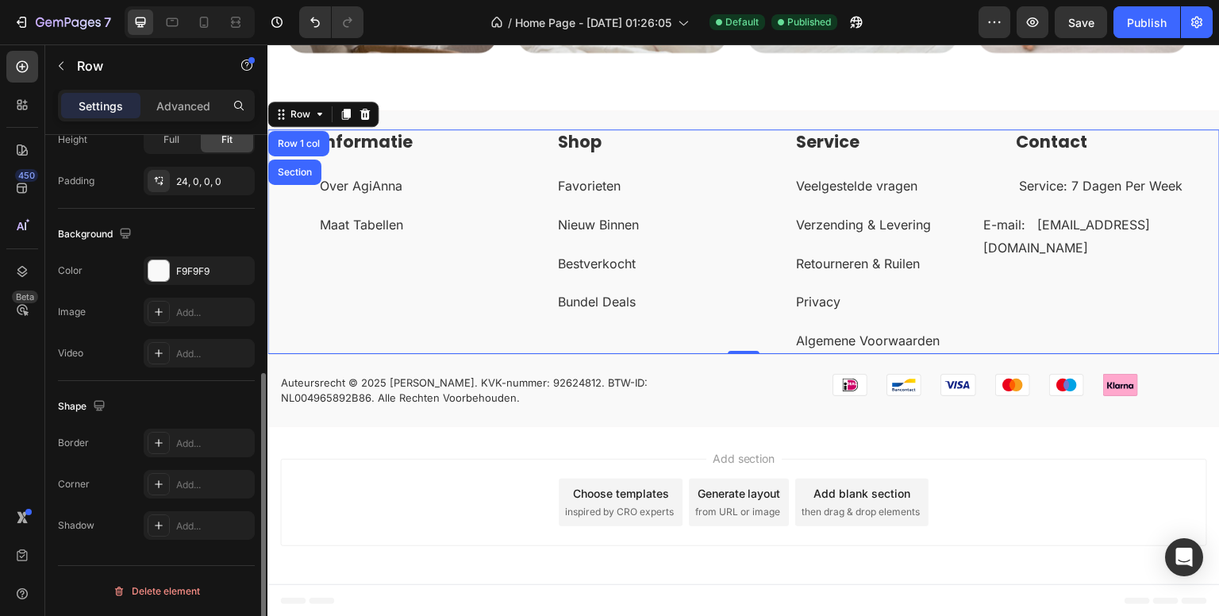
click at [735, 378] on div "Auteursrecht © 2025 [PERSON_NAME]. KVK-nummer: 92624812. BTW-ID: NL004965892B86…" at bounding box center [743, 391] width 952 height 34
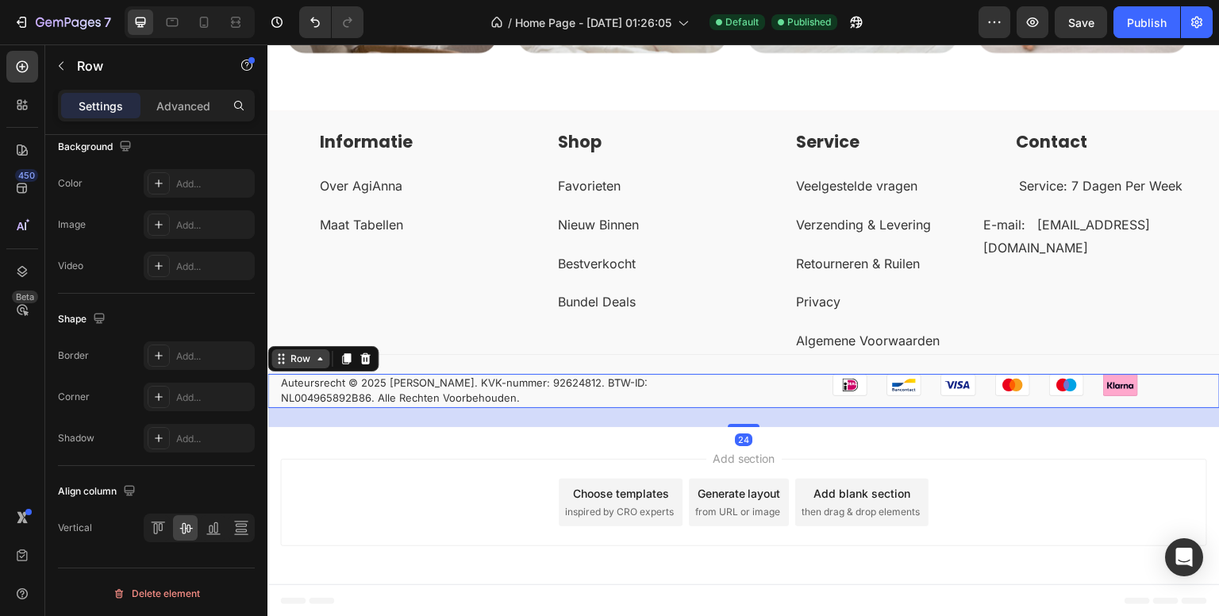
scroll to position [441, 0]
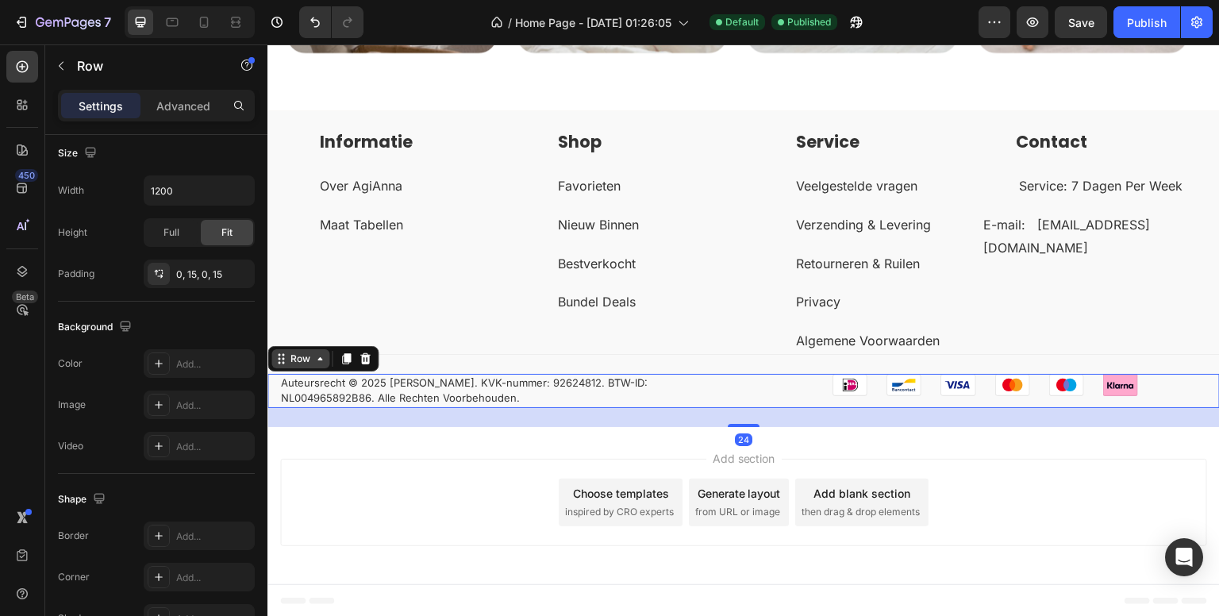
drag, startPoint x: 299, startPoint y: 357, endPoint x: 505, endPoint y: 379, distance: 206.8
click at [299, 357] on div "Row" at bounding box center [300, 359] width 26 height 14
click at [244, 270] on icon "button" at bounding box center [238, 273] width 13 height 13
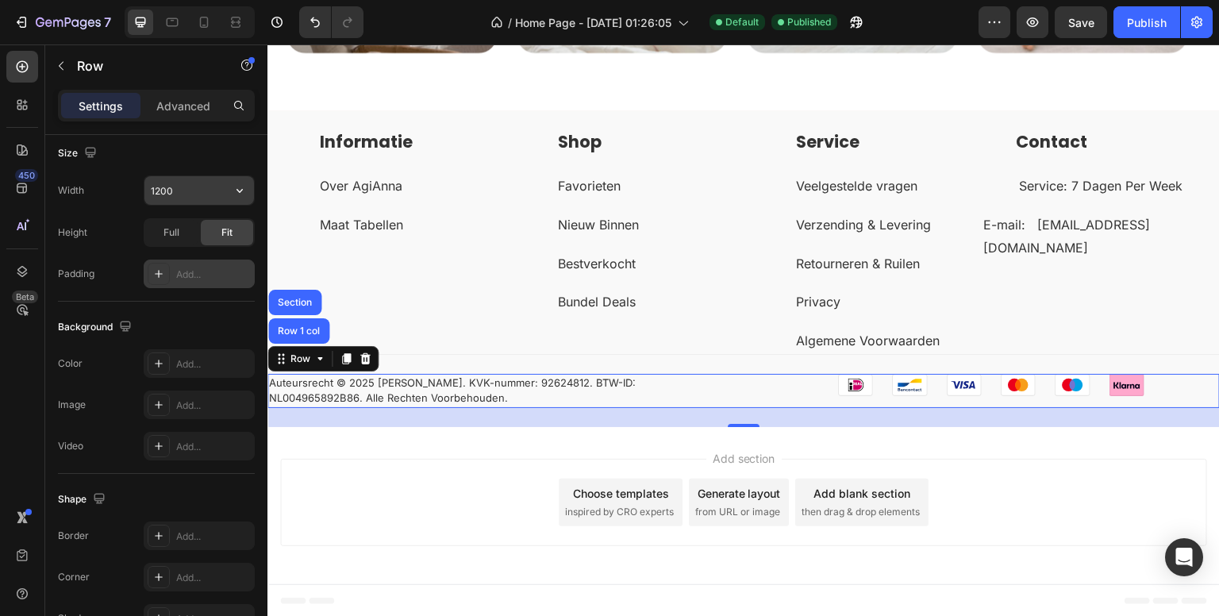
click at [225, 177] on input "1200" at bounding box center [199, 190] width 110 height 29
click at [237, 184] on icon "button" at bounding box center [240, 191] width 16 height 16
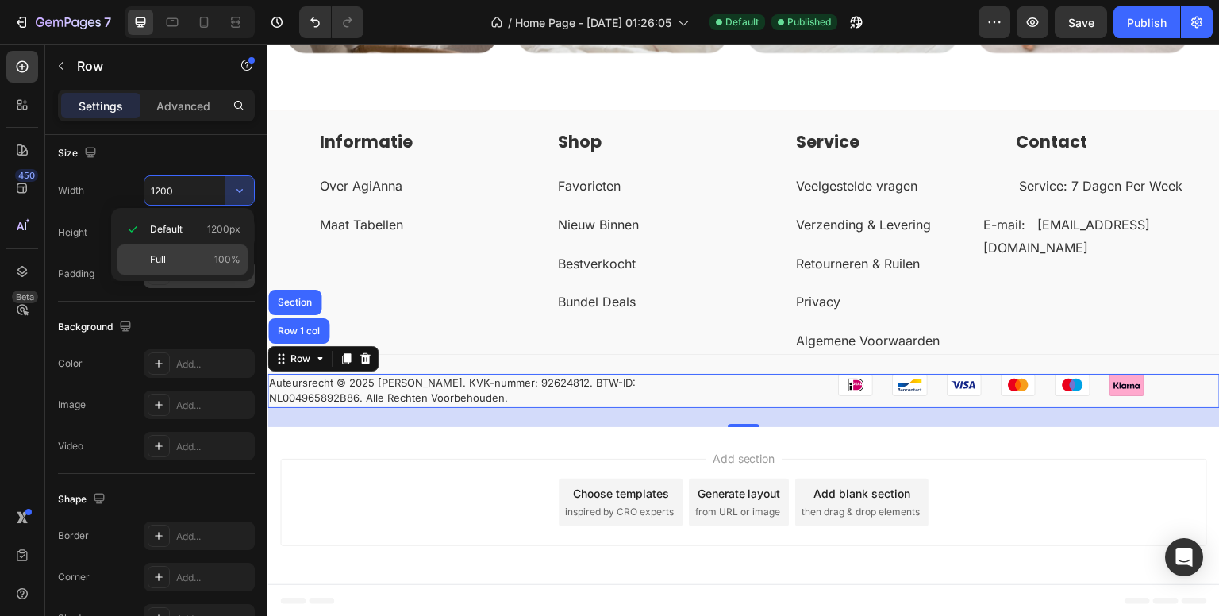
click at [179, 258] on p "Full 100%" at bounding box center [195, 259] width 90 height 14
type input "100%"
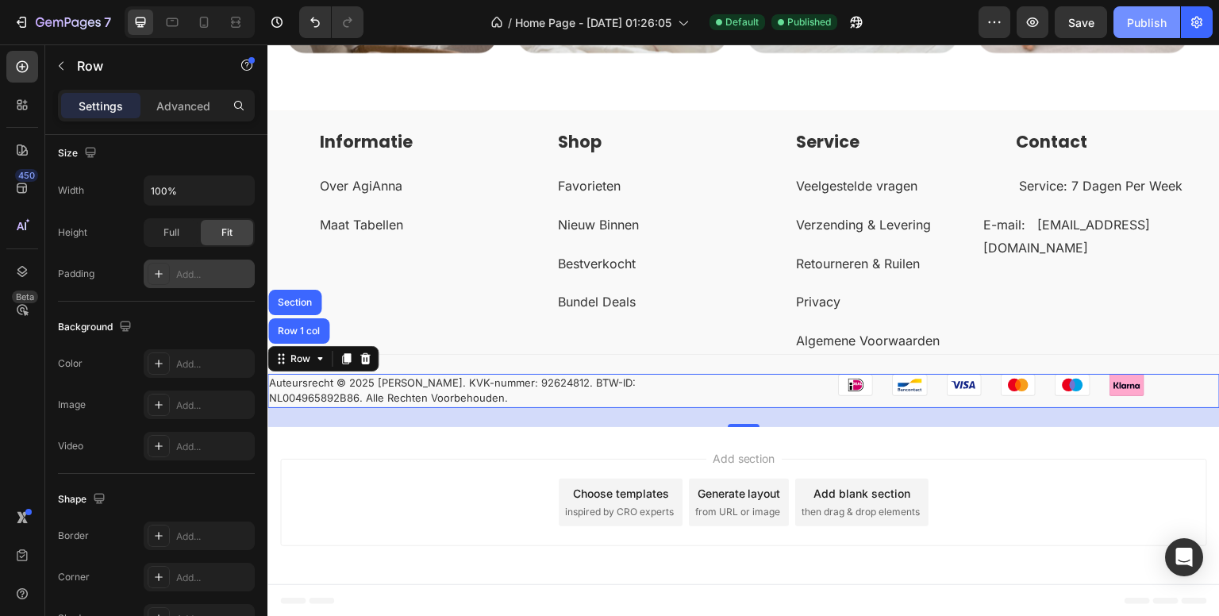
click at [1136, 25] on div "Publish" at bounding box center [1147, 22] width 40 height 17
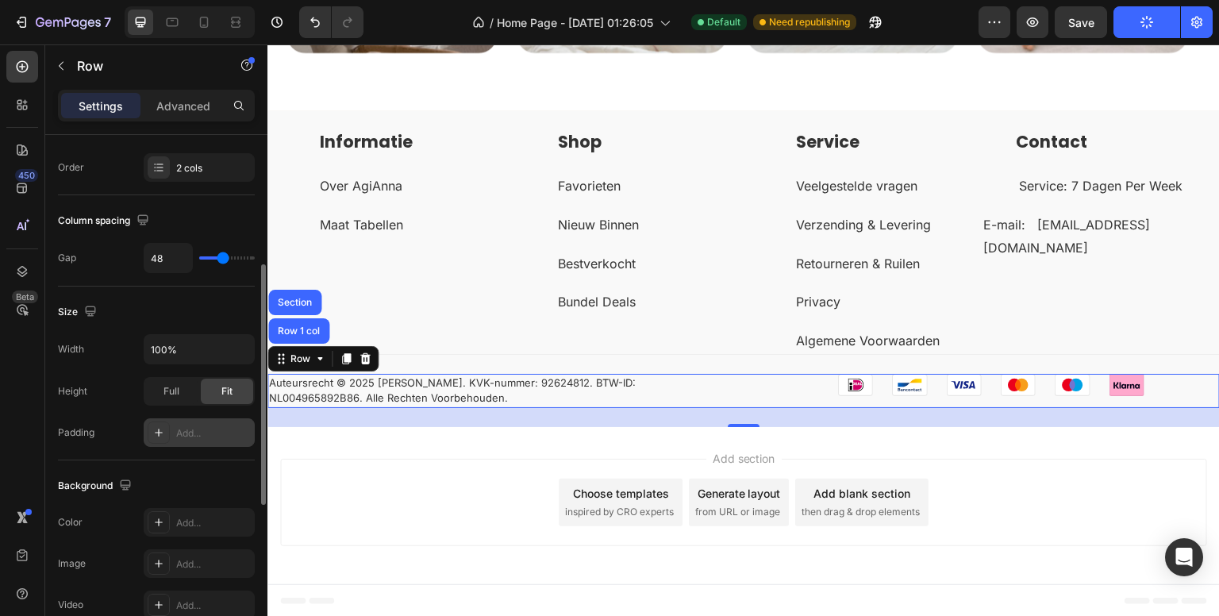
scroll to position [202, 0]
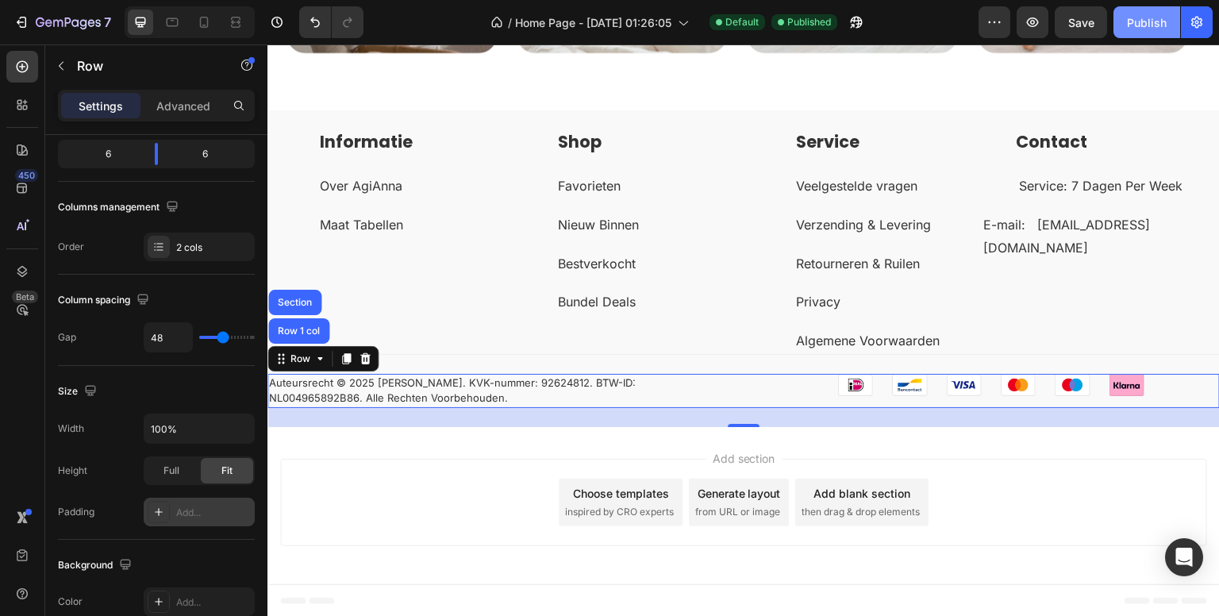
click at [1141, 24] on div "Publish" at bounding box center [1147, 22] width 40 height 17
drag, startPoint x: 298, startPoint y: 364, endPoint x: 433, endPoint y: 531, distance: 215.6
click at [298, 363] on div "Row" at bounding box center [300, 359] width 26 height 14
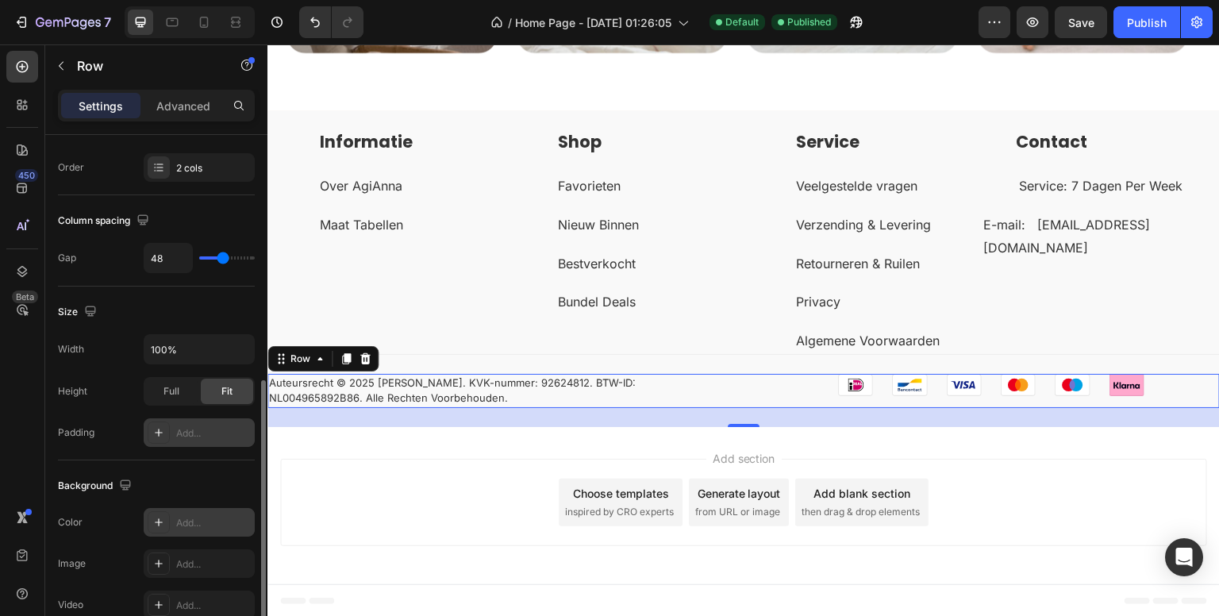
scroll to position [361, 0]
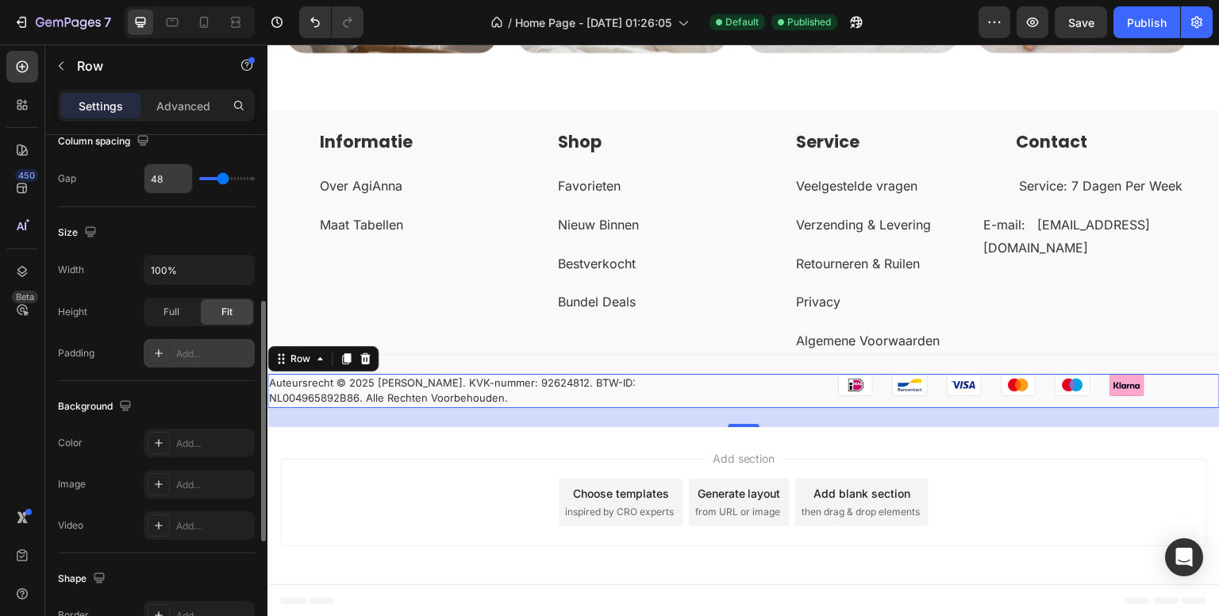
click at [167, 178] on input "48" at bounding box center [168, 178] width 48 height 29
type input "50"
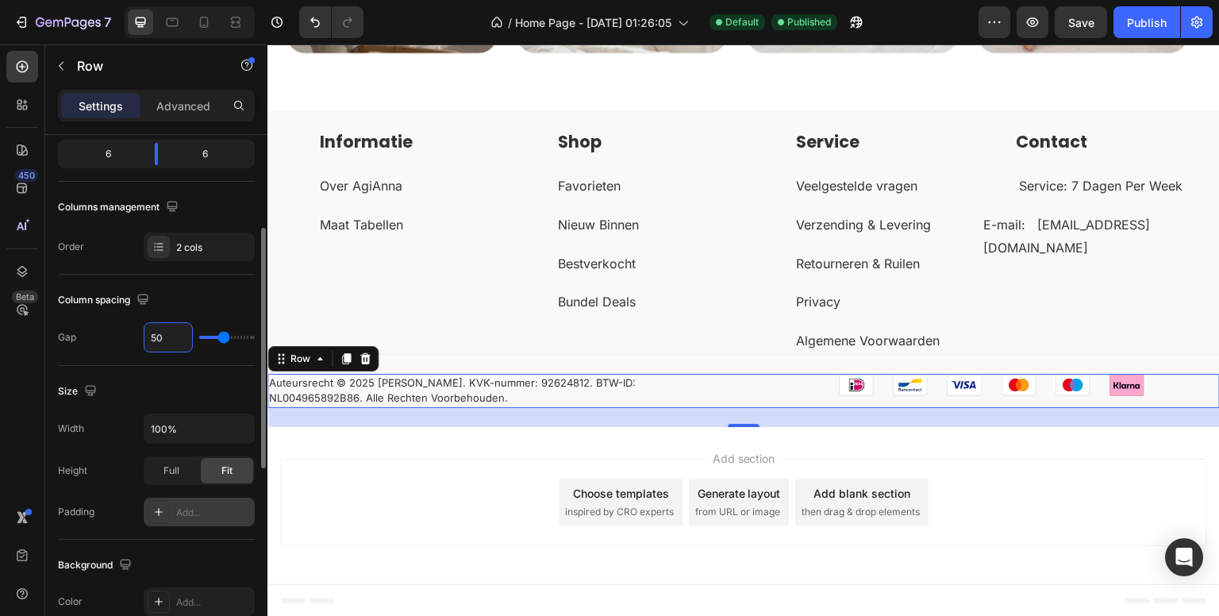
scroll to position [123, 0]
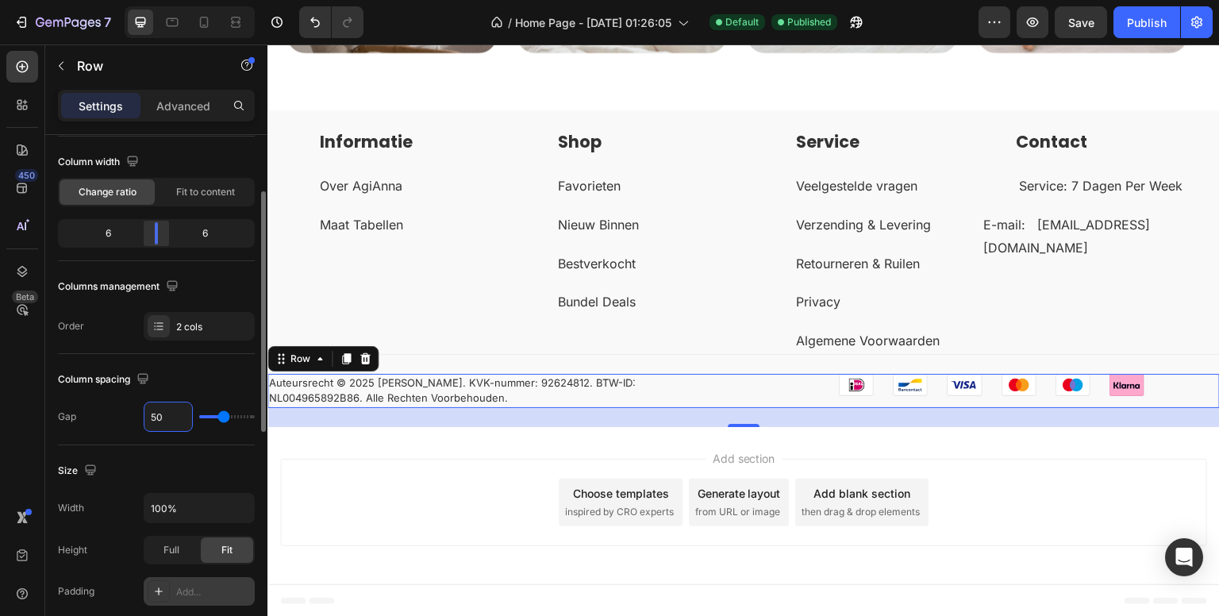
type input "50"
drag, startPoint x: 153, startPoint y: 233, endPoint x: 165, endPoint y: 231, distance: 12.0
click at [165, 0] on body "7 Version history / Home Page - [DATE] 01:26:05 Default Published Preview Save …" at bounding box center [609, 0] width 1219 height 0
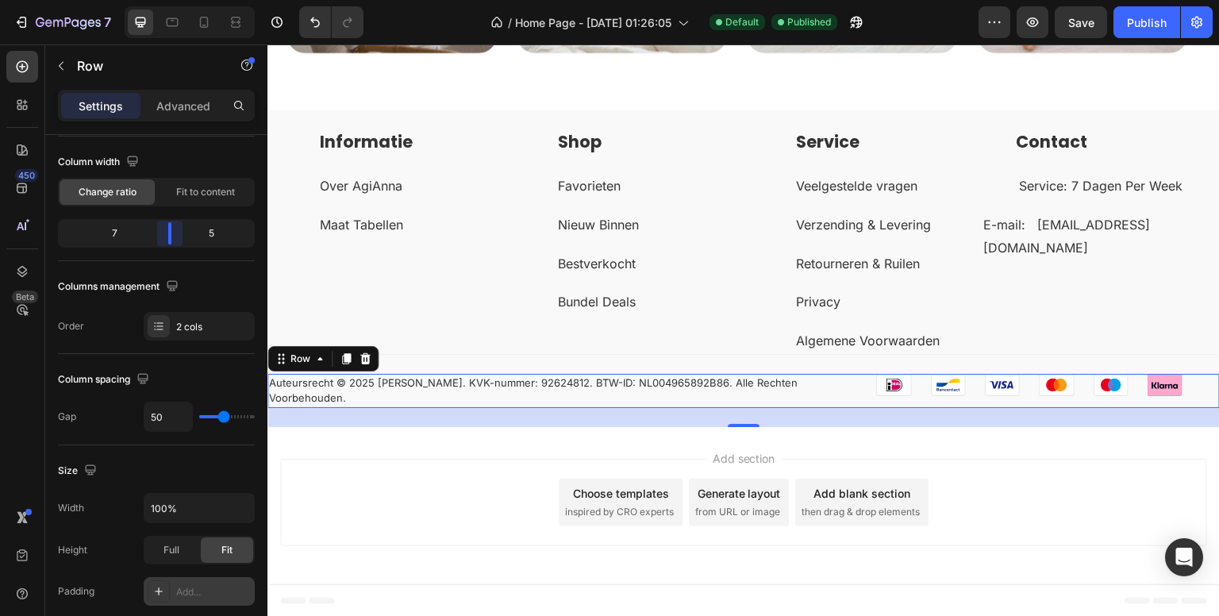
click at [172, 0] on body "7 Version history / Home Page - [DATE] 01:26:05 Default Published Preview Save …" at bounding box center [609, 0] width 1219 height 0
click at [159, 417] on input "50" at bounding box center [168, 416] width 48 height 29
click at [190, 596] on div "Add..." at bounding box center [213, 592] width 75 height 14
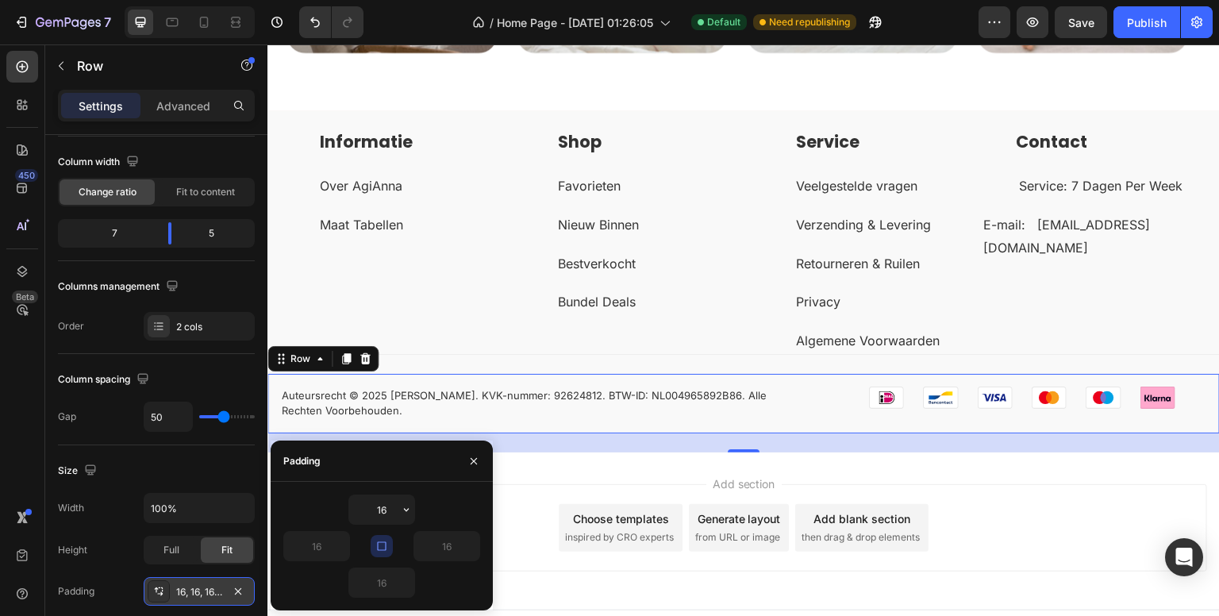
click at [382, 544] on icon "button" at bounding box center [381, 546] width 13 height 13
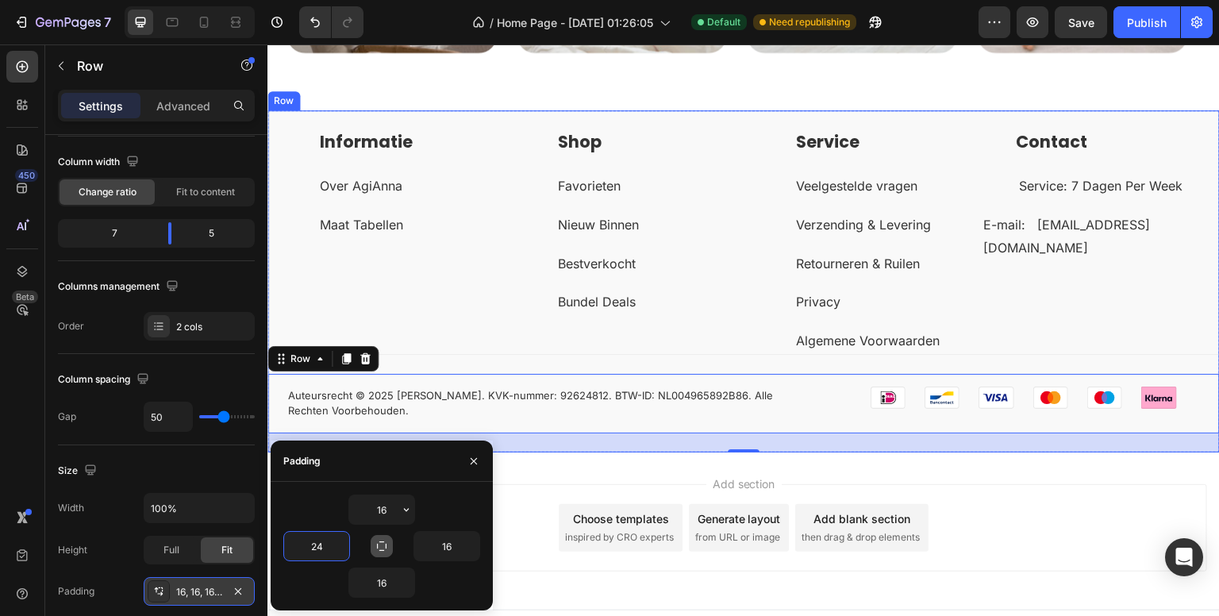
type input "24"
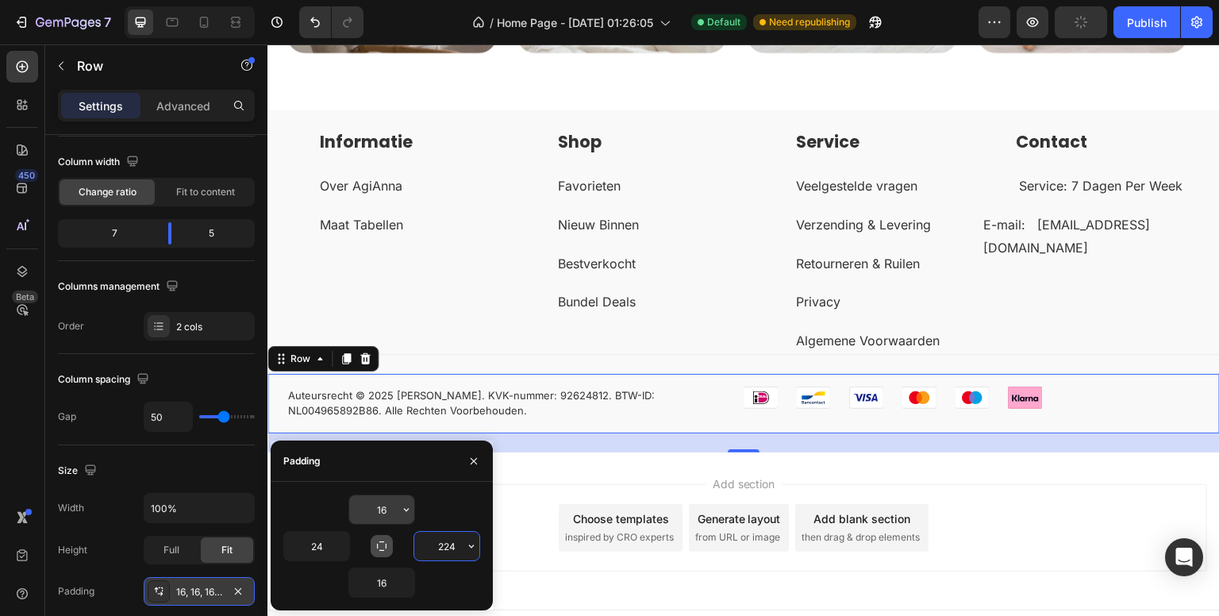
type input "224"
click at [375, 514] on input "16" at bounding box center [381, 509] width 65 height 29
type input "8"
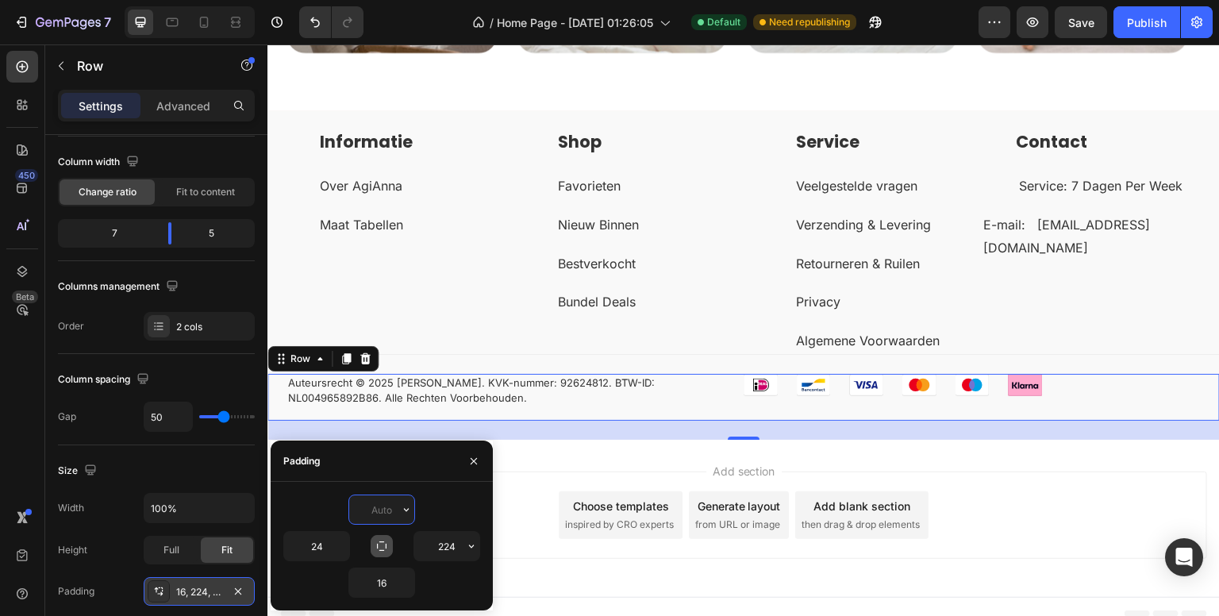
type input "0"
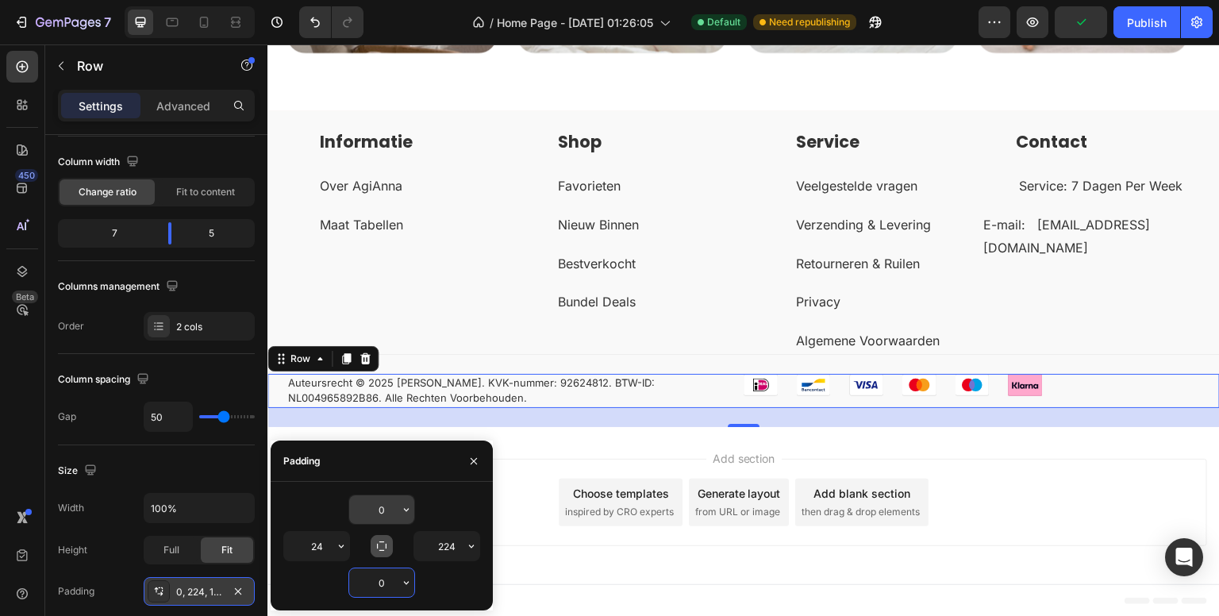
type input "0"
click at [425, 556] on input "224" at bounding box center [446, 546] width 65 height 29
type input "24"
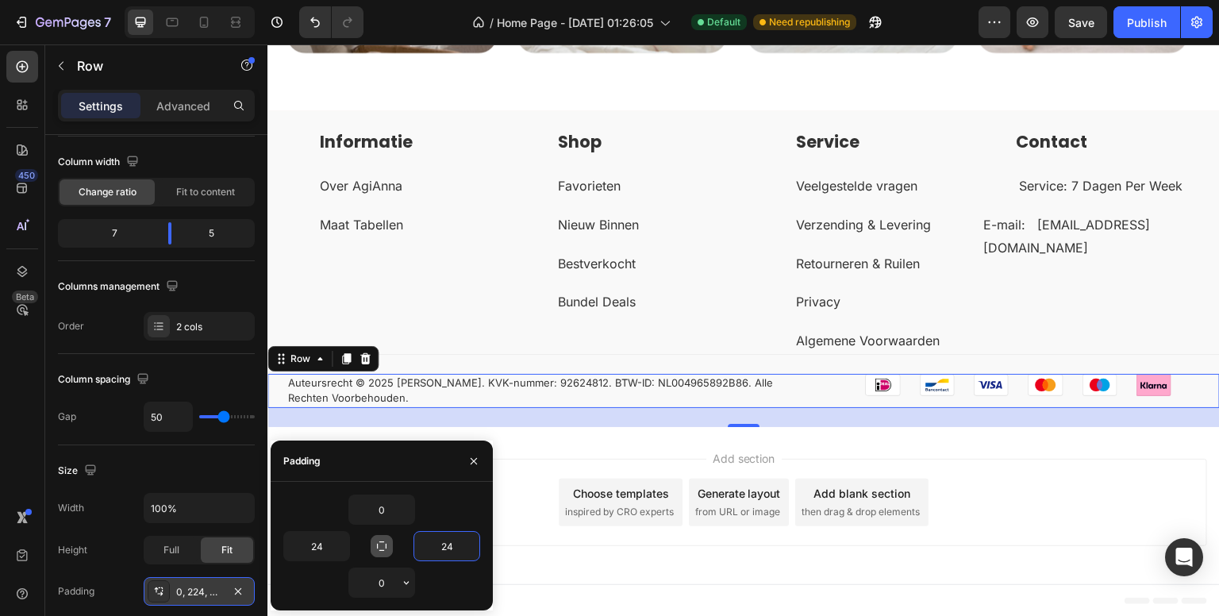
click at [25, 459] on div "450 Beta" at bounding box center [22, 276] width 32 height 451
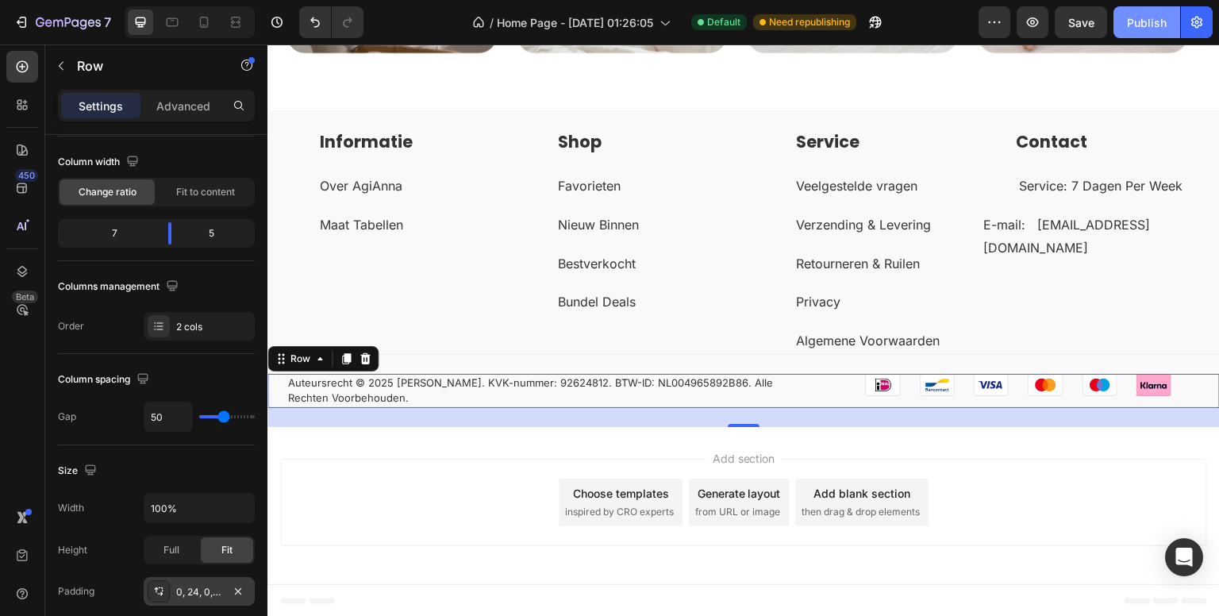
click at [1137, 22] on div "Publish" at bounding box center [1147, 22] width 40 height 17
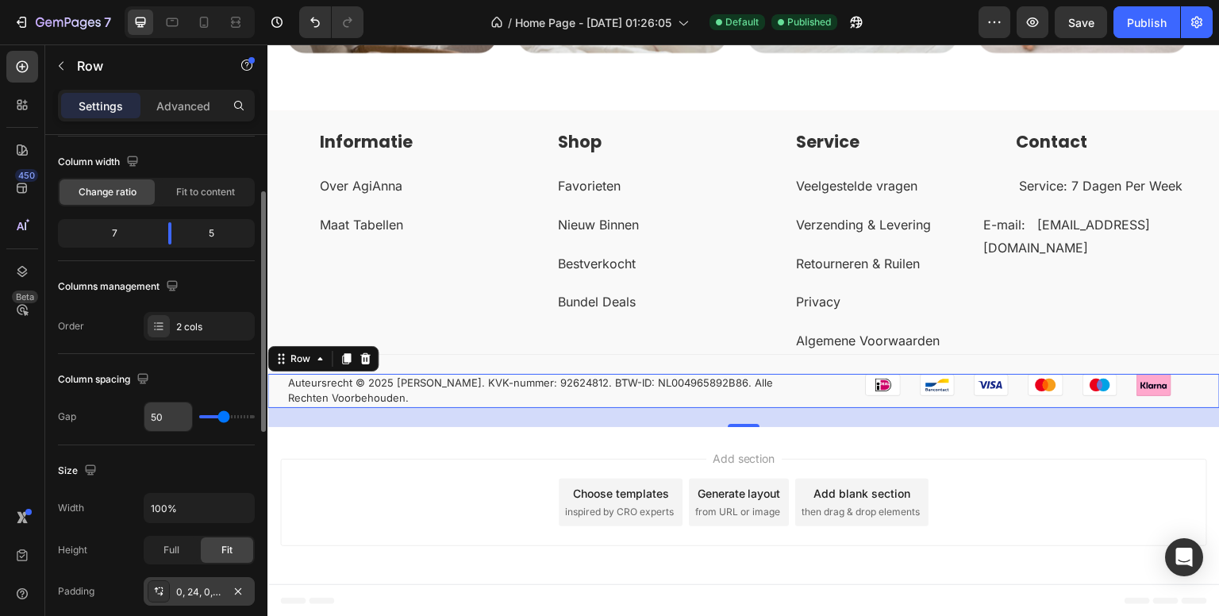
click at [169, 411] on input "50" at bounding box center [168, 416] width 48 height 29
click at [171, 411] on input "50" at bounding box center [168, 416] width 48 height 29
drag, startPoint x: 175, startPoint y: 235, endPoint x: 190, endPoint y: 229, distance: 17.1
click at [190, 0] on body "7 Version history / Home Page - [DATE] 01:26:05 Default Published Preview Save …" at bounding box center [609, 0] width 1219 height 0
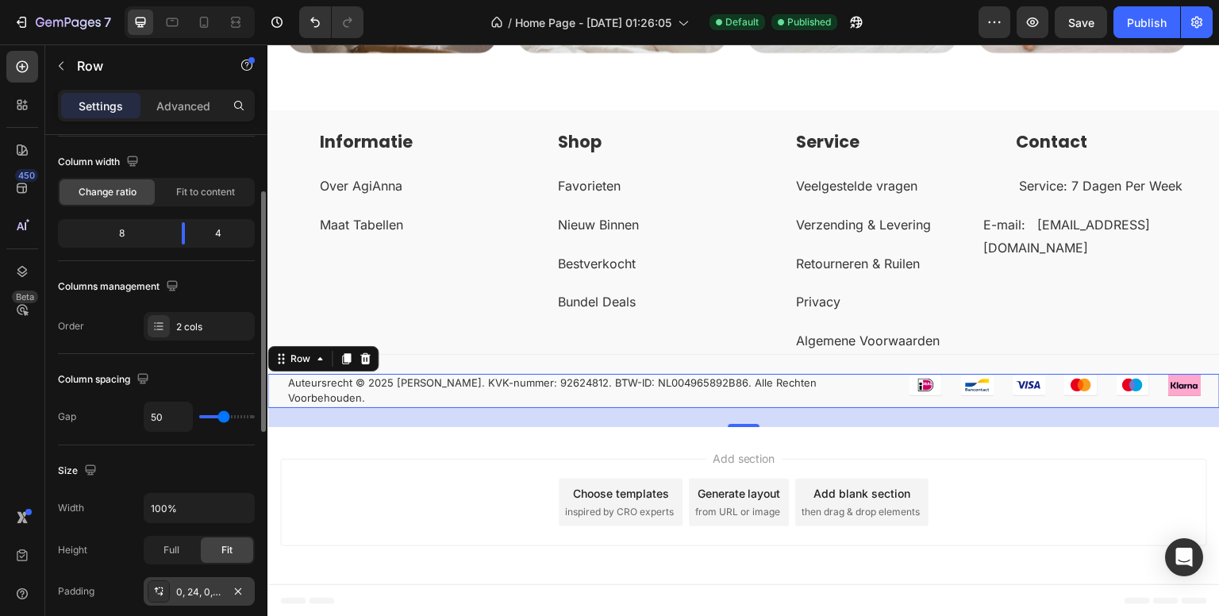
scroll to position [5632, 0]
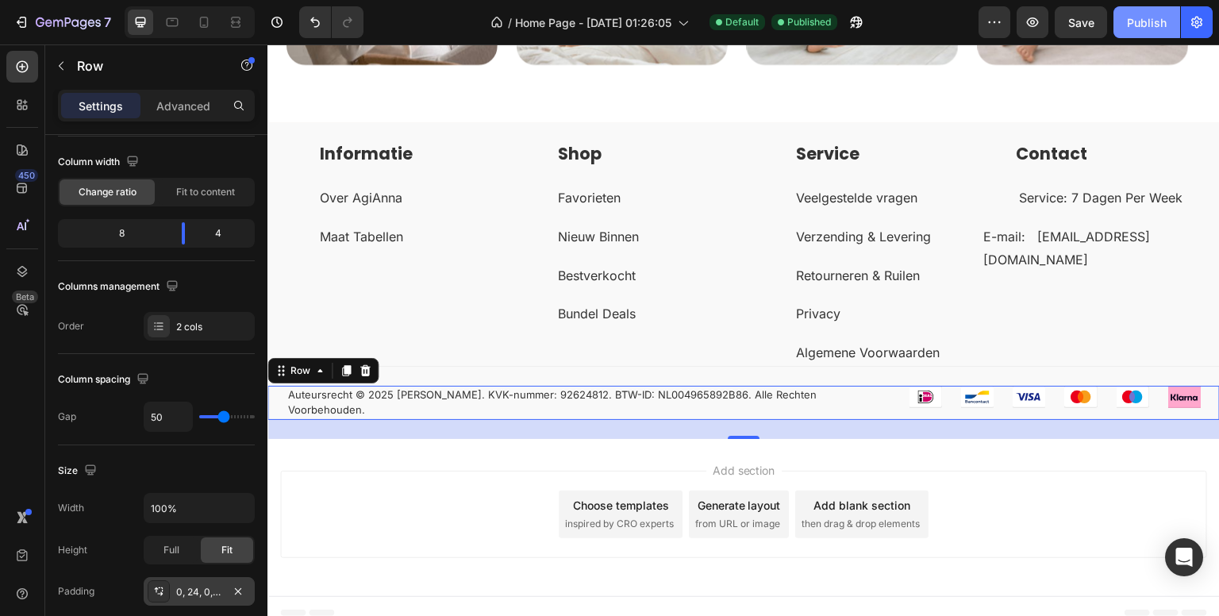
click at [1145, 16] on div "Publish" at bounding box center [1147, 22] width 40 height 17
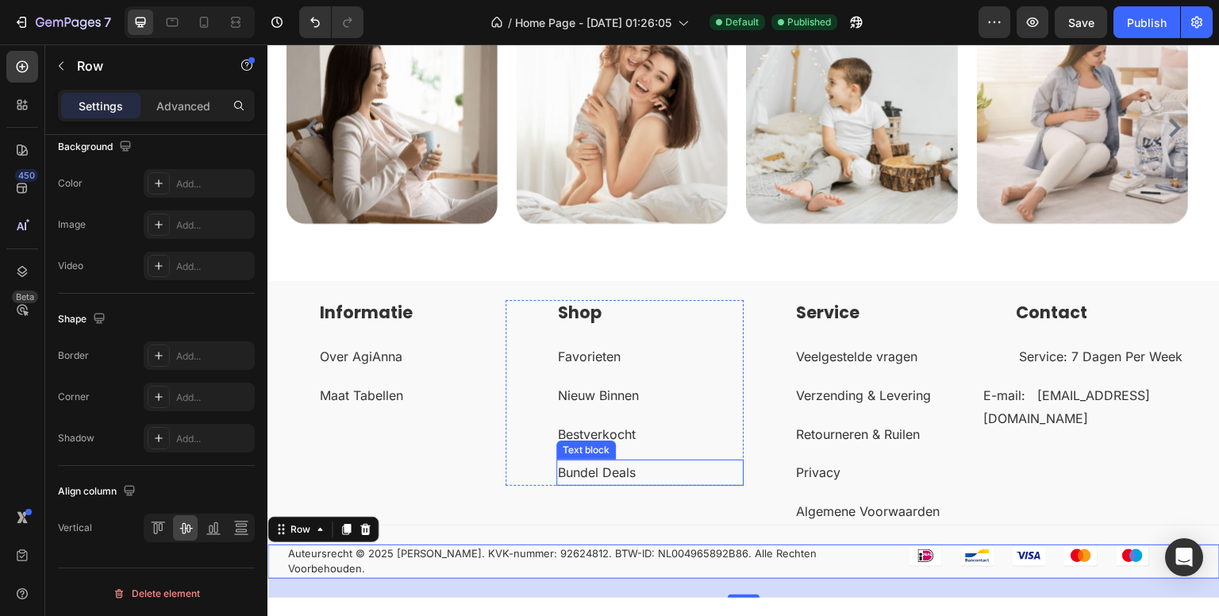
scroll to position [5394, 0]
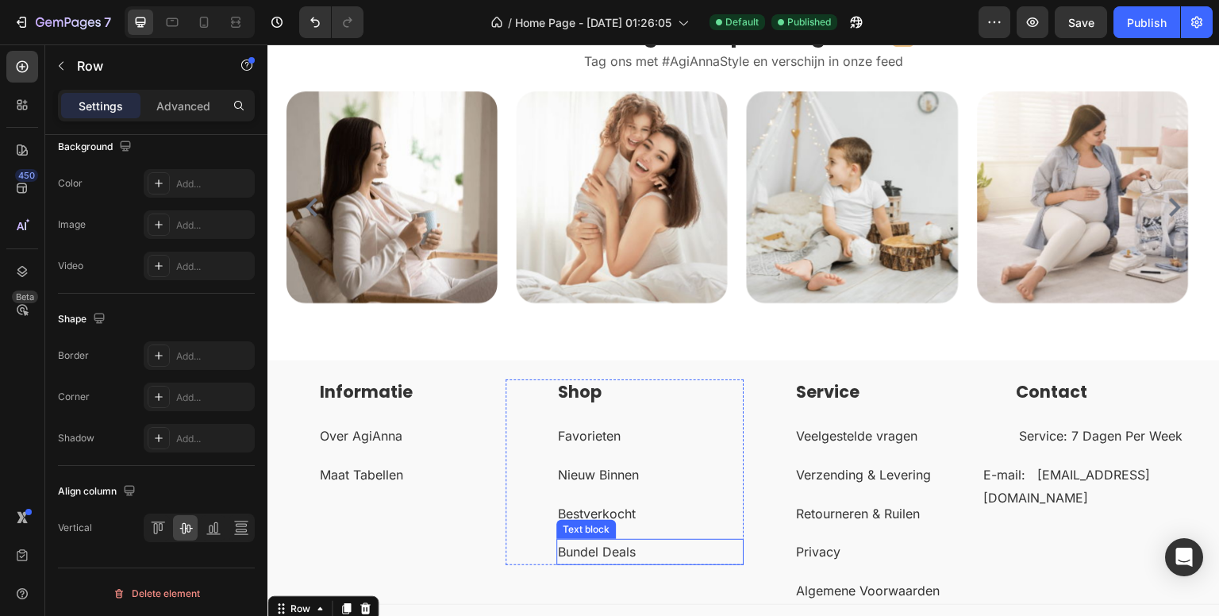
click at [1131, 71] on p "Tag ons met #AgiAnnaStyle en verschijn in onze feed" at bounding box center [743, 61] width 911 height 19
click at [29, 147] on icon at bounding box center [22, 150] width 16 height 16
click at [29, 192] on icon at bounding box center [22, 188] width 16 height 16
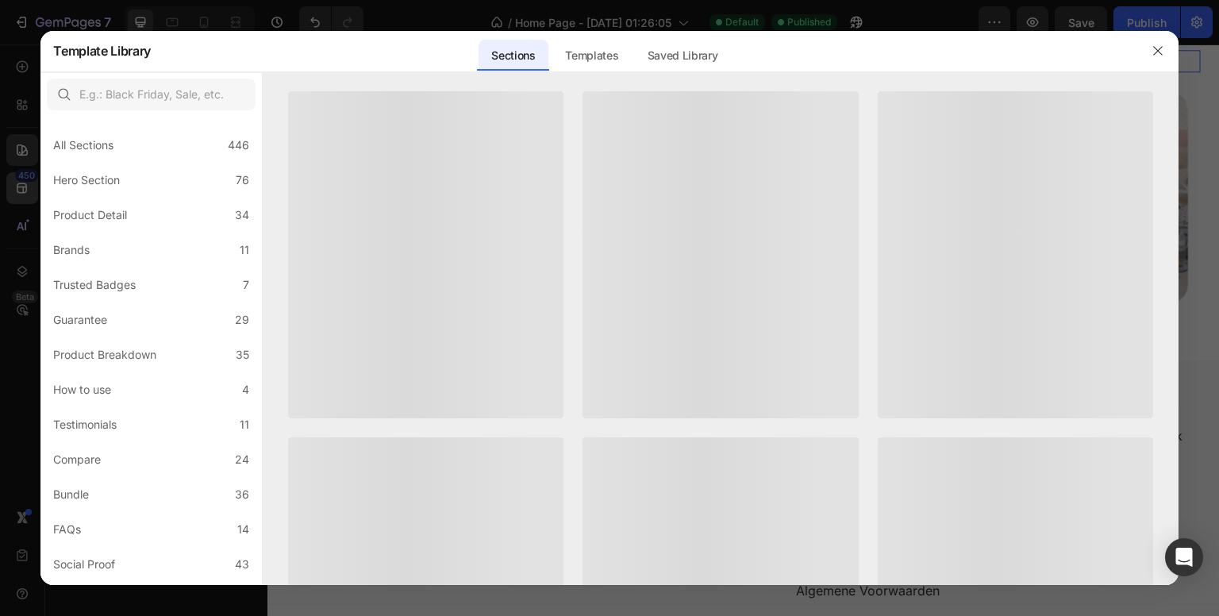
click at [22, 187] on div at bounding box center [609, 308] width 1219 height 616
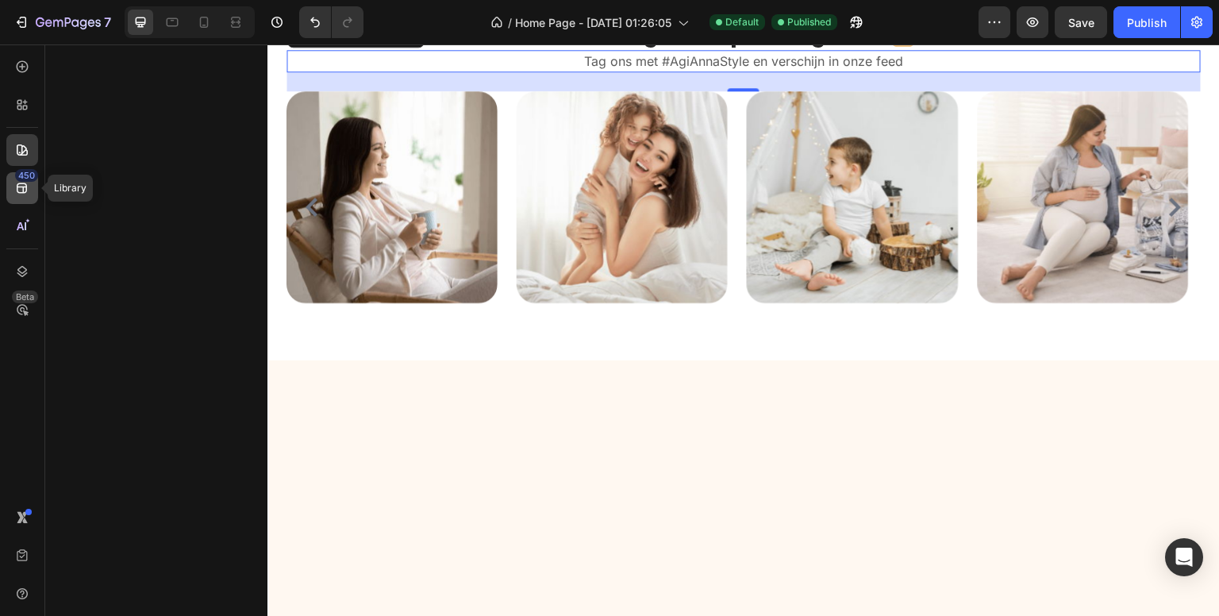
scroll to position [4997, 0]
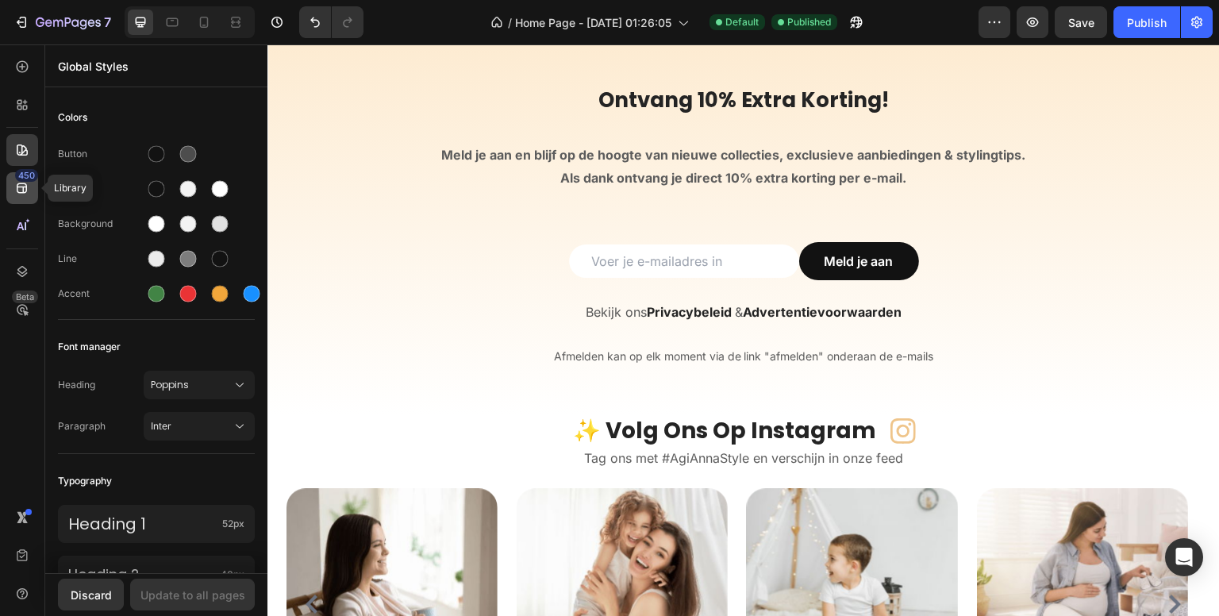
click at [13, 184] on div "450" at bounding box center [22, 188] width 32 height 32
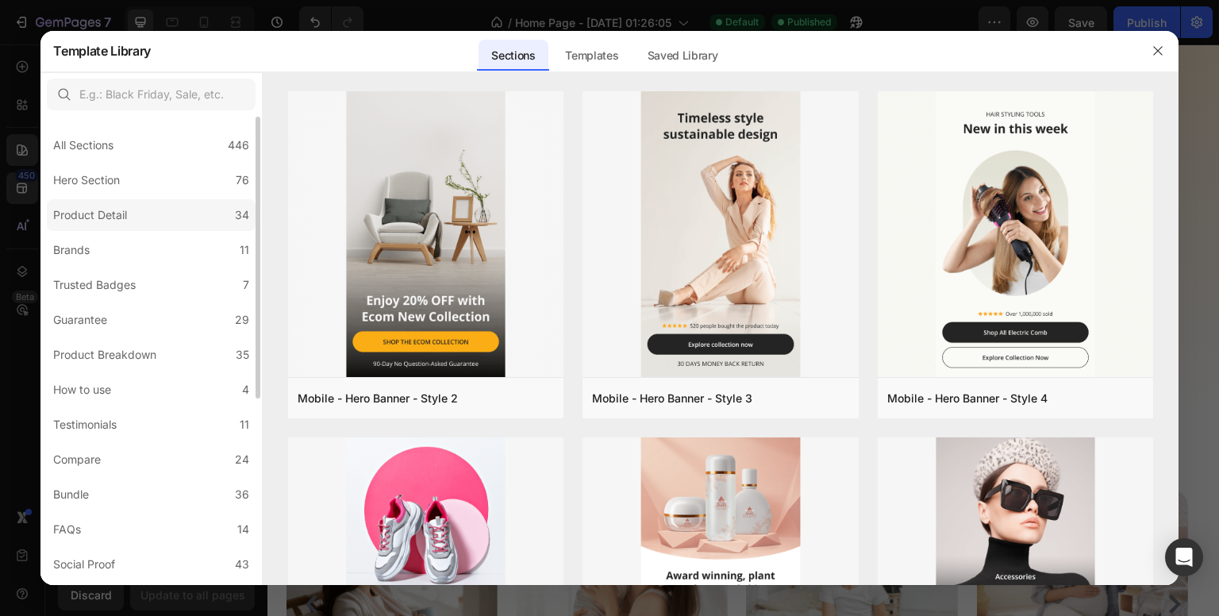
click at [121, 217] on div "Product Detail" at bounding box center [90, 215] width 74 height 19
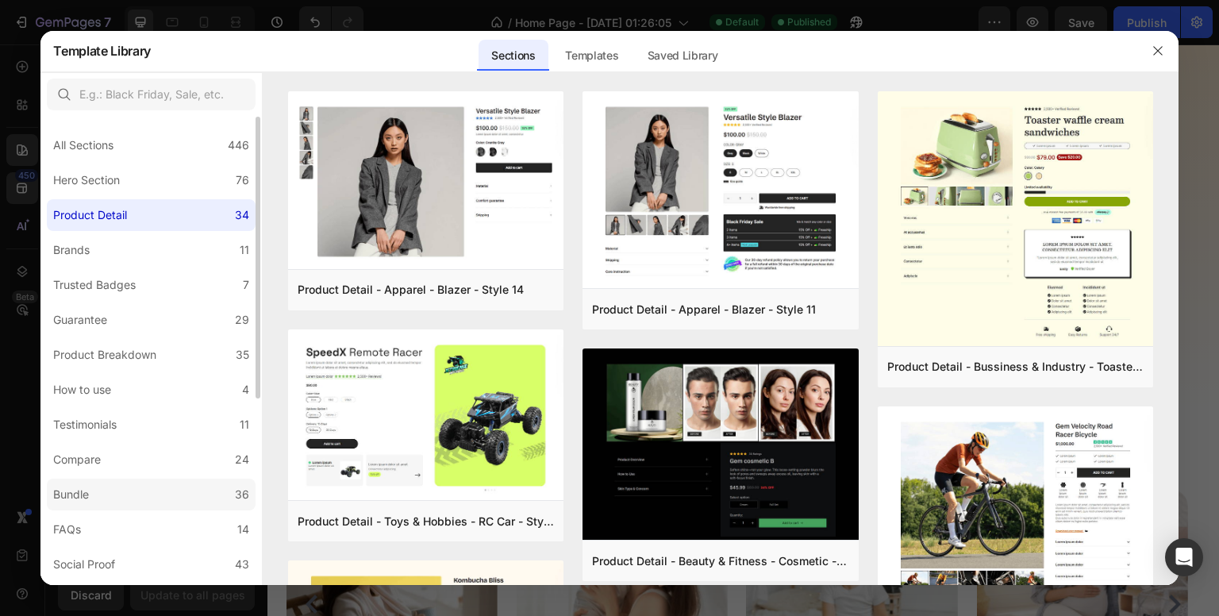
click at [137, 498] on label "Bundle 36" at bounding box center [151, 495] width 209 height 32
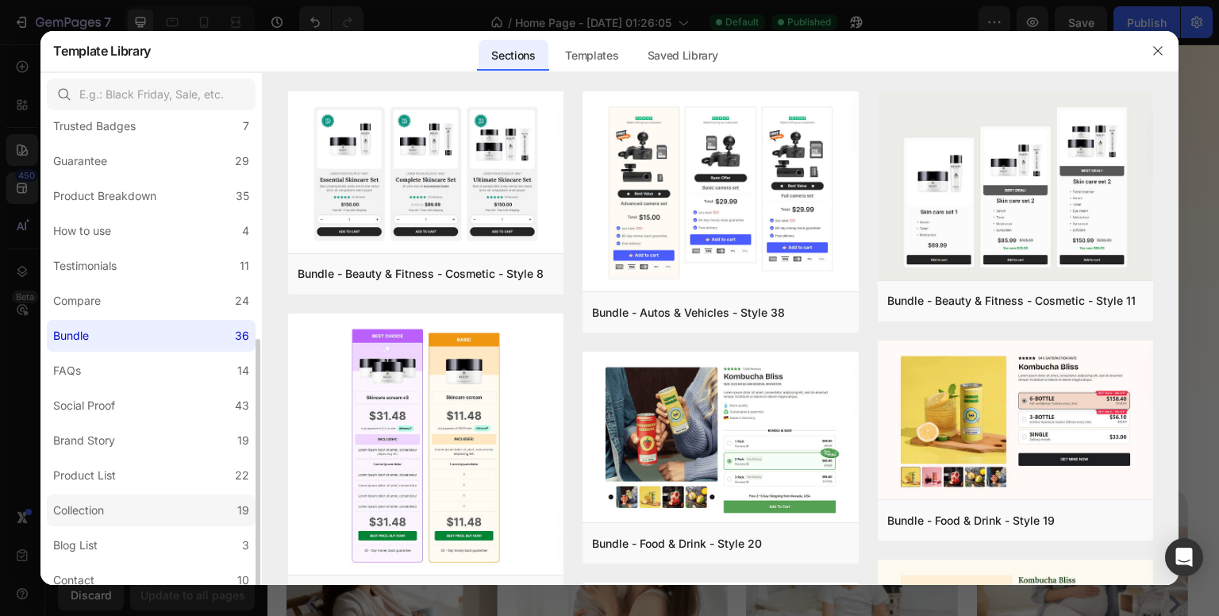
scroll to position [238, 0]
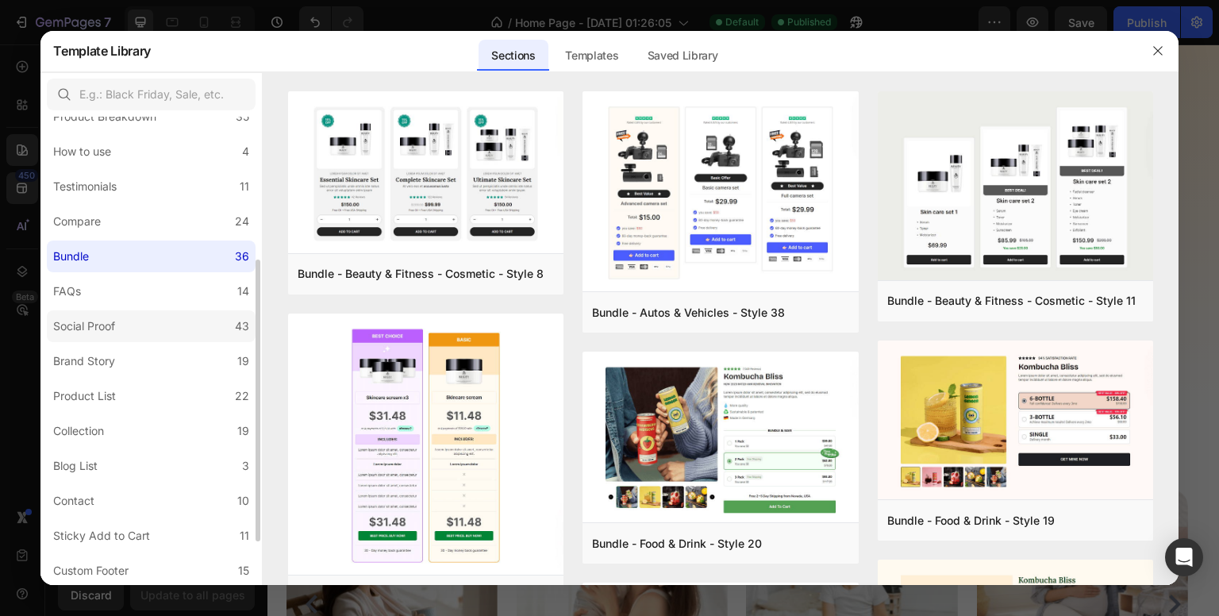
click at [150, 325] on label "Social Proof 43" at bounding box center [151, 326] width 209 height 32
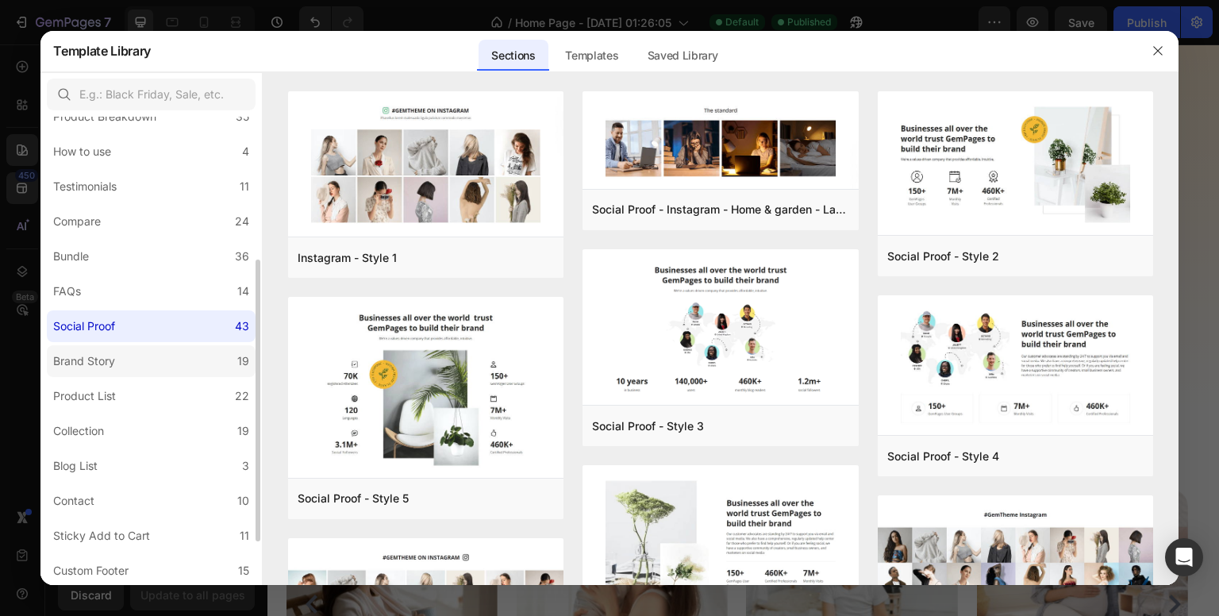
click at [83, 365] on div "Brand Story" at bounding box center [84, 361] width 62 height 19
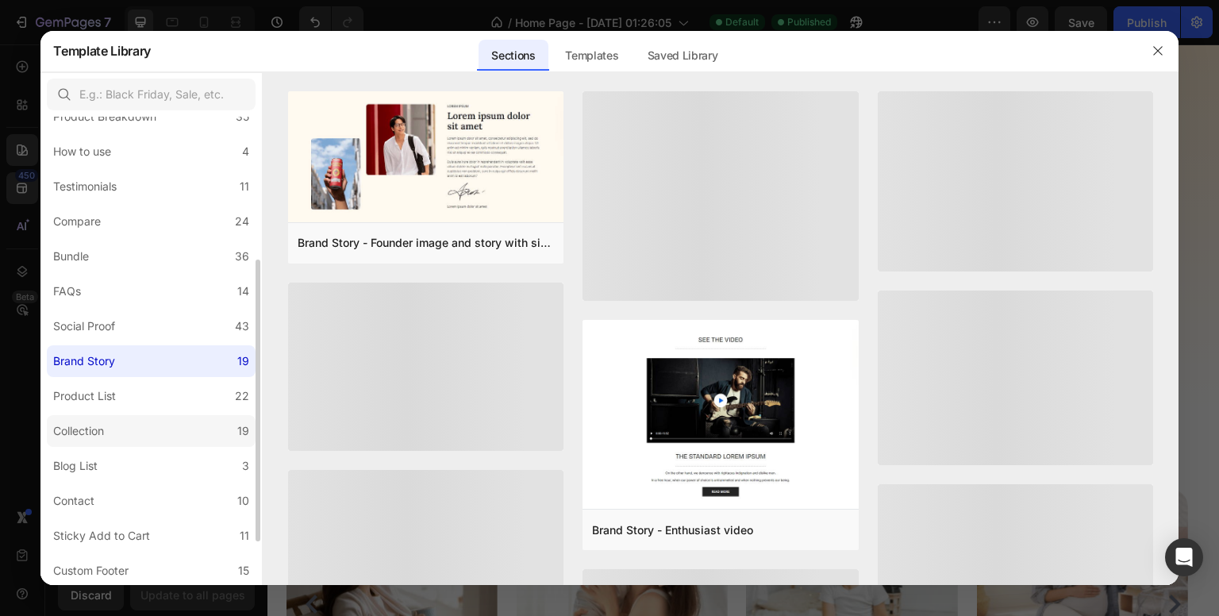
click at [89, 433] on div "Collection" at bounding box center [78, 430] width 51 height 19
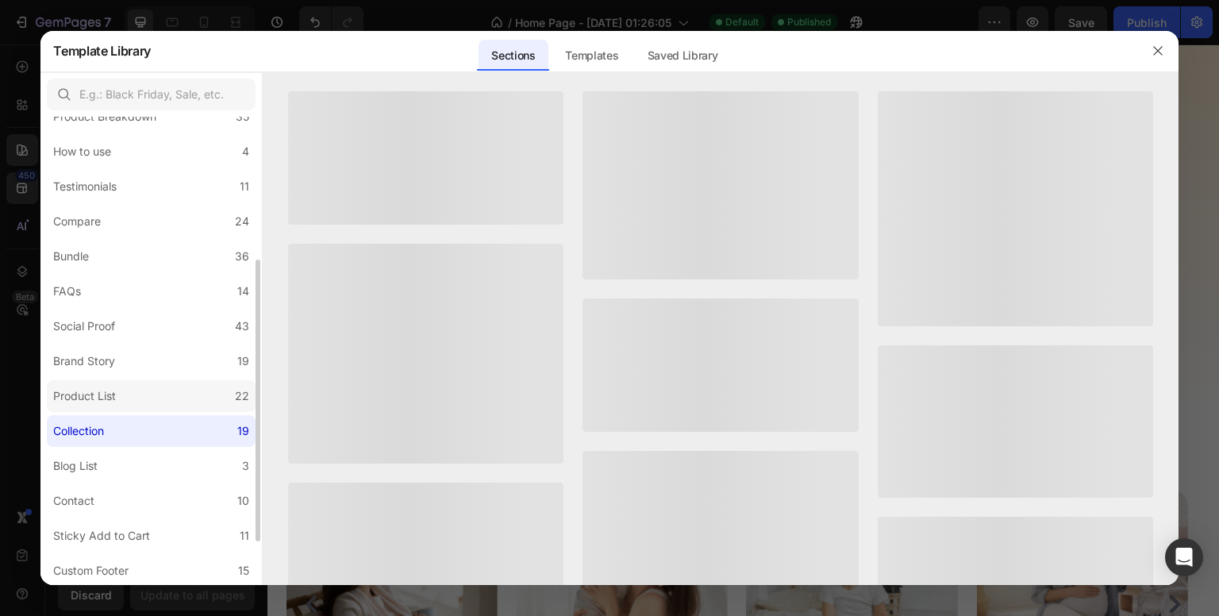
click at [111, 398] on div "Product List" at bounding box center [84, 396] width 63 height 19
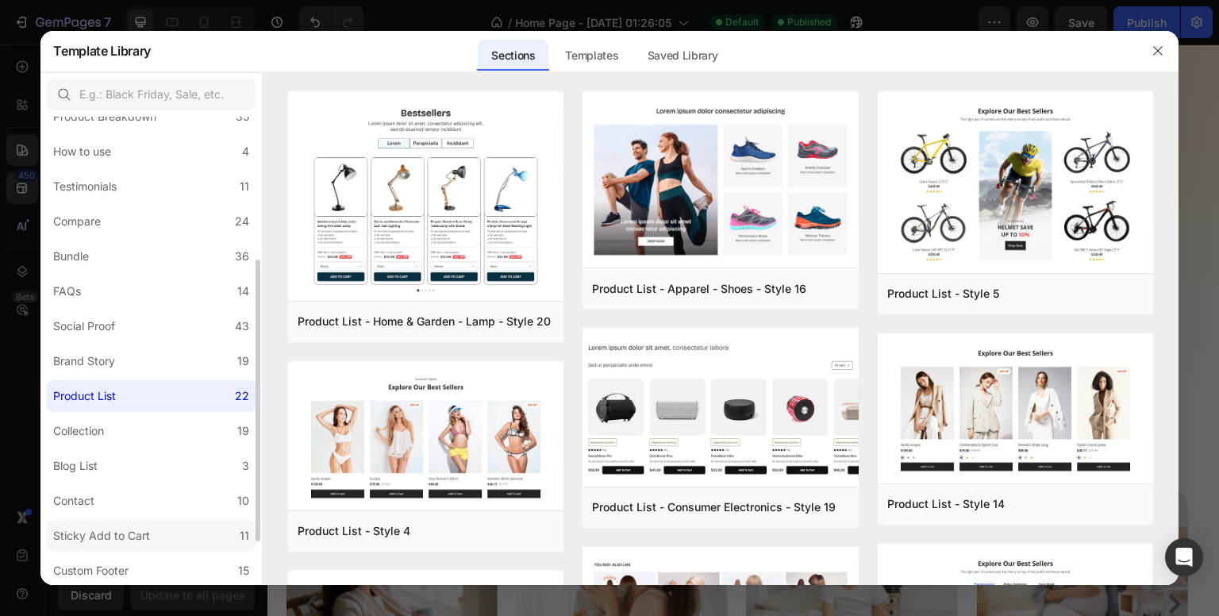
click at [89, 531] on div "Sticky Add to Cart" at bounding box center [101, 535] width 97 height 19
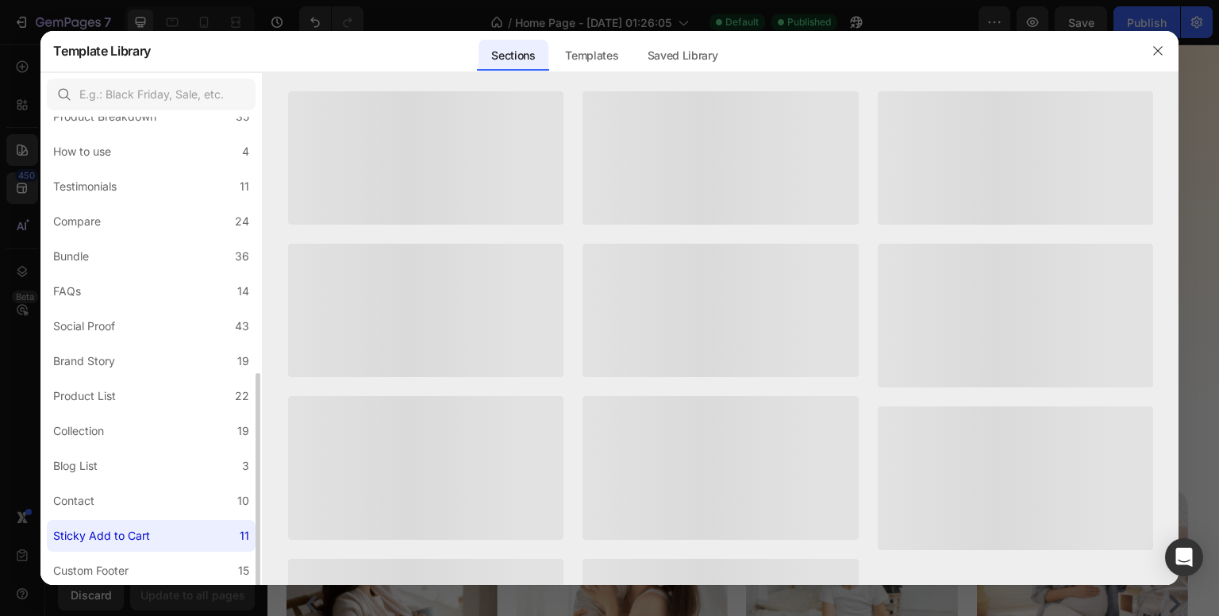
scroll to position [309, 0]
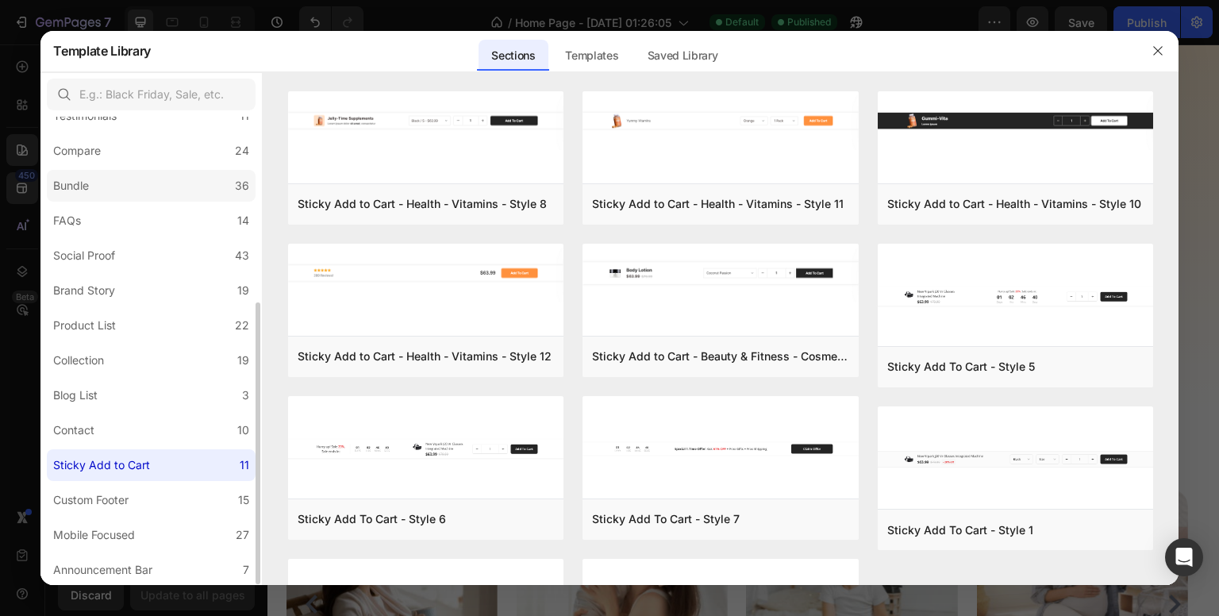
click at [86, 187] on div "Bundle" at bounding box center [71, 185] width 36 height 19
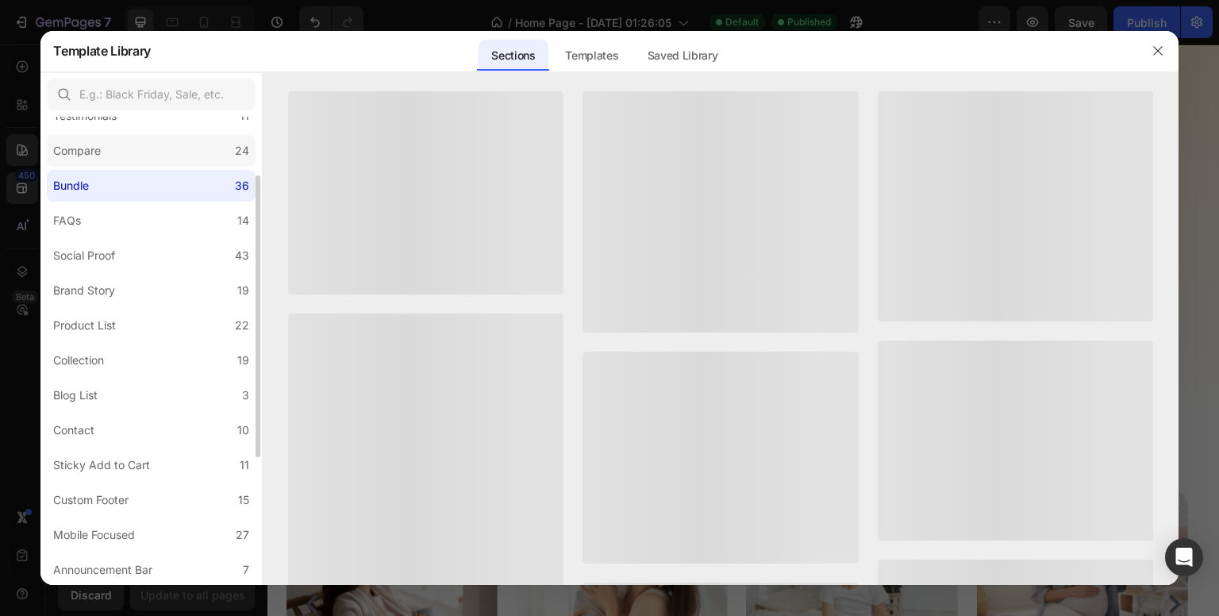
scroll to position [150, 0]
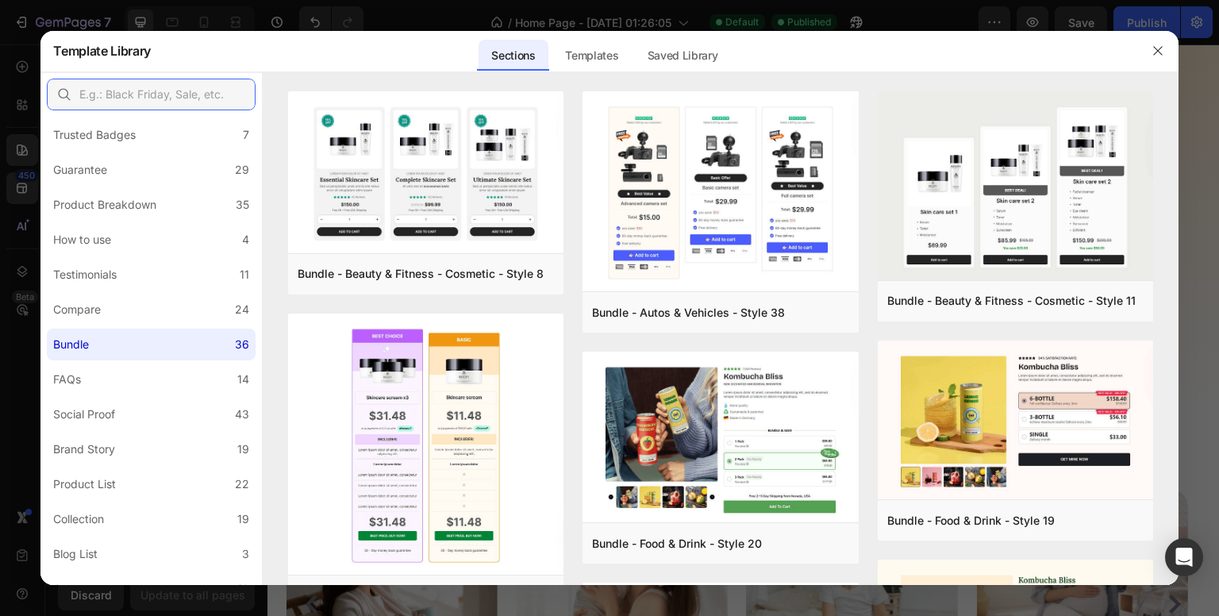
click at [153, 96] on input "text" at bounding box center [151, 95] width 209 height 32
paste input "Bestseller"
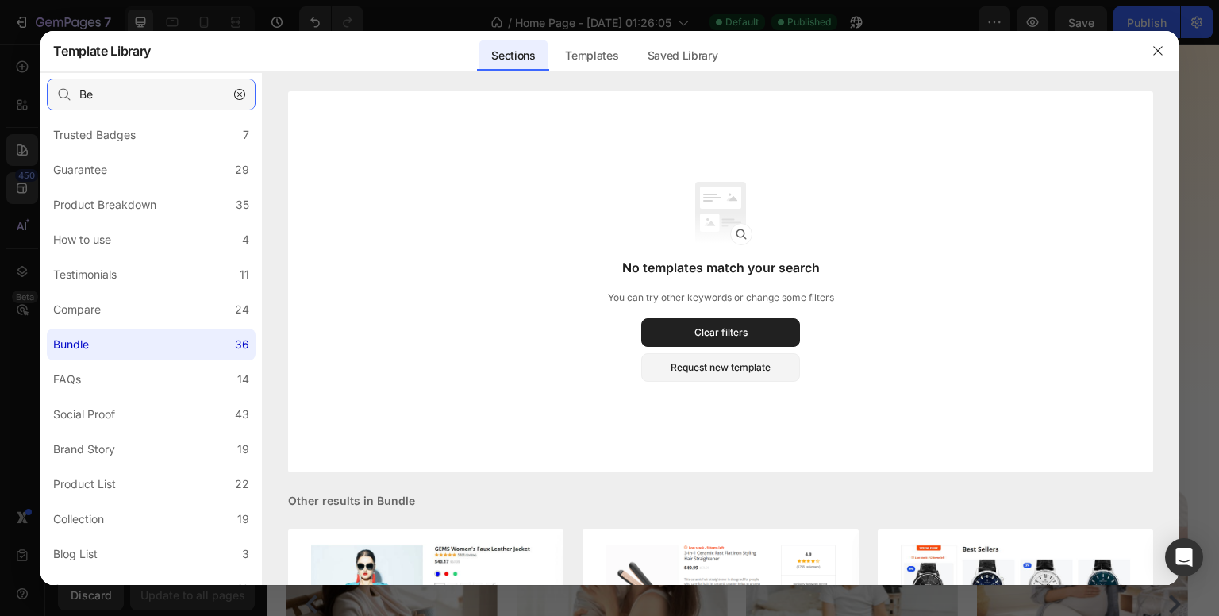
type input "B"
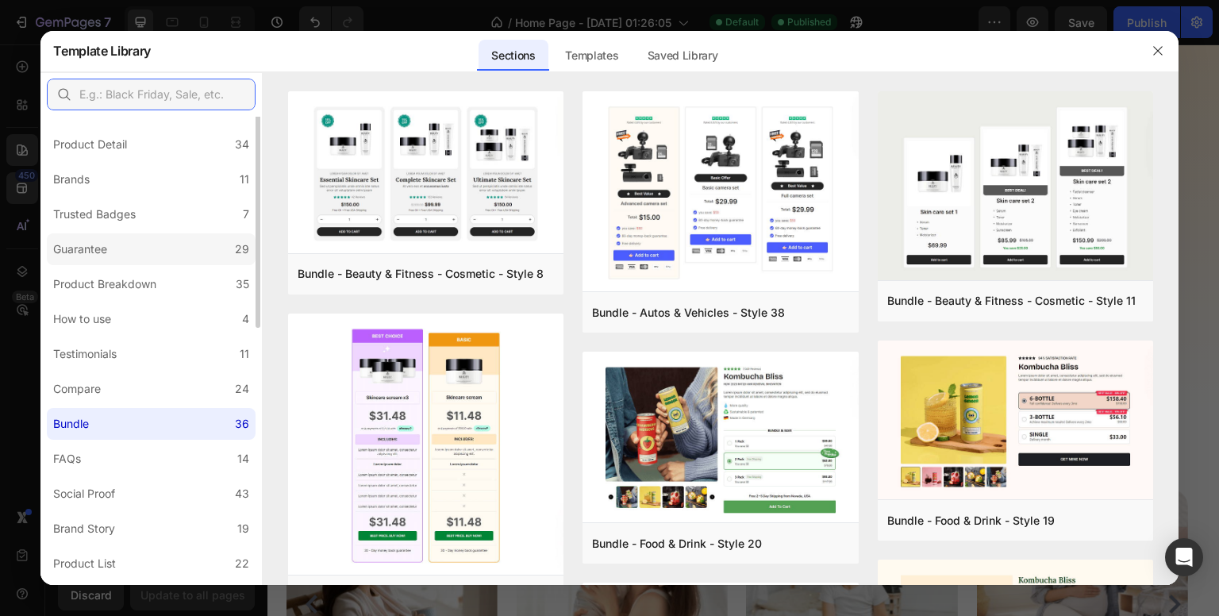
scroll to position [0, 0]
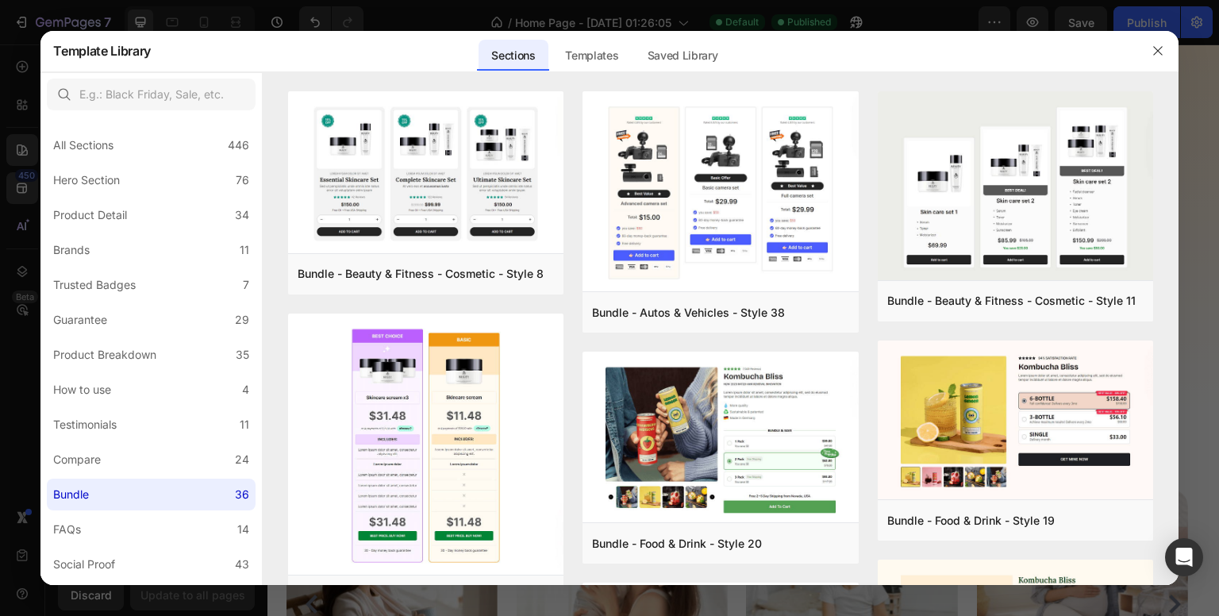
click at [285, 52] on div "Sections Templates Existing pages Saved Library Templates Saved Library" at bounding box center [604, 50] width 906 height 41
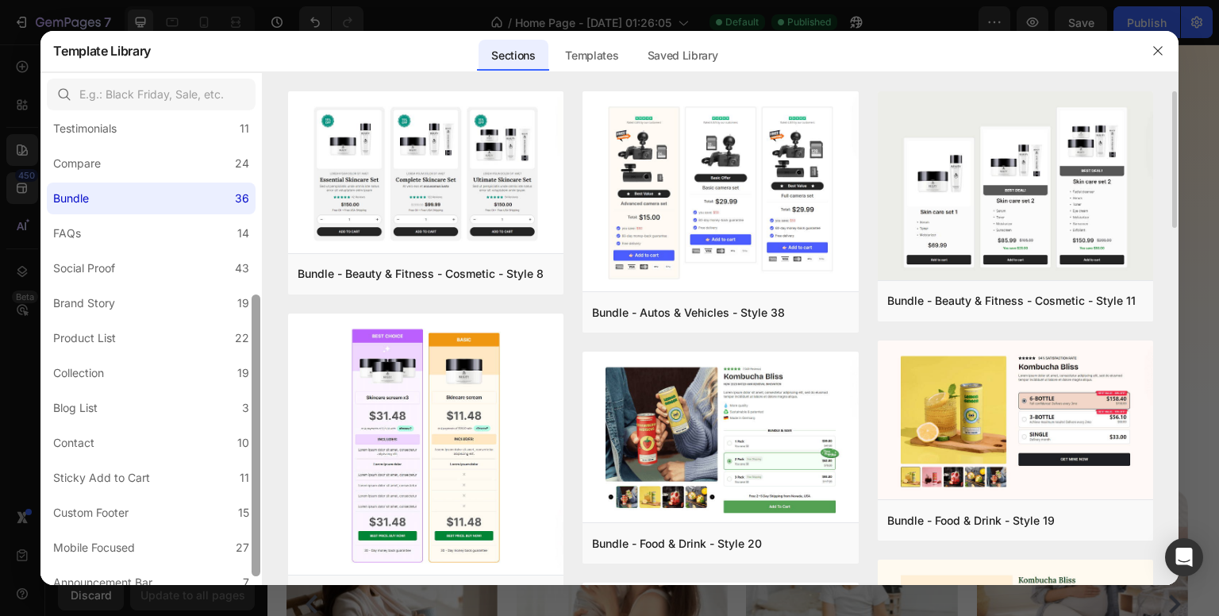
scroll to position [309, 0]
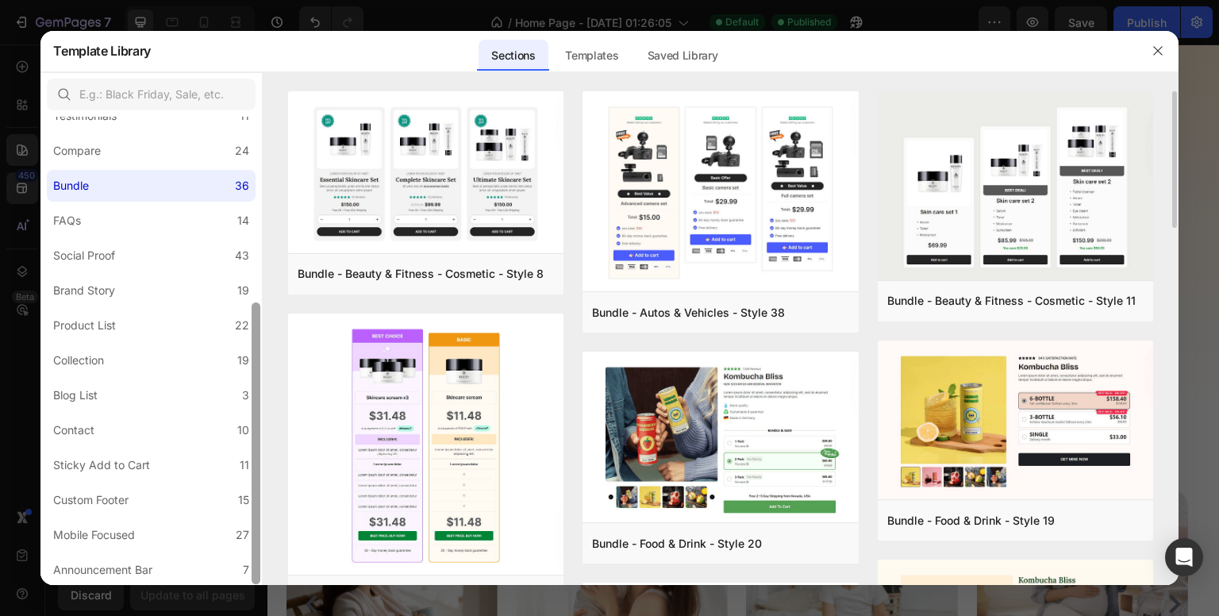
drag, startPoint x: 257, startPoint y: 242, endPoint x: 278, endPoint y: 464, distance: 223.2
click at [278, 464] on div "All Sections 446 Hero Section 76 Product Detail 34 Brands 11 Trusted Badges 7 G…" at bounding box center [609, 328] width 1138 height 513
click at [171, 353] on label "Collection 19" at bounding box center [151, 360] width 209 height 32
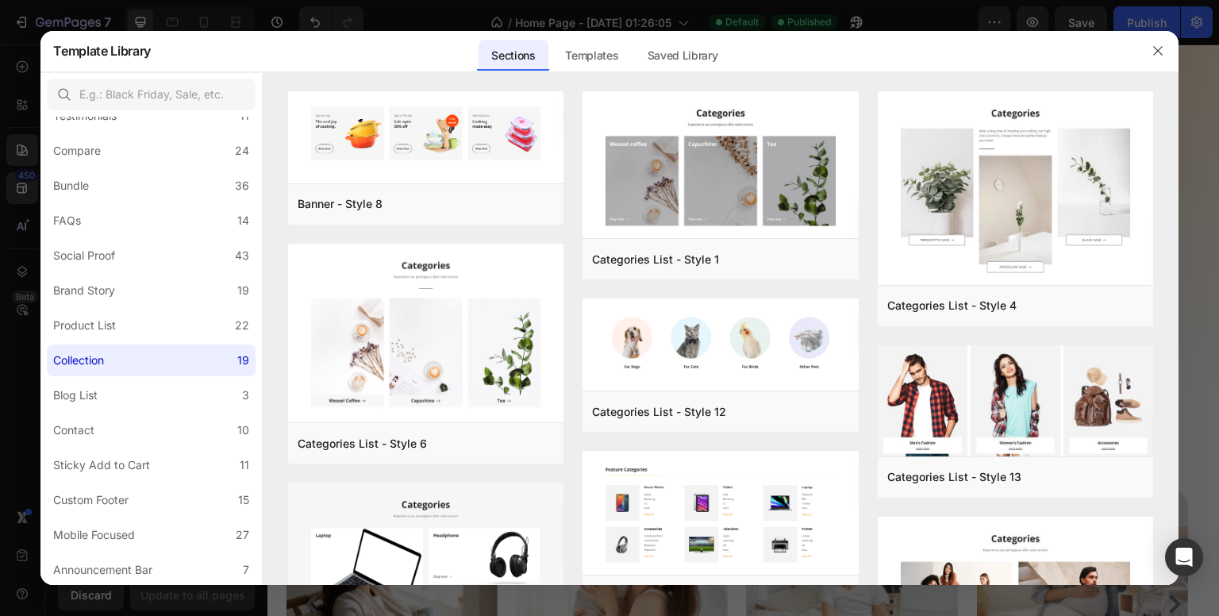
click at [954, 55] on div "Sections Templates Existing pages Saved Library Templates Saved Library" at bounding box center [604, 50] width 906 height 41
drag, startPoint x: 1178, startPoint y: 265, endPoint x: 1172, endPoint y: 315, distance: 50.4
click at [1172, 321] on div "Banner - Style 8 Add to page Preview Categories List - Style 6 Add to page Prev…" at bounding box center [721, 338] width 916 height 494
click at [1172, 272] on div "Banner - Style 8 Add to page Preview Categories List - Style 6 Add to page Prev…" at bounding box center [721, 338] width 916 height 494
click at [1173, 286] on div "Banner - Style 8 Add to page Preview Categories List - Style 6 Add to page Prev…" at bounding box center [721, 338] width 916 height 494
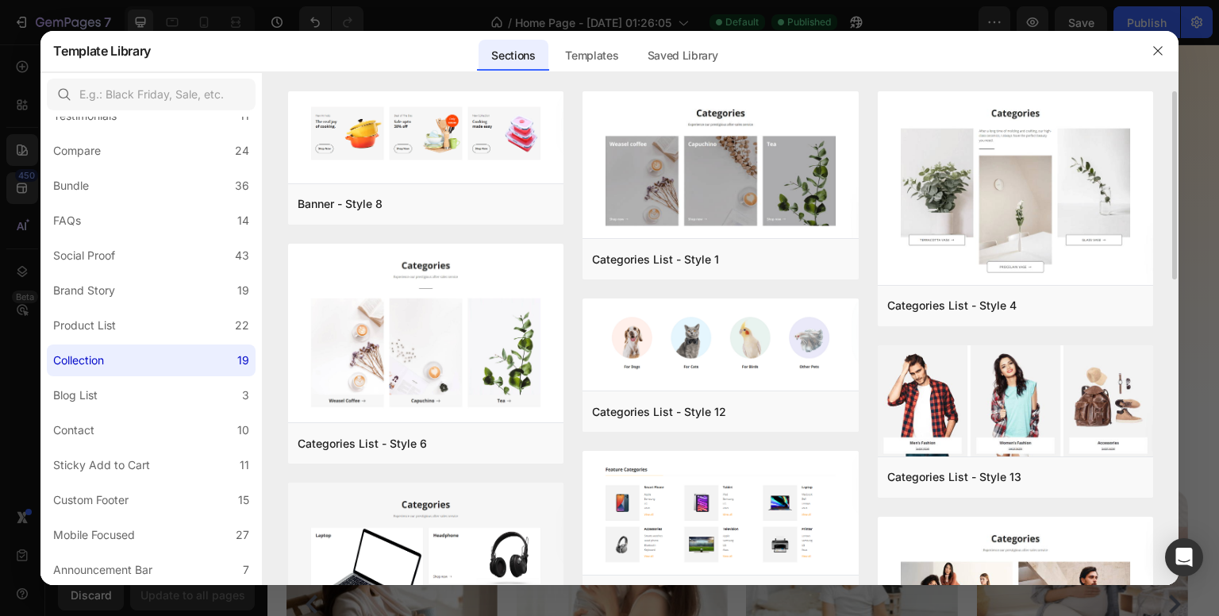
click at [1170, 274] on div "Banner - Style 8 Add to page Preview Categories List - Style 6 Add to page Prev…" at bounding box center [721, 338] width 916 height 494
click at [1053, 37] on div "Sections Templates Existing pages Saved Library Templates Saved Library" at bounding box center [604, 50] width 906 height 41
drag, startPoint x: 1175, startPoint y: 121, endPoint x: 1172, endPoint y: 192, distance: 70.7
click at [1172, 192] on div "Banner - Style 8 Add to page Preview Categories List - Style 6 Add to page Prev…" at bounding box center [721, 338] width 916 height 494
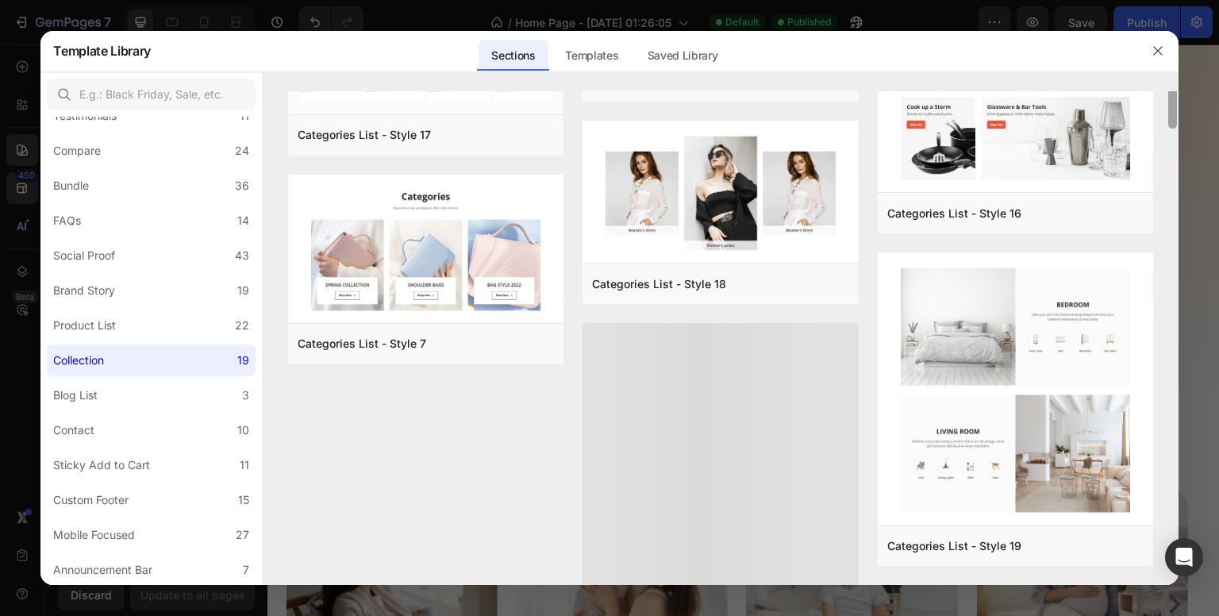
scroll to position [596, 0]
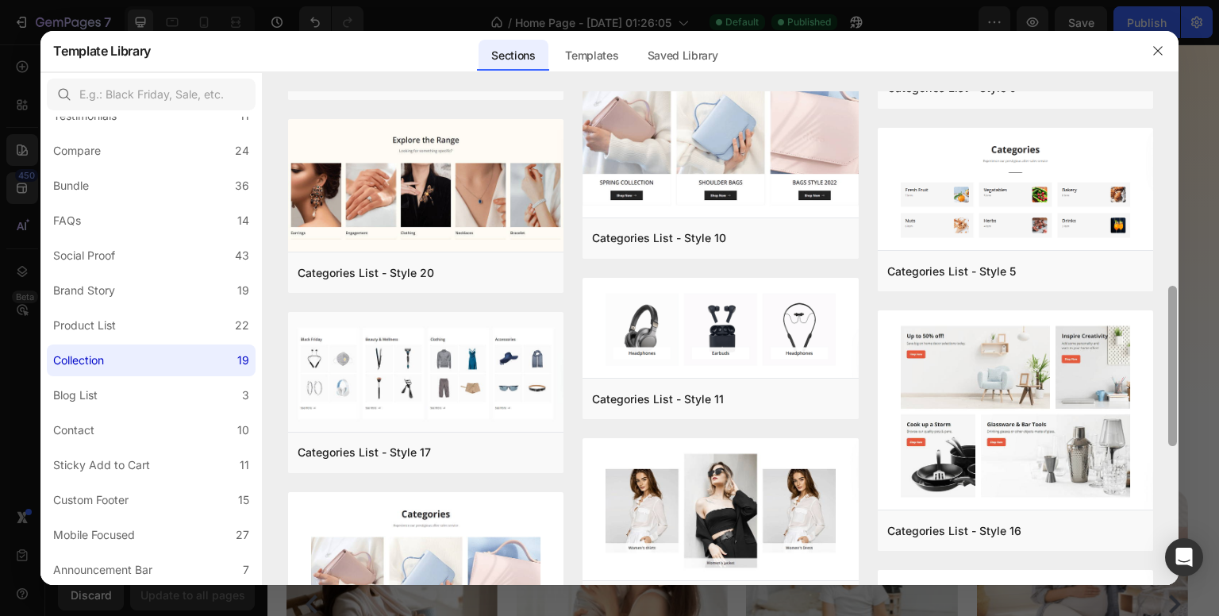
click at [1177, 366] on div at bounding box center [1173, 338] width 12 height 494
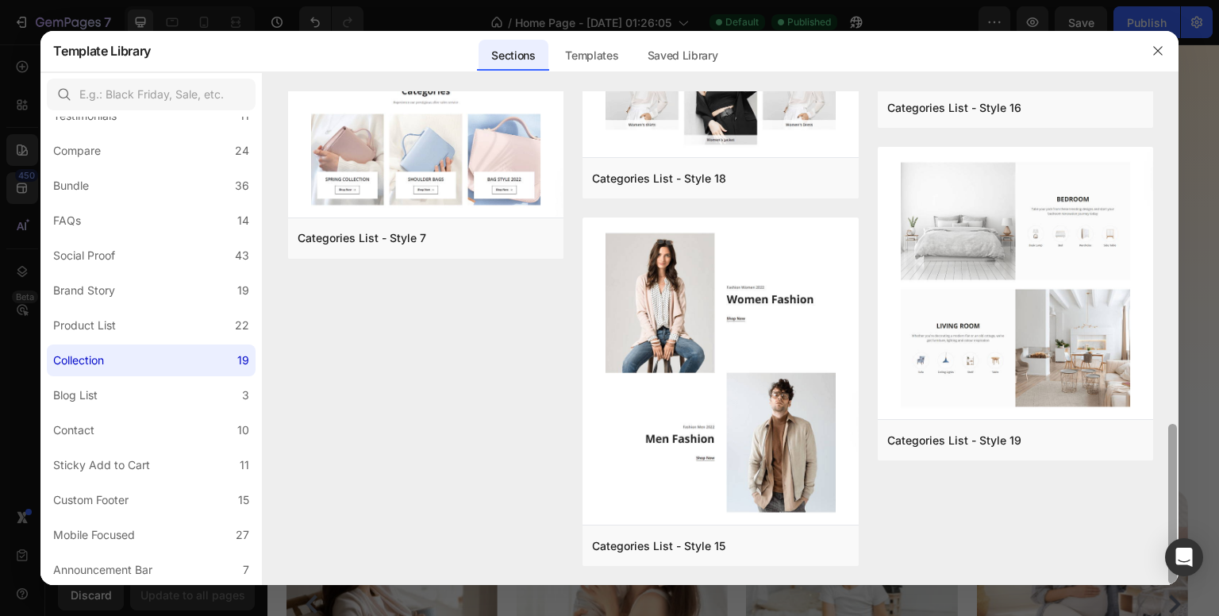
click at [1177, 366] on div at bounding box center [1173, 338] width 12 height 494
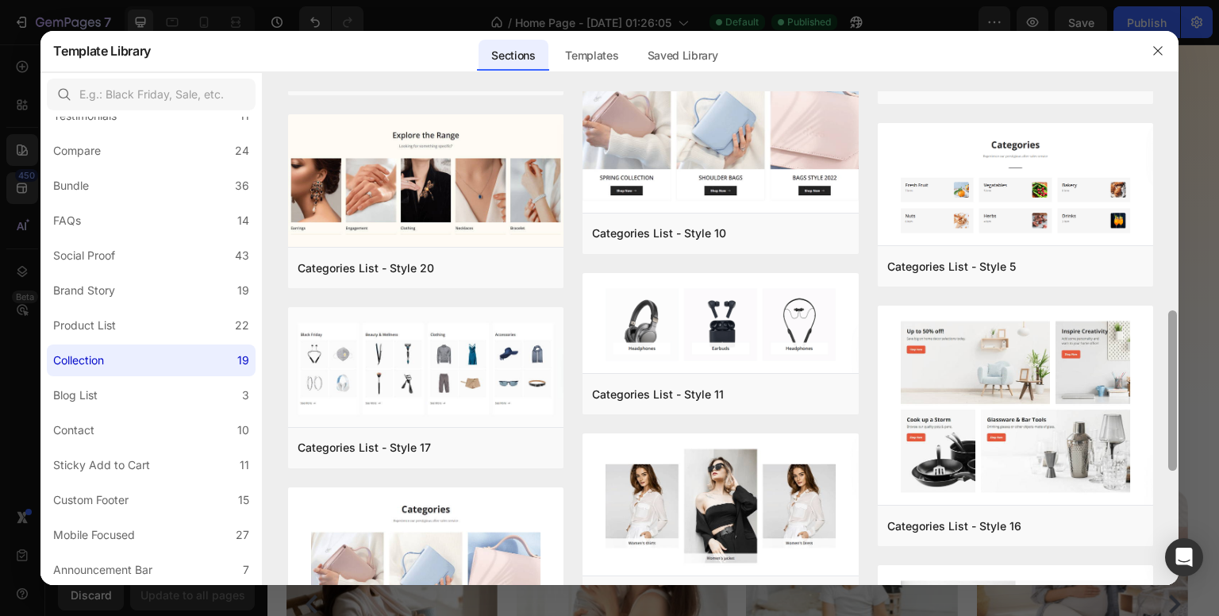
scroll to position [618, 0]
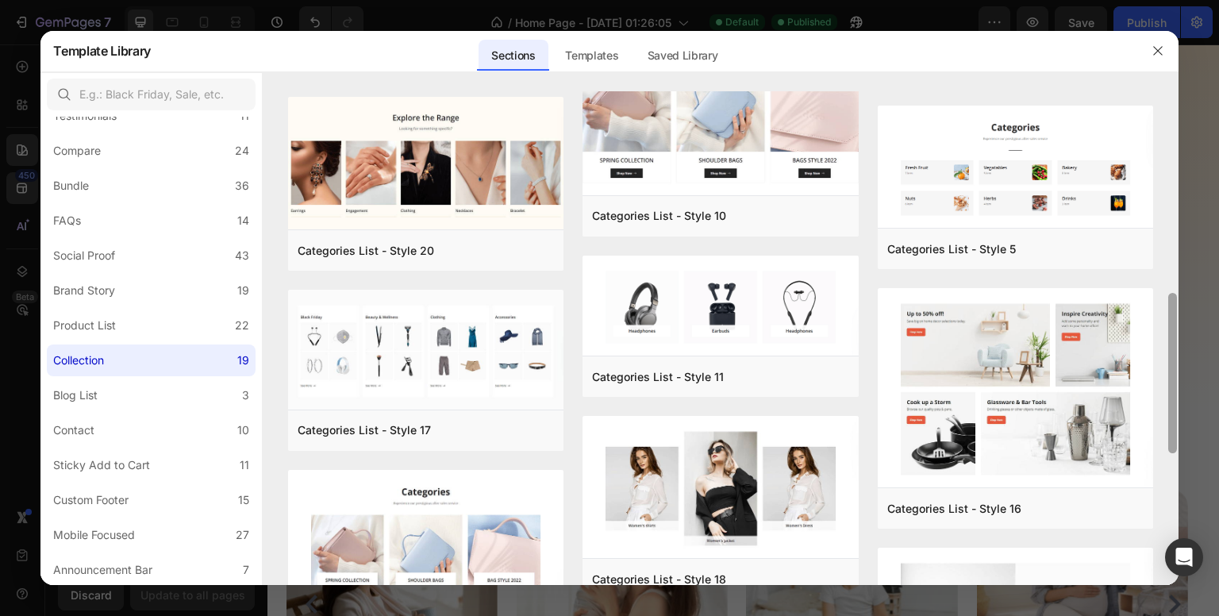
drag, startPoint x: 1173, startPoint y: 448, endPoint x: 1197, endPoint y: 317, distance: 133.1
click at [1197, 317] on div "Template Library Sections Templates Existing pages Saved Library Templates Save…" at bounding box center [609, 308] width 1219 height 616
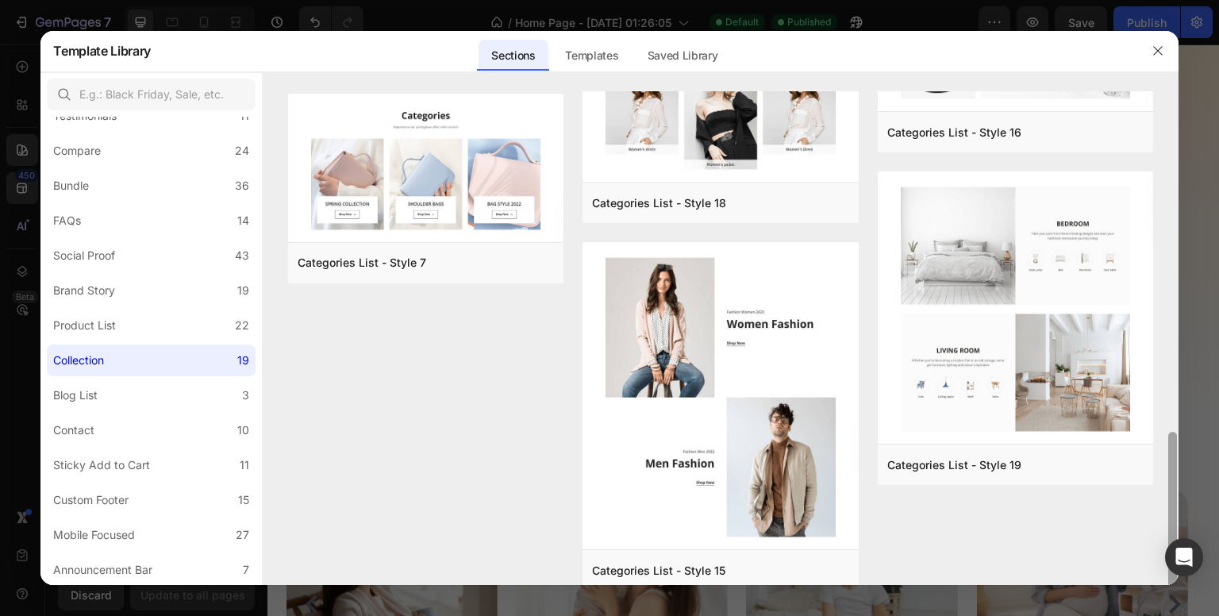
scroll to position [1019, 0]
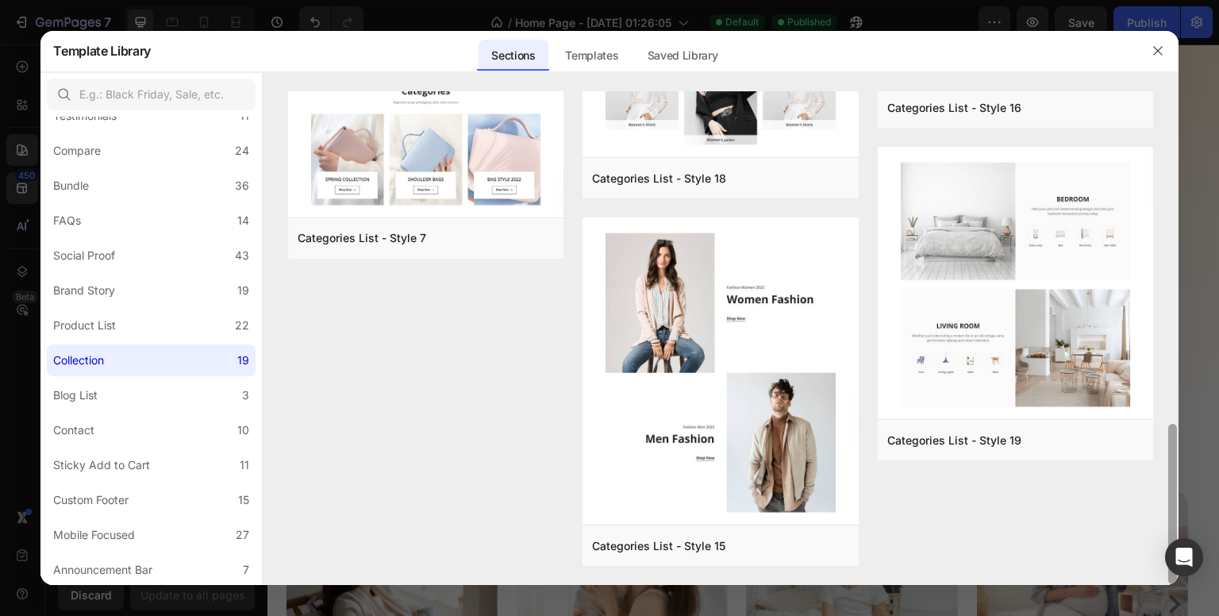
drag, startPoint x: 1175, startPoint y: 395, endPoint x: 1162, endPoint y: 538, distance: 143.5
click at [1162, 538] on div "Banner - Style 8 Add to page Preview Categories List - Style 6 Add to page Prev…" at bounding box center [721, 338] width 916 height 494
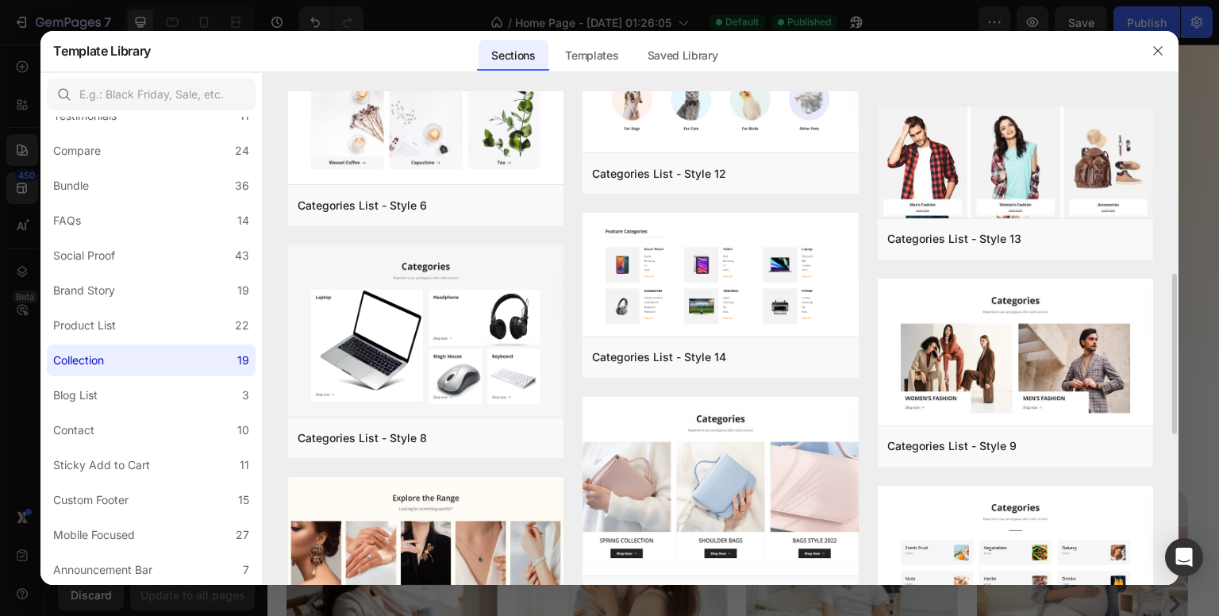
scroll to position [317, 0]
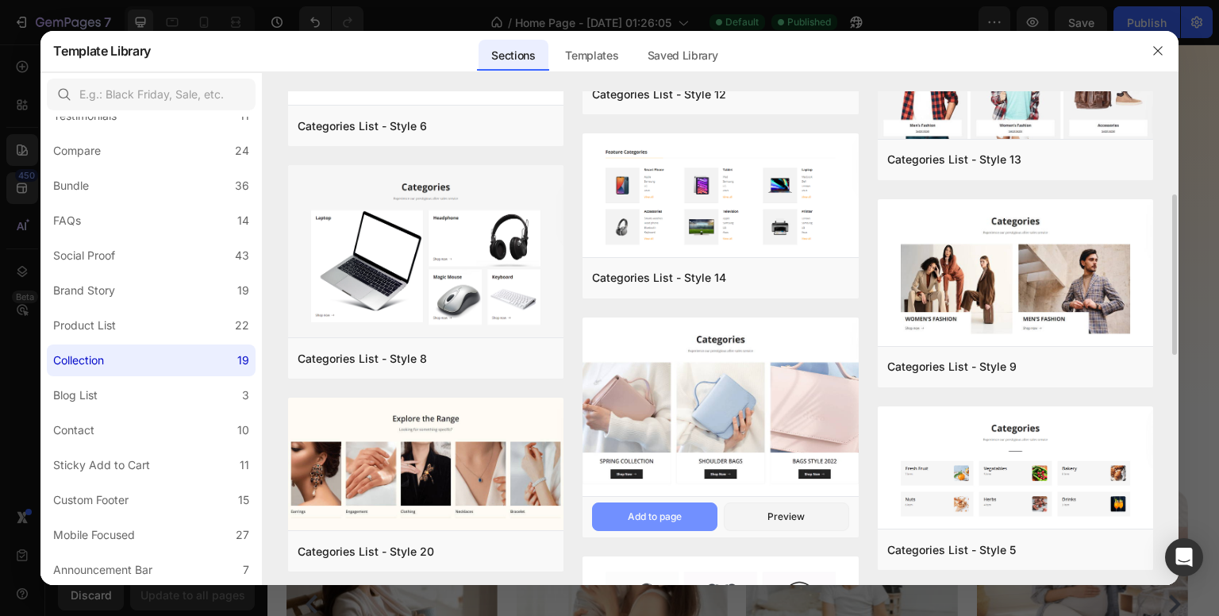
click at [652, 510] on div "Add to page" at bounding box center [655, 517] width 54 height 14
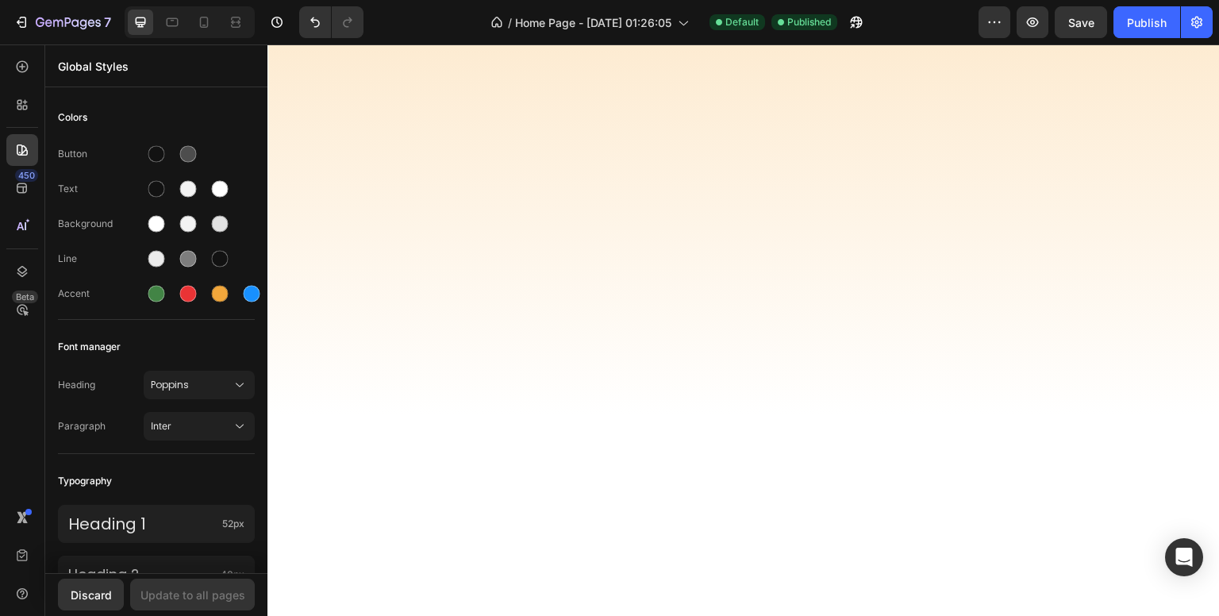
scroll to position [6014, 0]
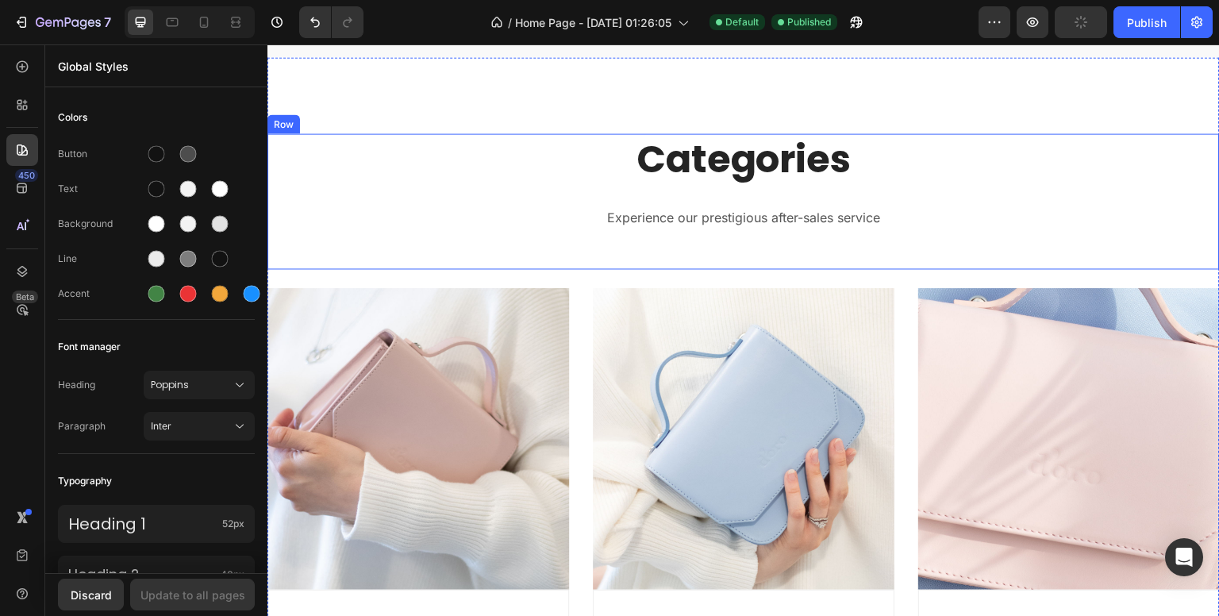
click at [996, 213] on p "Experience our prestigious after-sales service" at bounding box center [743, 217] width 925 height 23
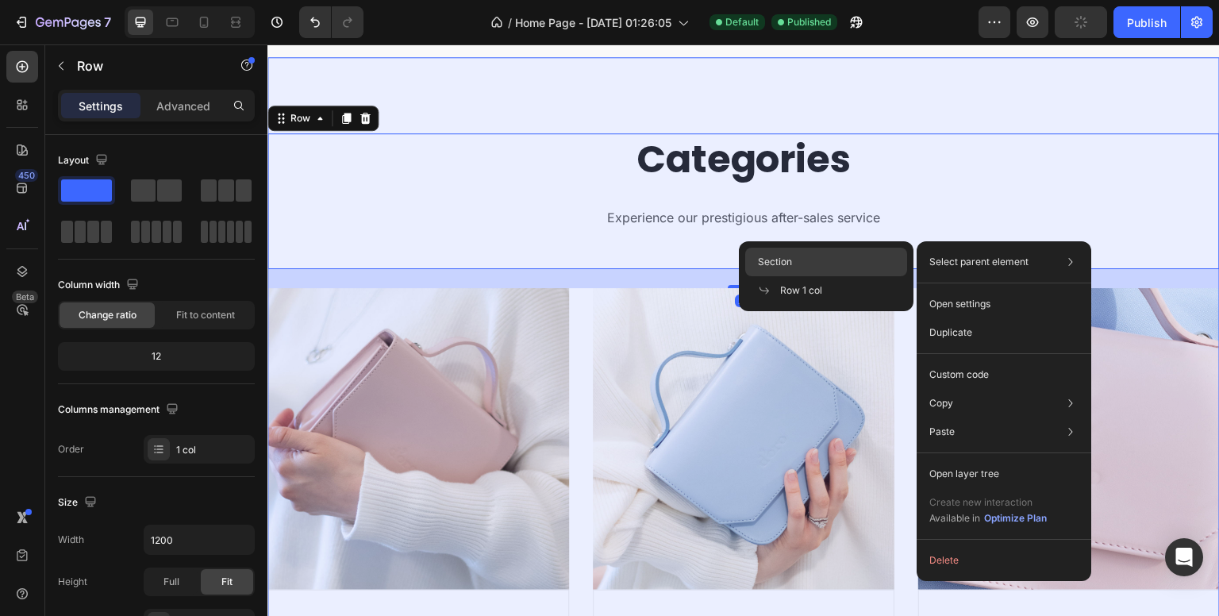
drag, startPoint x: 833, startPoint y: 261, endPoint x: 876, endPoint y: 118, distance: 149.4
click at [833, 260] on div "Section" at bounding box center [826, 262] width 162 height 29
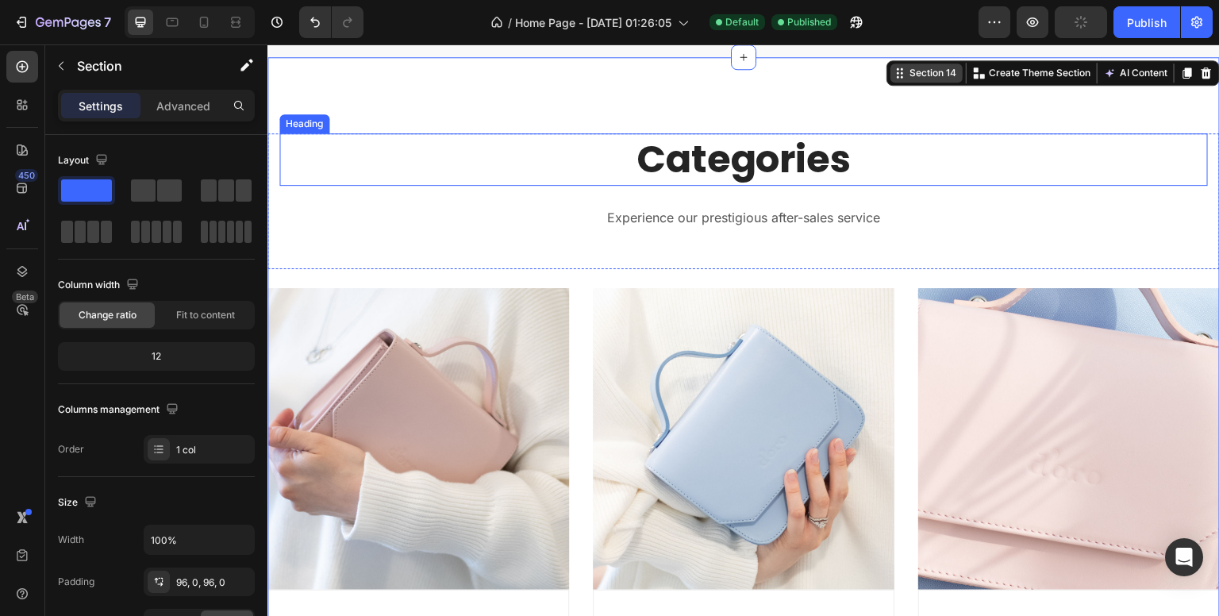
click at [906, 66] on div "Section 14" at bounding box center [932, 73] width 53 height 14
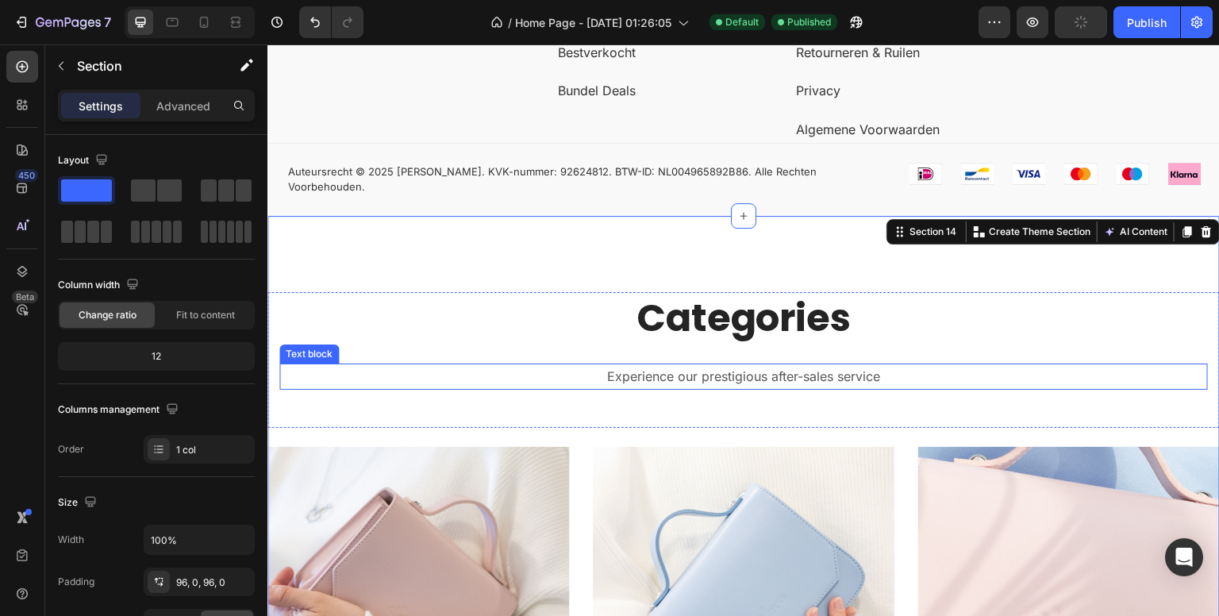
scroll to position [5776, 0]
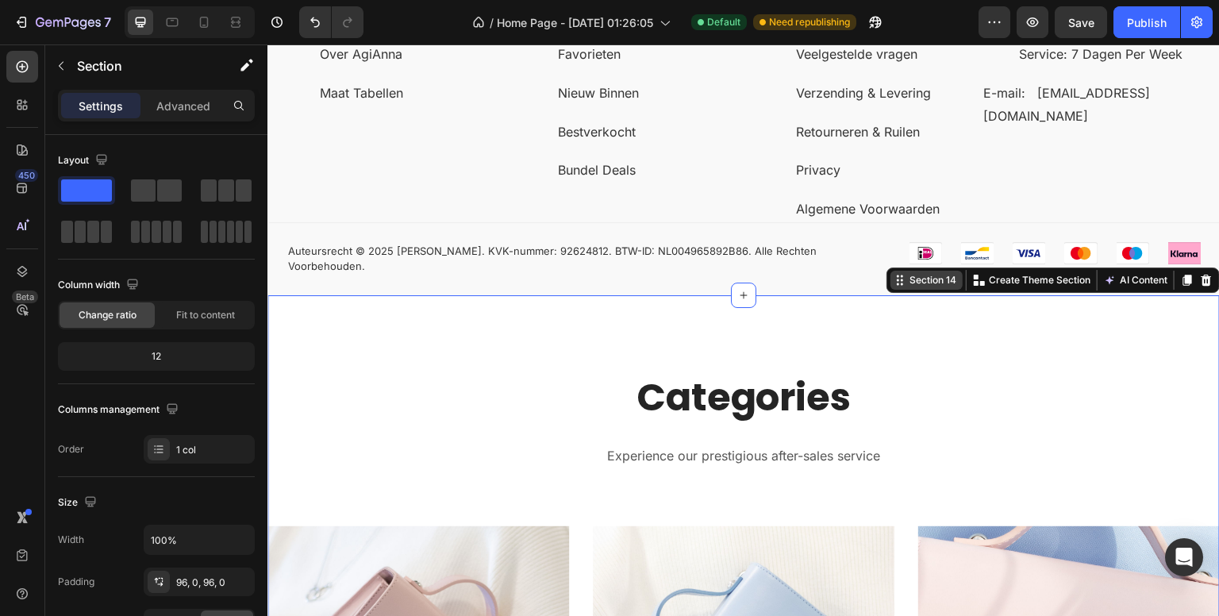
click at [910, 273] on div "Section 14" at bounding box center [932, 280] width 53 height 14
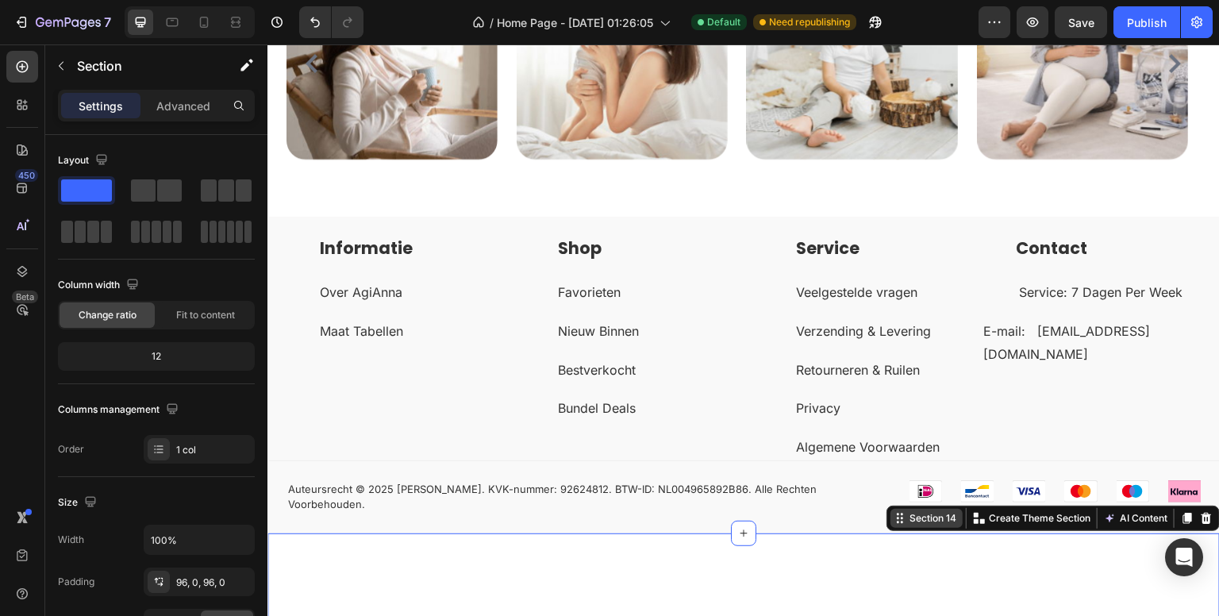
click at [918, 514] on div "Section 14" at bounding box center [927, 518] width 72 height 19
drag, startPoint x: 891, startPoint y: 508, endPoint x: 851, endPoint y: 204, distance: 306.6
click at [910, 511] on div "Section 14" at bounding box center [932, 518] width 53 height 14
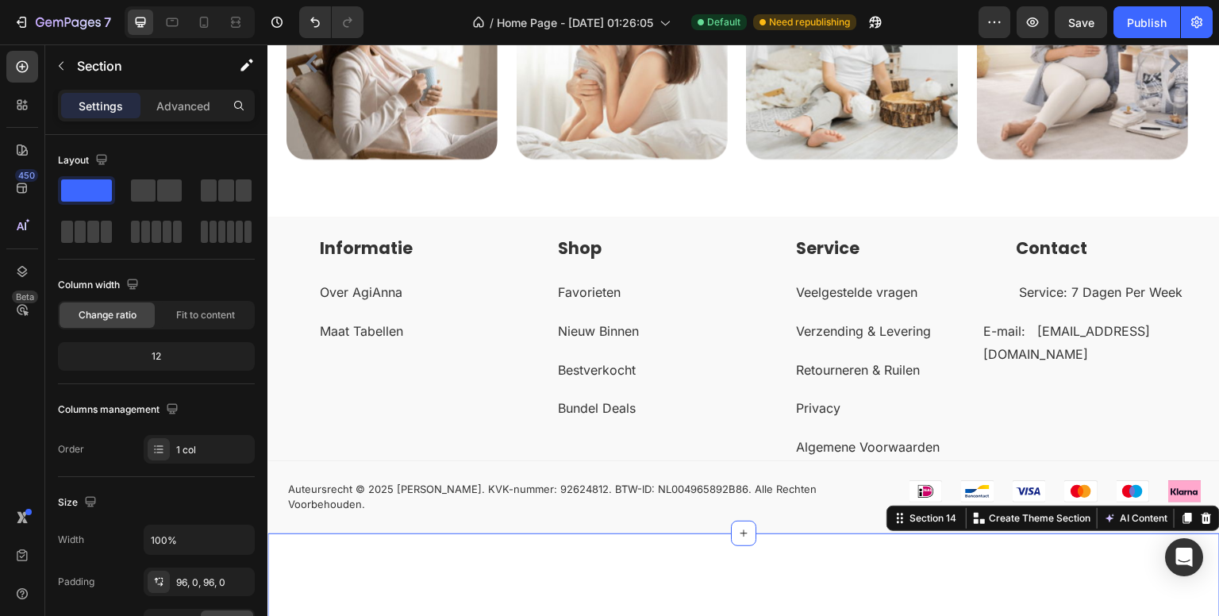
drag, startPoint x: 887, startPoint y: 507, endPoint x: 866, endPoint y: 205, distance: 303.2
drag, startPoint x: 891, startPoint y: 507, endPoint x: 856, endPoint y: 207, distance: 302.1
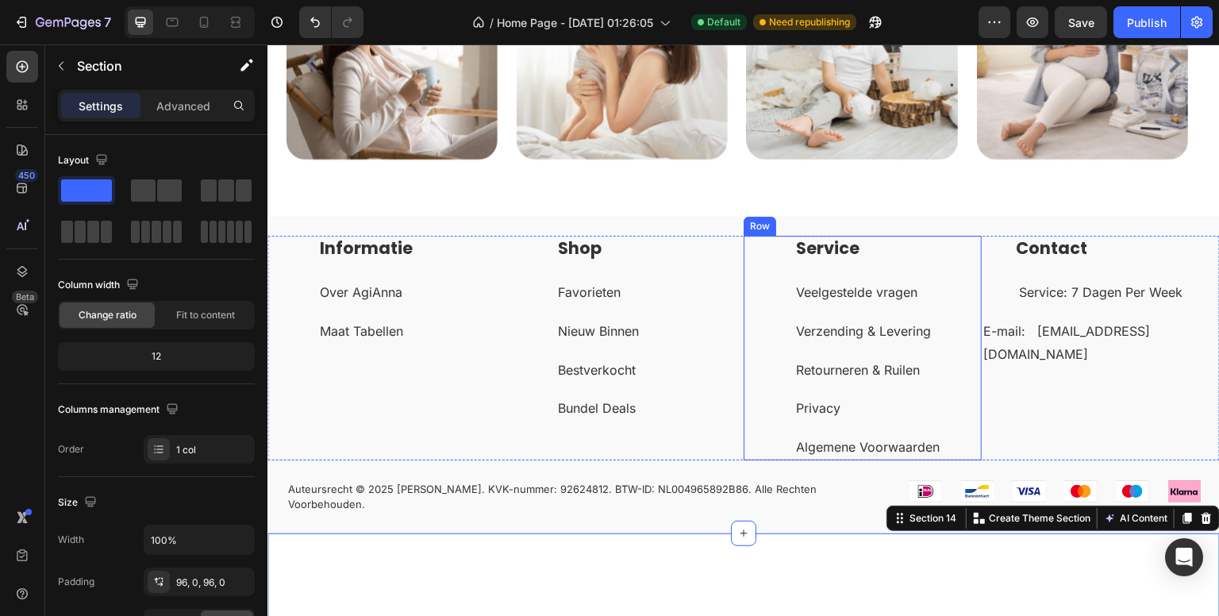
drag, startPoint x: 888, startPoint y: 503, endPoint x: 270, endPoint y: 615, distance: 628.4
click at [796, 184] on div "Image Image Image Image Image Image Image Carousel" at bounding box center [744, 72] width 914 height 249
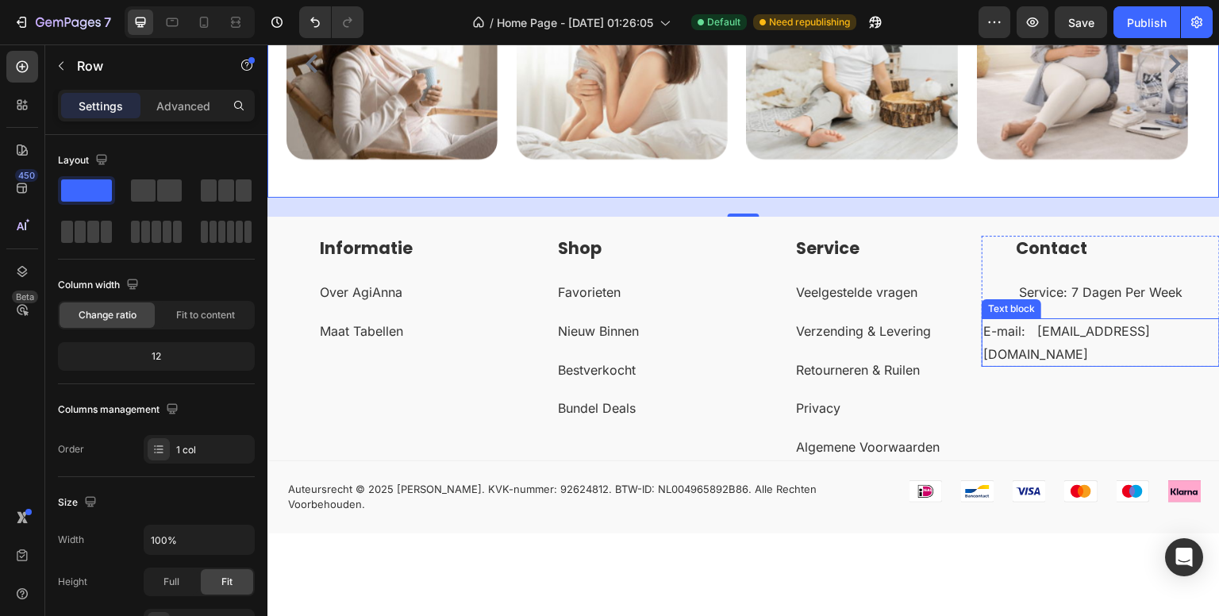
scroll to position [5379, 0]
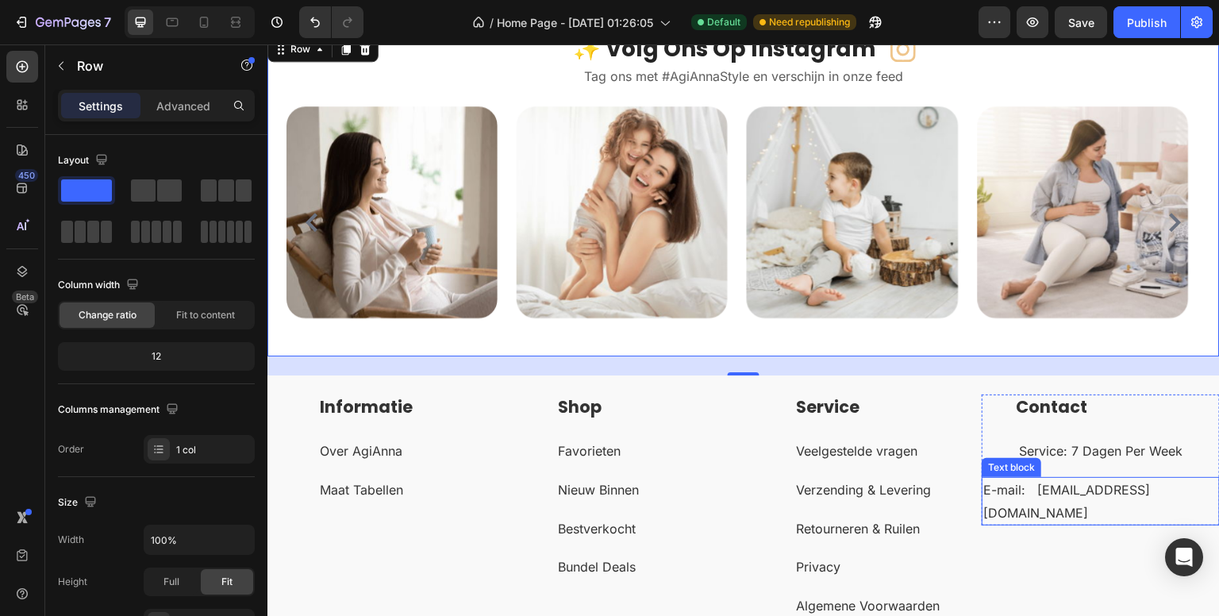
click at [432, 65] on div "✨ Volg Ons Op Instagram Heading Icon Row" at bounding box center [744, 49] width 914 height 32
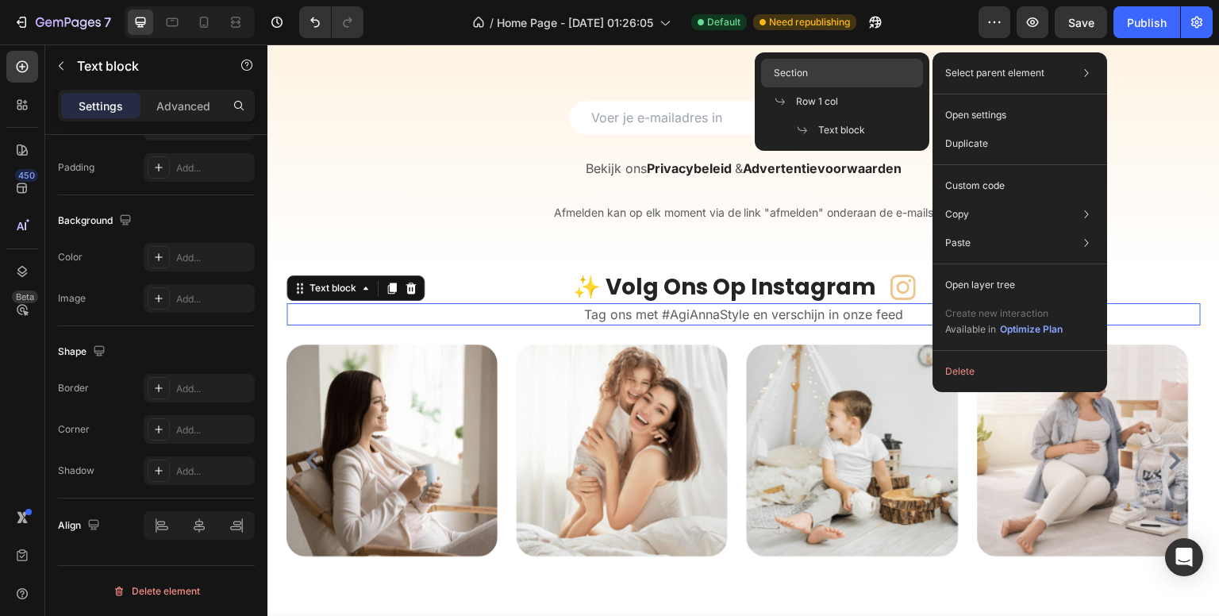
scroll to position [0, 0]
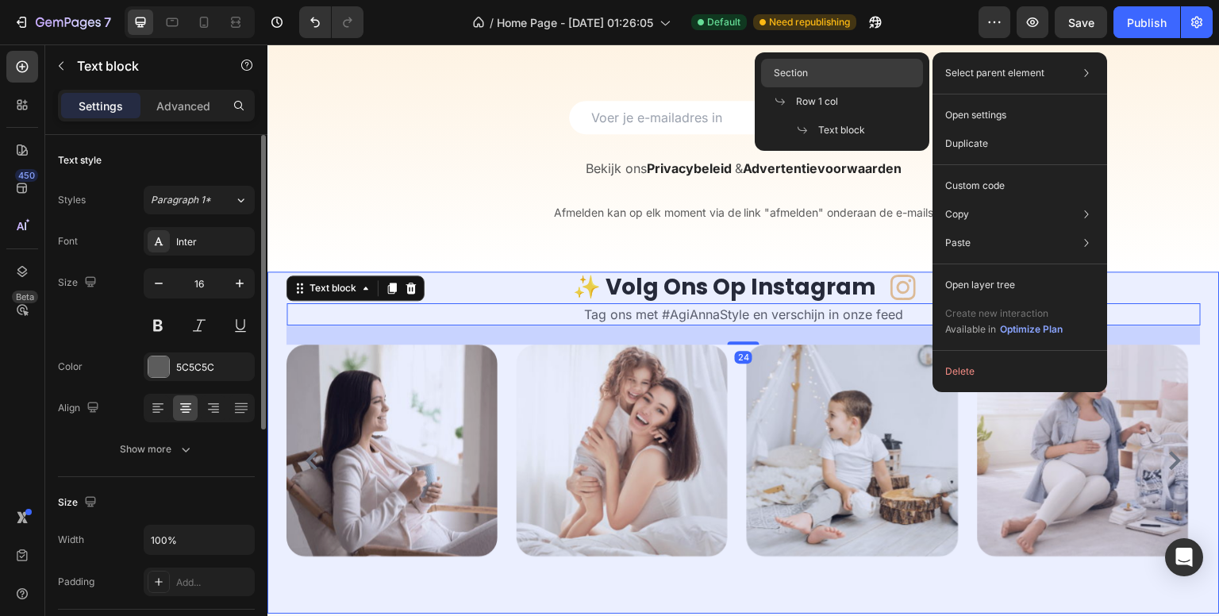
click at [887, 73] on div "Section" at bounding box center [842, 73] width 162 height 29
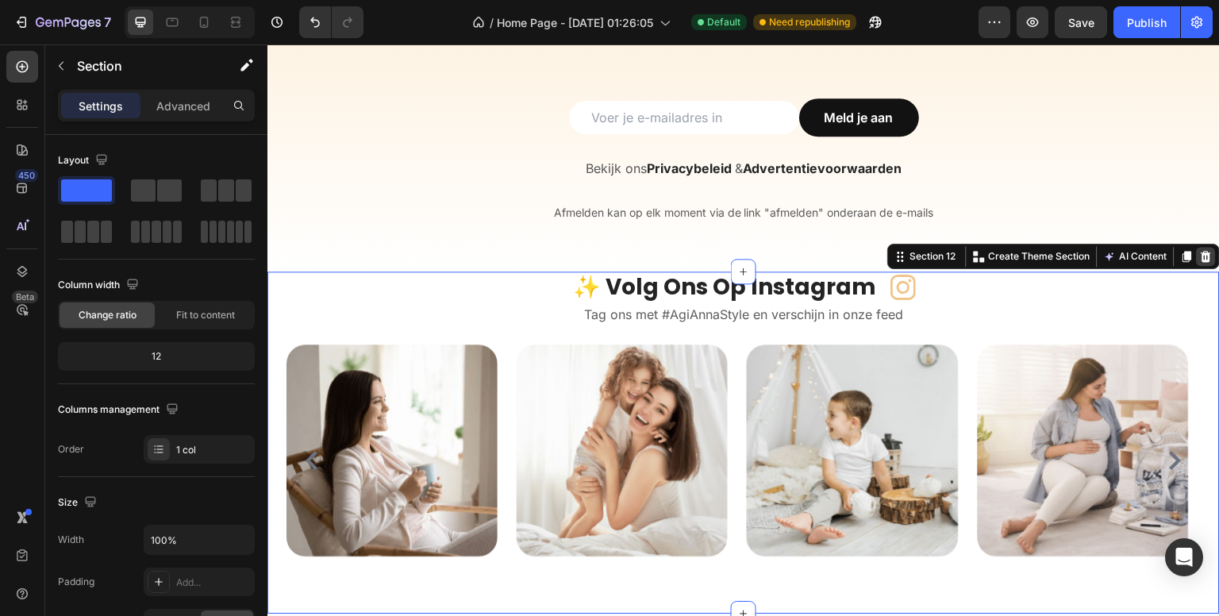
click at [1202, 254] on icon at bounding box center [1207, 256] width 10 height 11
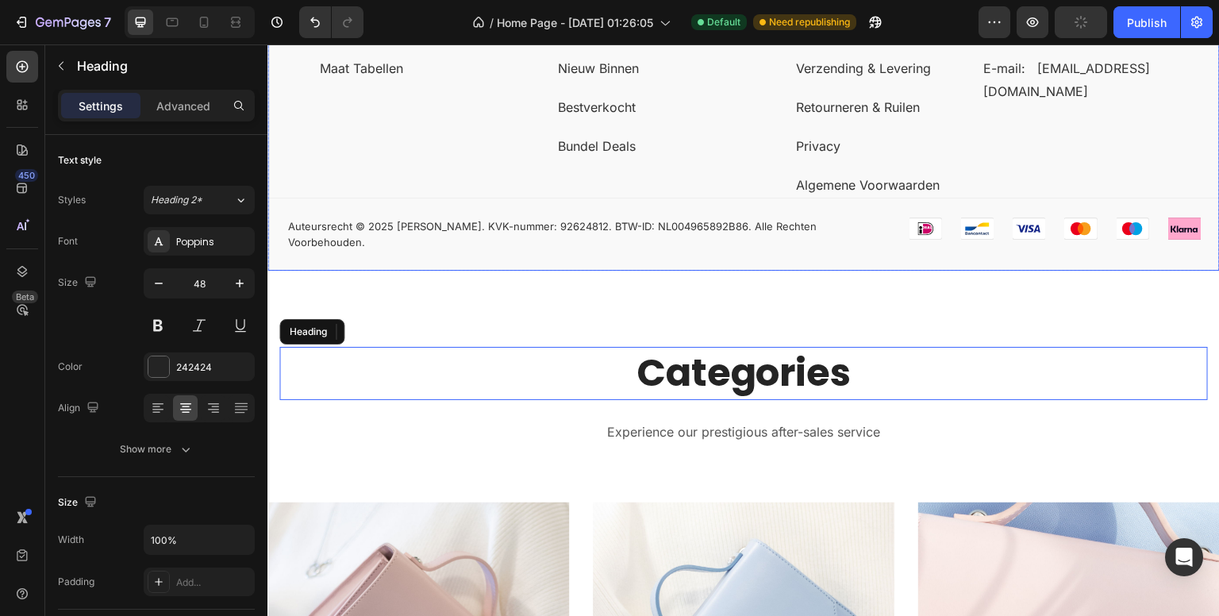
scroll to position [5379, 0]
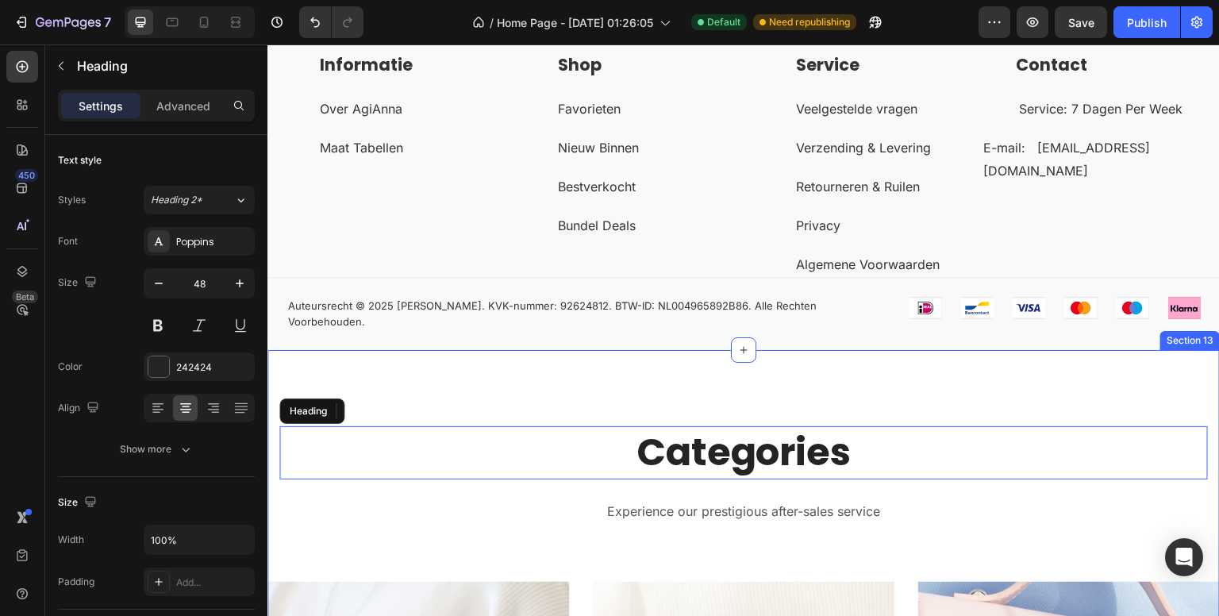
click at [1170, 332] on div "Section 13" at bounding box center [1190, 340] width 60 height 19
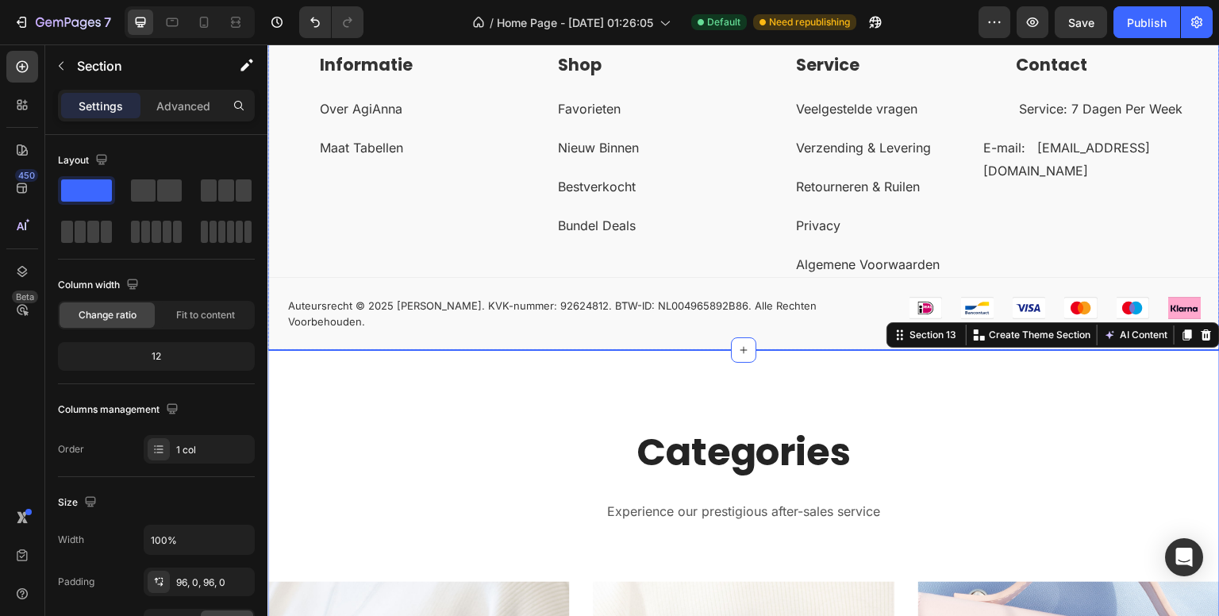
scroll to position [5220, 0]
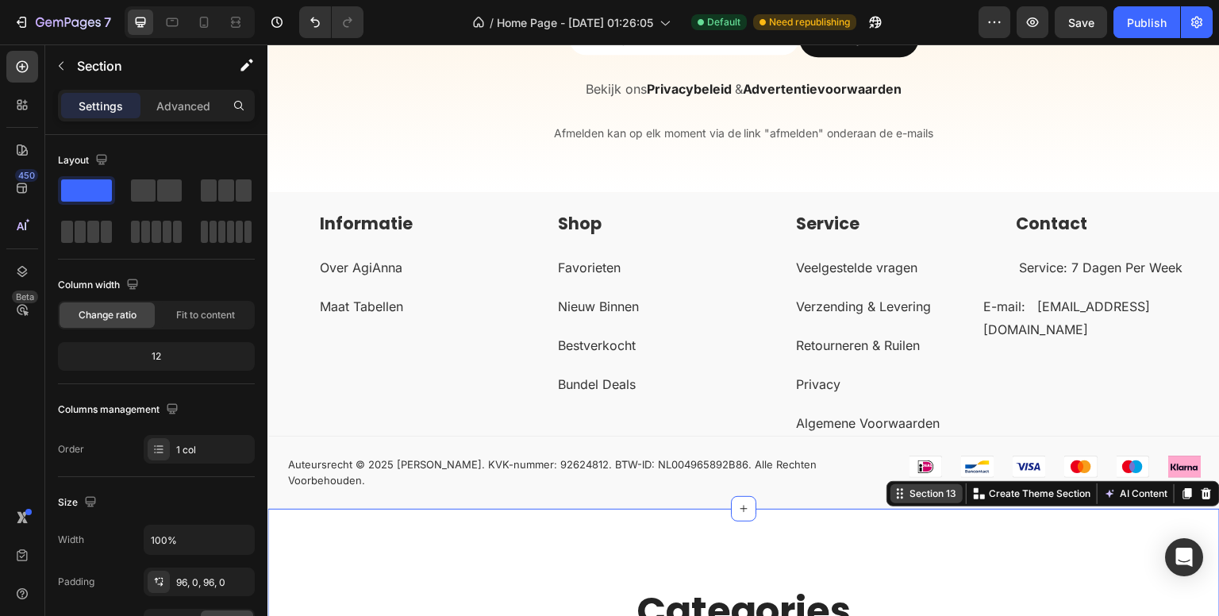
click at [906, 487] on div "Section 13" at bounding box center [932, 494] width 53 height 14
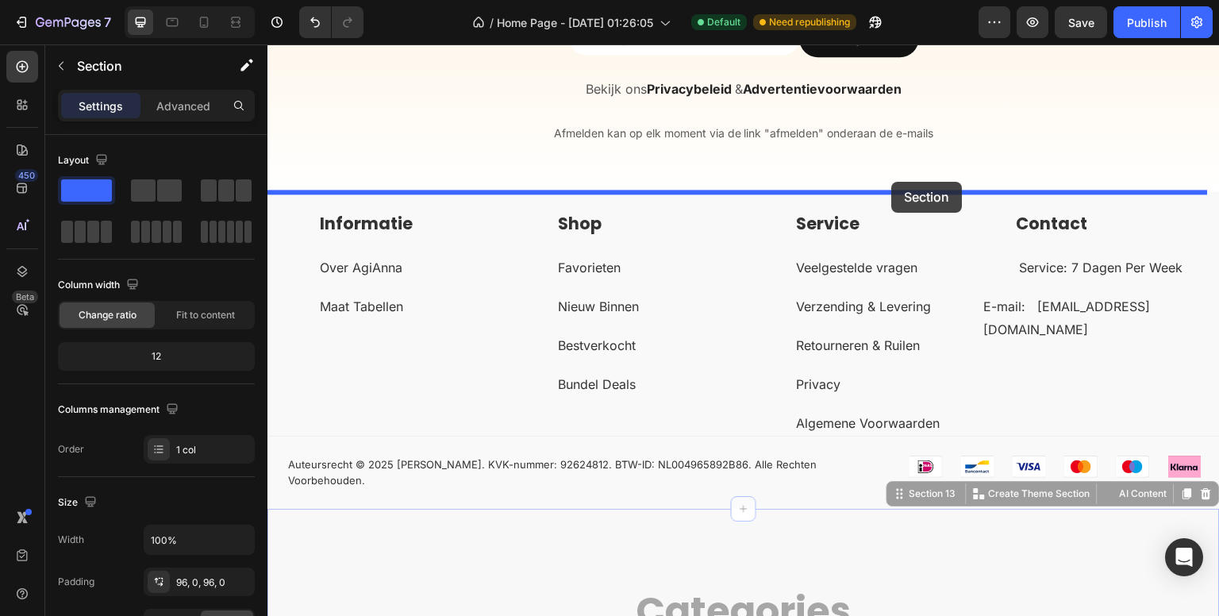
drag, startPoint x: 887, startPoint y: 485, endPoint x: 892, endPoint y: 182, distance: 303.2
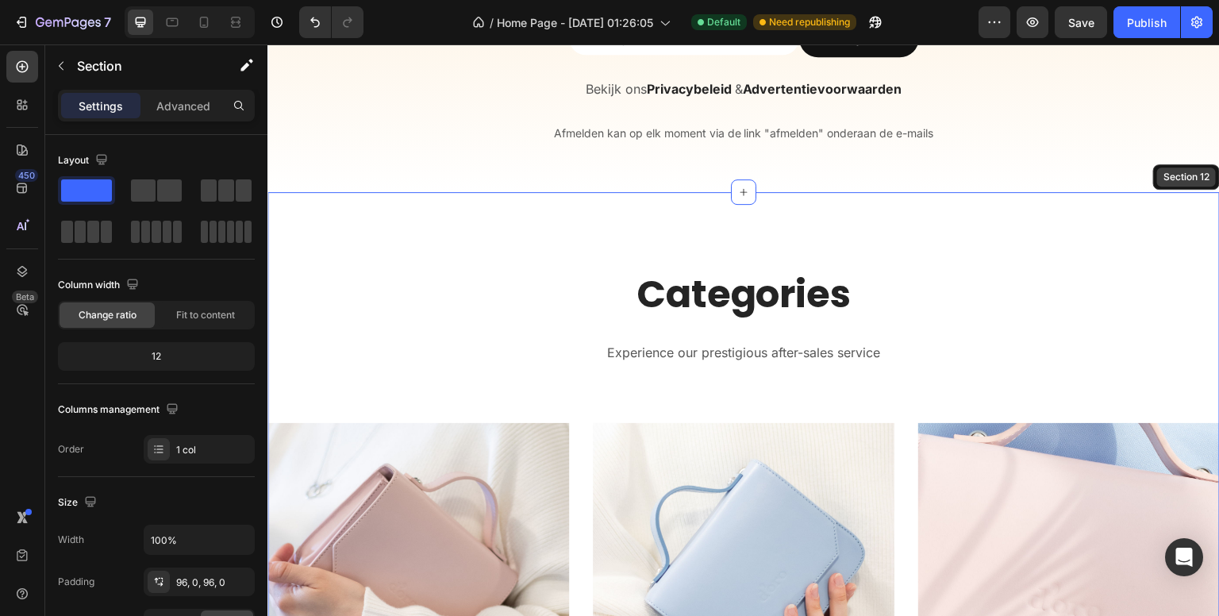
click at [1163, 179] on div "Section 12" at bounding box center [1186, 177] width 52 height 14
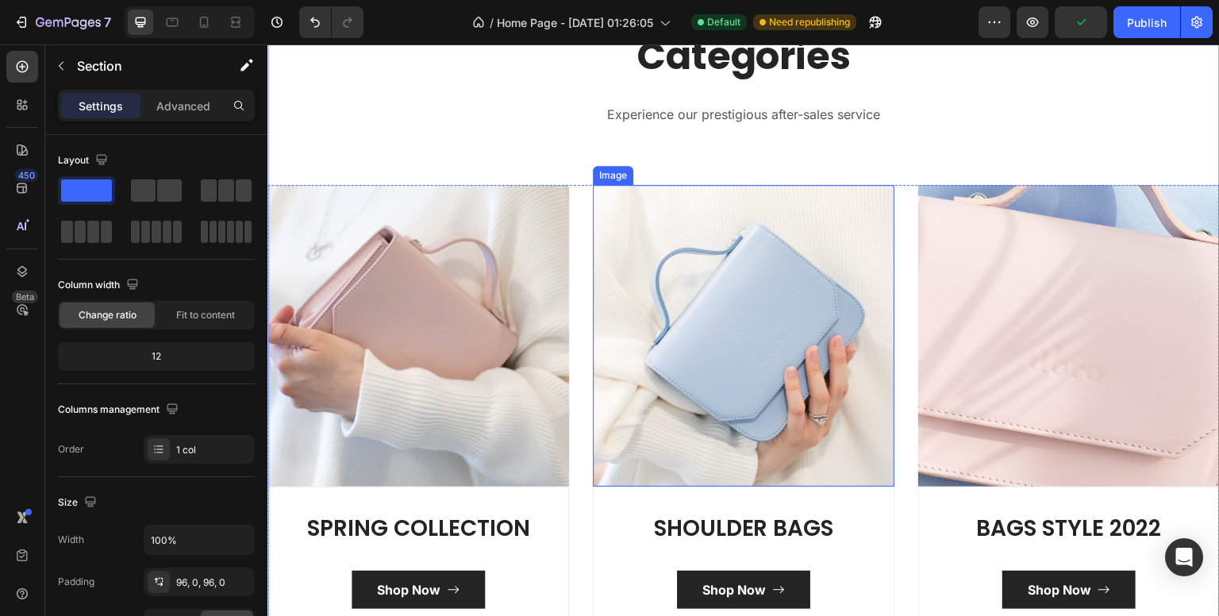
scroll to position [5538, 0]
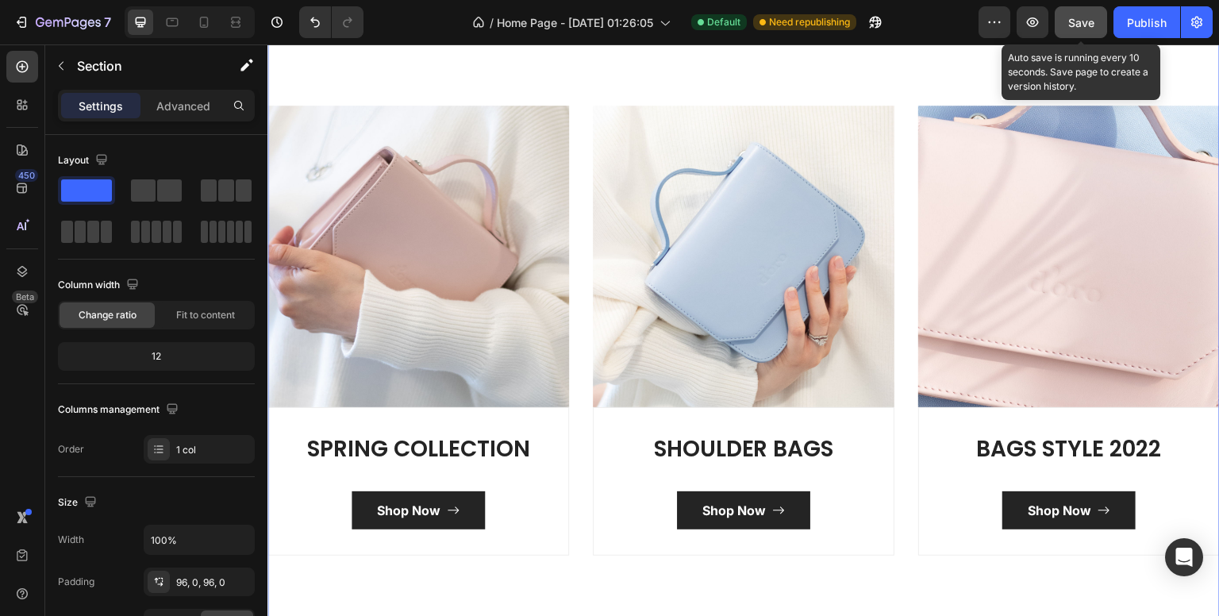
click at [1082, 21] on span "Save" at bounding box center [1081, 22] width 26 height 13
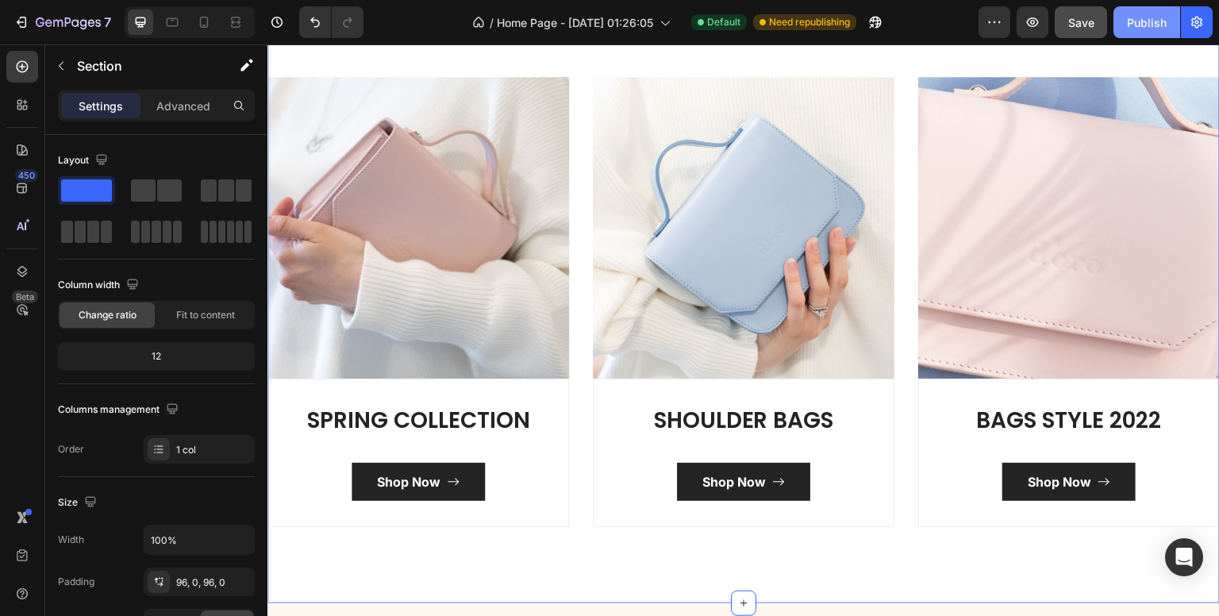
scroll to position [4931, 0]
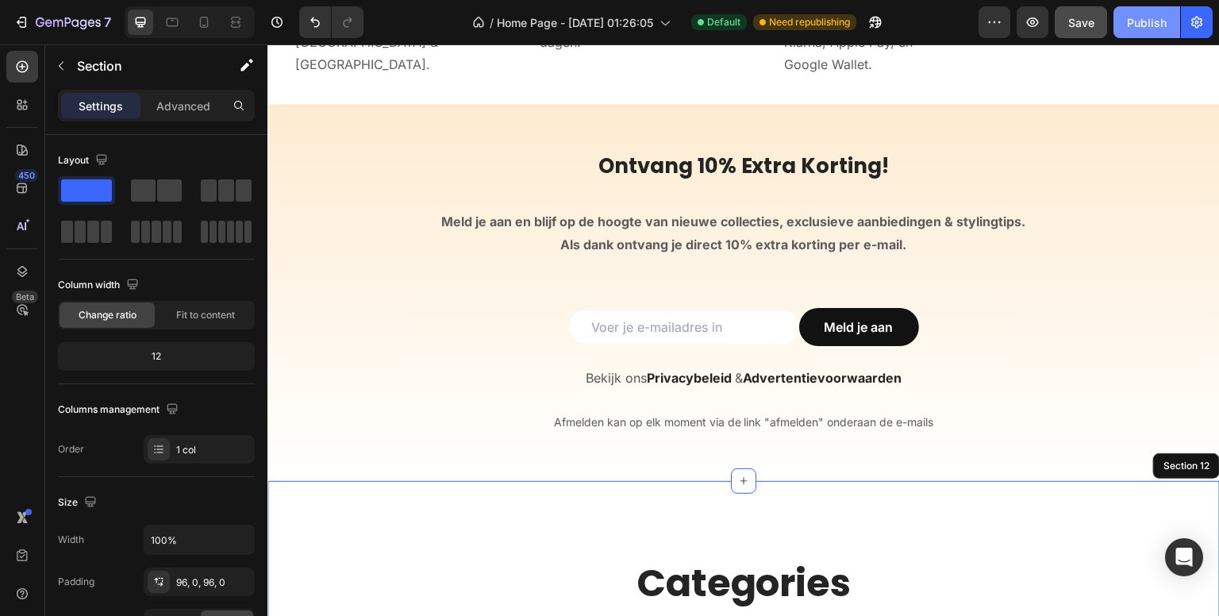
click at [1124, 13] on button "Publish" at bounding box center [1147, 22] width 67 height 32
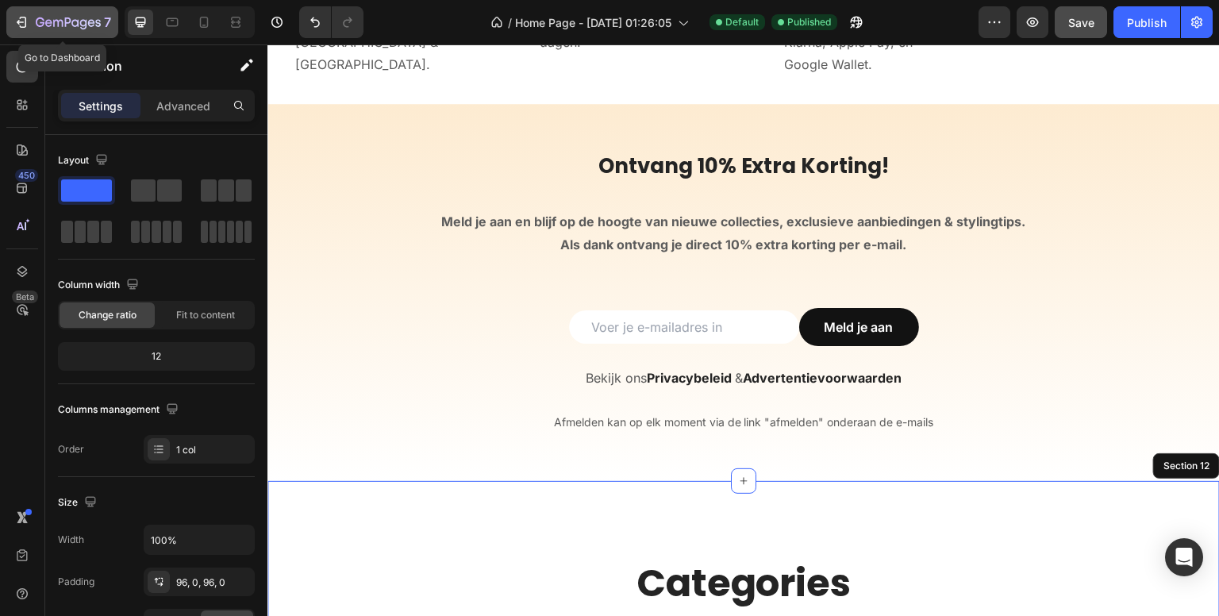
drag, startPoint x: 76, startPoint y: 20, endPoint x: 69, endPoint y: 27, distance: 10.1
click at [76, 20] on icon "button" at bounding box center [68, 23] width 65 height 13
